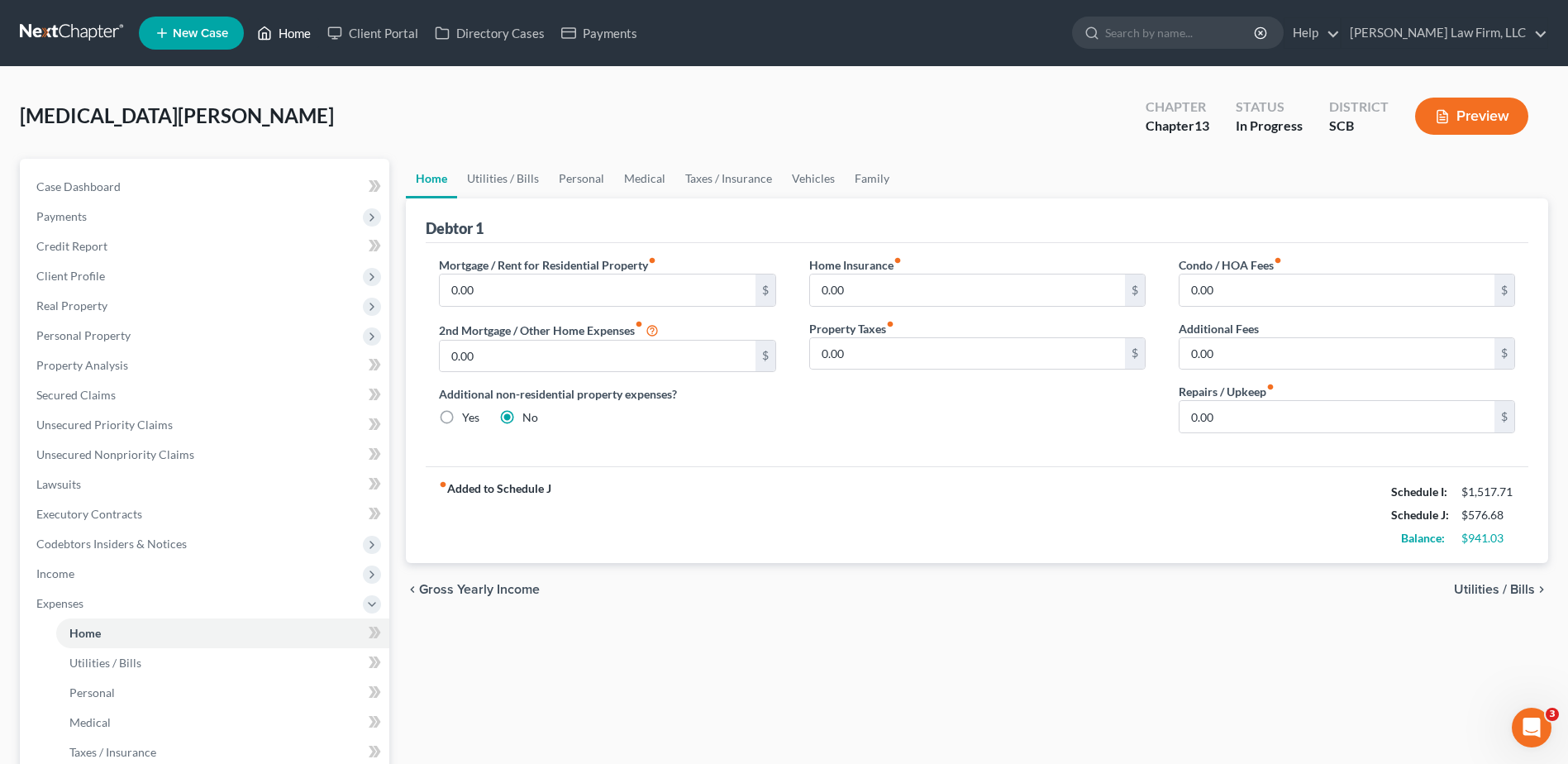
click at [283, 20] on link "Home" at bounding box center [283, 32] width 70 height 30
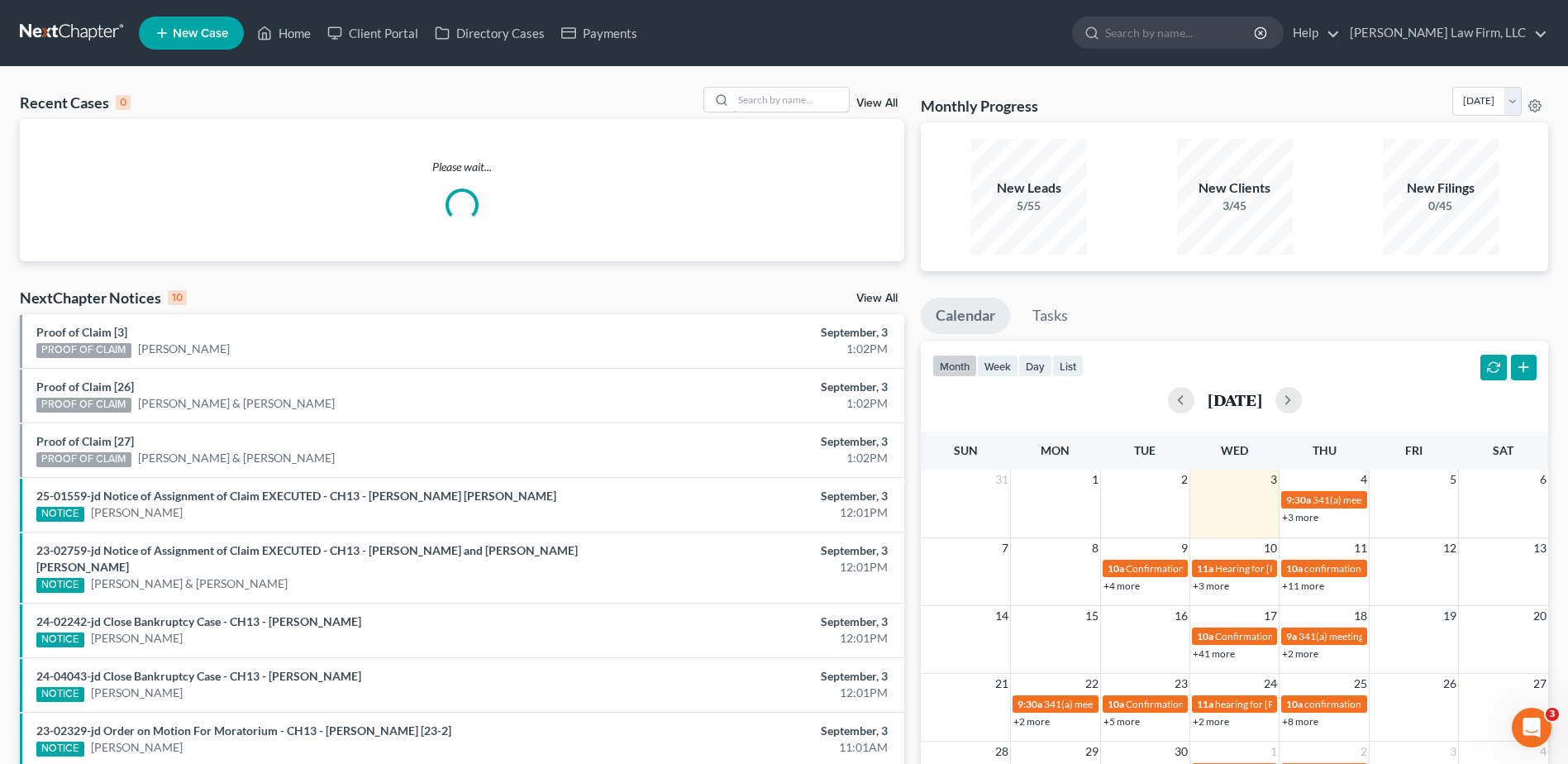
click at [761, 107] on input "search" at bounding box center [791, 100] width 116 height 24
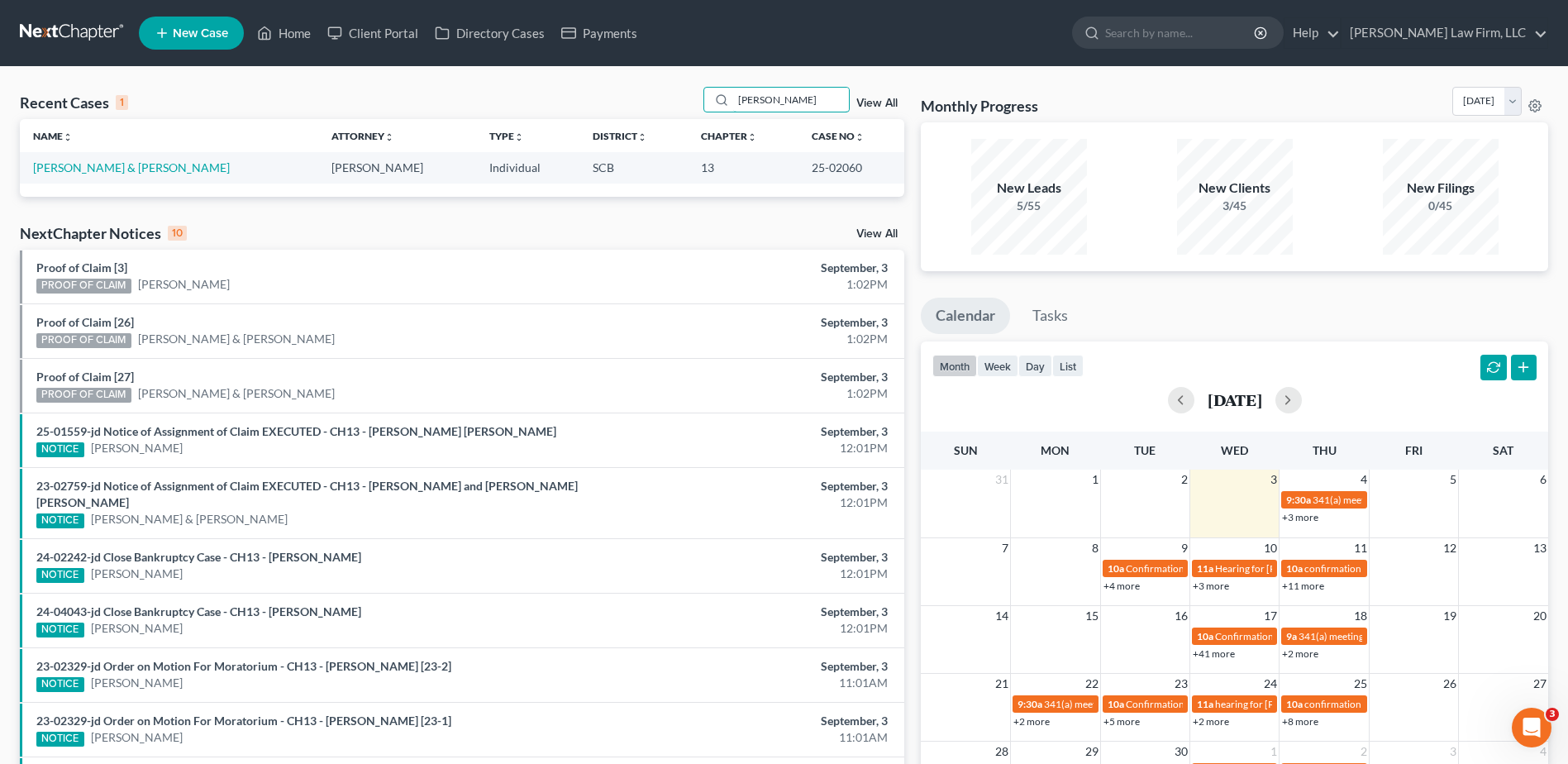
type input "[PERSON_NAME]"
click at [167, 167] on link "[PERSON_NAME] & [PERSON_NAME]" at bounding box center [131, 168] width 197 height 14
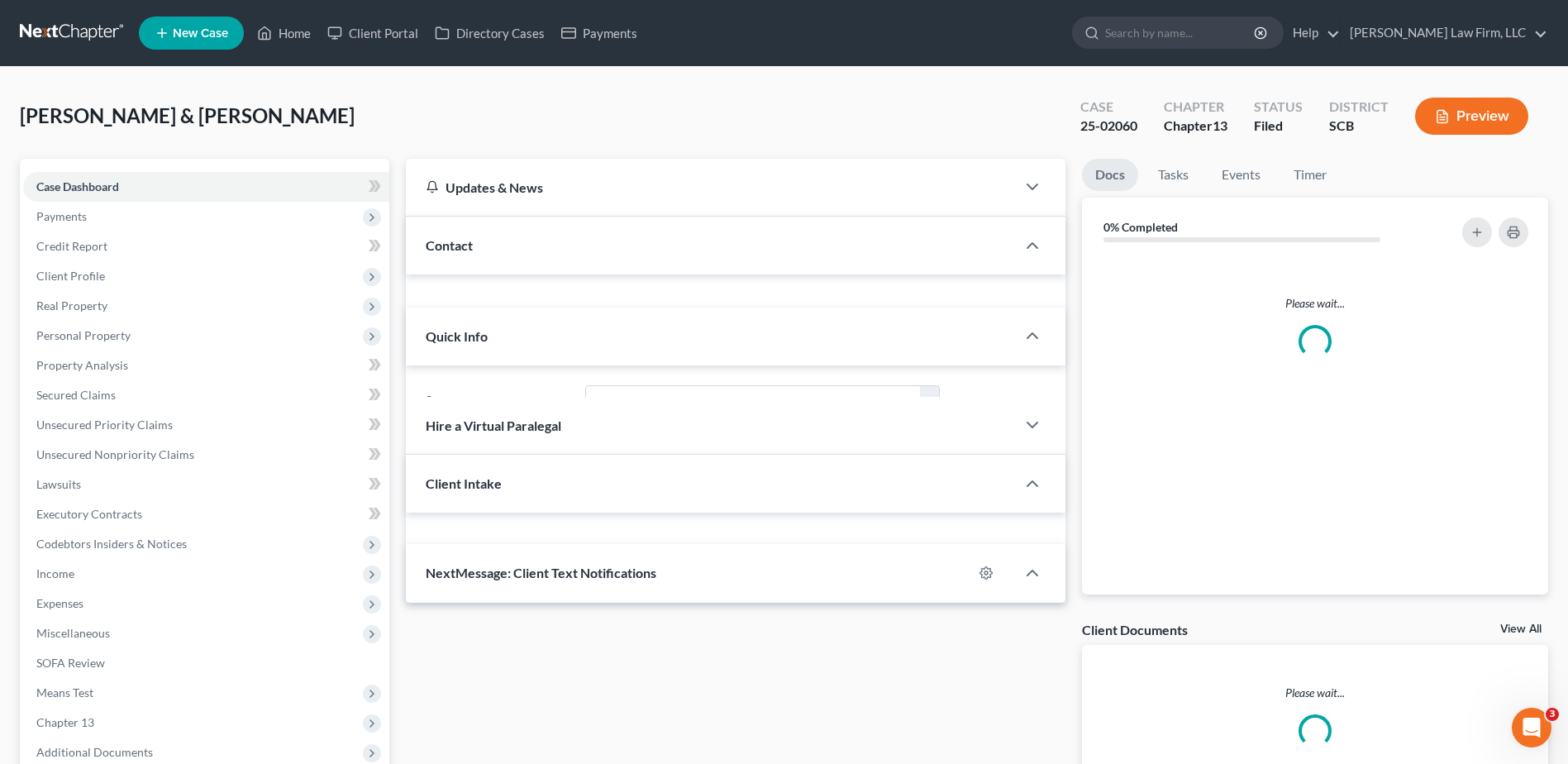
select select "0"
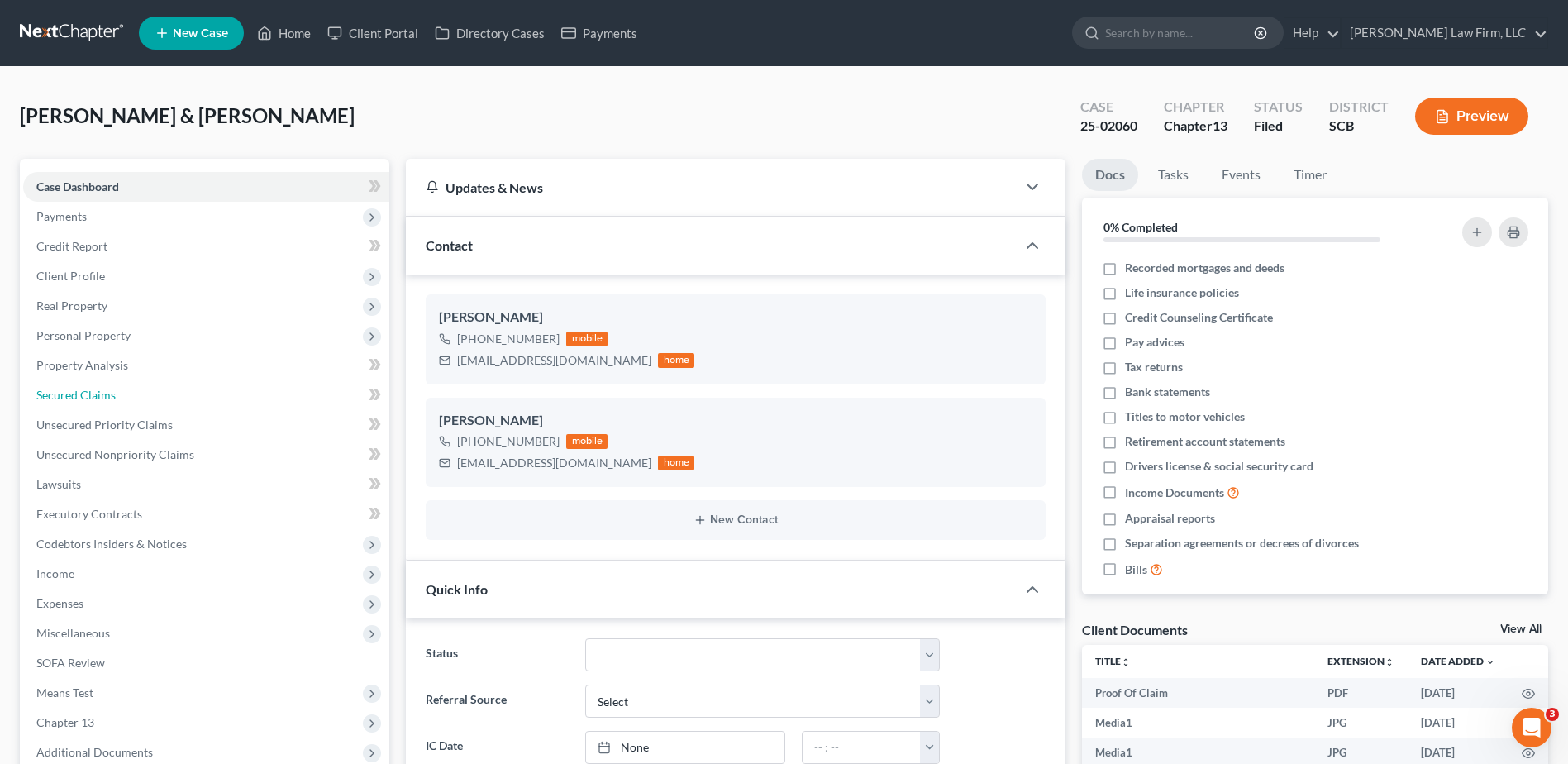
scroll to position [1217, 0]
click at [90, 391] on span "Secured Claims" at bounding box center [76, 394] width 79 height 14
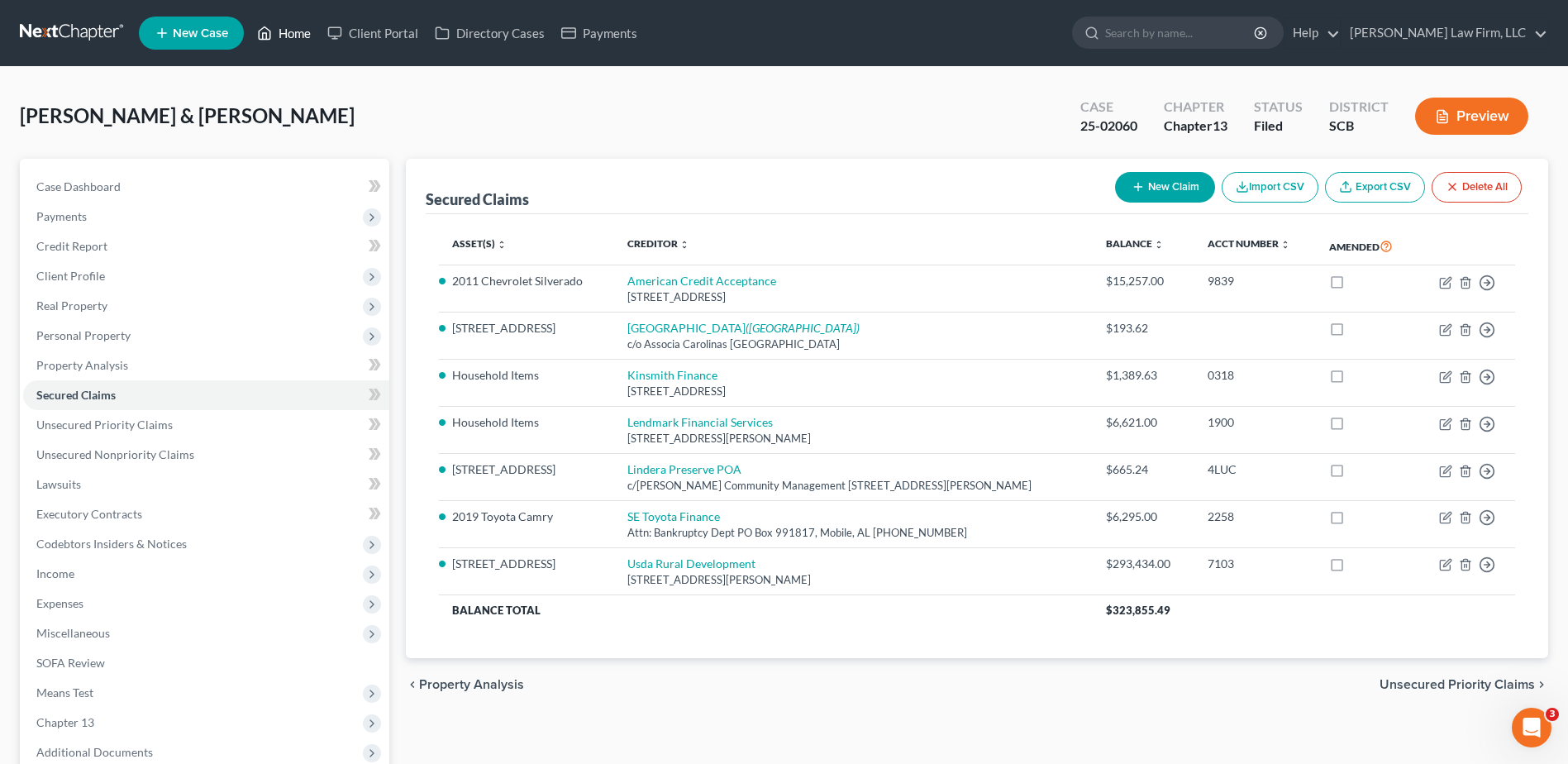
click at [291, 31] on link "Home" at bounding box center [283, 32] width 70 height 30
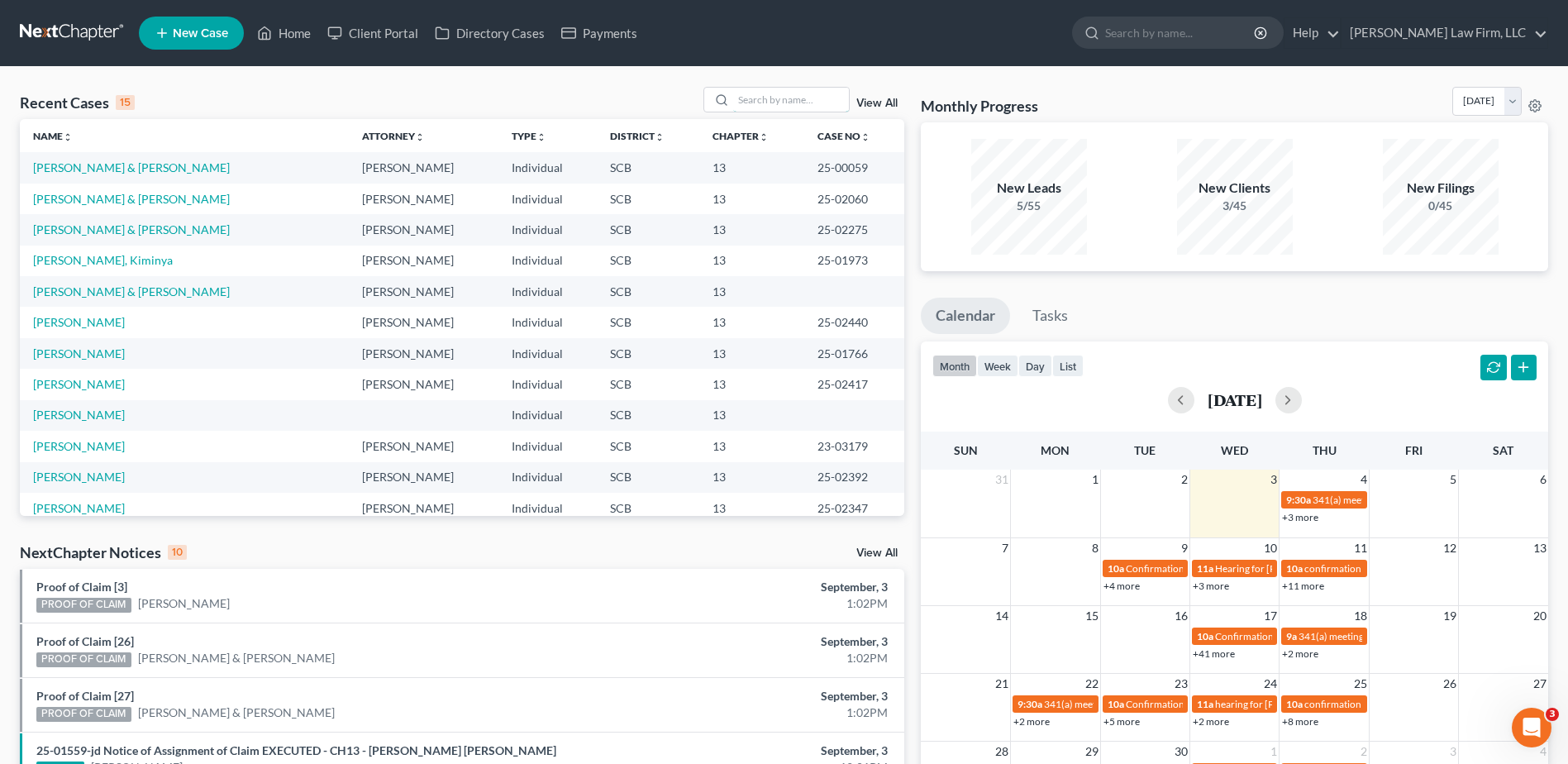
click at [770, 91] on input "search" at bounding box center [791, 100] width 116 height 24
type input "[PERSON_NAME]"
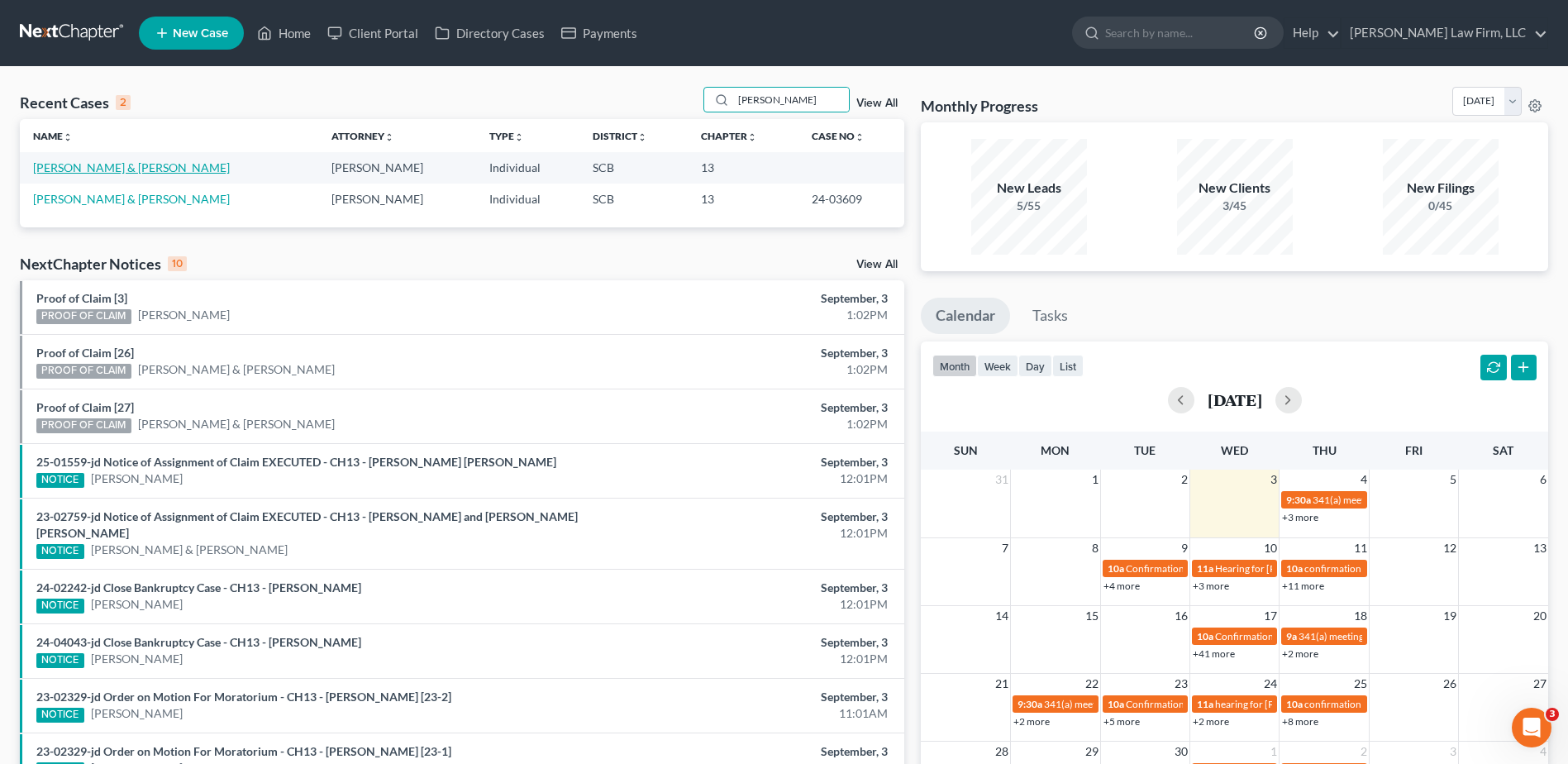
click at [69, 165] on link "[PERSON_NAME] & [PERSON_NAME]" at bounding box center [131, 168] width 197 height 14
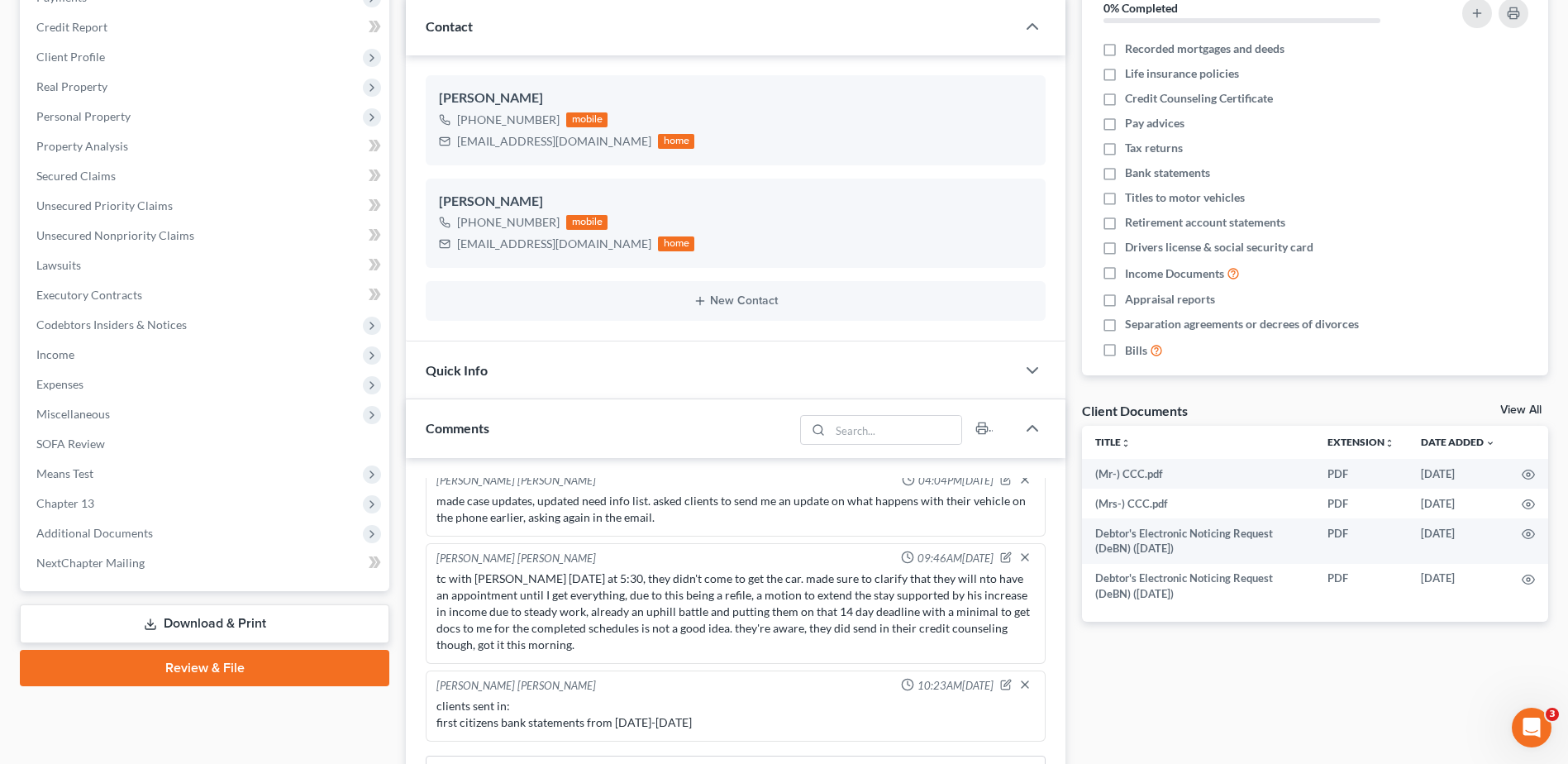
scroll to position [579, 0]
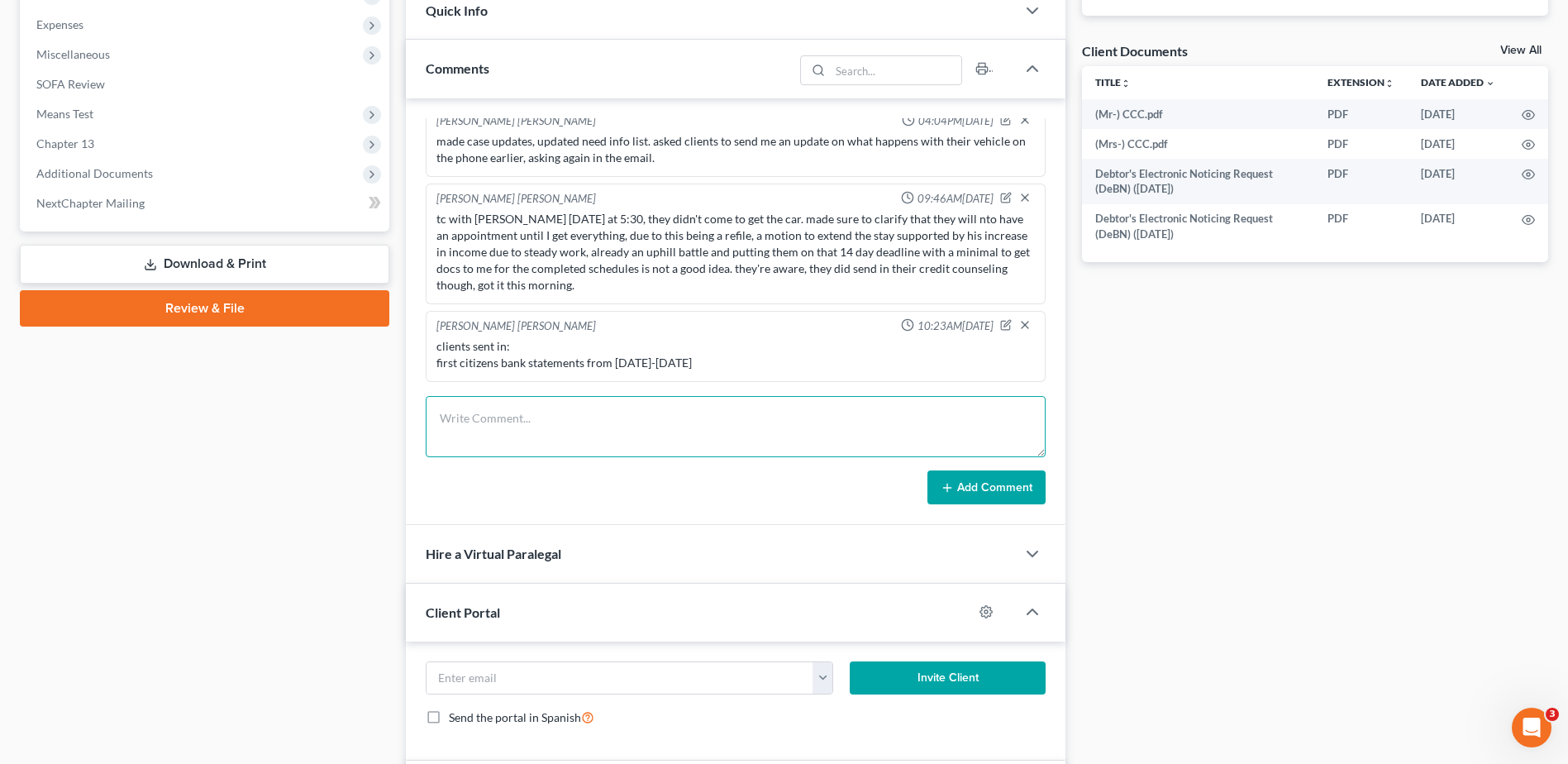
click at [607, 426] on textarea at bounding box center [735, 426] width 620 height 61
type textarea "sent updated need info list to clients via email."
click at [972, 495] on button "Add Comment" at bounding box center [986, 487] width 118 height 35
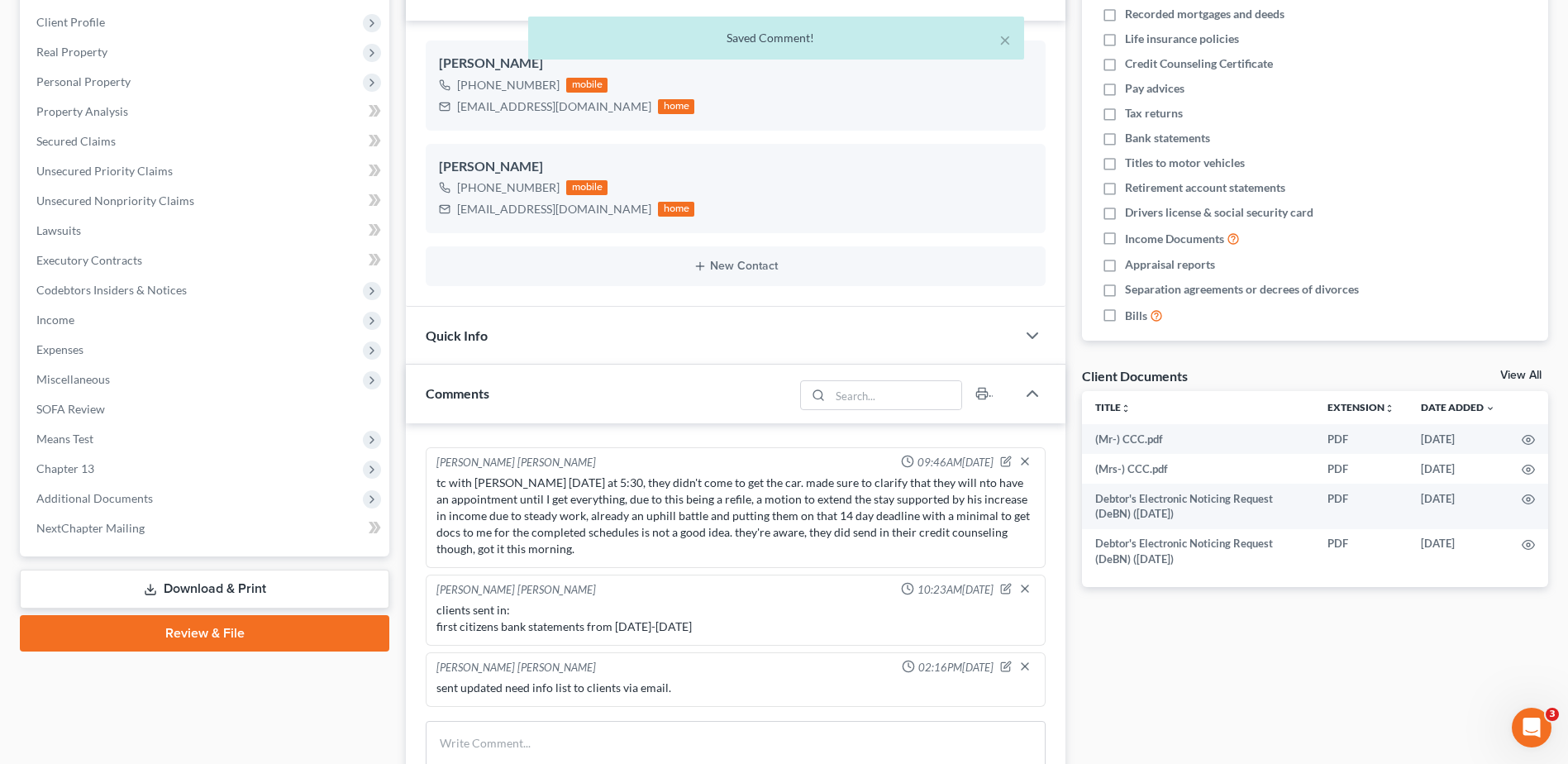
scroll to position [496, 0]
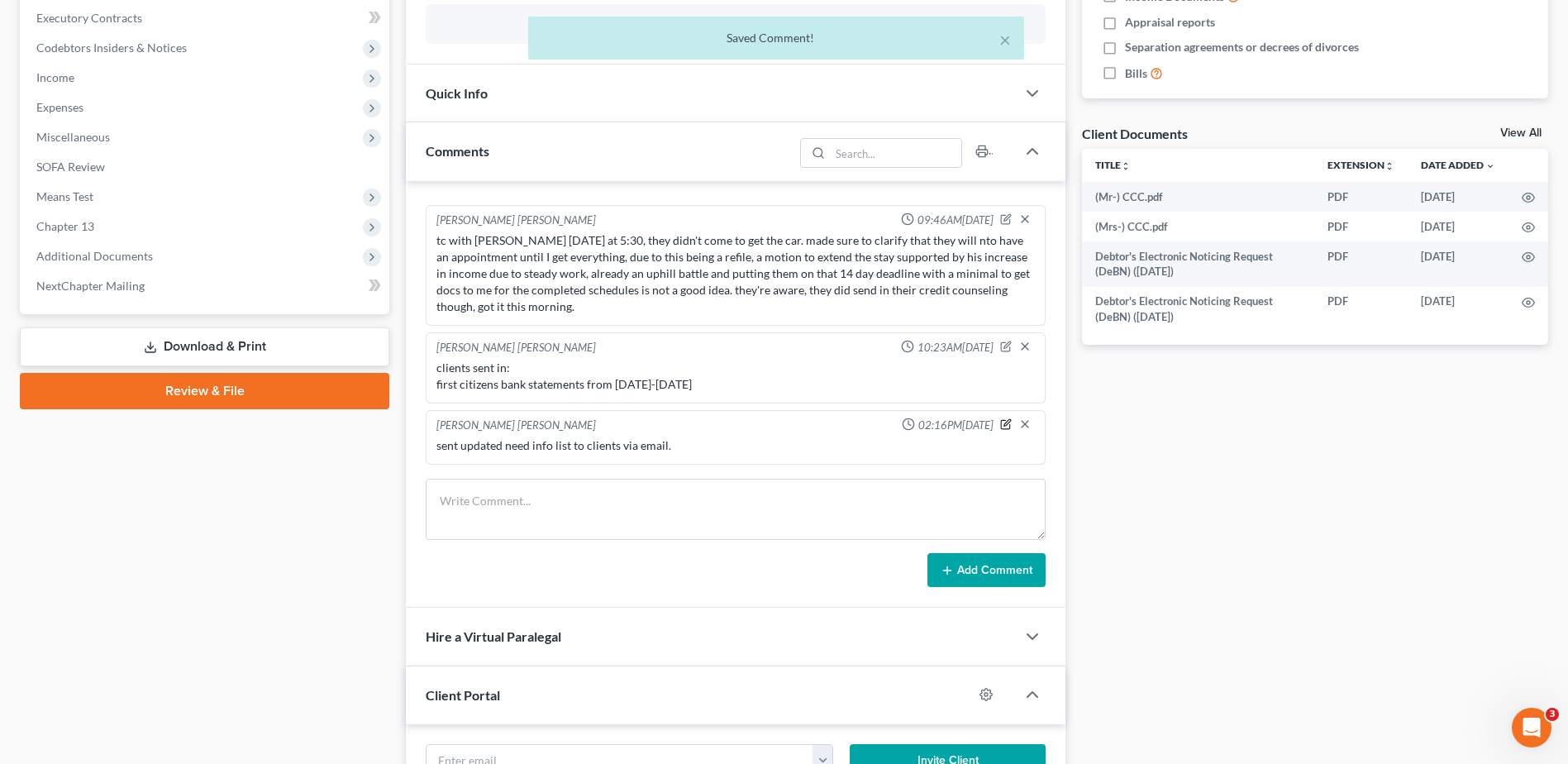
click at [1000, 423] on icon "button" at bounding box center [1006, 424] width 12 height 12
click at [749, 459] on textarea "sent updated need info list to clients via email." at bounding box center [735, 468] width 598 height 61
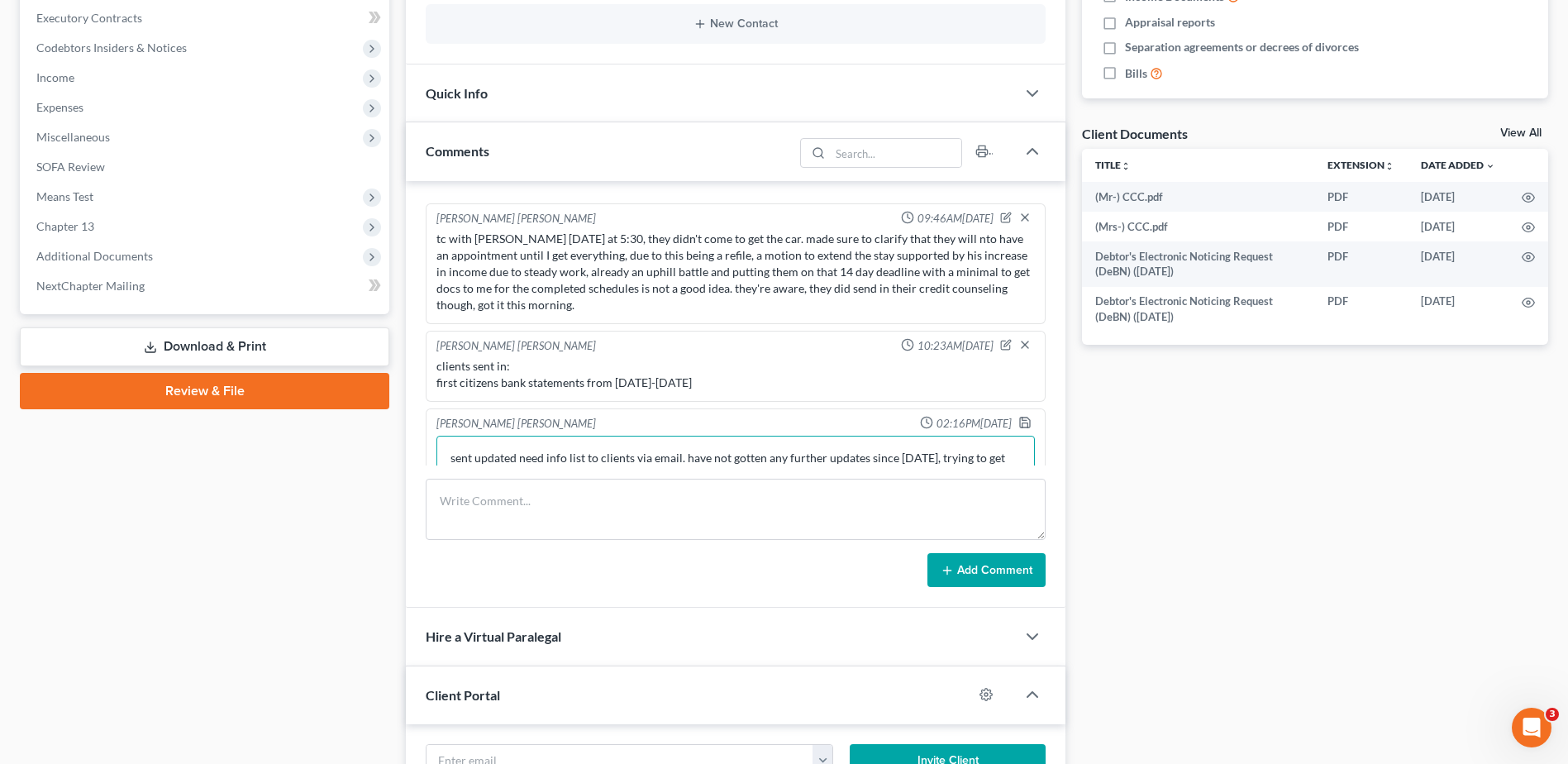
scroll to position [939, 0]
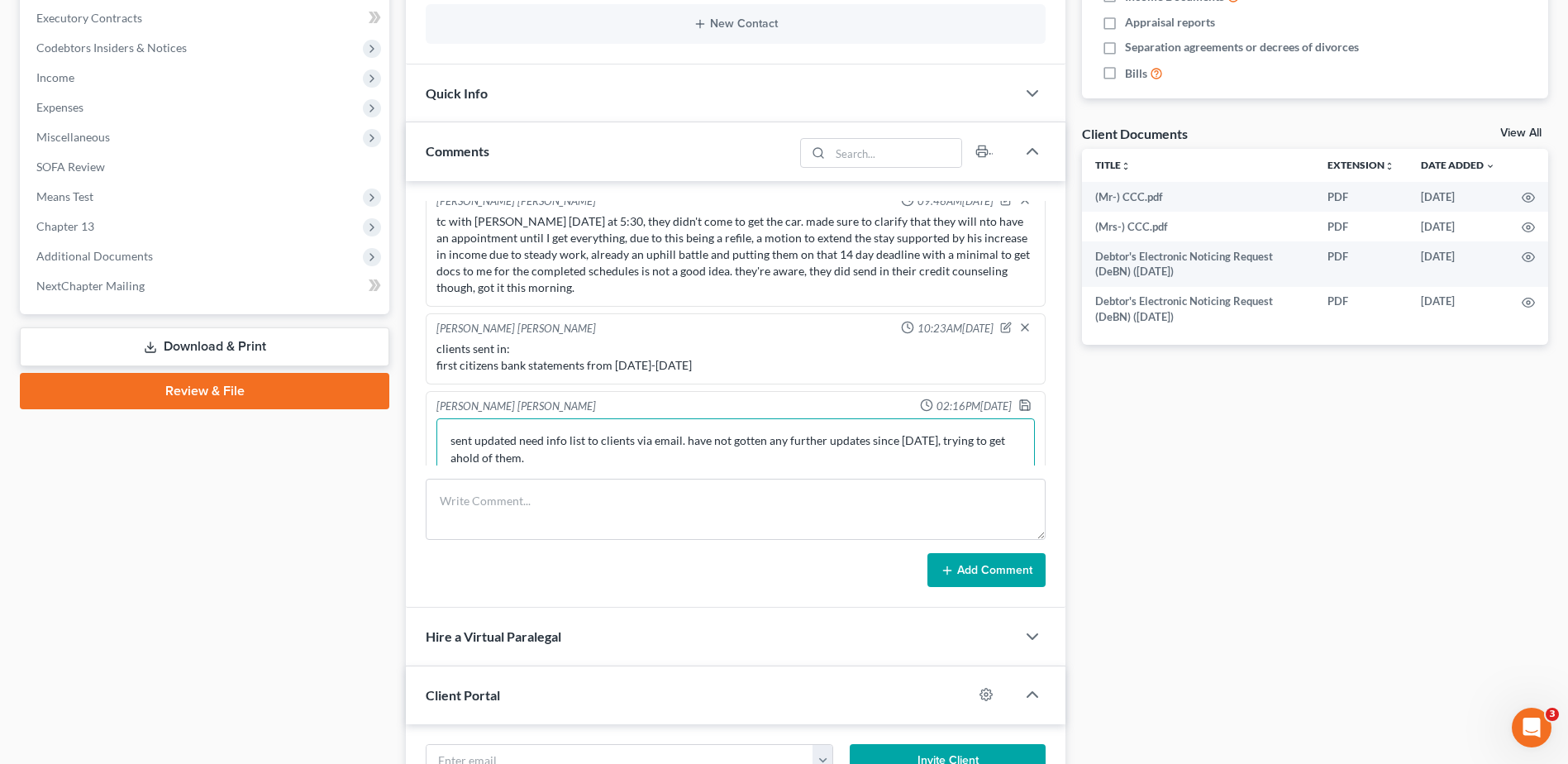
type textarea "sent updated need info list to clients via email. have not gotten any further u…"
click at [1018, 405] on icon "button" at bounding box center [1025, 405] width 14 height 14
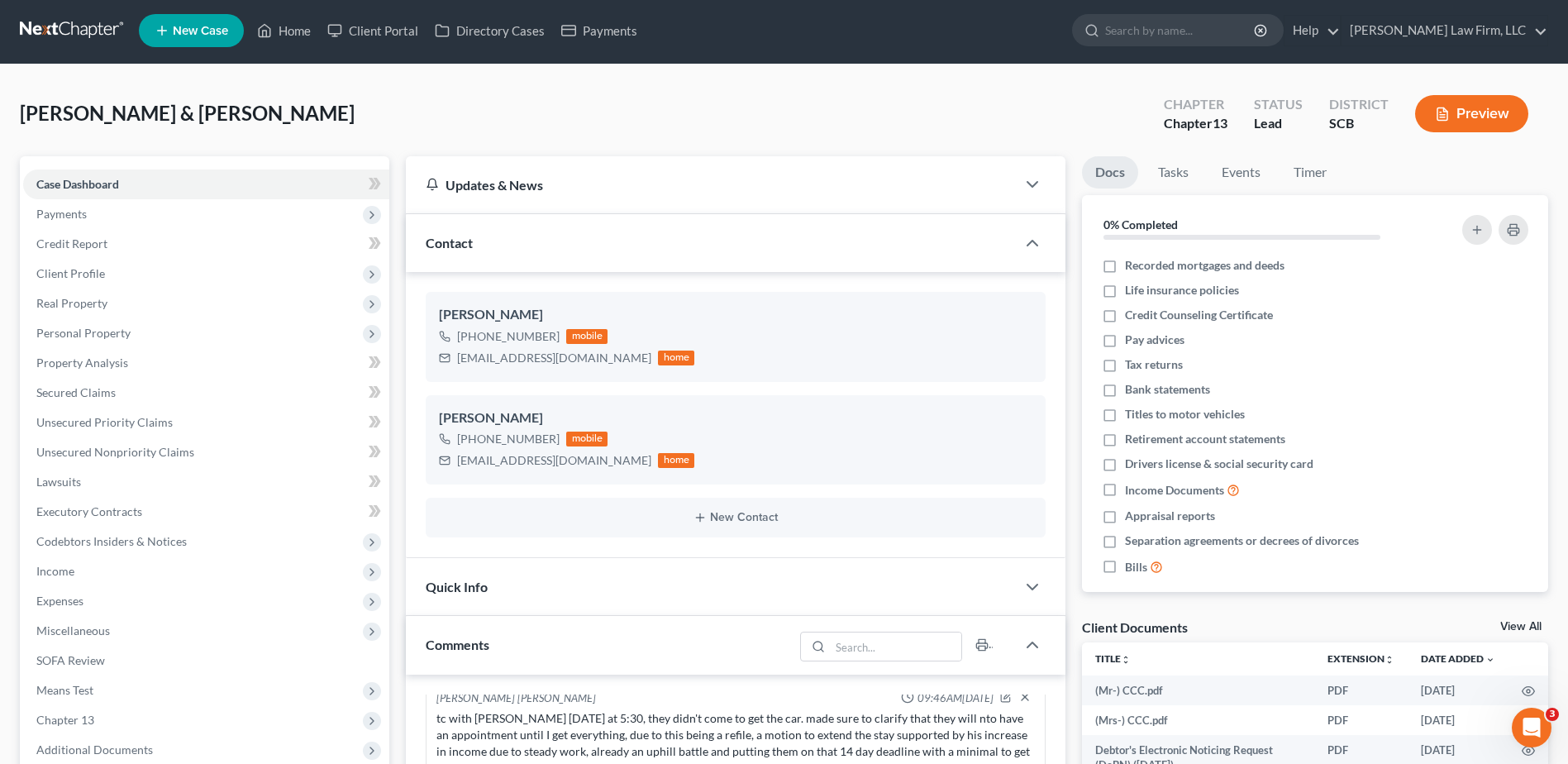
scroll to position [0, 0]
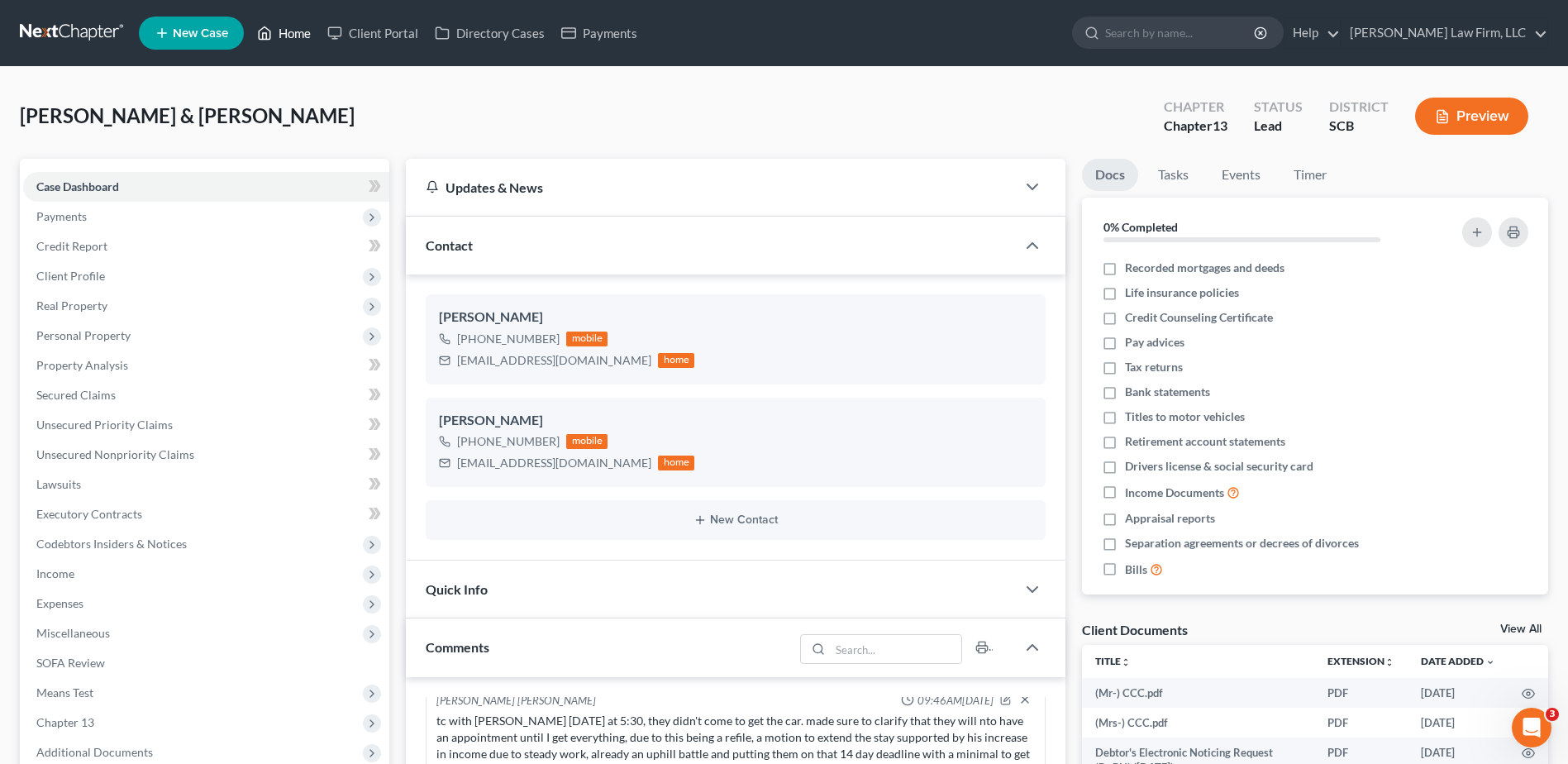
click at [293, 40] on link "Home" at bounding box center [283, 32] width 70 height 30
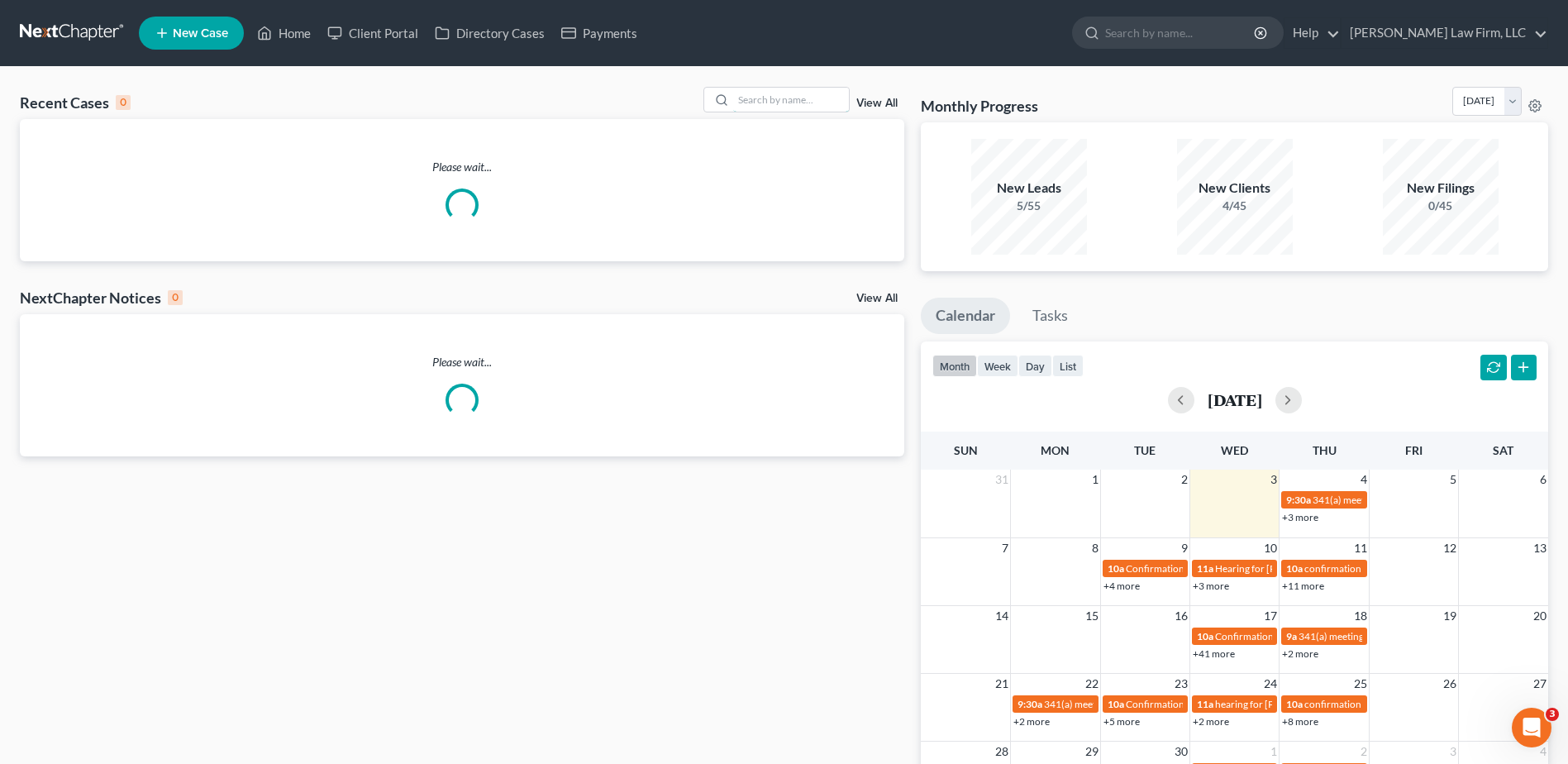
click at [756, 101] on input "search" at bounding box center [791, 100] width 116 height 24
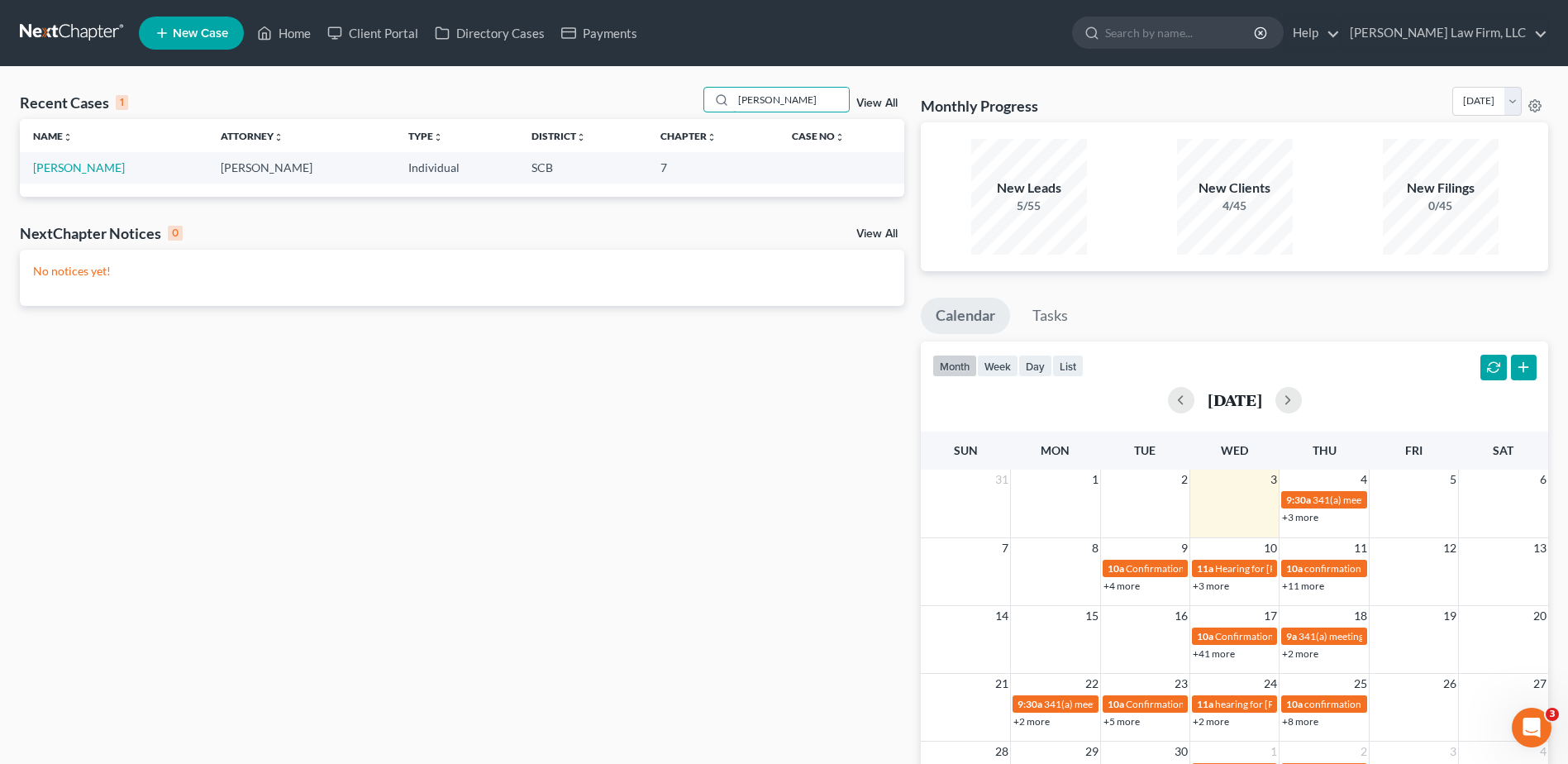
type input "[PERSON_NAME]"
click at [98, 174] on link "[PERSON_NAME]" at bounding box center [79, 168] width 91 height 14
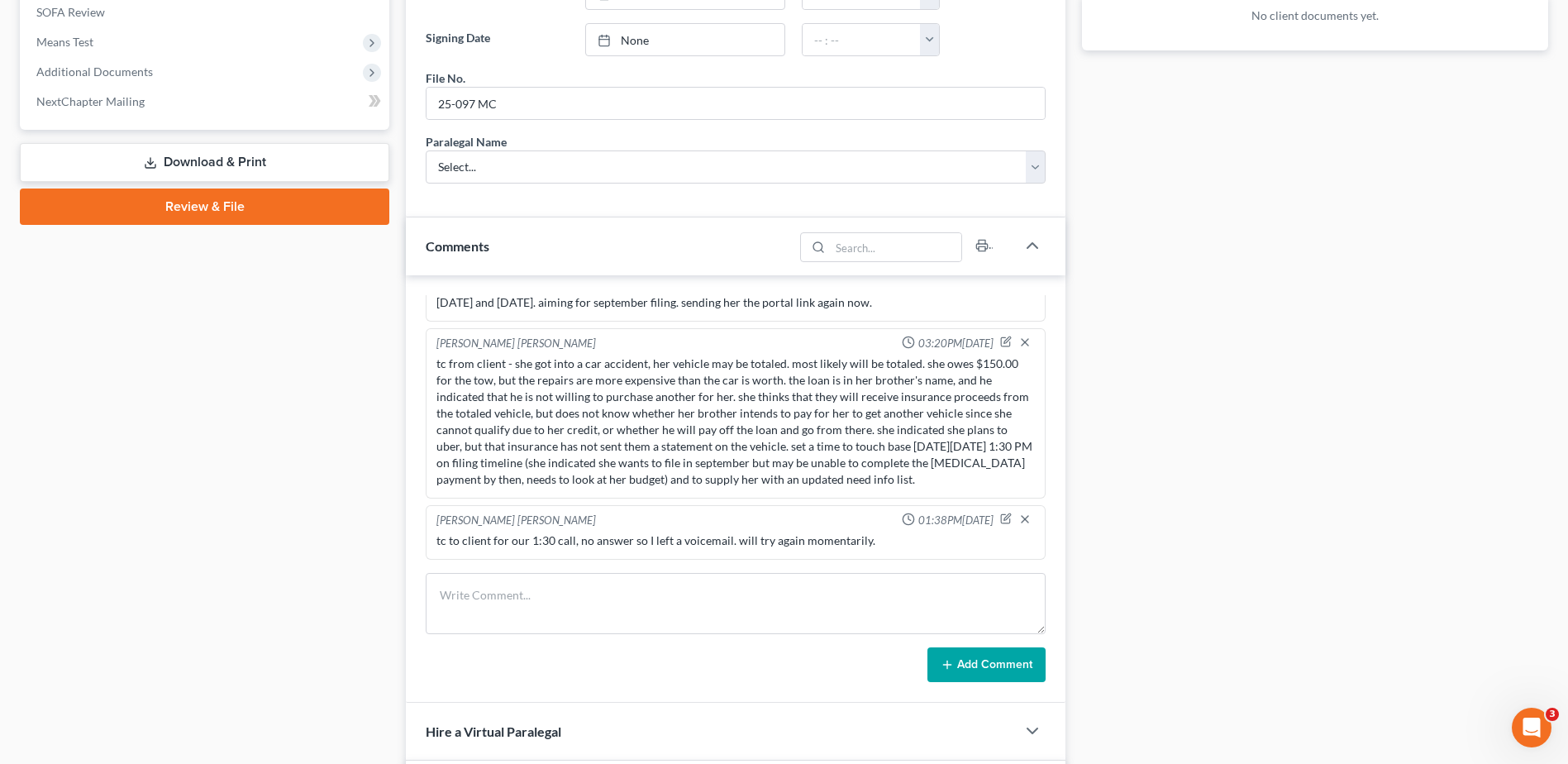
scroll to position [929, 0]
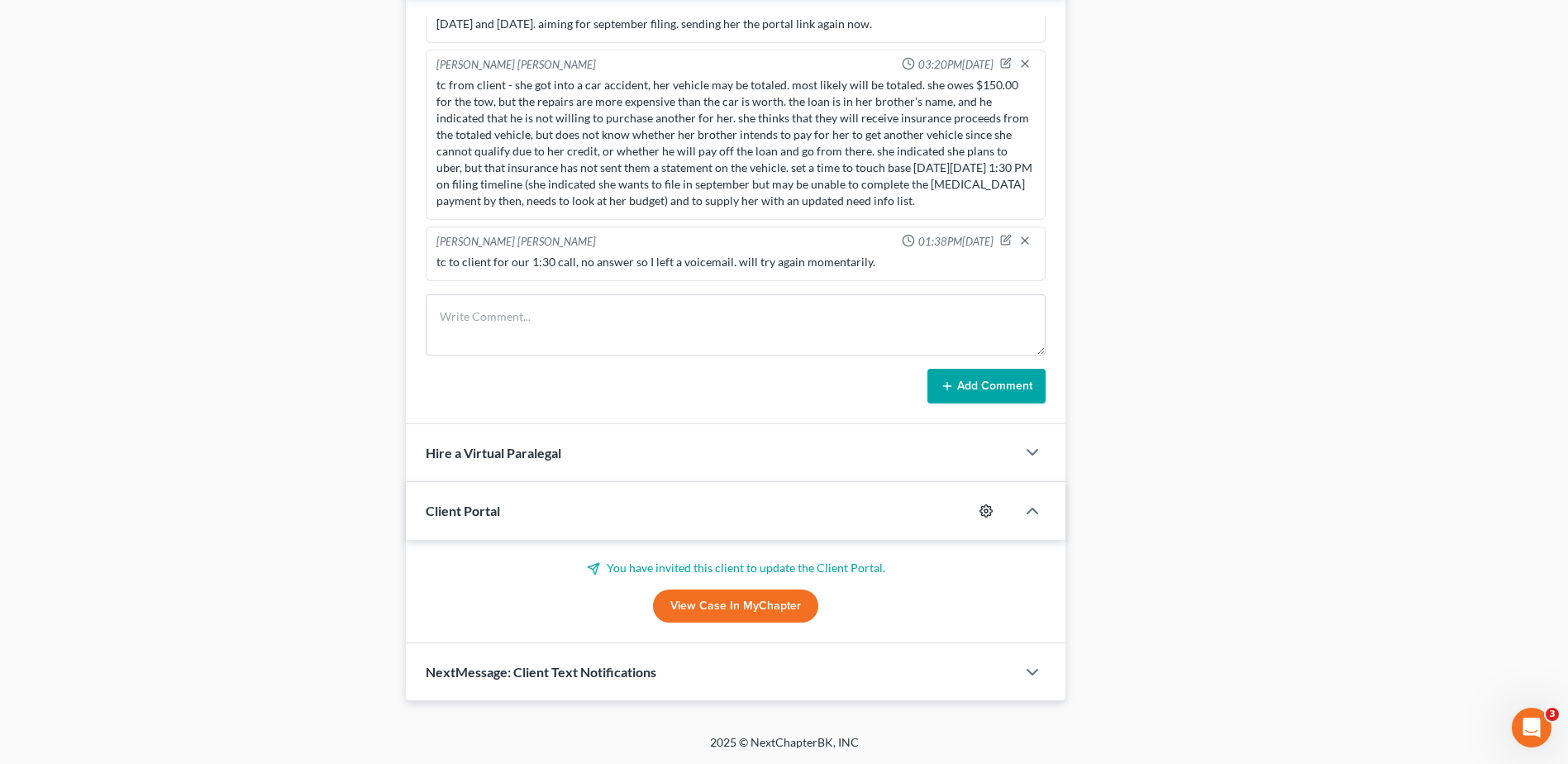
click at [986, 511] on icon "button" at bounding box center [986, 511] width 14 height 14
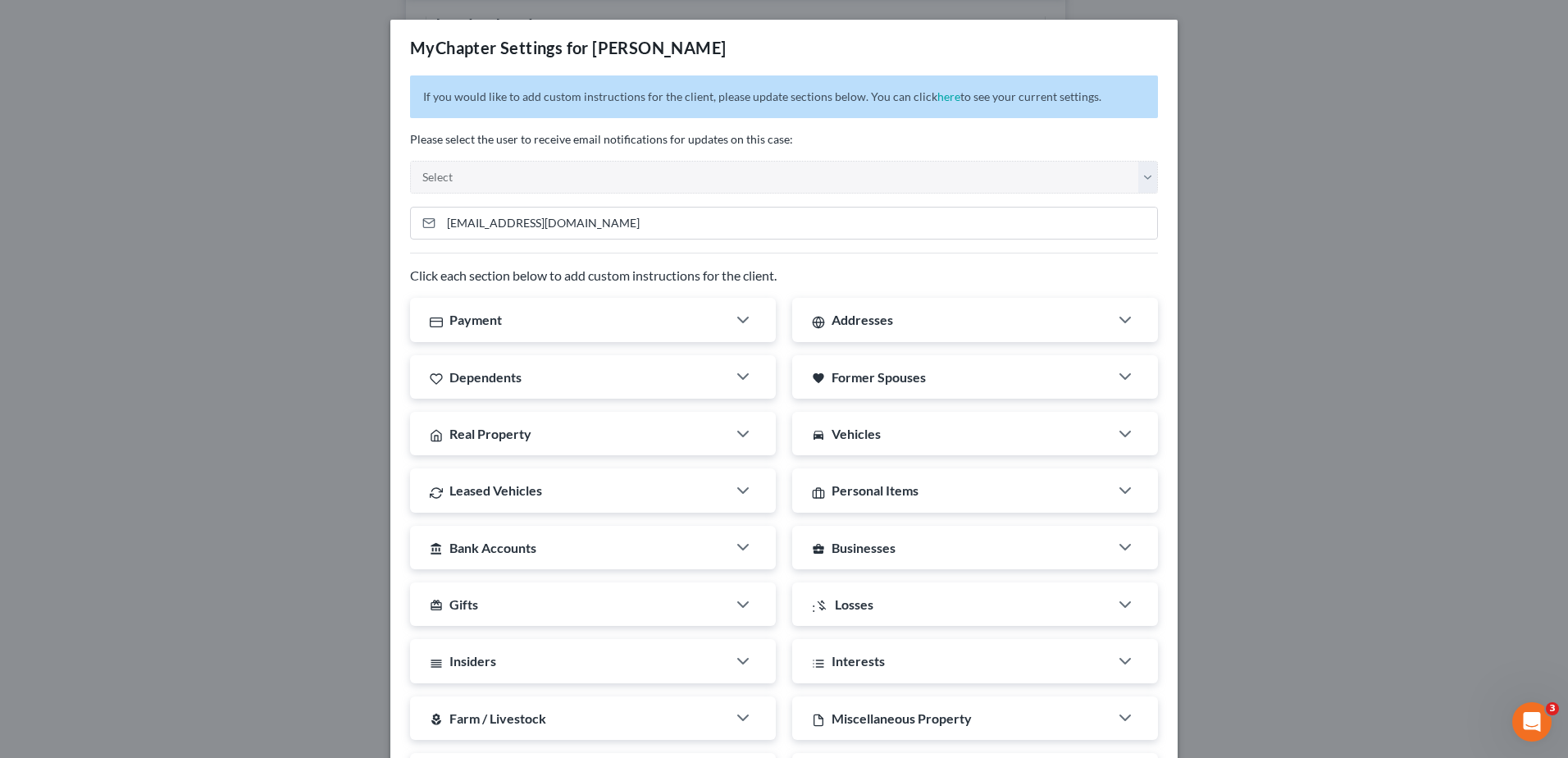
click at [1302, 165] on div "MyChapter Settings for [PERSON_NAME] If you would like to add custom instructio…" at bounding box center [784, 379] width 1568 height 758
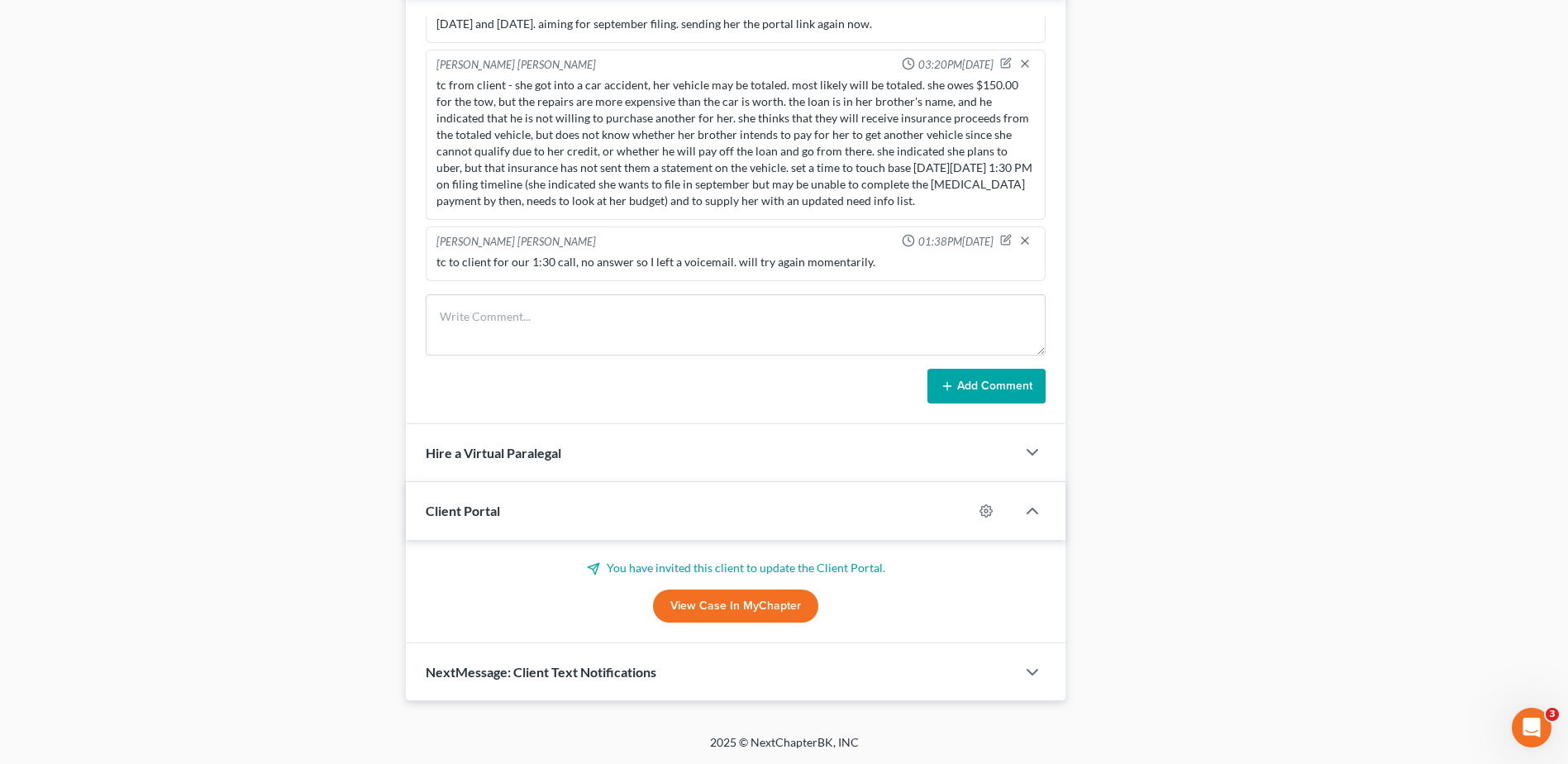
click at [751, 603] on link "View Case in MyChapter" at bounding box center [735, 606] width 165 height 33
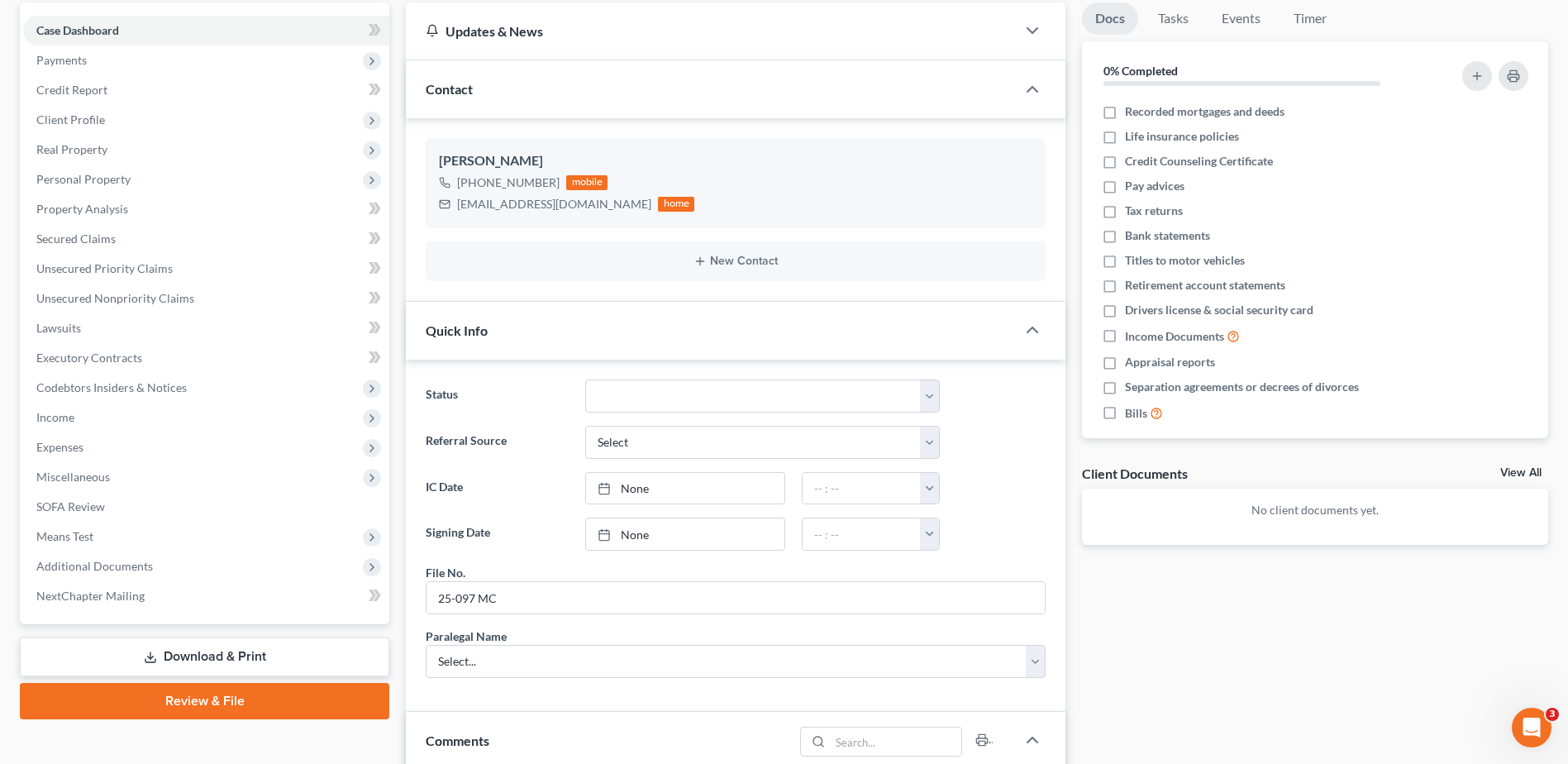
scroll to position [19, 0]
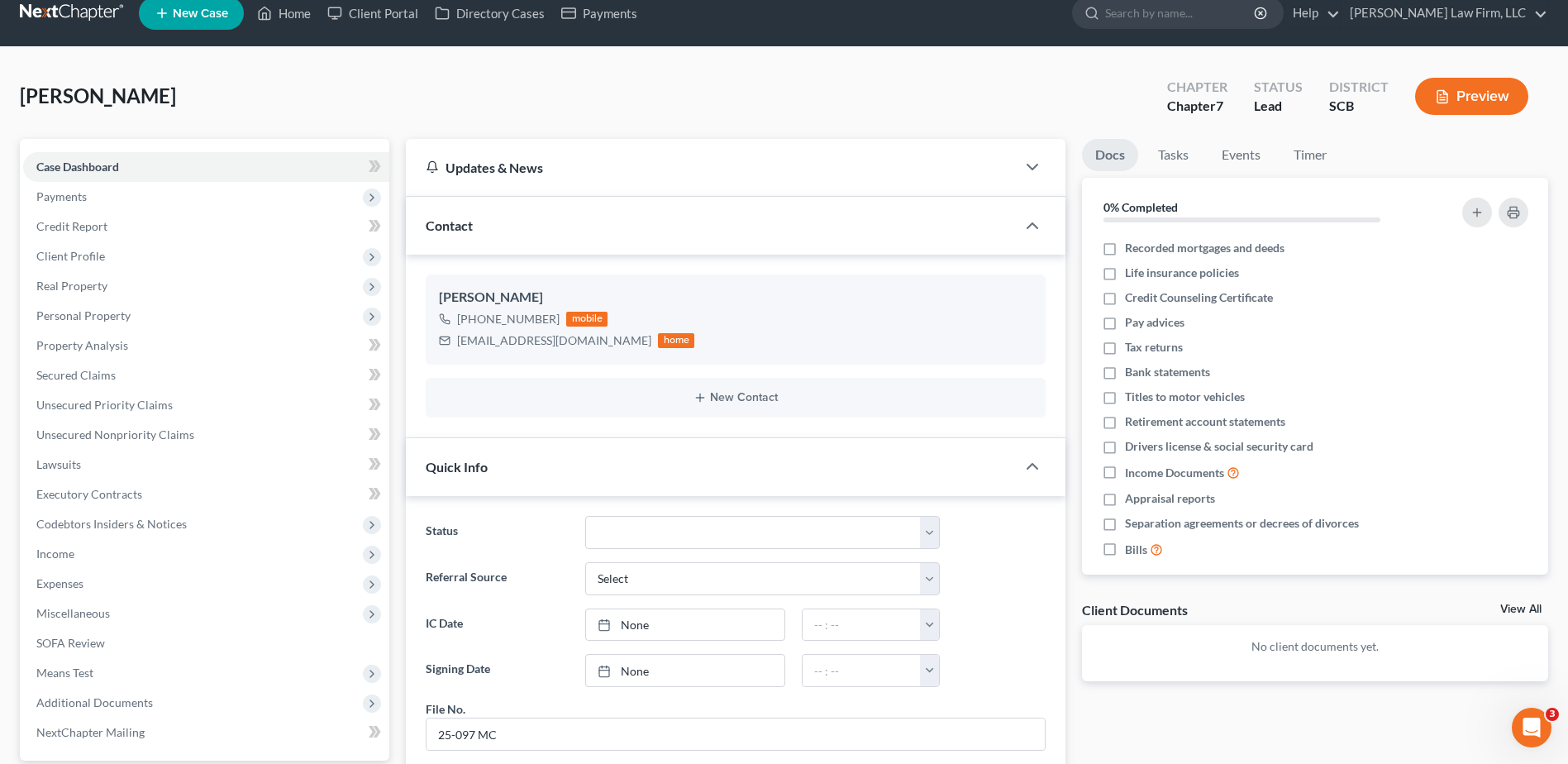
click at [90, 196] on span "Payments" at bounding box center [206, 196] width 366 height 30
click at [106, 256] on span "Payments" at bounding box center [95, 256] width 51 height 14
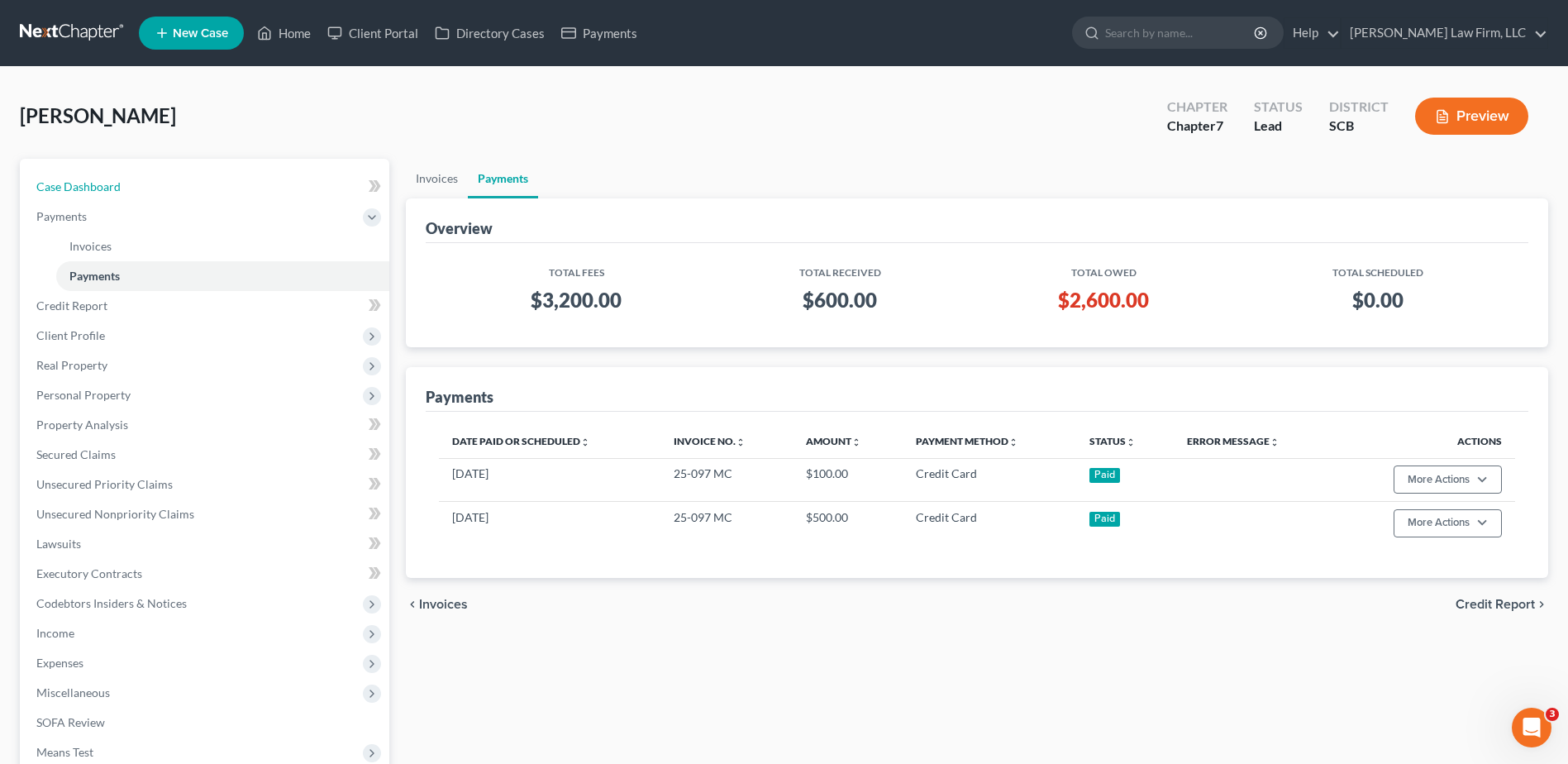
click at [211, 172] on link "Case Dashboard" at bounding box center [206, 186] width 366 height 30
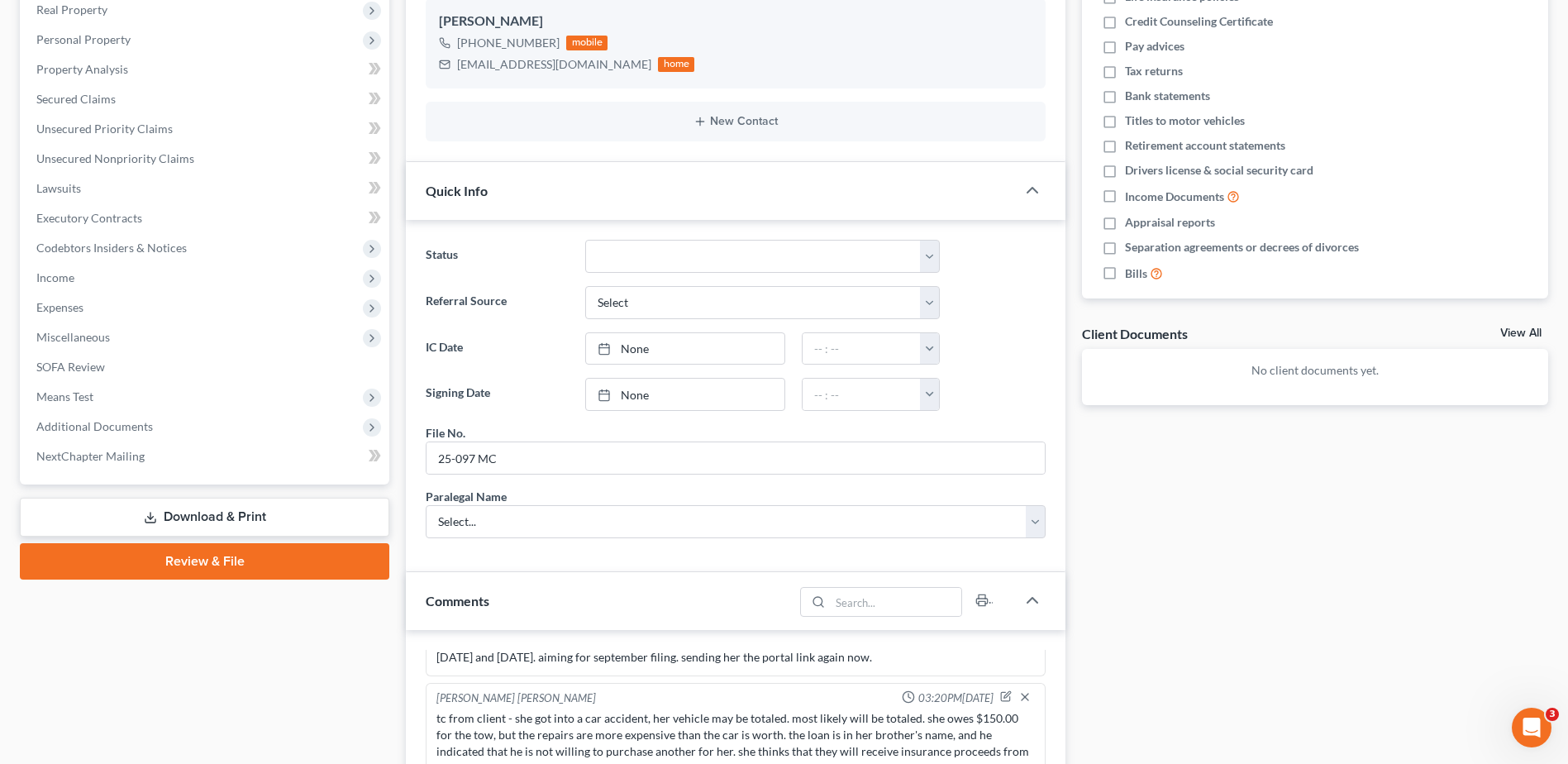
scroll to position [579, 0]
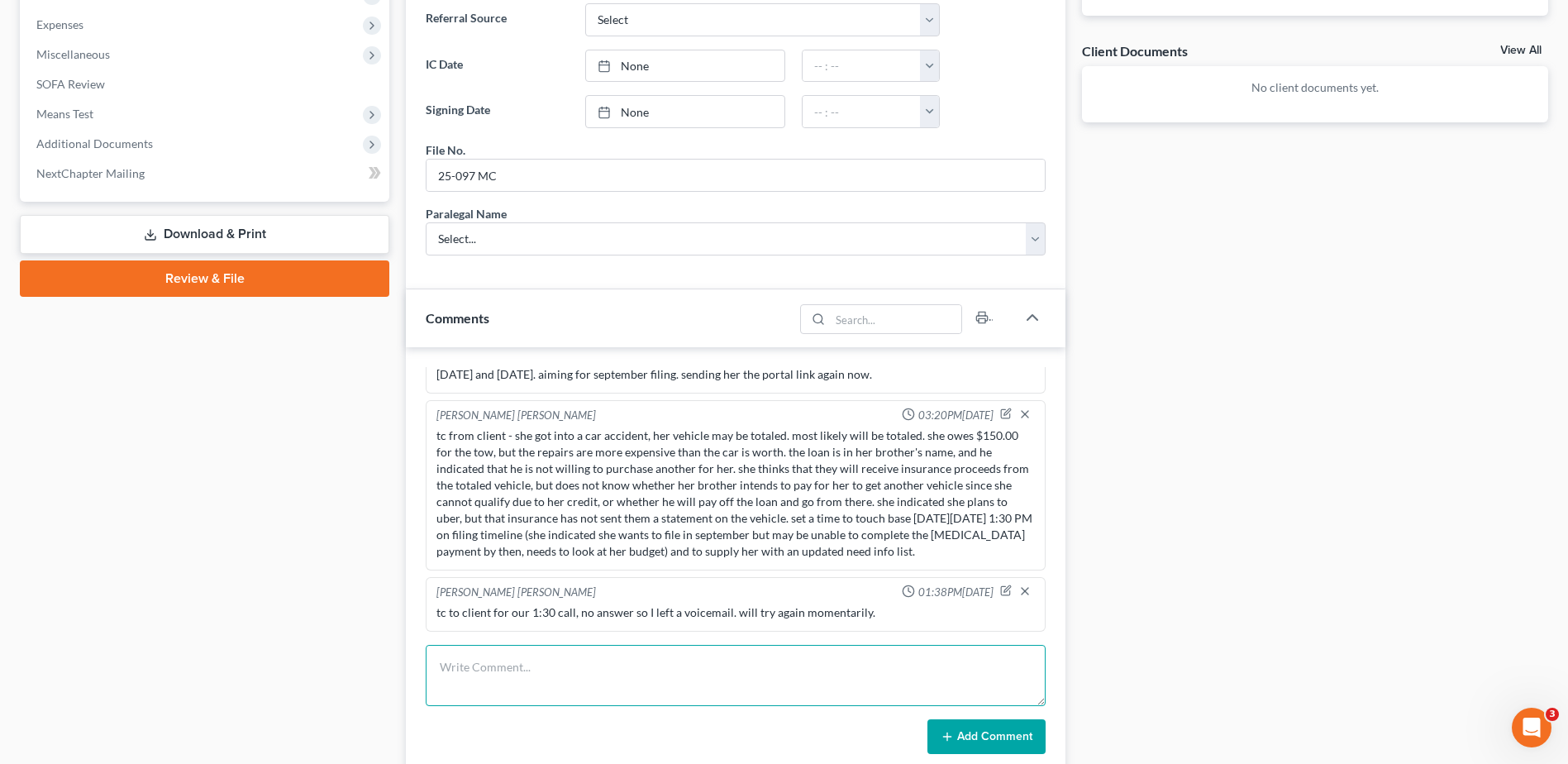
drag, startPoint x: 603, startPoint y: 685, endPoint x: 710, endPoint y: 523, distance: 194.1
click at [603, 685] on textarea at bounding box center [735, 675] width 620 height 61
type textarea "client never answered my calls [DATE], sent updated need info list [DATE] and a…"
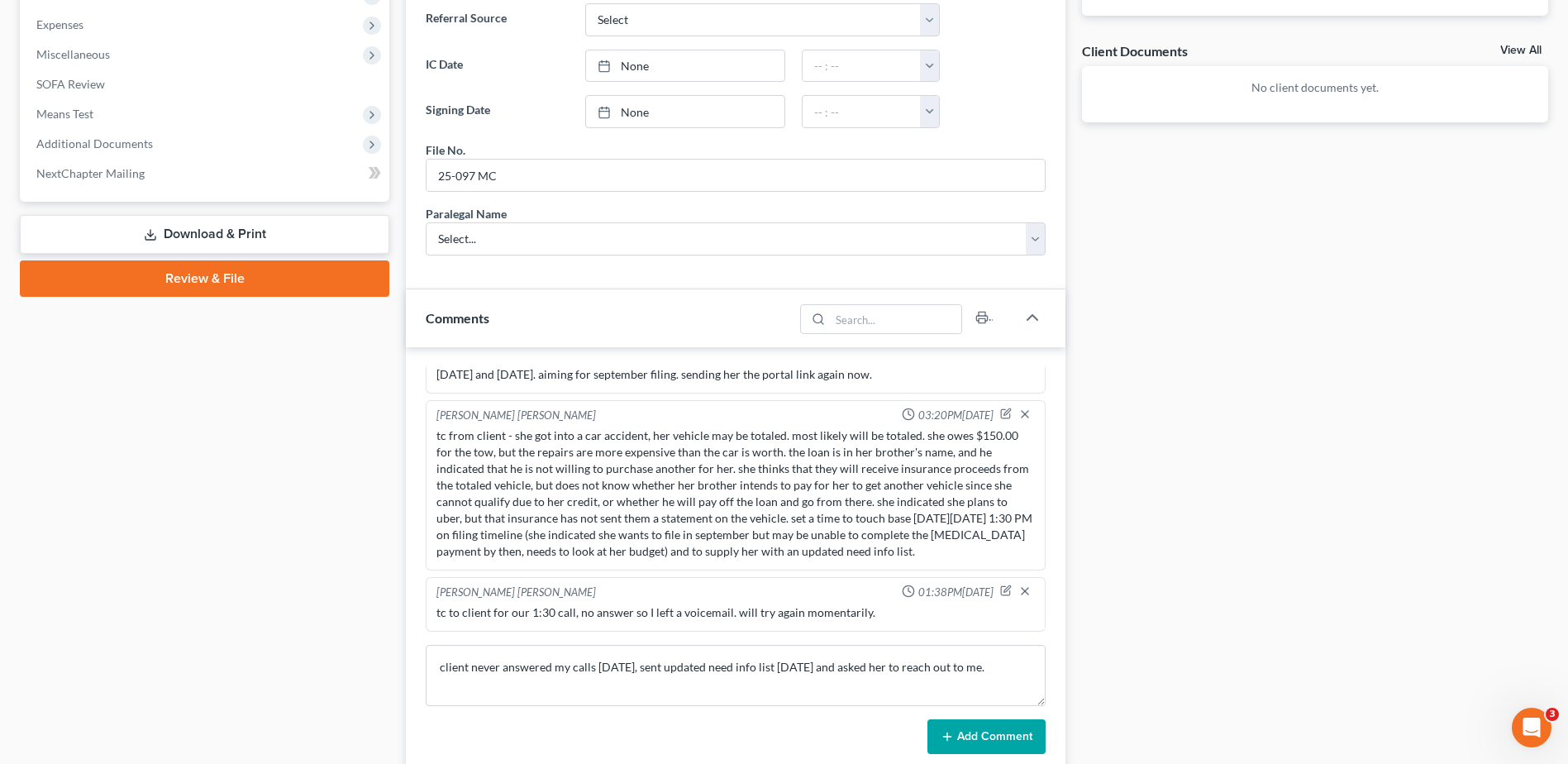
click at [994, 736] on button "Add Comment" at bounding box center [986, 736] width 118 height 35
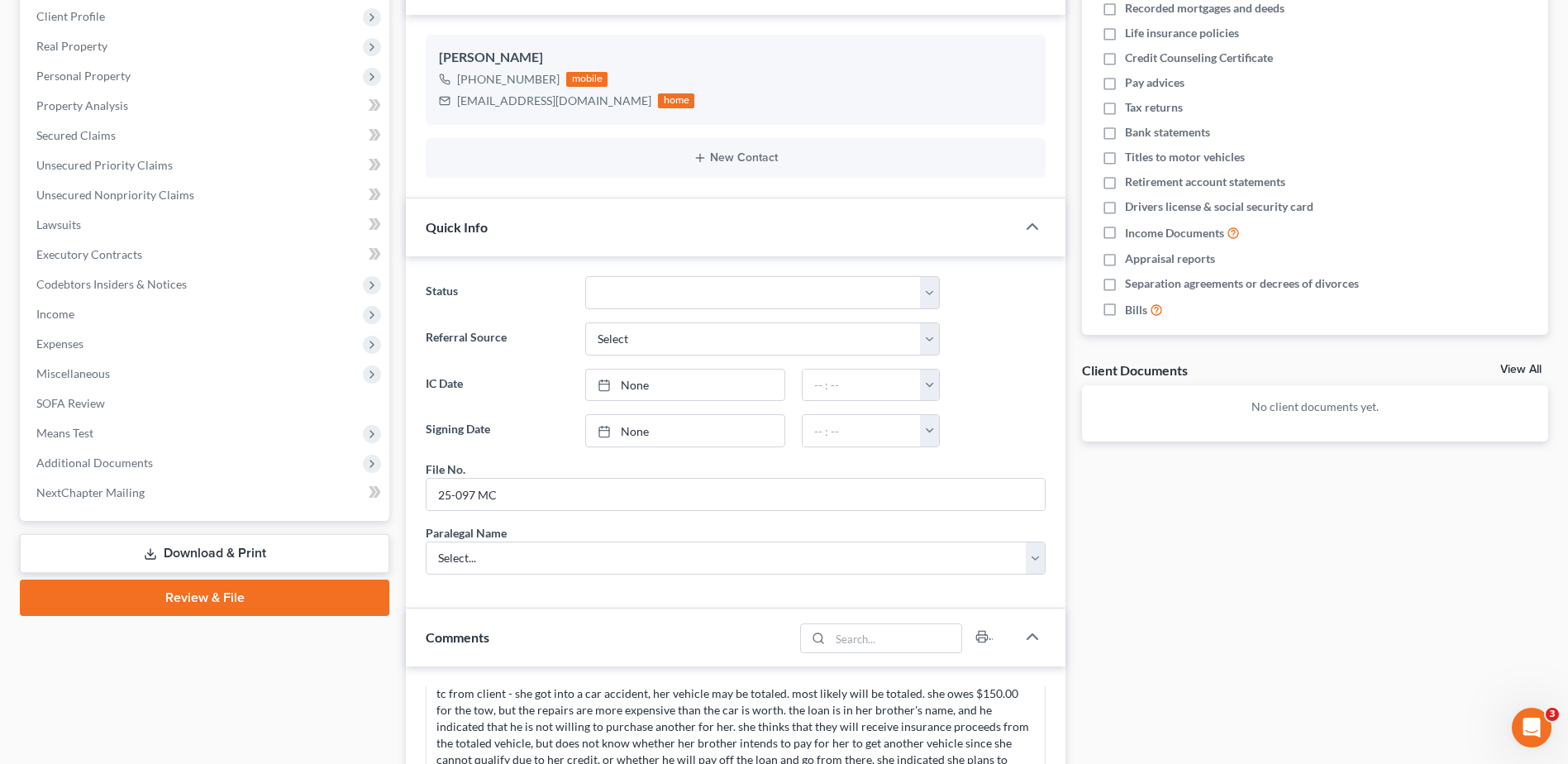
scroll to position [0, 0]
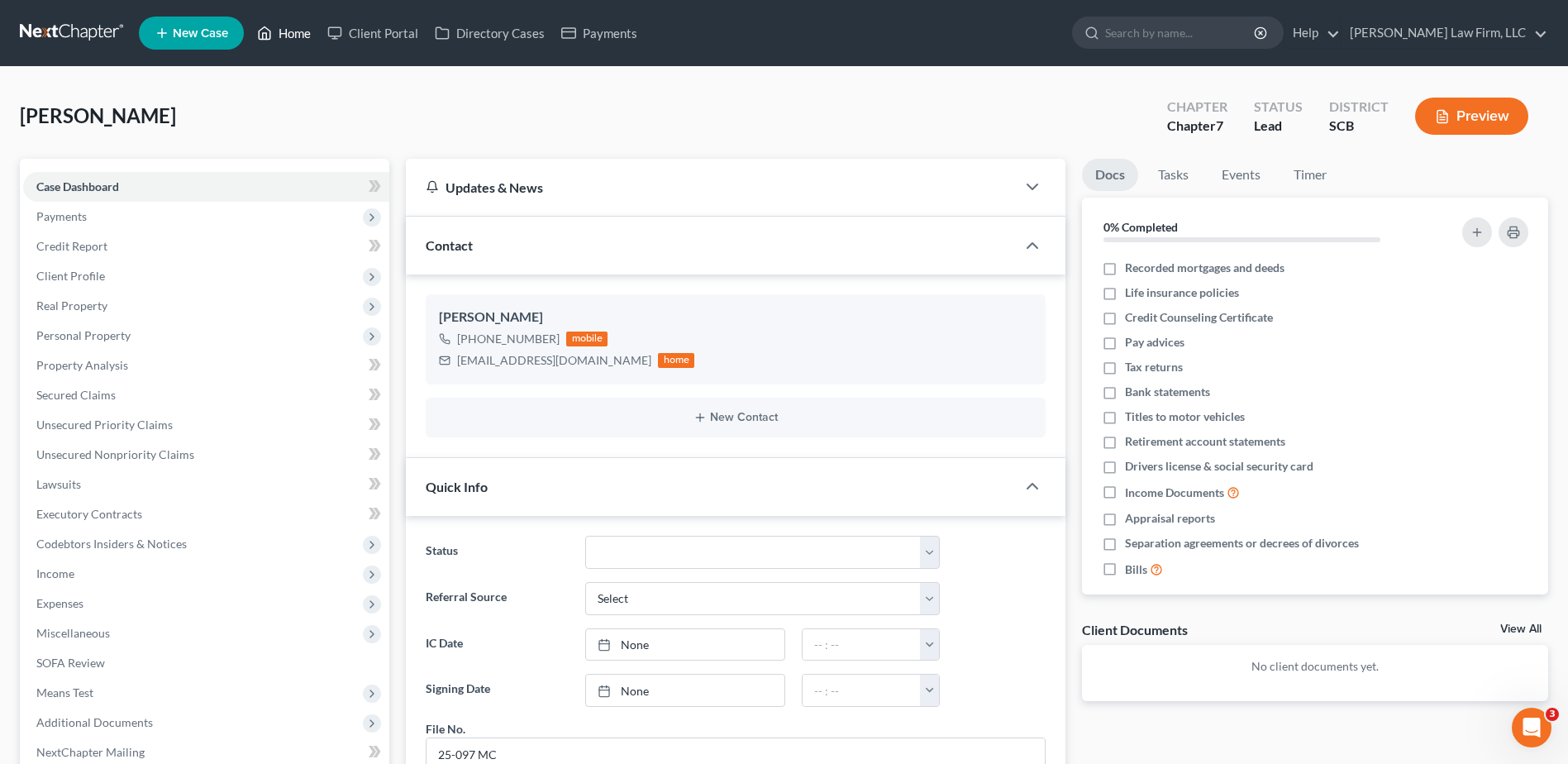
click at [298, 38] on link "Home" at bounding box center [283, 32] width 70 height 30
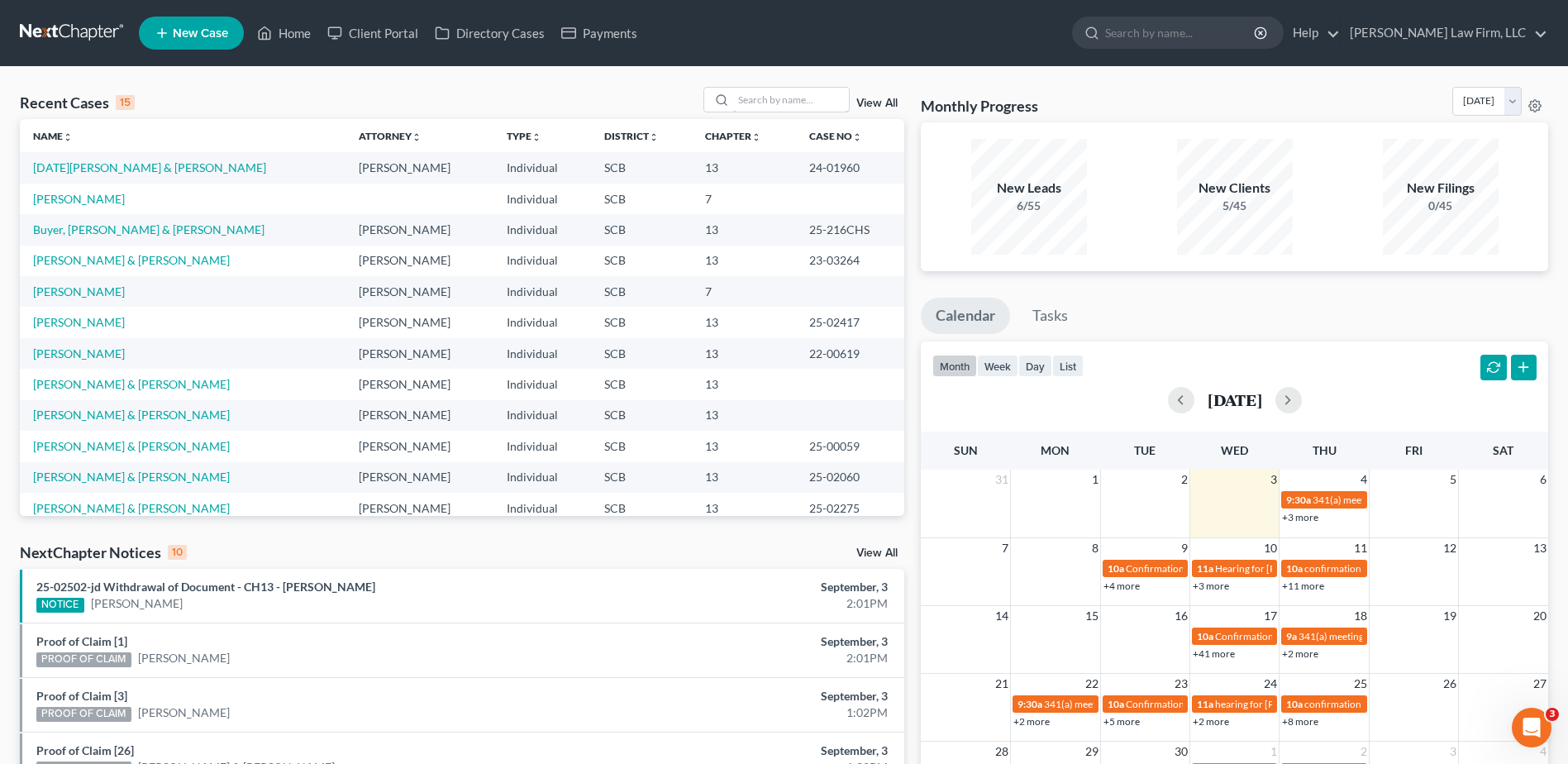
click at [774, 91] on input "search" at bounding box center [791, 100] width 116 height 24
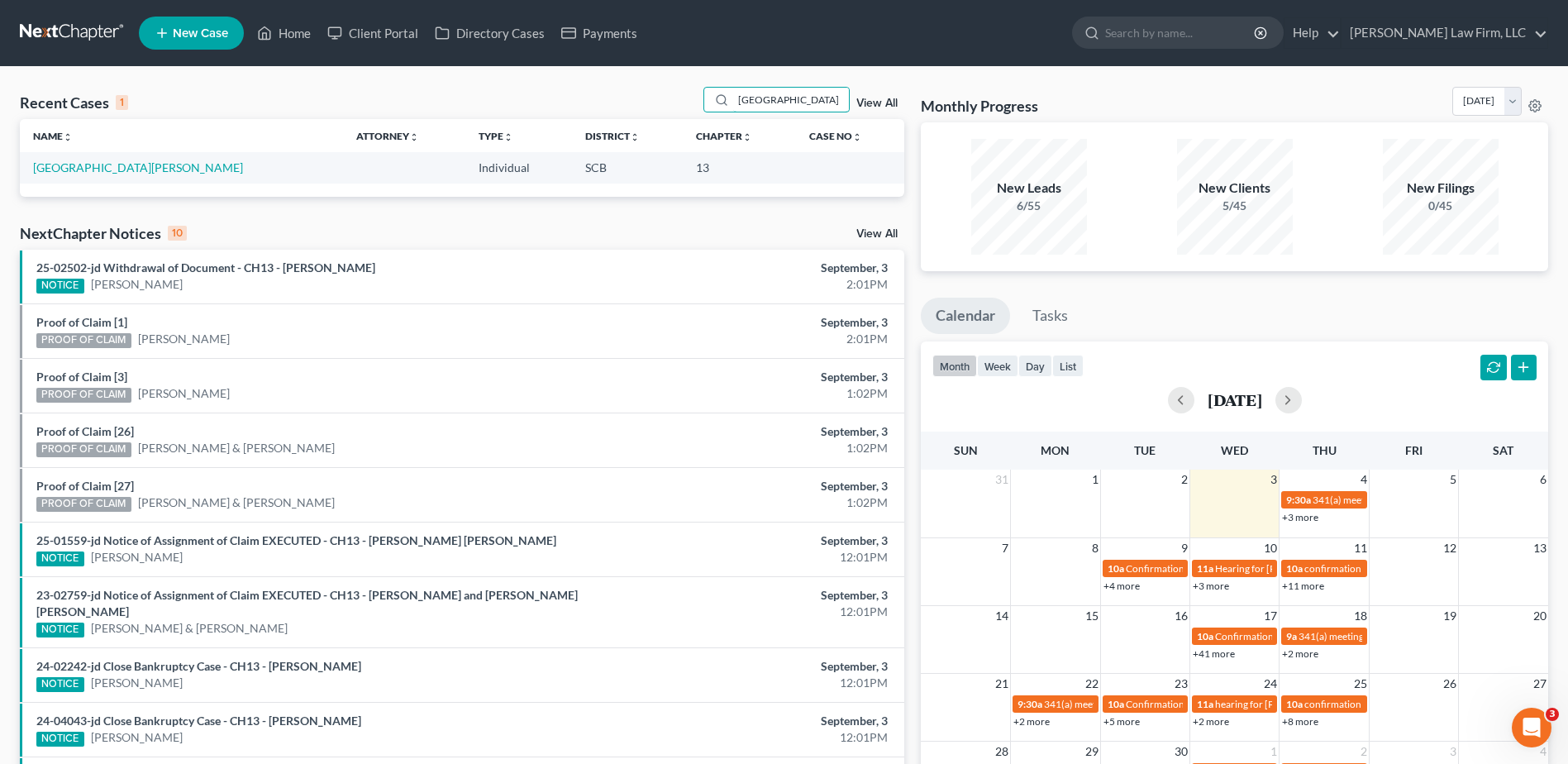
type input "[GEOGRAPHIC_DATA]"
click at [107, 169] on link "[GEOGRAPHIC_DATA][PERSON_NAME]" at bounding box center [138, 168] width 210 height 14
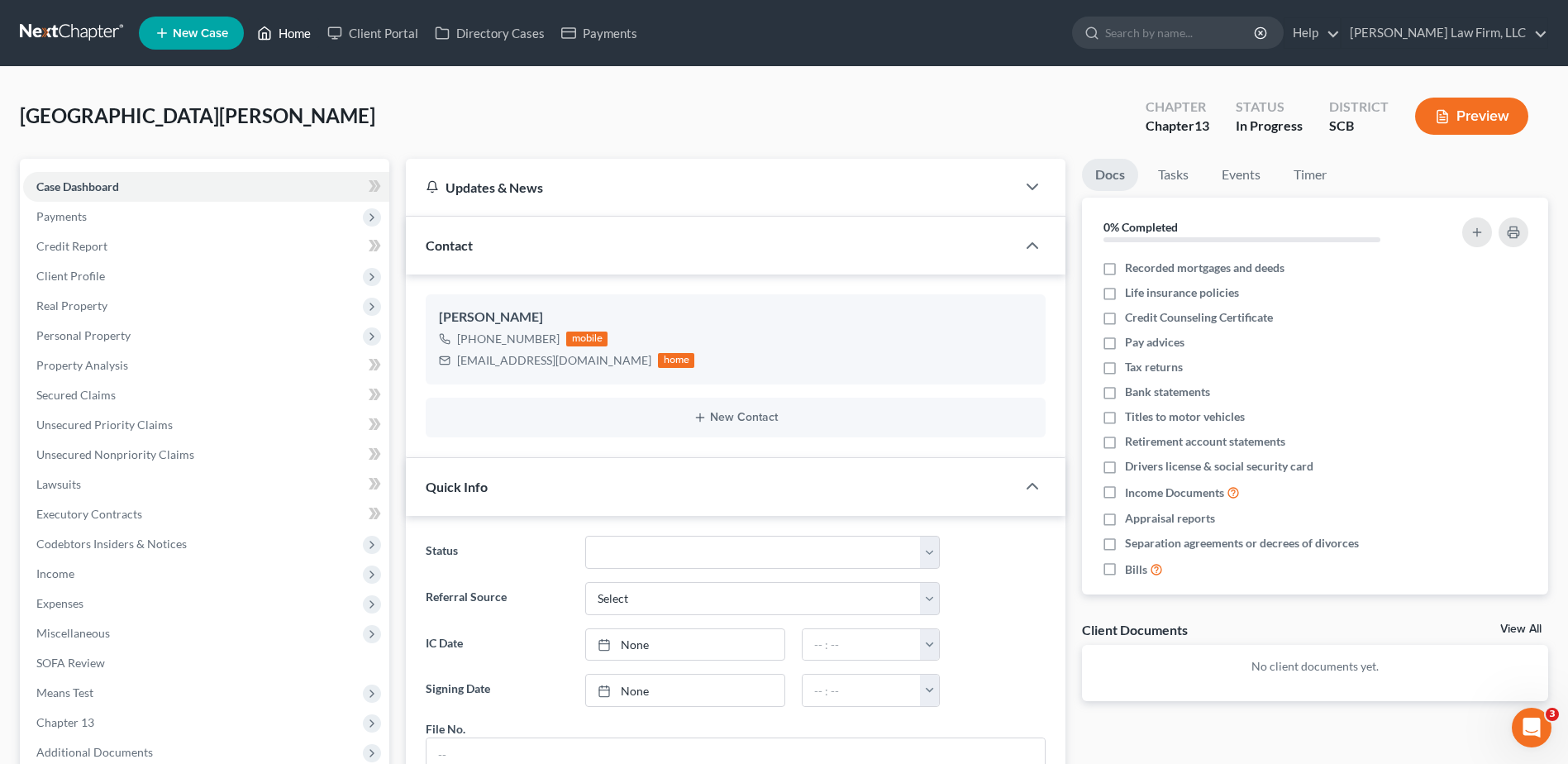
drag, startPoint x: 288, startPoint y: 24, endPoint x: 315, endPoint y: 31, distance: 27.9
click at [288, 24] on link "Home" at bounding box center [283, 32] width 70 height 30
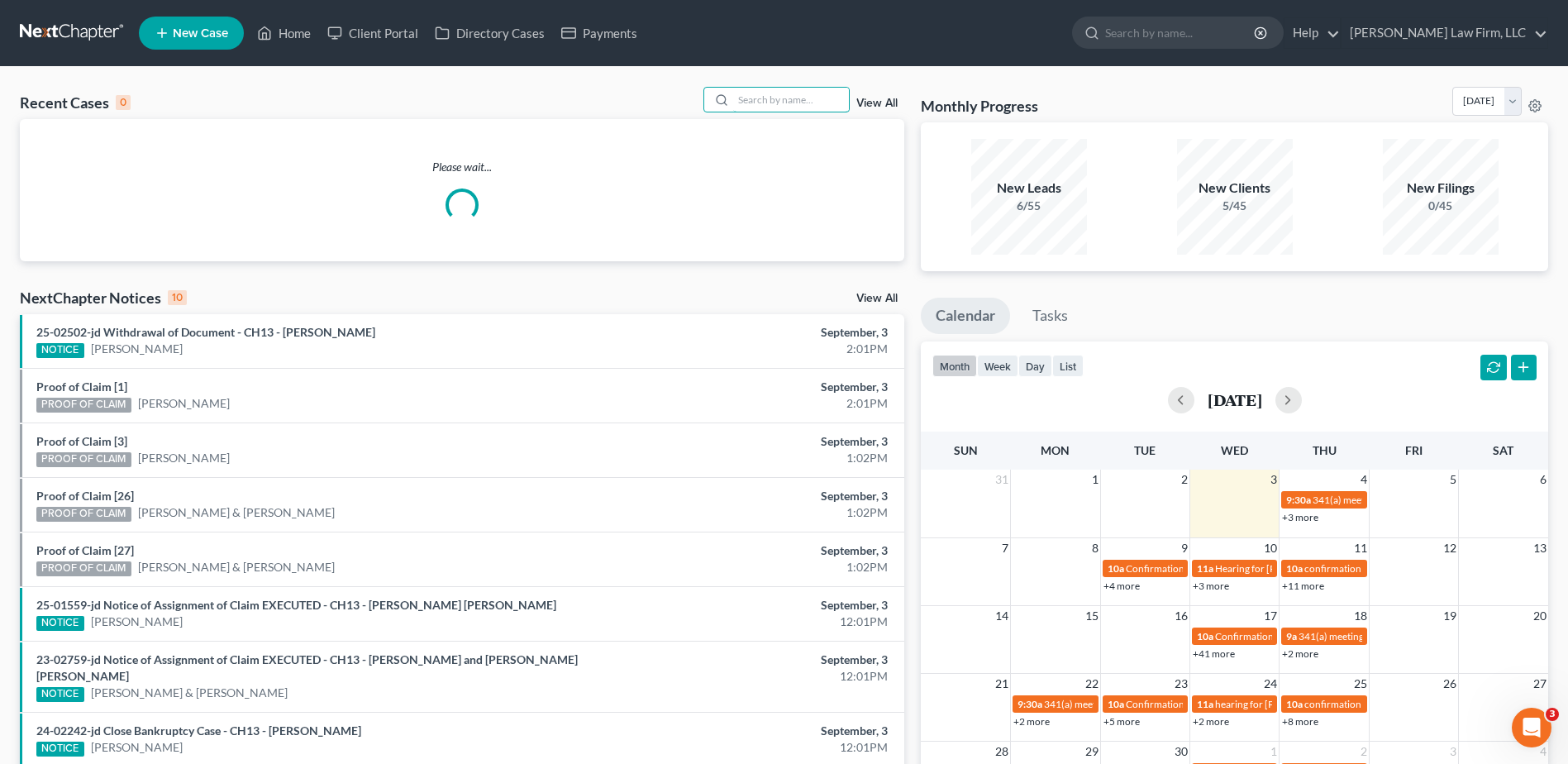
click at [749, 96] on input "search" at bounding box center [791, 100] width 116 height 24
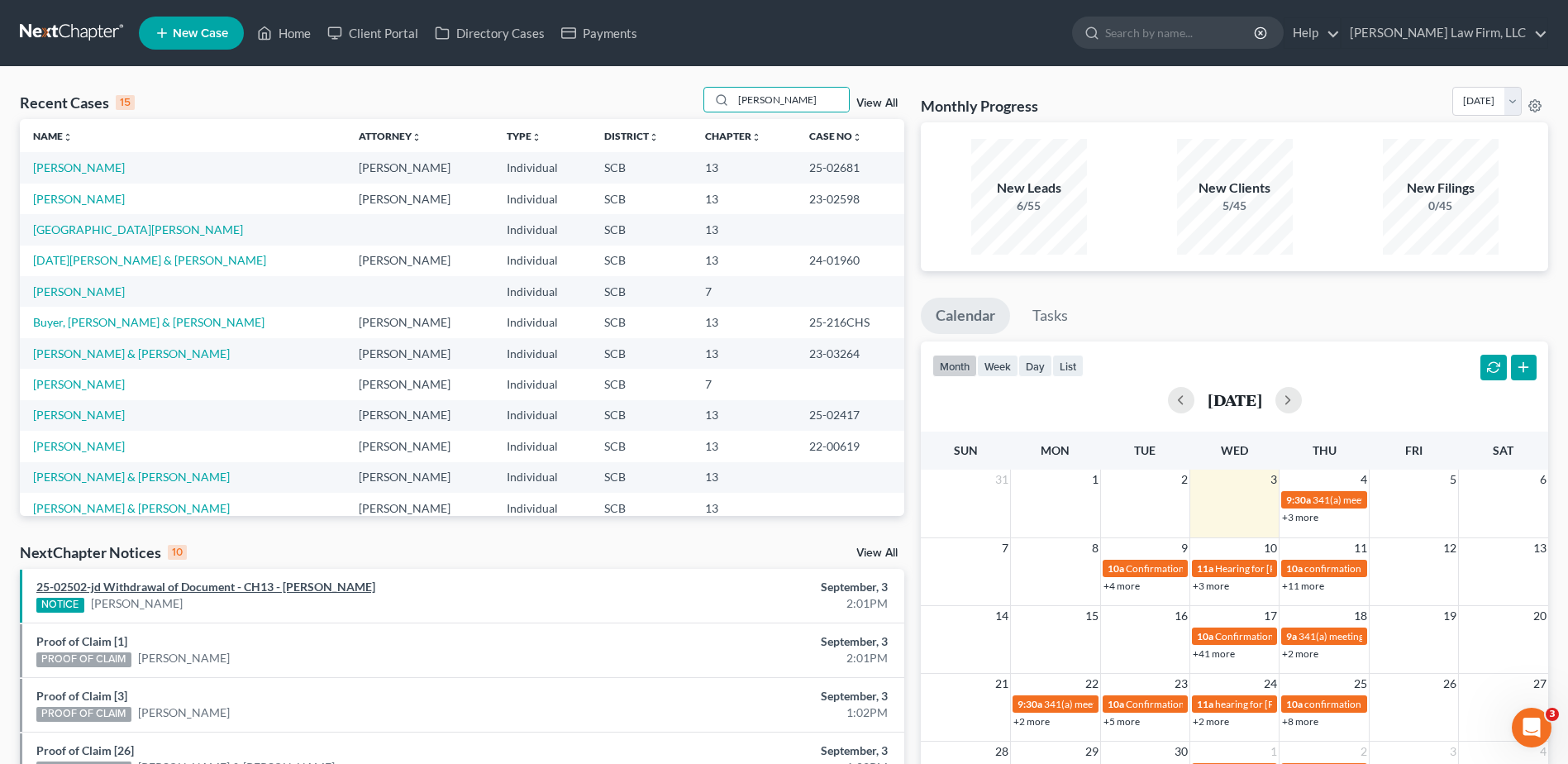
click at [228, 591] on link "25-02502-jd Withdrawal of Document - CH13 - [PERSON_NAME]" at bounding box center [206, 586] width 339 height 14
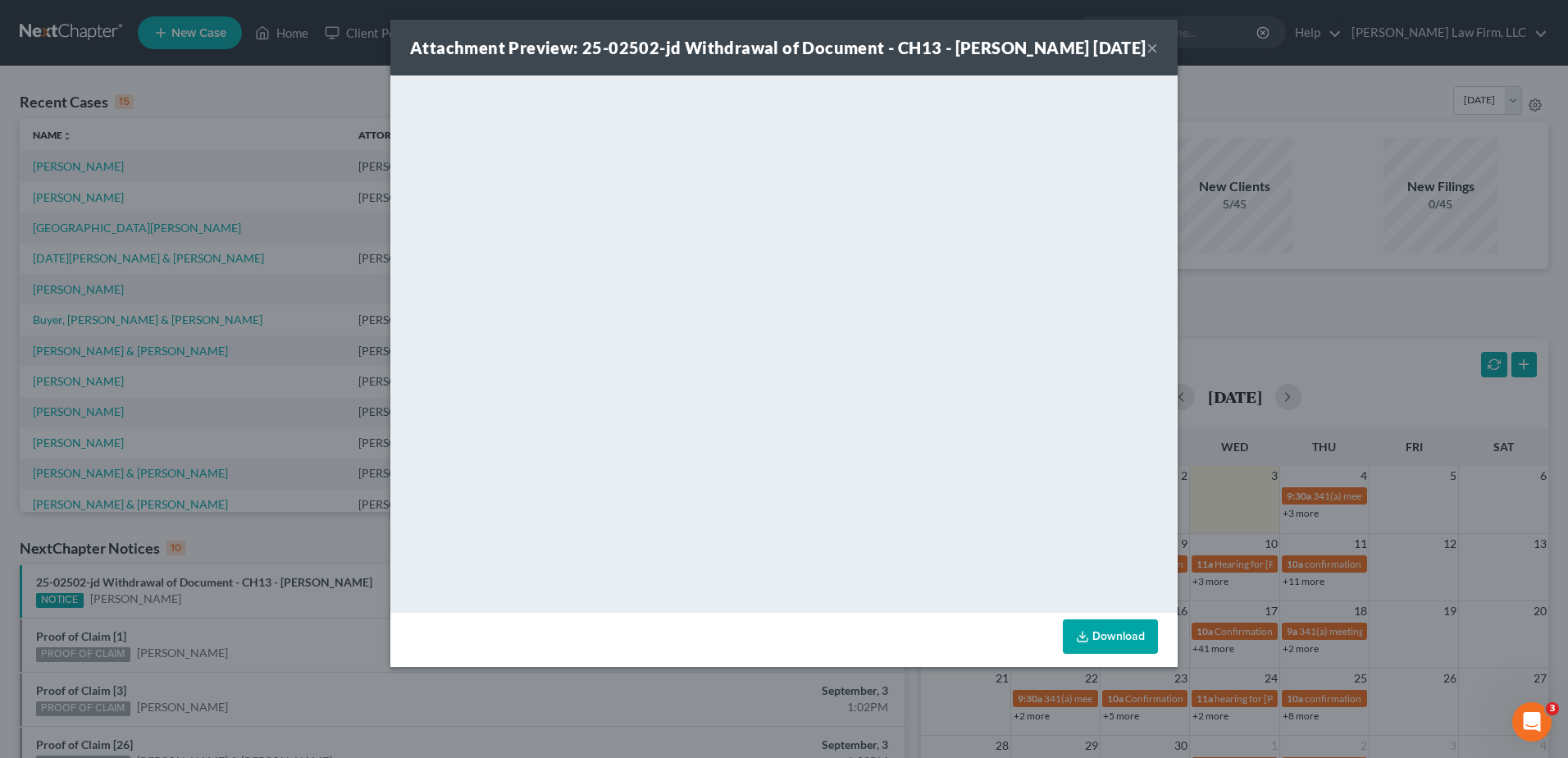
click at [1154, 54] on button "×" at bounding box center [1152, 47] width 12 height 19
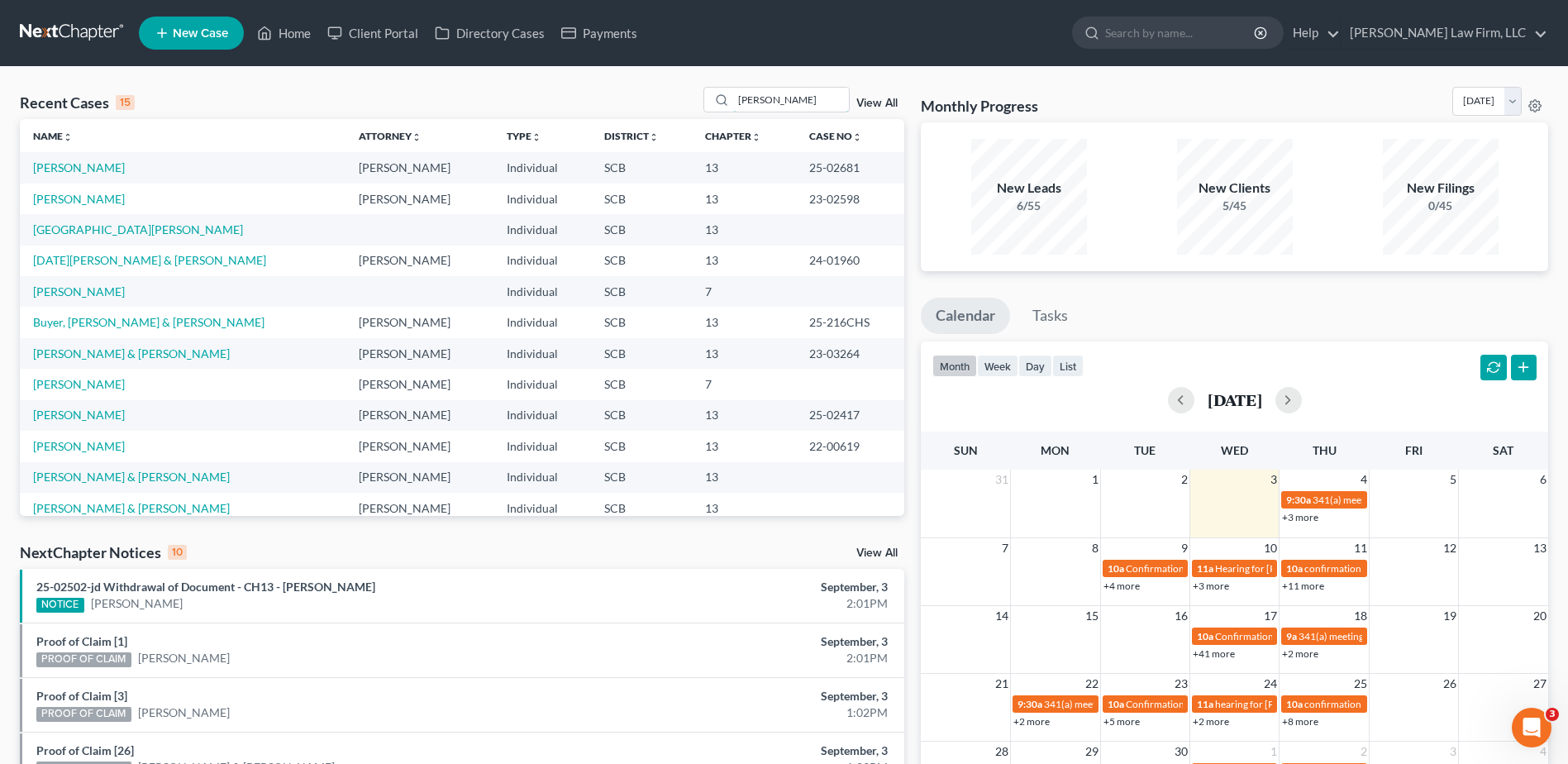
click at [780, 101] on input "[PERSON_NAME]" at bounding box center [791, 100] width 116 height 24
type input "[PERSON_NAME]"
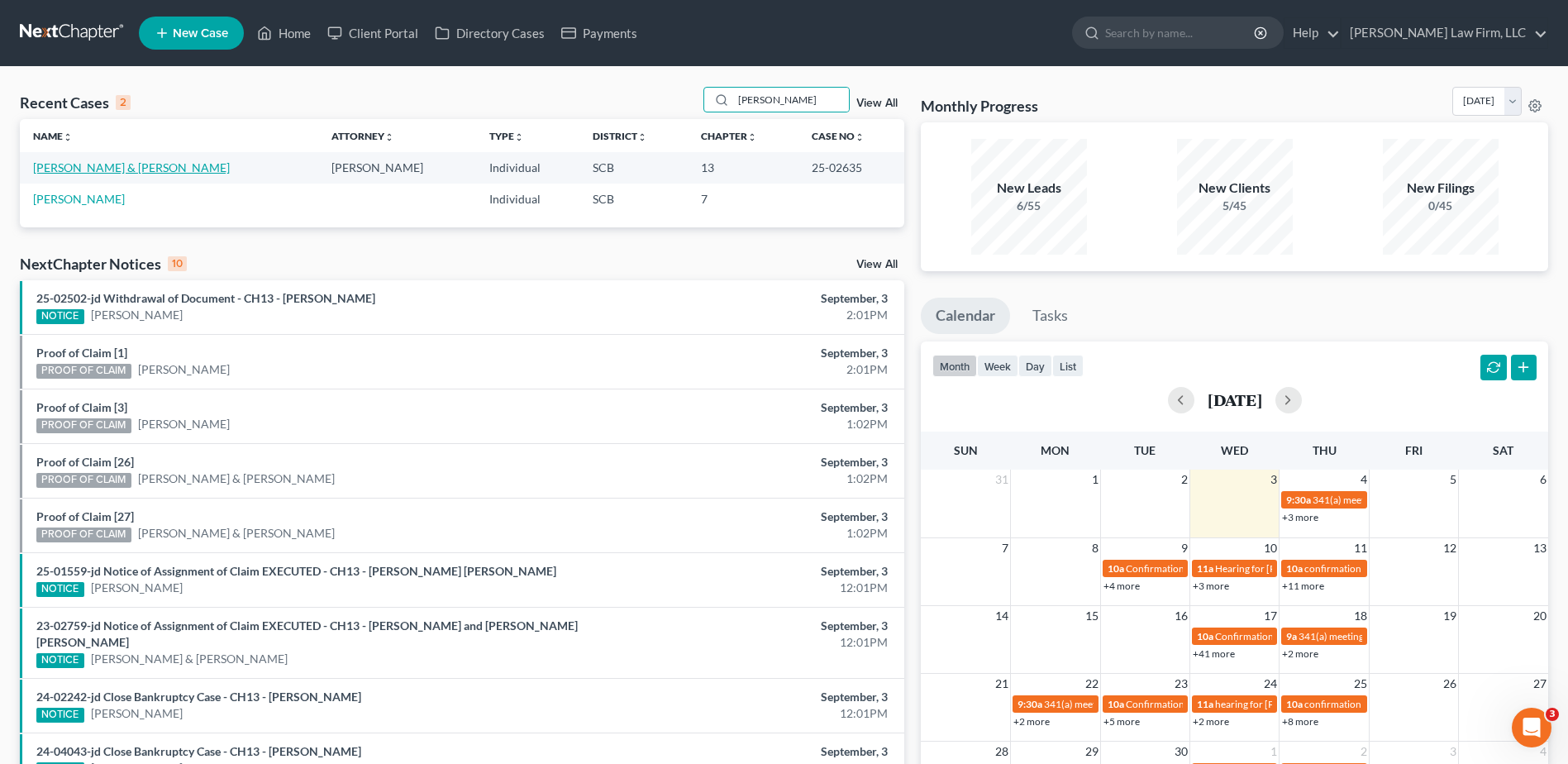
click at [142, 162] on link "[PERSON_NAME] & [PERSON_NAME]" at bounding box center [131, 168] width 197 height 14
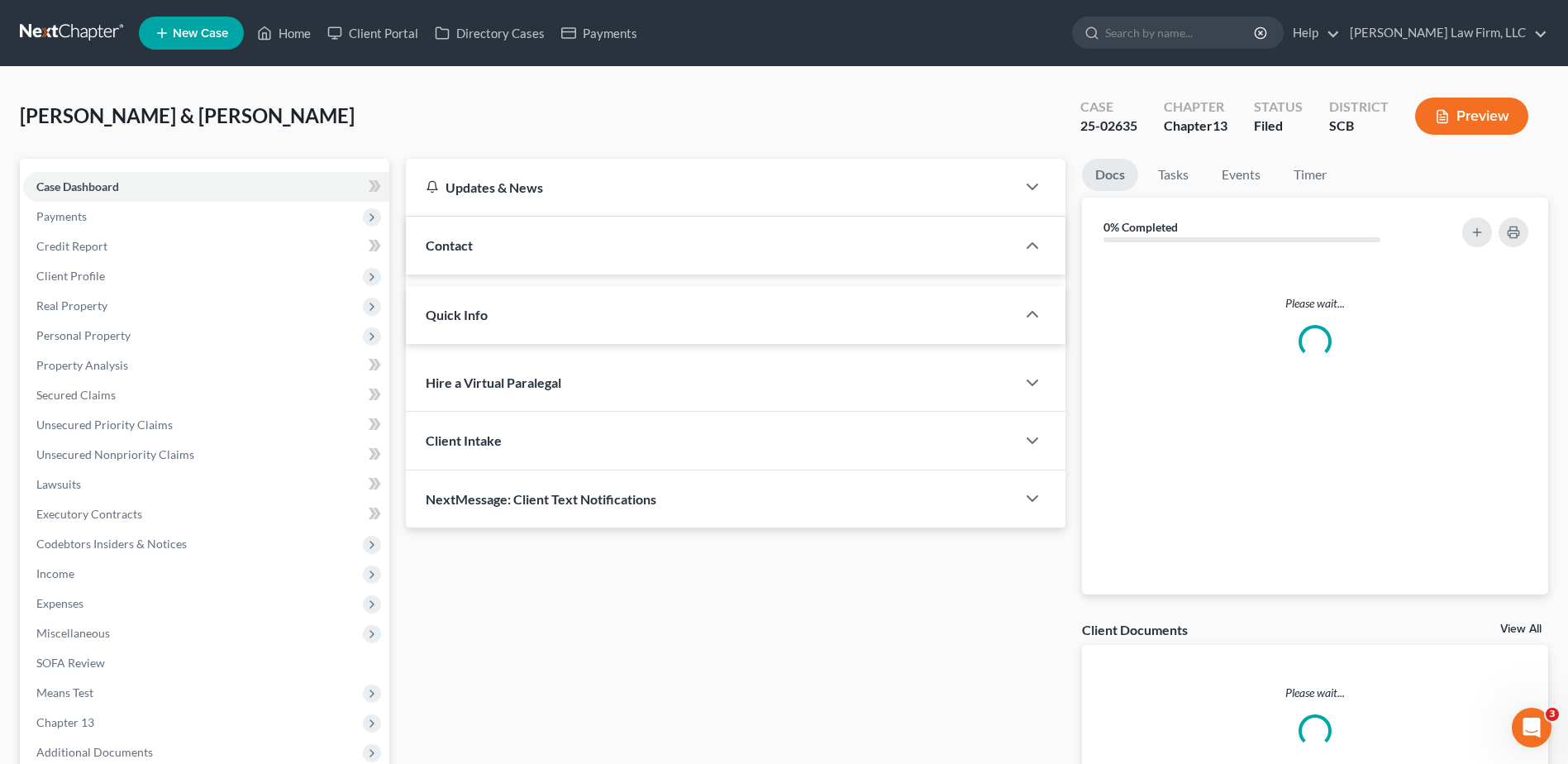
select select "2"
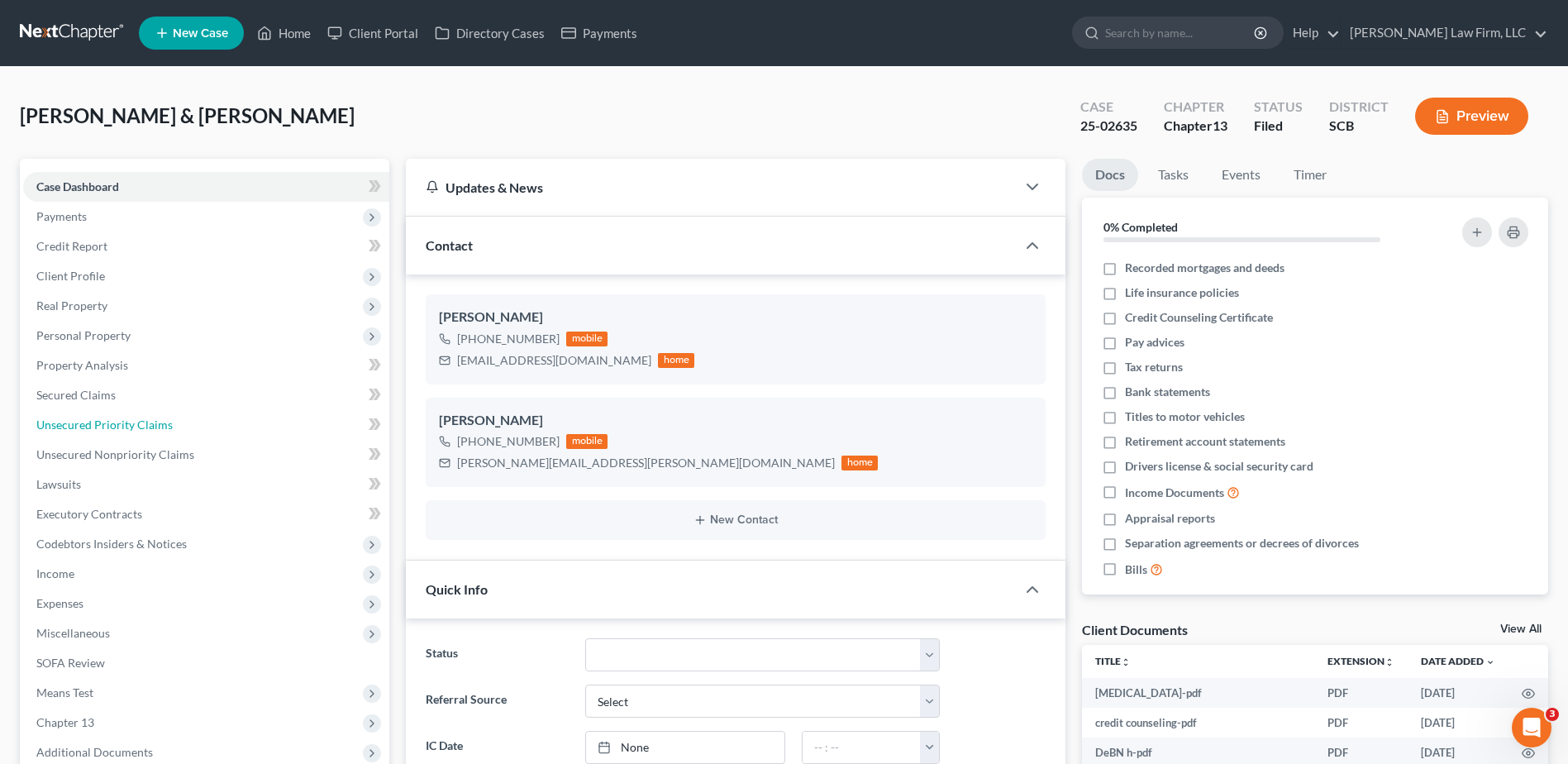
click at [193, 428] on link "Unsecured Priority Claims" at bounding box center [206, 425] width 366 height 30
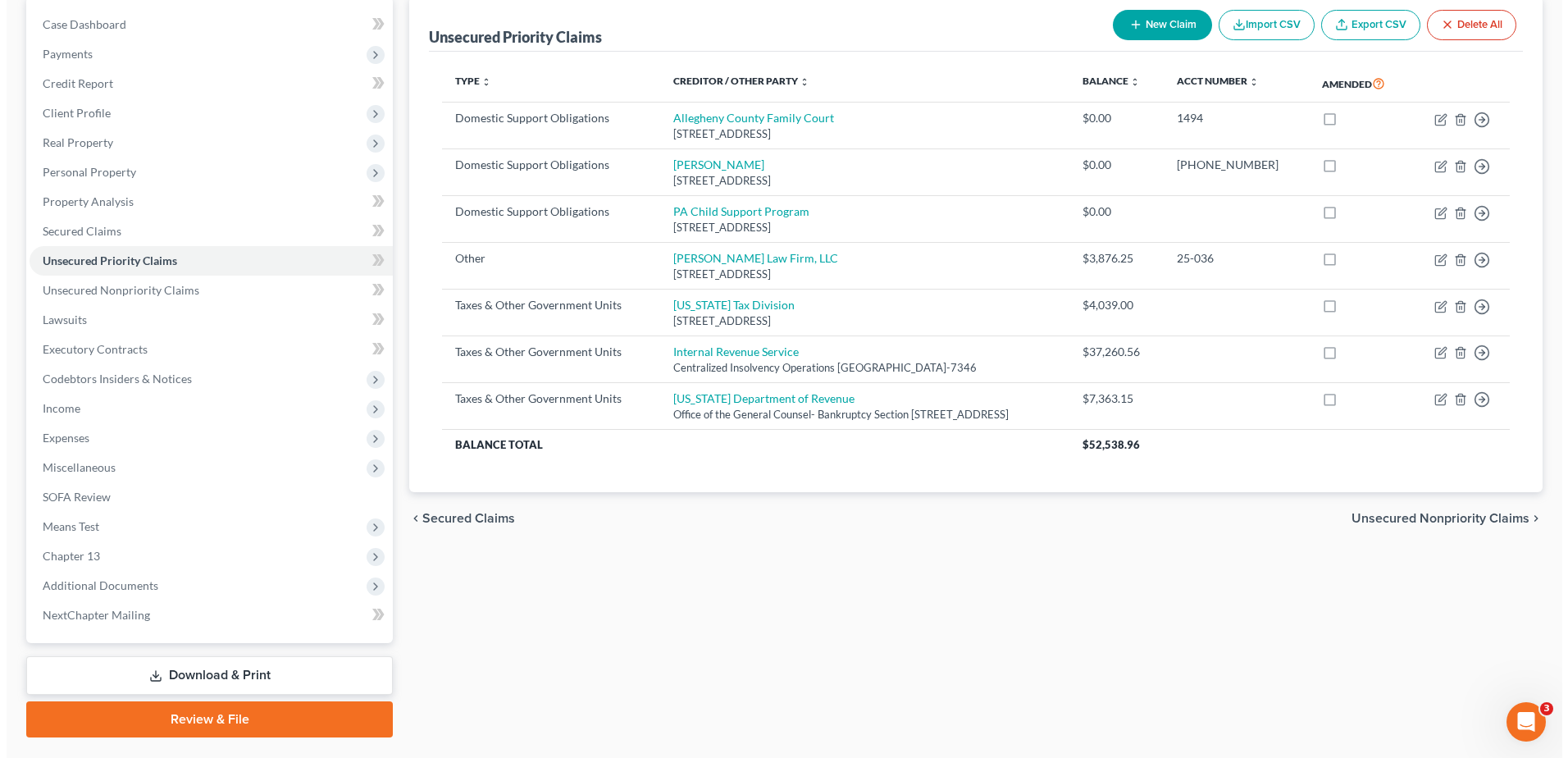
scroll to position [164, 0]
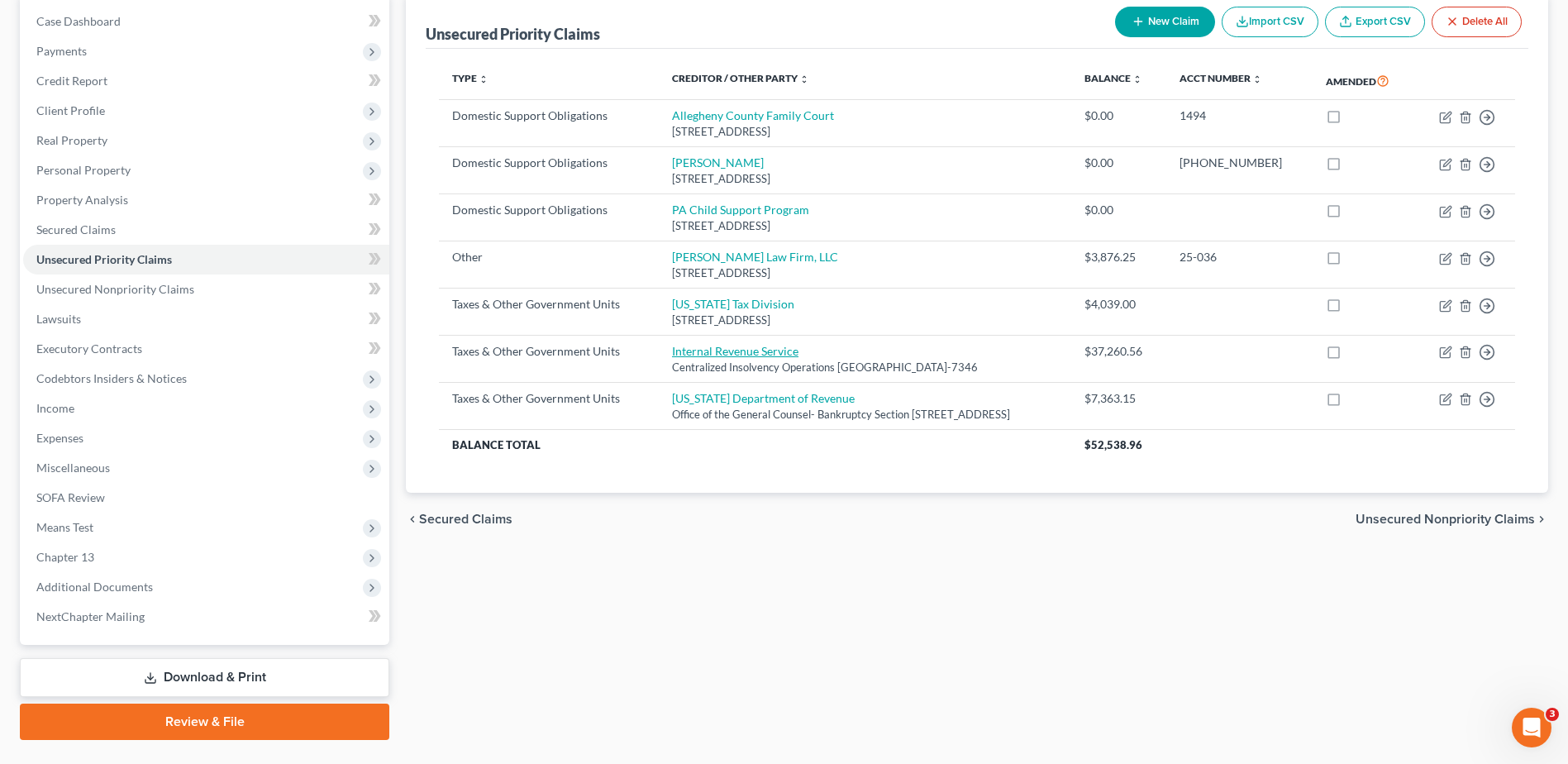
click at [719, 358] on link "Internal Revenue Service" at bounding box center [734, 350] width 126 height 14
select select "0"
select select "39"
select select "2"
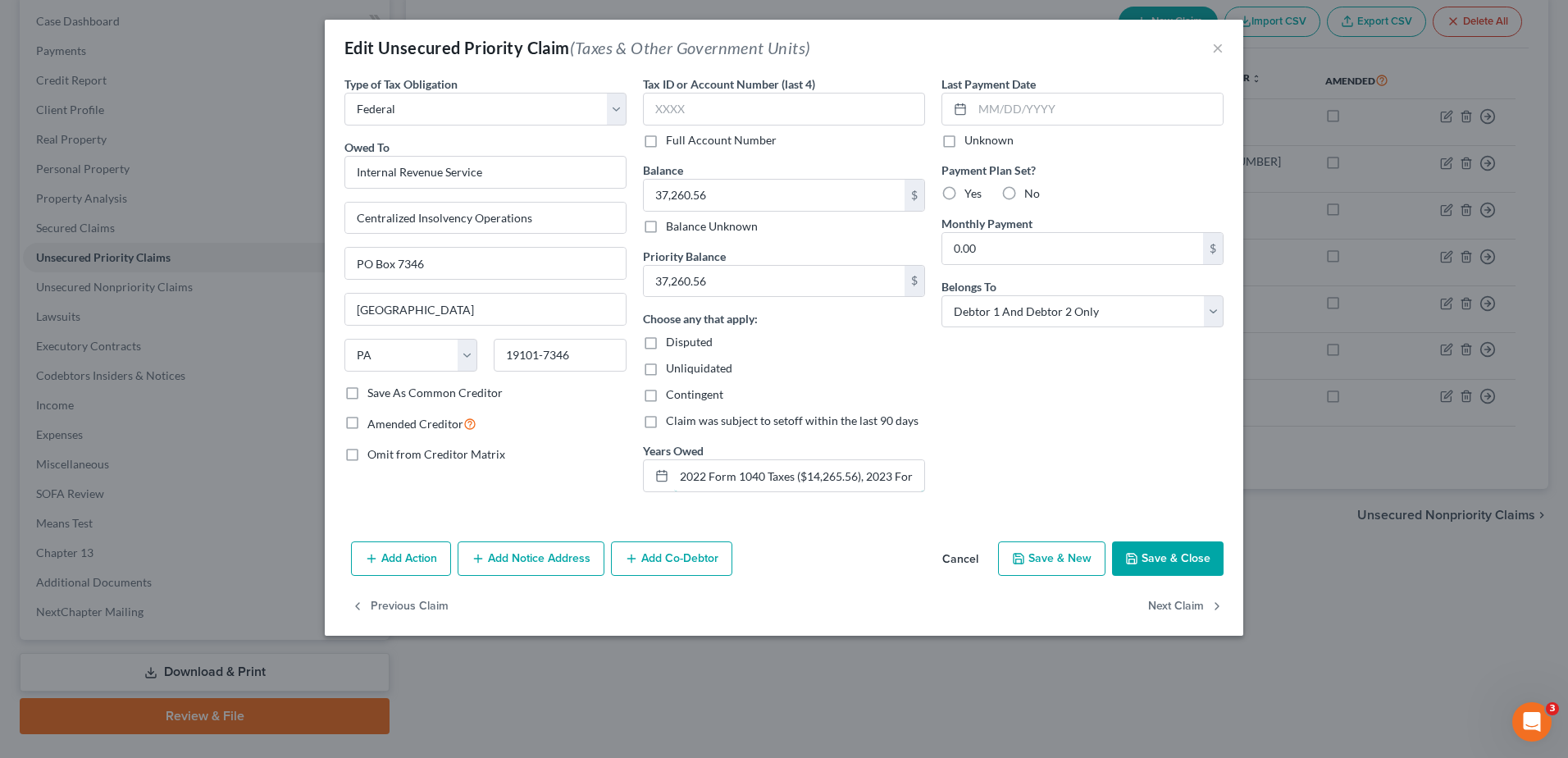
click at [895, 477] on input "2022 Form 1040 Taxes ($14,265.56), 2023 Form 1040 Taxes ($8,597.00), 2024 Form …" at bounding box center [799, 475] width 250 height 31
click at [959, 558] on button "Cancel" at bounding box center [960, 559] width 62 height 33
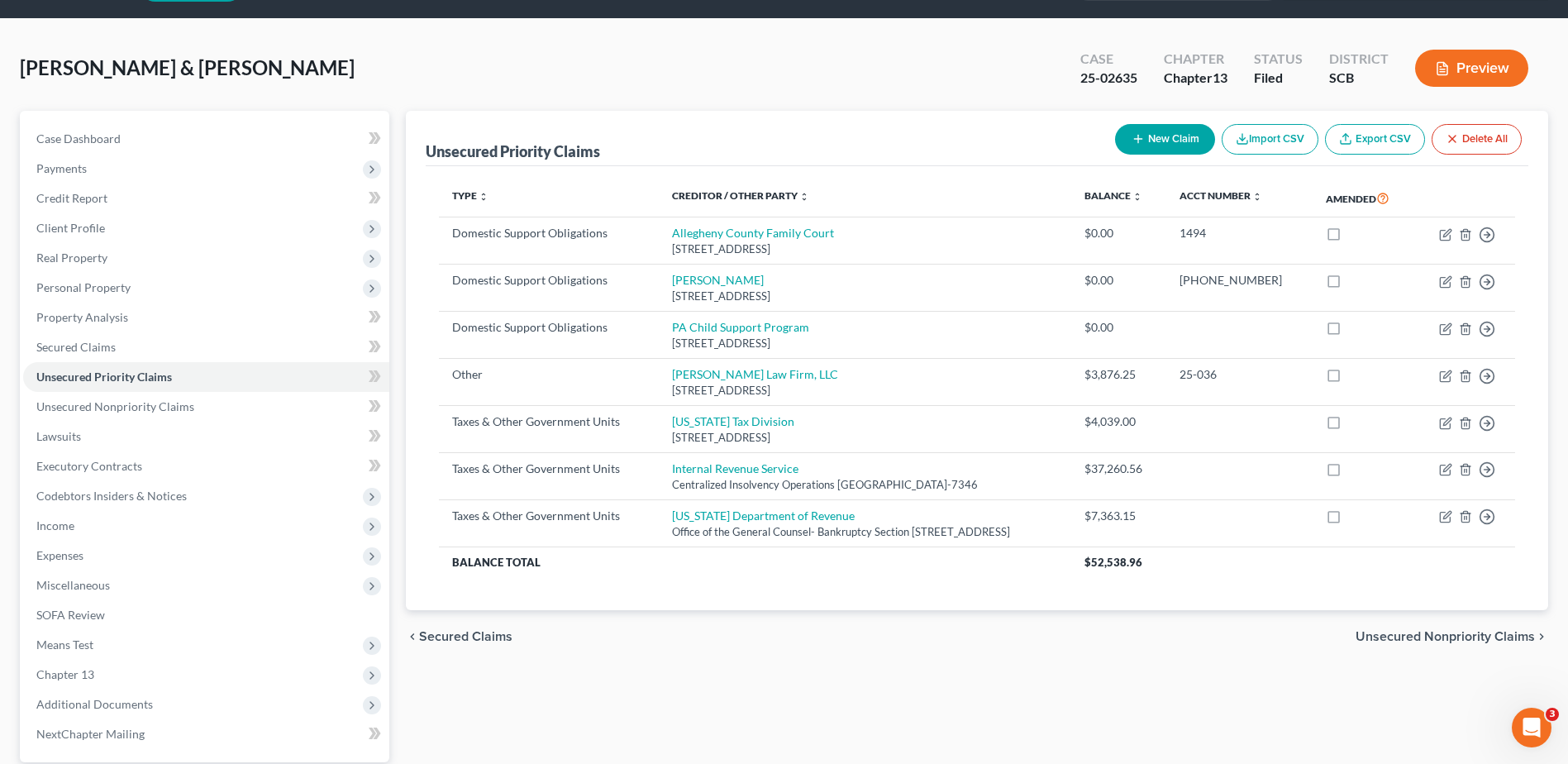
scroll to position [0, 0]
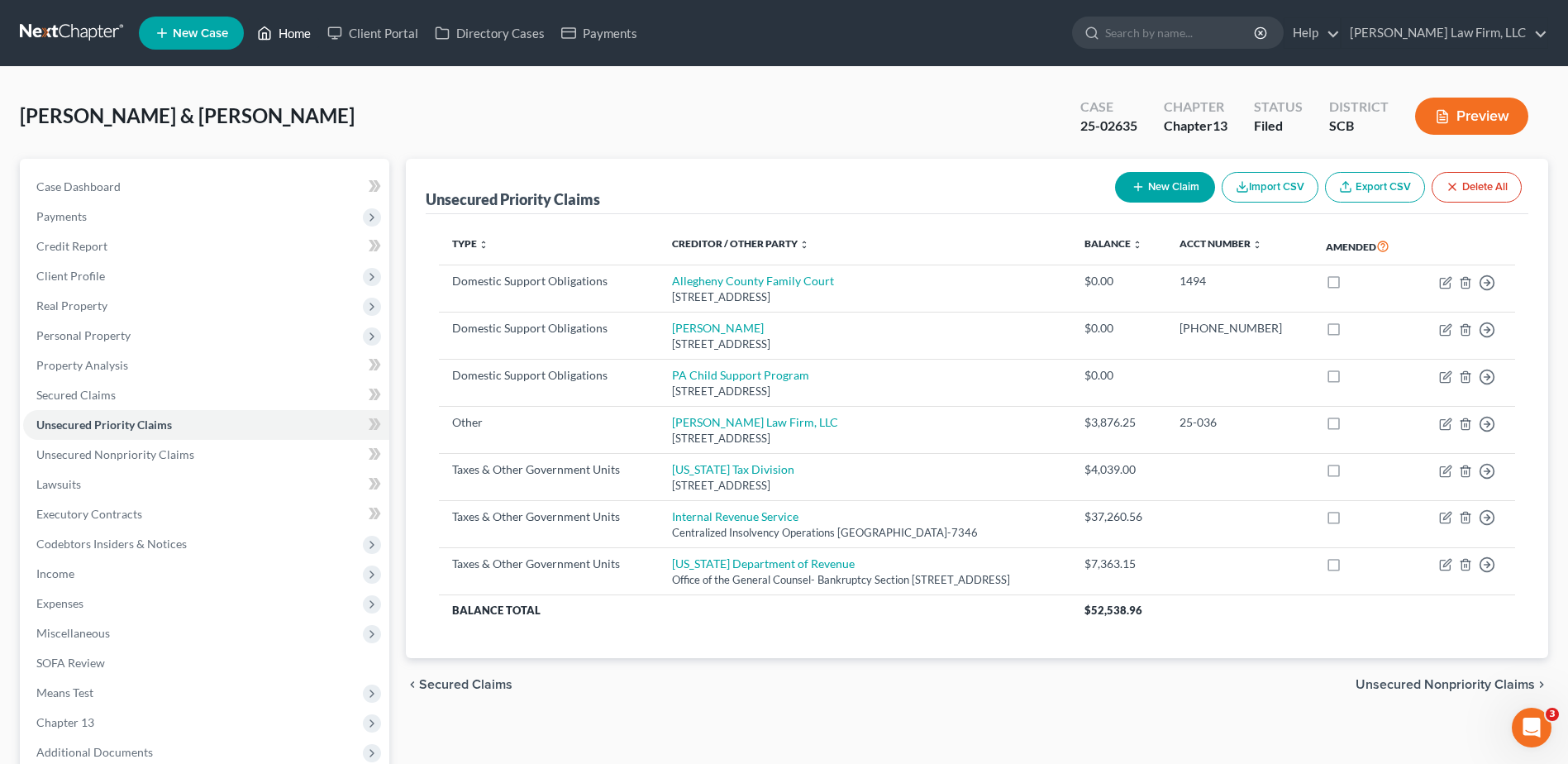
click at [261, 36] on icon at bounding box center [265, 32] width 15 height 19
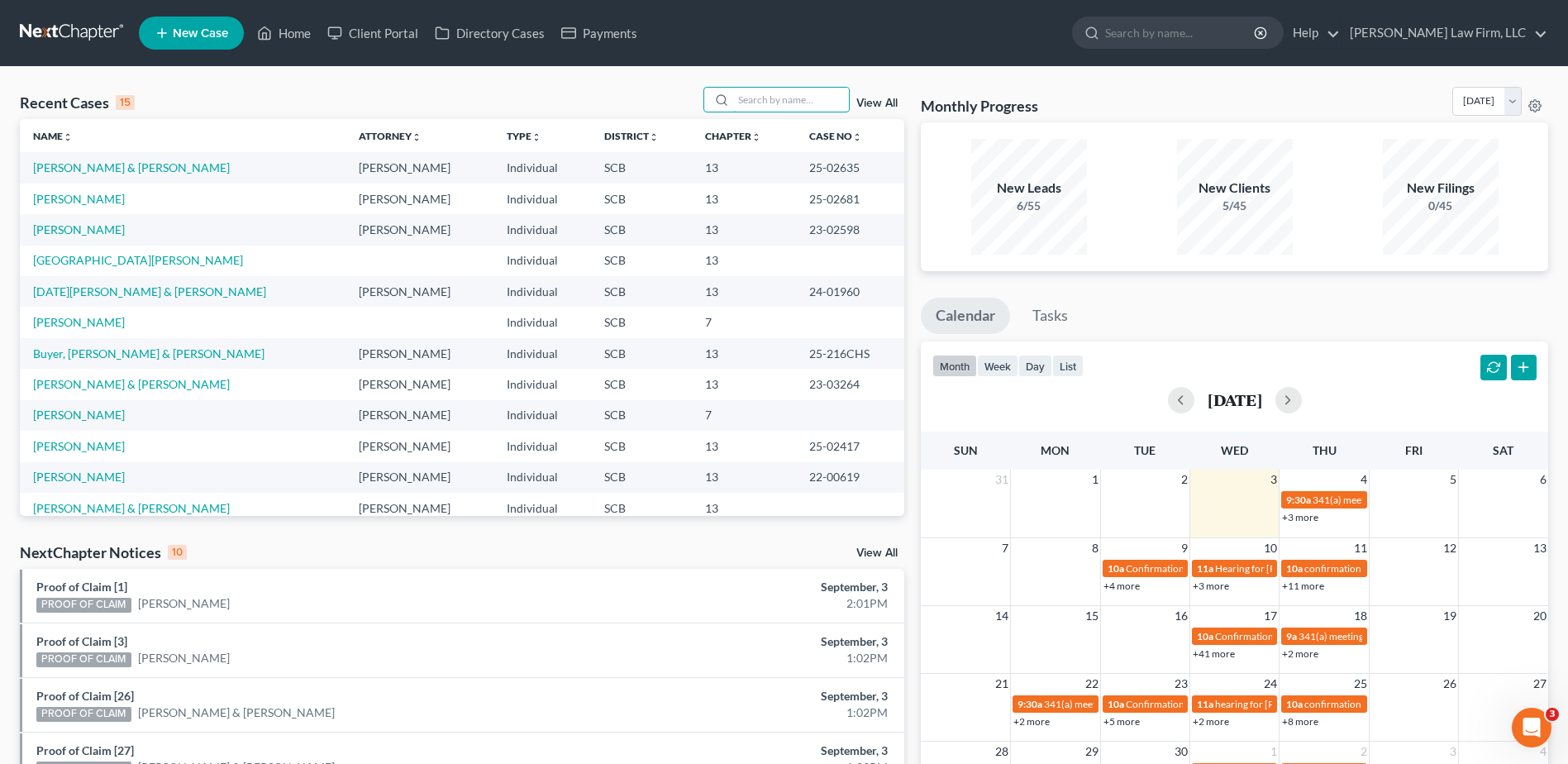
click at [798, 100] on input "search" at bounding box center [791, 100] width 116 height 24
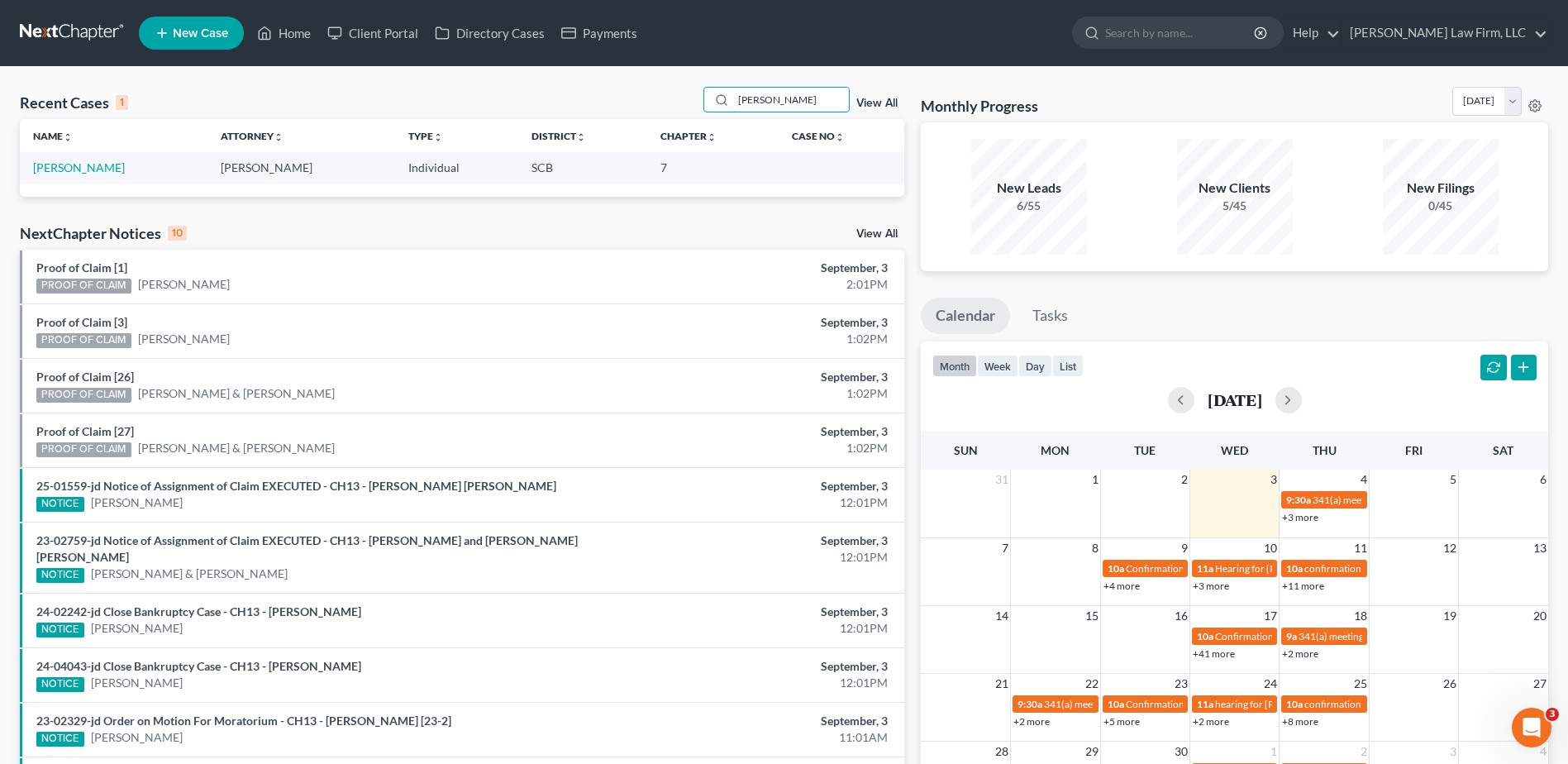
type input "[PERSON_NAME]"
click at [51, 166] on link "[PERSON_NAME]" at bounding box center [79, 168] width 91 height 14
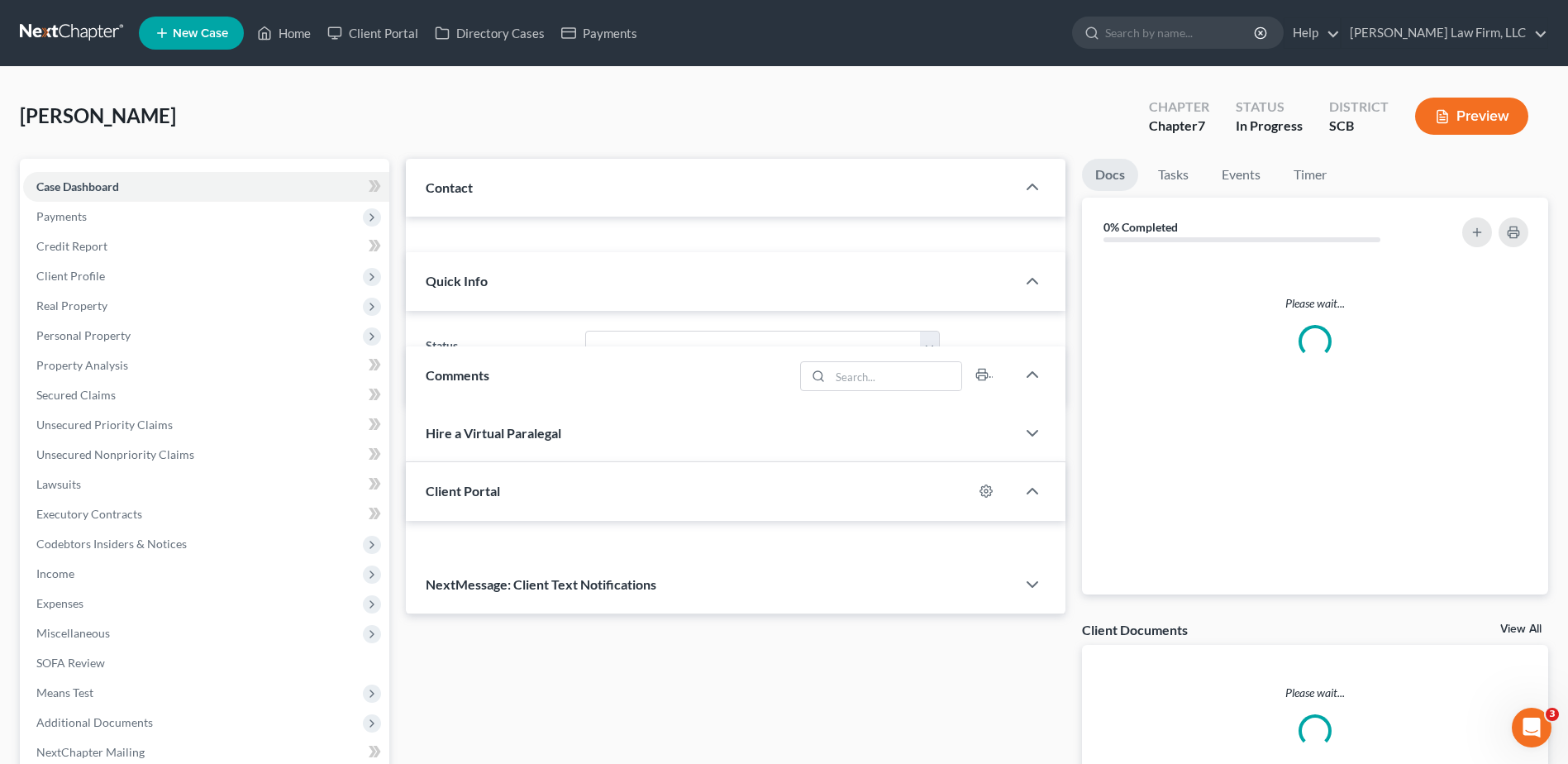
select select "1"
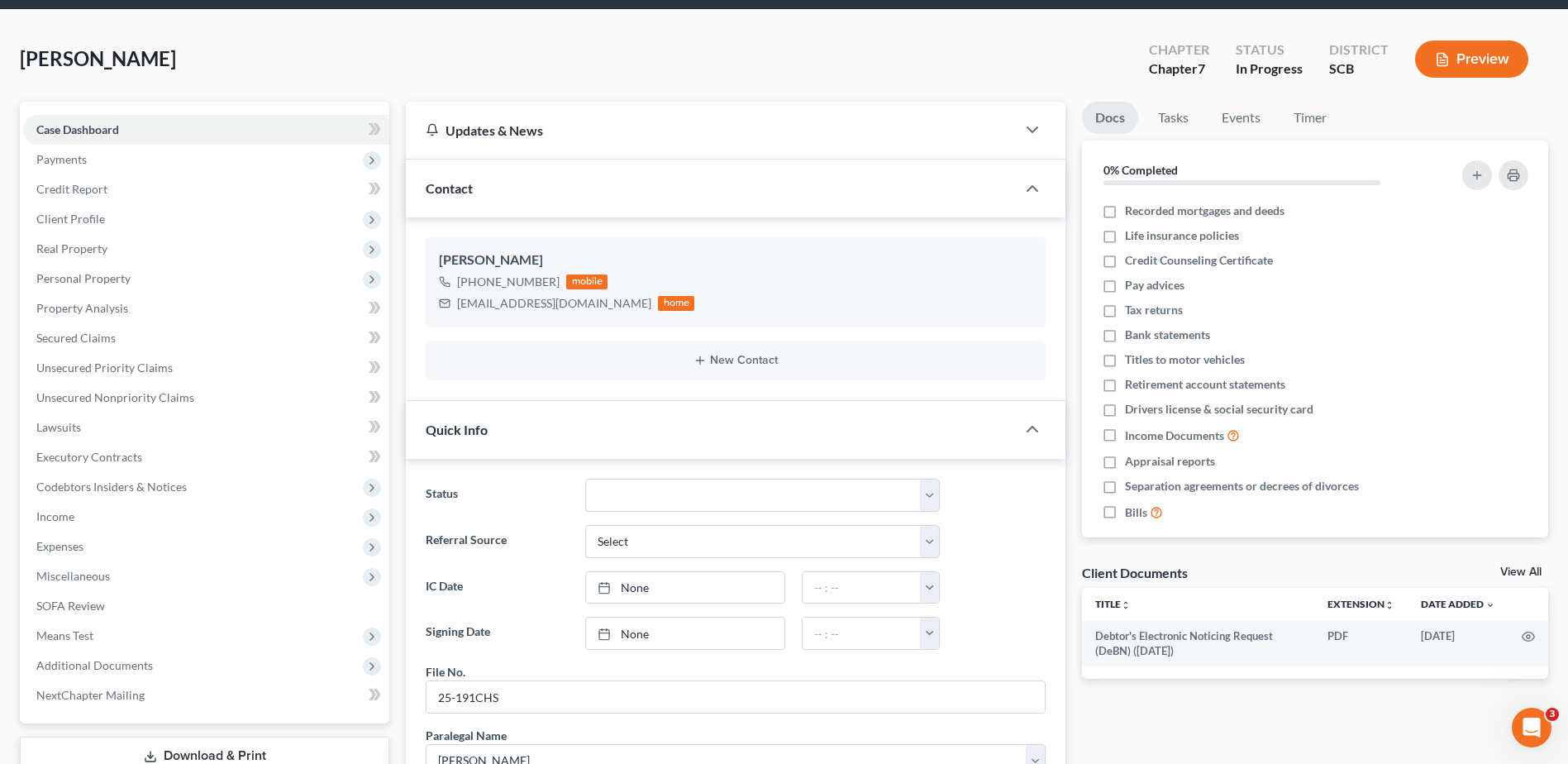
scroll to position [83, 0]
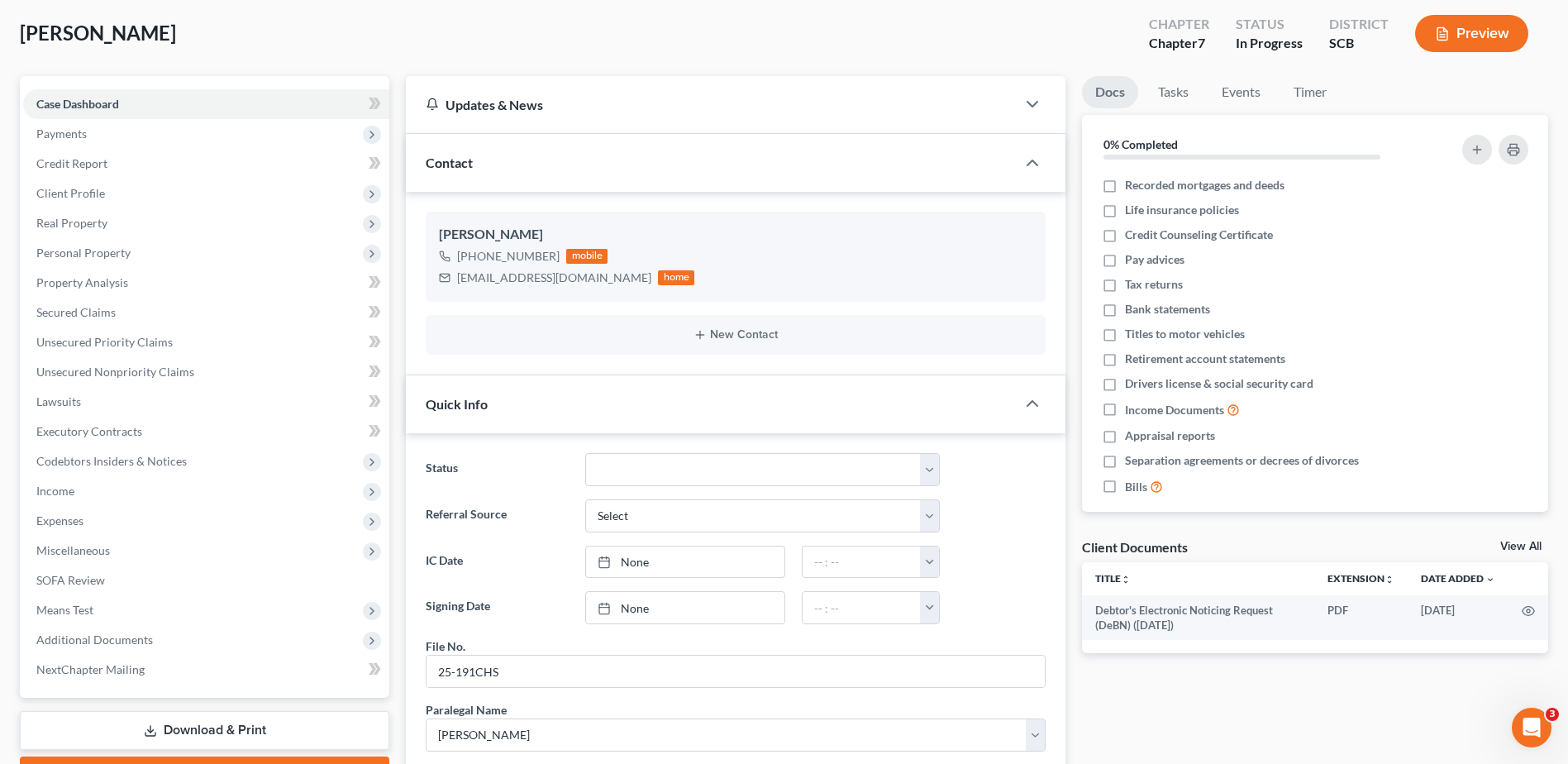
click at [134, 497] on span "Income" at bounding box center [206, 491] width 366 height 30
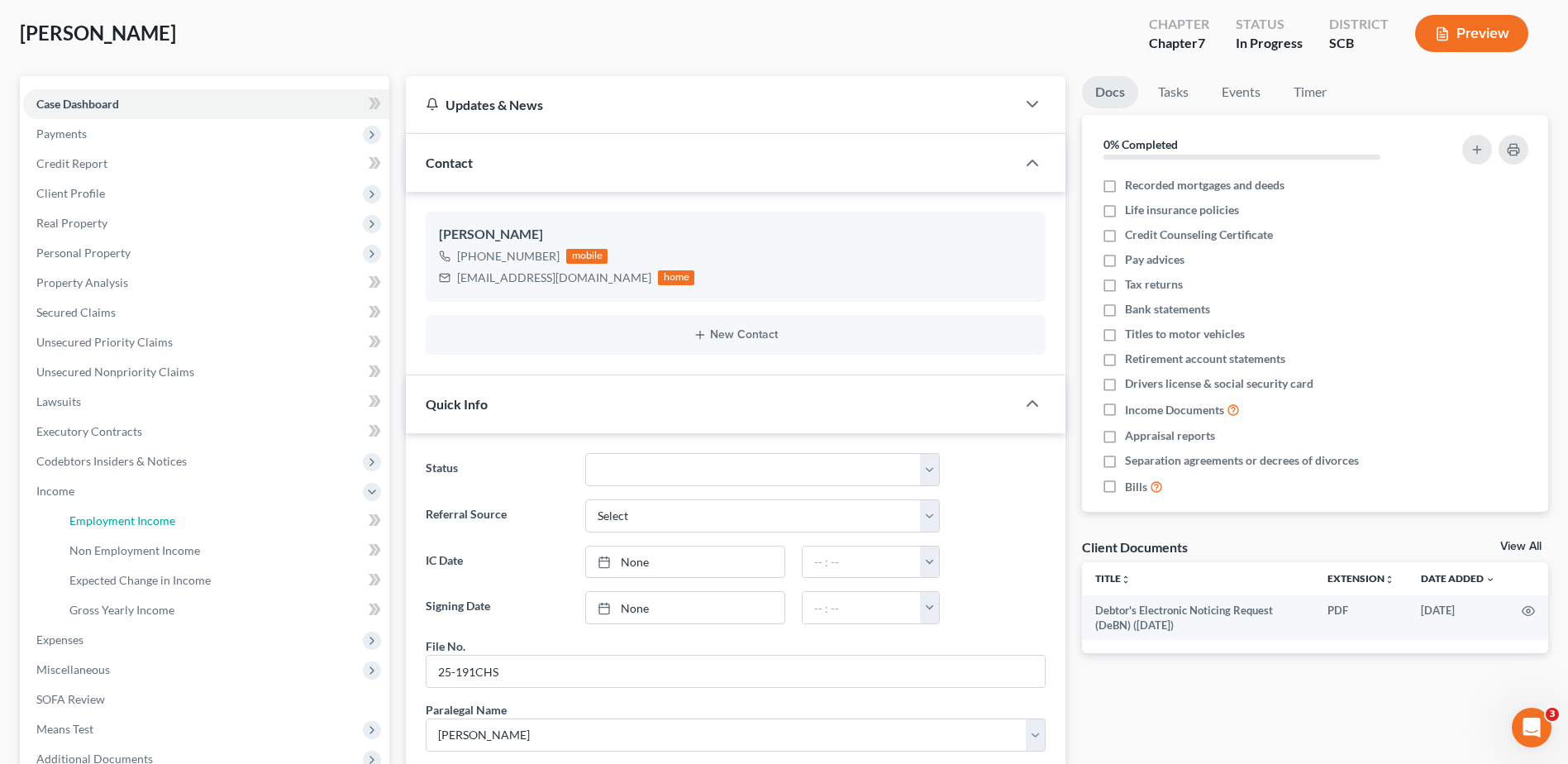
click at [147, 523] on span "Employment Income" at bounding box center [122, 520] width 106 height 14
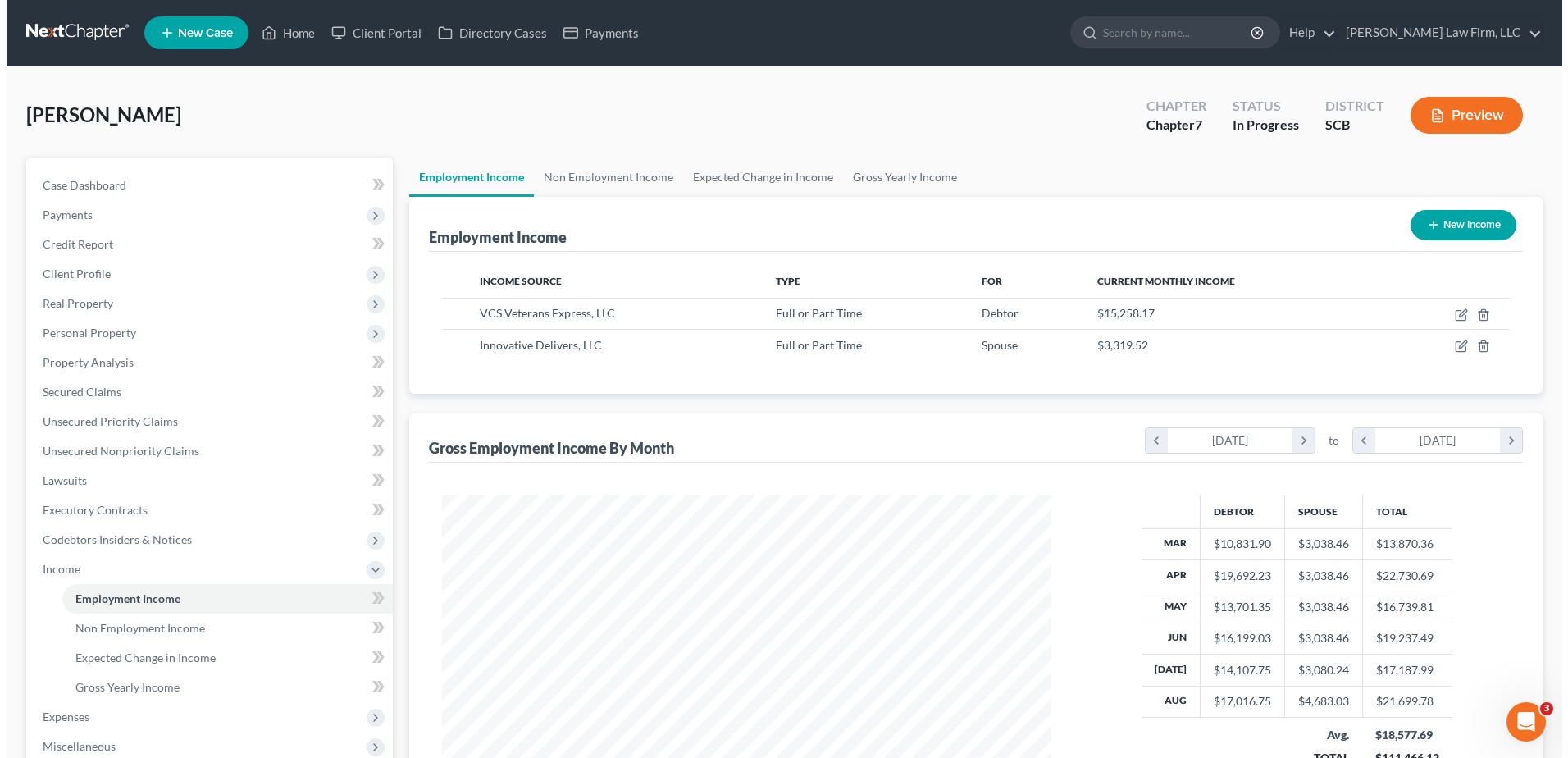
scroll to position [304, 641]
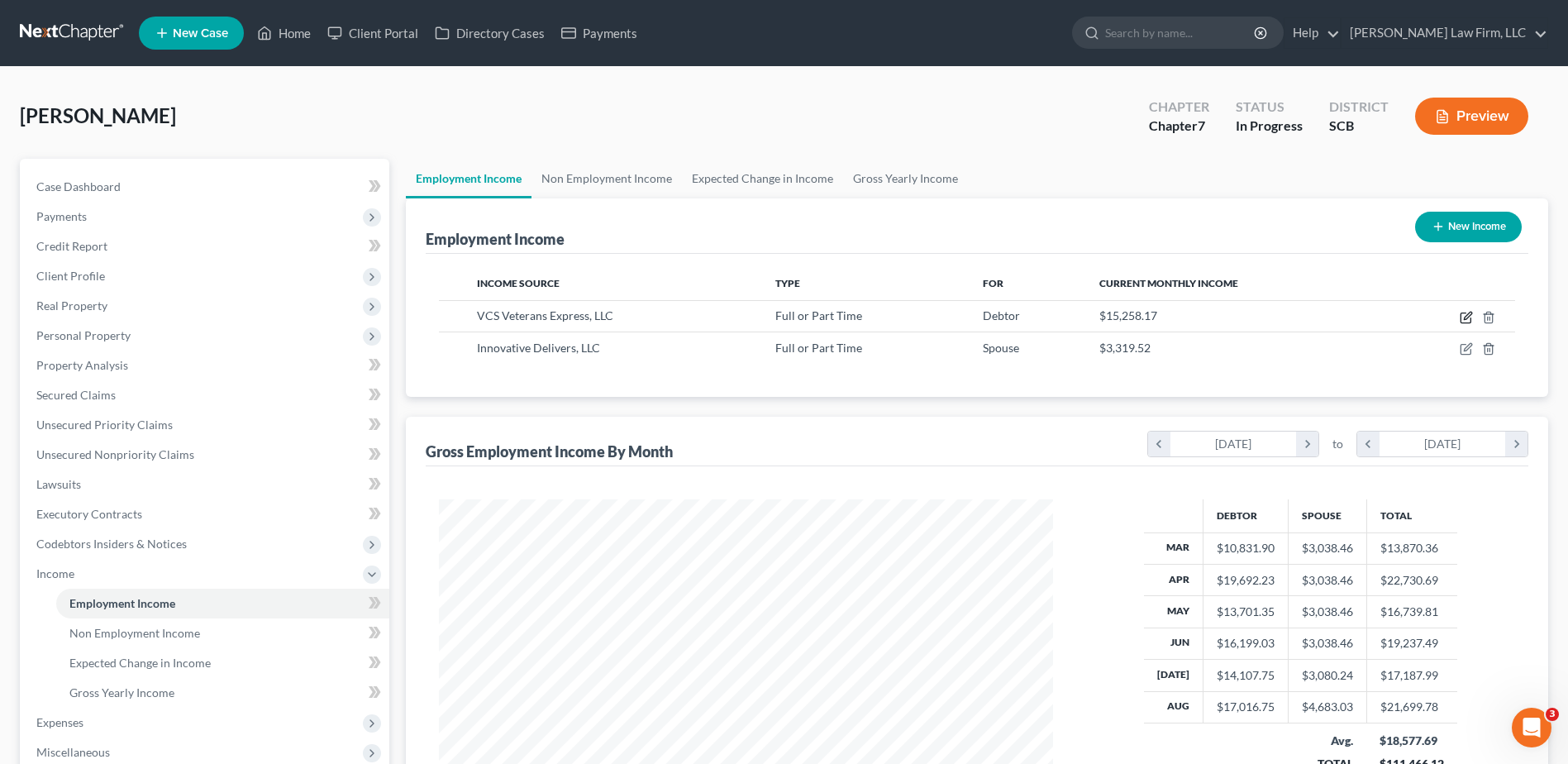
click at [1467, 322] on icon "button" at bounding box center [1467, 317] width 14 height 14
select select "0"
select select "42"
select select "3"
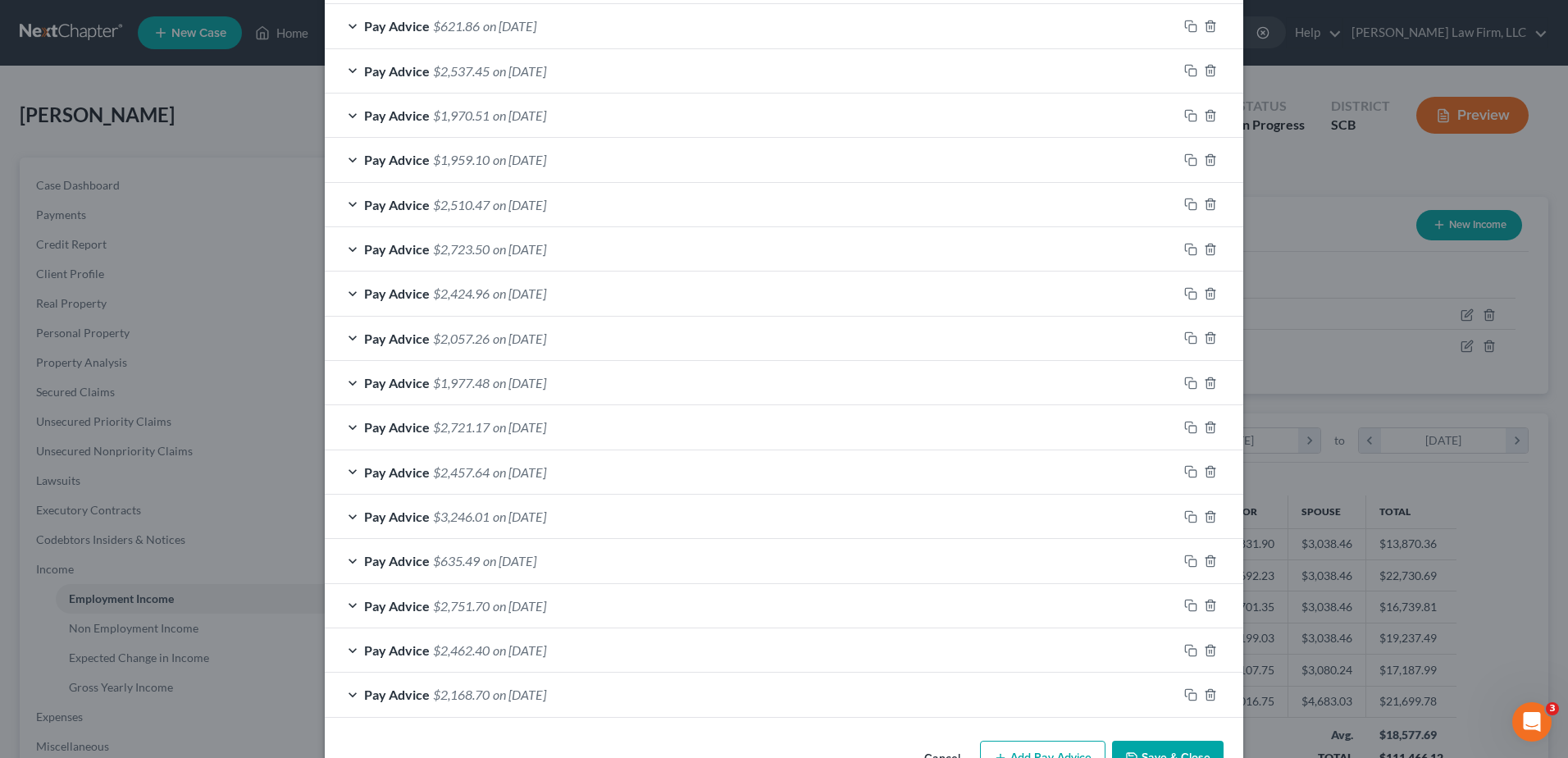
scroll to position [1179, 0]
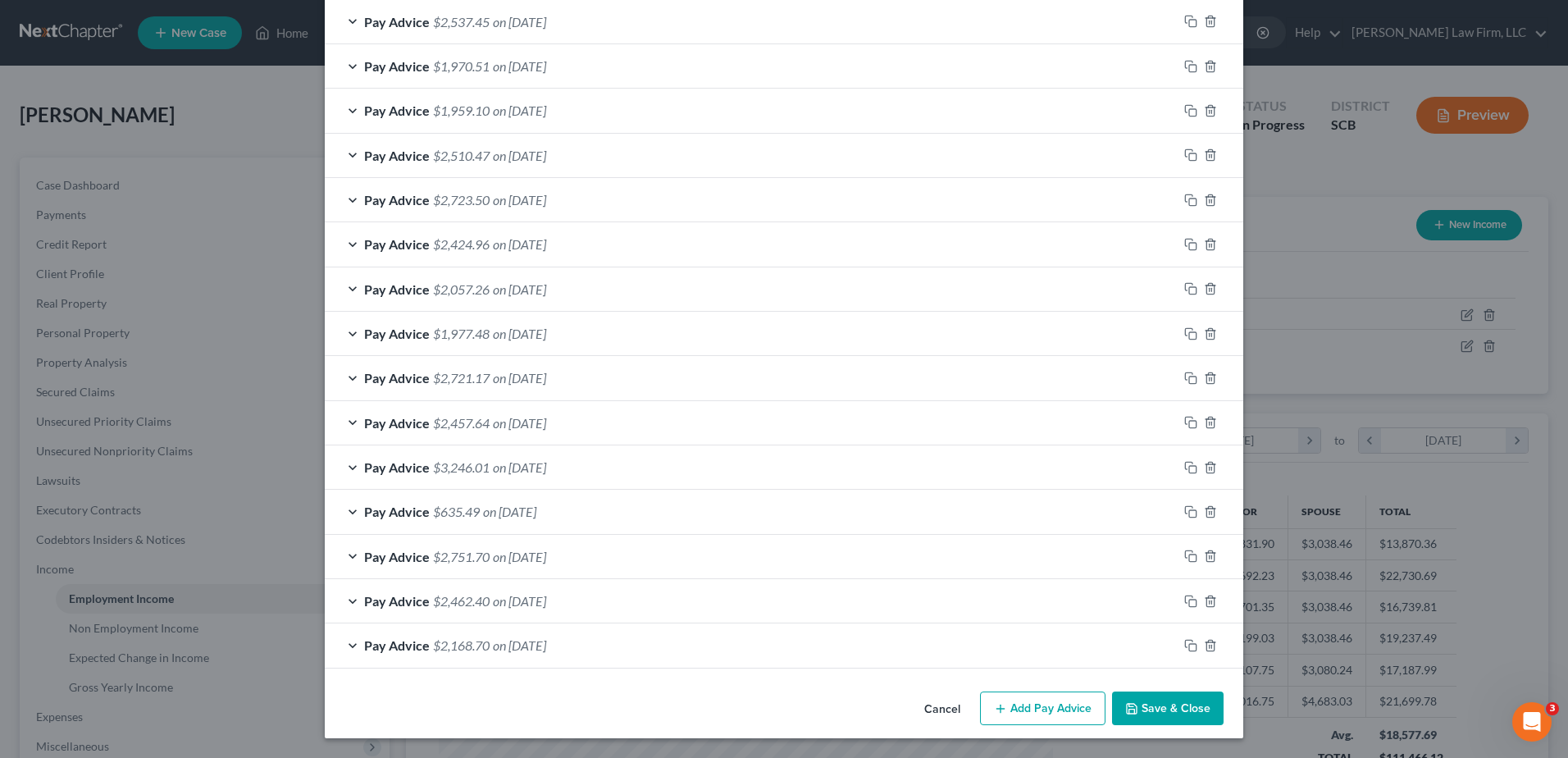
click at [635, 640] on div "Pay Advice $2,168.70 on [DATE]" at bounding box center [751, 646] width 853 height 44
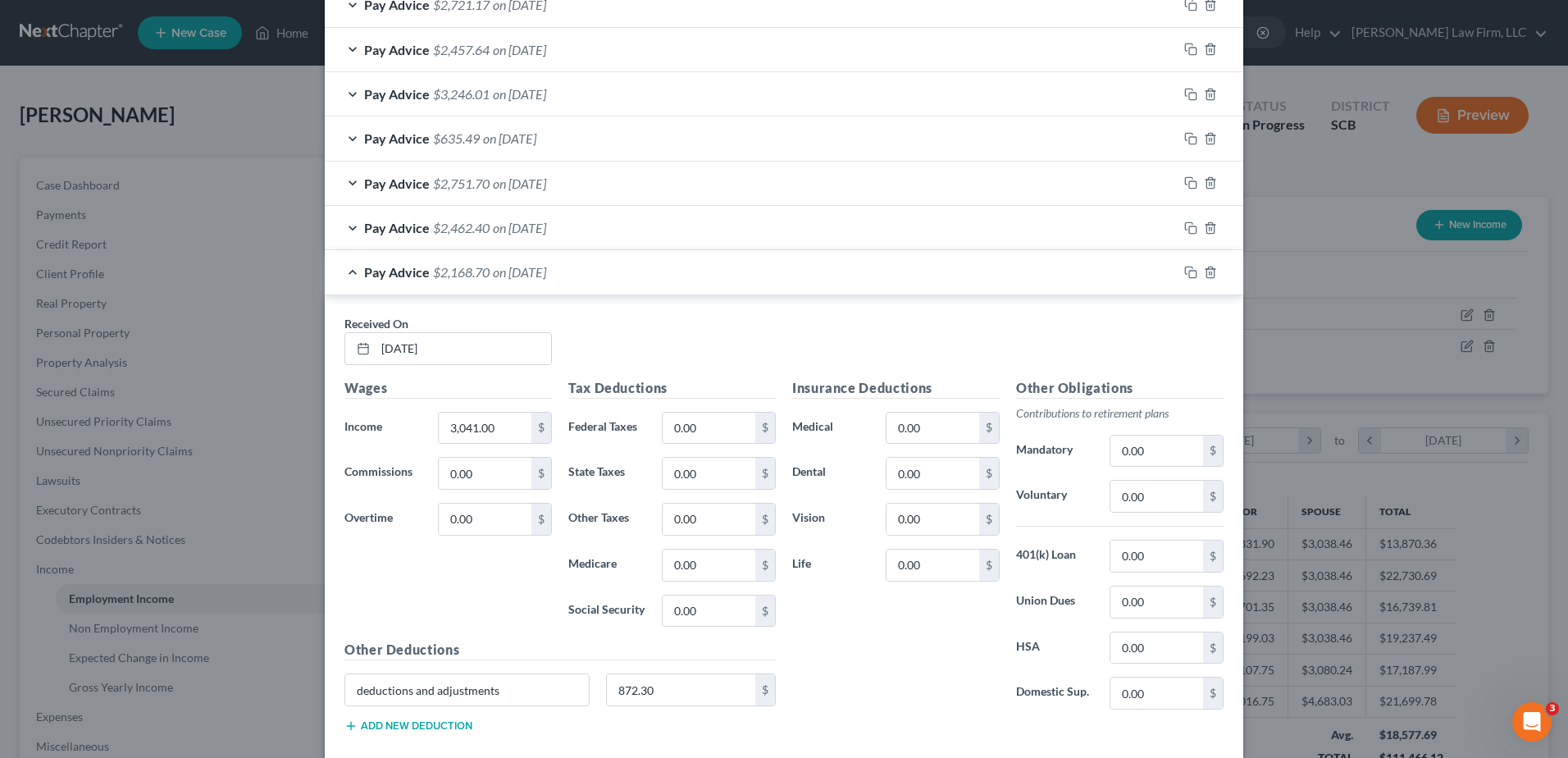
scroll to position [1589, 0]
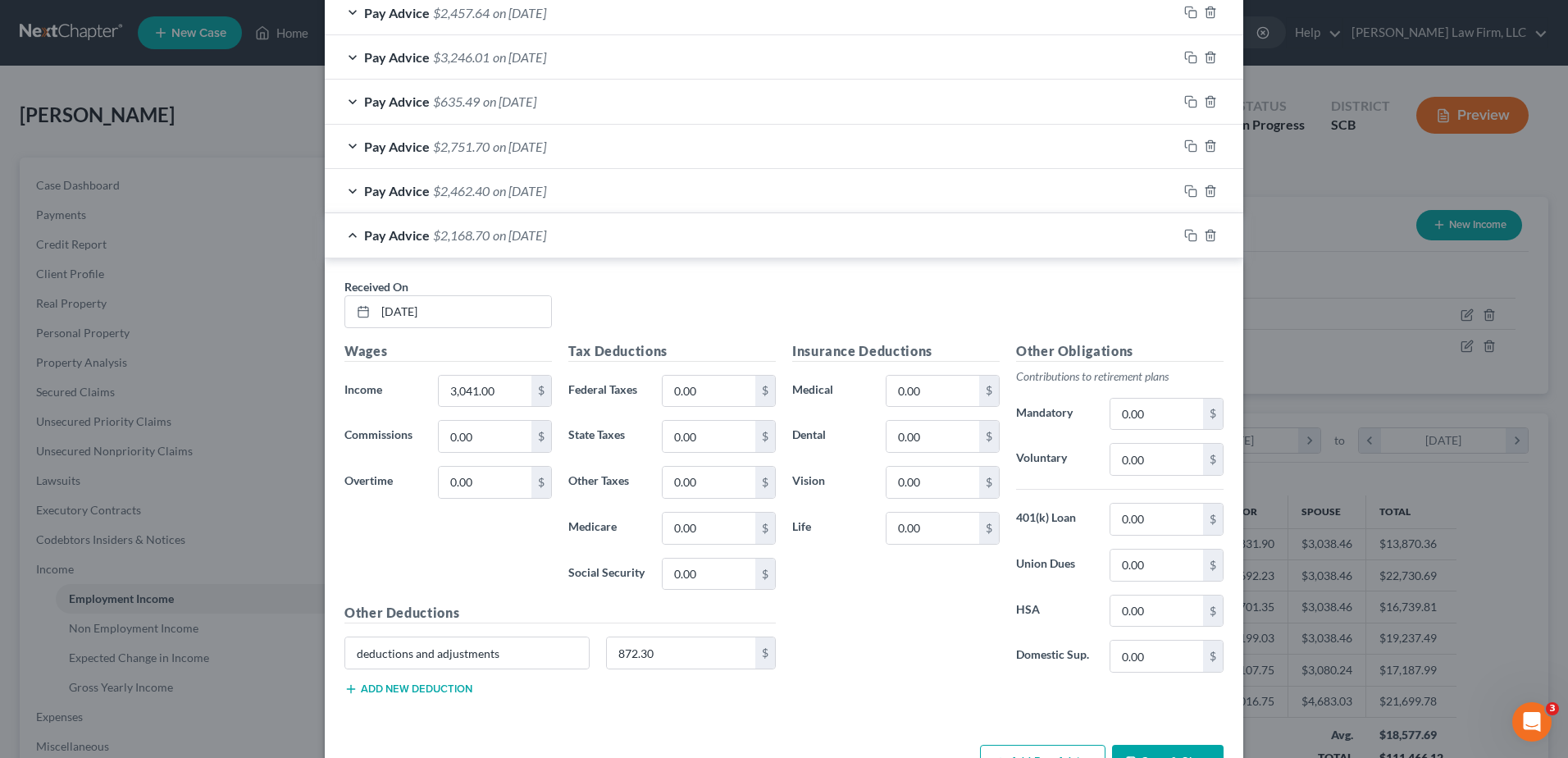
click at [531, 246] on div "Pay Advice $2,168.70 on [DATE]" at bounding box center [751, 235] width 853 height 44
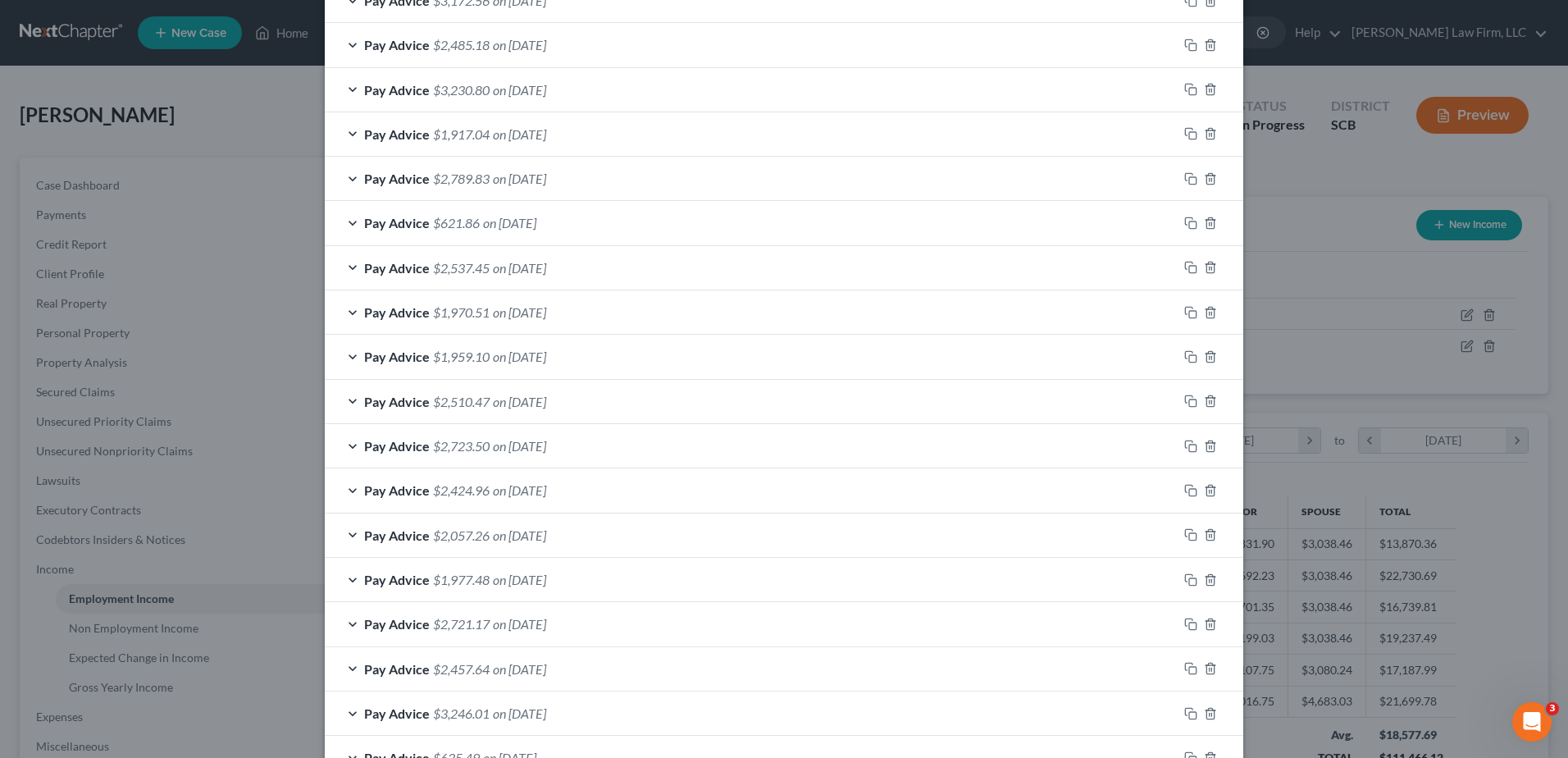
scroll to position [1179, 0]
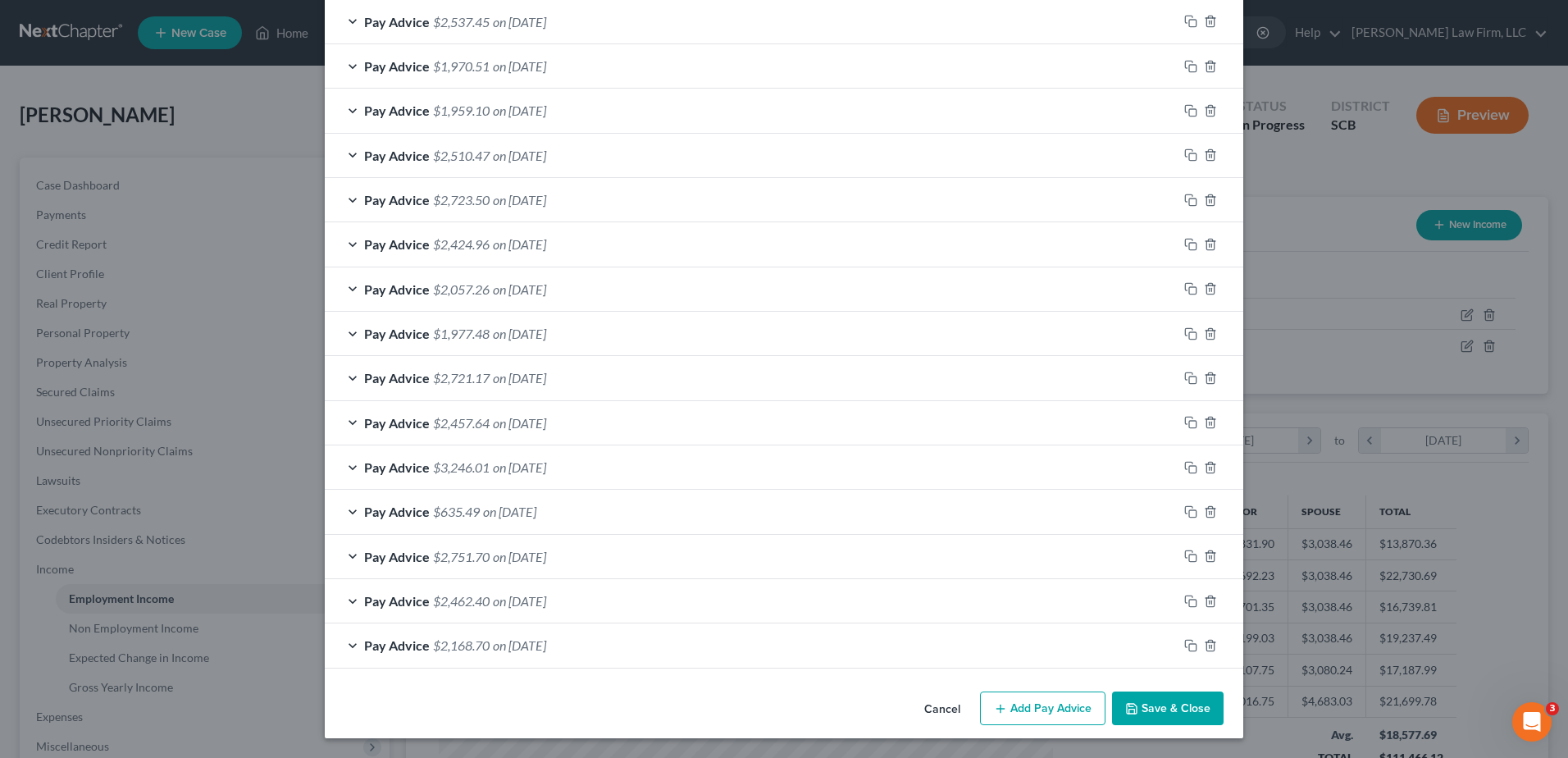
drag, startPoint x: 598, startPoint y: 648, endPoint x: 672, endPoint y: 501, distance: 164.6
click at [598, 648] on div "Pay Advice $2,168.70 on [DATE]" at bounding box center [751, 646] width 853 height 44
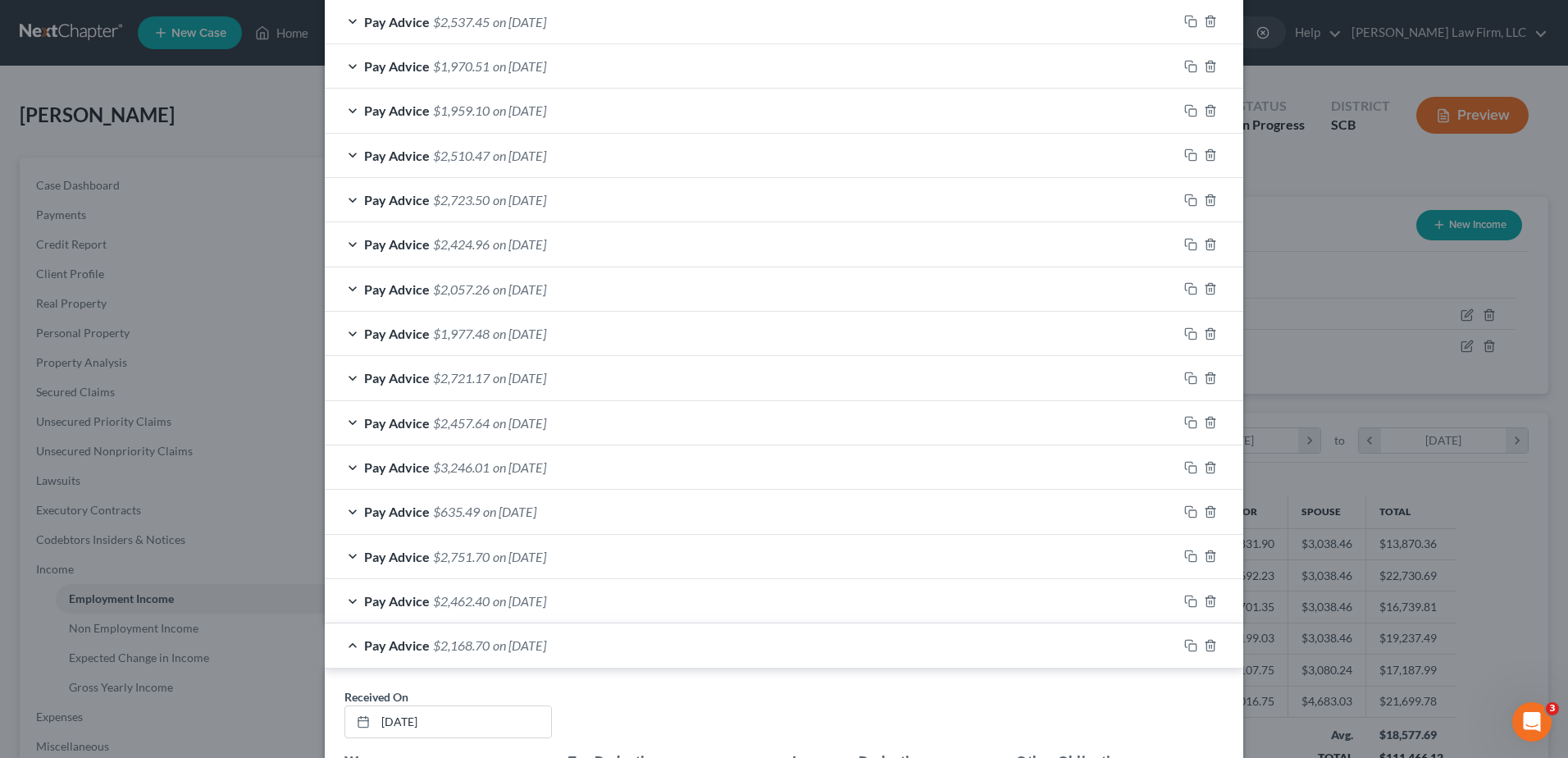
scroll to position [1507, 0]
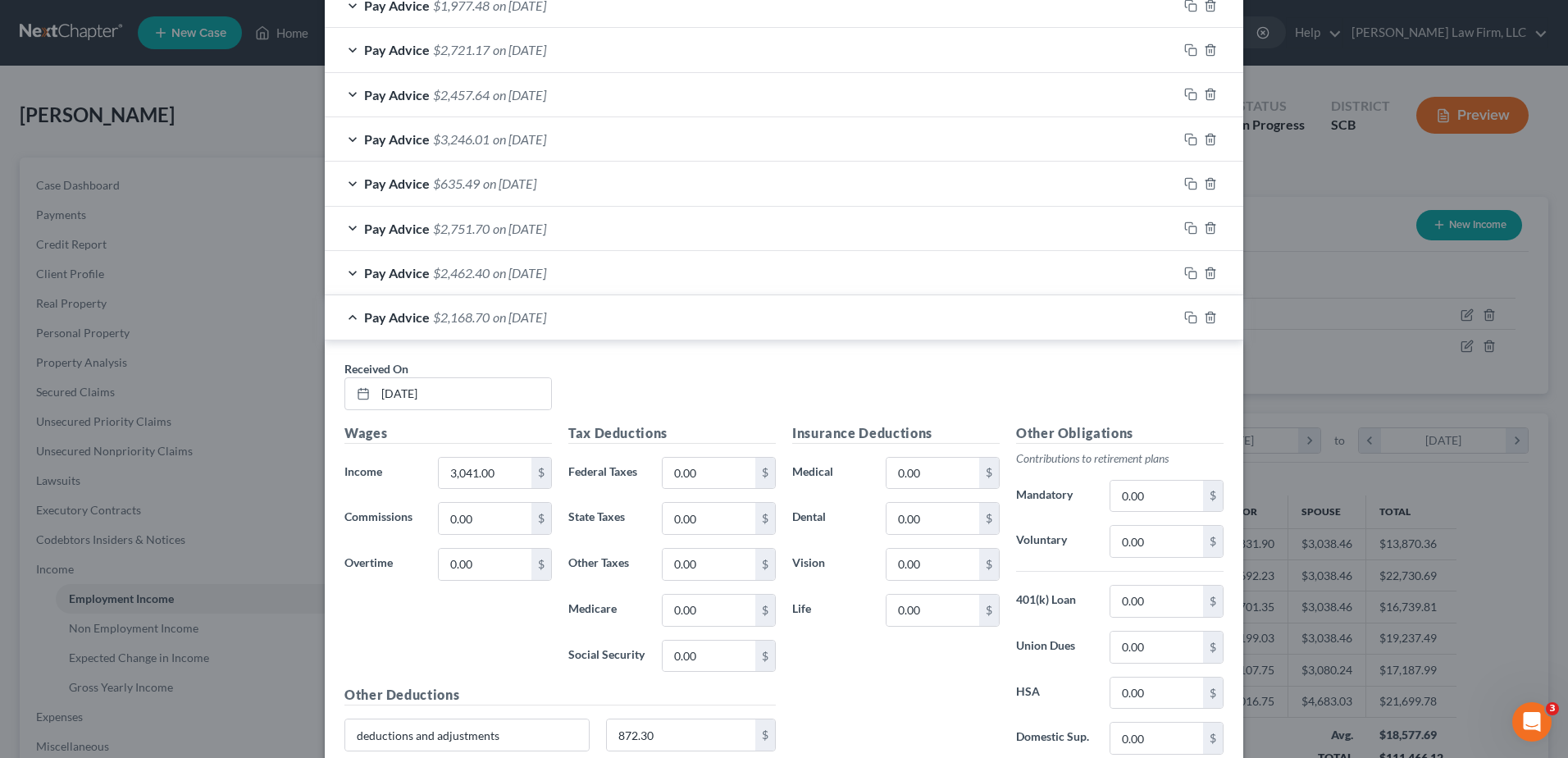
click at [661, 333] on div "Pay Advice $2,168.70 on [DATE]" at bounding box center [751, 317] width 853 height 44
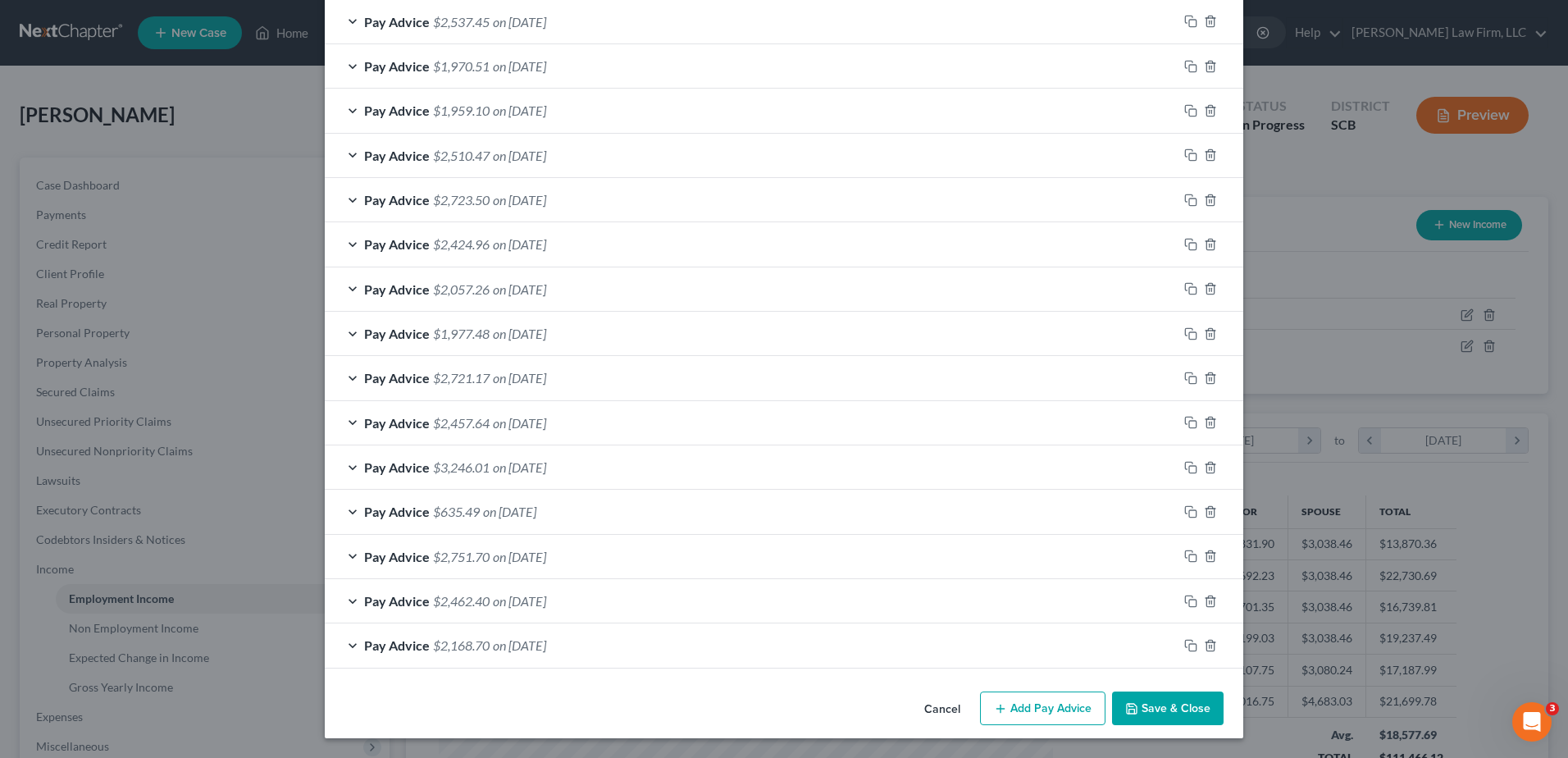
scroll to position [1179, 0]
click at [572, 612] on div "Pay Advice $2,462.40 on [DATE]" at bounding box center [751, 601] width 853 height 44
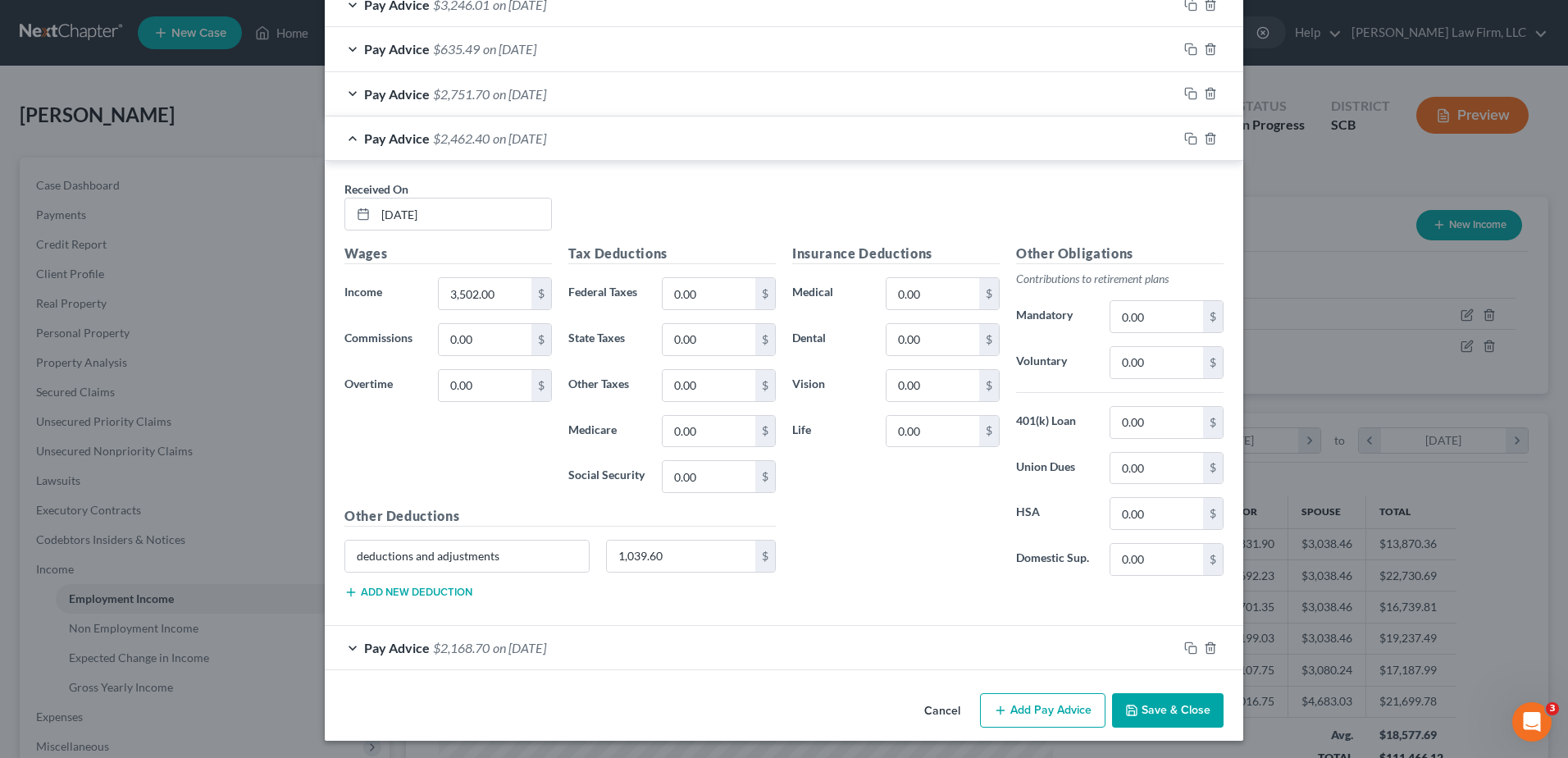
scroll to position [1644, 0]
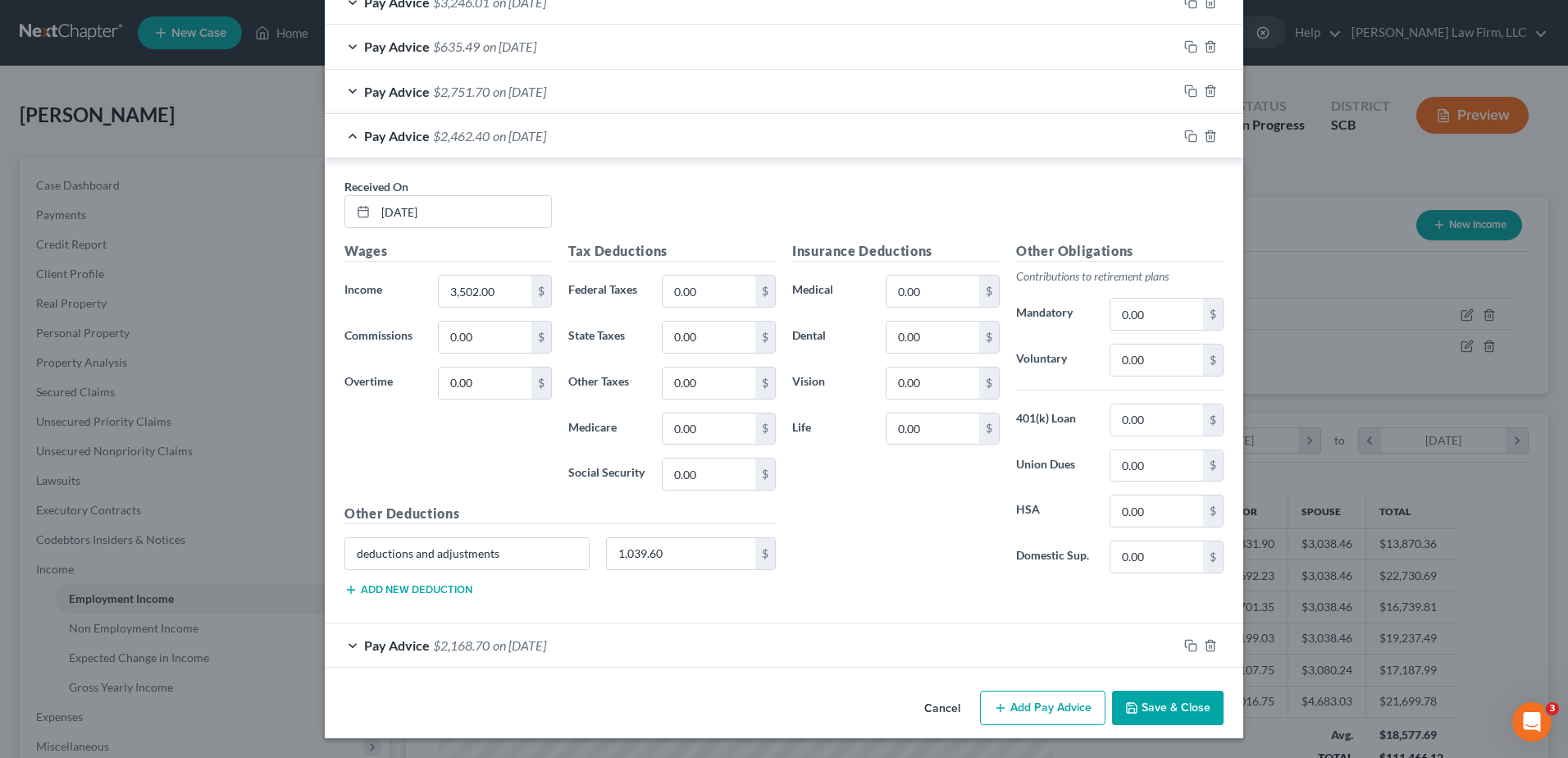
click at [580, 143] on div "Pay Advice $2,462.40 on [DATE]" at bounding box center [751, 136] width 853 height 44
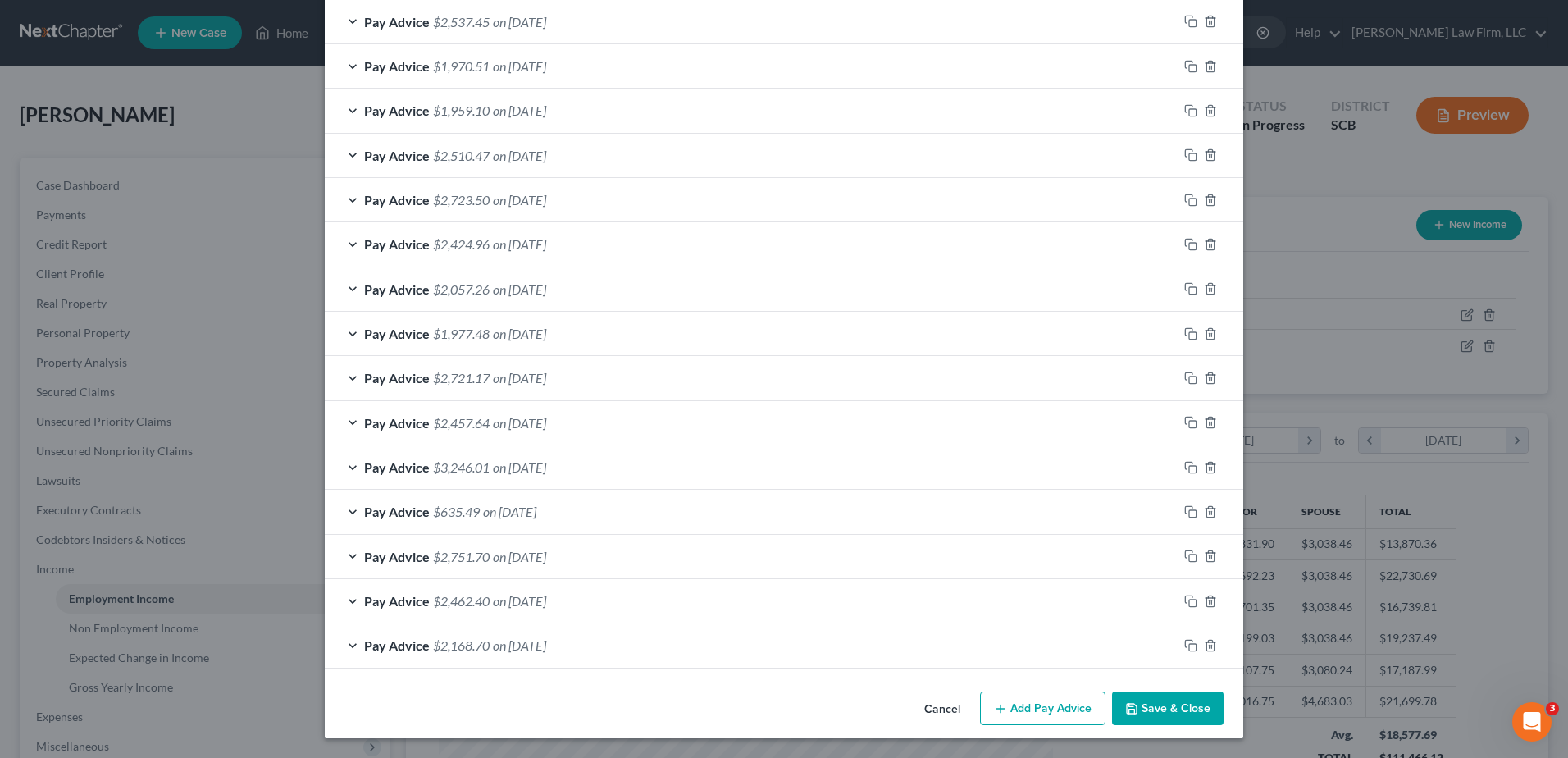
scroll to position [1179, 0]
click at [578, 562] on div "Pay Advice $2,751.70 on [DATE]" at bounding box center [751, 557] width 853 height 44
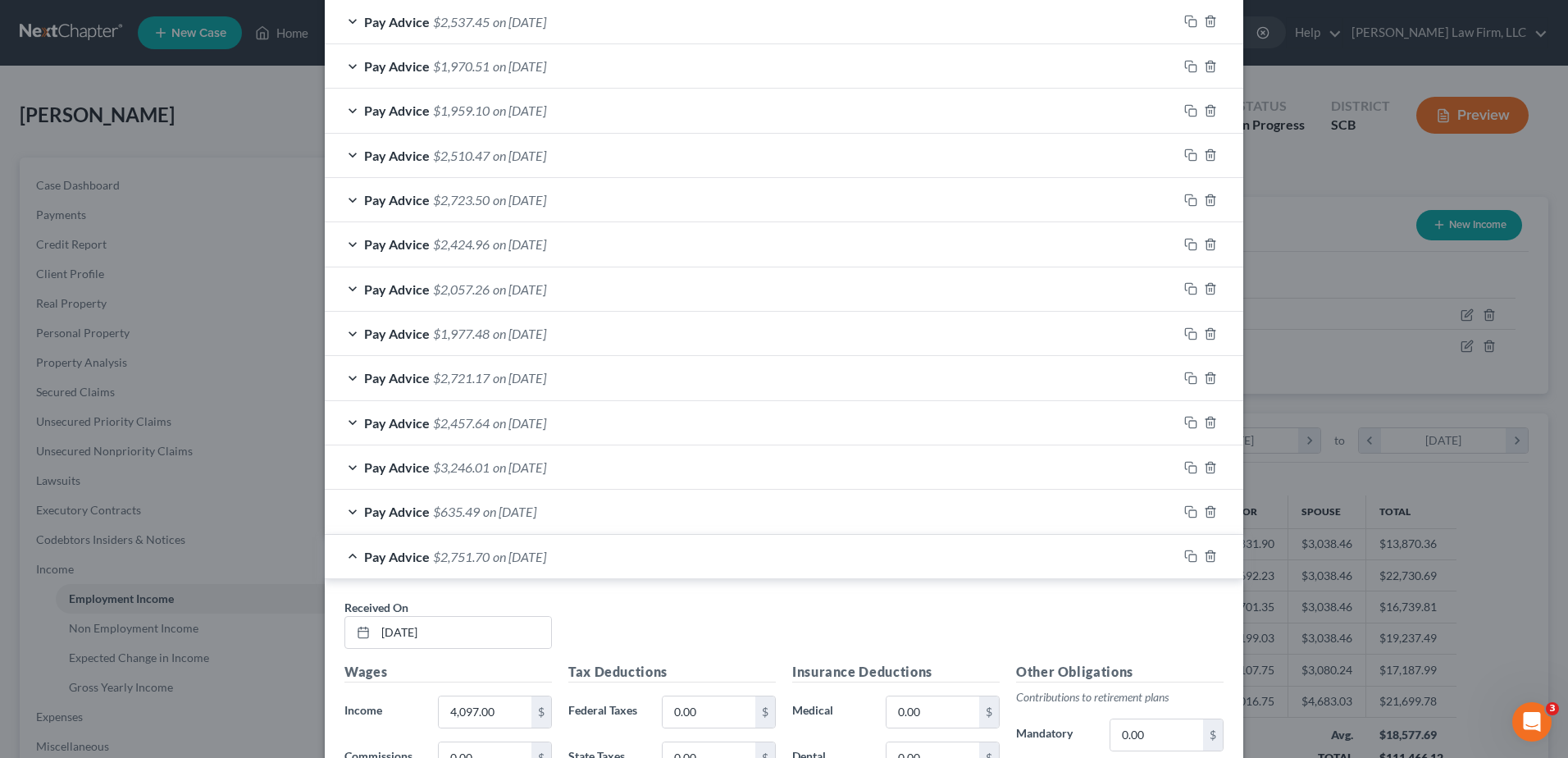
scroll to position [1644, 0]
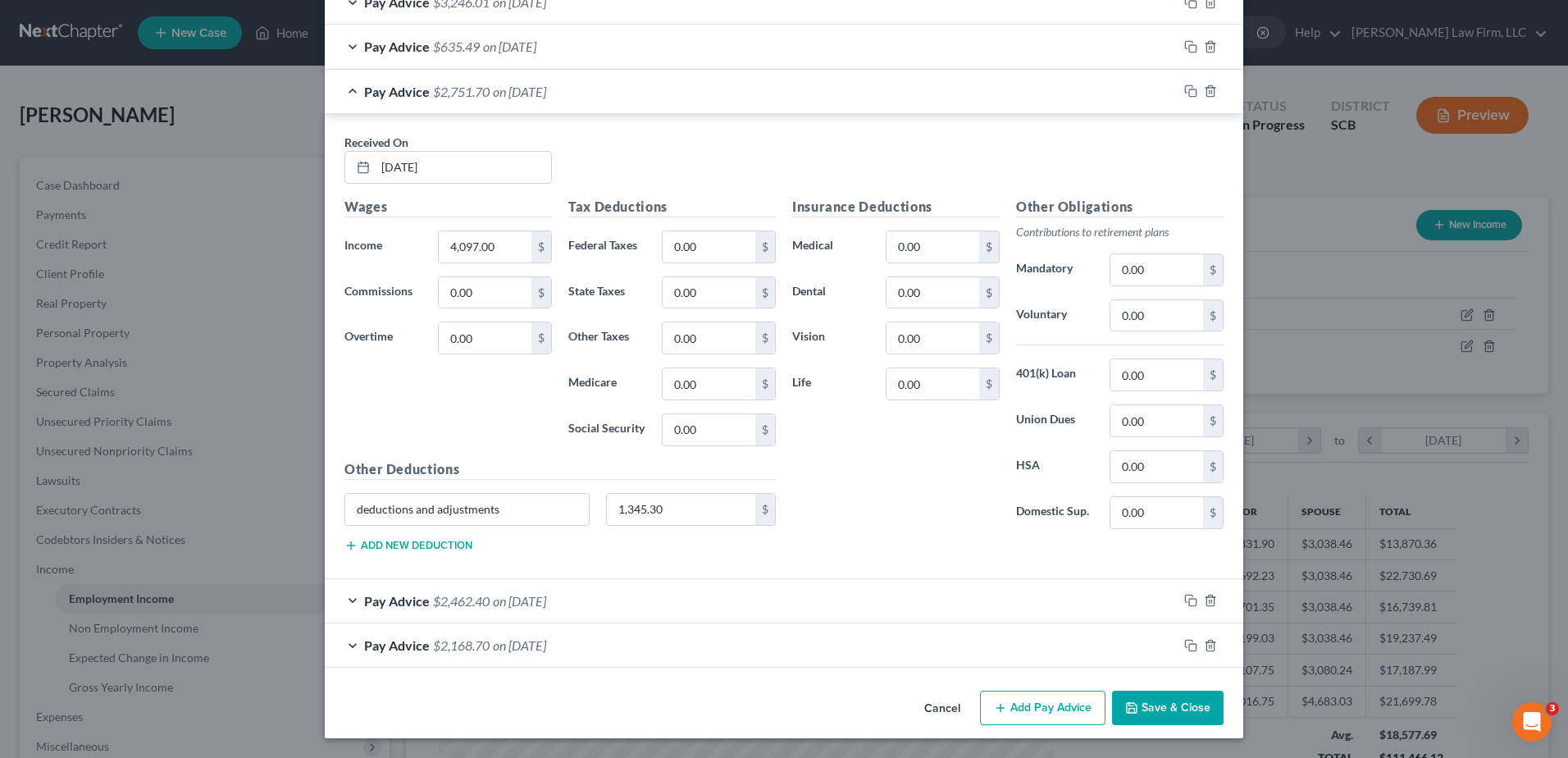
click at [576, 94] on div "Pay Advice $2,751.70 on [DATE]" at bounding box center [751, 91] width 853 height 44
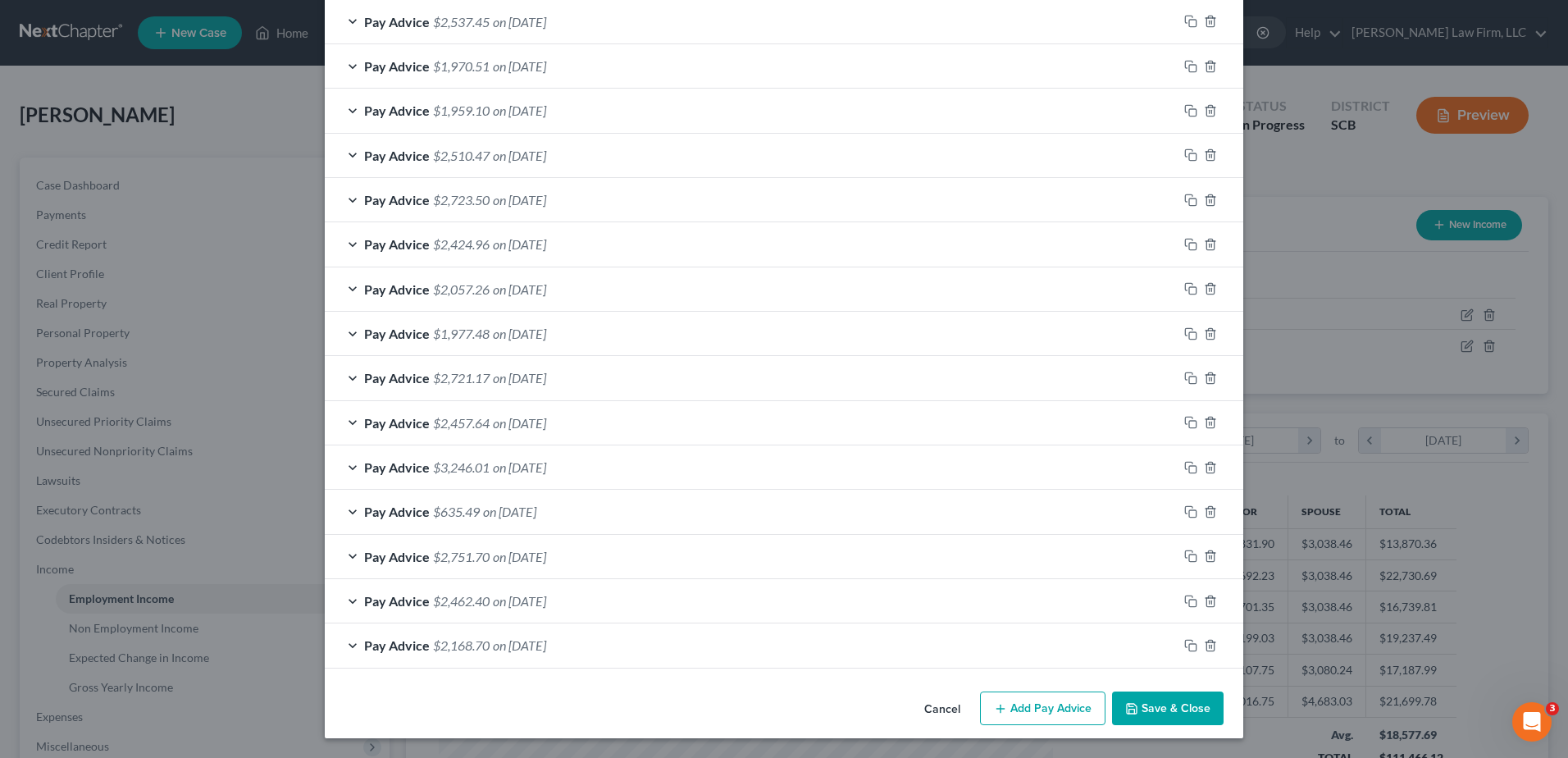
scroll to position [1179, 0]
click at [582, 518] on div "Pay Advice $635.49 on [DATE]" at bounding box center [751, 511] width 853 height 44
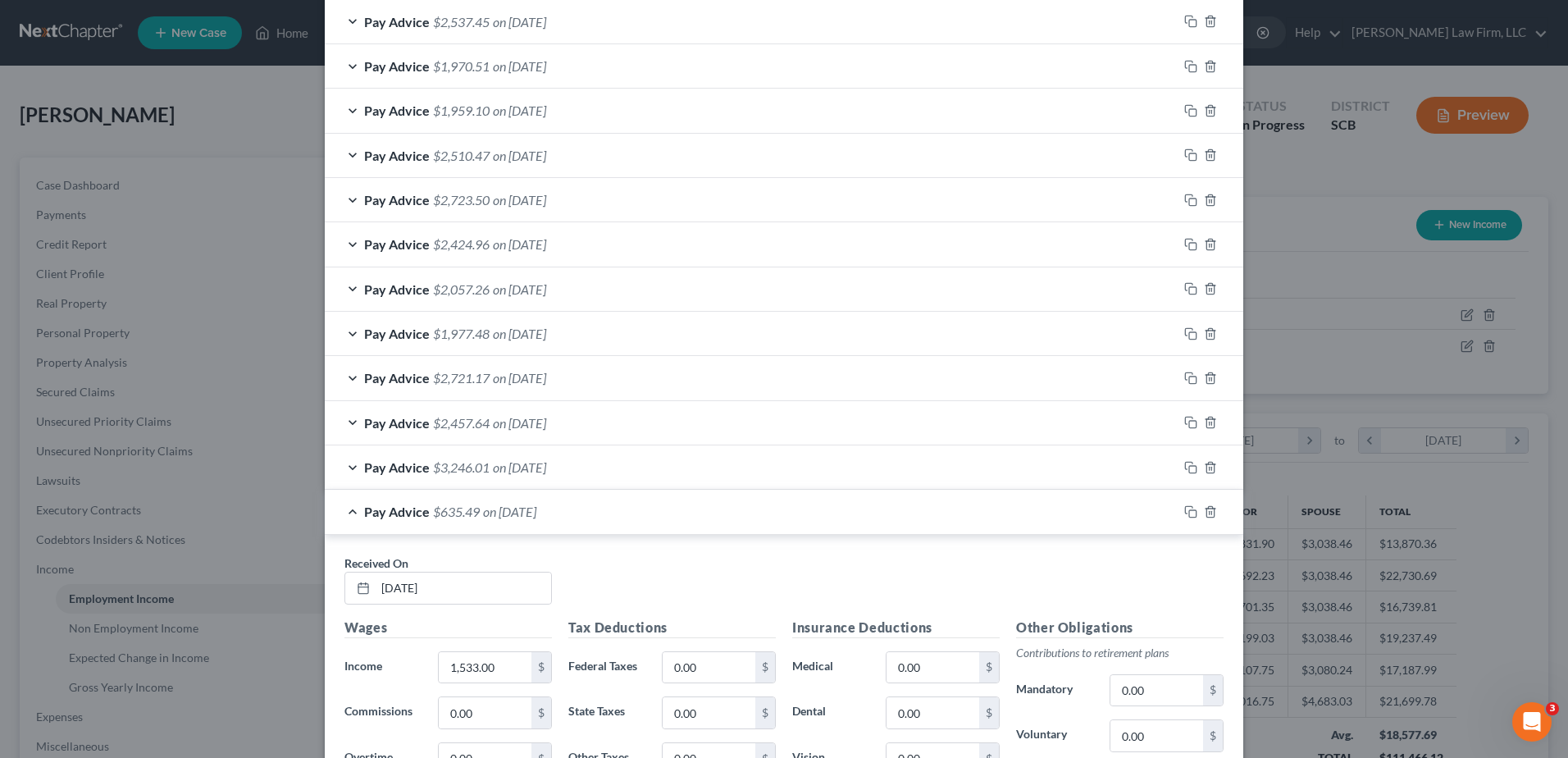
scroll to position [1644, 0]
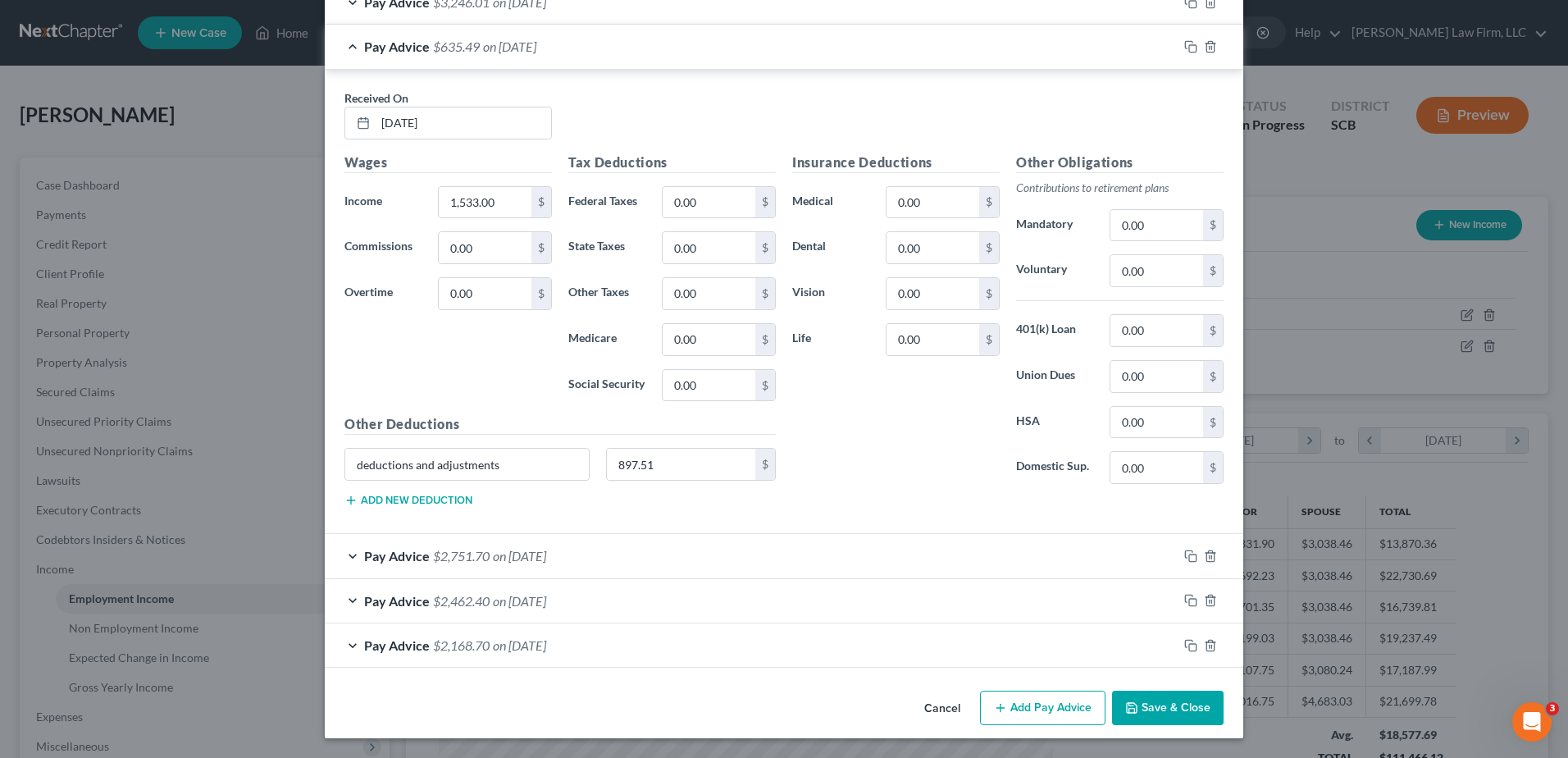
click at [510, 62] on div "Pay Advice $635.49 on [DATE]" at bounding box center [751, 46] width 853 height 44
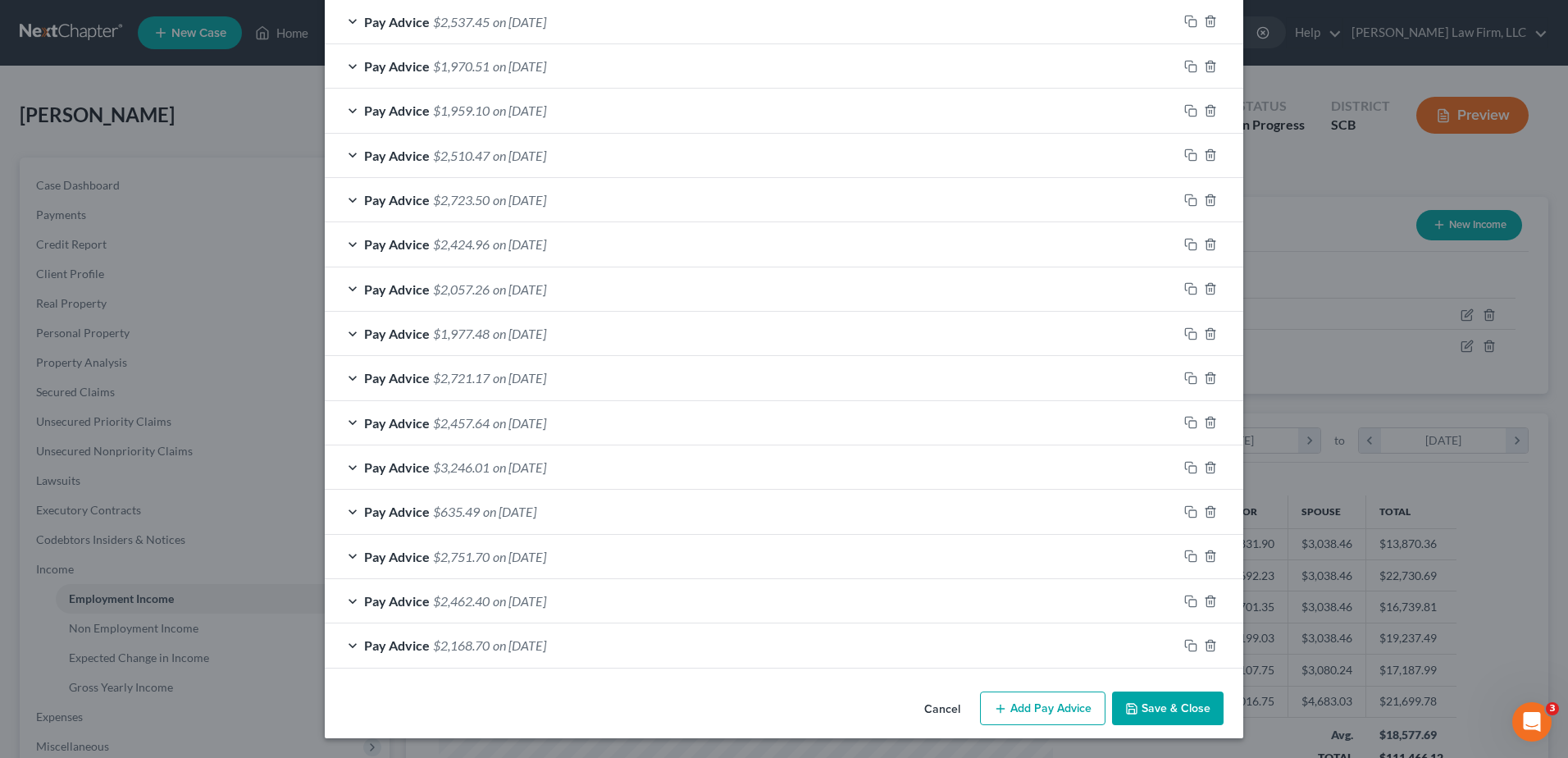
scroll to position [1179, 0]
click at [546, 472] on span "on [DATE]" at bounding box center [520, 467] width 54 height 16
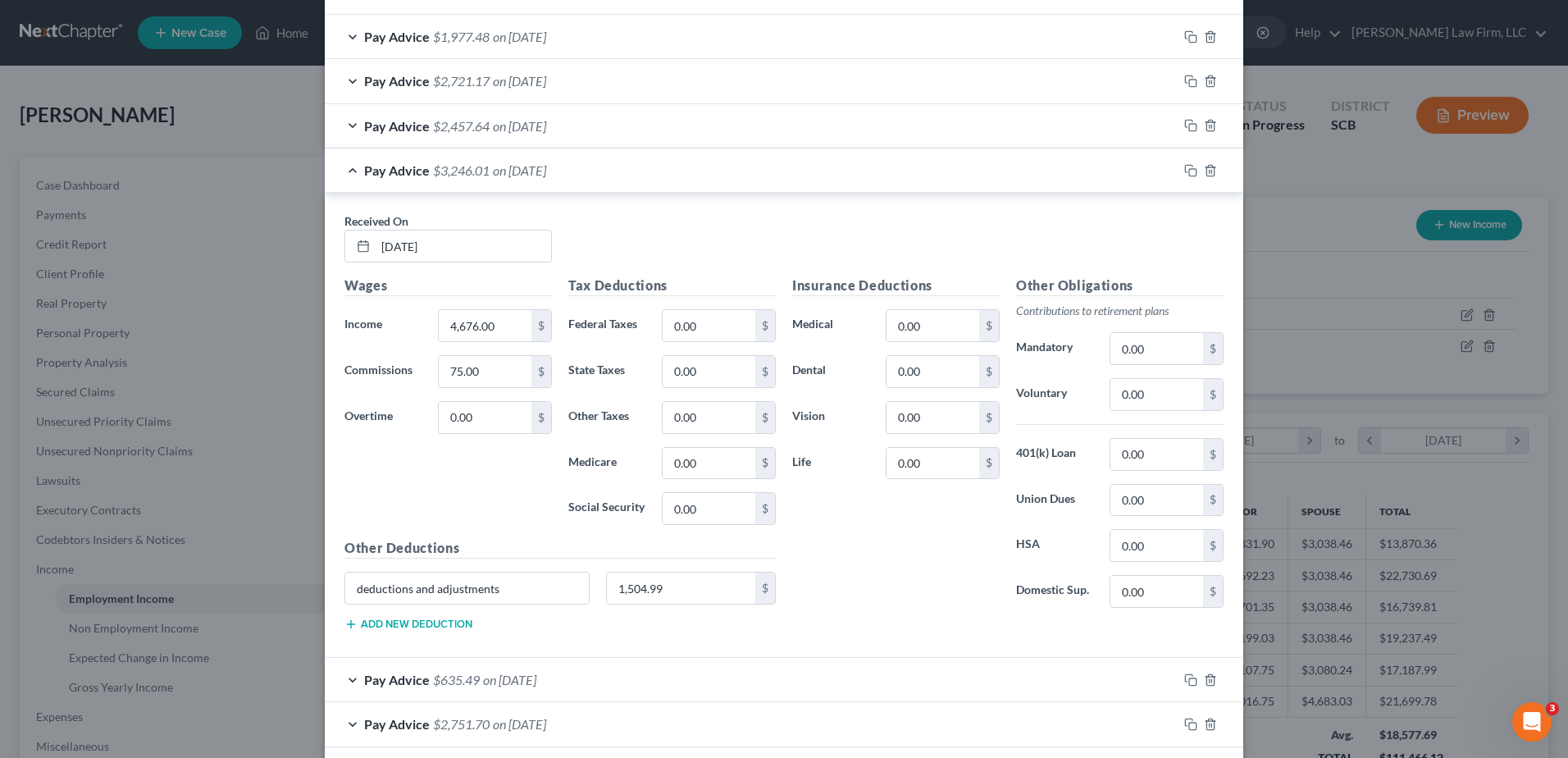
scroll to position [1507, 0]
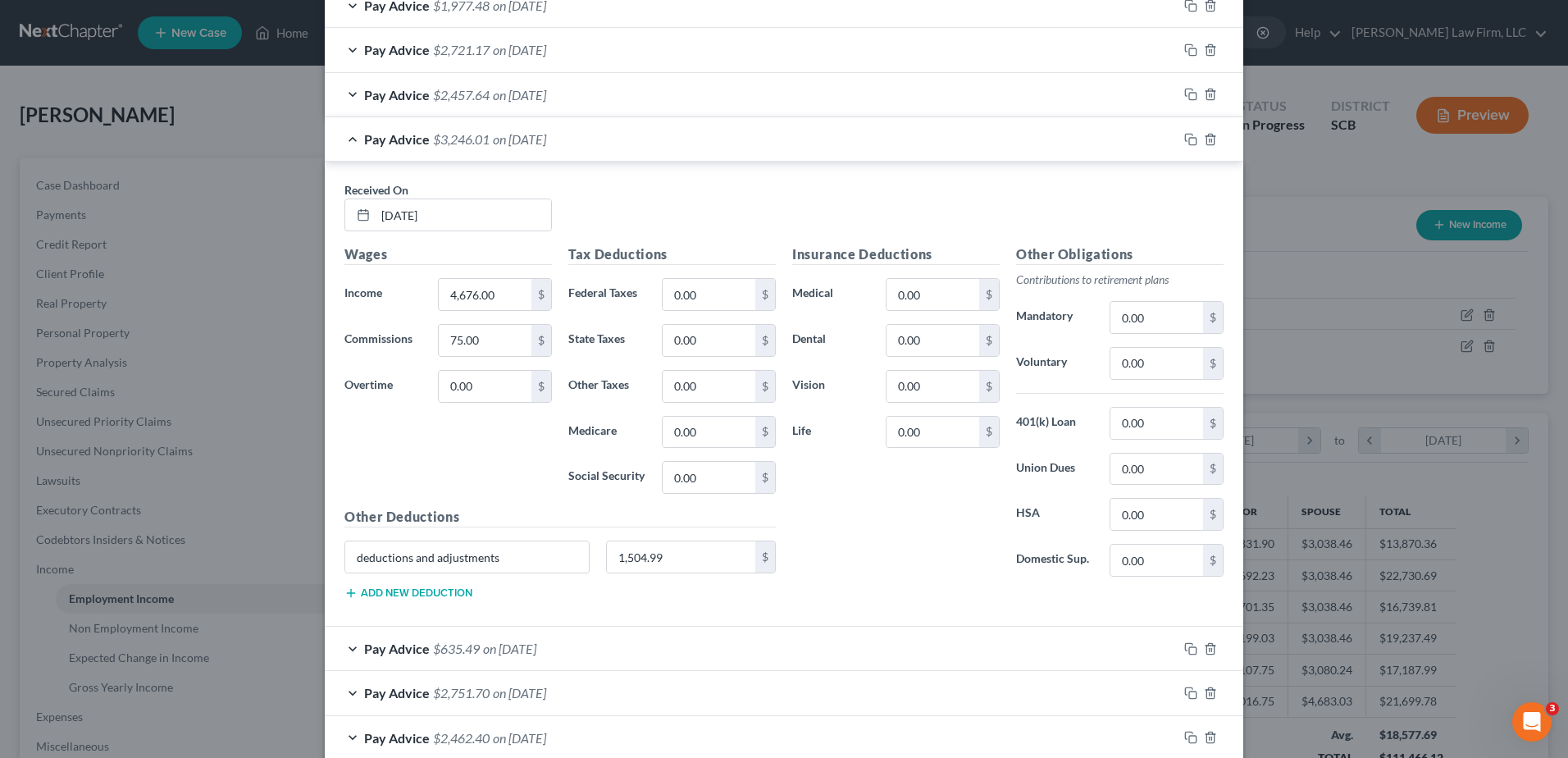
click at [662, 145] on div "Pay Advice $3,246.01 on [DATE]" at bounding box center [751, 139] width 853 height 44
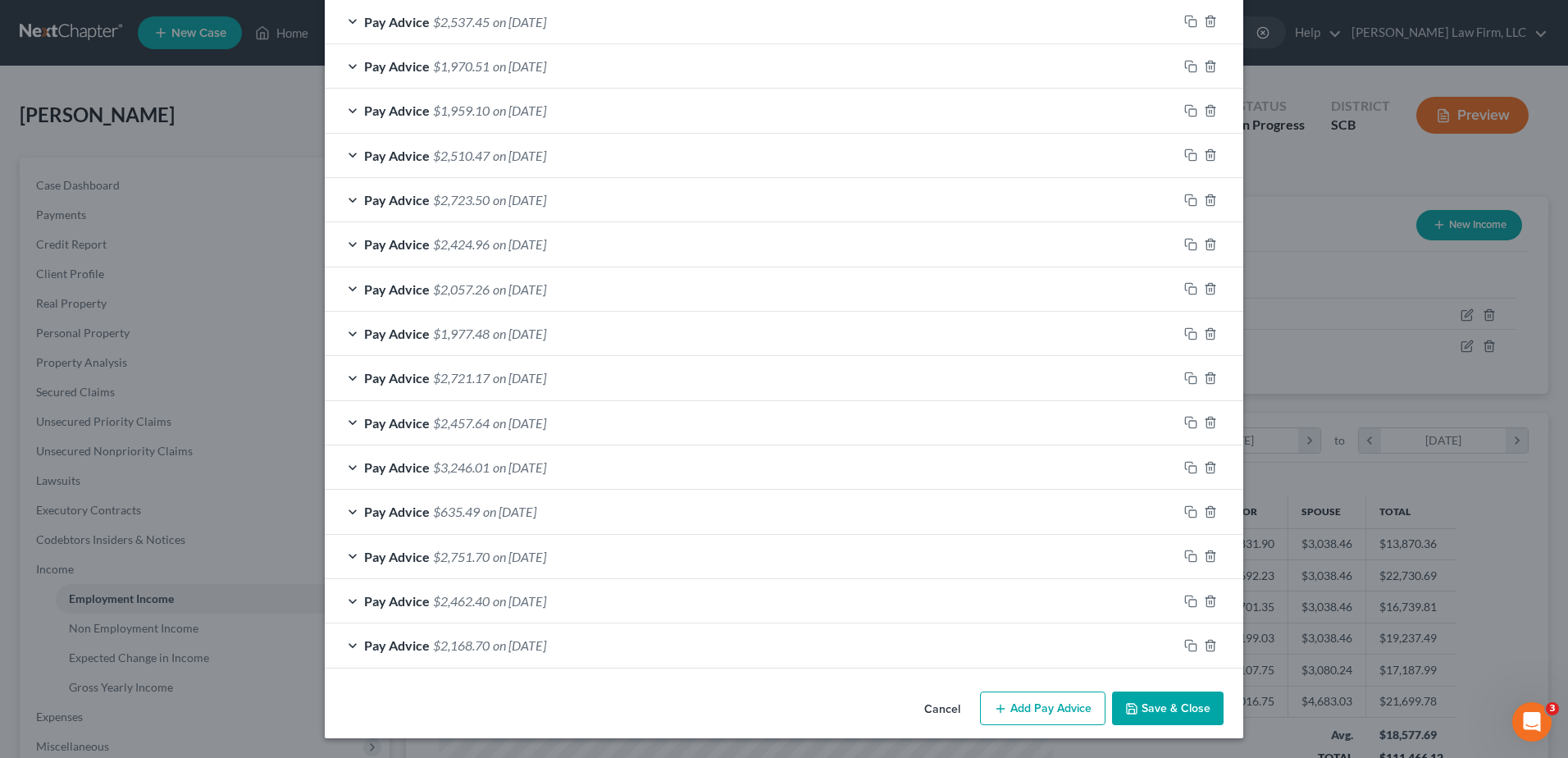
scroll to position [1179, 0]
click at [608, 421] on div "Pay Advice $2,457.64 on [DATE]" at bounding box center [751, 423] width 853 height 44
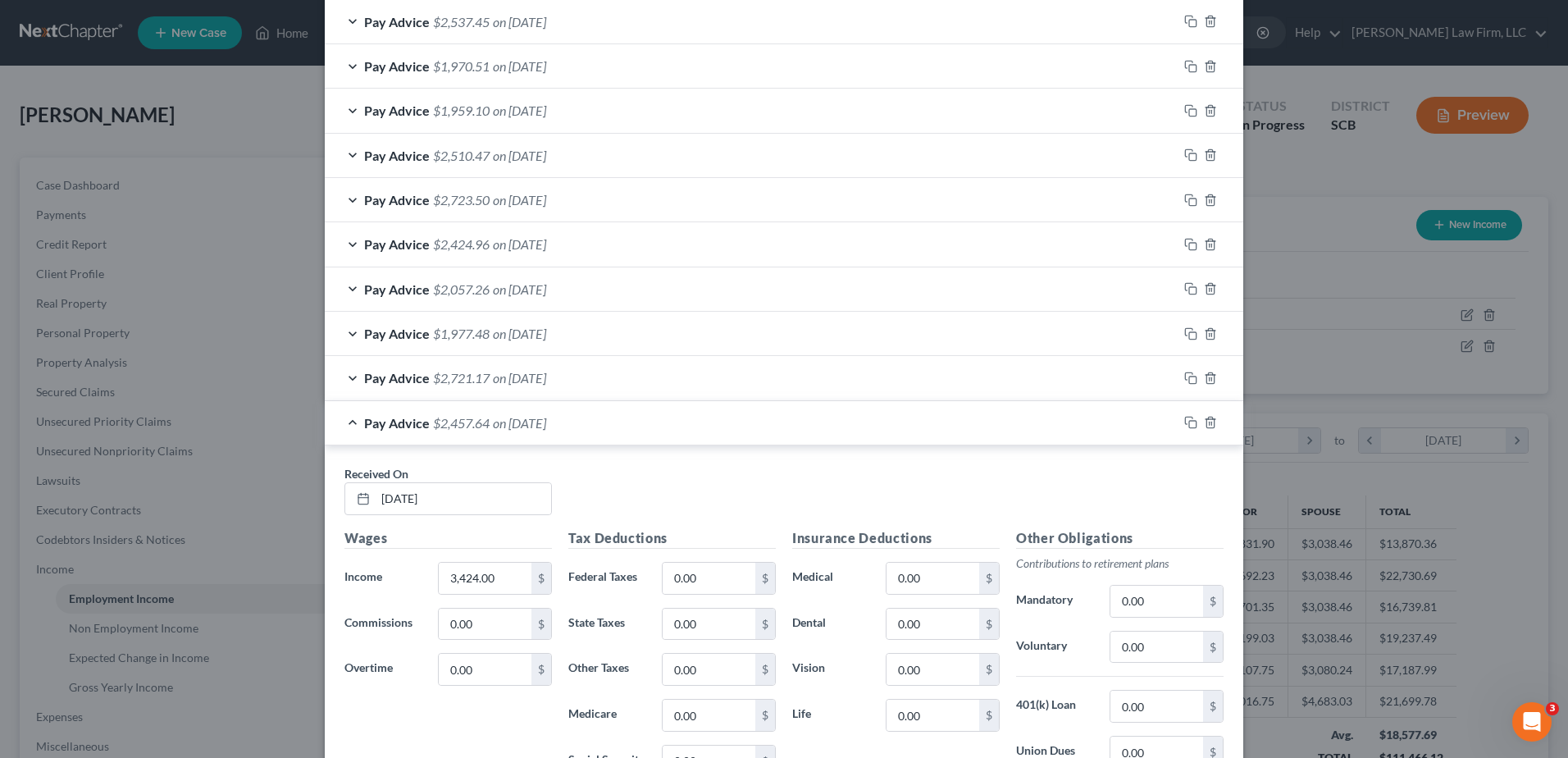
scroll to position [1507, 0]
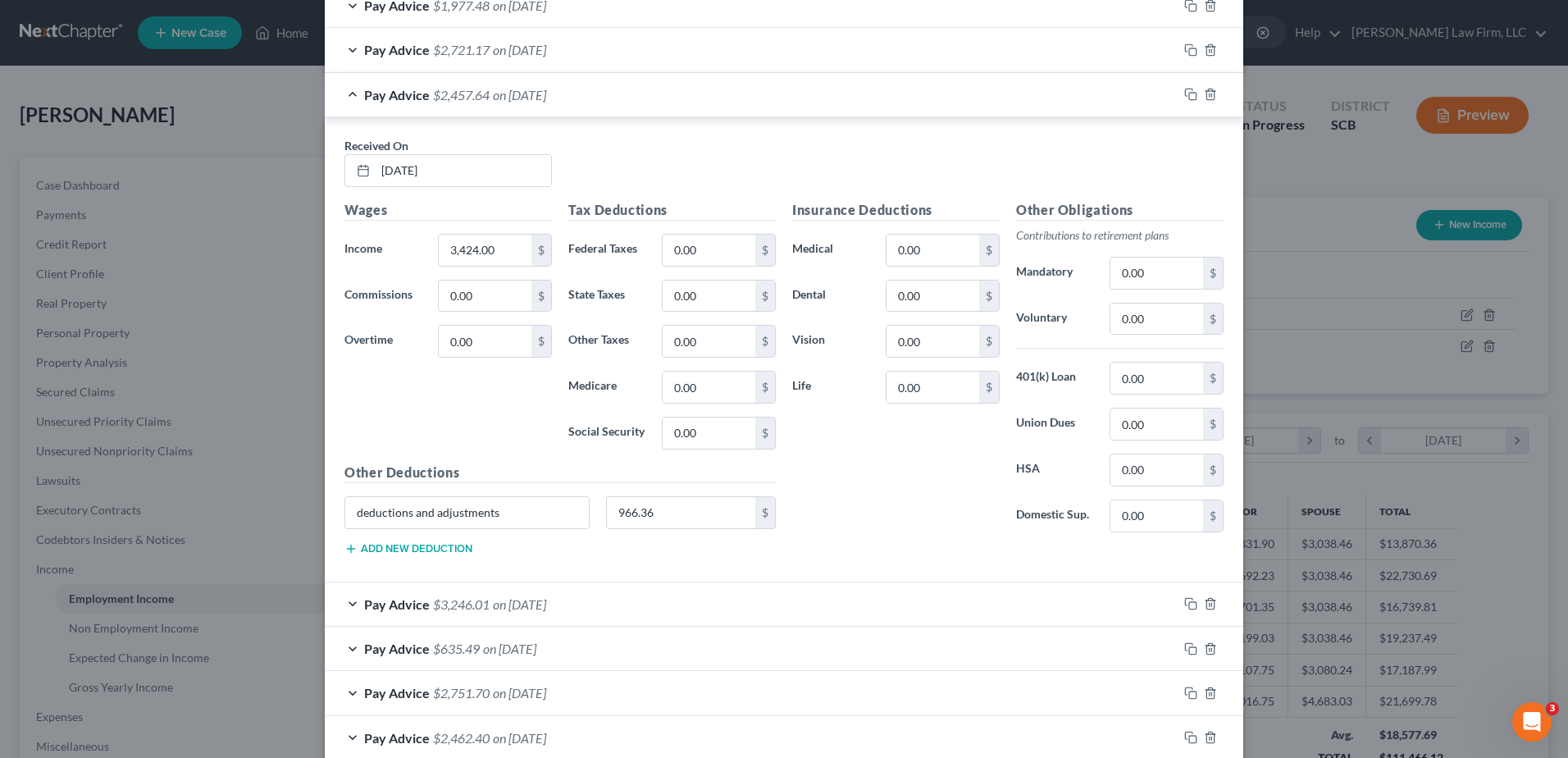
click at [578, 92] on div "Pay Advice $2,457.64 on [DATE]" at bounding box center [751, 95] width 853 height 44
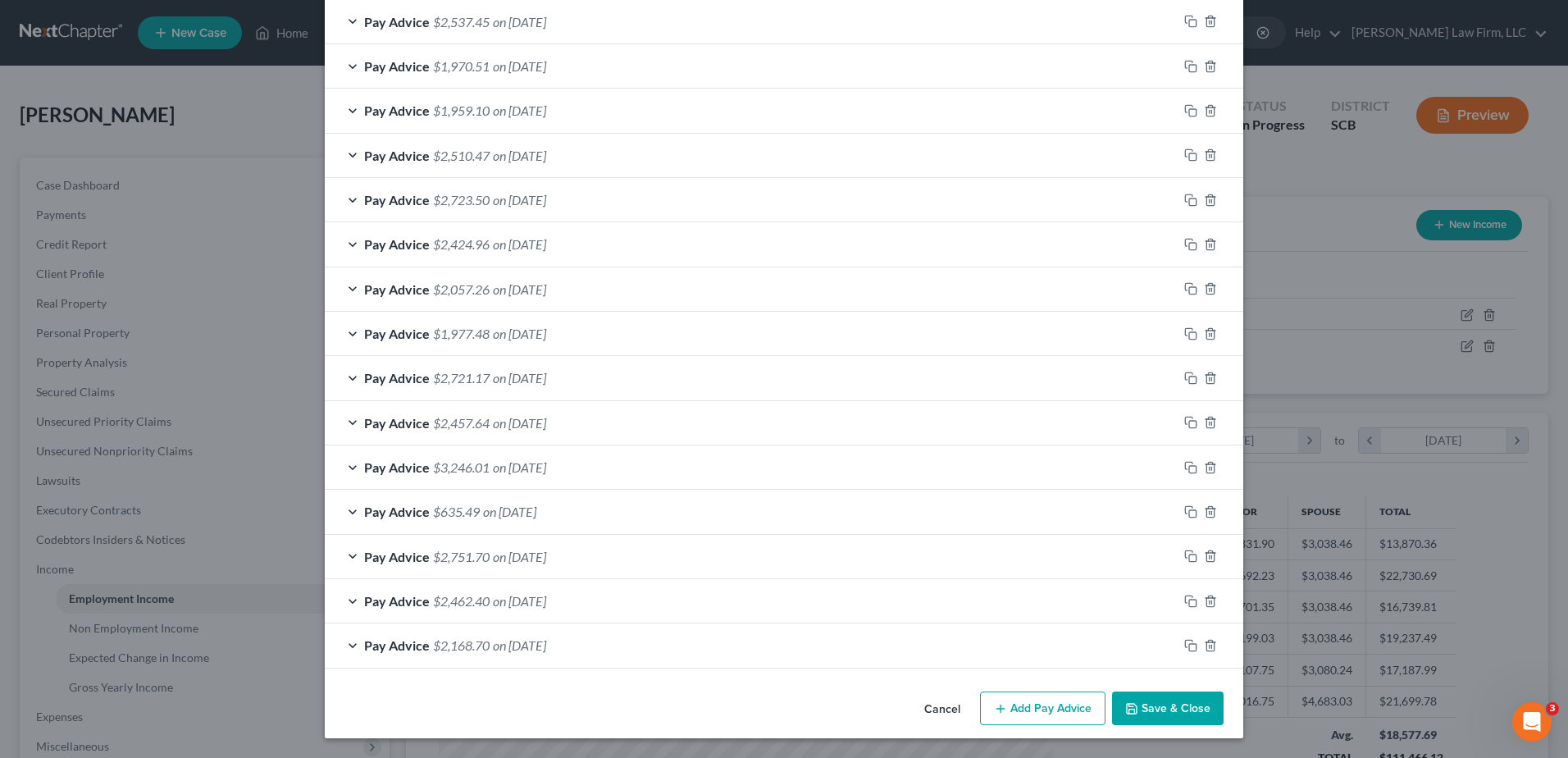
scroll to position [1179, 0]
click at [543, 371] on span "on [DATE]" at bounding box center [520, 378] width 54 height 16
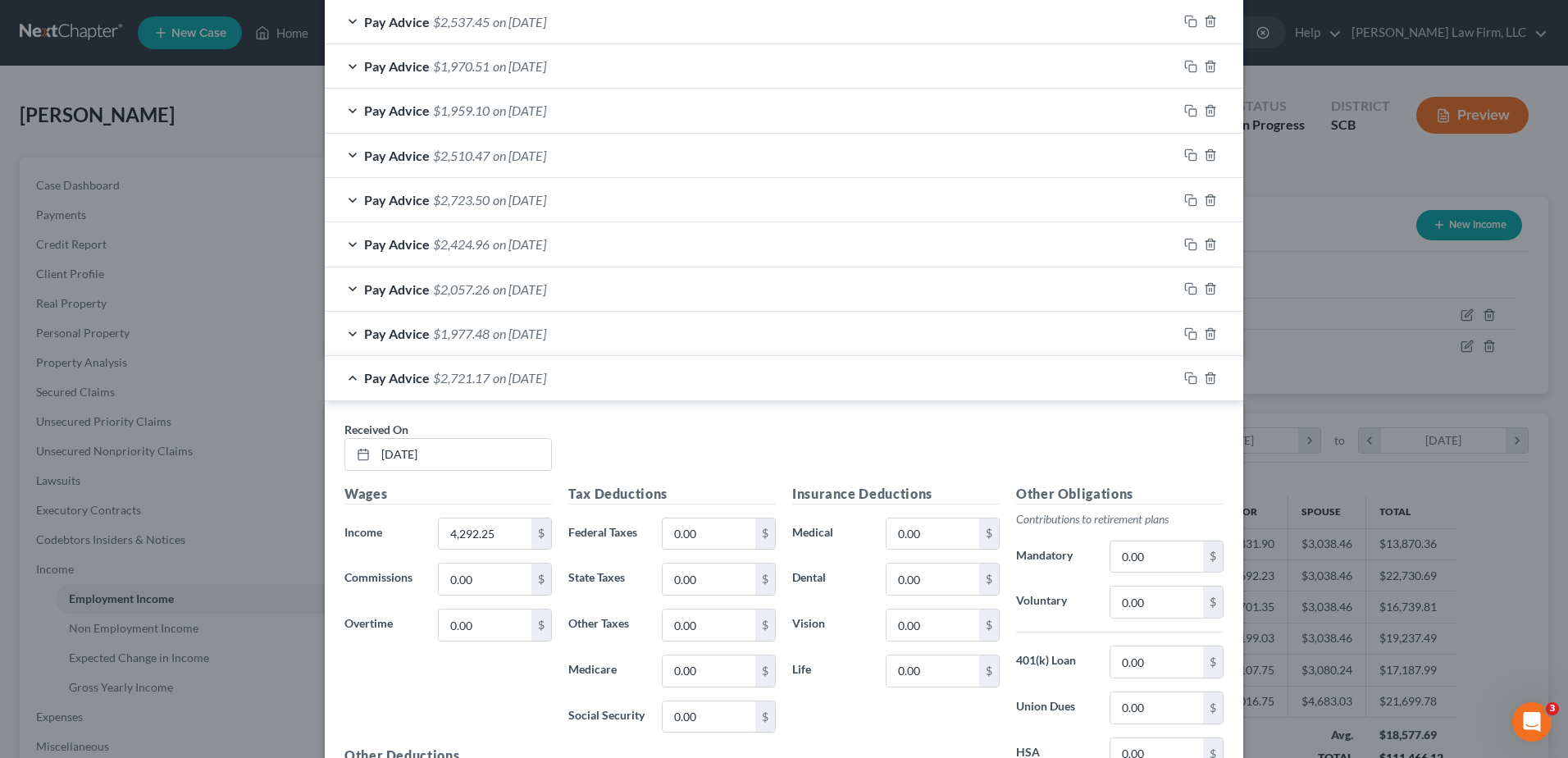
scroll to position [1507, 0]
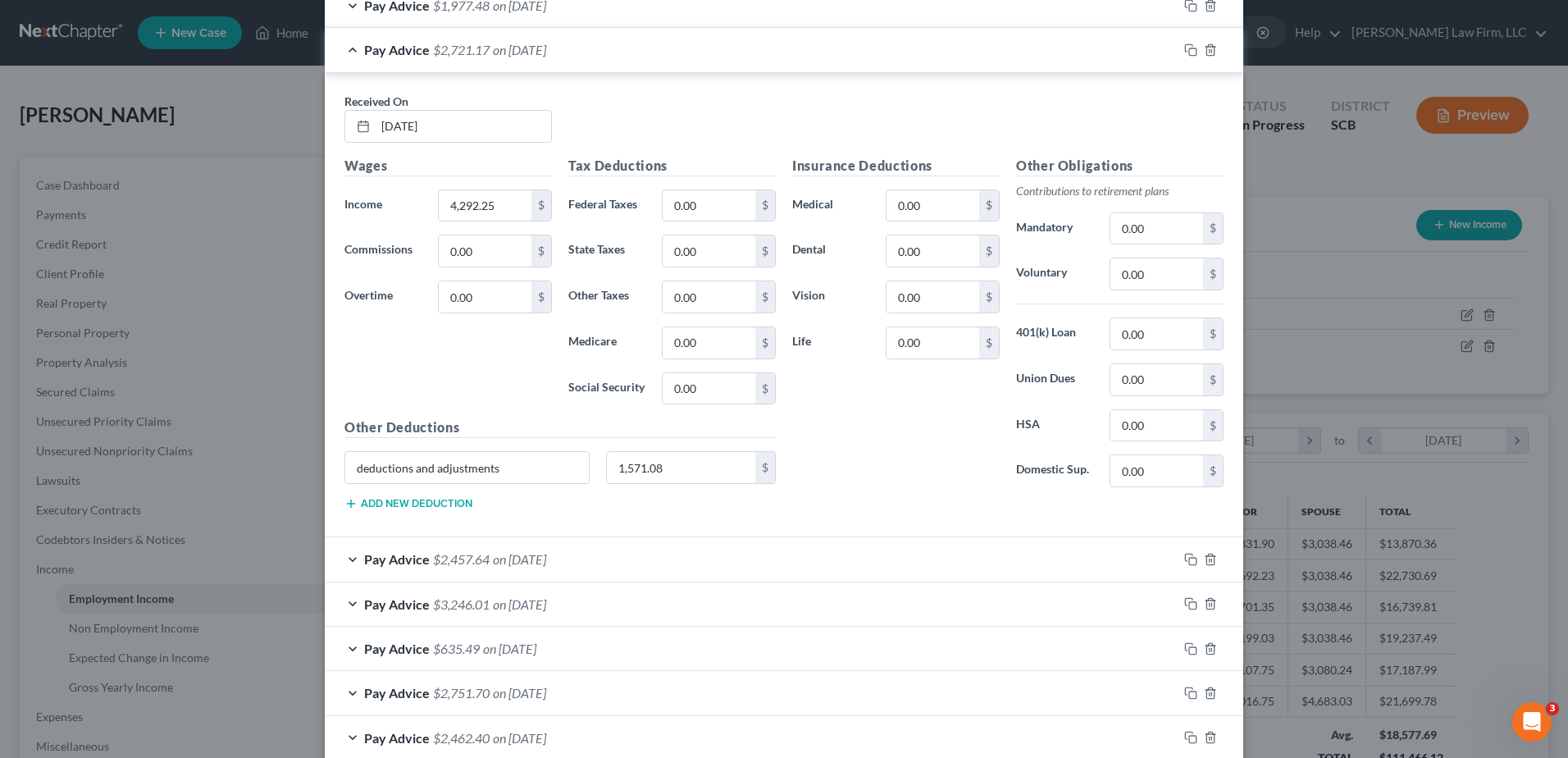
click at [541, 63] on div "Pay Advice $2,721.17 on [DATE]" at bounding box center [751, 50] width 853 height 44
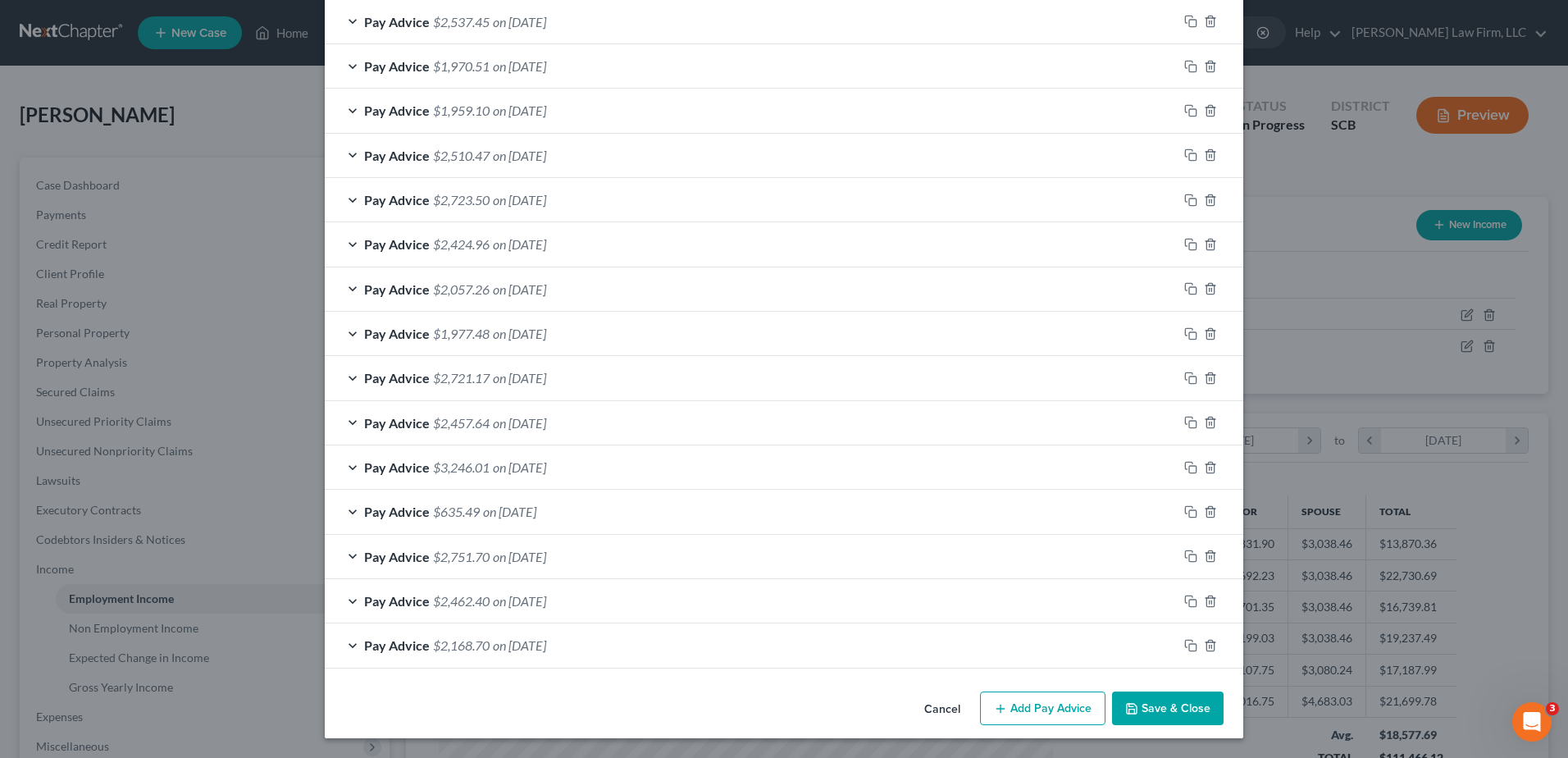
scroll to position [1179, 0]
click at [577, 338] on div "Pay Advice $1,977.48 on [DATE]" at bounding box center [751, 333] width 853 height 44
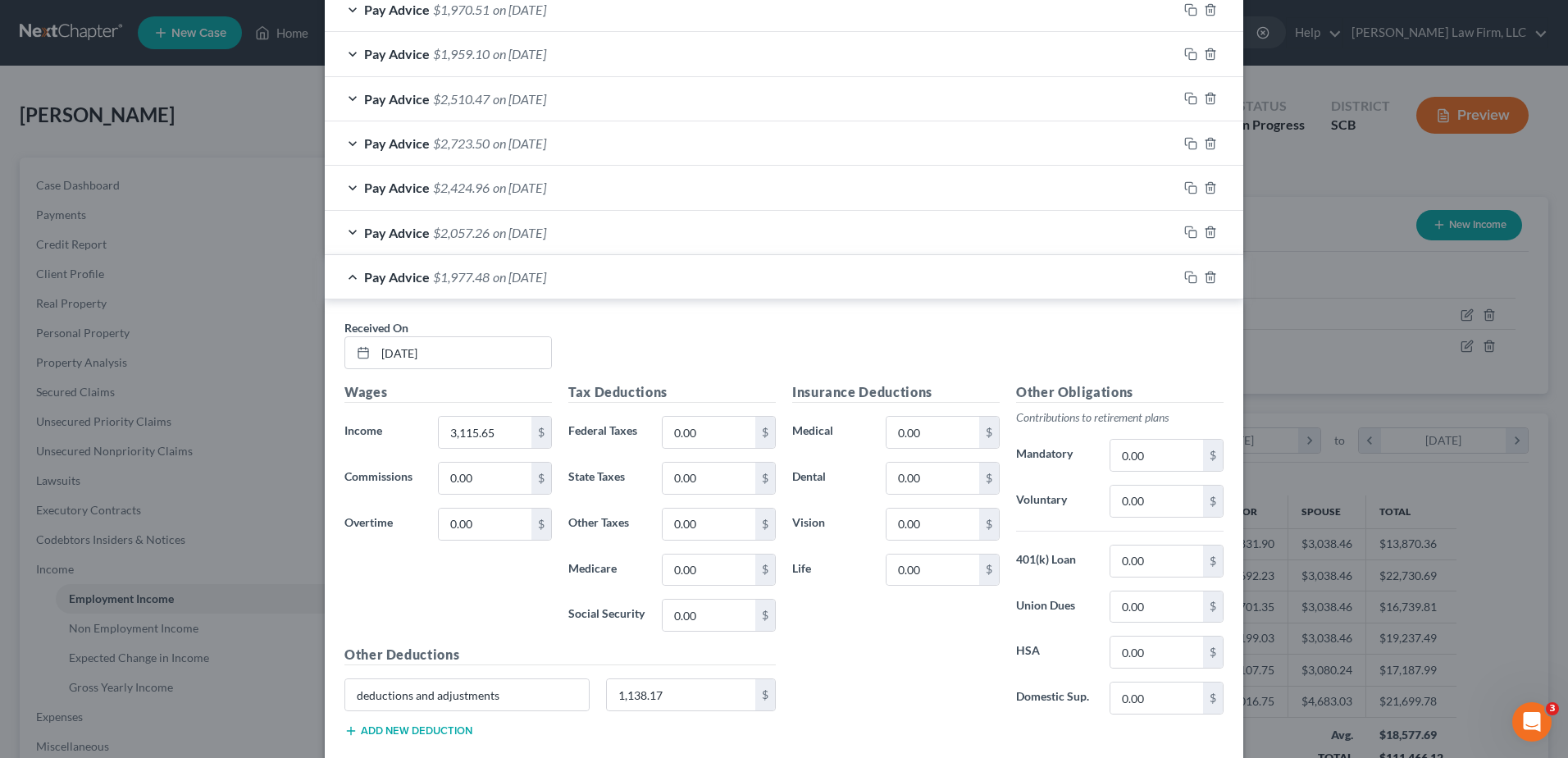
scroll to position [1261, 0]
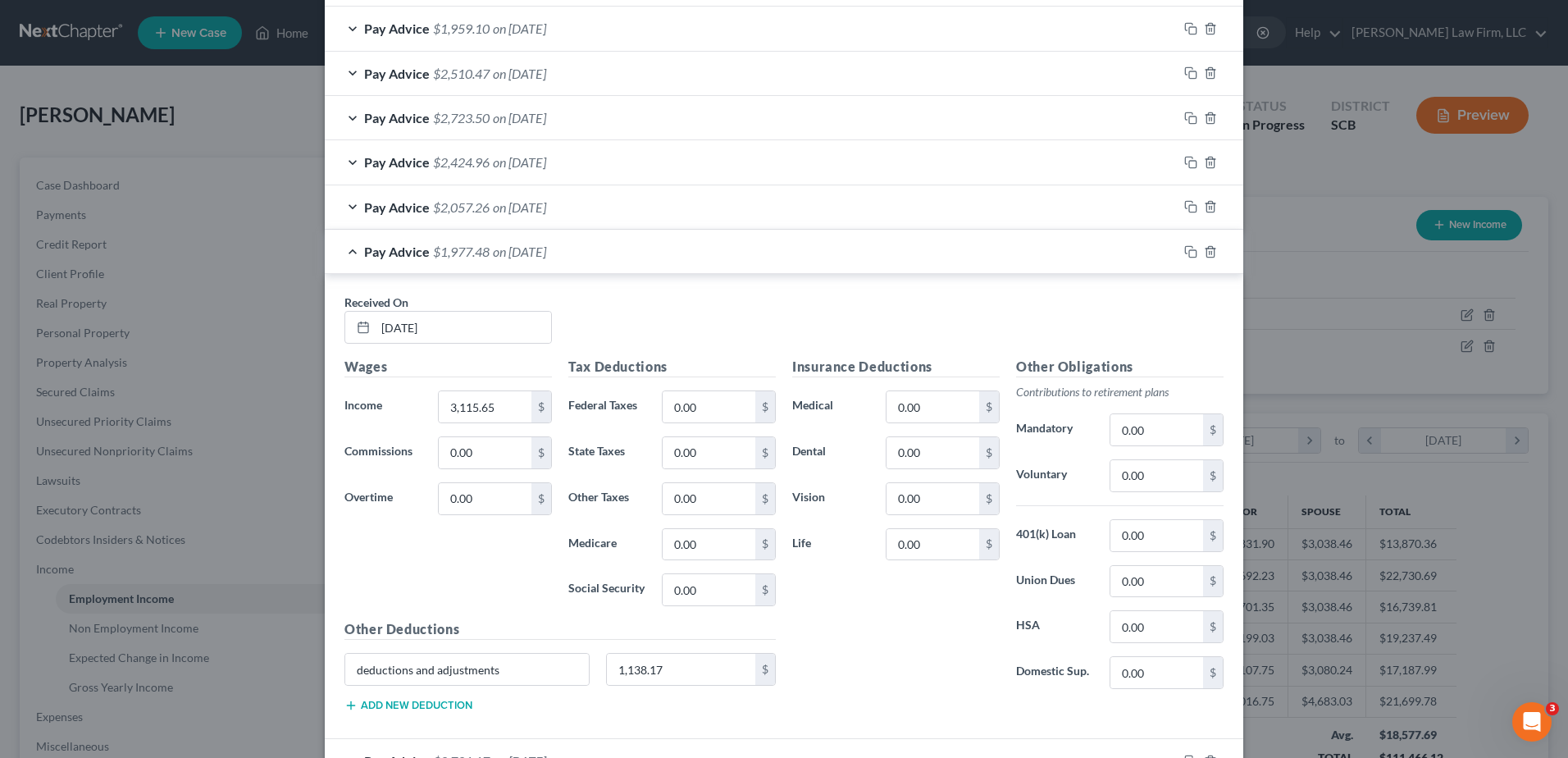
click at [607, 256] on div "Pay Advice $1,977.48 on [DATE]" at bounding box center [751, 252] width 853 height 44
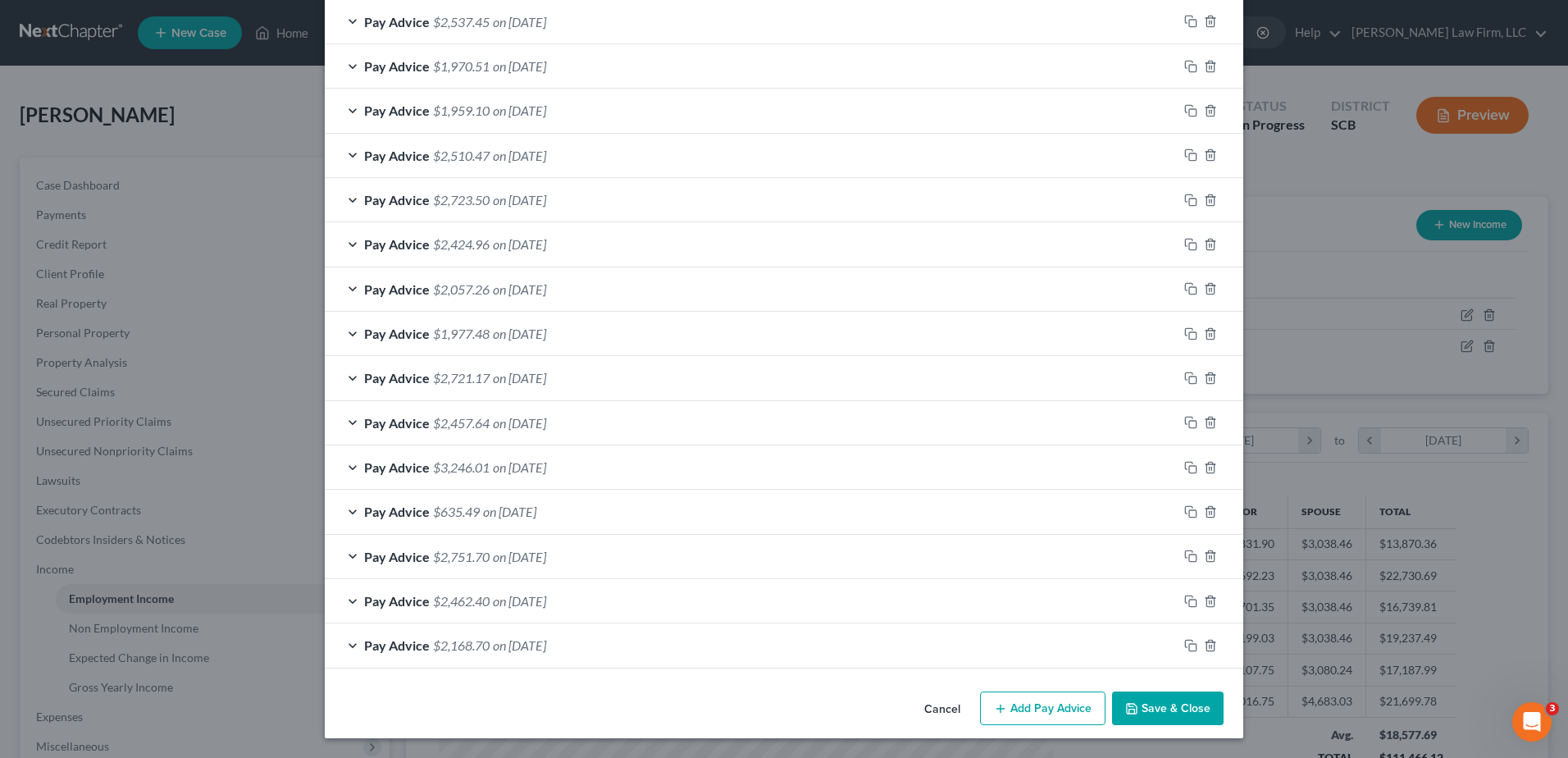
scroll to position [1179, 0]
click at [546, 295] on span "on [DATE]" at bounding box center [520, 289] width 54 height 16
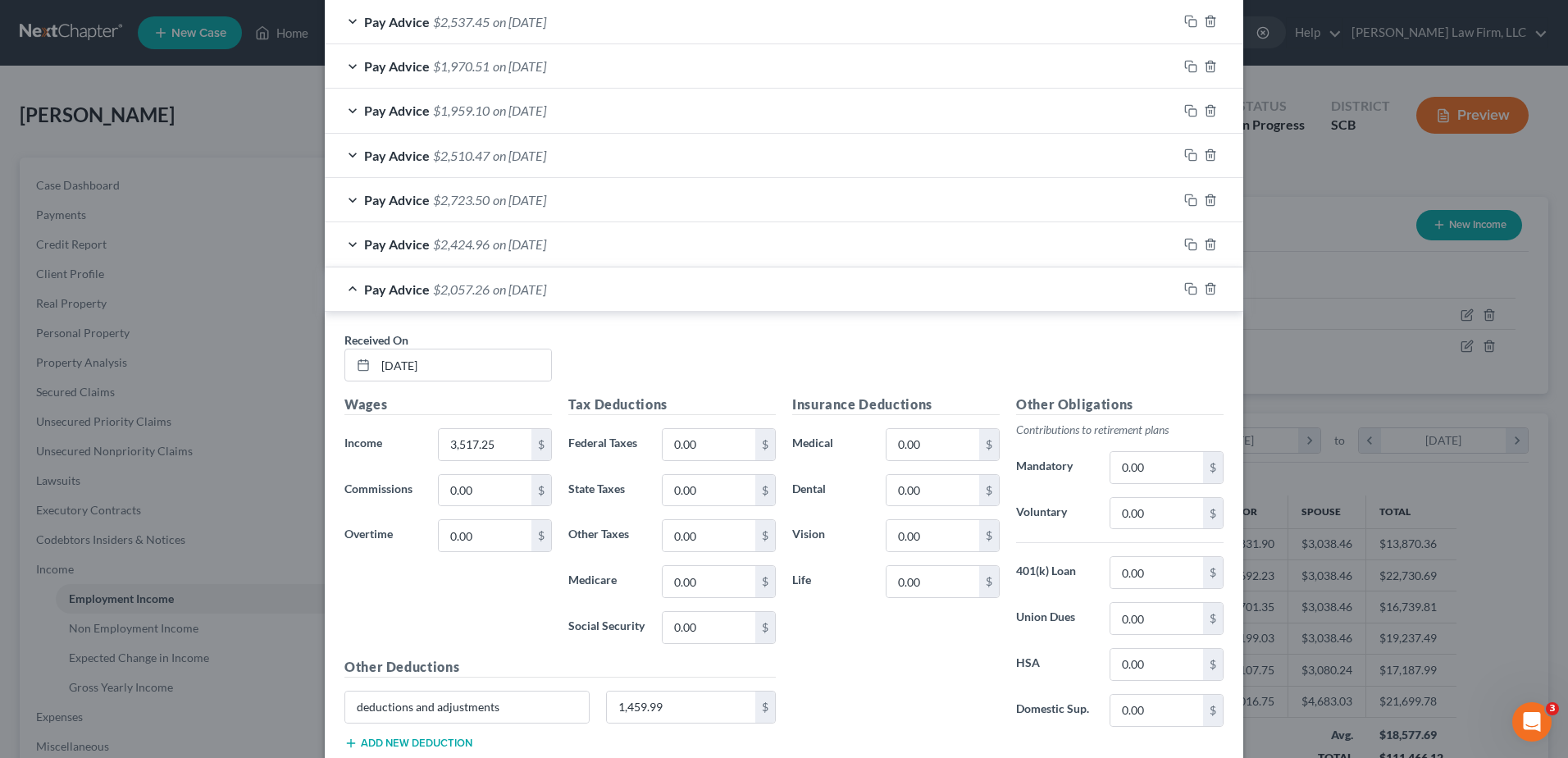
scroll to position [1261, 0]
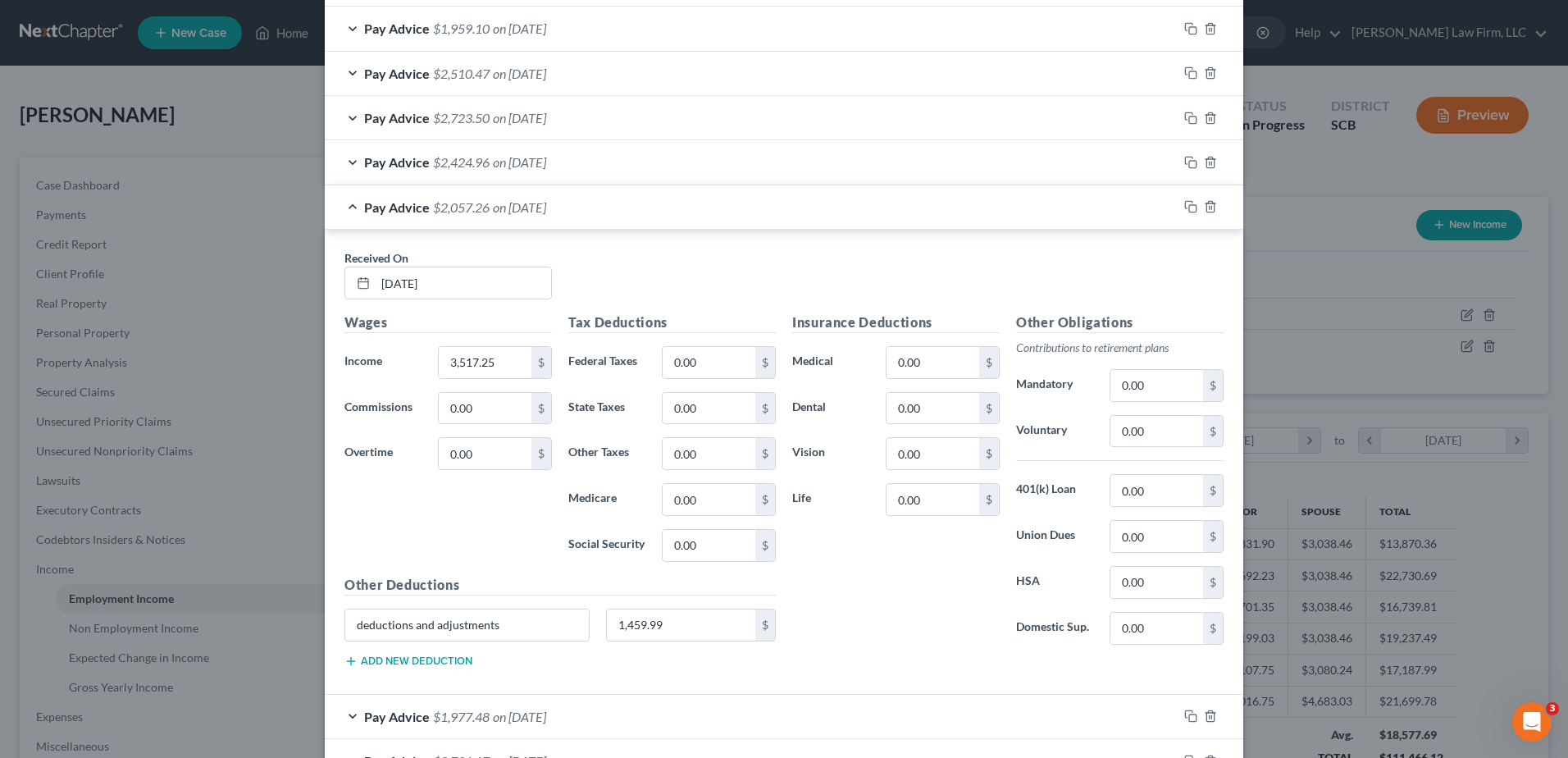
click at [546, 212] on span "on [DATE]" at bounding box center [520, 206] width 54 height 16
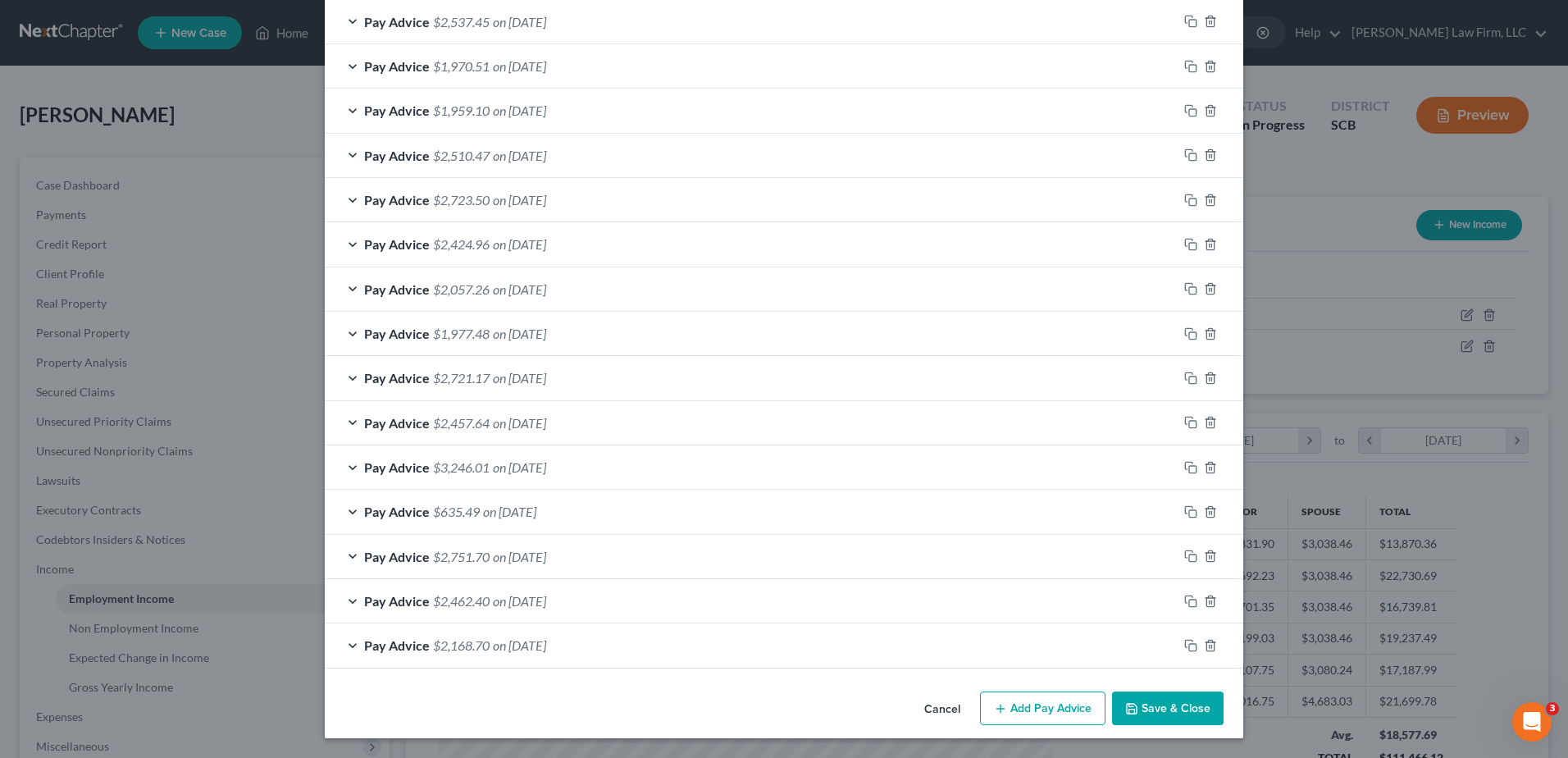
scroll to position [1179, 0]
click at [575, 245] on div "Pay Advice $2,424.96 on [DATE]" at bounding box center [751, 244] width 853 height 44
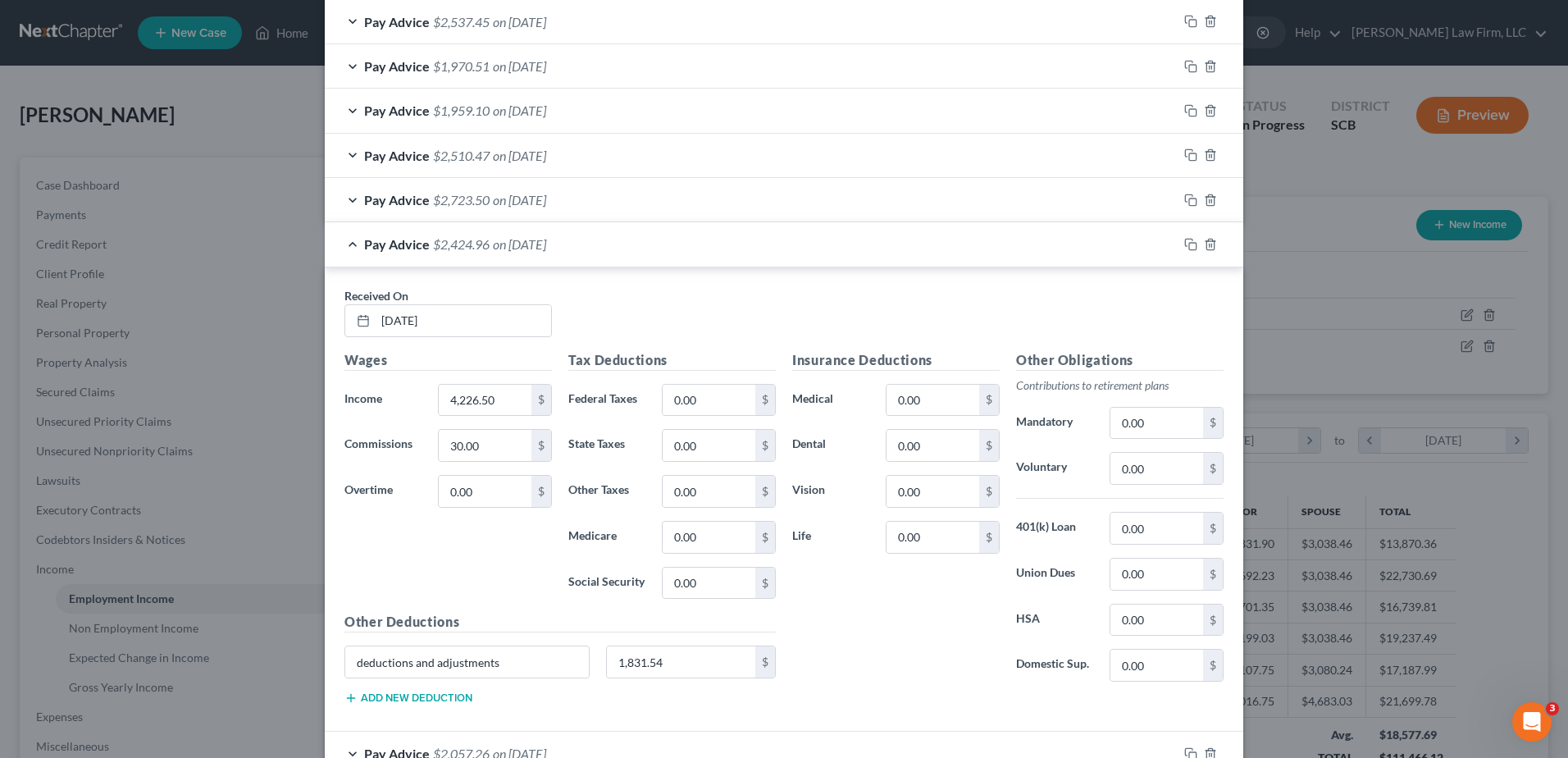
scroll to position [1261, 0]
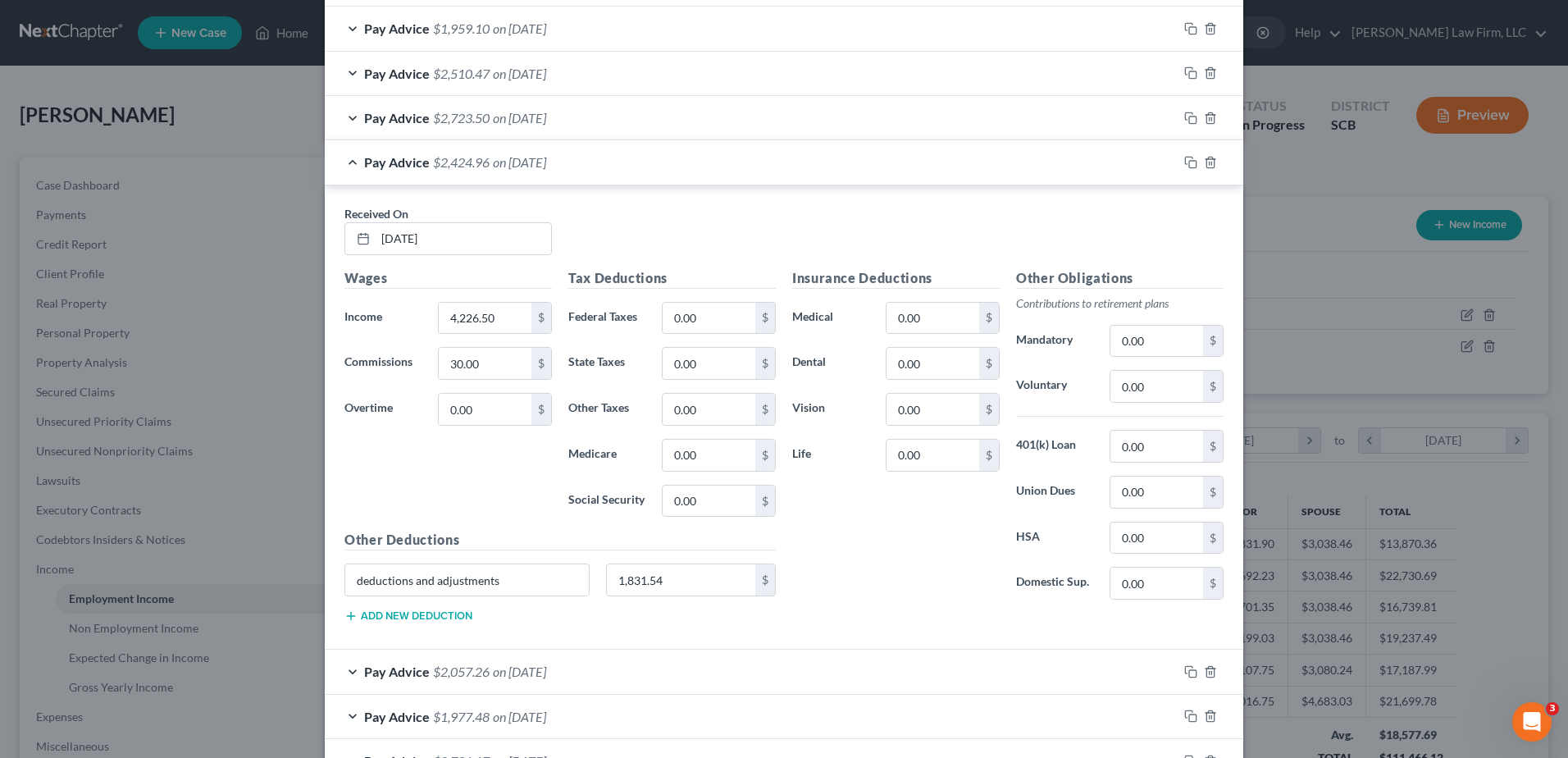
click at [602, 165] on div "Pay Advice $2,424.96 on [DATE]" at bounding box center [751, 162] width 853 height 44
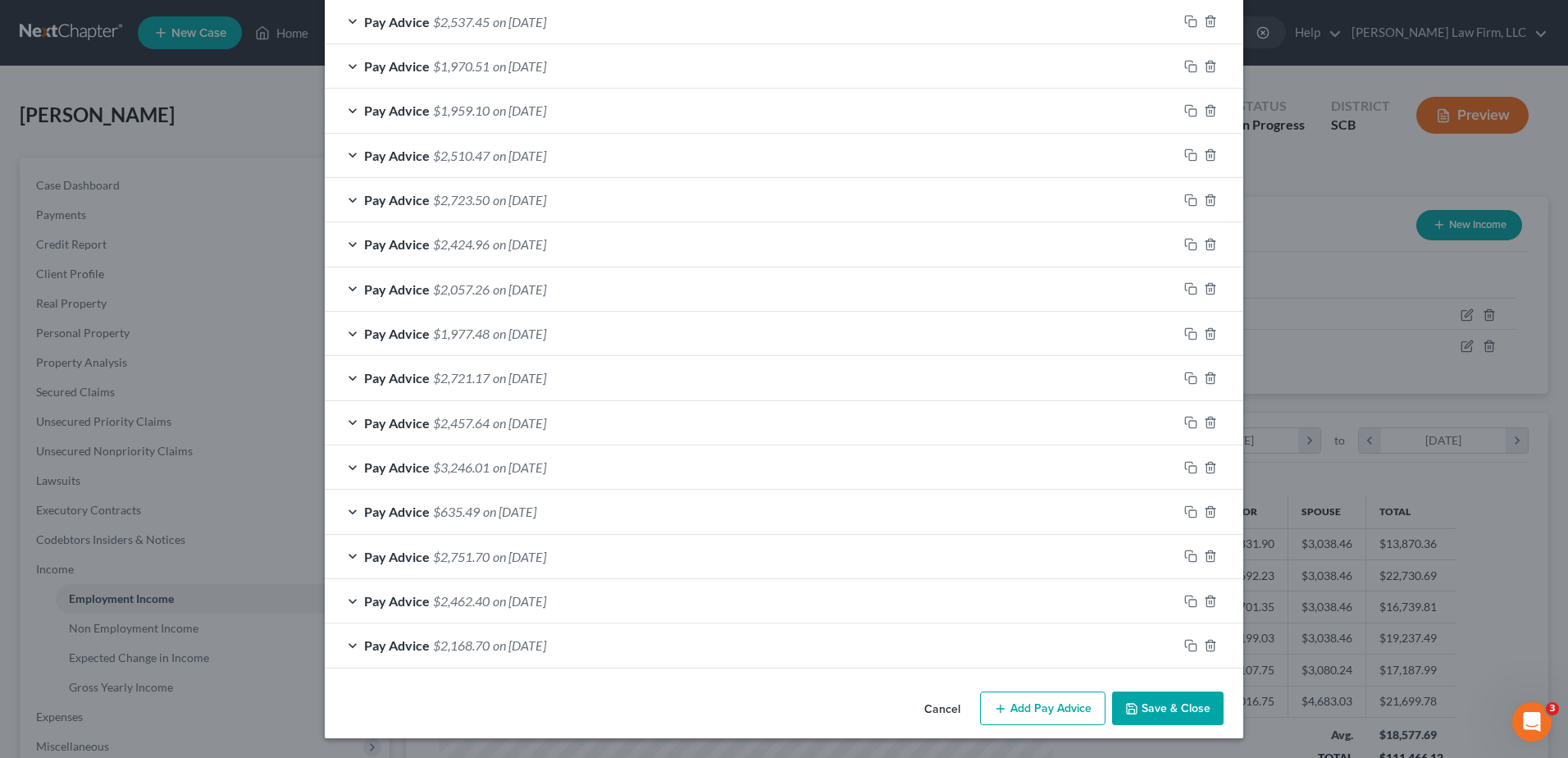
scroll to position [1179, 0]
click at [593, 201] on div "Pay Advice $2,723.50 on [DATE]" at bounding box center [751, 200] width 853 height 44
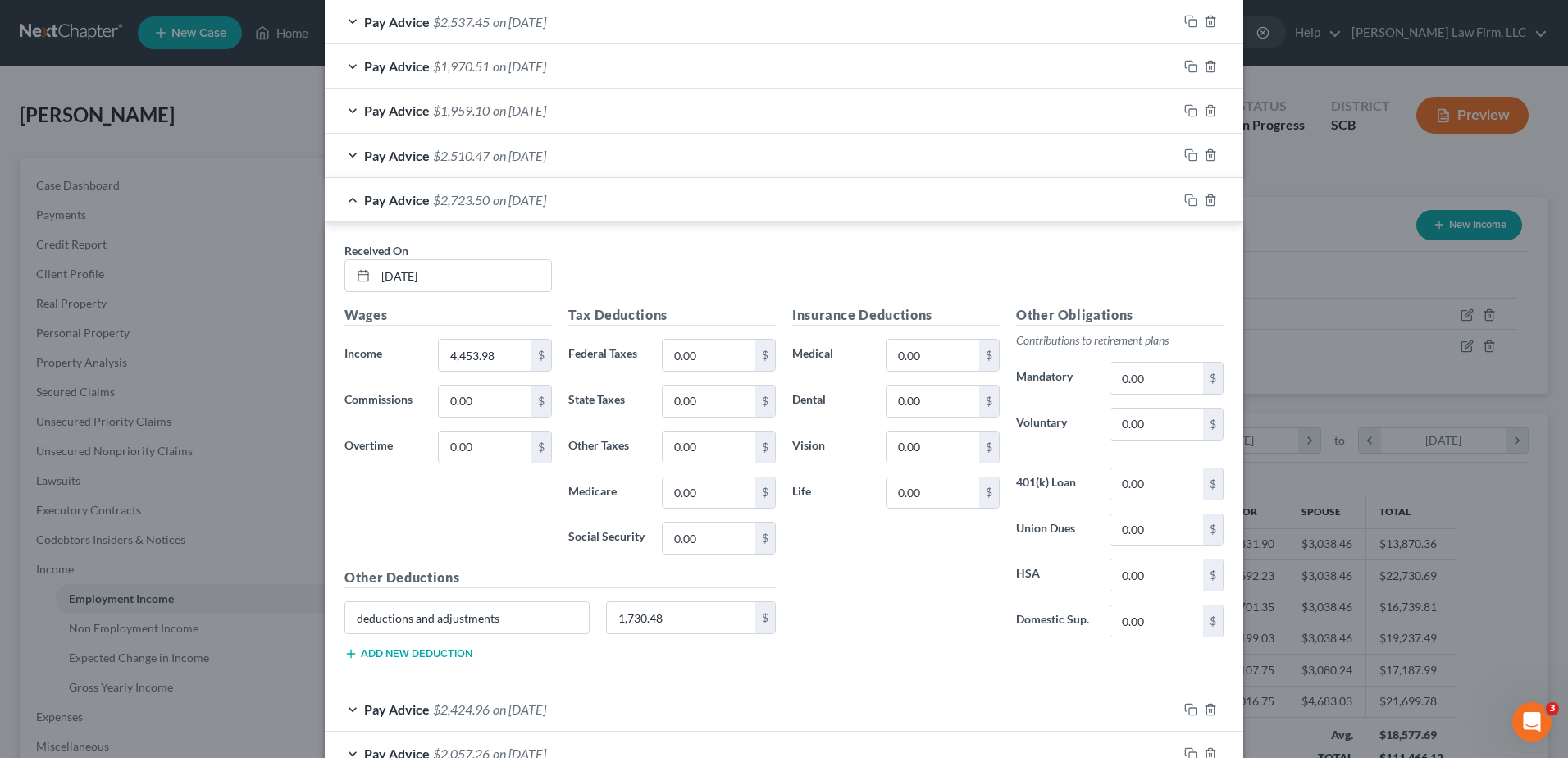
scroll to position [1261, 0]
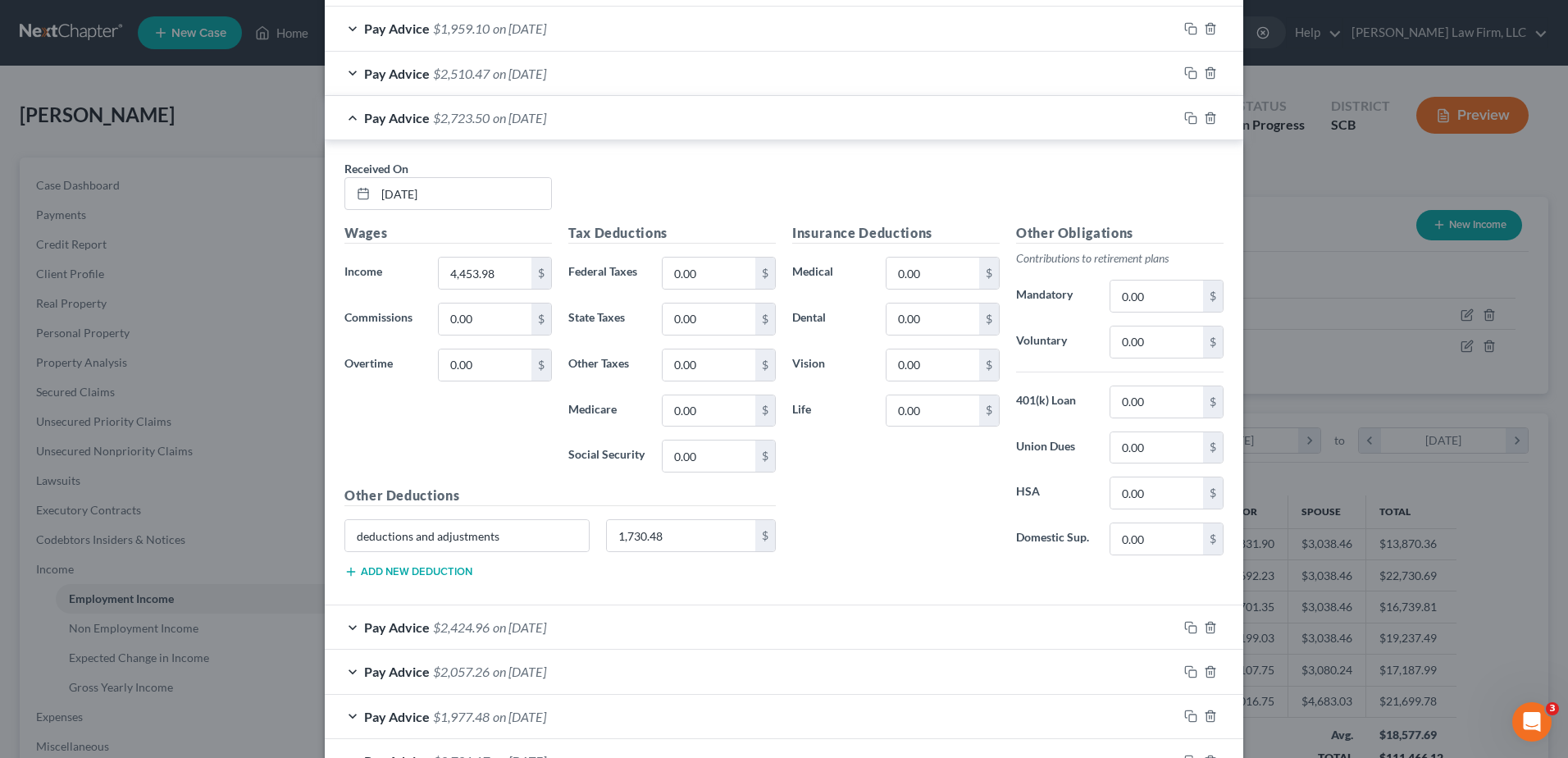
click at [540, 126] on div "Pay Advice $2,723.50 on [DATE]" at bounding box center [751, 118] width 853 height 44
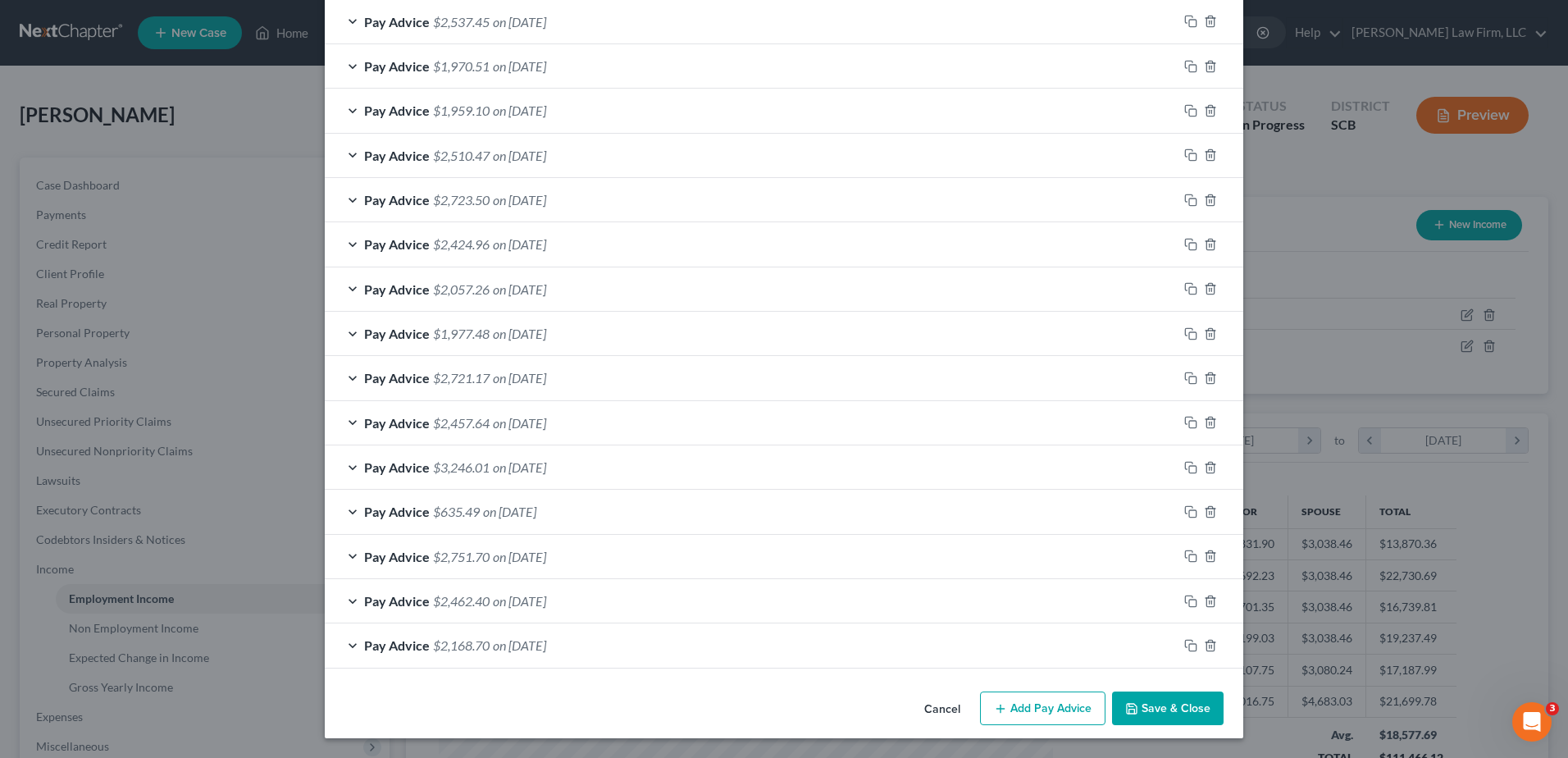
scroll to position [1179, 0]
click at [546, 159] on span "on [DATE]" at bounding box center [520, 155] width 54 height 16
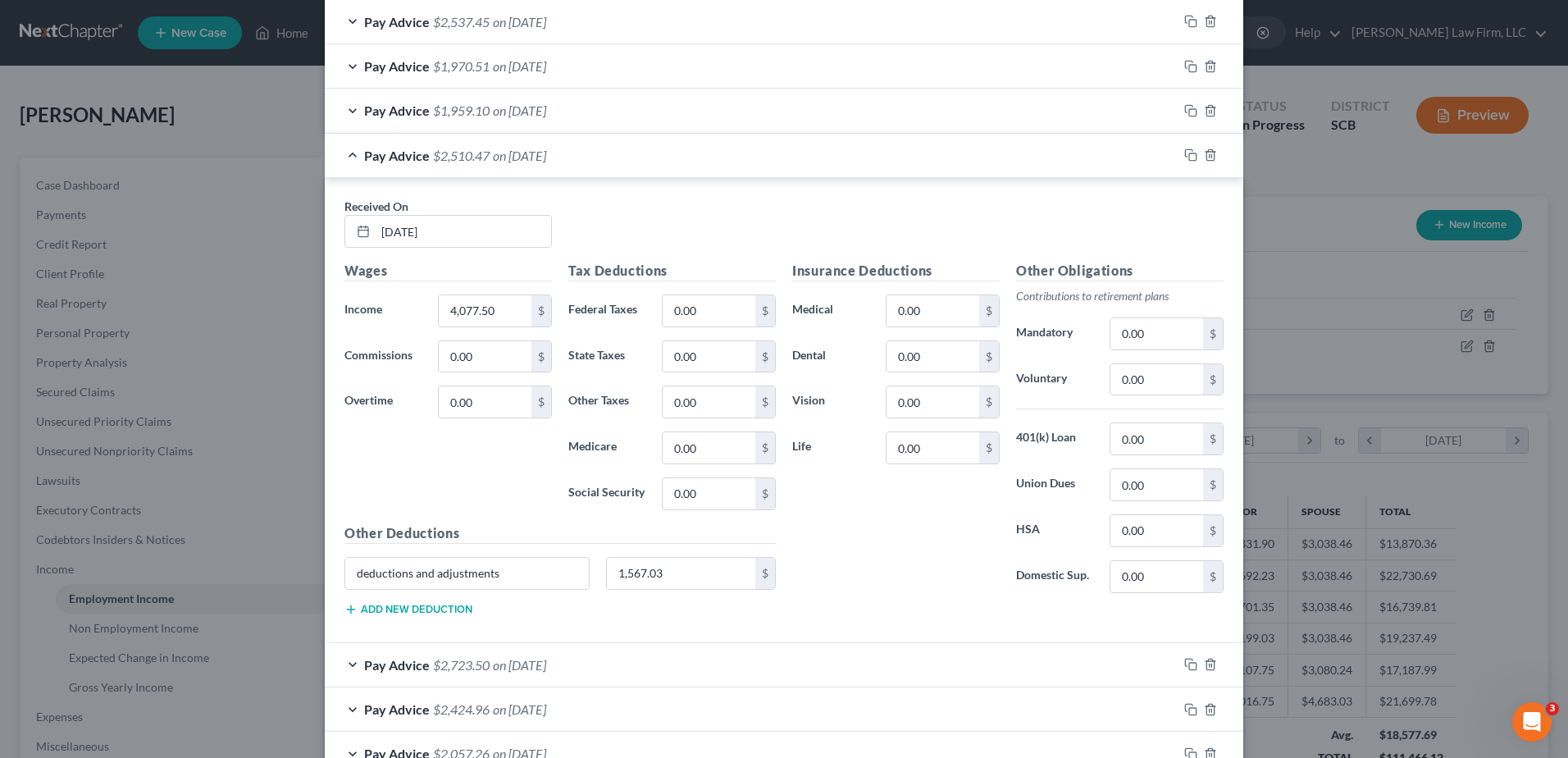
scroll to position [1261, 0]
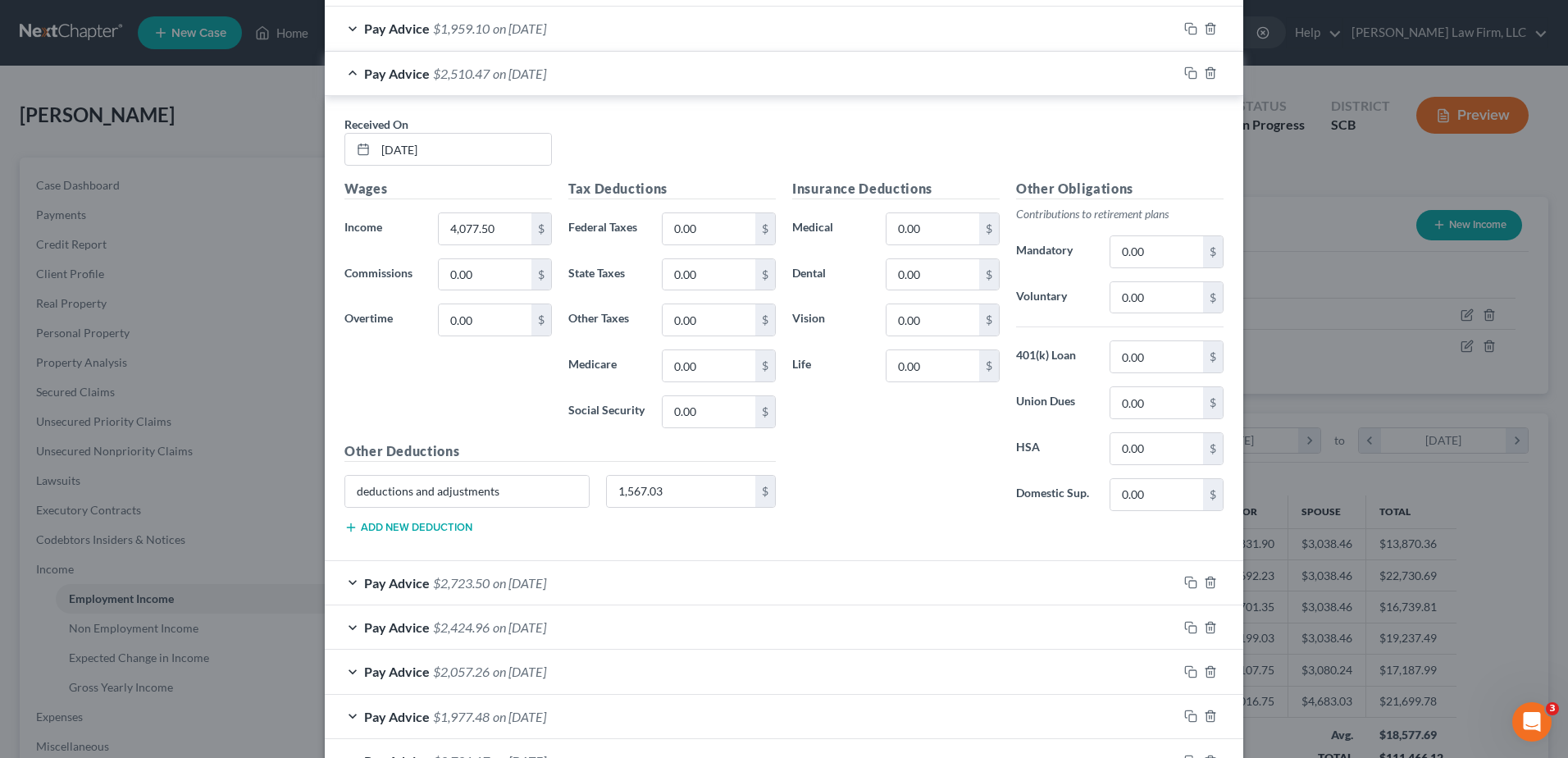
click at [460, 65] on span "$2,510.47" at bounding box center [461, 73] width 56 height 16
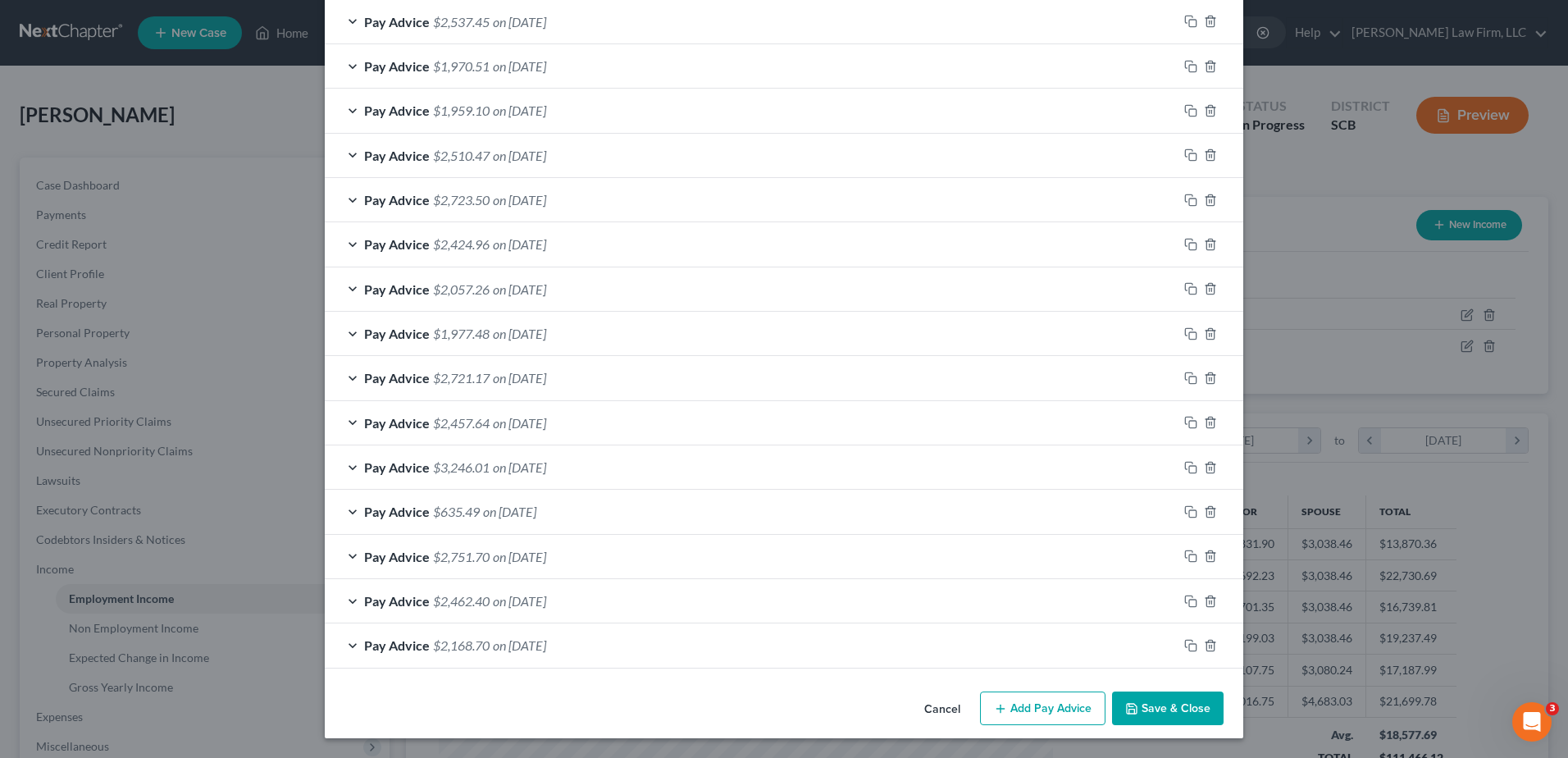
scroll to position [1179, 0]
click at [525, 112] on span "on [DATE]" at bounding box center [520, 110] width 54 height 16
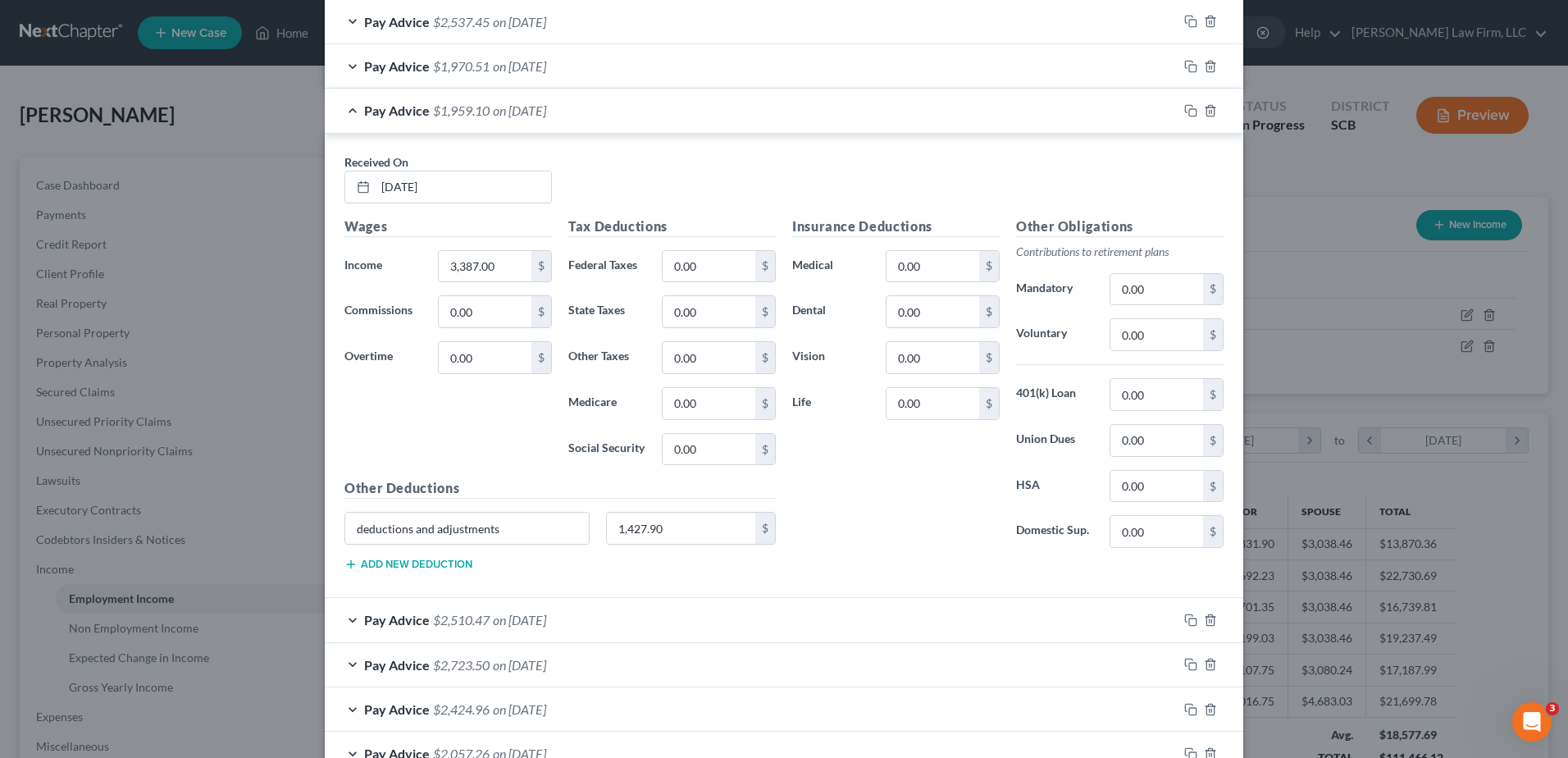
scroll to position [1261, 0]
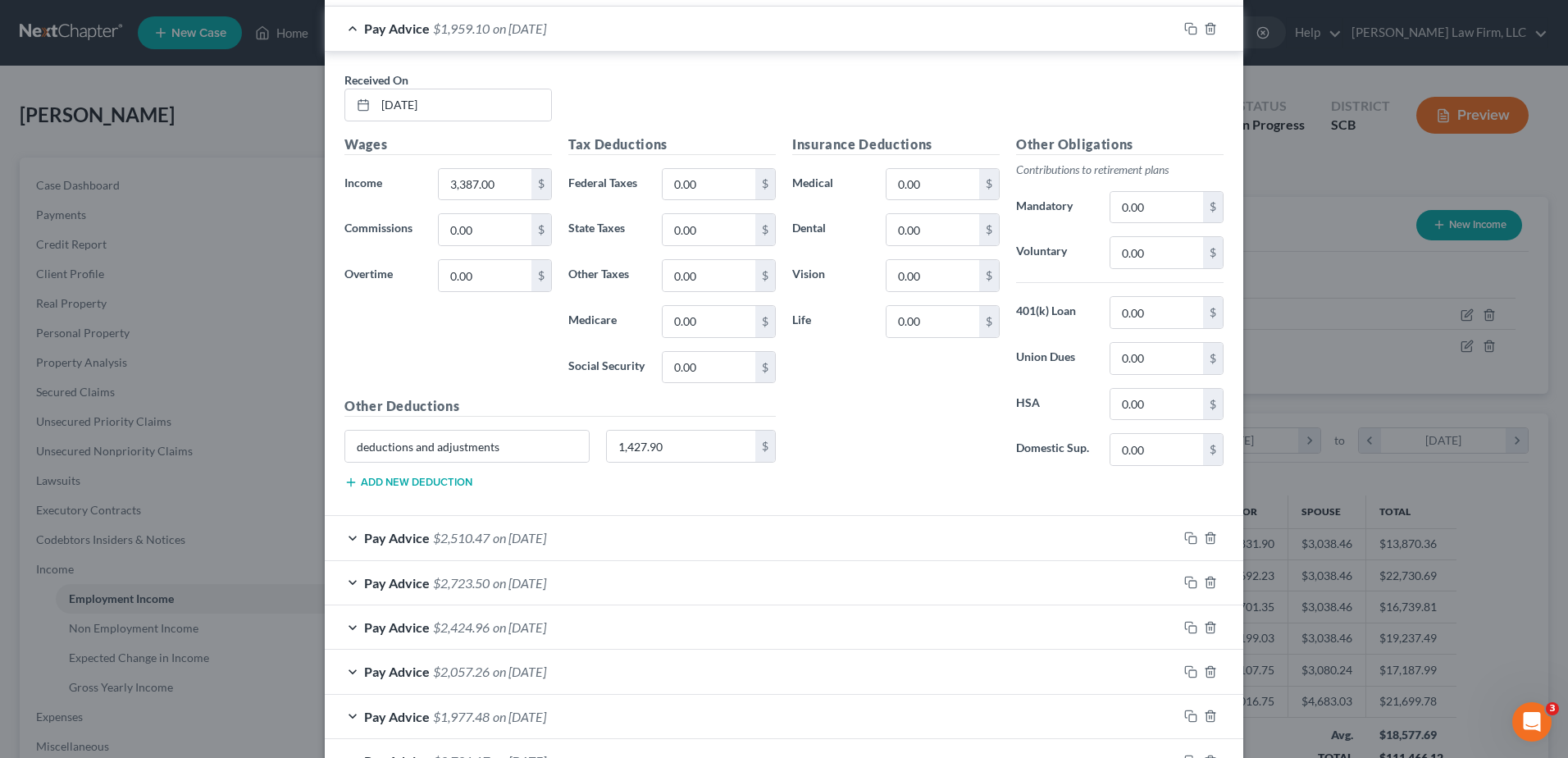
click at [514, 36] on div "Pay Advice $1,959.10 on [DATE]" at bounding box center [751, 29] width 853 height 44
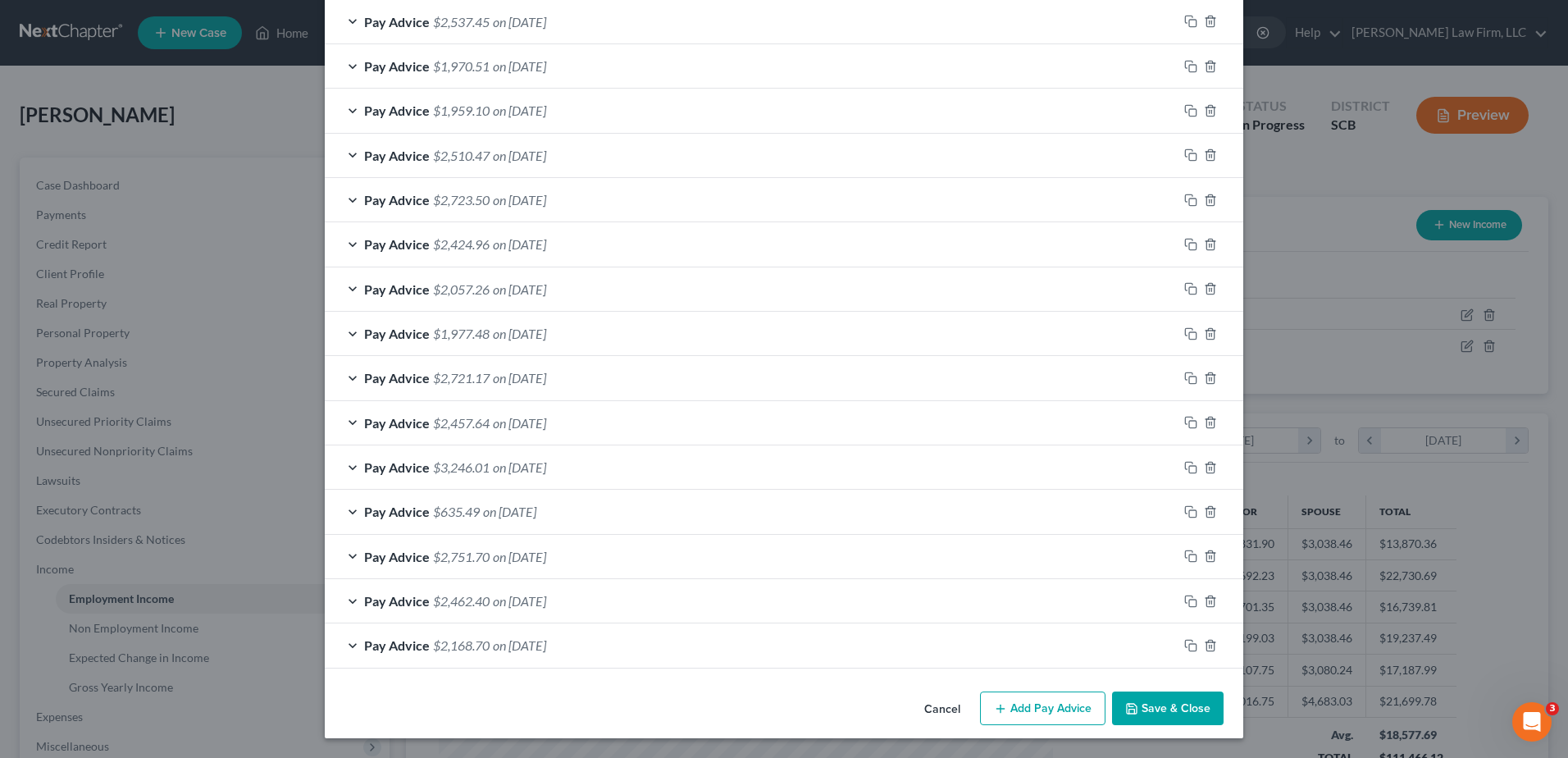
scroll to position [1179, 0]
click at [552, 75] on div "Pay Advice $1,970.51 on [DATE]" at bounding box center [751, 66] width 853 height 44
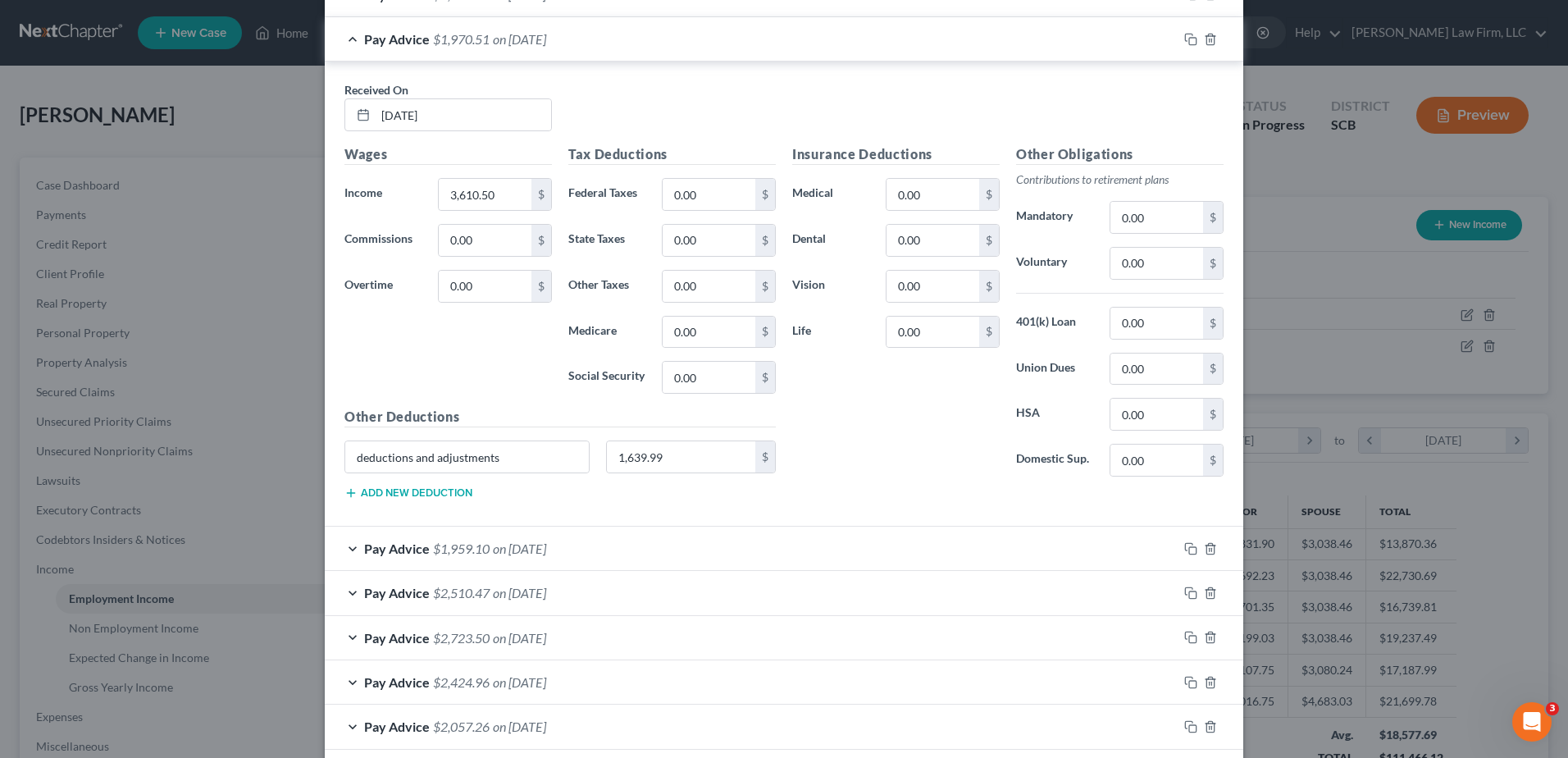
scroll to position [1096, 0]
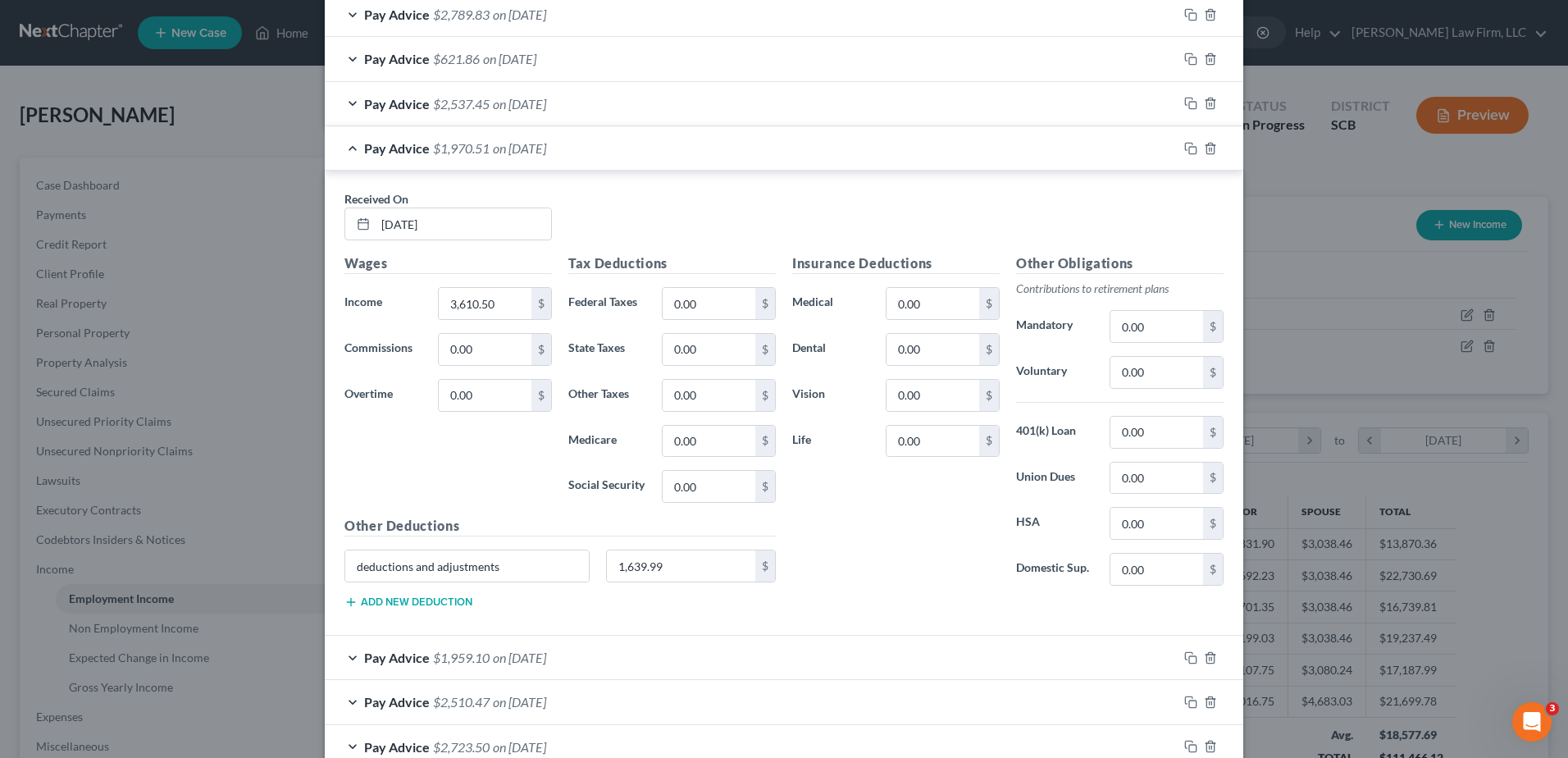
click at [546, 154] on span "on [DATE]" at bounding box center [520, 148] width 54 height 16
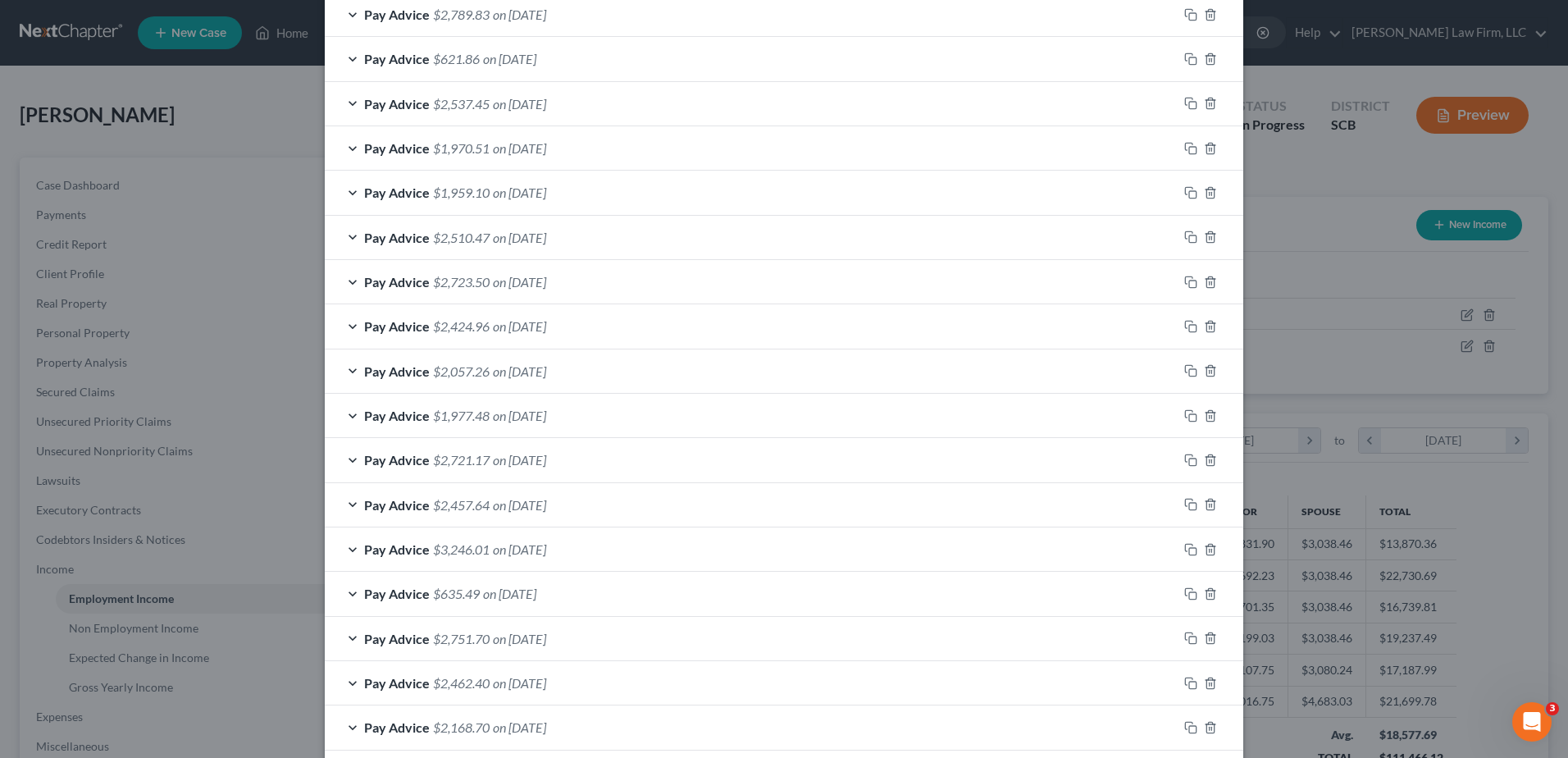
click at [546, 107] on span "on [DATE]" at bounding box center [520, 103] width 54 height 16
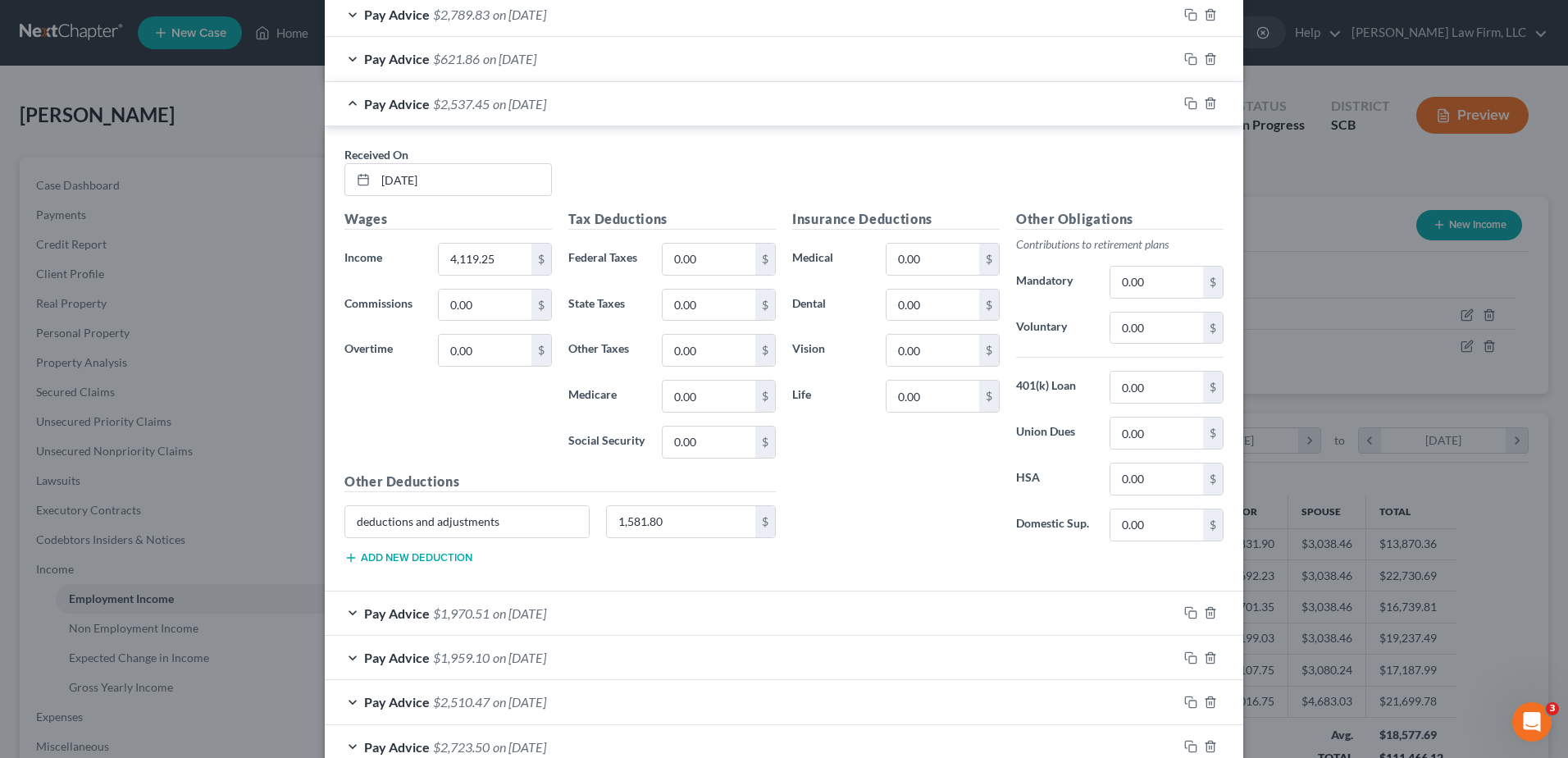
click at [546, 107] on span "on [DATE]" at bounding box center [520, 103] width 54 height 16
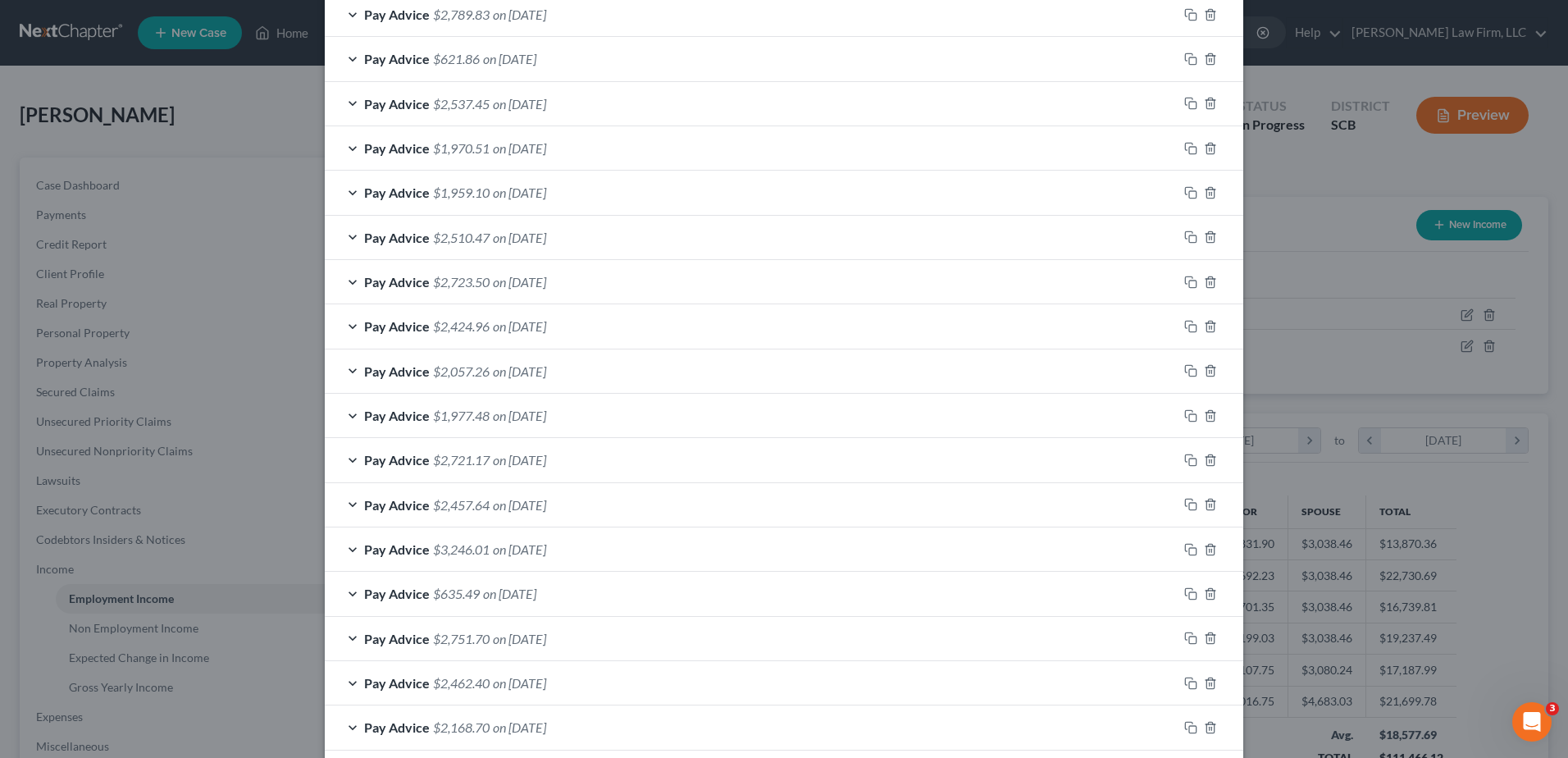
click at [569, 61] on div "Pay Advice $621.86 on [DATE]" at bounding box center [751, 59] width 853 height 44
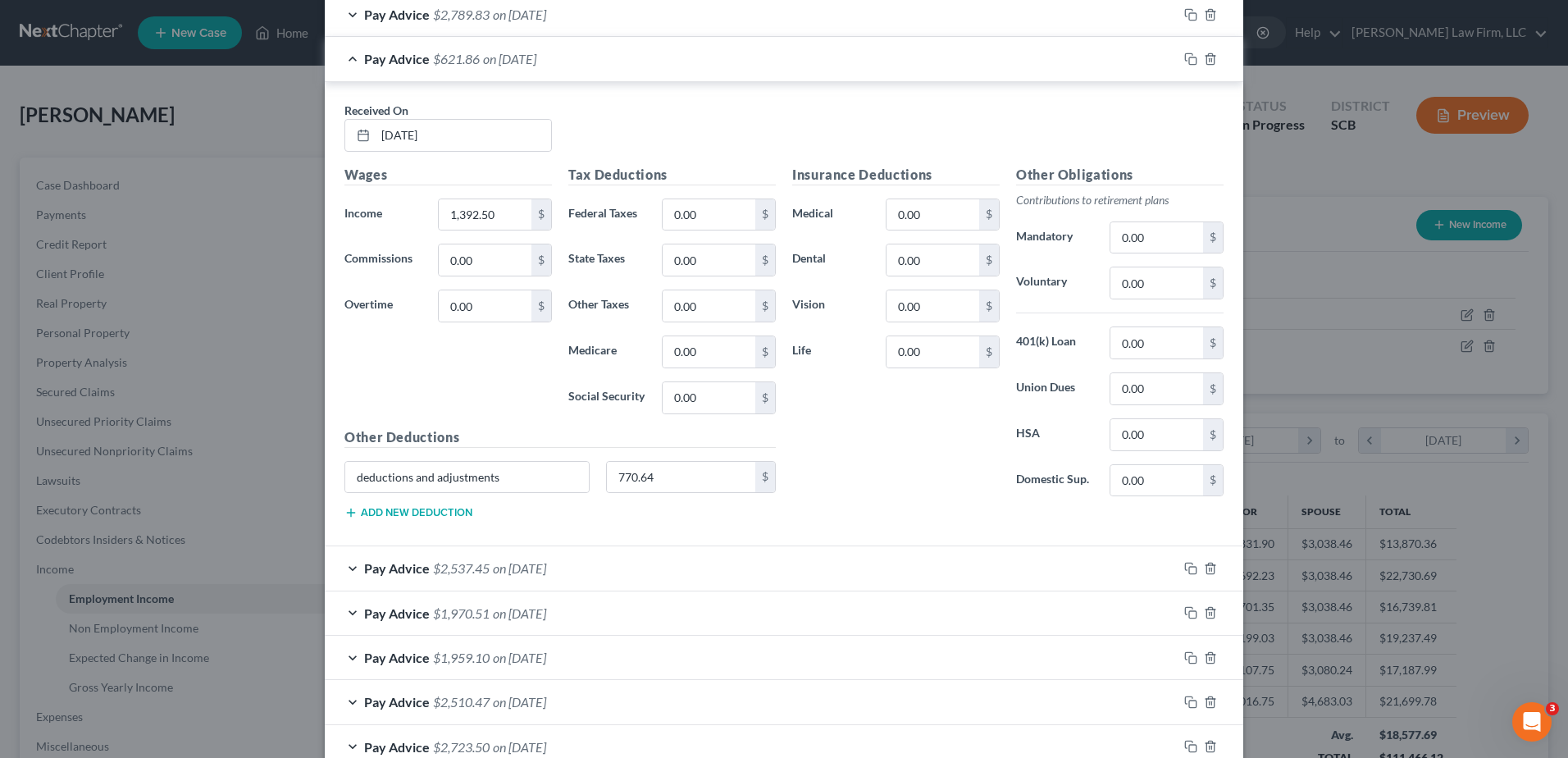
click at [569, 61] on div "Pay Advice $621.86 on [DATE]" at bounding box center [751, 59] width 853 height 44
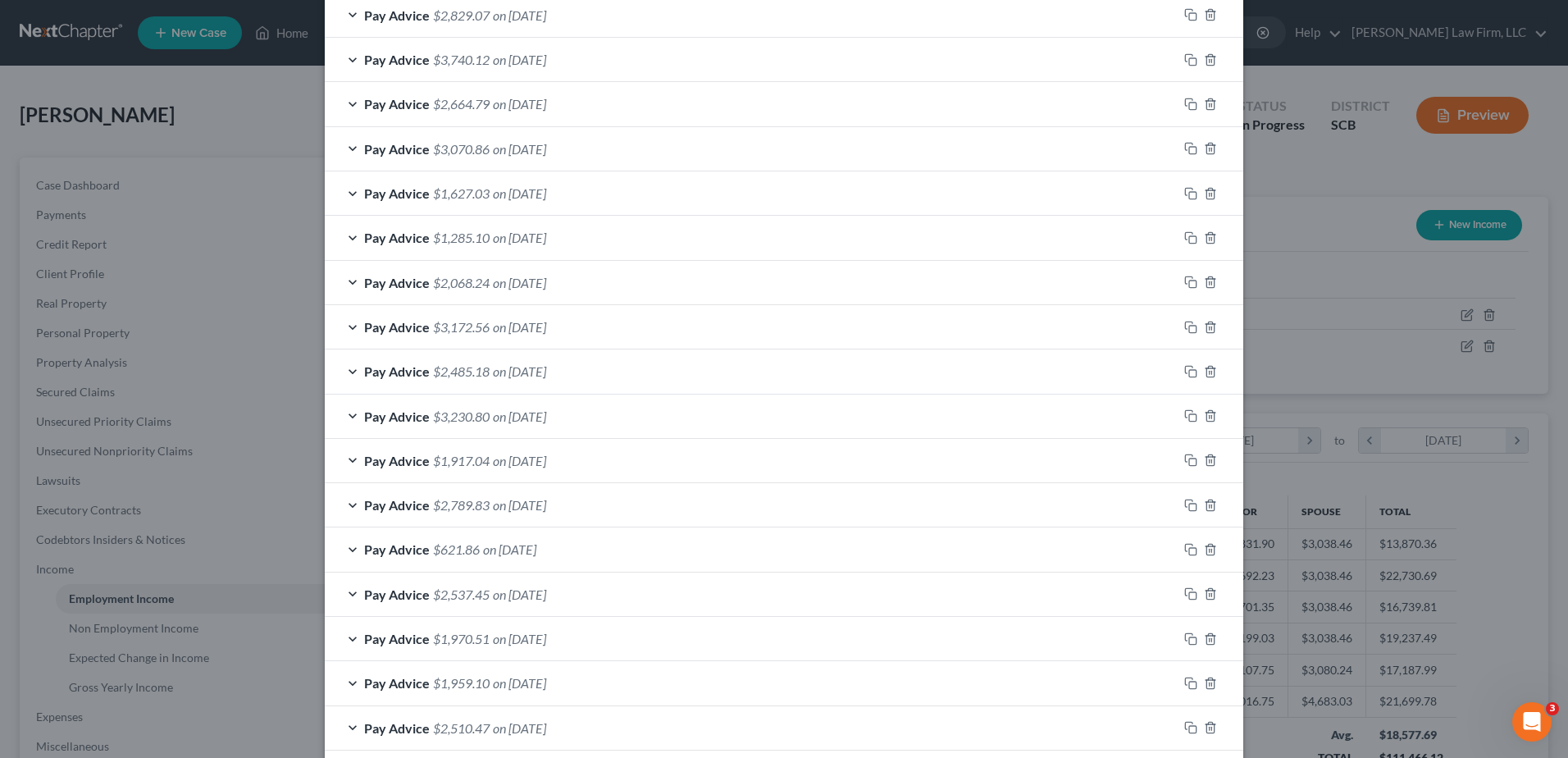
scroll to position [604, 0]
click at [592, 506] on div "Pay Advice $2,789.83 on [DATE]" at bounding box center [751, 506] width 853 height 44
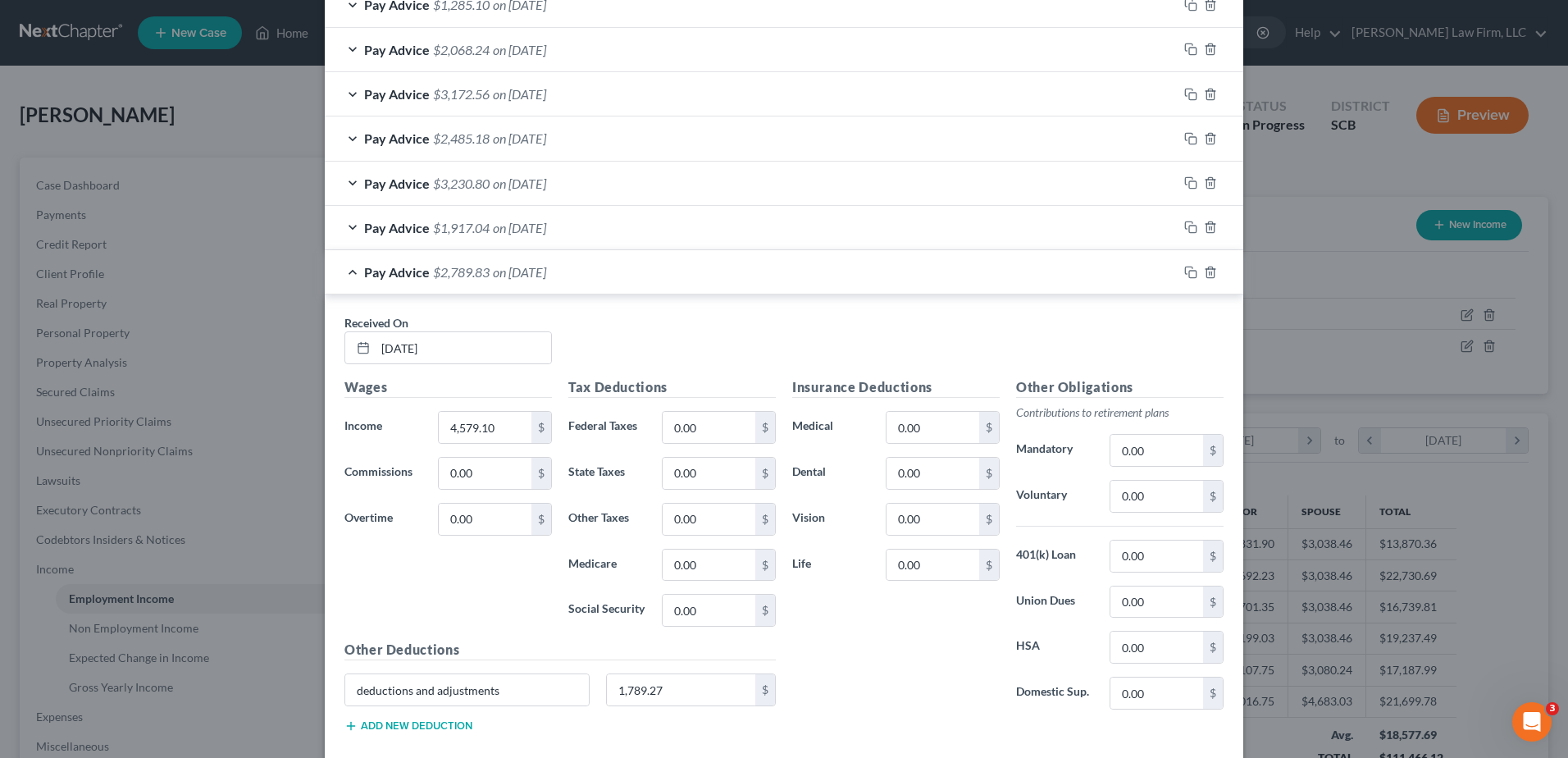
scroll to position [933, 0]
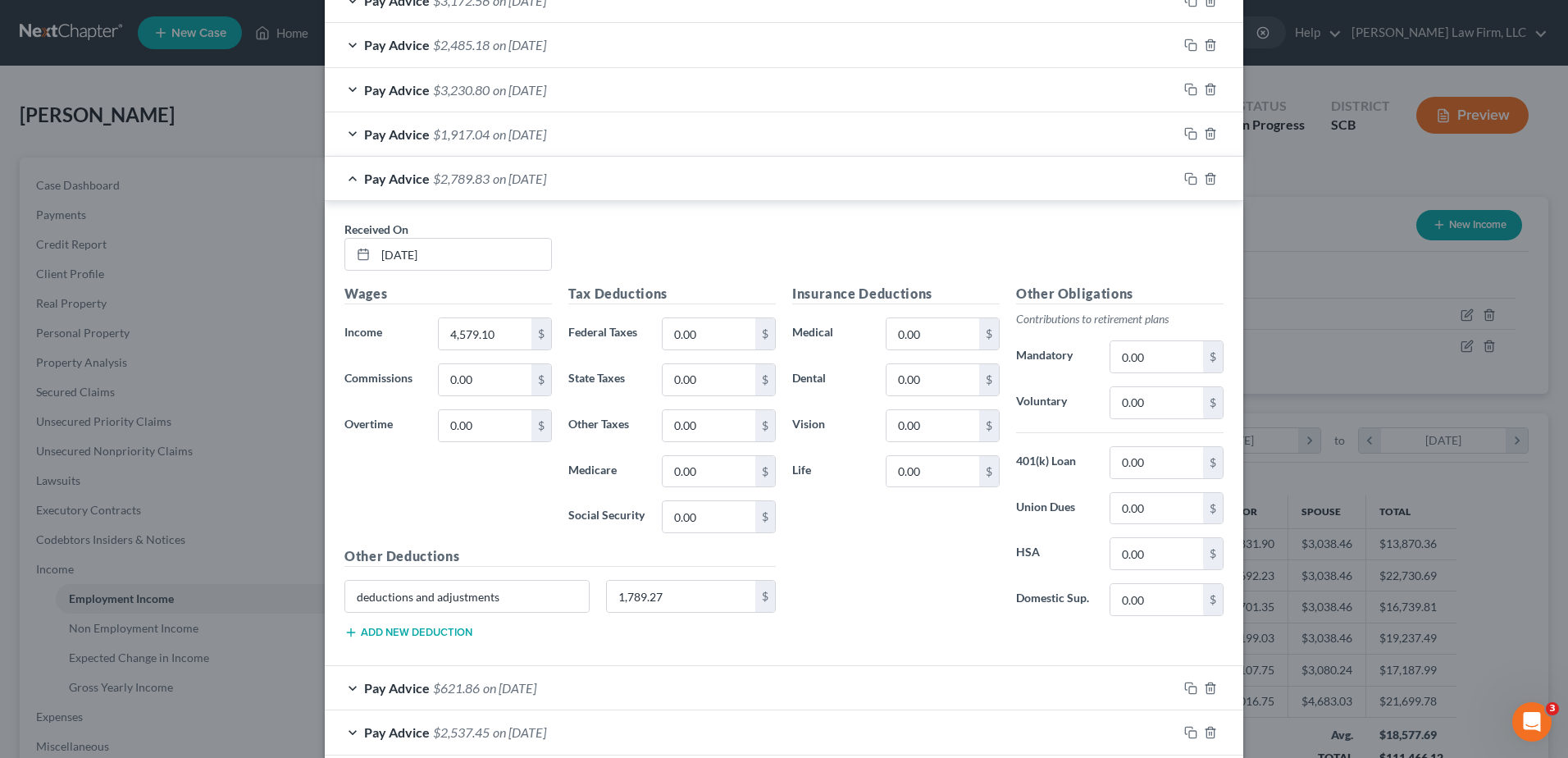
click at [588, 125] on div "Pay Advice $1,917.04 on [DATE]" at bounding box center [751, 134] width 853 height 44
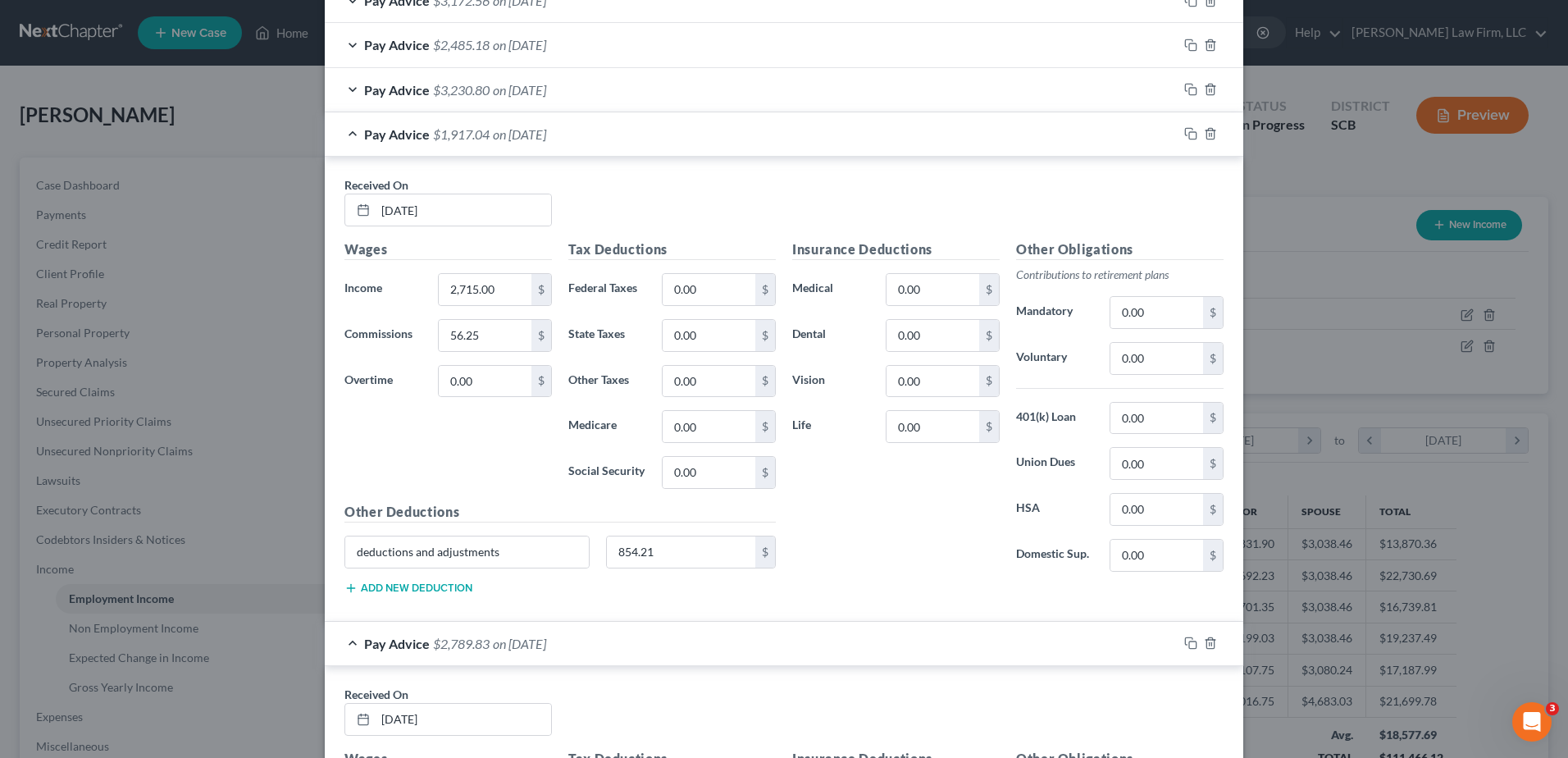
click at [586, 138] on div "Pay Advice $1,917.04 on [DATE]" at bounding box center [751, 134] width 853 height 44
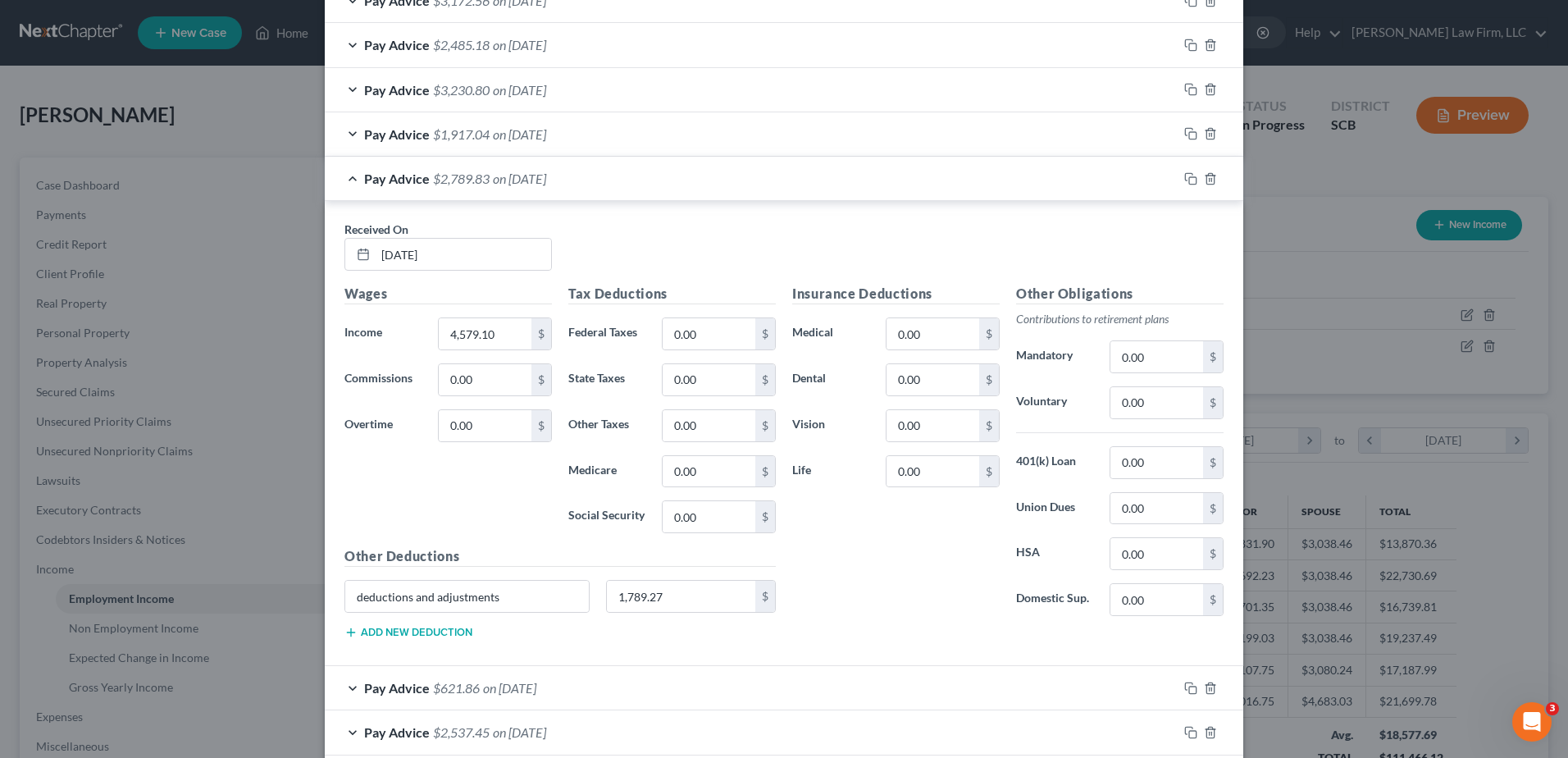
click at [546, 187] on div "Pay Advice $2,789.83 on [DATE]" at bounding box center [751, 179] width 853 height 44
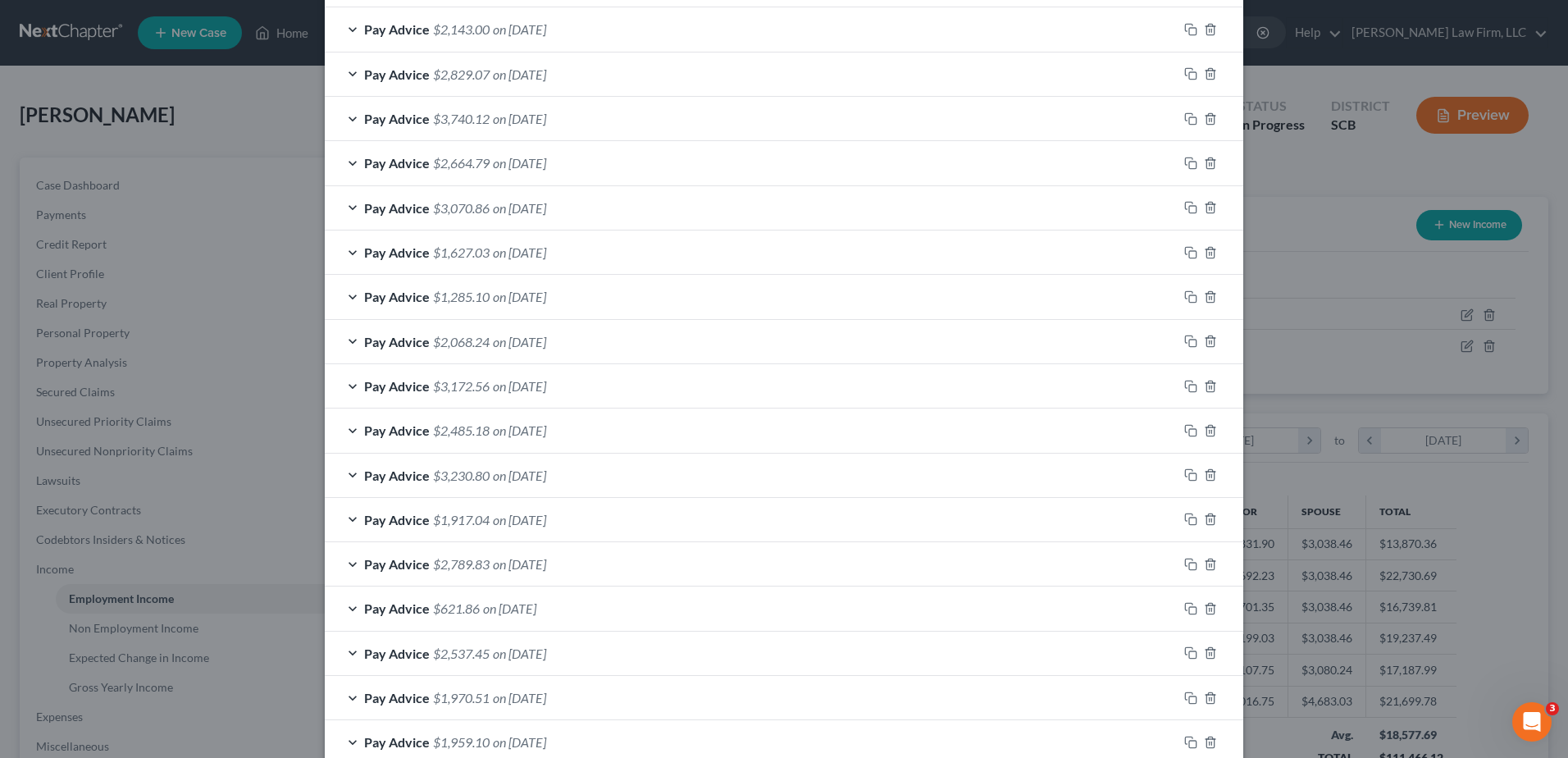
scroll to position [358, 0]
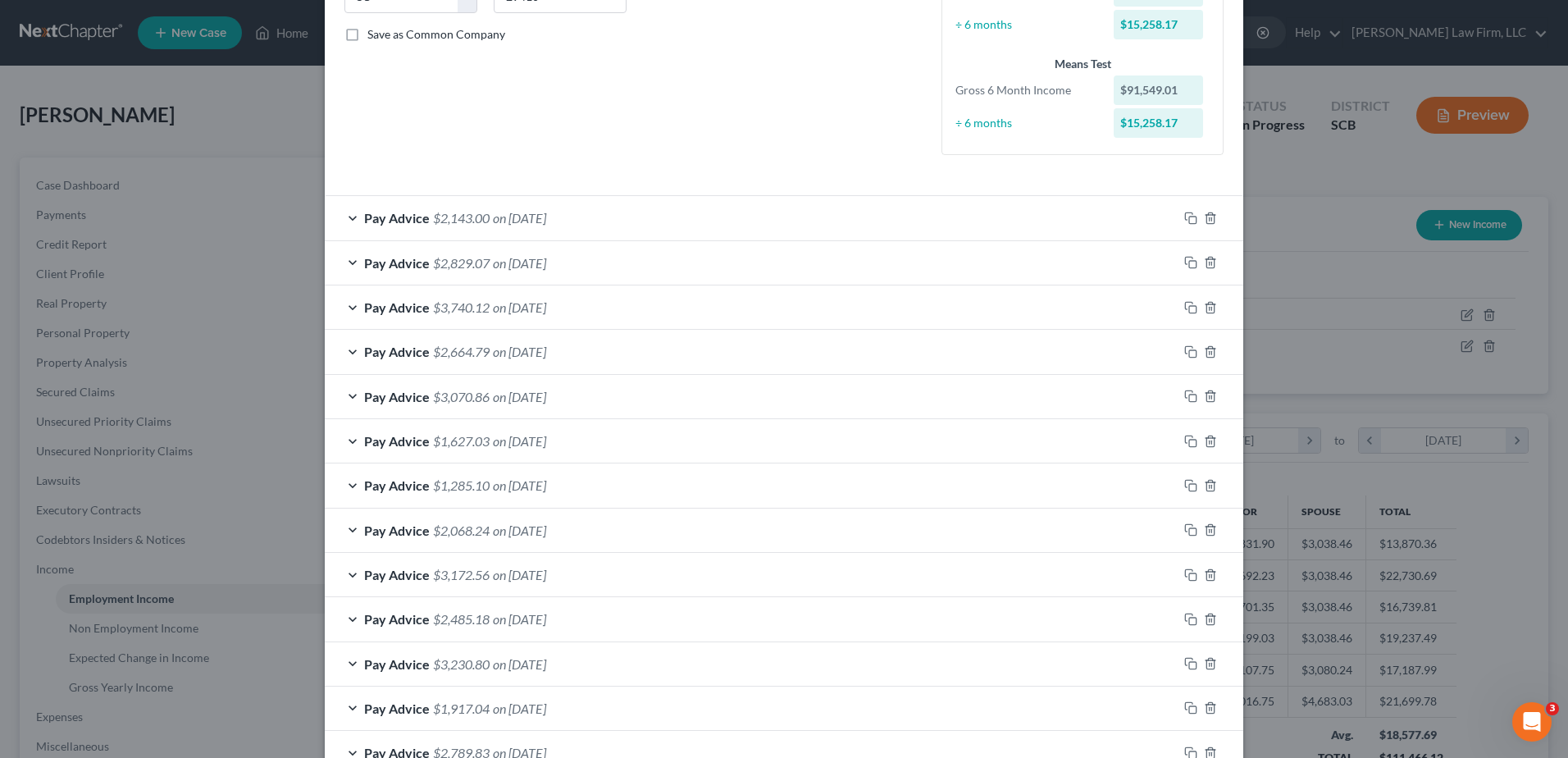
click at [605, 657] on div "Pay Advice $3,230.80 on [DATE]" at bounding box center [751, 664] width 853 height 44
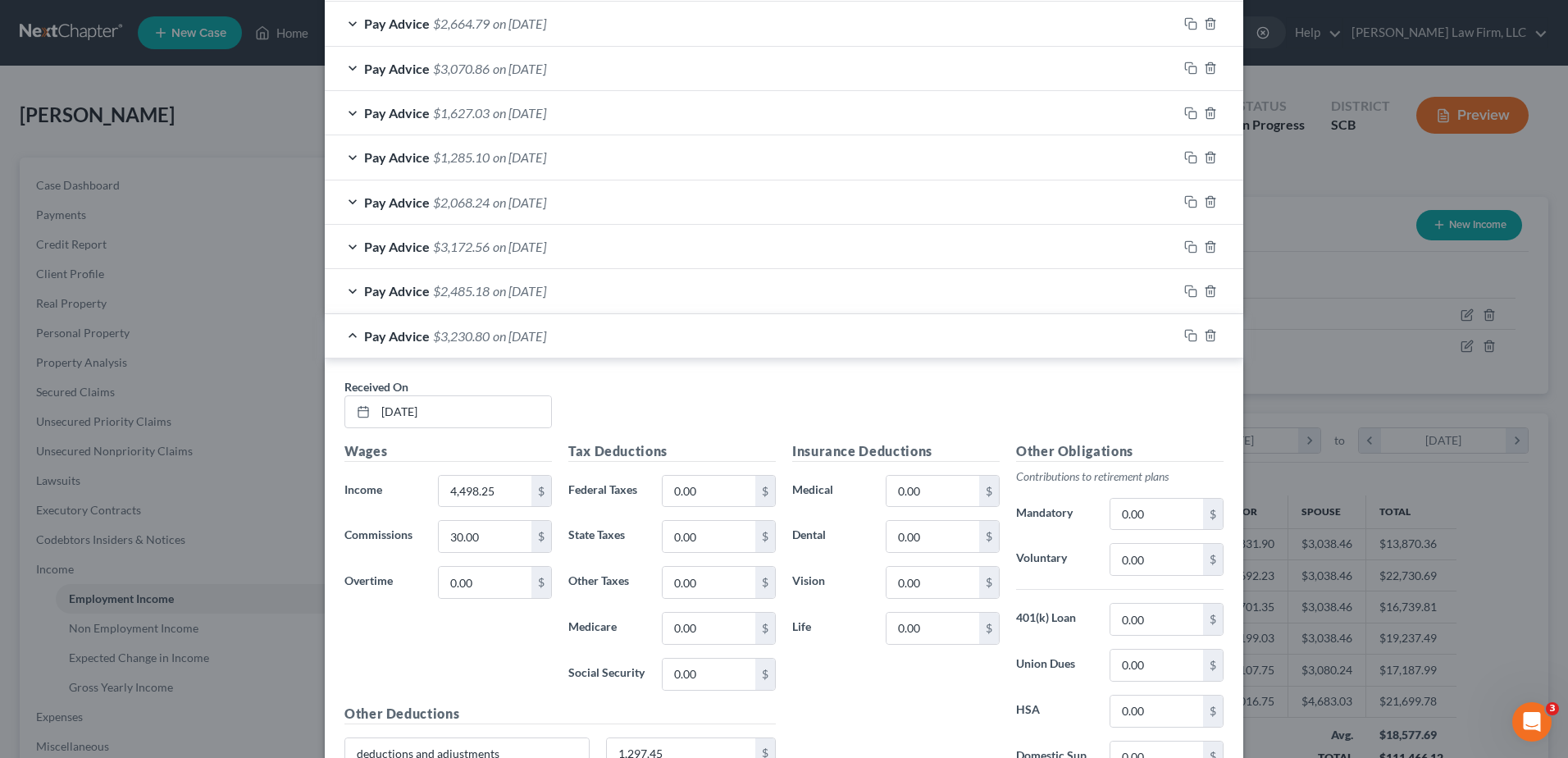
scroll to position [769, 0]
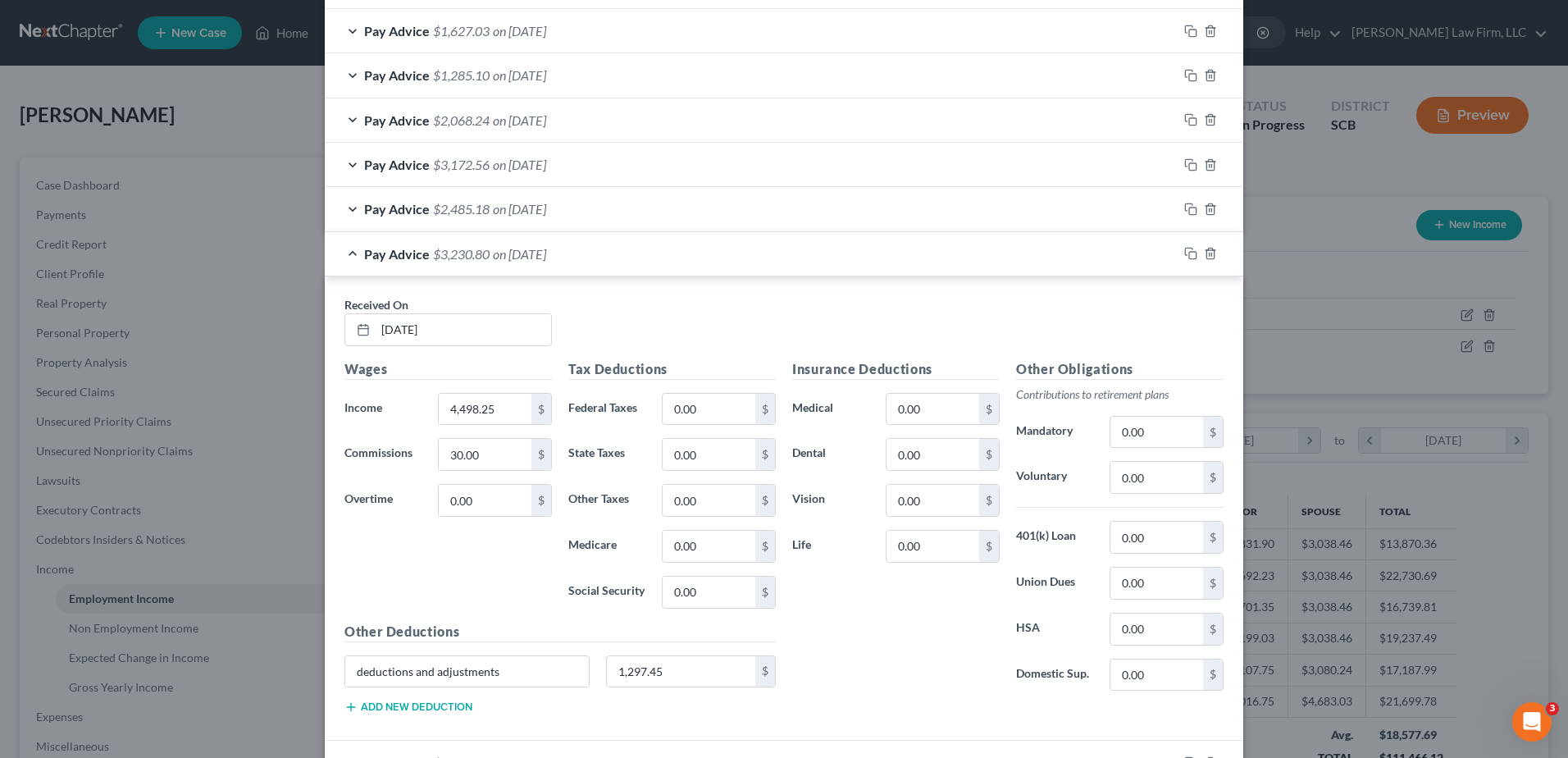
click at [609, 256] on div "Pay Advice $3,230.80 on [DATE]" at bounding box center [751, 254] width 853 height 44
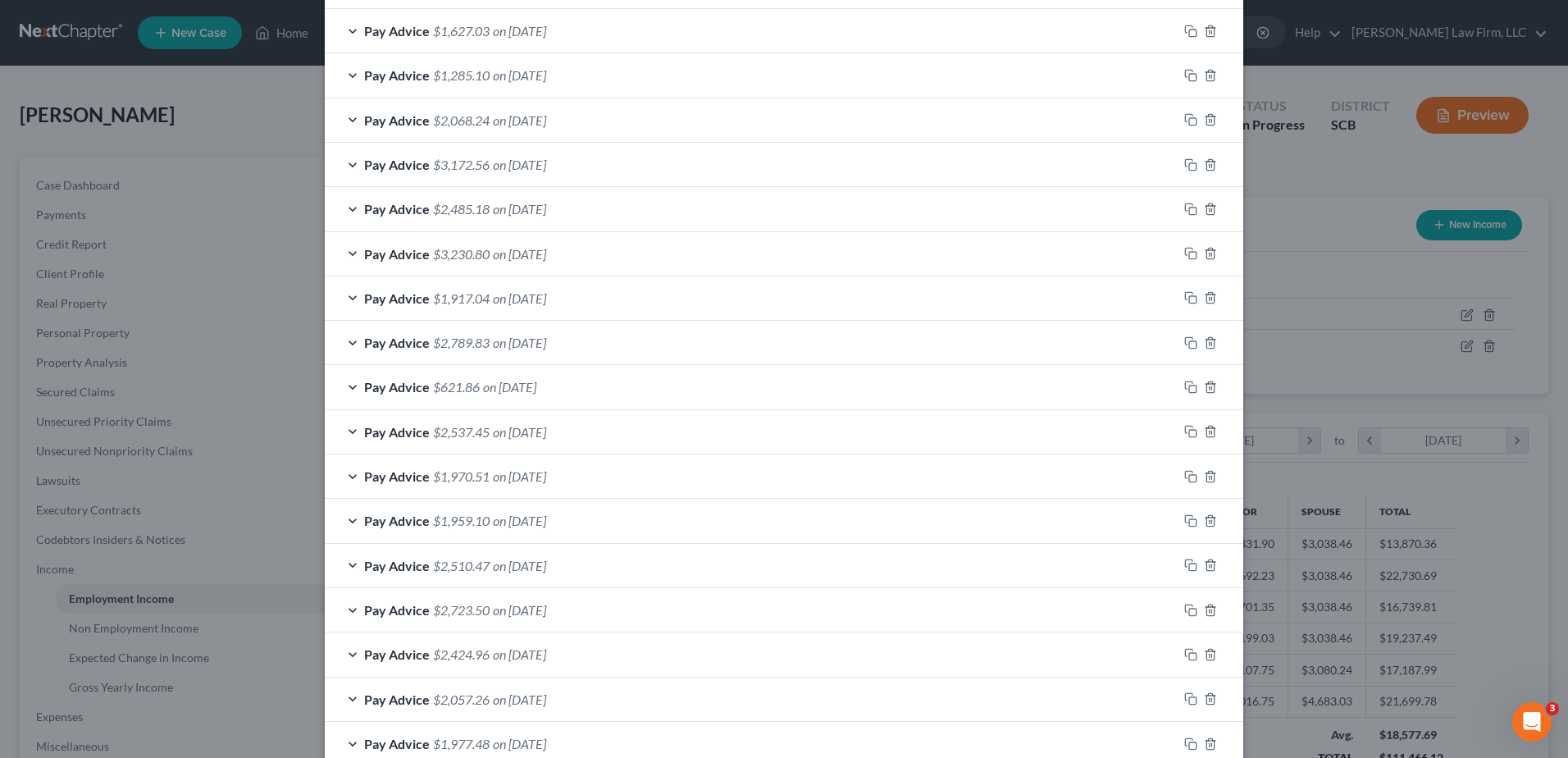
click at [582, 217] on div "Pay Advice $2,485.18 on [DATE]" at bounding box center [751, 209] width 853 height 44
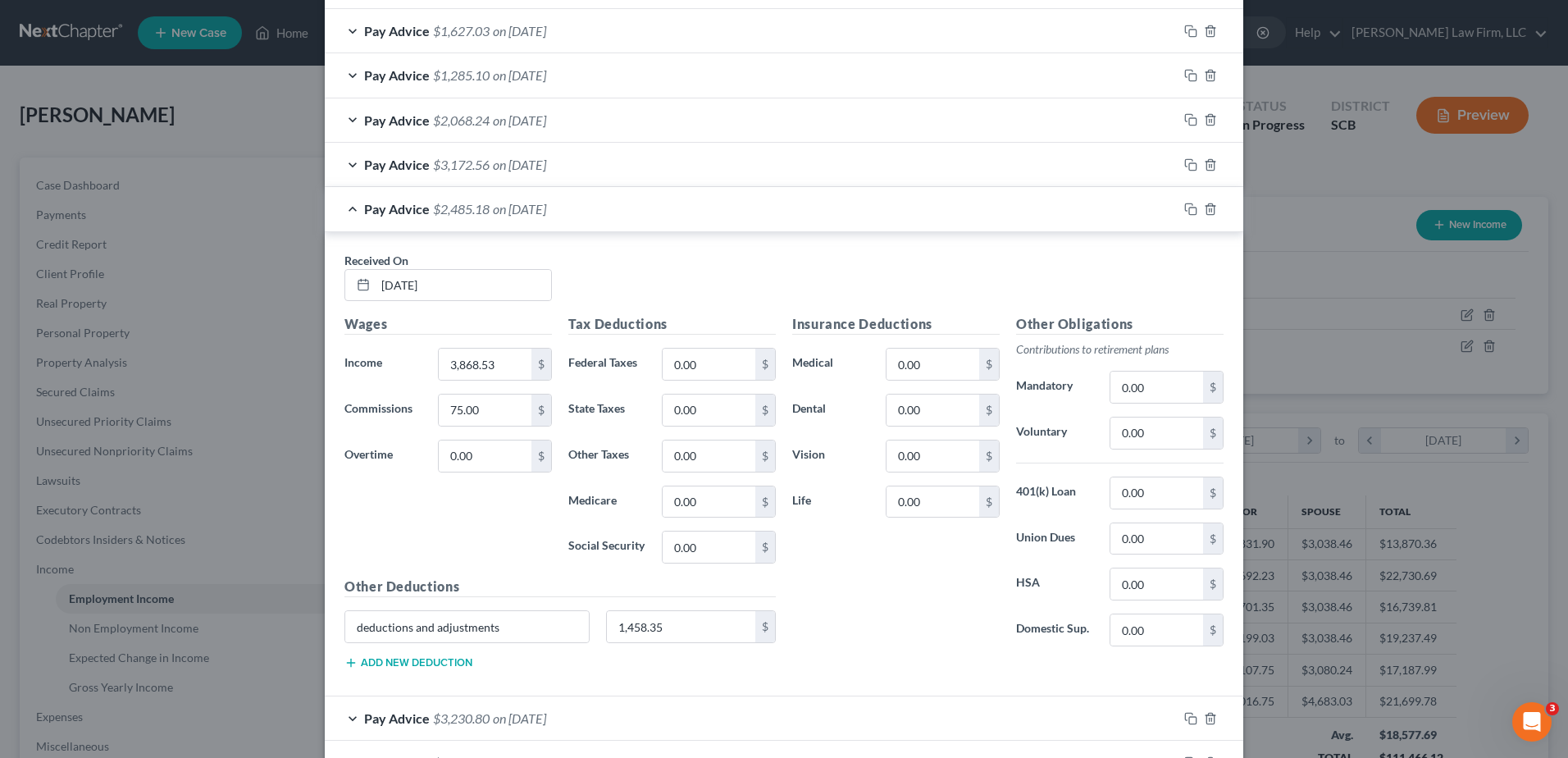
click at [533, 210] on span "on [DATE]" at bounding box center [520, 208] width 54 height 16
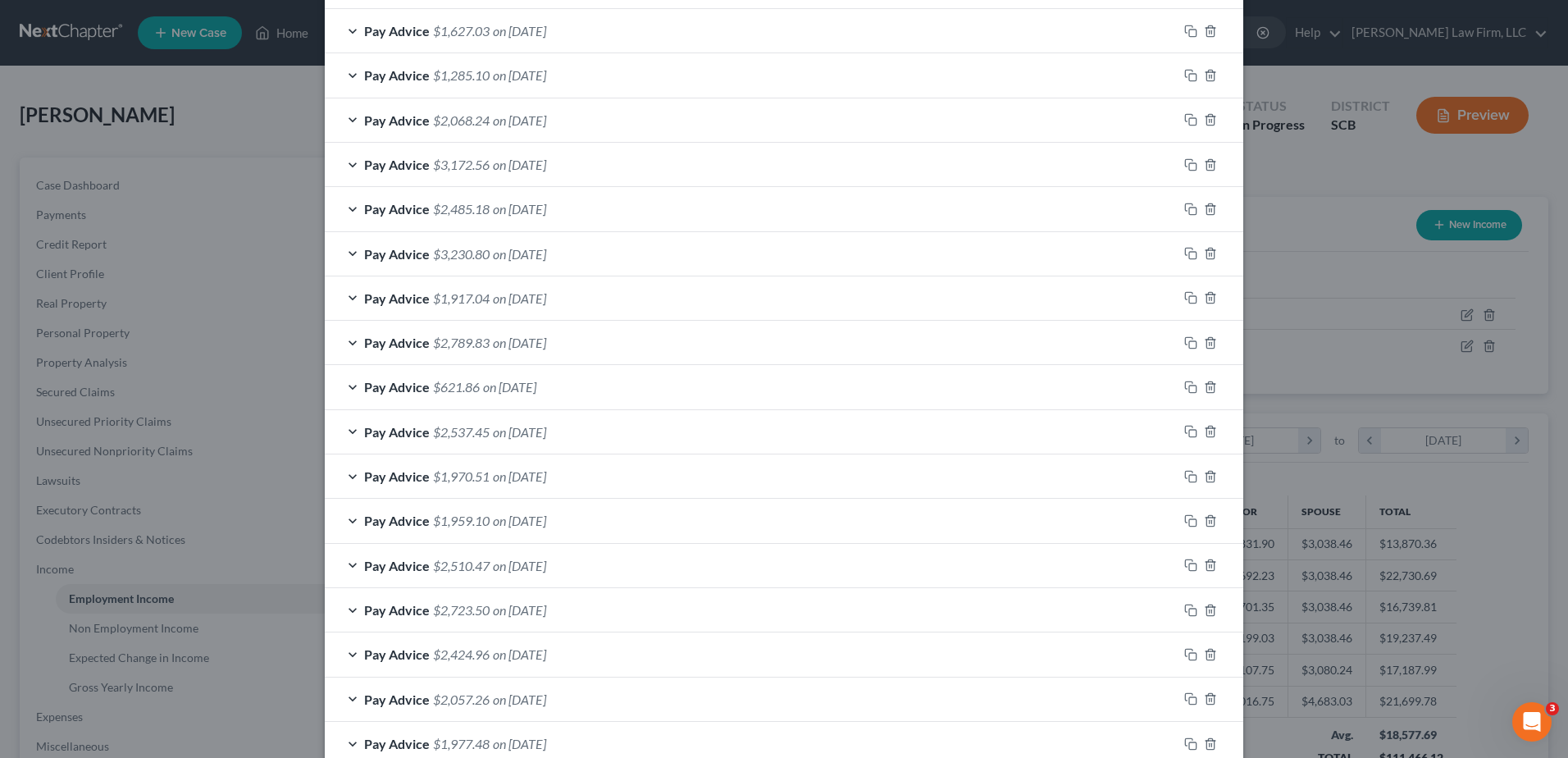
click at [541, 175] on div "Pay Advice $3,172.56 on [DATE]" at bounding box center [751, 165] width 853 height 44
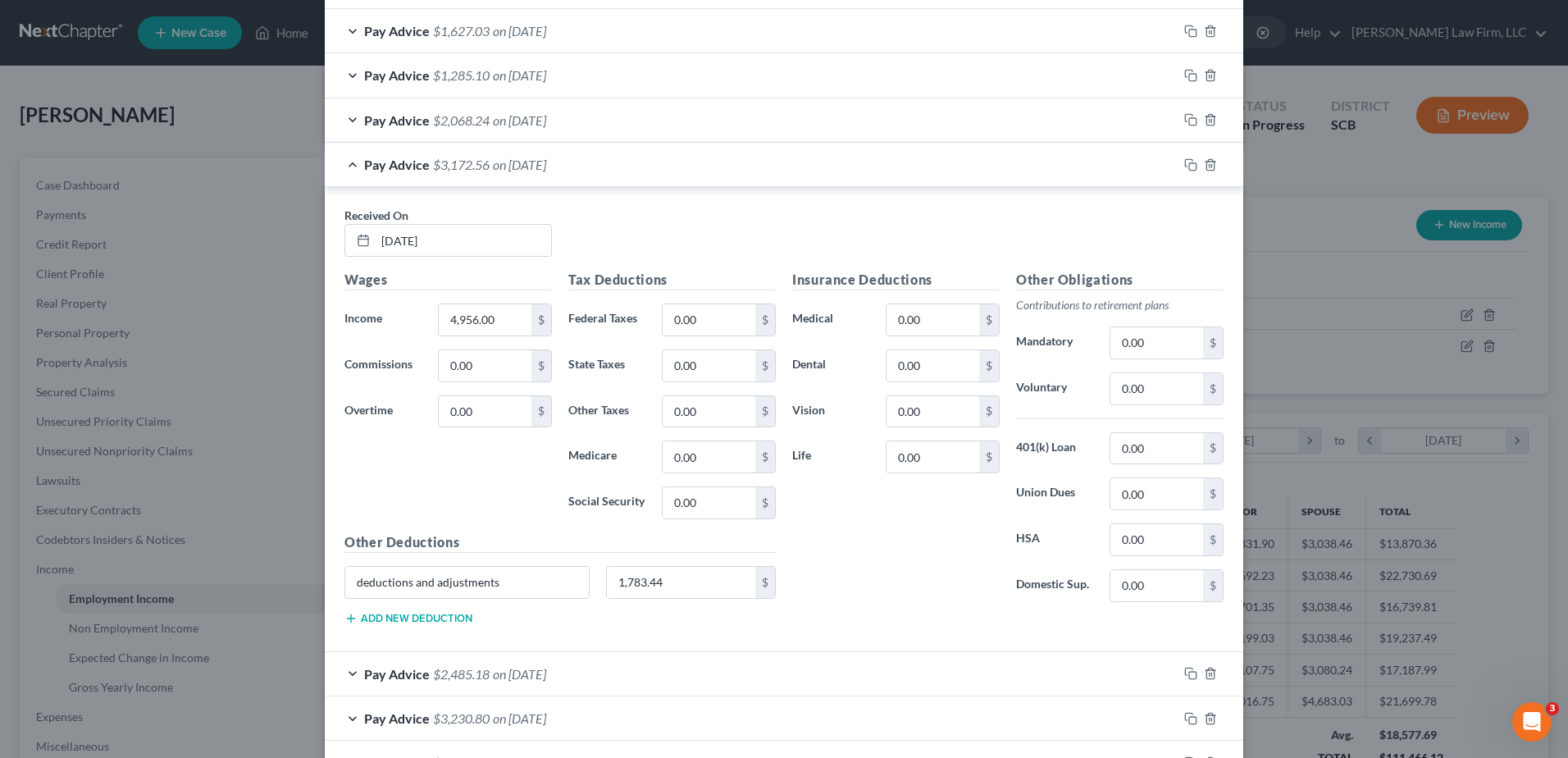
click at [546, 164] on span "on [DATE]" at bounding box center [520, 165] width 54 height 16
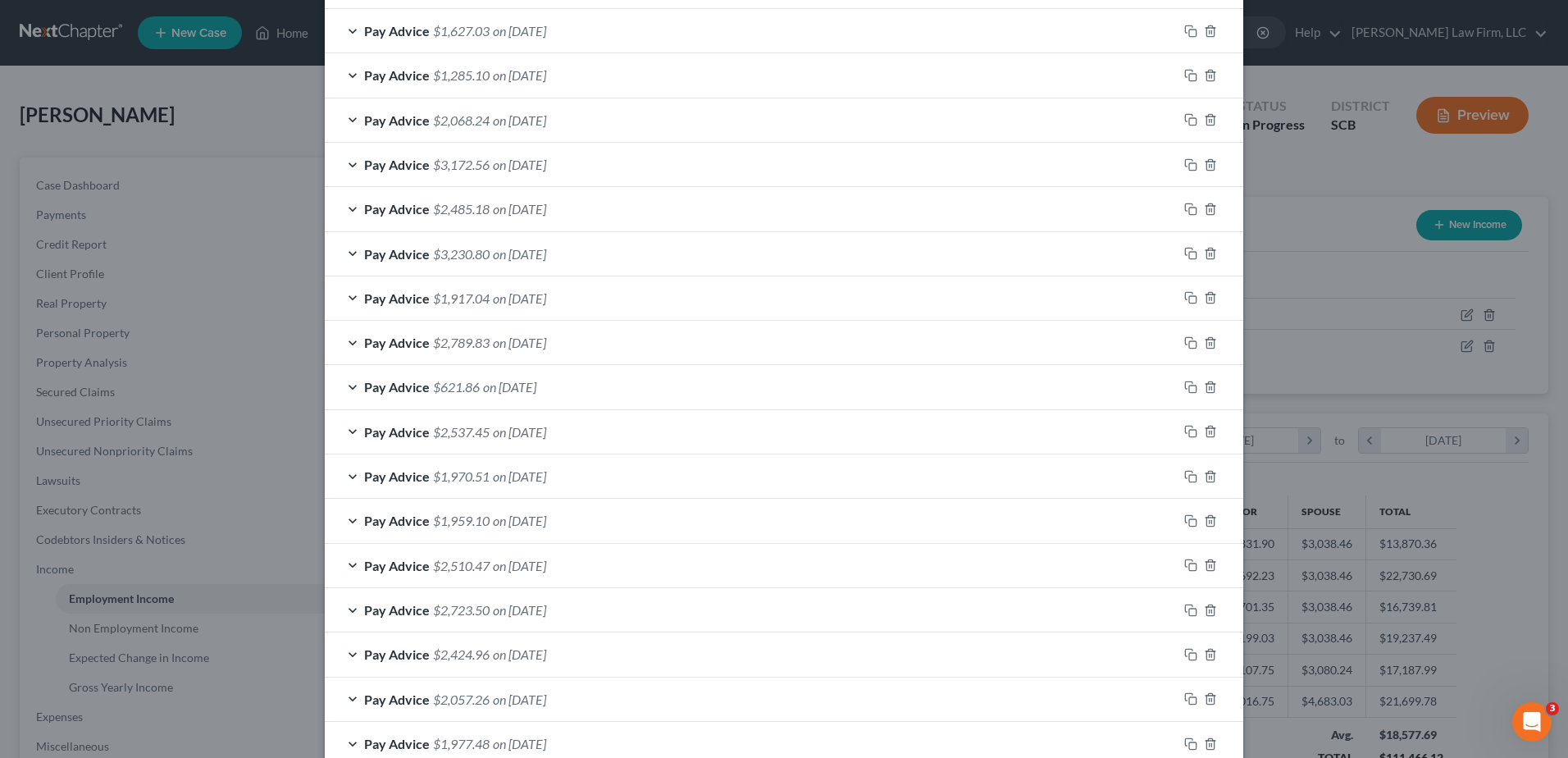
click at [572, 133] on div "Pay Advice $2,068.24 on [DATE]" at bounding box center [751, 120] width 853 height 44
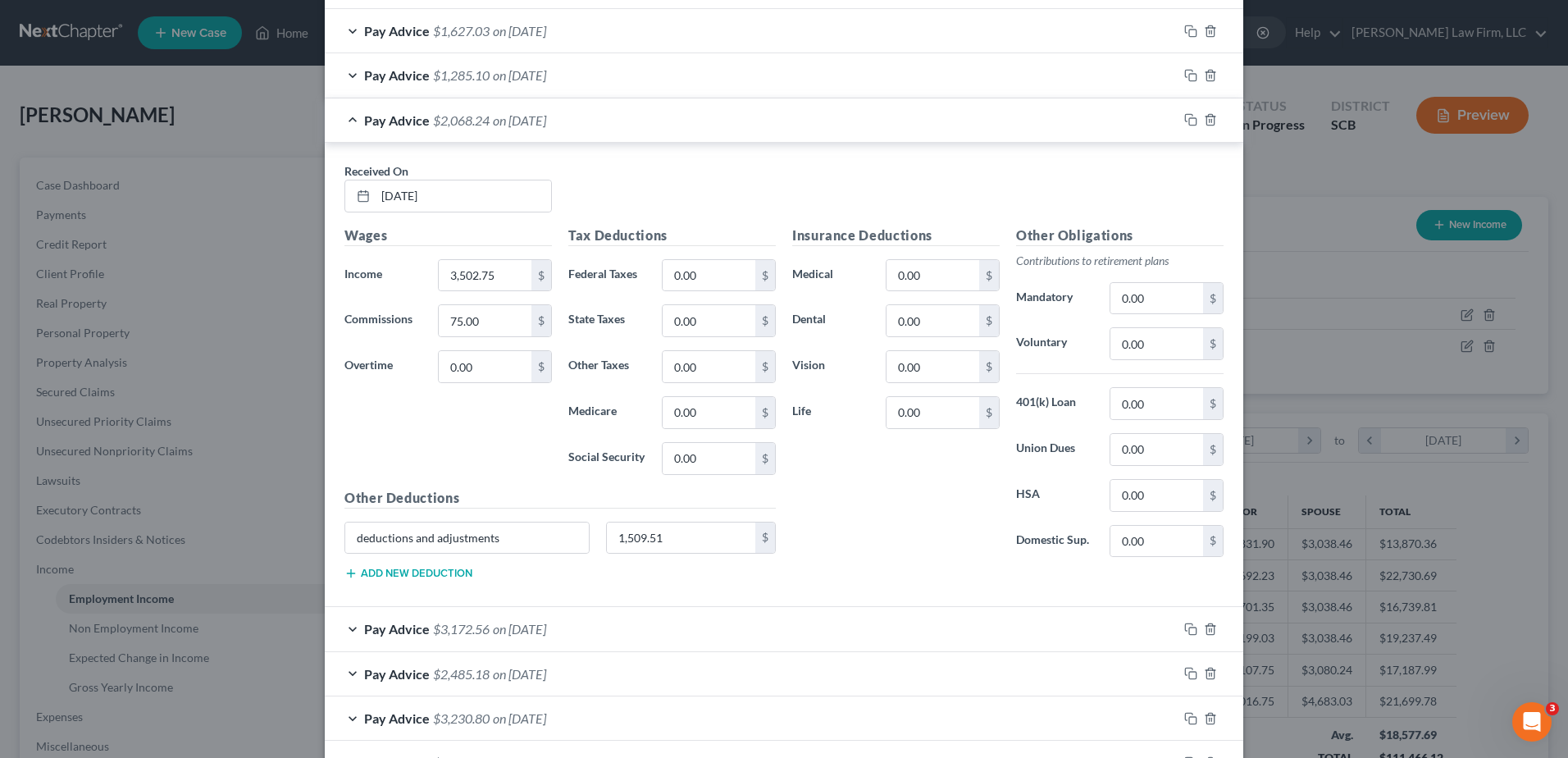
click at [608, 124] on div "Pay Advice $2,068.24 on [DATE]" at bounding box center [751, 120] width 853 height 44
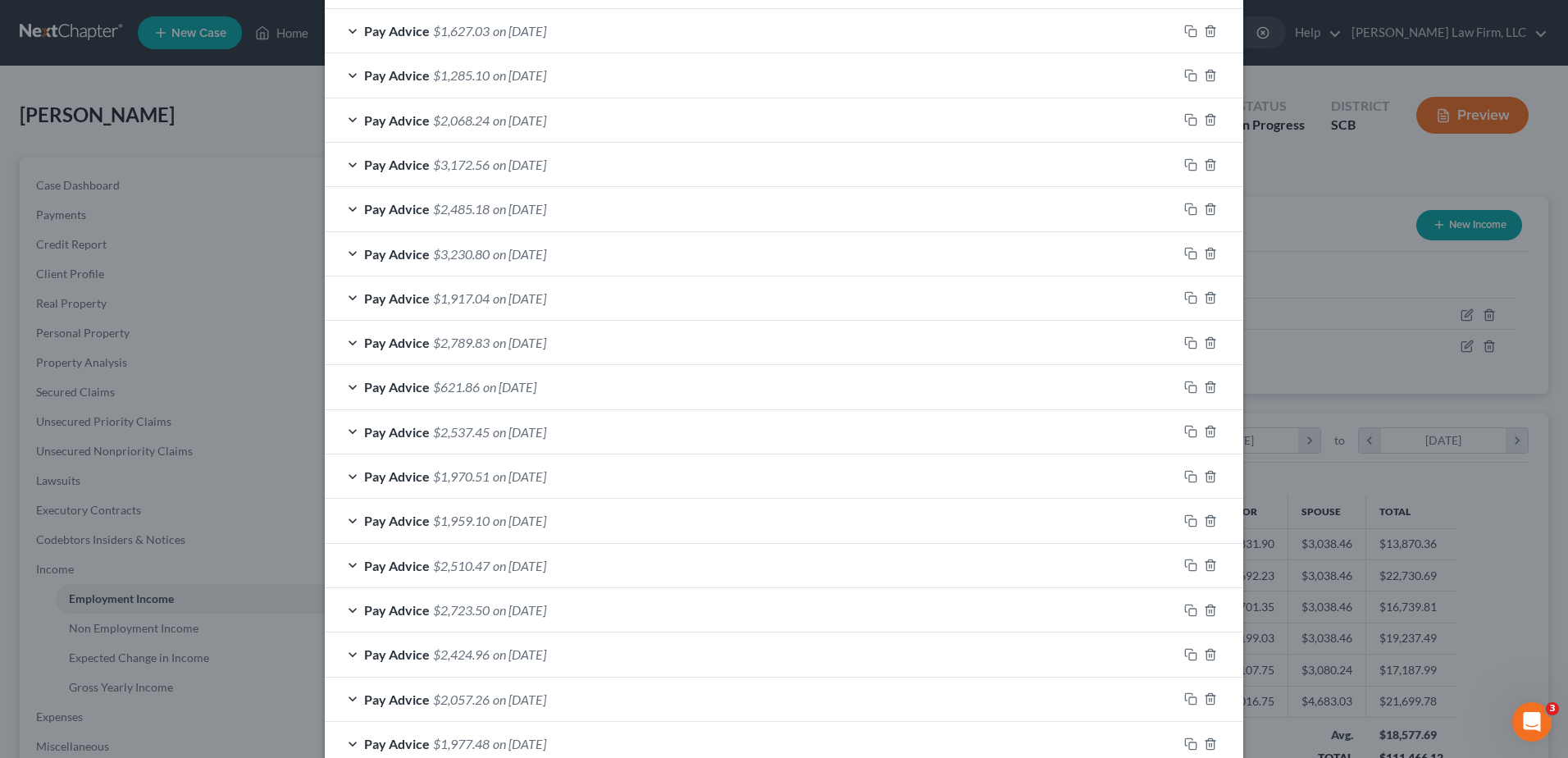
click at [603, 79] on div "Pay Advice $1,285.10 on [DATE]" at bounding box center [751, 76] width 853 height 44
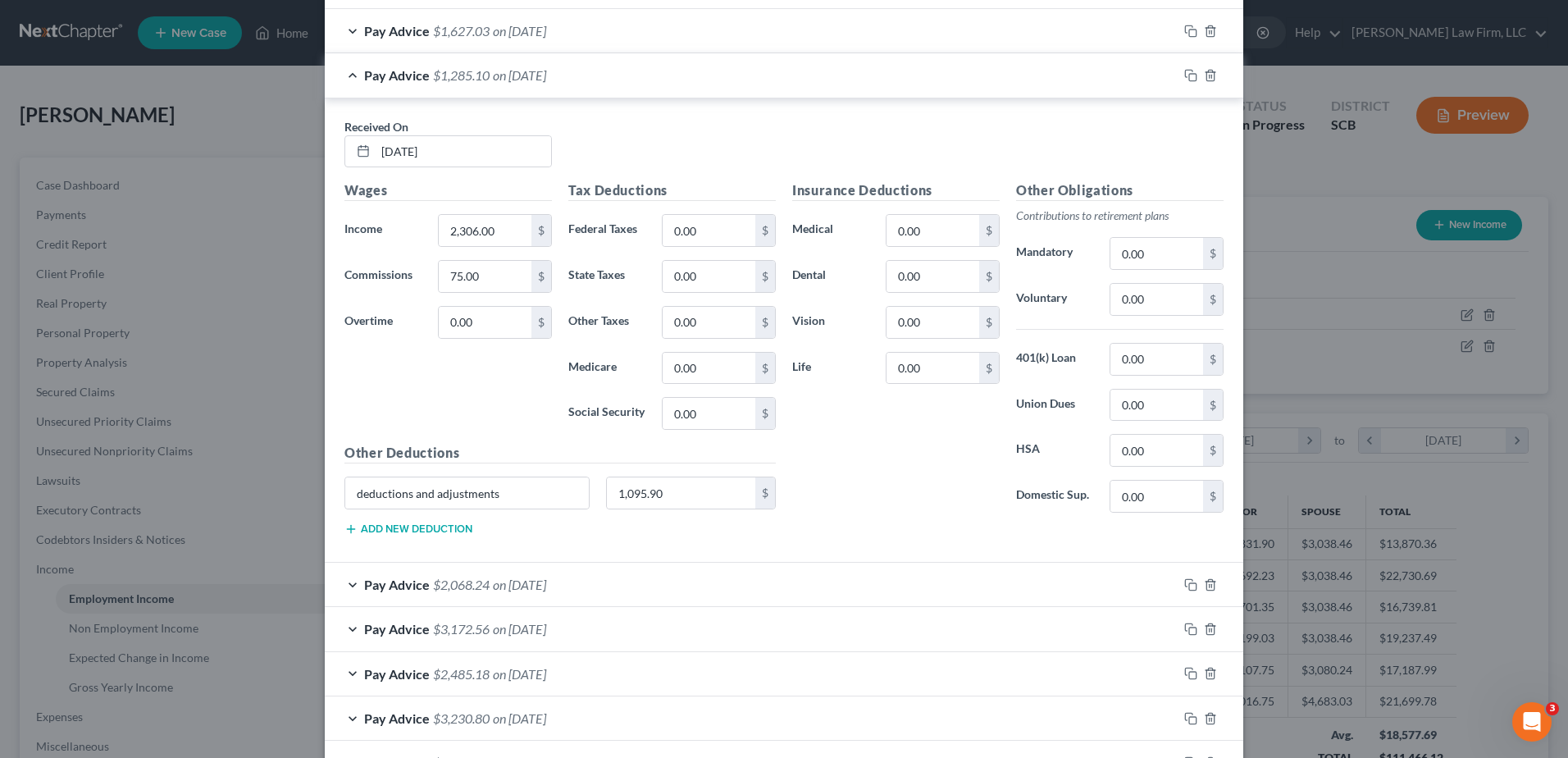
click at [633, 90] on div "Pay Advice $1,285.10 on [DATE]" at bounding box center [751, 76] width 853 height 44
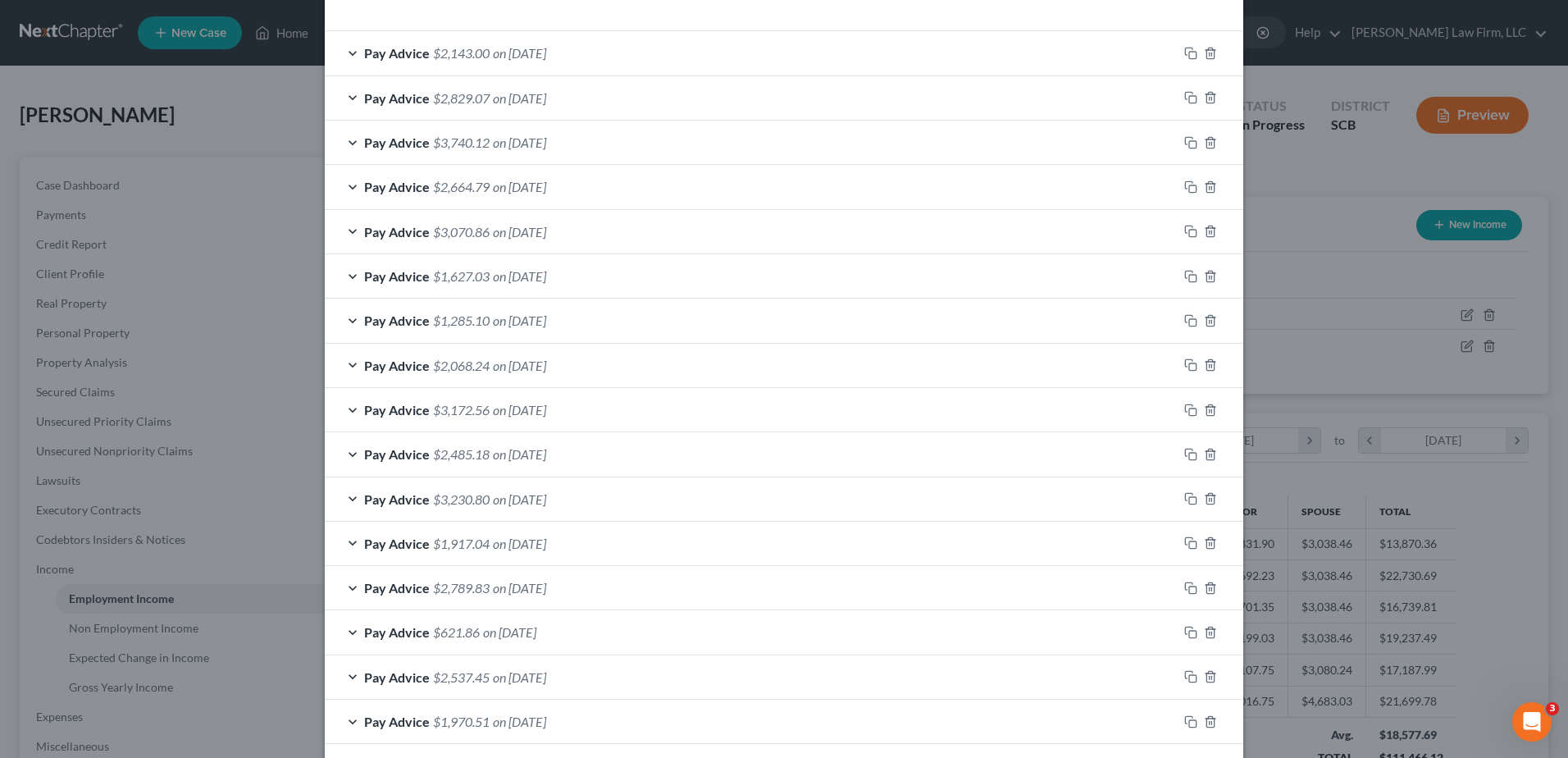
scroll to position [522, 0]
click at [562, 287] on div "Pay Advice $1,627.03 on [DATE]" at bounding box center [751, 277] width 853 height 44
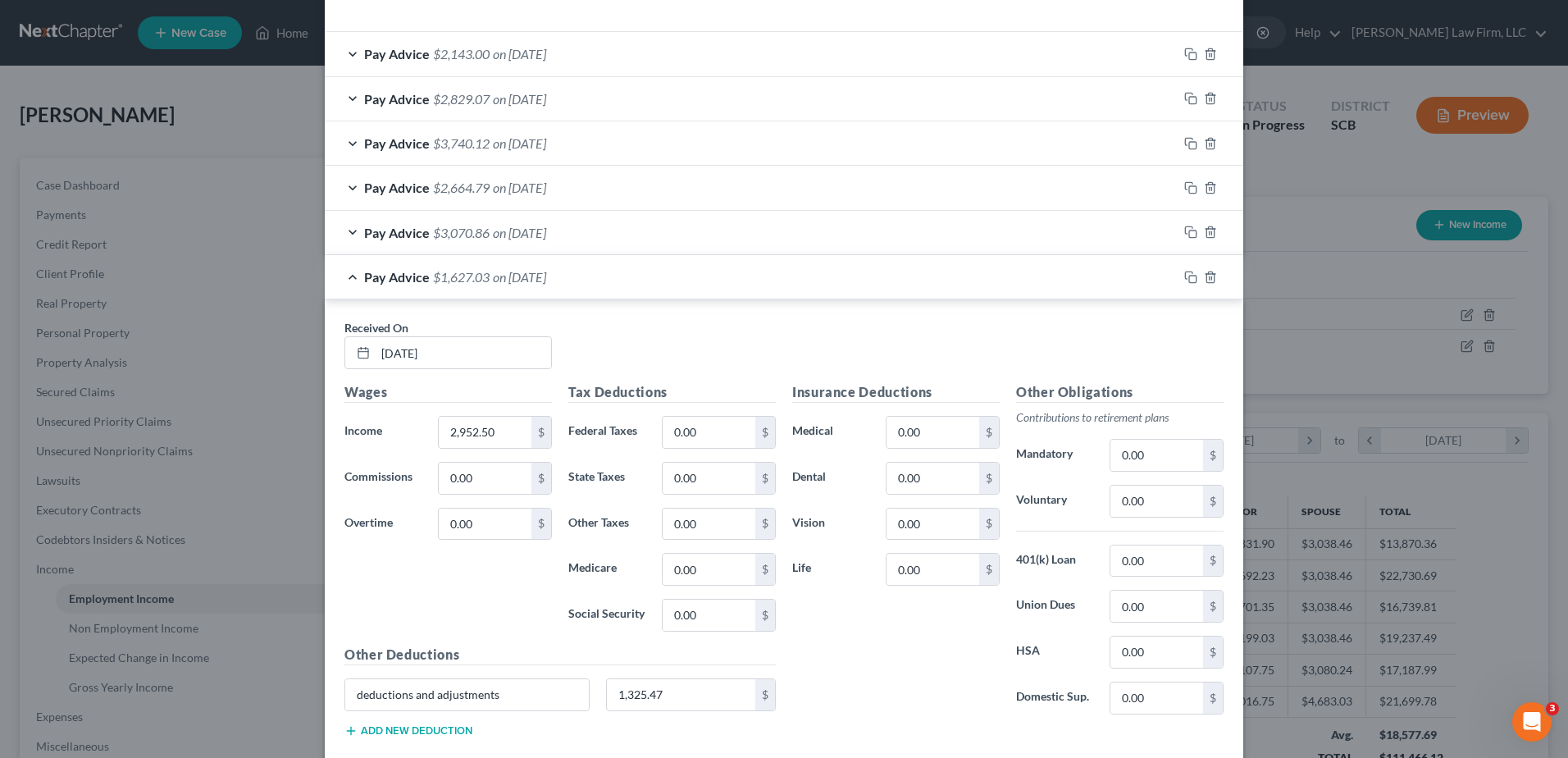
click at [562, 286] on div "Pay Advice $1,627.03 on [DATE]" at bounding box center [751, 277] width 853 height 44
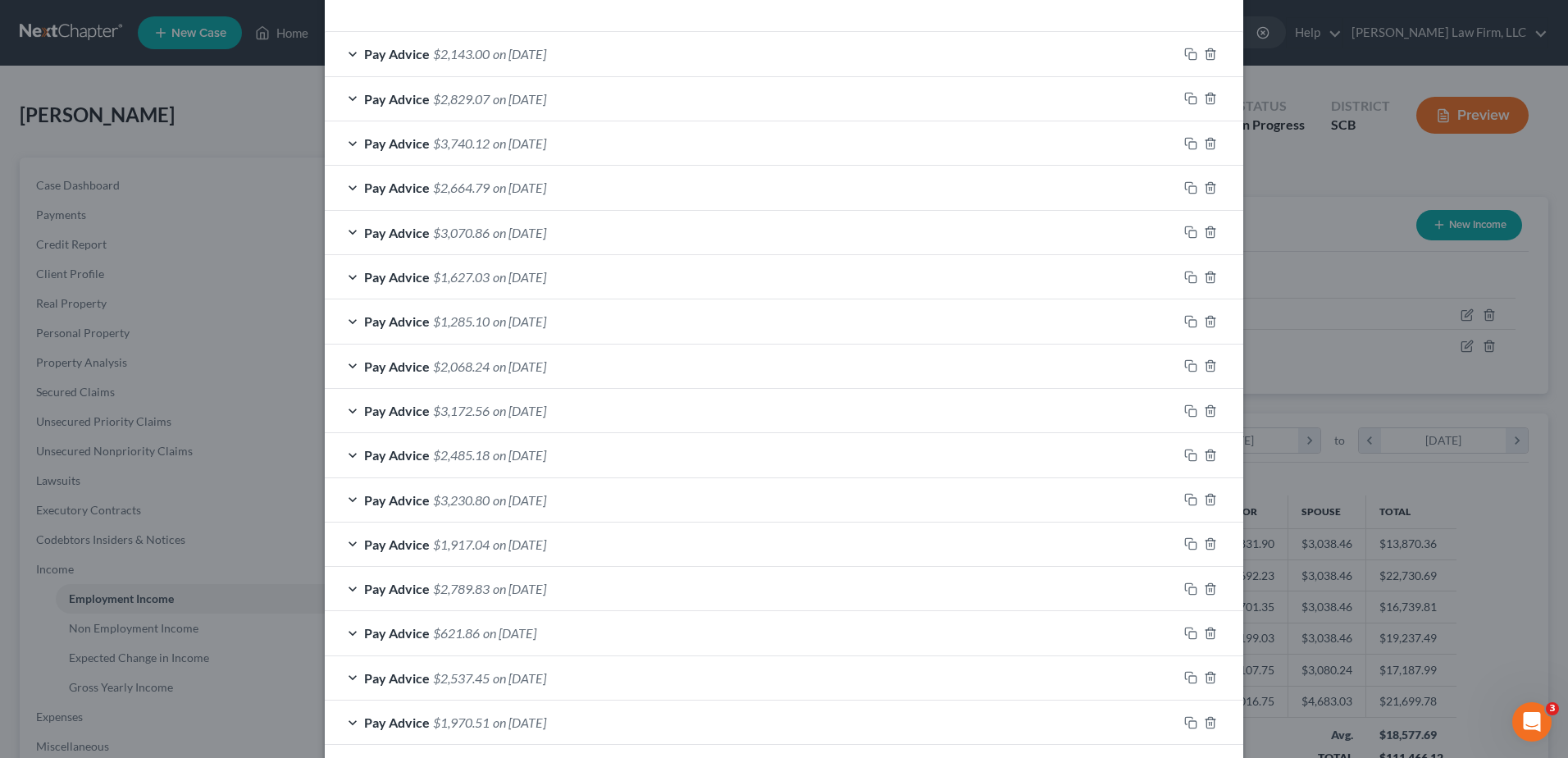
click at [546, 237] on span "on [DATE]" at bounding box center [520, 233] width 54 height 16
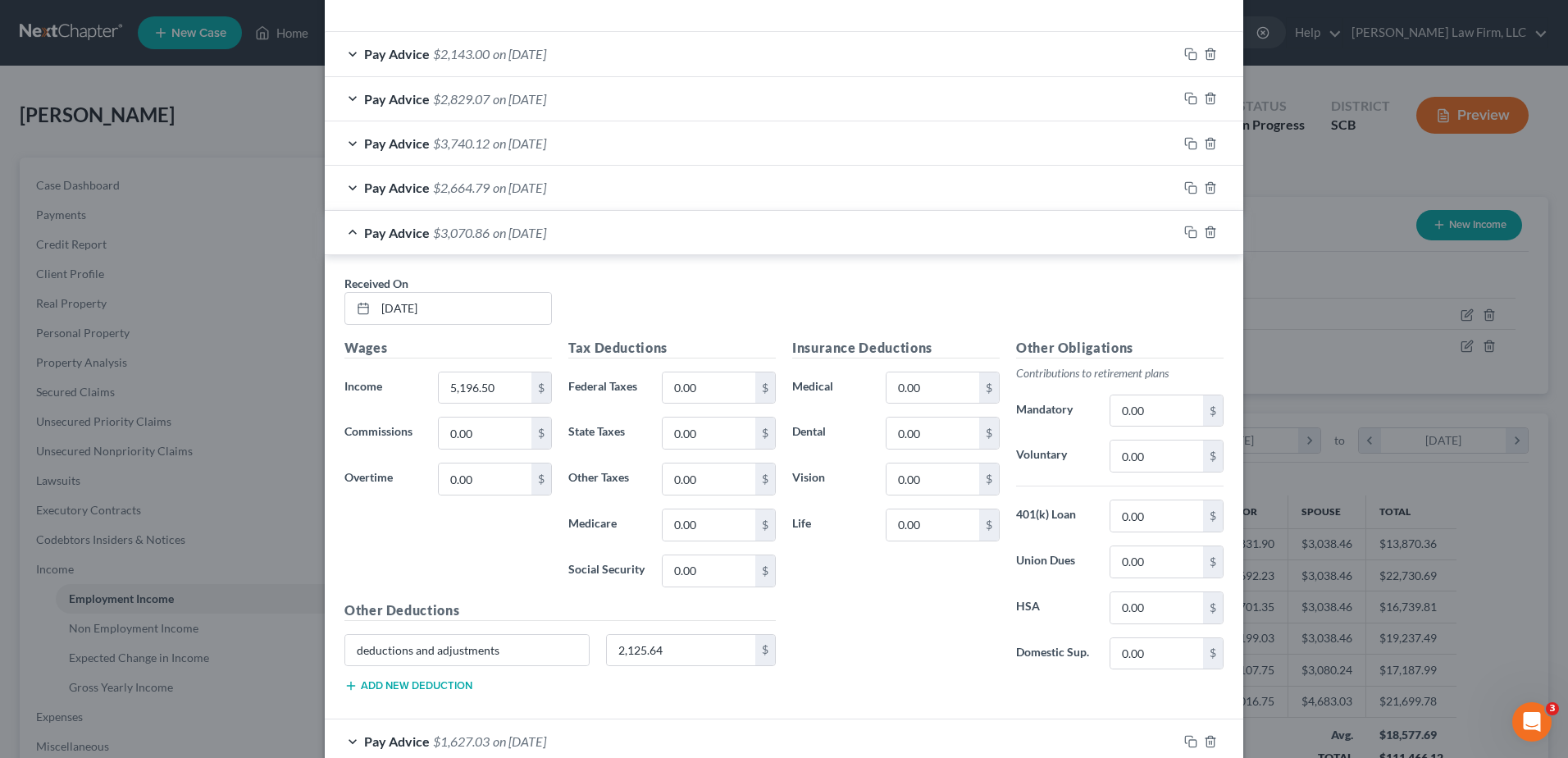
click at [546, 238] on span "on [DATE]" at bounding box center [520, 233] width 54 height 16
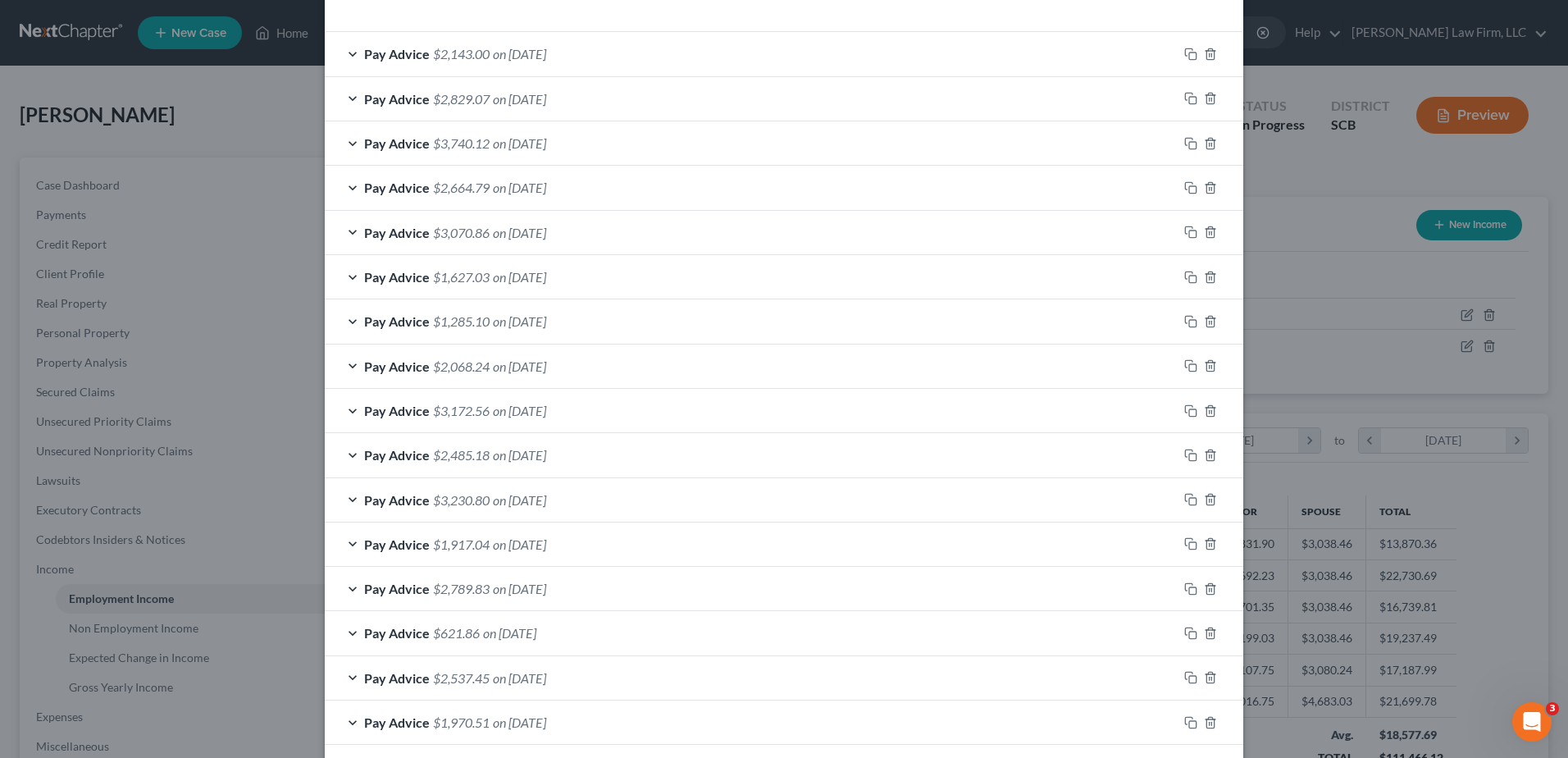
click at [546, 188] on span "on [DATE]" at bounding box center [520, 187] width 54 height 16
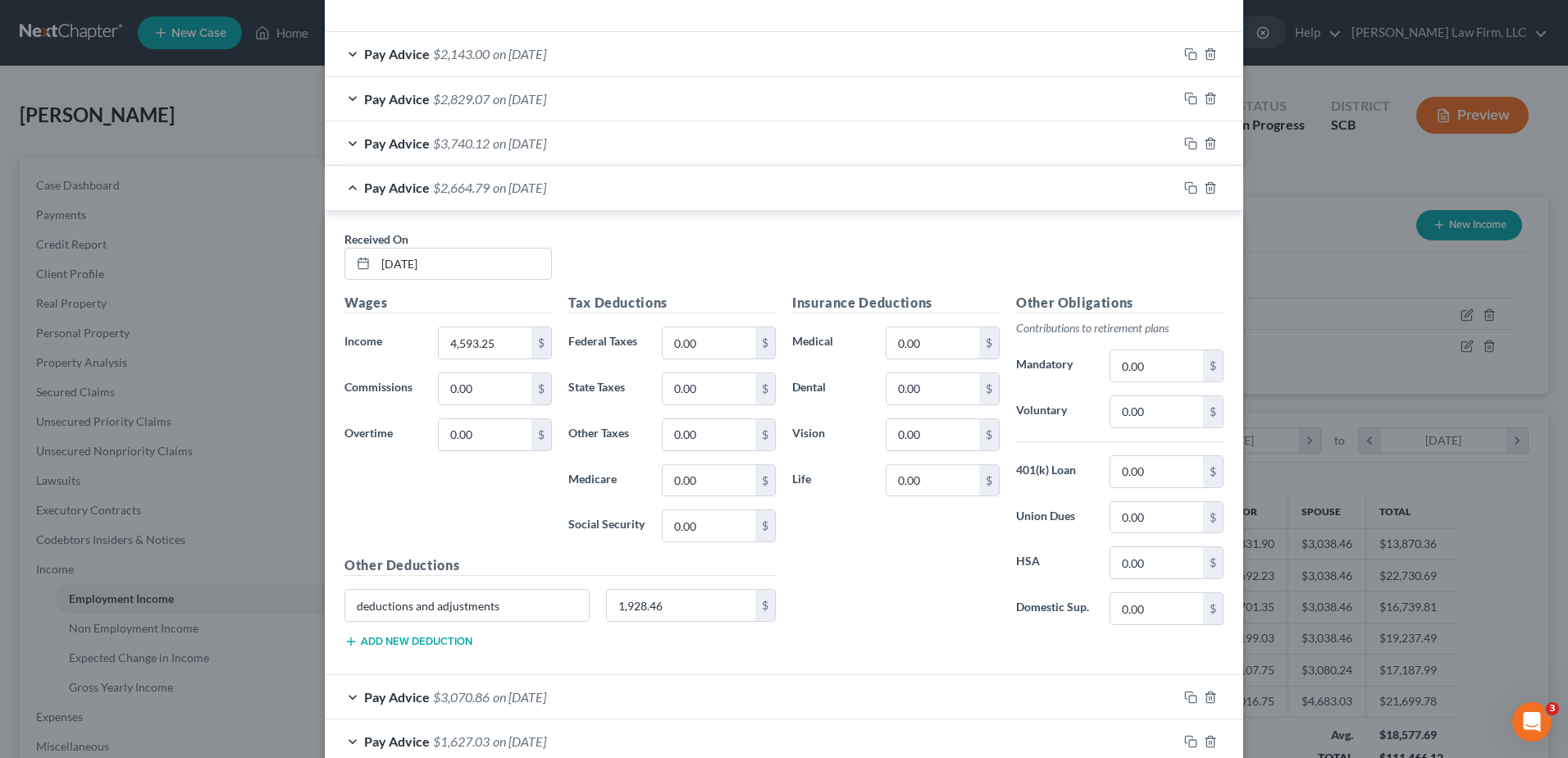
click at [578, 182] on div "Pay Advice $2,664.79 on [DATE]" at bounding box center [751, 187] width 853 height 44
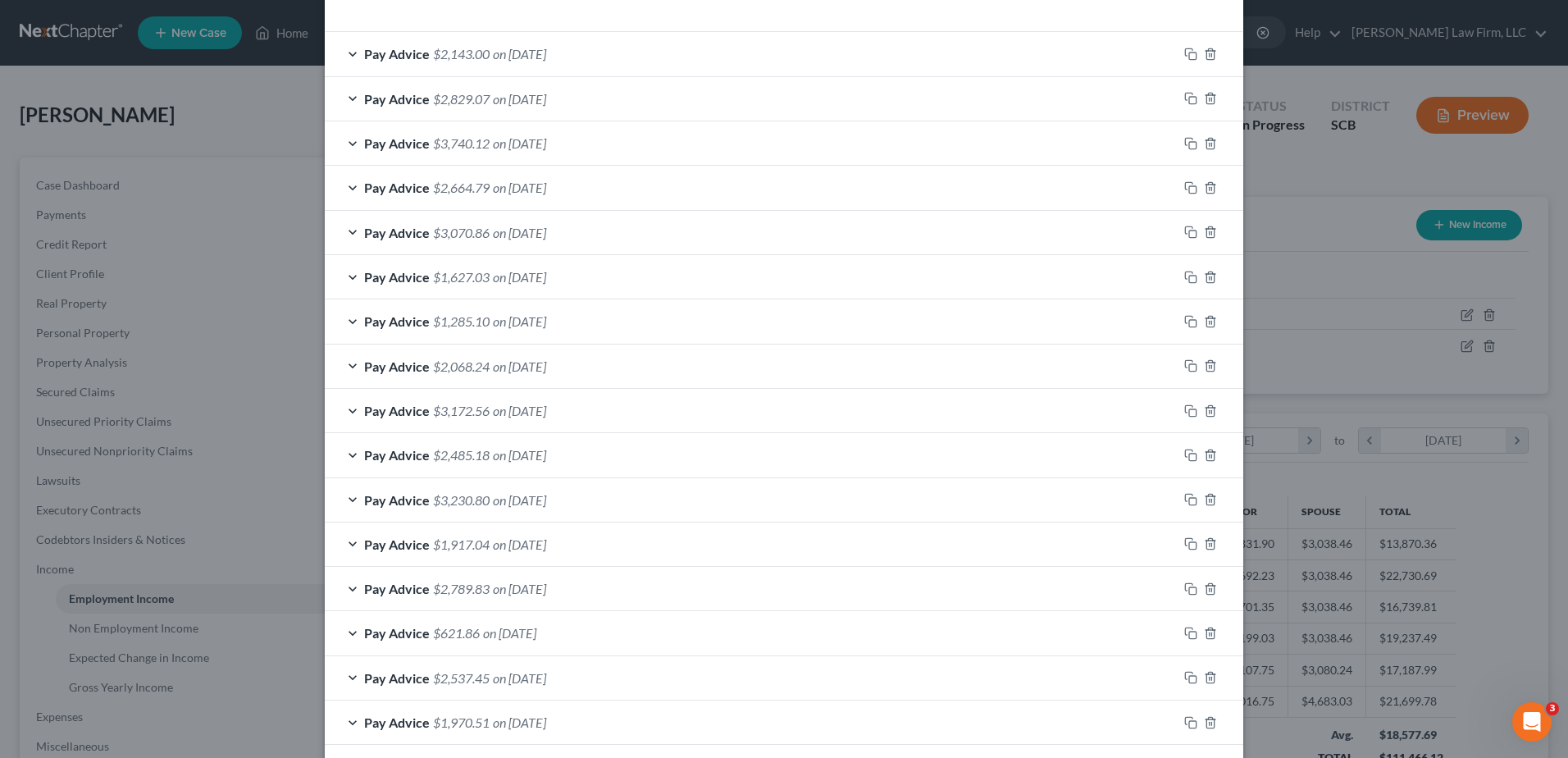
click at [583, 152] on div "Pay Advice $3,740.12 on [DATE]" at bounding box center [751, 144] width 853 height 44
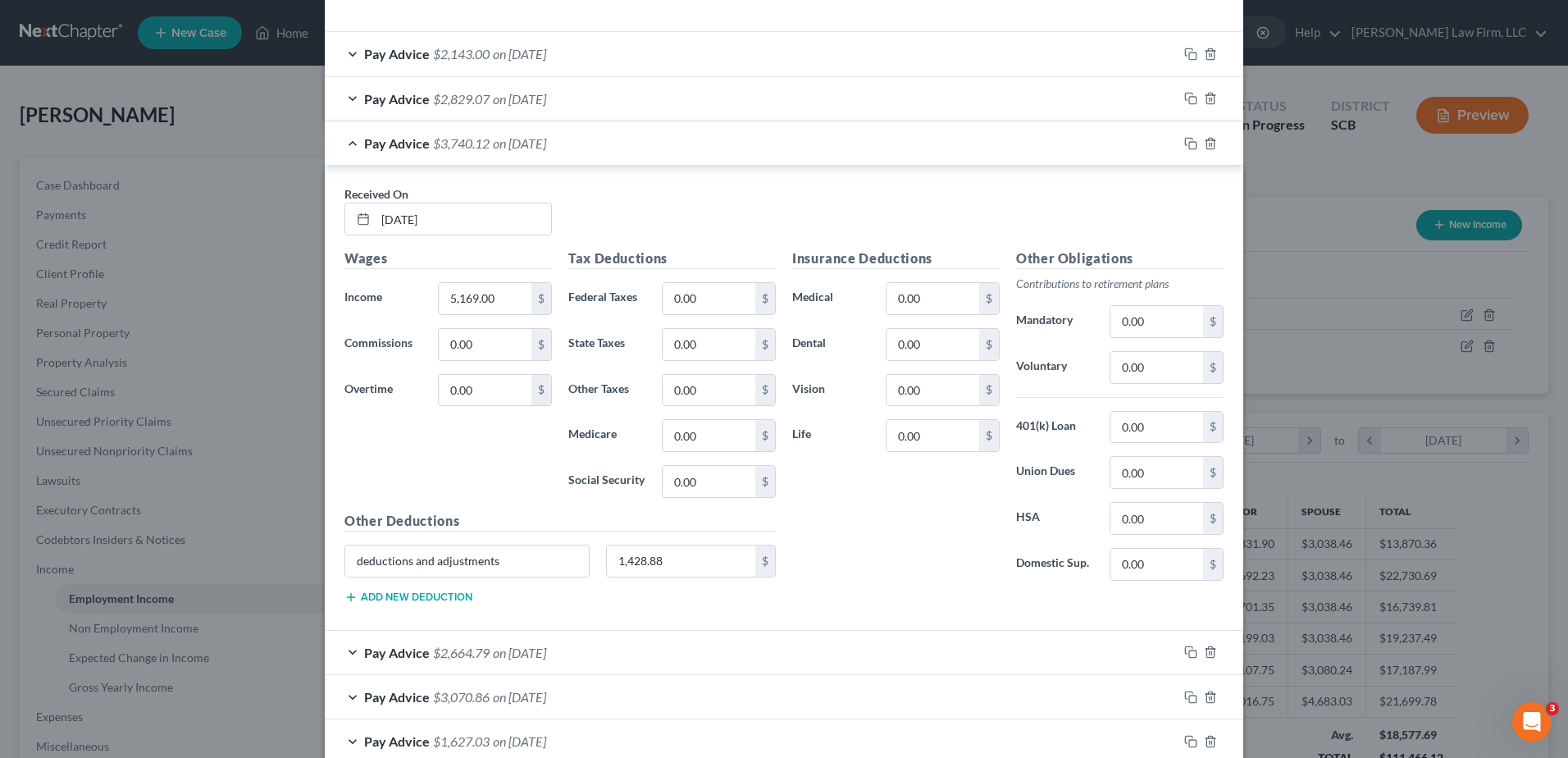
click at [572, 158] on div "Pay Advice $3,740.12 on [DATE]" at bounding box center [751, 144] width 853 height 44
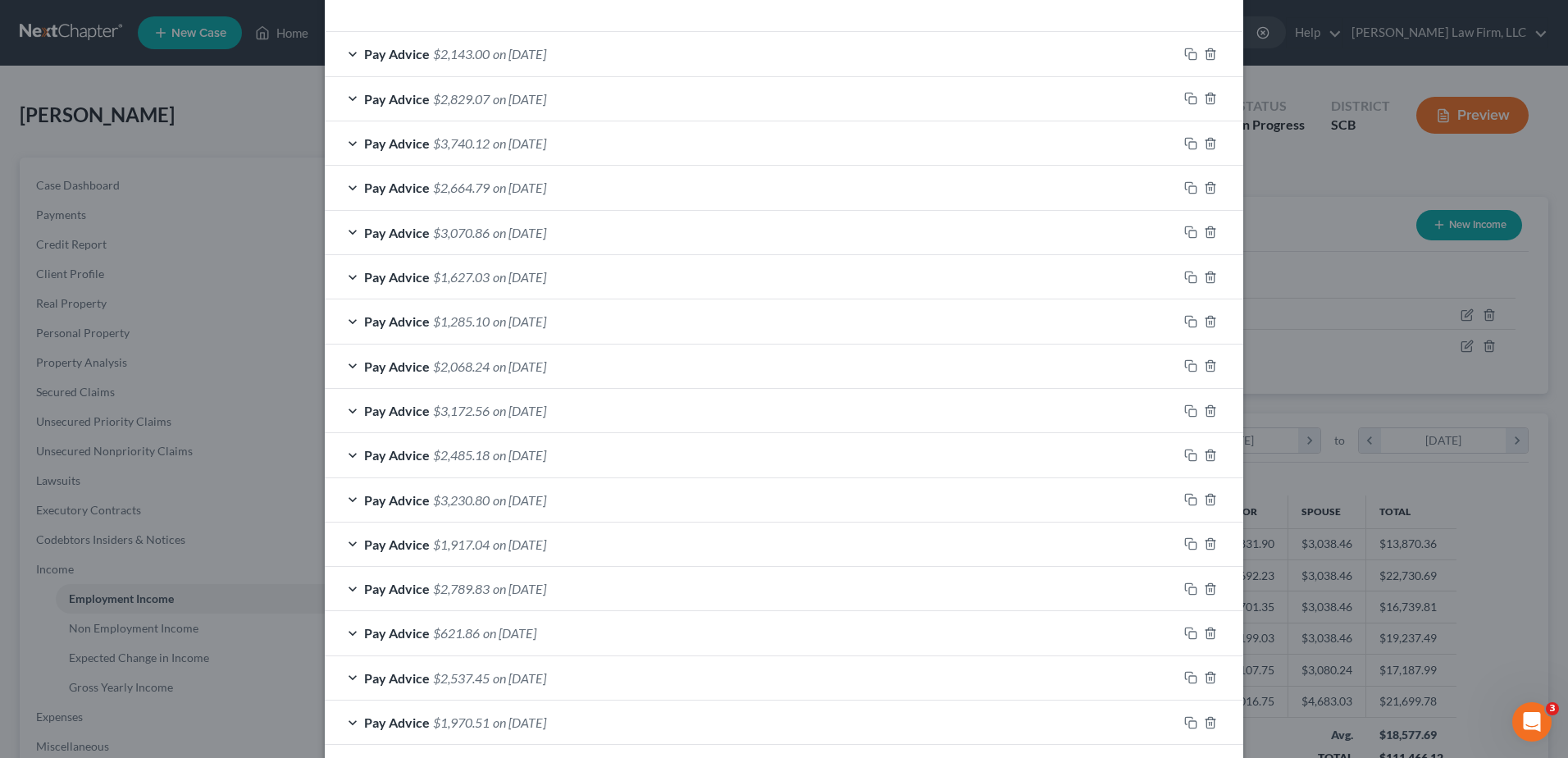
click at [546, 102] on span "on [DATE]" at bounding box center [520, 98] width 54 height 16
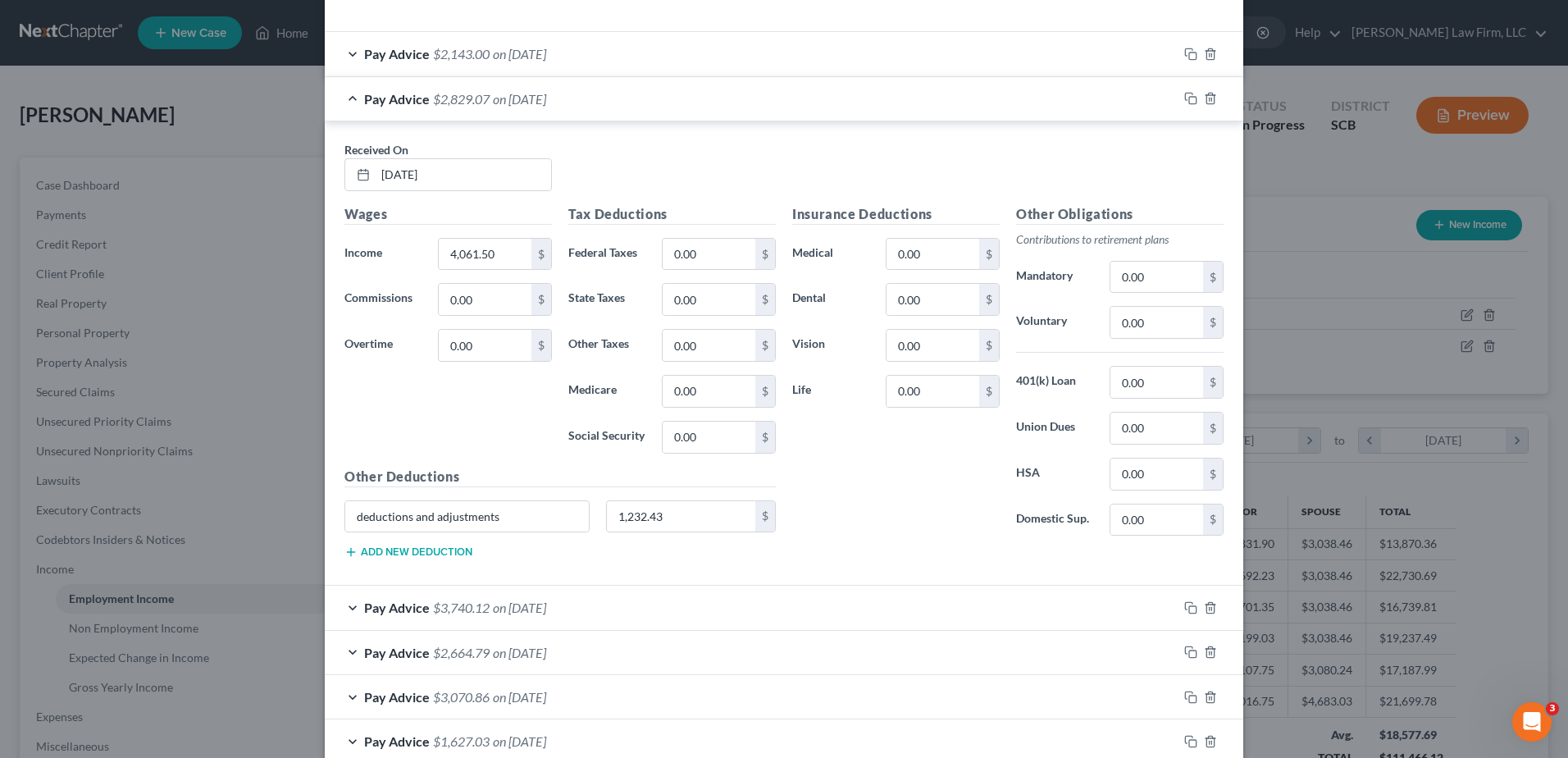
click at [546, 101] on span "on [DATE]" at bounding box center [520, 98] width 54 height 16
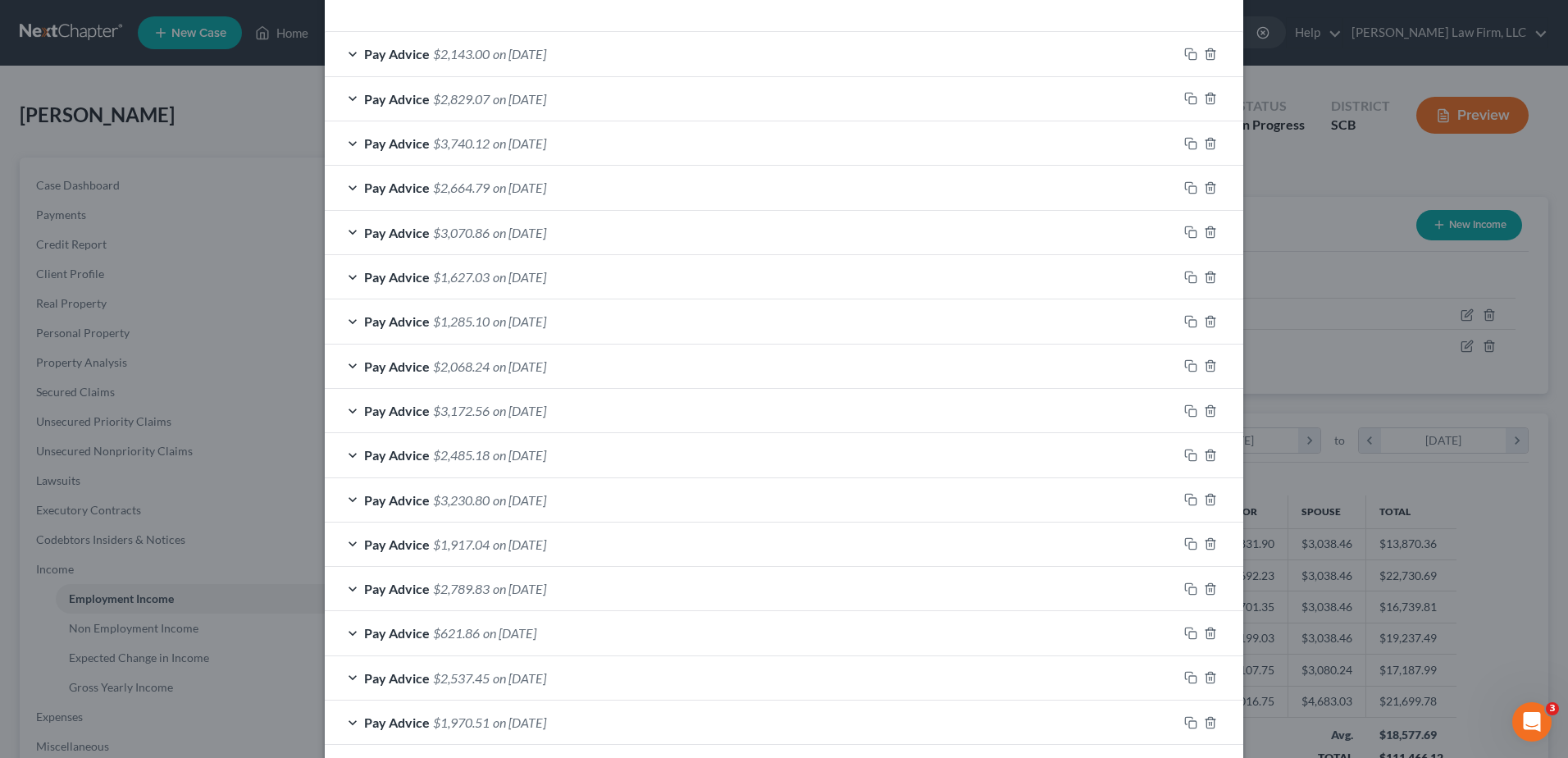
click at [565, 62] on div "Pay Advice $2,143.00 on [DATE]" at bounding box center [751, 54] width 853 height 44
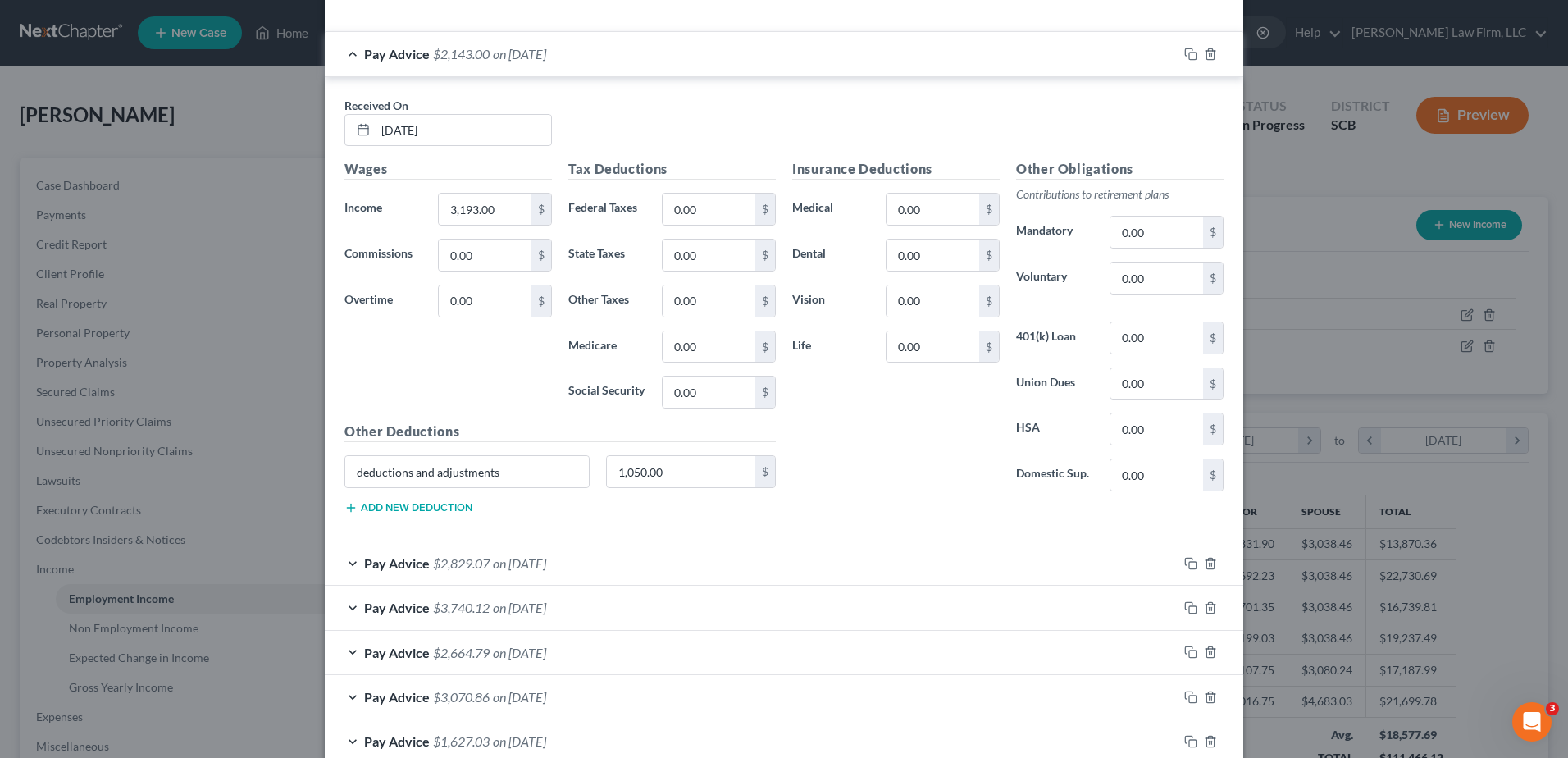
click at [575, 47] on div "Pay Advice $2,143.00 on [DATE]" at bounding box center [751, 54] width 853 height 44
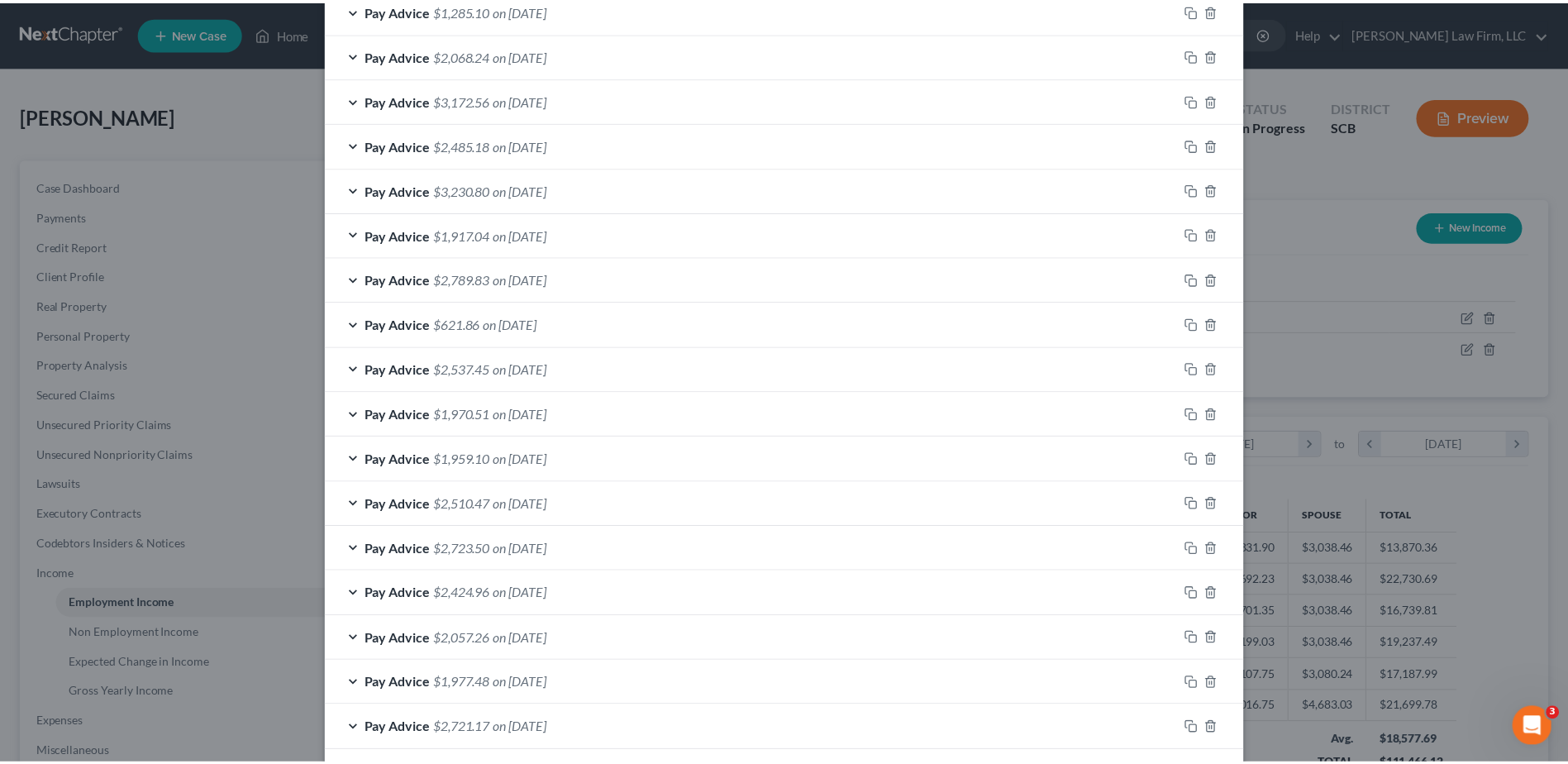
scroll to position [1188, 0]
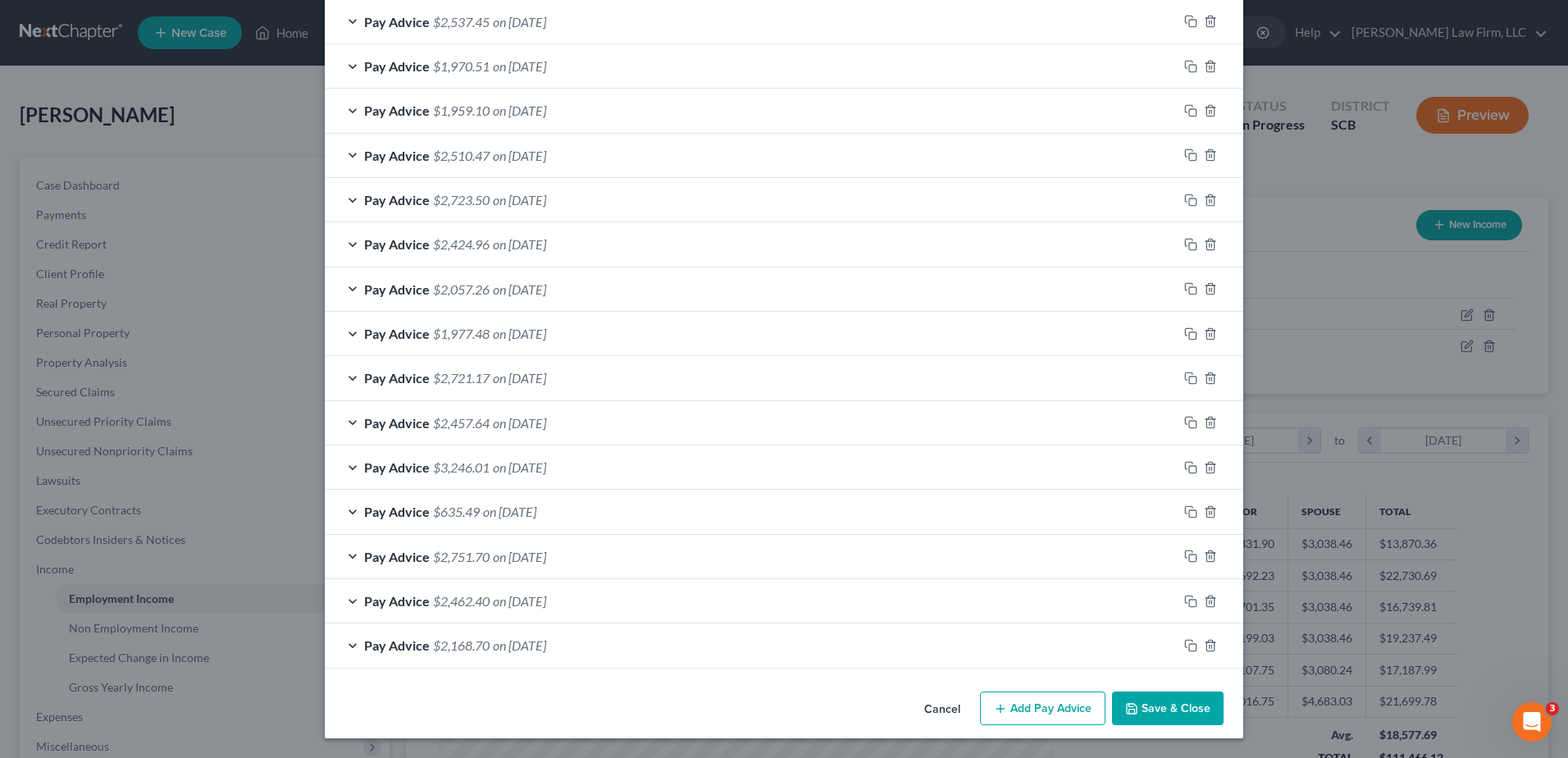
click at [1143, 702] on button "Save & Close" at bounding box center [1168, 708] width 112 height 34
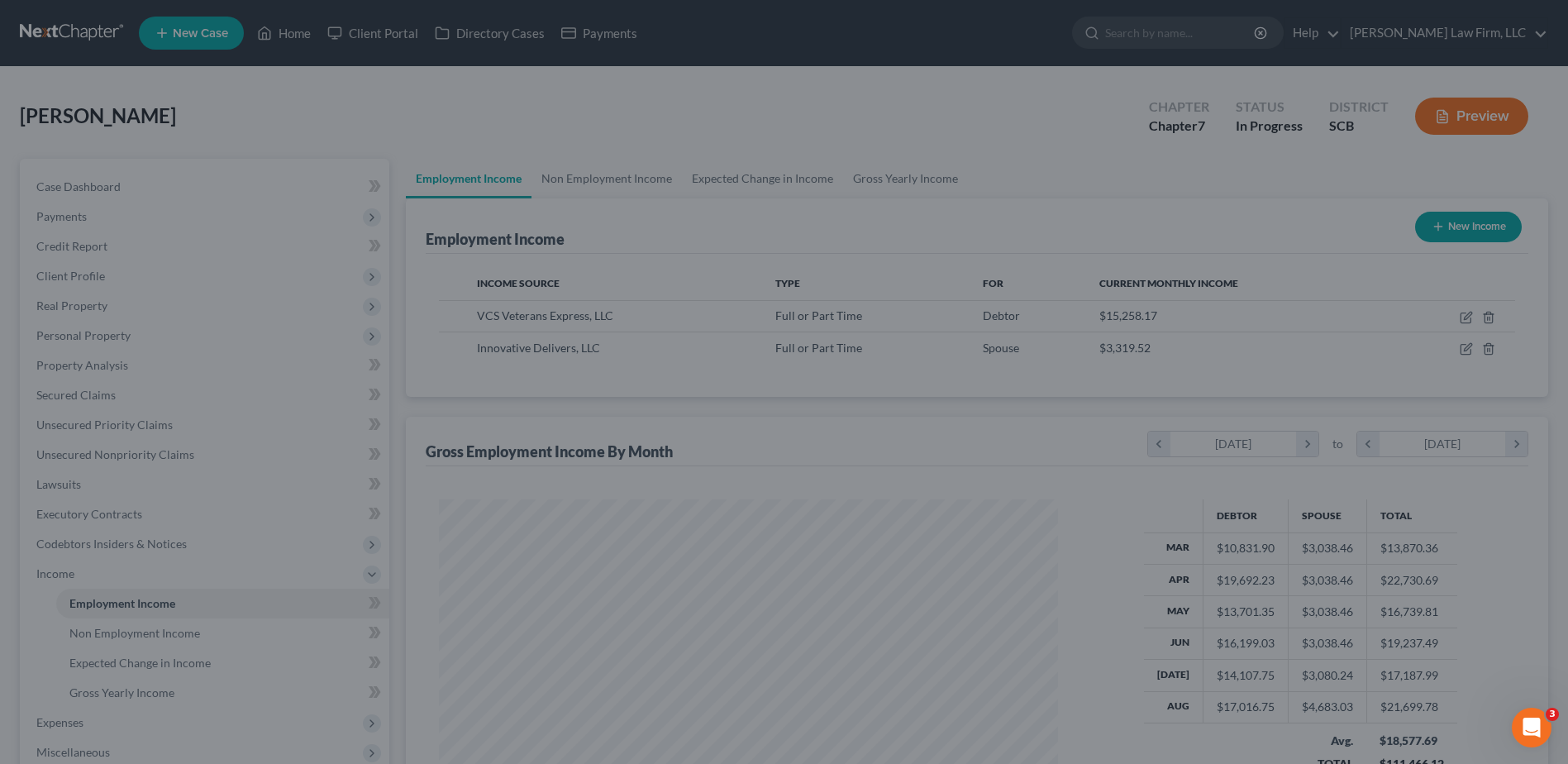
scroll to position [826374, 825712]
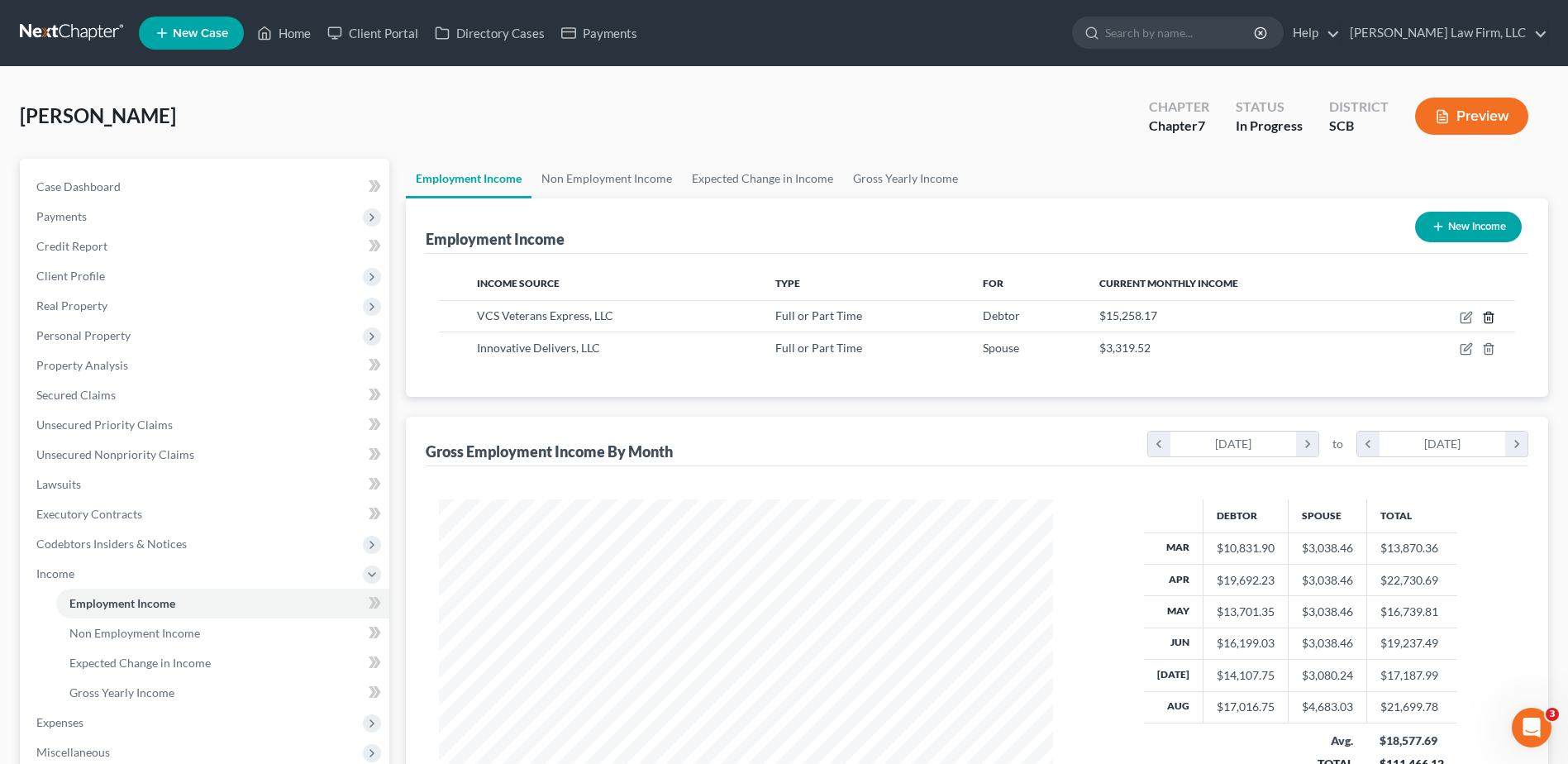
click at [1489, 319] on line "button" at bounding box center [1489, 318] width 0 height 3
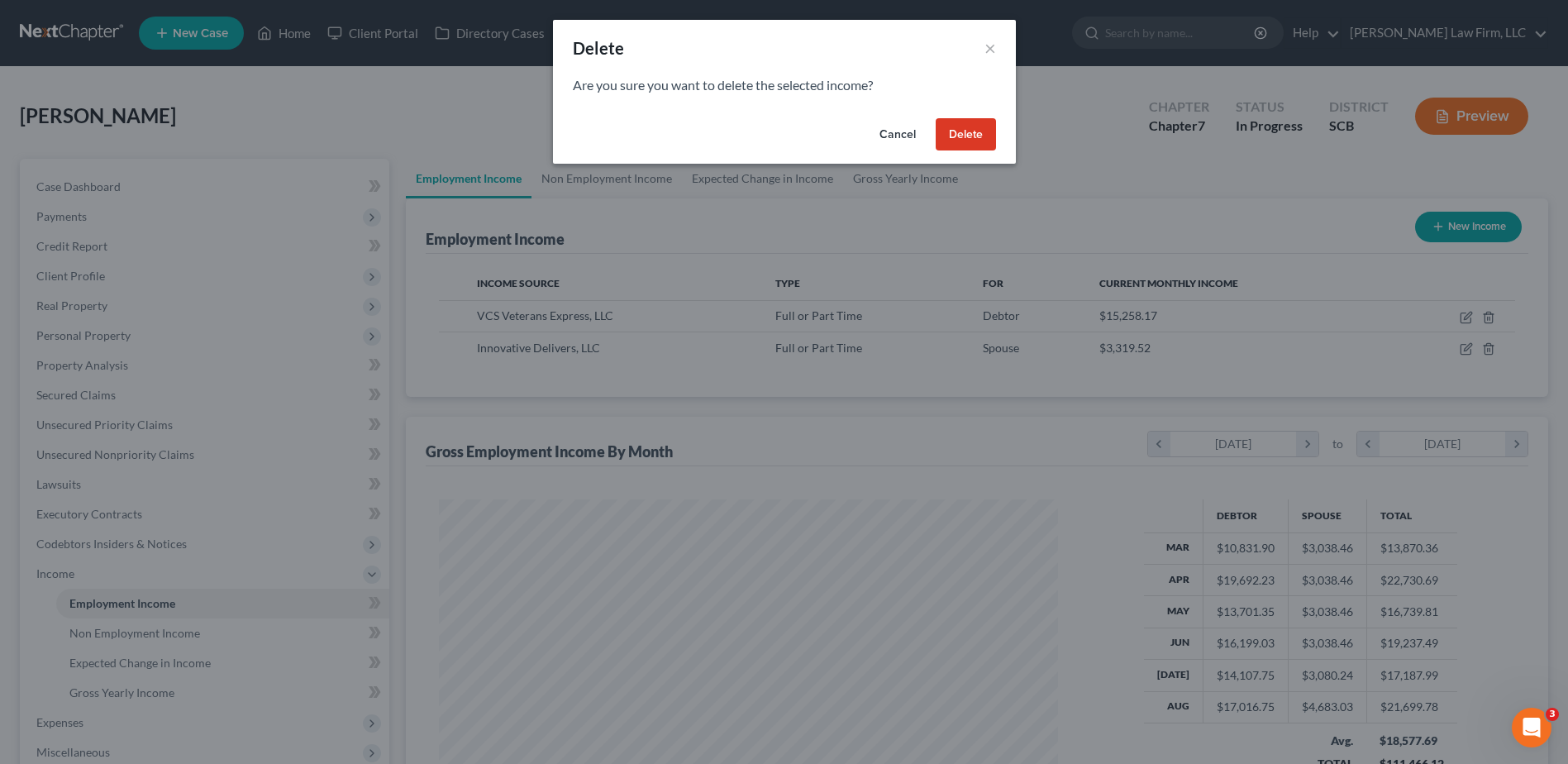
scroll to position [309, 653]
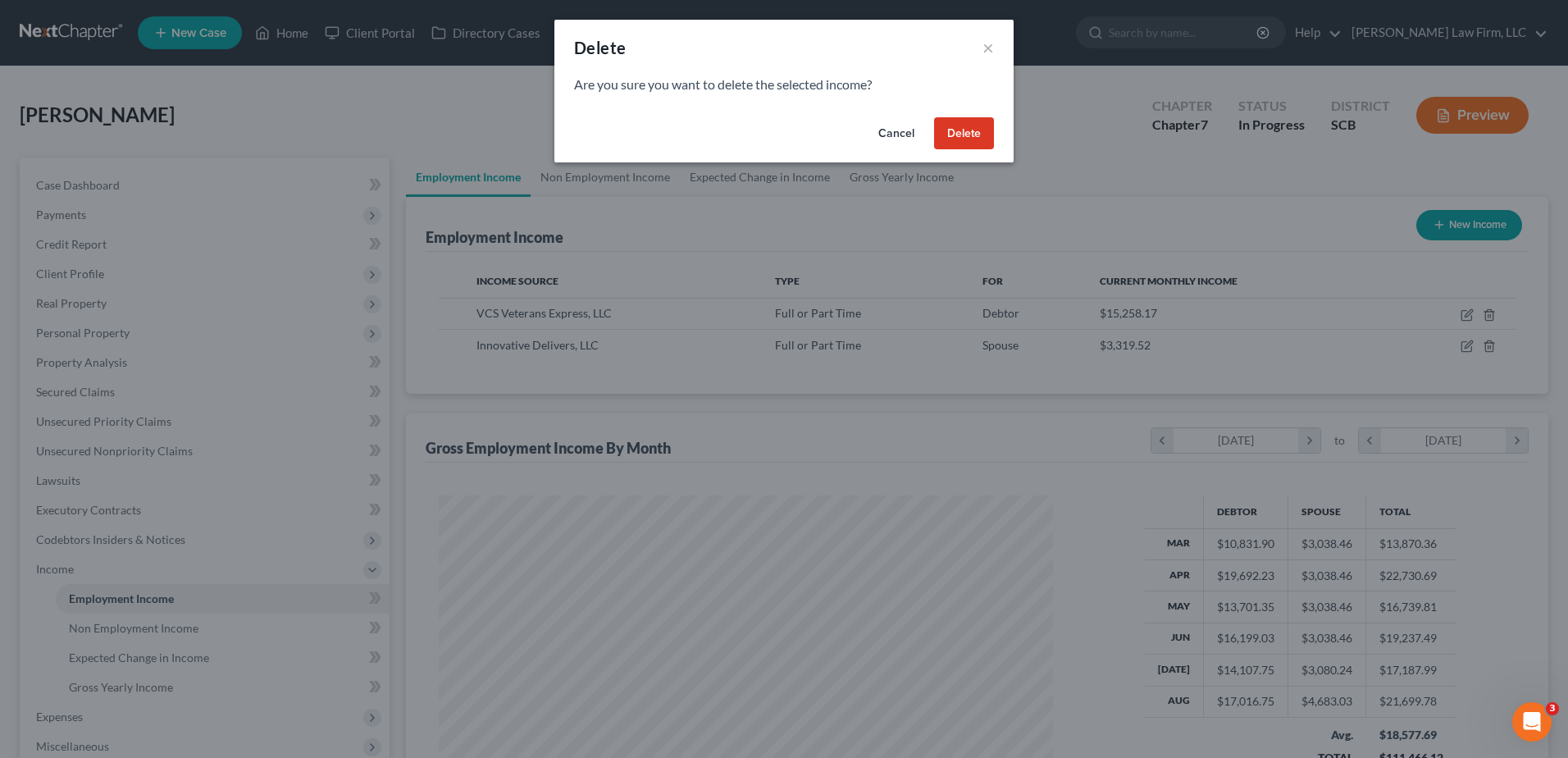
click at [958, 133] on button "Delete" at bounding box center [964, 133] width 60 height 33
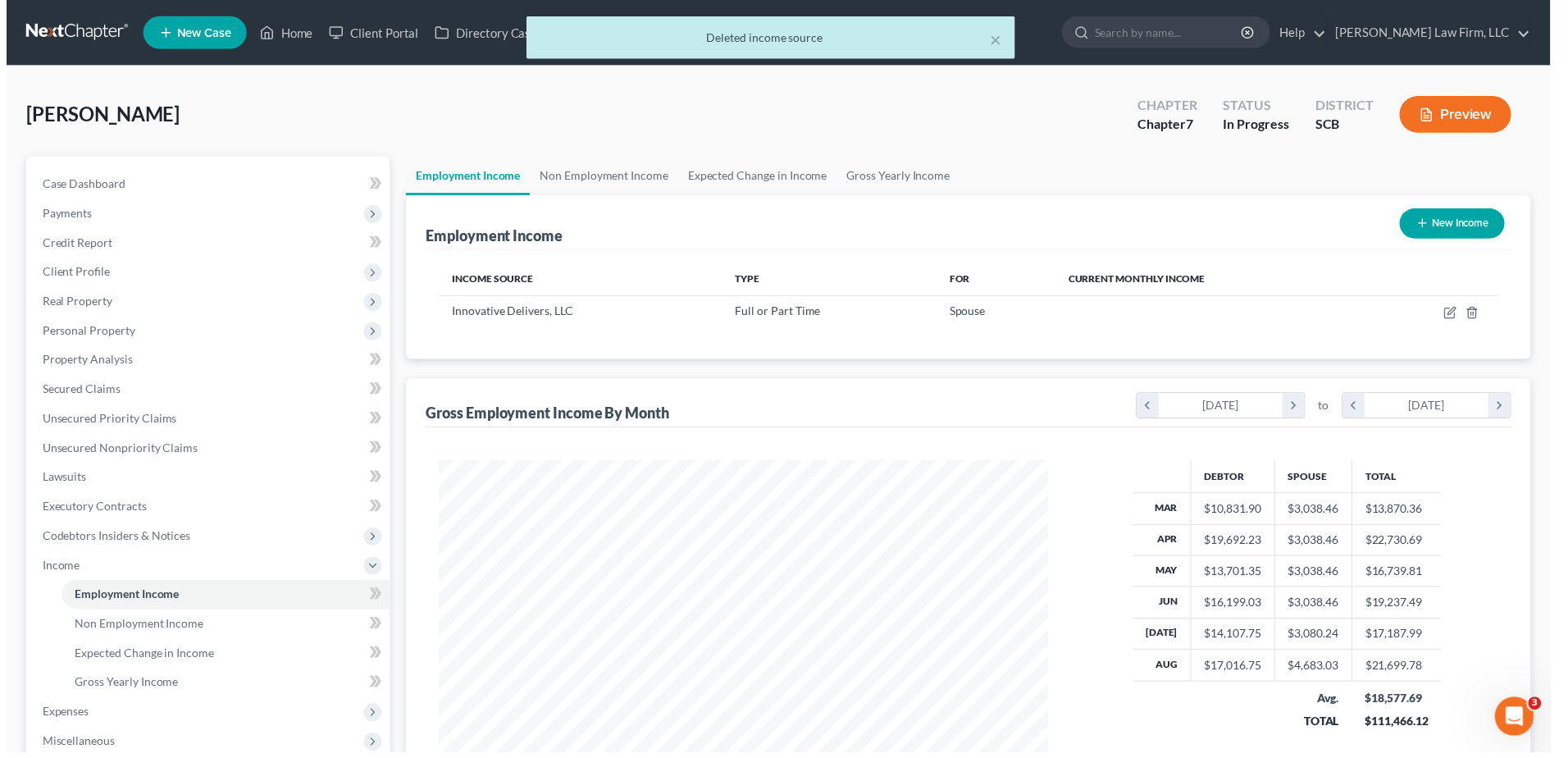
scroll to position [819884, 819523]
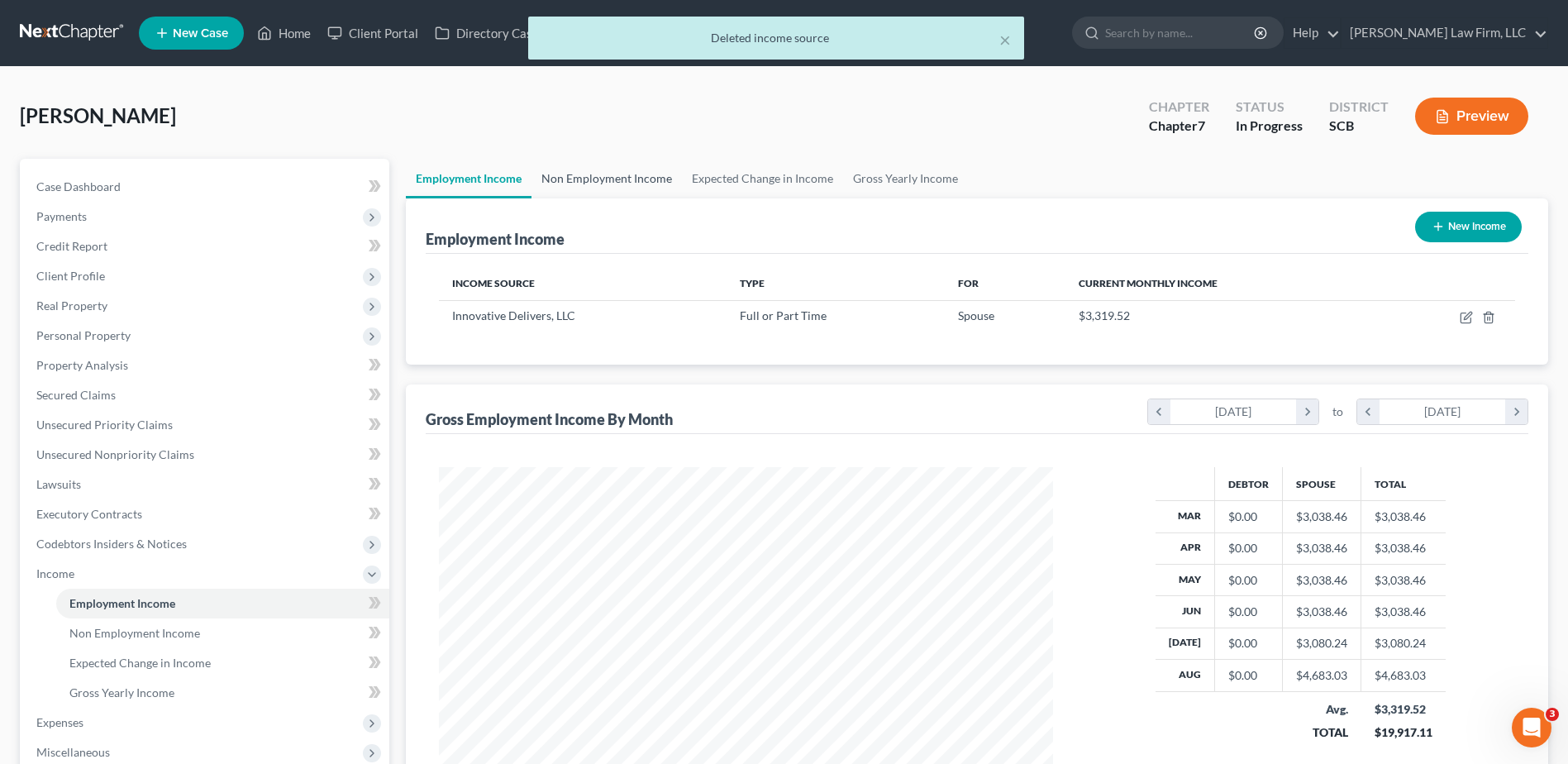
click at [608, 175] on link "Non Employment Income" at bounding box center [606, 179] width 151 height 40
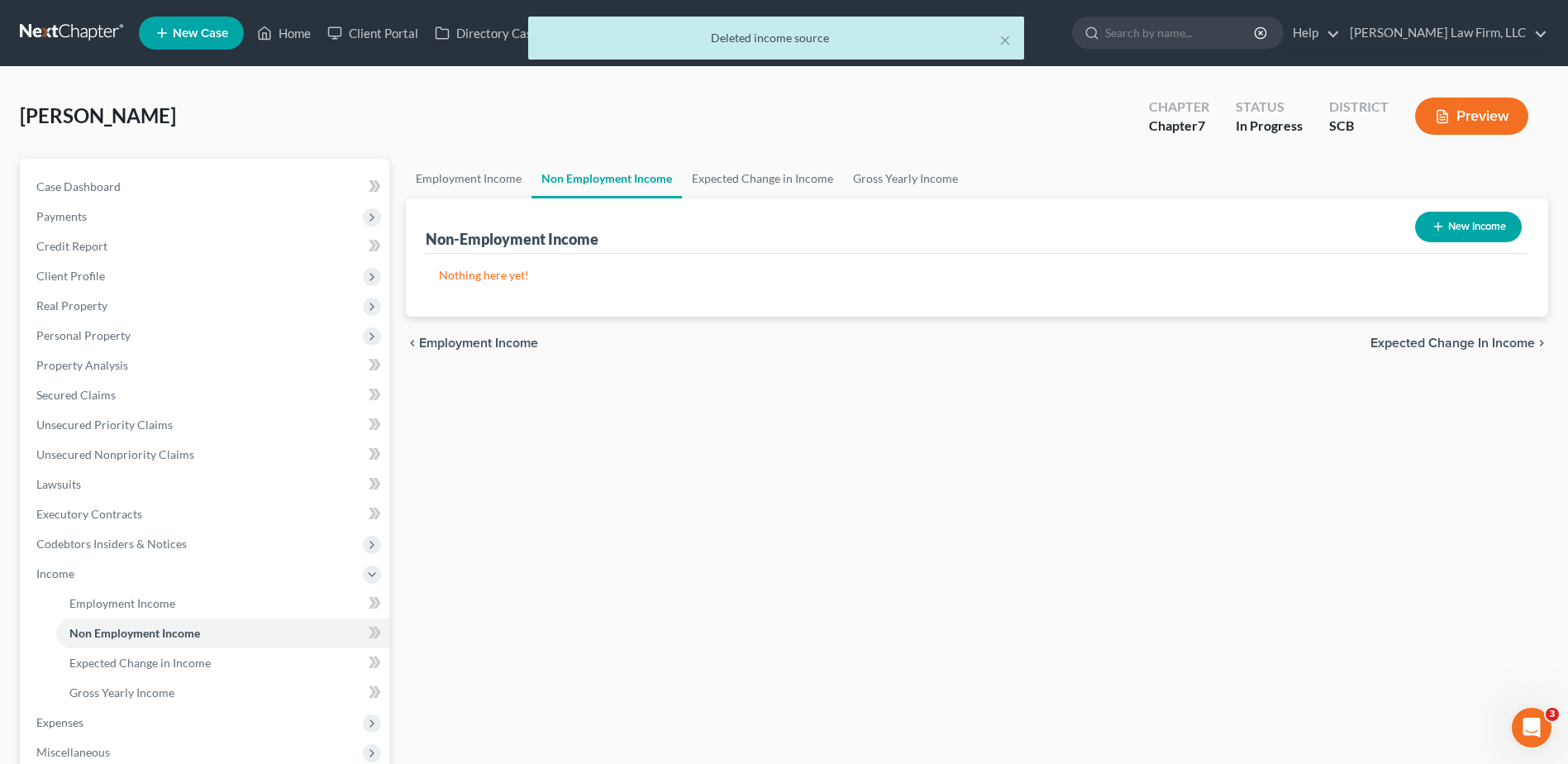
click at [1447, 228] on button "New Income" at bounding box center [1468, 227] width 107 height 30
select select "0"
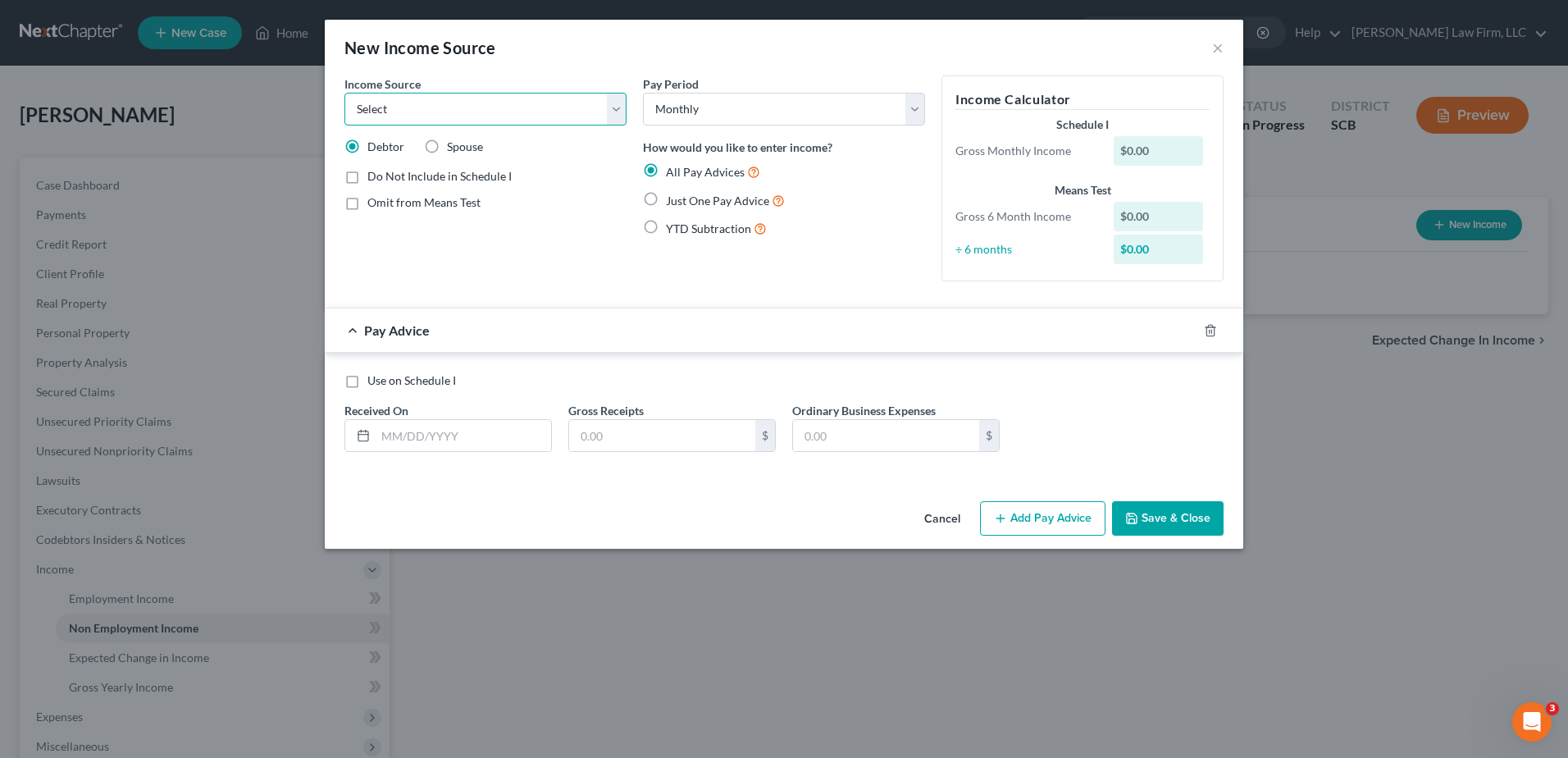
click at [544, 111] on select "Select Unemployment Disability (from employer) Pension Retirement Social Securi…" at bounding box center [485, 108] width 282 height 33
select select "13"
click at [344, 92] on select "Select Unemployment Disability (from employer) Pension Retirement Social Securi…" at bounding box center [485, 108] width 282 height 33
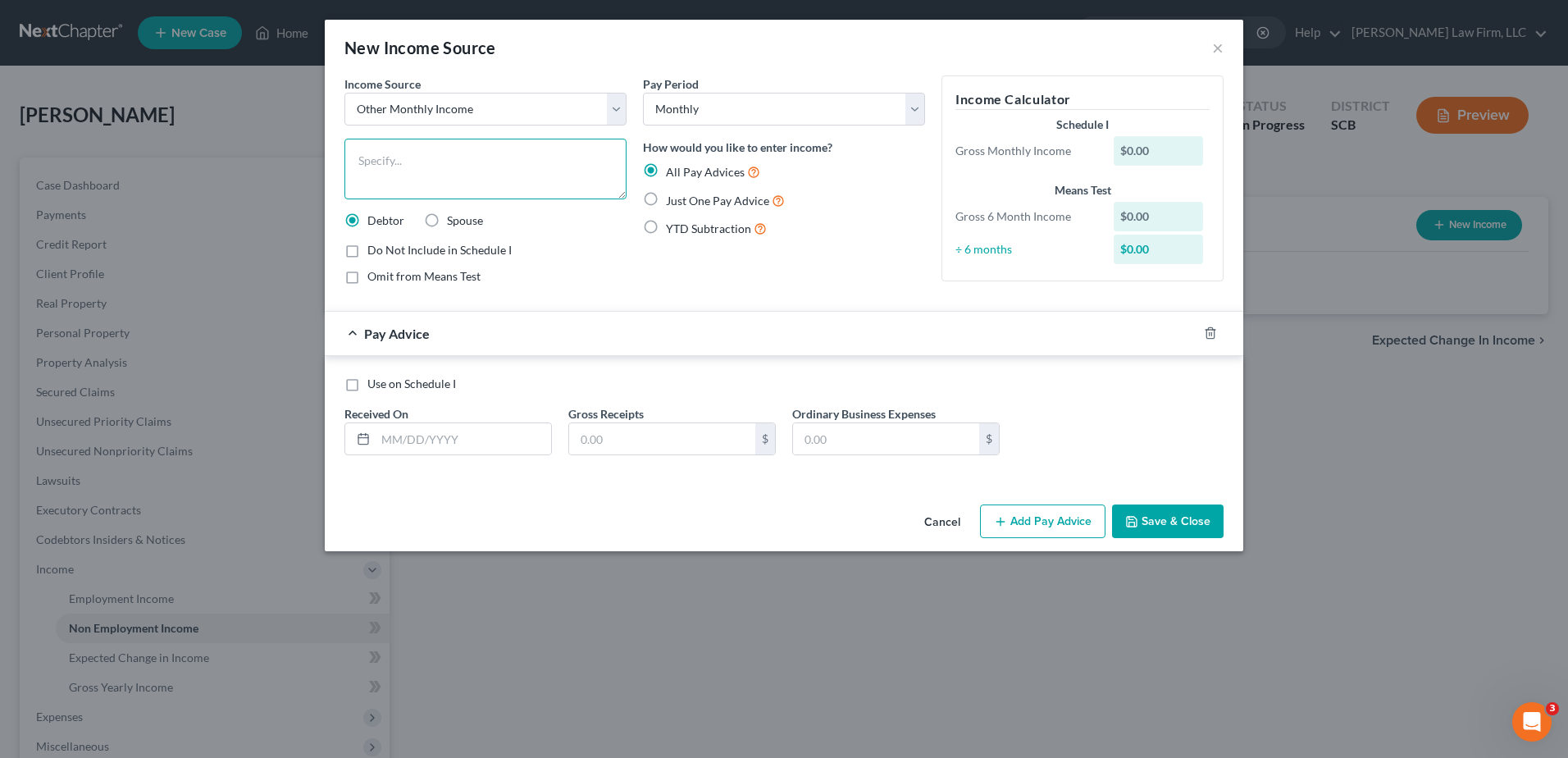
click at [442, 166] on textarea at bounding box center [485, 169] width 282 height 60
type textarea "[PERSON_NAME] Trucking 1099 Net Income"
click at [403, 440] on input "text" at bounding box center [463, 438] width 175 height 31
type input "3"
type input "[DATE]"
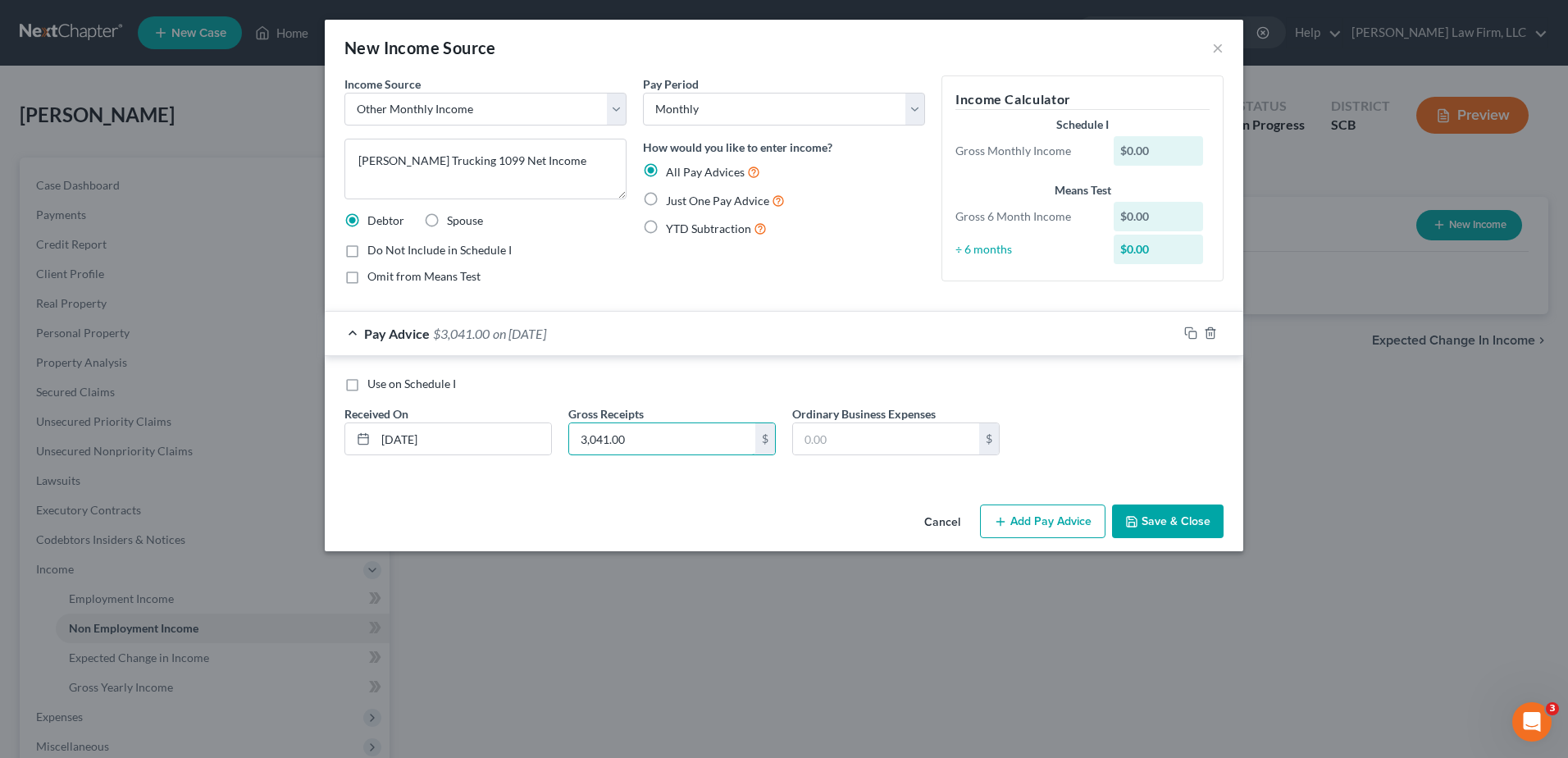
type input "3,041.00"
type input "872.30"
click at [1189, 331] on icon "button" at bounding box center [1191, 333] width 13 height 13
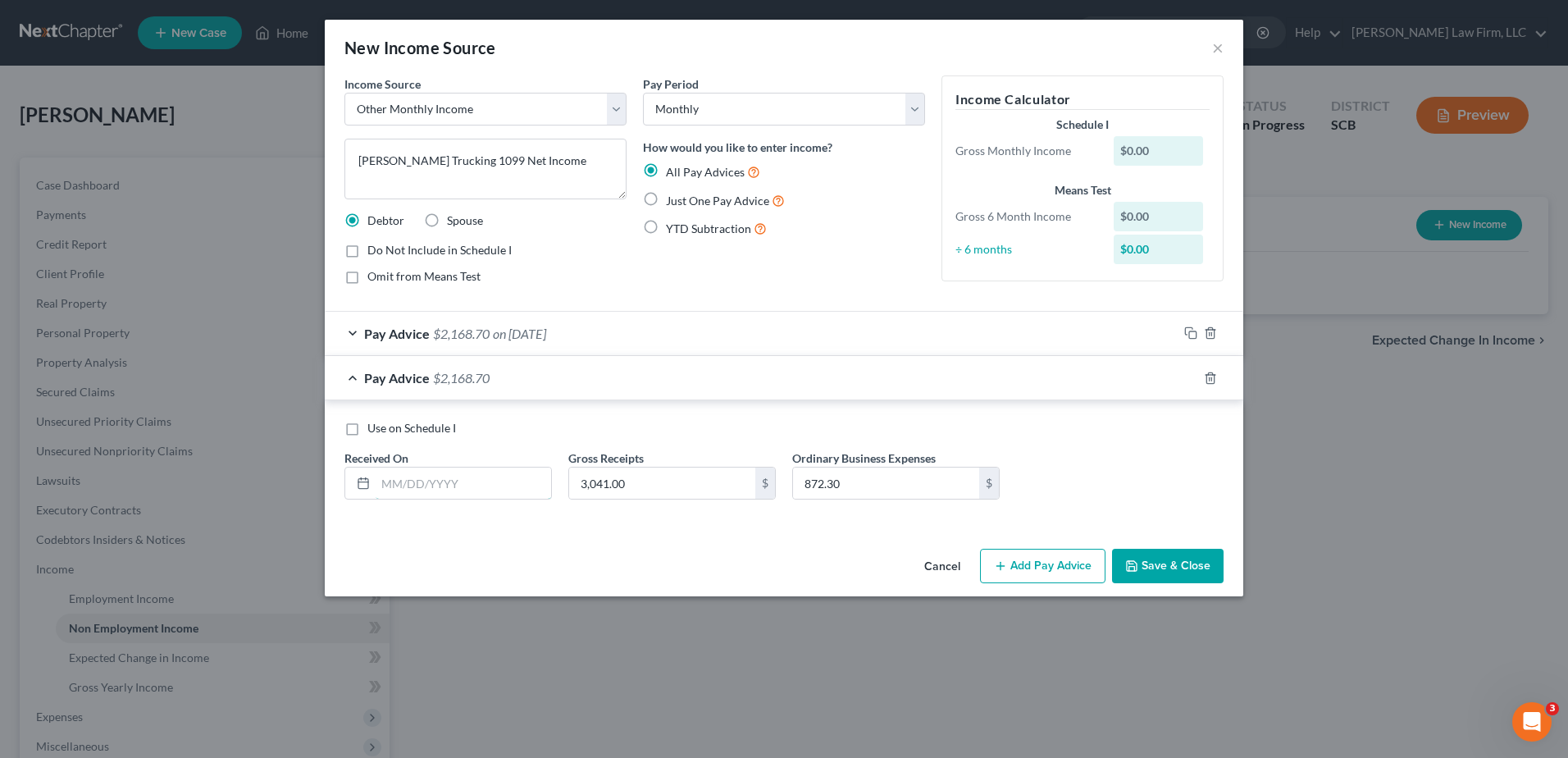
click at [516, 484] on input "text" at bounding box center [463, 483] width 175 height 31
type input "[DATE]"
type input "3,502.00"
type input "1,039.60"
click at [1189, 377] on icon "button" at bounding box center [1191, 379] width 13 height 13
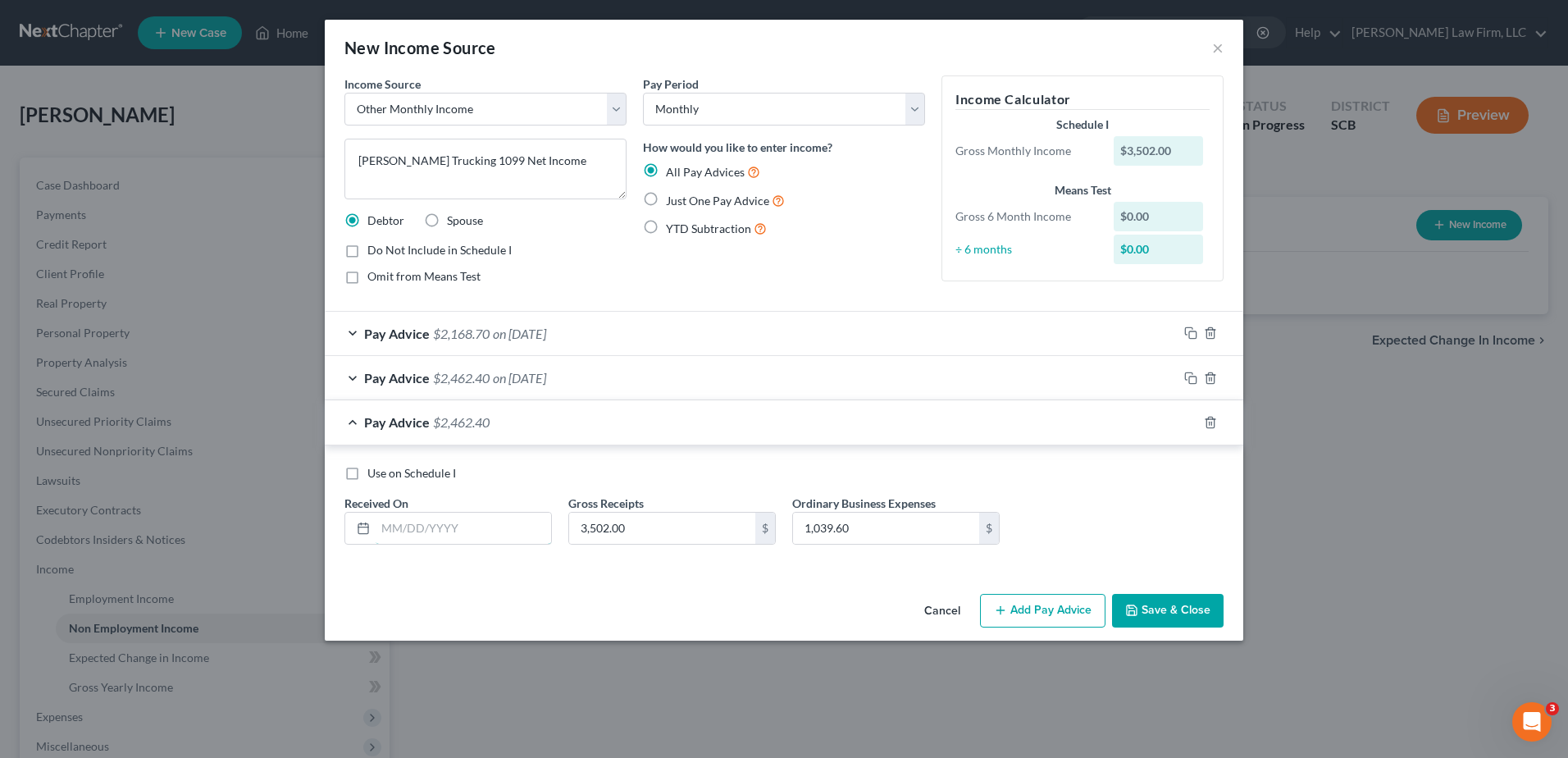
click at [508, 521] on input "text" at bounding box center [463, 528] width 175 height 31
type input "[DATE]"
type input "4,097.00"
type input "1,345.30"
click at [1189, 420] on icon "button" at bounding box center [1191, 422] width 13 height 13
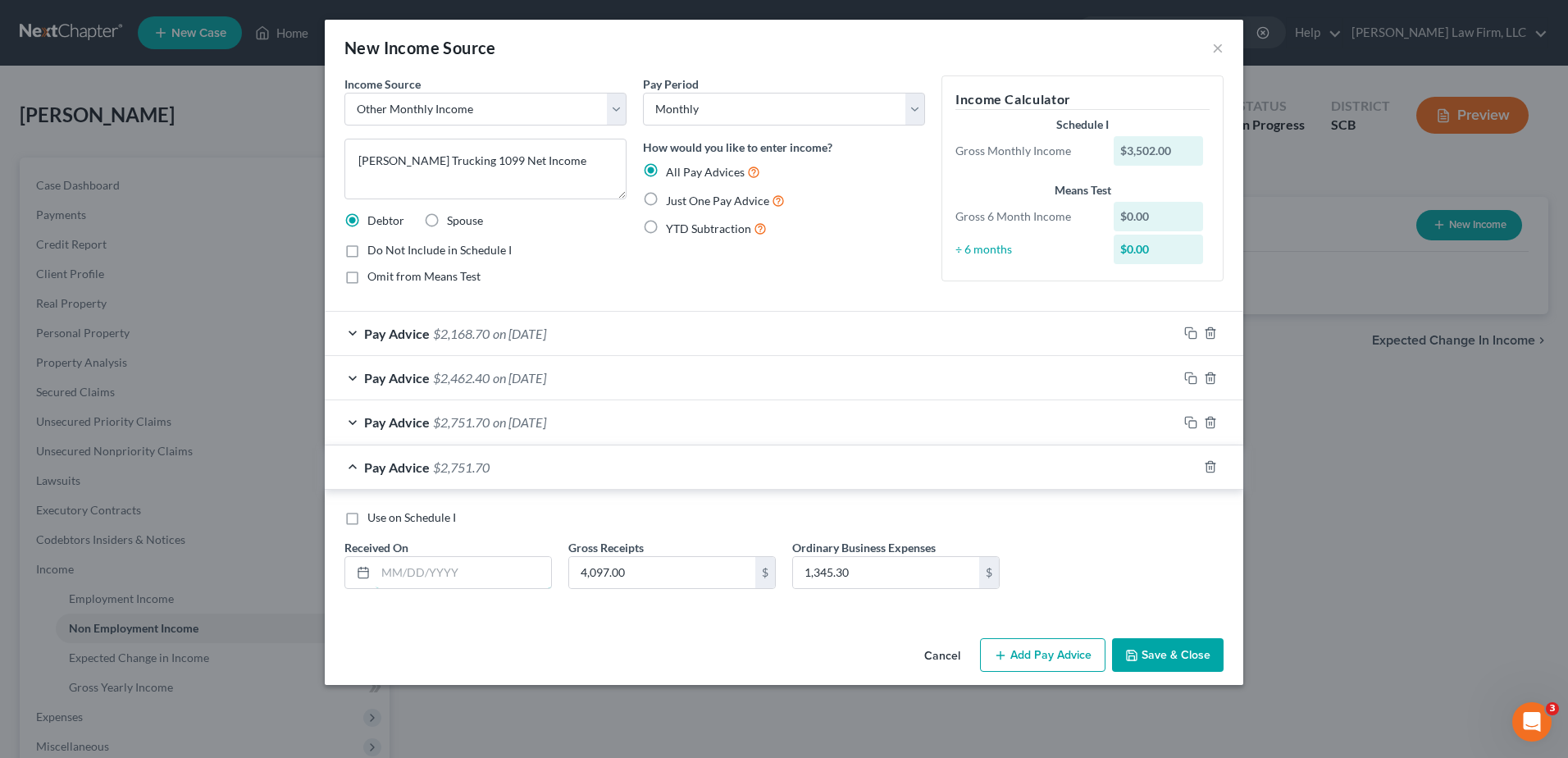
click at [494, 568] on input "text" at bounding box center [463, 572] width 175 height 31
click at [793, 535] on div "Use on Schedule I Received On * Gross Receipts 4,097.00 $ Ordinary Business Exp…" at bounding box center [784, 556] width 896 height 92
click at [447, 572] on input "text" at bounding box center [463, 572] width 175 height 31
type input "[DATE]"
type input "1,533.00"
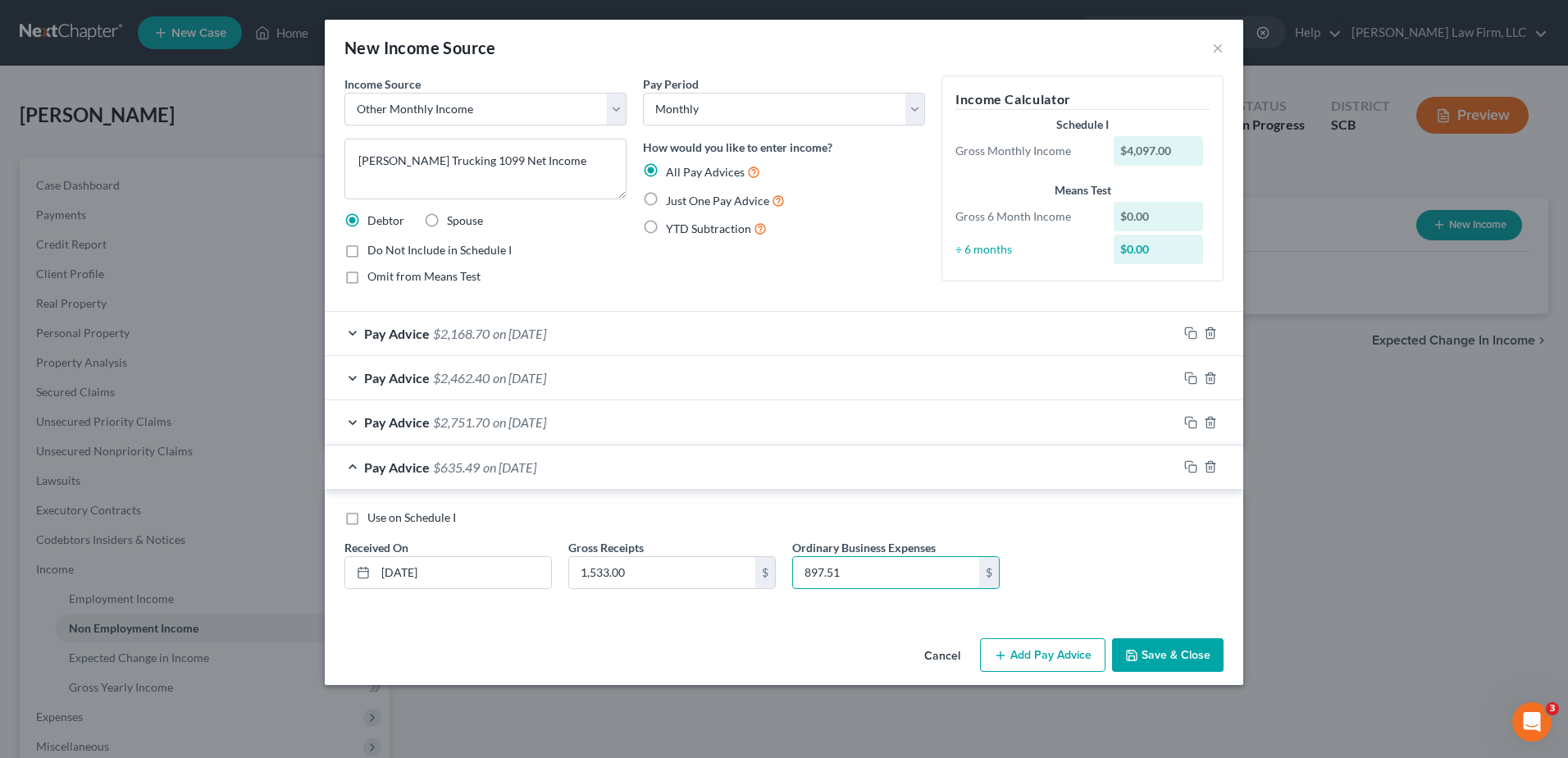
type input "897.51"
click at [1190, 463] on icon "button" at bounding box center [1191, 467] width 13 height 13
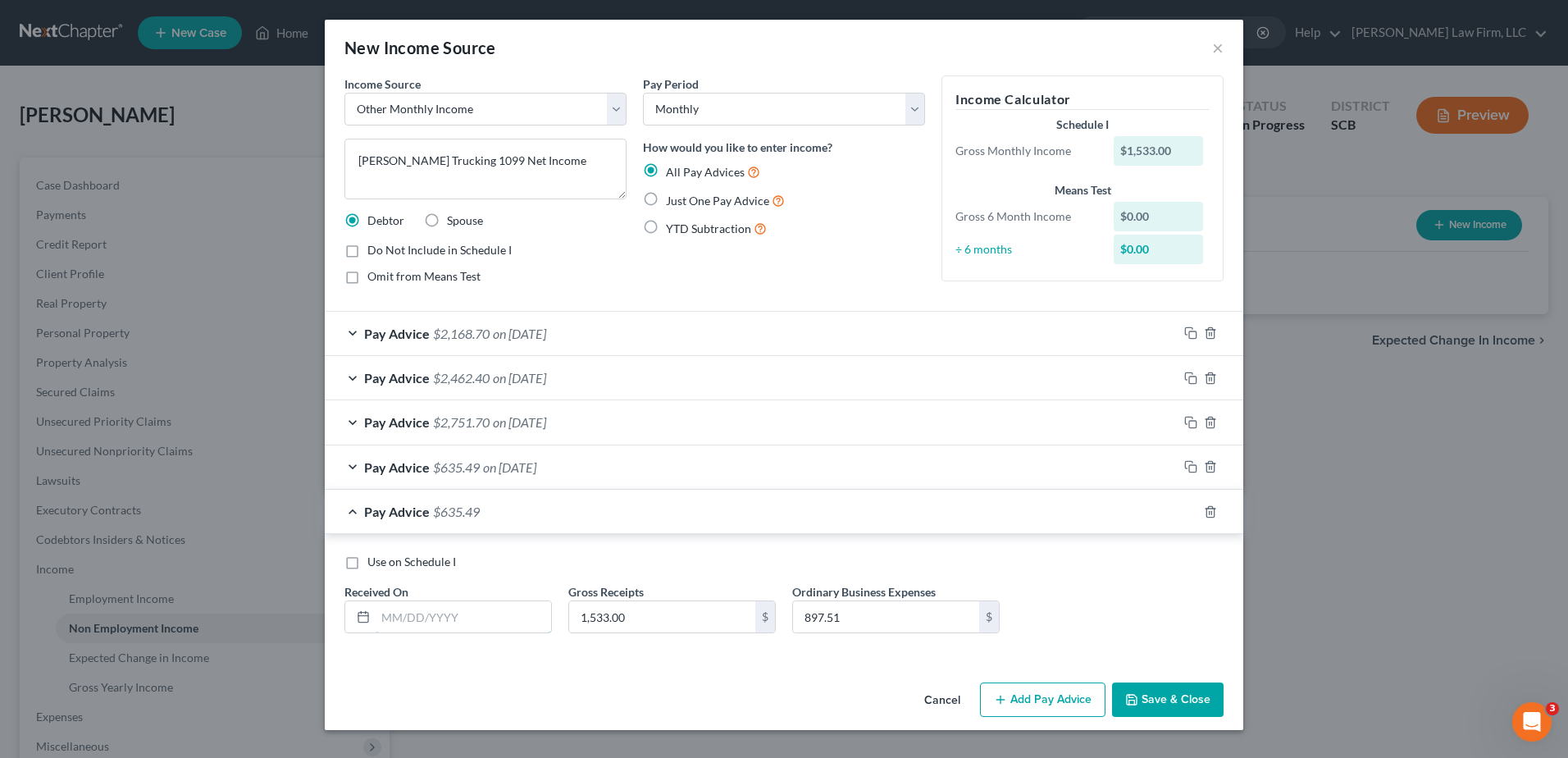
click at [446, 608] on input "text" at bounding box center [463, 616] width 175 height 31
type input "[DATE]"
type input "4,751.00"
type input "1,504.99"
click at [1190, 507] on icon "button" at bounding box center [1191, 512] width 13 height 13
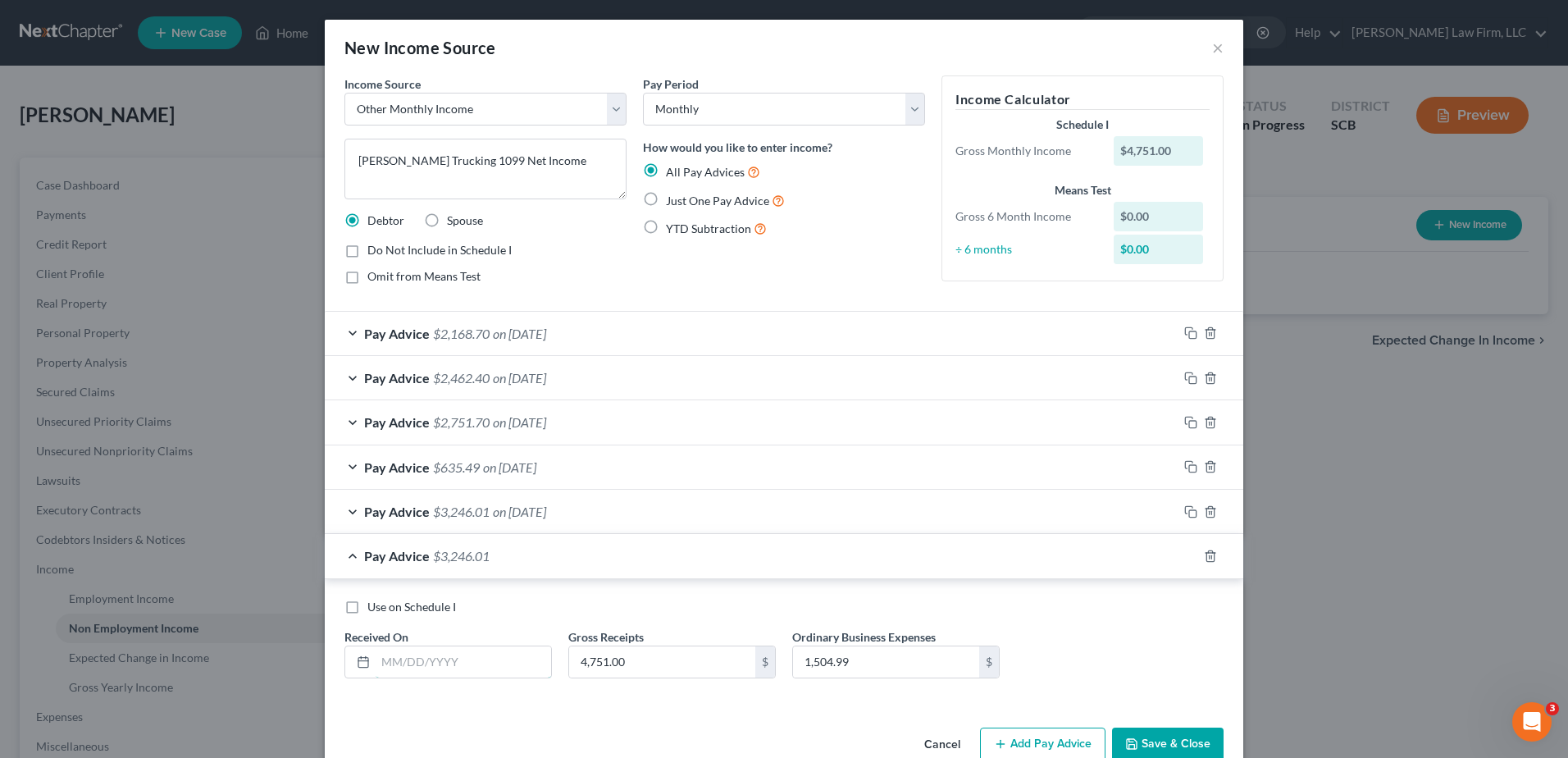
click at [430, 659] on input "text" at bounding box center [463, 661] width 175 height 31
type input "[DATE]"
type input "3,424.00"
type input "966.36"
click at [1188, 557] on icon "button" at bounding box center [1191, 557] width 13 height 13
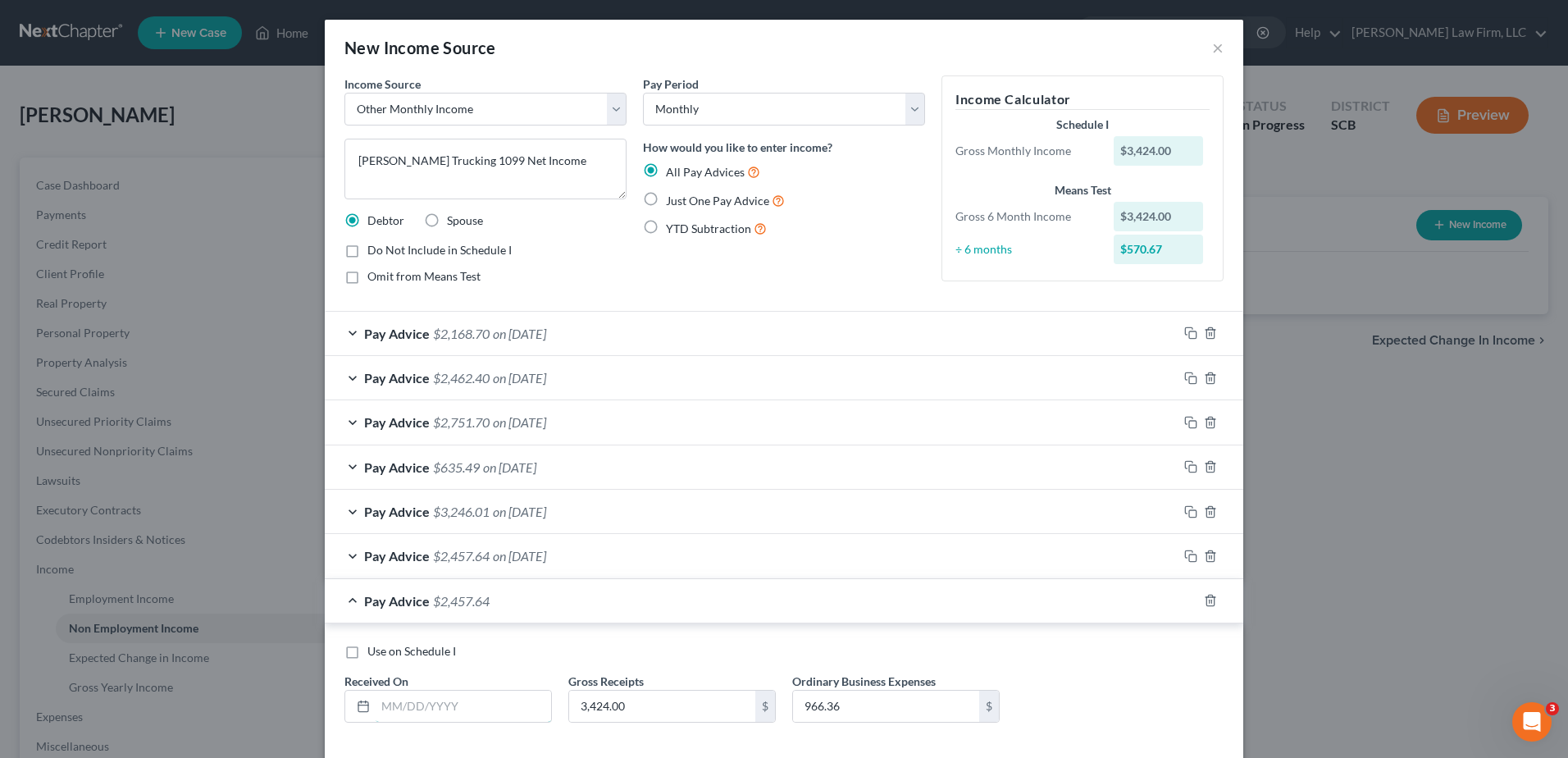
click at [476, 695] on input "text" at bounding box center [463, 706] width 175 height 31
type input "[DATE]"
click at [636, 712] on input "3,424.00" at bounding box center [662, 706] width 186 height 31
type input "4,292.25"
type input "1,571.08"
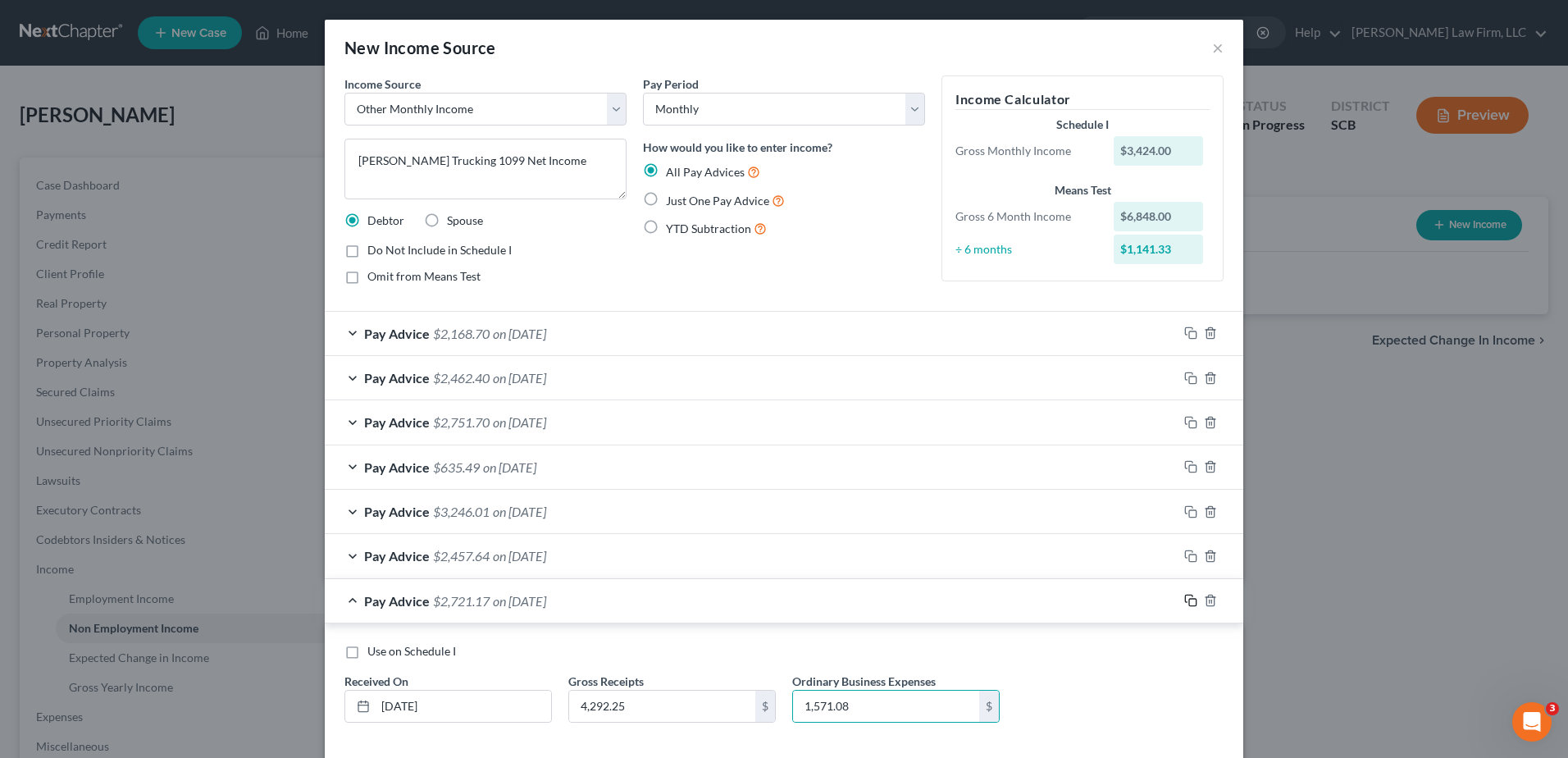
click at [1189, 597] on icon "button" at bounding box center [1191, 600] width 13 height 13
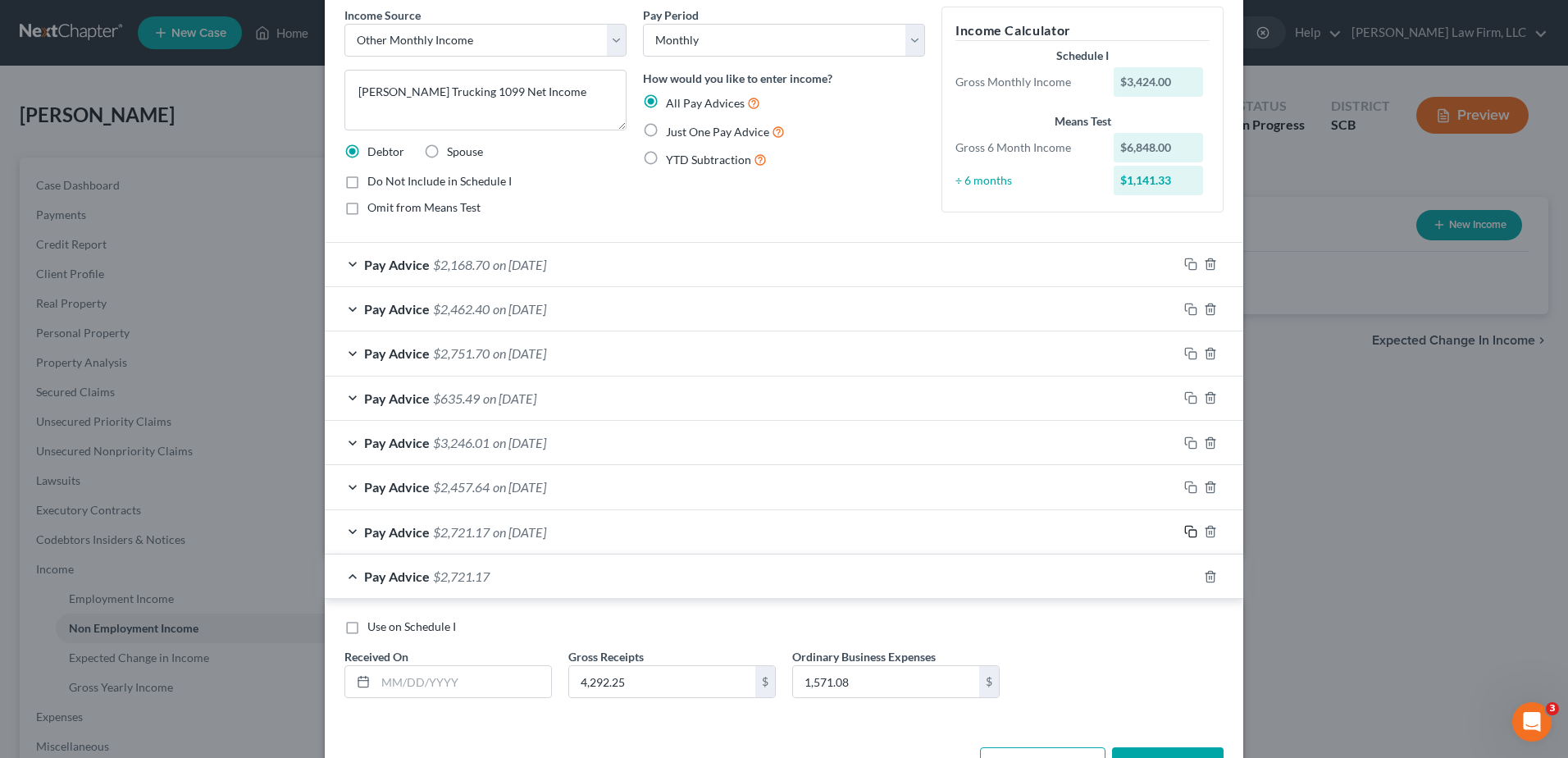
scroll to position [125, 0]
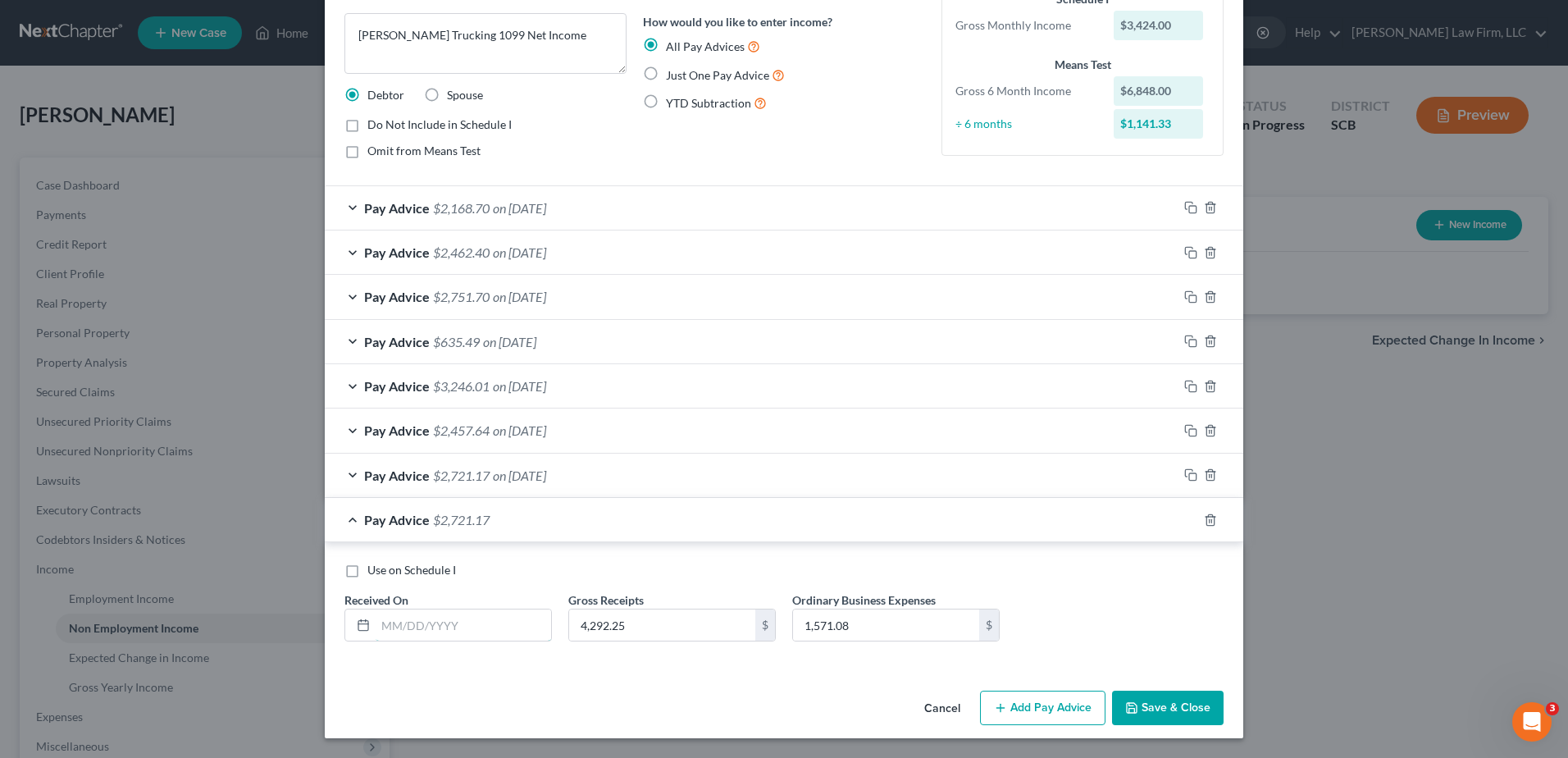
click at [473, 630] on input "text" at bounding box center [463, 625] width 175 height 31
type input "[DATE]"
type input "3,115.65"
type input "1,138.17"
click at [1188, 519] on icon "button" at bounding box center [1191, 520] width 13 height 13
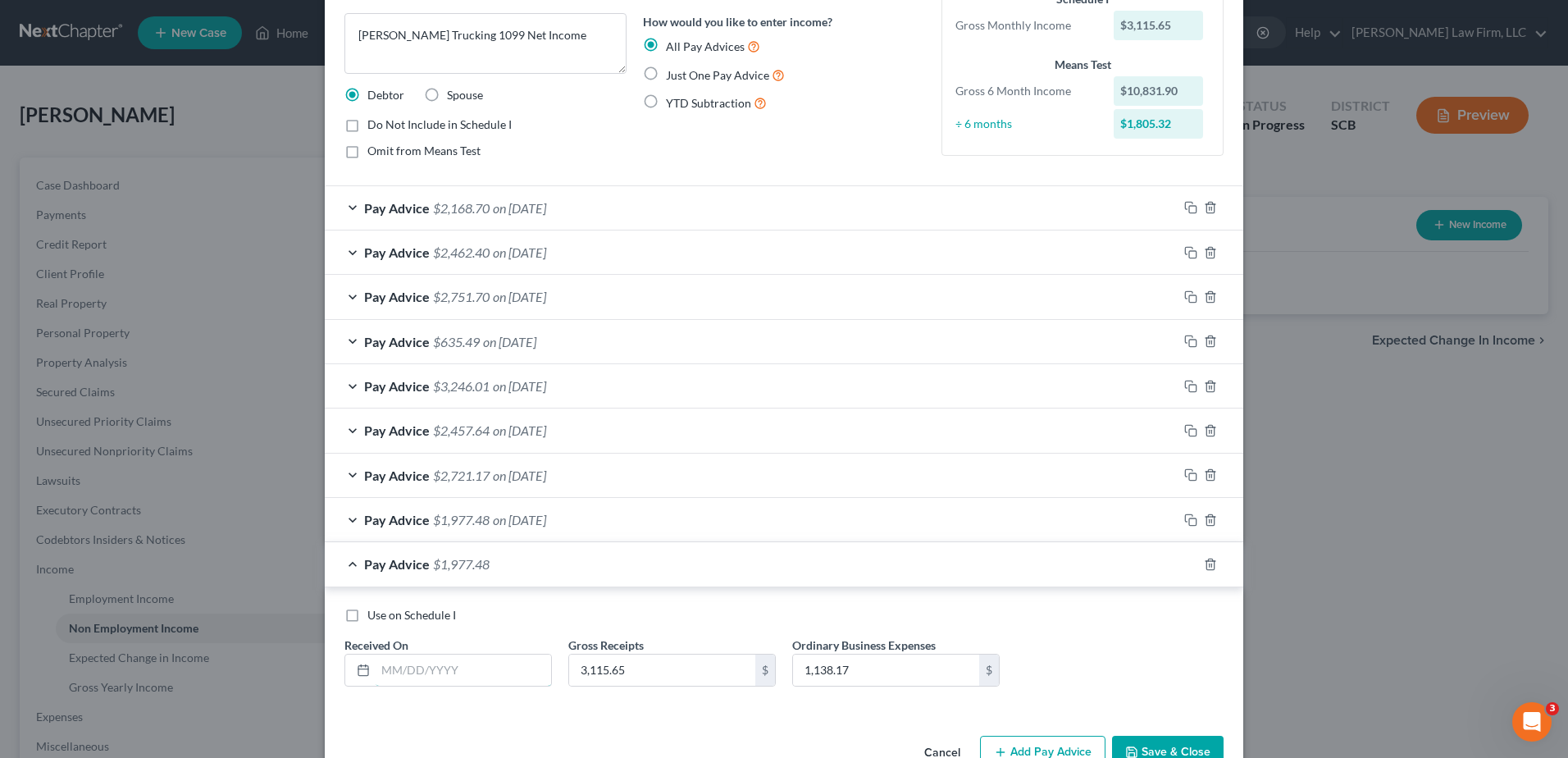
click at [483, 663] on input "text" at bounding box center [463, 670] width 175 height 31
type input "[DATE]"
type input "3,517.25"
type input "1,459.99"
click at [1187, 560] on icon "button" at bounding box center [1189, 562] width 8 height 8
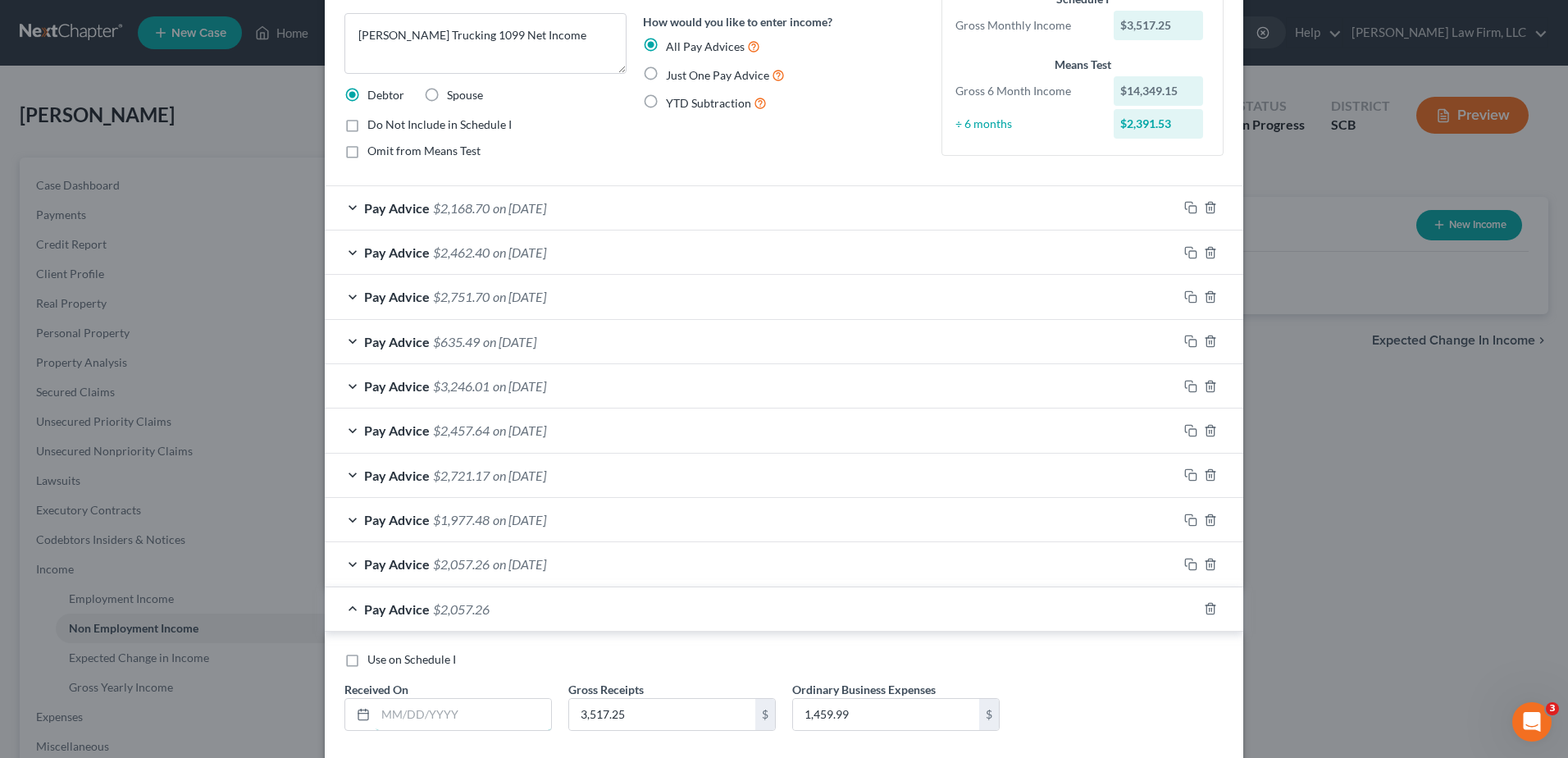
click at [428, 708] on input "text" at bounding box center [463, 714] width 175 height 31
type input "[DATE]"
type input "4,256.50"
type input "1,831.54"
click at [1184, 605] on icon "button" at bounding box center [1191, 609] width 13 height 13
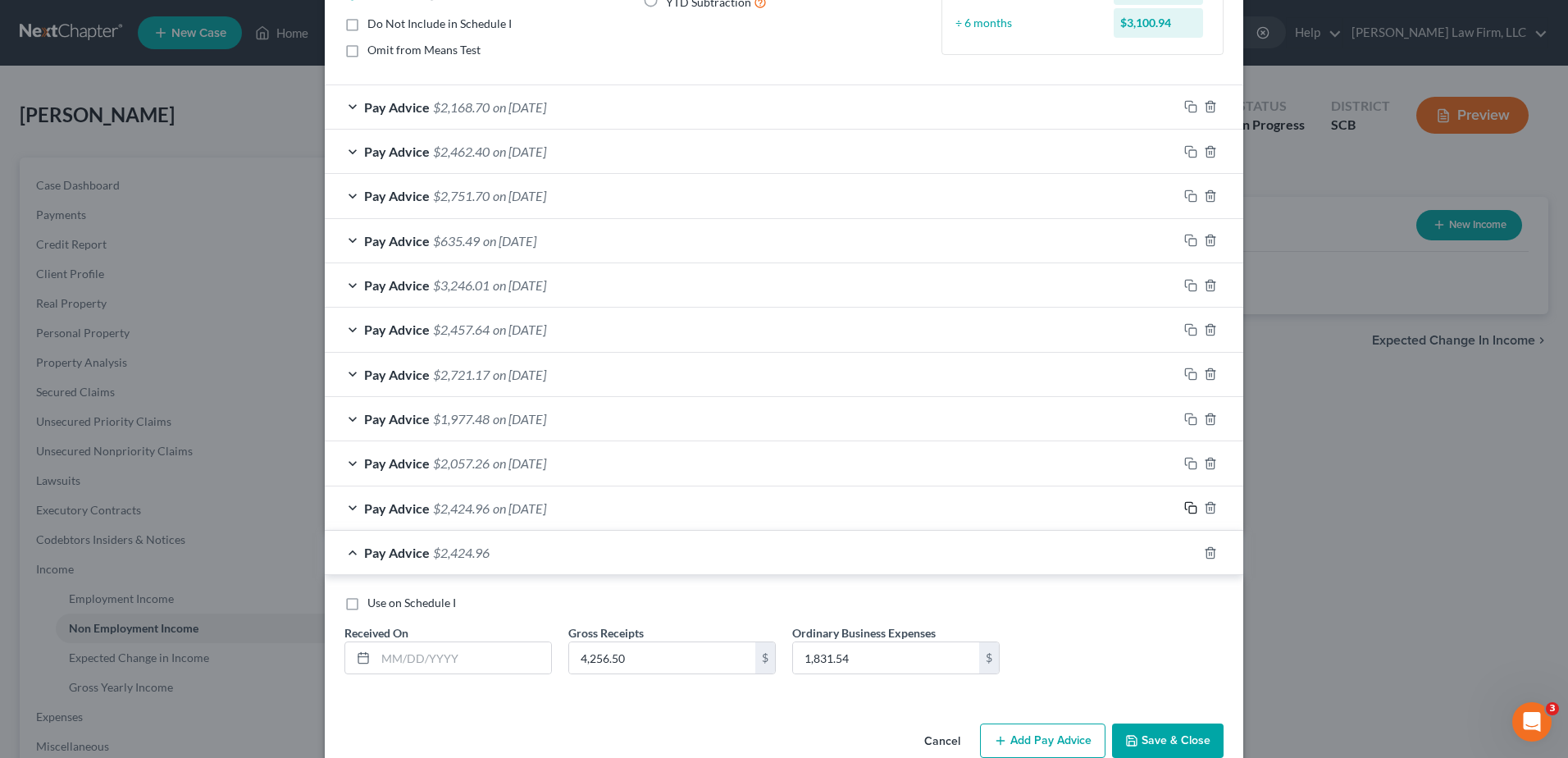
scroll to position [259, 0]
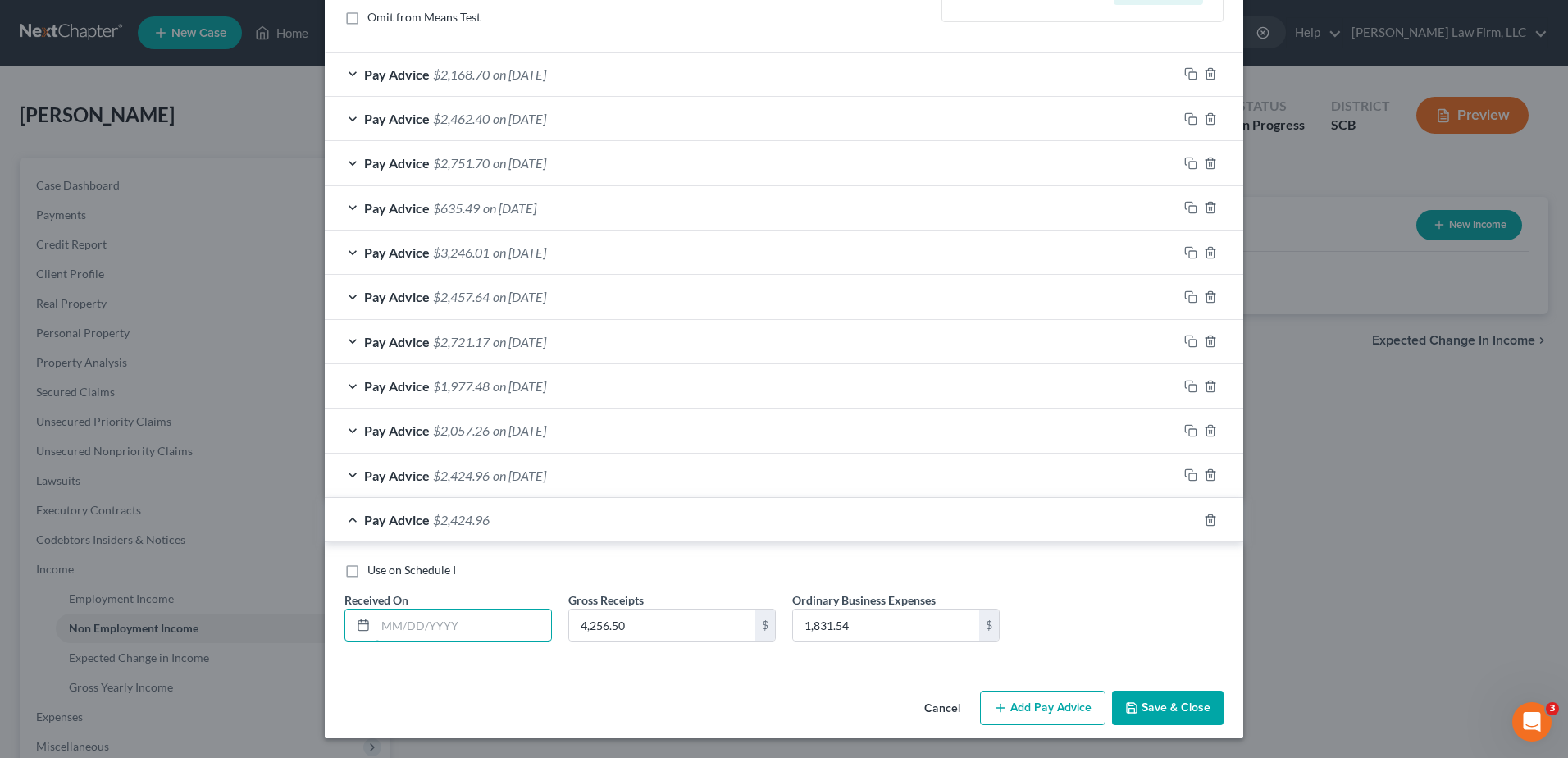
click at [446, 626] on input "text" at bounding box center [463, 625] width 175 height 31
type input "[DATE]"
type input "4,453.98"
type input "1,730.48"
click at [1186, 520] on icon "button" at bounding box center [1191, 520] width 13 height 13
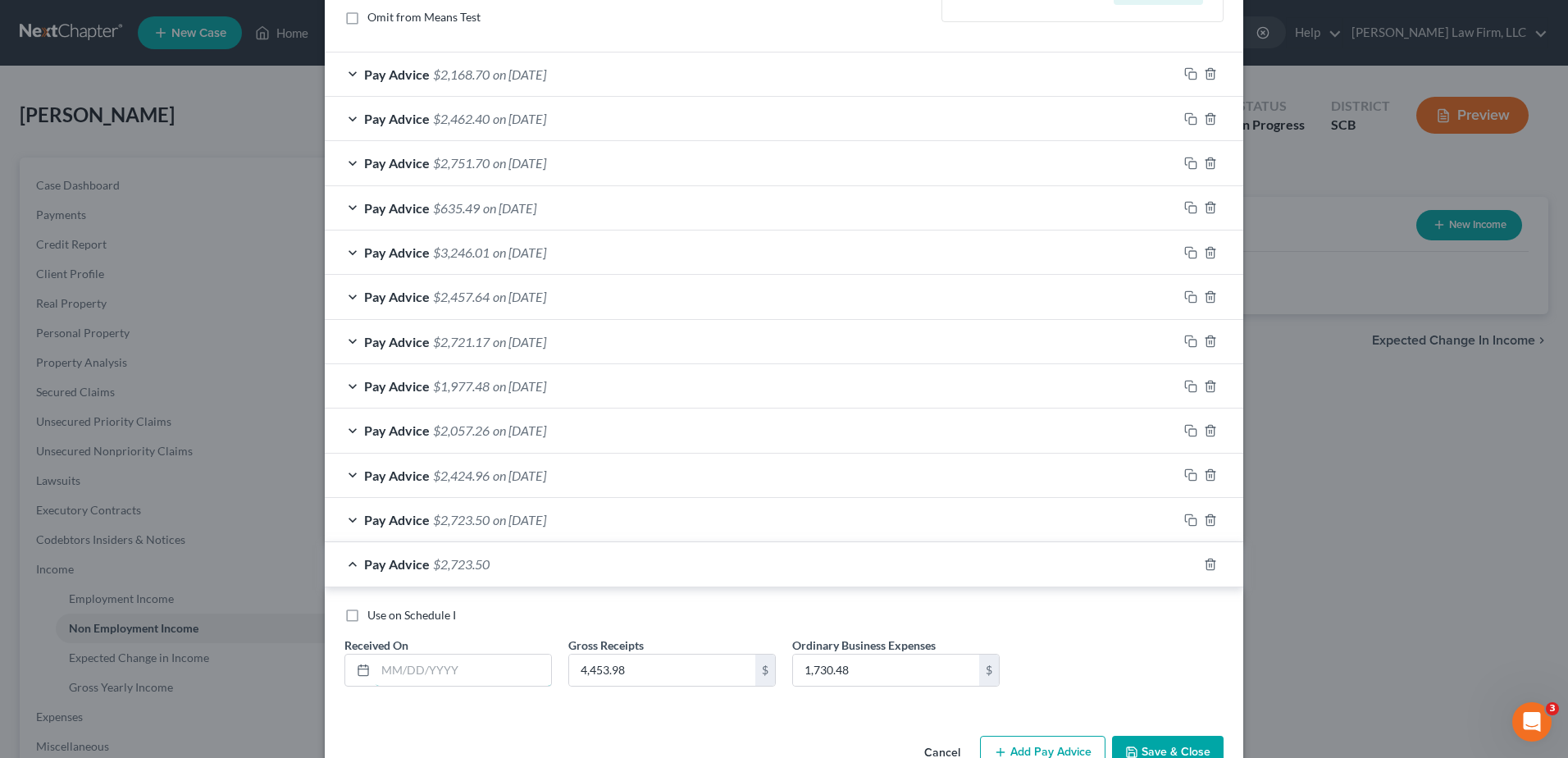
click at [461, 673] on input "text" at bounding box center [463, 670] width 175 height 31
type input "[DATE]"
type input "4,077.50"
type input "1,567.03"
click at [1184, 568] on icon "button" at bounding box center [1191, 564] width 13 height 13
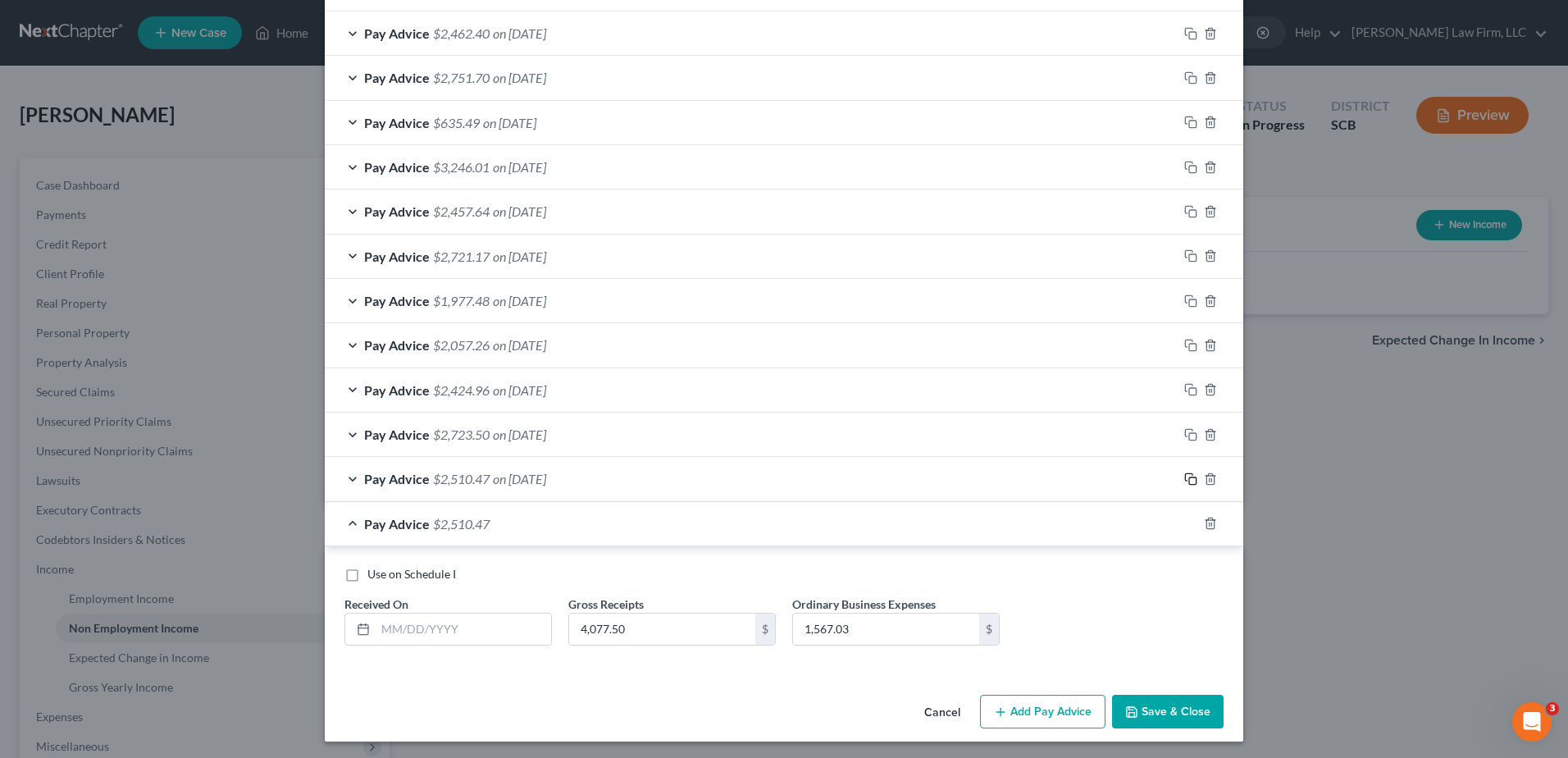
scroll to position [348, 0]
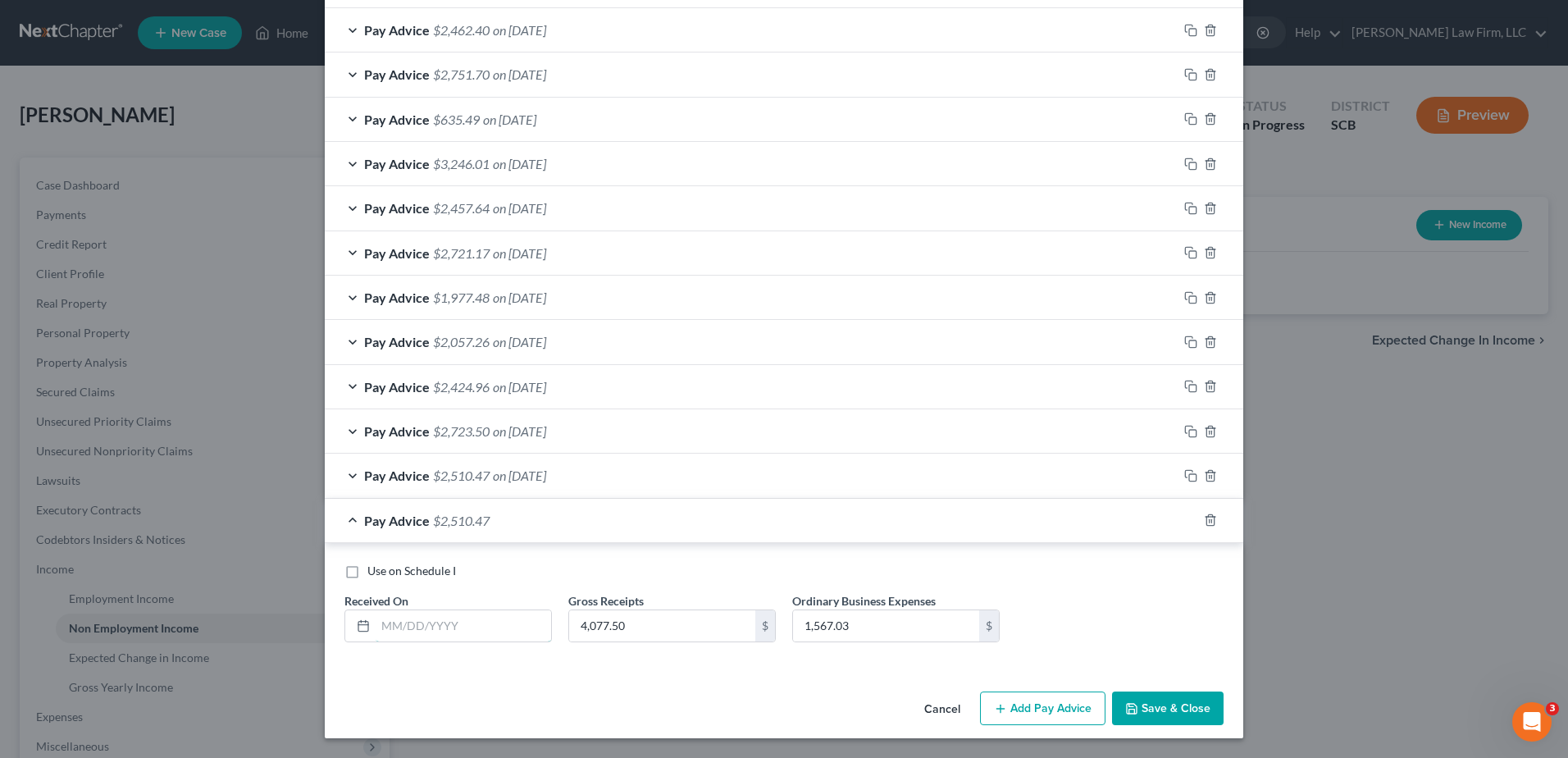
click at [479, 623] on input "text" at bounding box center [463, 625] width 175 height 31
click at [818, 557] on div "Use on Schedule I Received On * Gross Receipts 4,077.50 $ Ordinary Business Exp…" at bounding box center [784, 605] width 918 height 125
click at [461, 625] on input "text" at bounding box center [463, 625] width 175 height 31
type input "[DATE]"
type input "3,387.00"
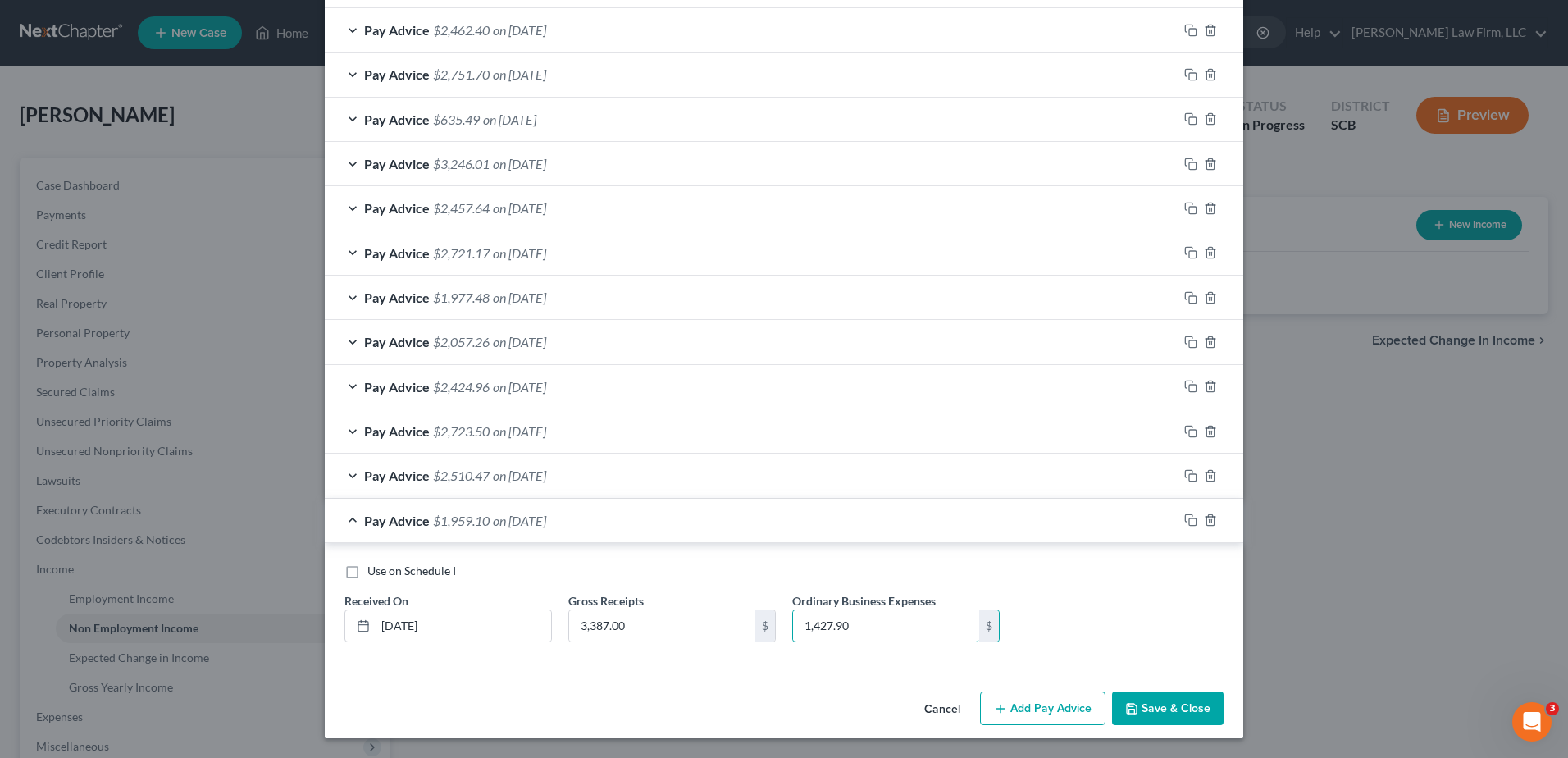
type input "1,427.90"
click at [1184, 520] on icon "button" at bounding box center [1191, 520] width 13 height 13
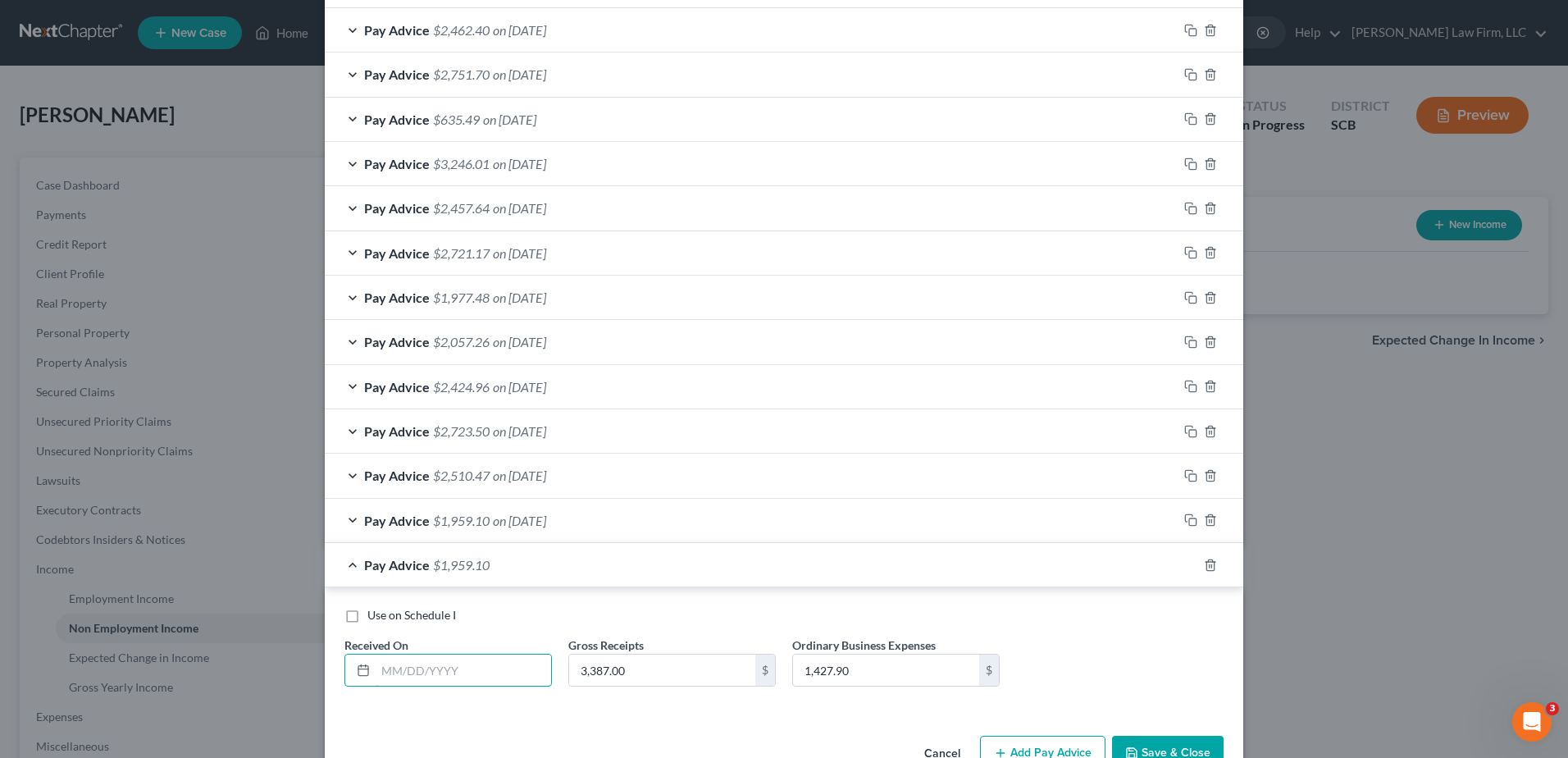
click at [436, 664] on input "text" at bounding box center [463, 670] width 175 height 31
type input "[DATE]"
type input "3,610.50"
type input "1,639.99"
click at [1189, 567] on rect "button" at bounding box center [1193, 567] width 8 height 8
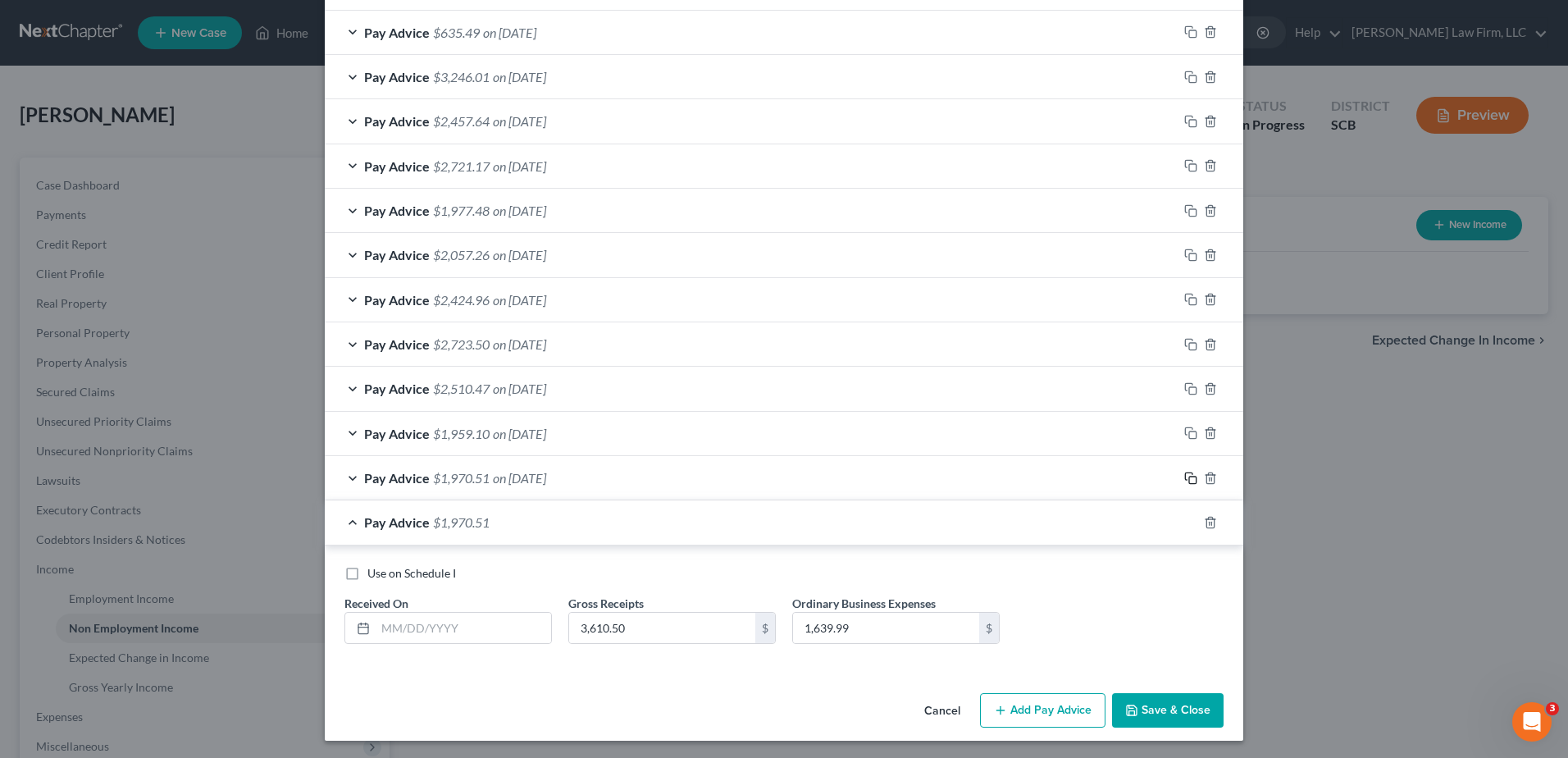
scroll to position [437, 0]
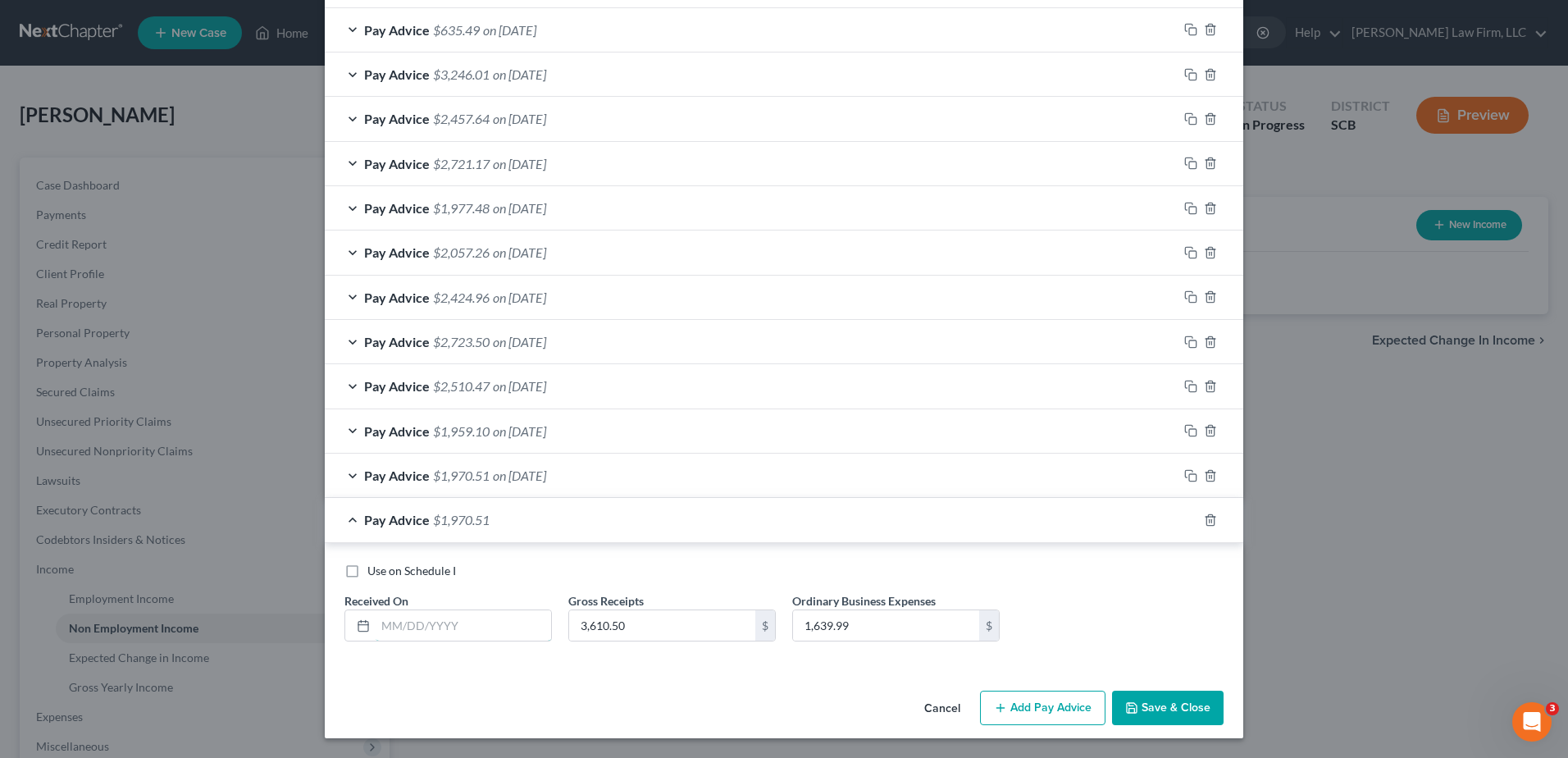
click at [472, 624] on input "text" at bounding box center [463, 625] width 175 height 31
type input "[DATE]"
type input "4,119.25"
type input "1,581.50"
click at [1184, 518] on icon "button" at bounding box center [1191, 520] width 13 height 13
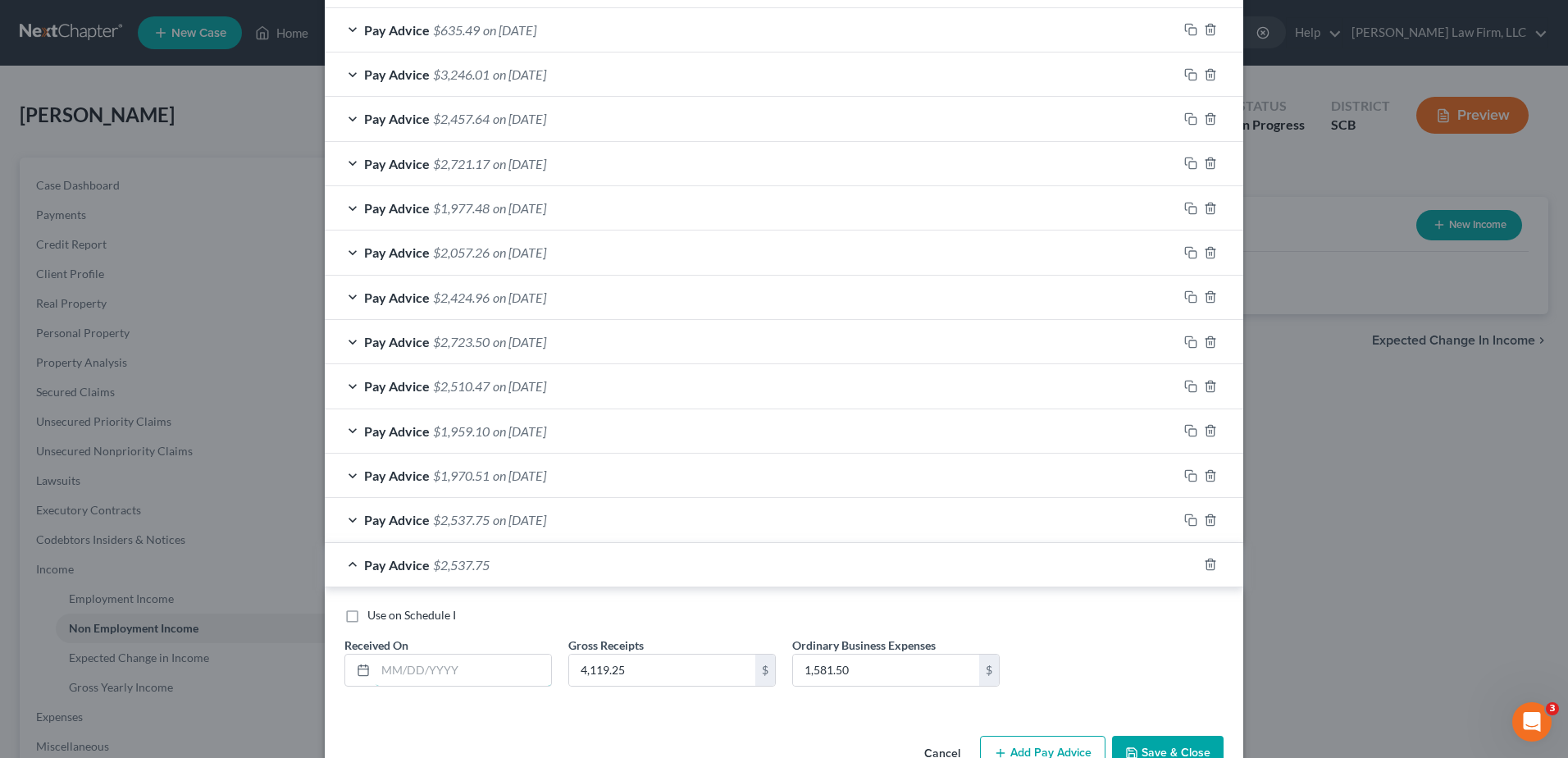
click at [416, 672] on input "text" at bounding box center [463, 670] width 175 height 31
type input "[DATE]"
type input "1,392.50"
type input "770.64"
click at [1190, 565] on rect "button" at bounding box center [1193, 566] width 8 height 8
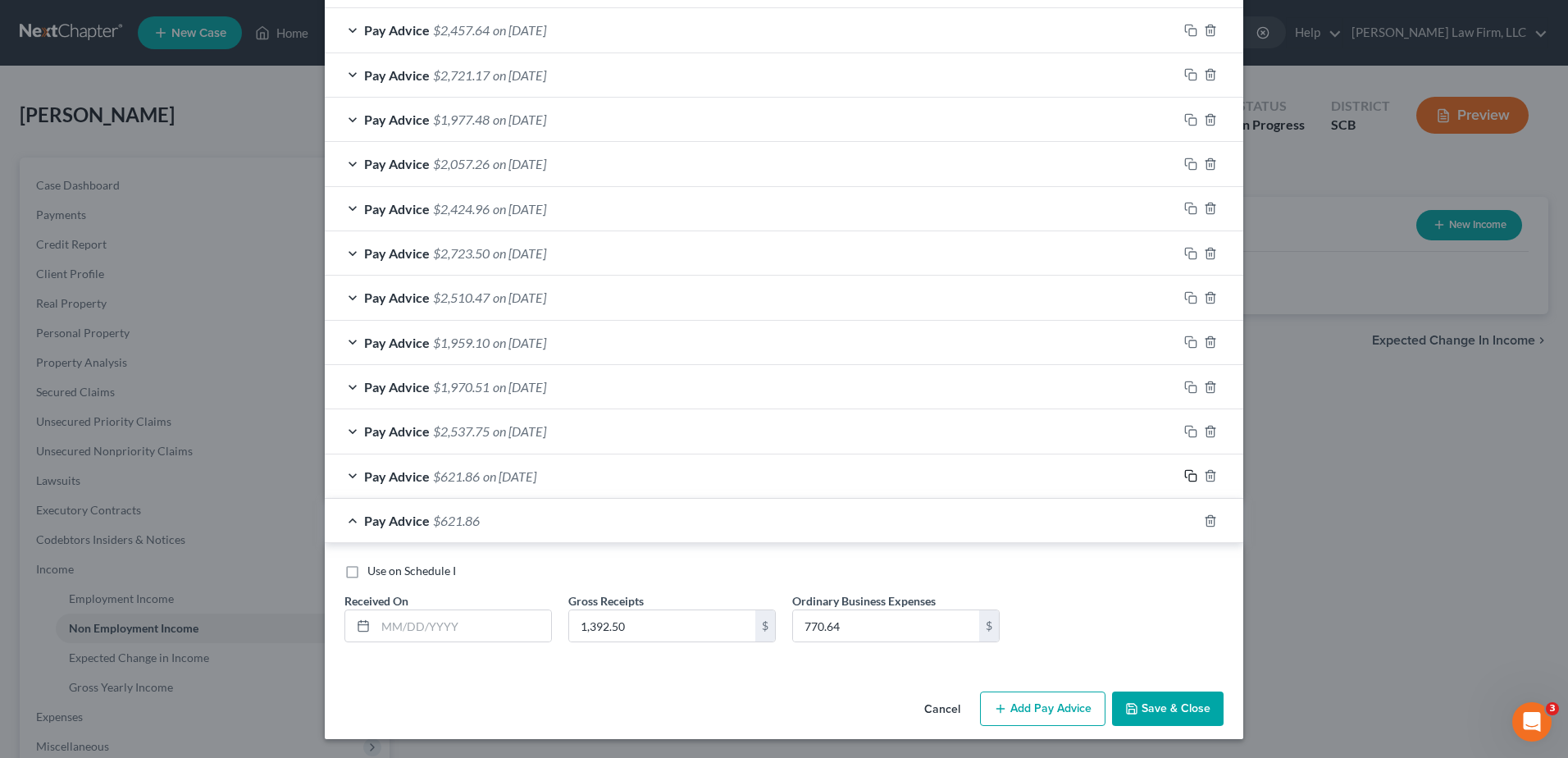
scroll to position [526, 0]
click at [494, 616] on input "text" at bounding box center [463, 625] width 175 height 31
type input "[DATE]"
type input "4,579.10"
type input "1,789.27"
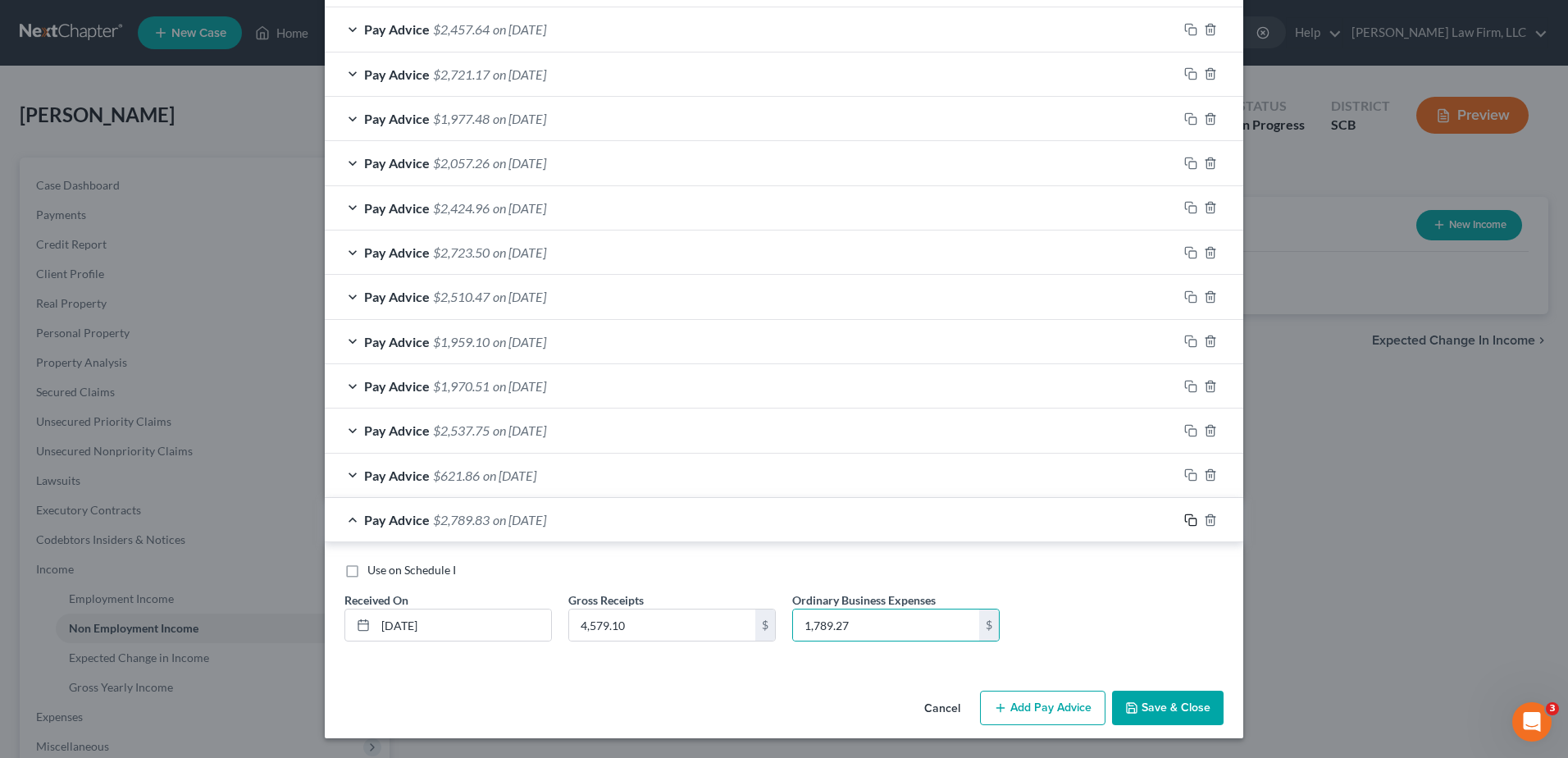
click at [1186, 523] on icon "button" at bounding box center [1191, 520] width 13 height 13
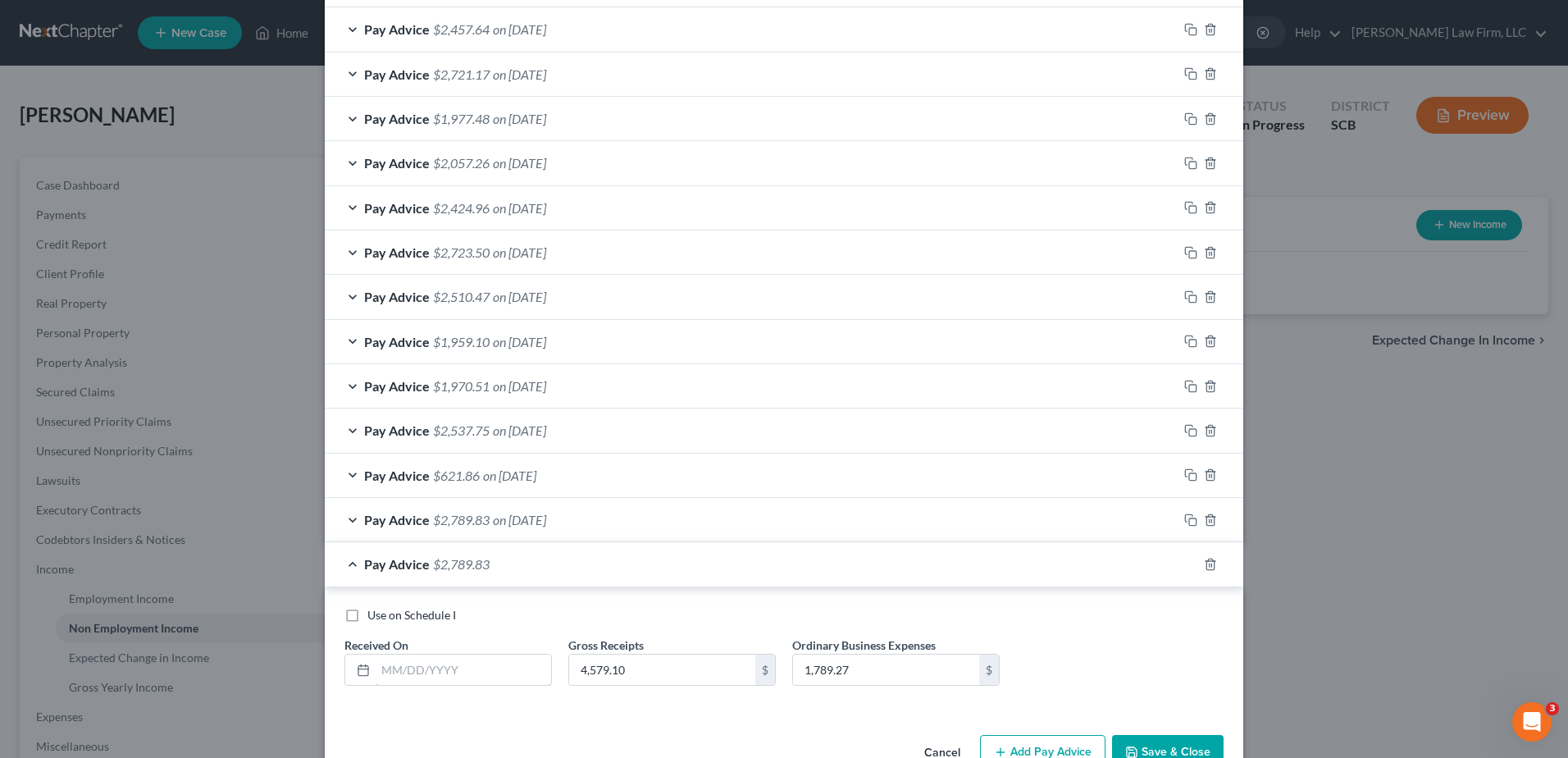
click at [405, 676] on input "text" at bounding box center [463, 670] width 175 height 31
click at [785, 625] on div "Use on Schedule I Received On * Gross Receipts 4,579.10 $ Ordinary Business Exp…" at bounding box center [784, 653] width 896 height 92
click at [469, 674] on input "text" at bounding box center [463, 670] width 175 height 31
type input "[DATE]"
type input "2,771.25"
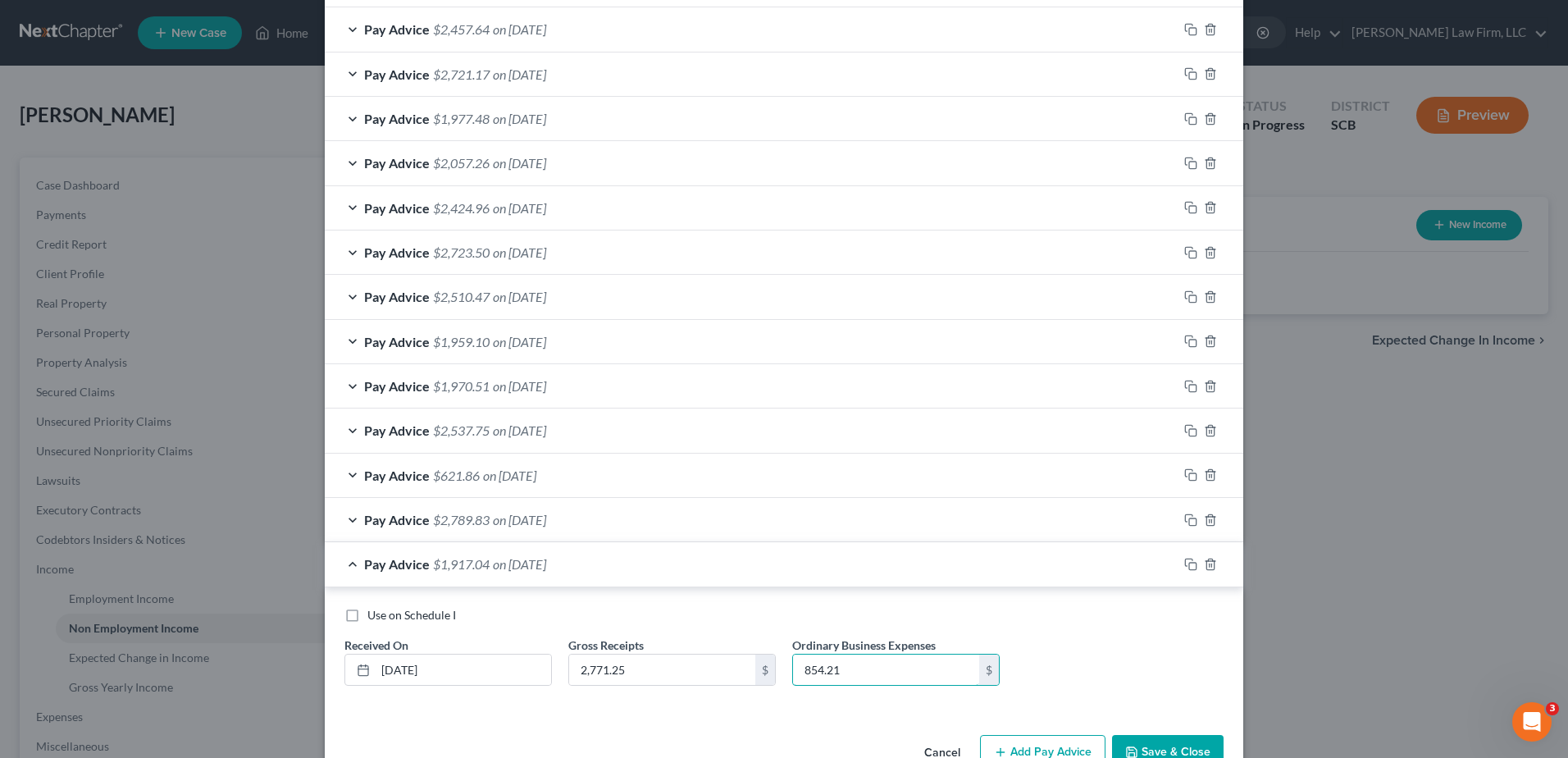
type input "854.21"
click at [1184, 564] on icon "button" at bounding box center [1191, 564] width 13 height 13
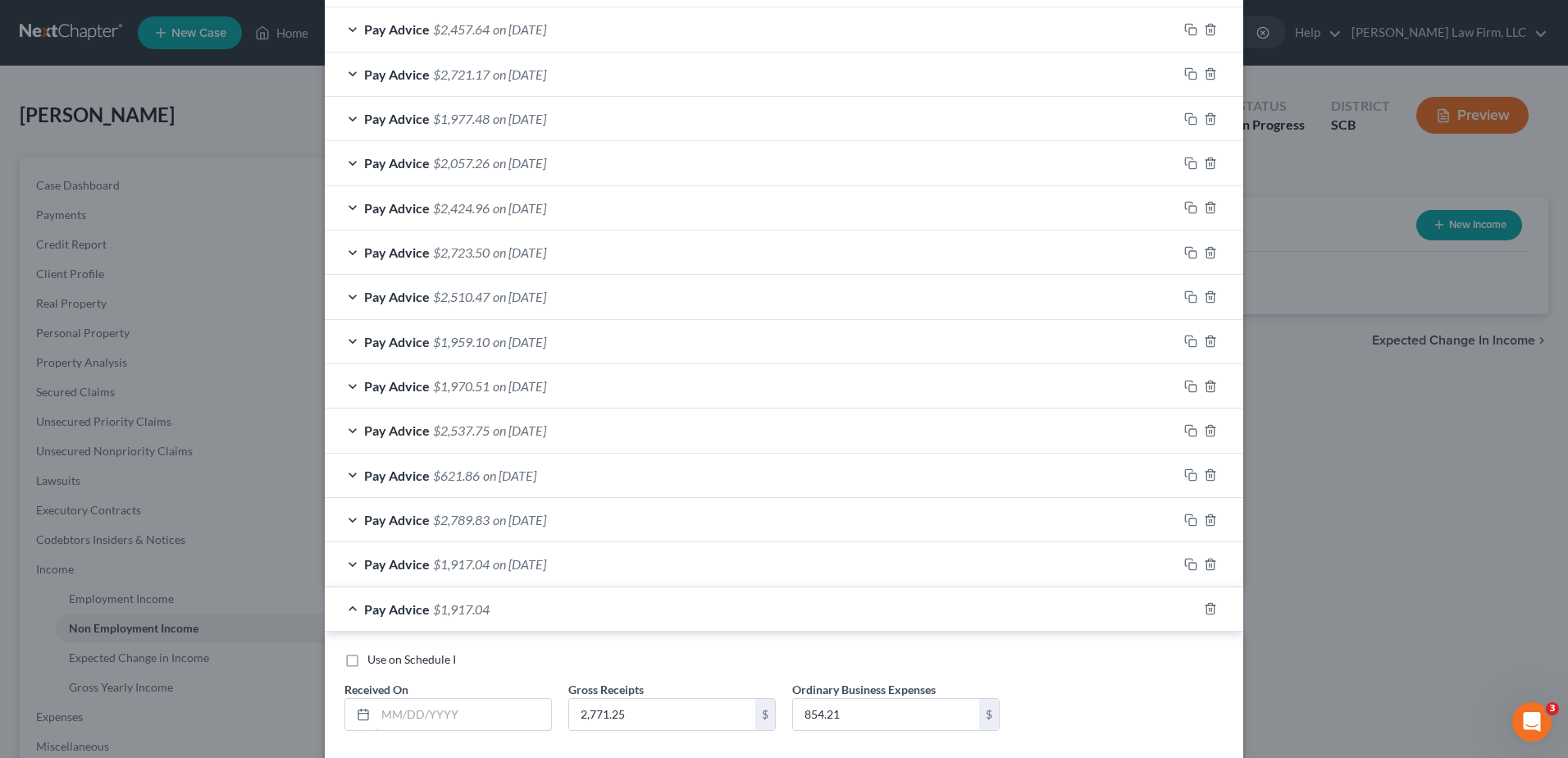
click at [485, 706] on input "text" at bounding box center [463, 714] width 175 height 31
type input "[DATE]"
type input "4,528.25"
click at [860, 712] on input "854.21" at bounding box center [886, 714] width 186 height 31
type input "1,297.45"
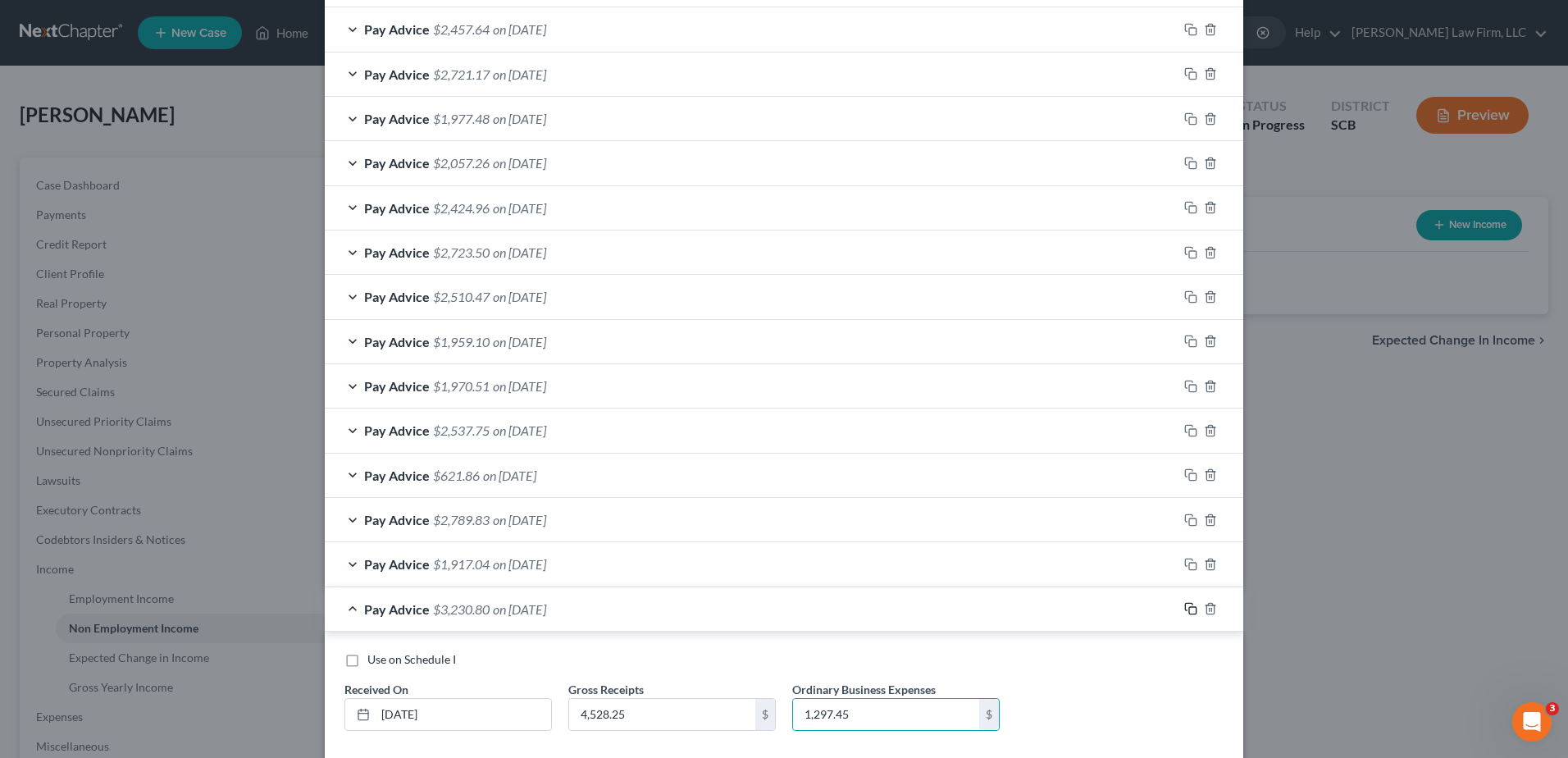
click at [1187, 611] on icon "button" at bounding box center [1191, 609] width 13 height 13
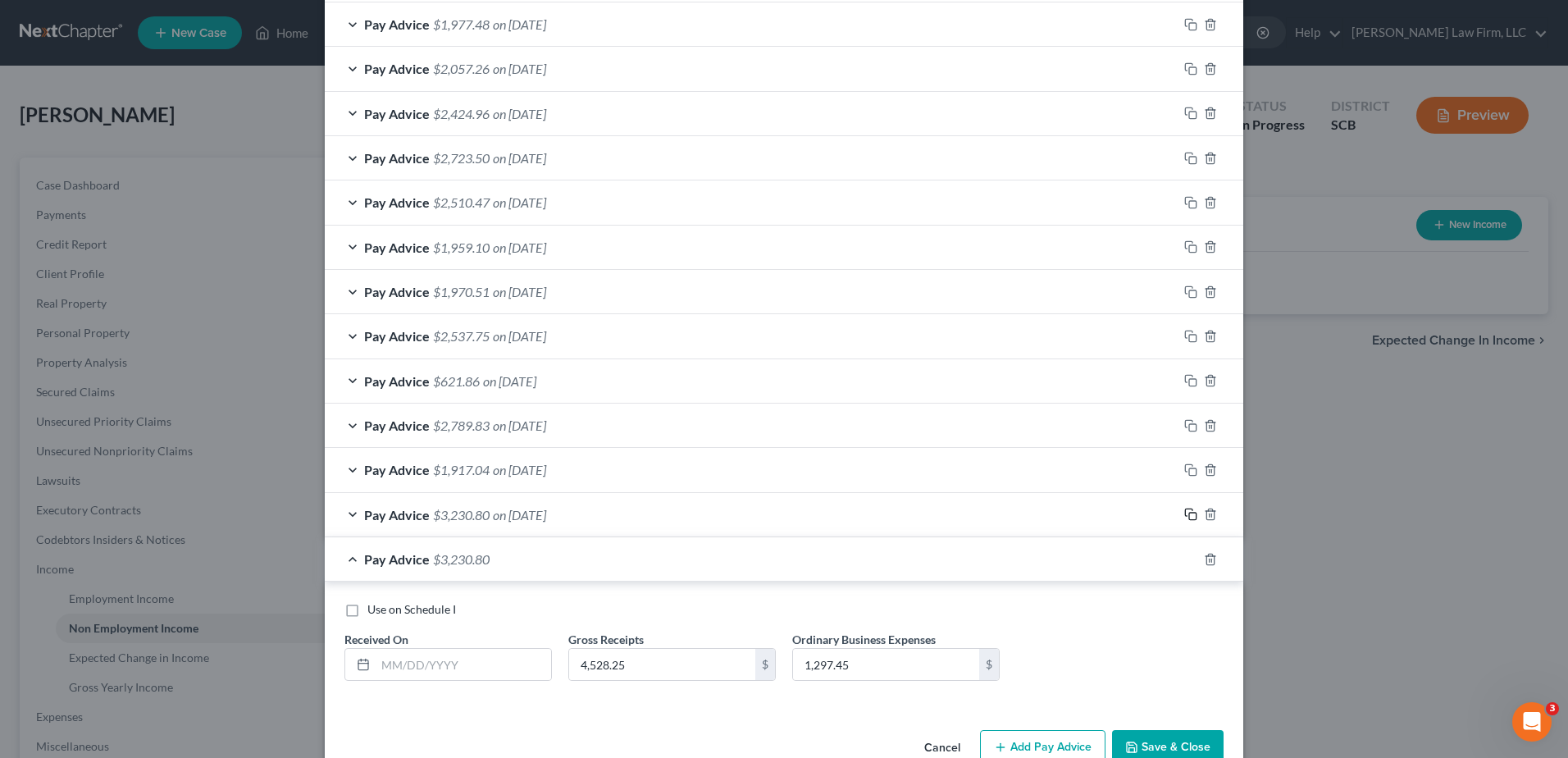
scroll to position [661, 0]
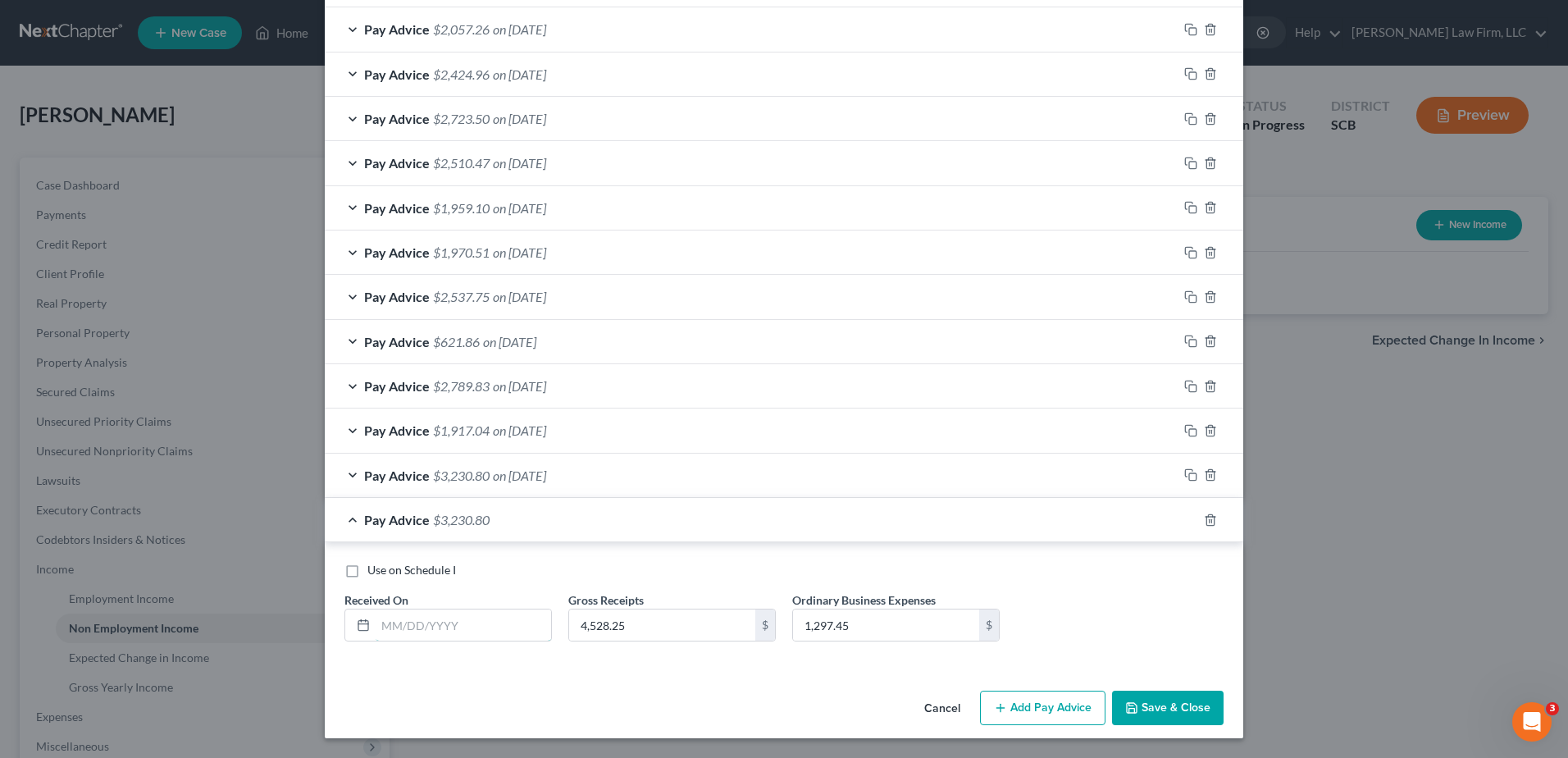
click at [452, 630] on input "text" at bounding box center [463, 625] width 175 height 31
click at [766, 557] on div "Use on Schedule I Received On * 06/ Gross Receipts 4,528.25 $ Ordinary Business…" at bounding box center [784, 604] width 918 height 125
click at [472, 630] on input "06/" at bounding box center [463, 625] width 175 height 31
click at [443, 626] on input "06/" at bounding box center [463, 625] width 175 height 31
type input "[DATE]"
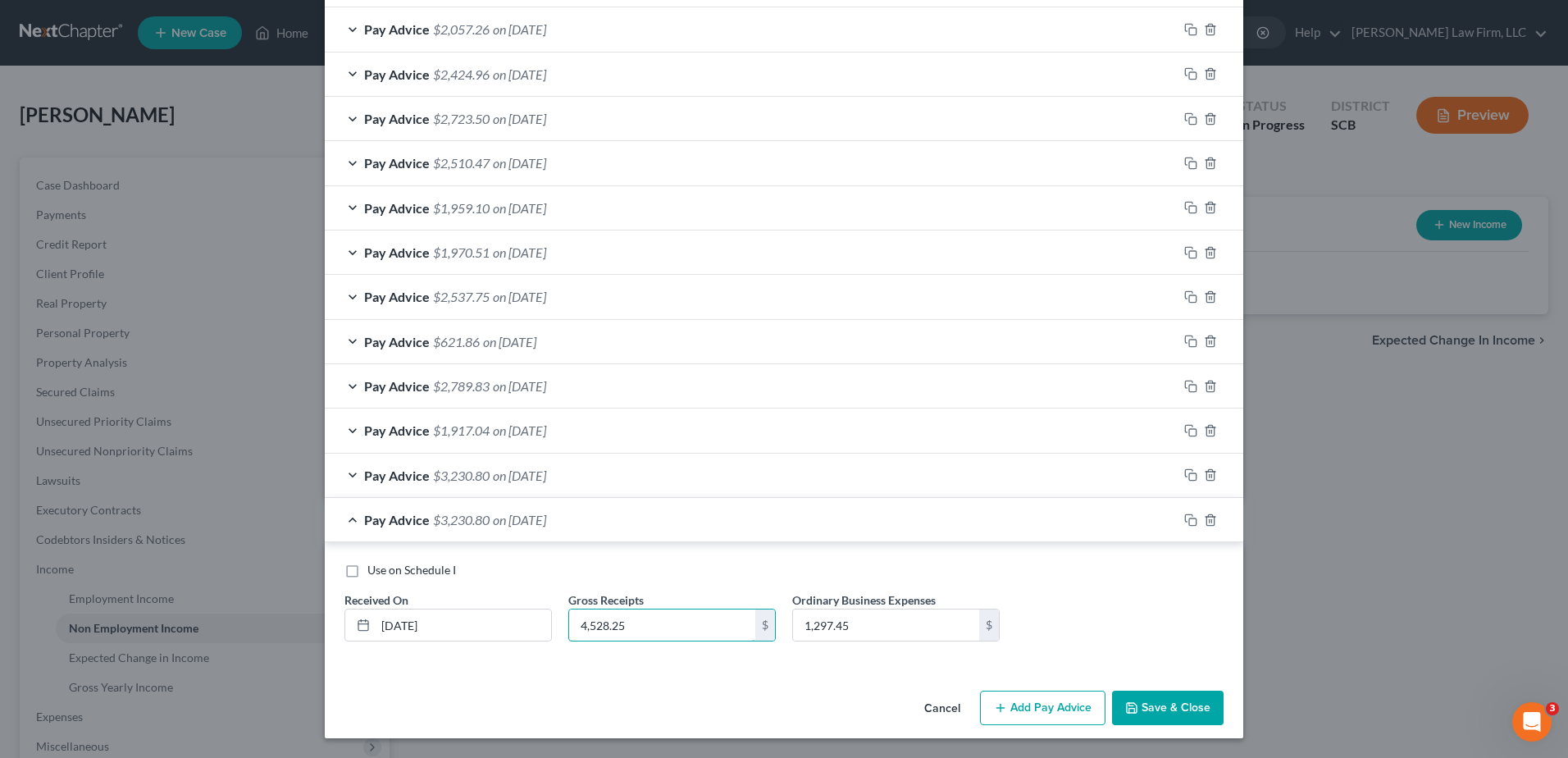
click at [687, 620] on input "4,528.25" at bounding box center [662, 625] width 186 height 31
type input "3,943.53"
click at [868, 618] on input "1,297.45" at bounding box center [886, 625] width 186 height 31
type input "1,458.35"
click at [1184, 521] on icon "button" at bounding box center [1191, 520] width 13 height 13
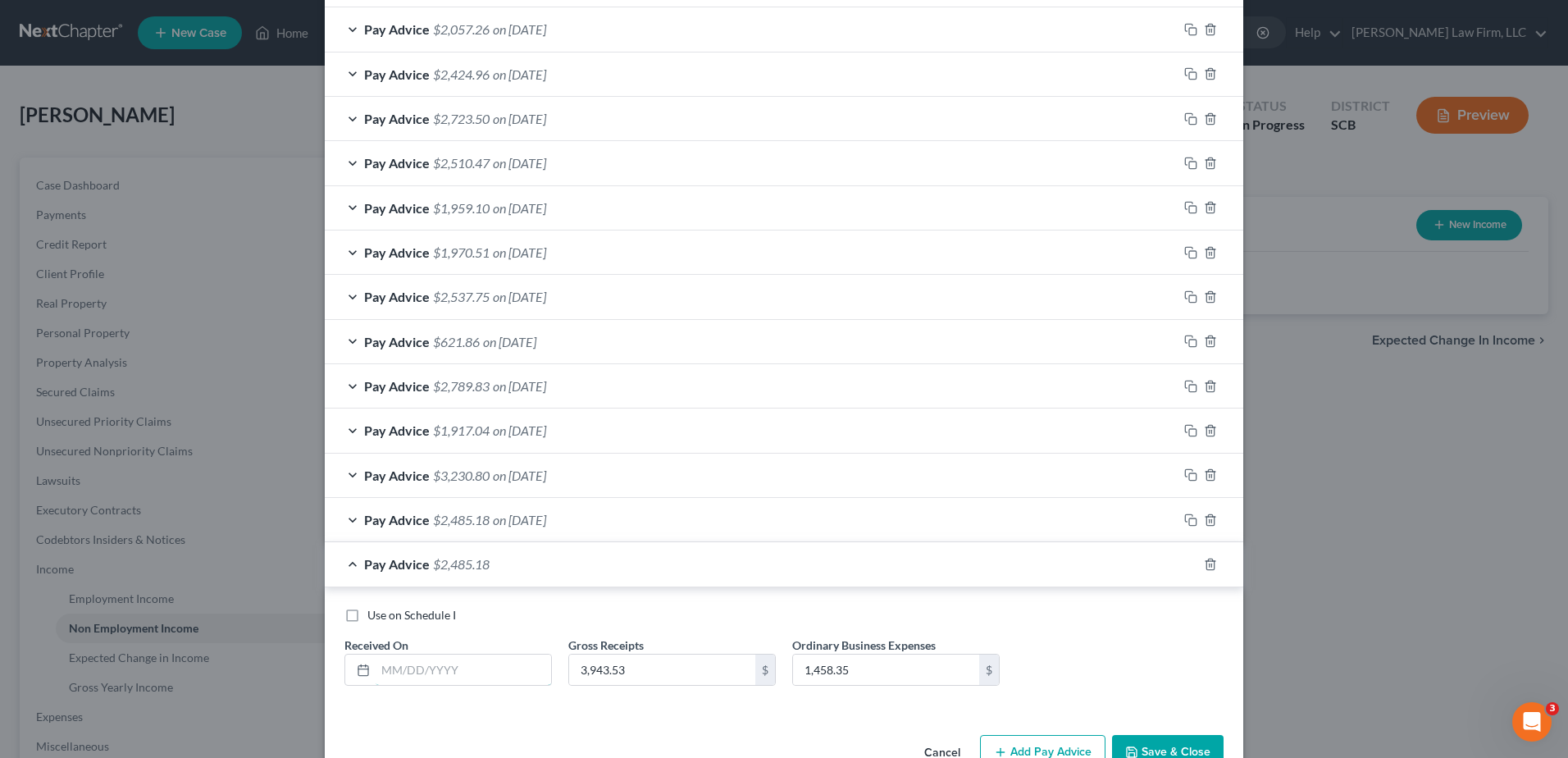
click at [492, 661] on input "text" at bounding box center [463, 670] width 175 height 31
type input "[DATE]"
type input "4,956.00"
type input "1,783.44"
click at [1184, 567] on icon "button" at bounding box center [1191, 564] width 13 height 13
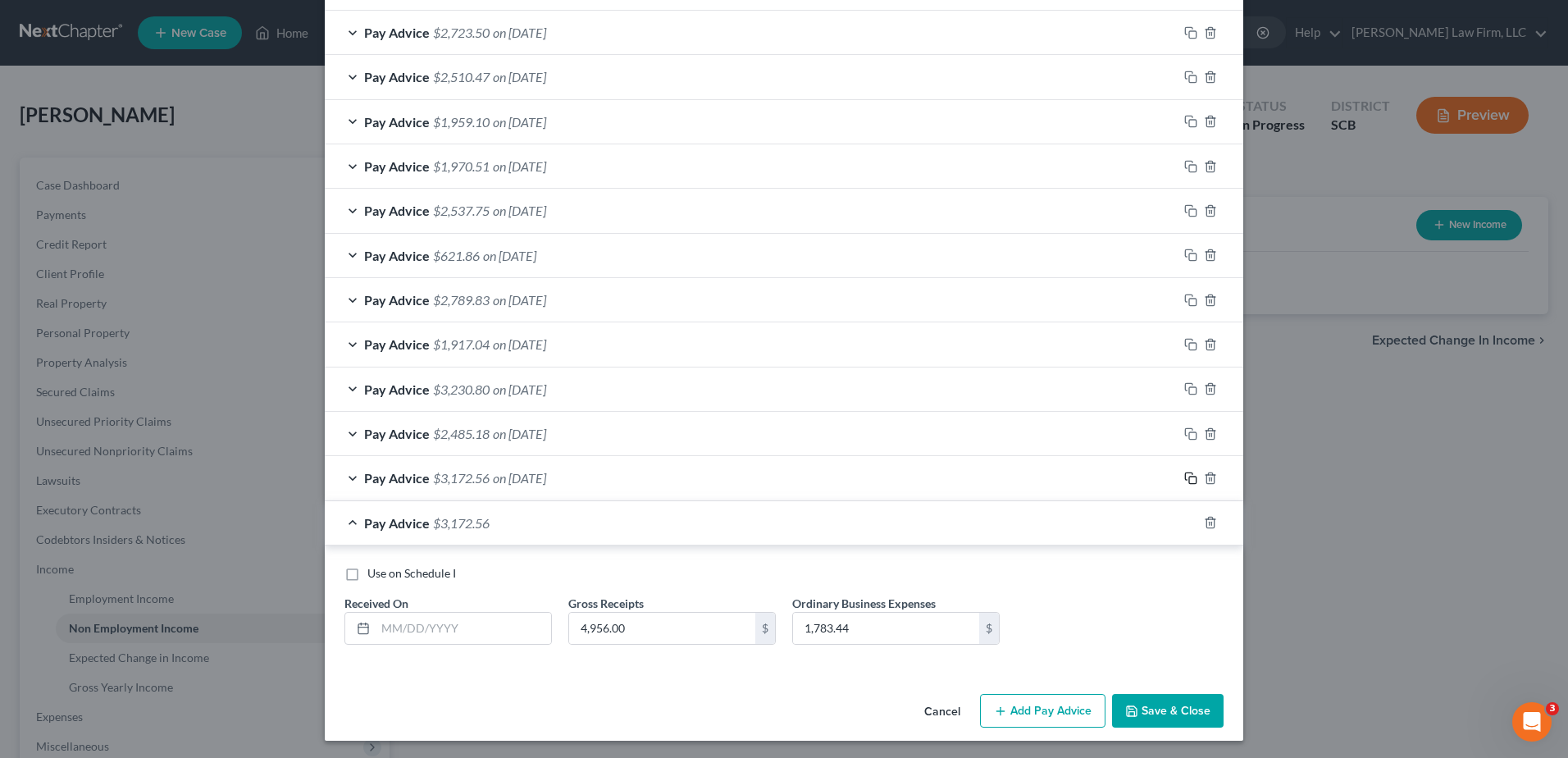
scroll to position [749, 0]
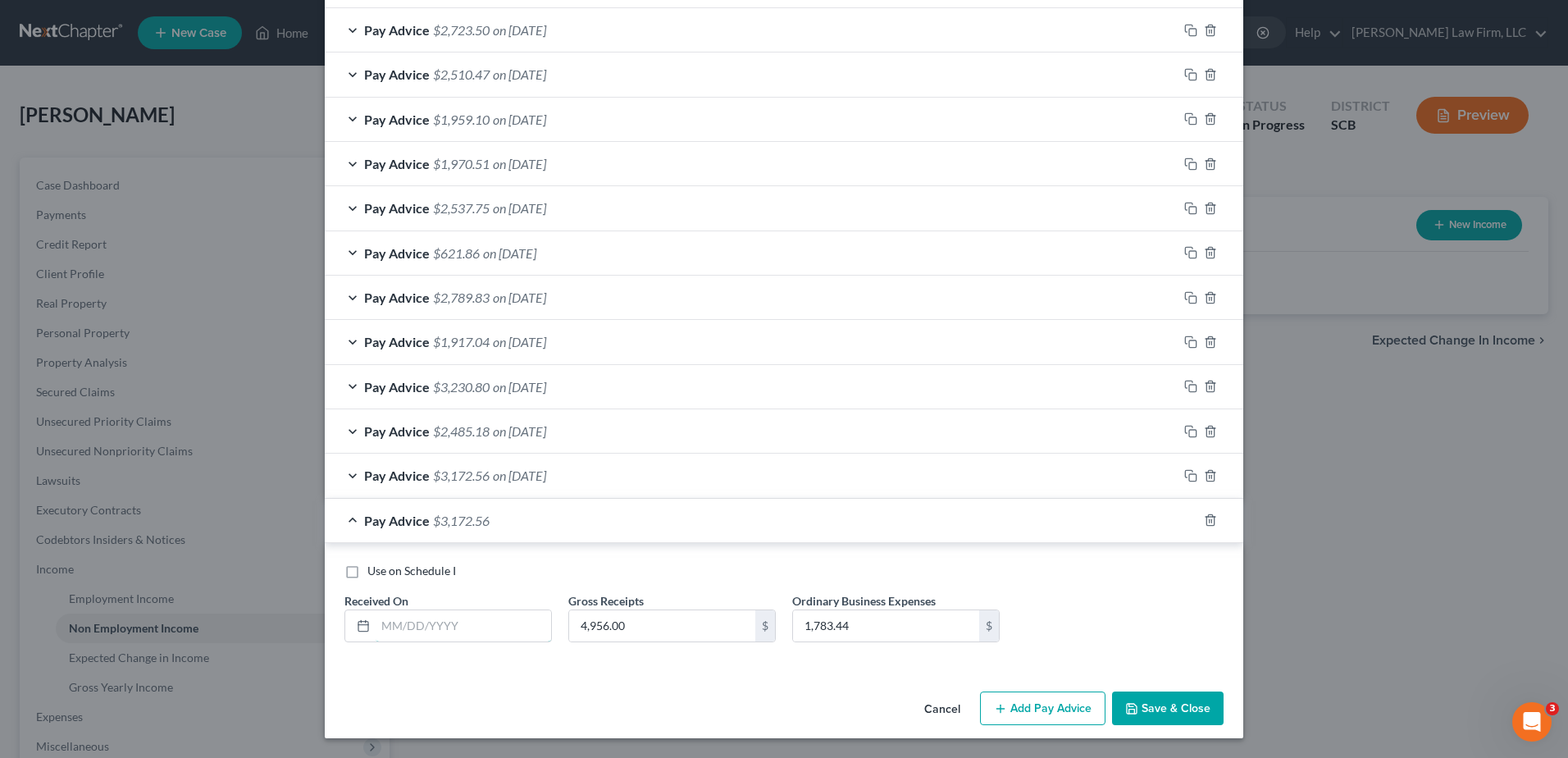
click at [463, 618] on input "text" at bounding box center [463, 625] width 175 height 31
type input "[DATE]"
type input "3,577.75"
click at [877, 622] on input "1,783.44" at bounding box center [886, 625] width 186 height 31
type input "1,509.51"
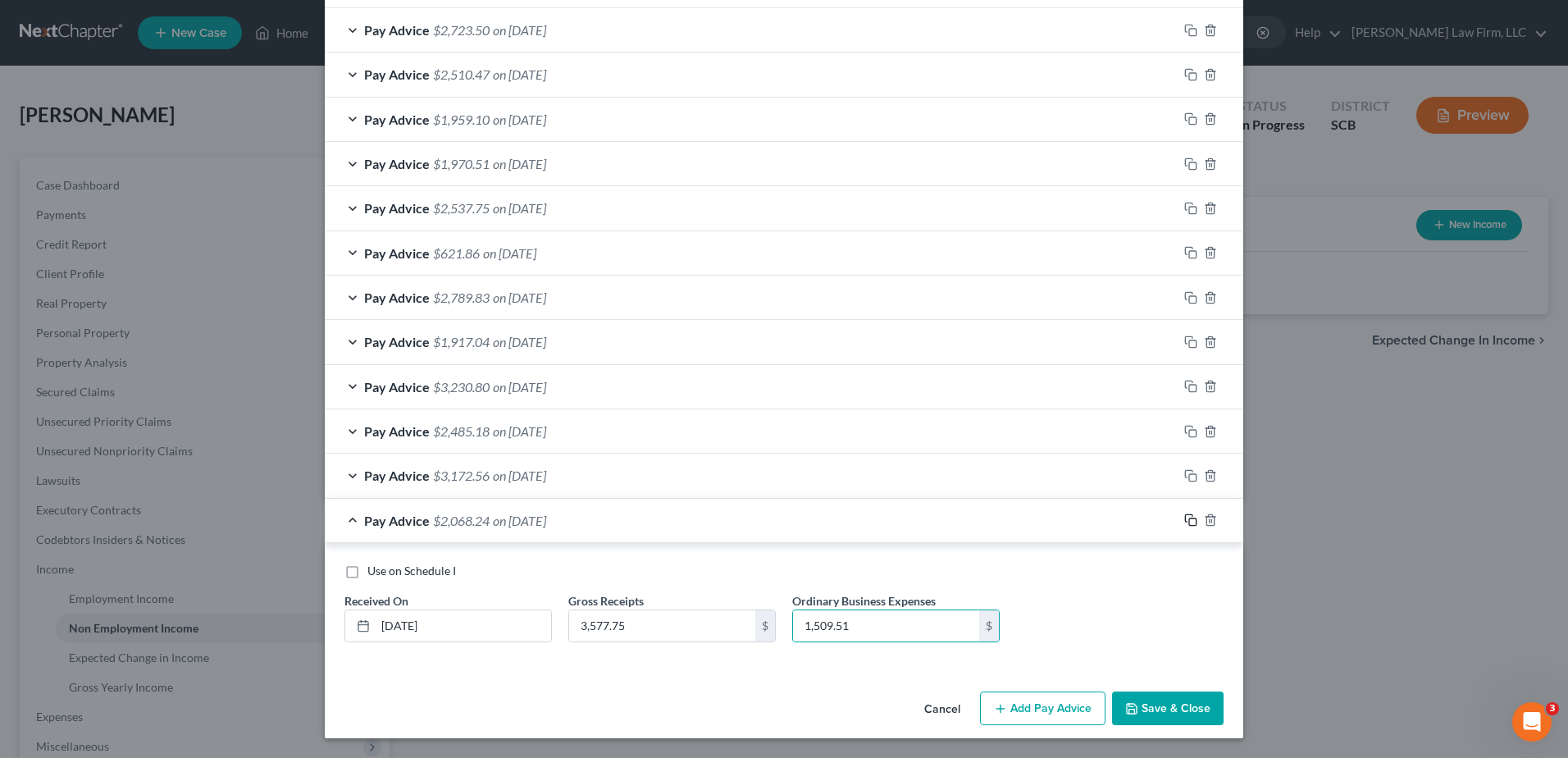
click at [1184, 519] on icon "button" at bounding box center [1191, 520] width 13 height 13
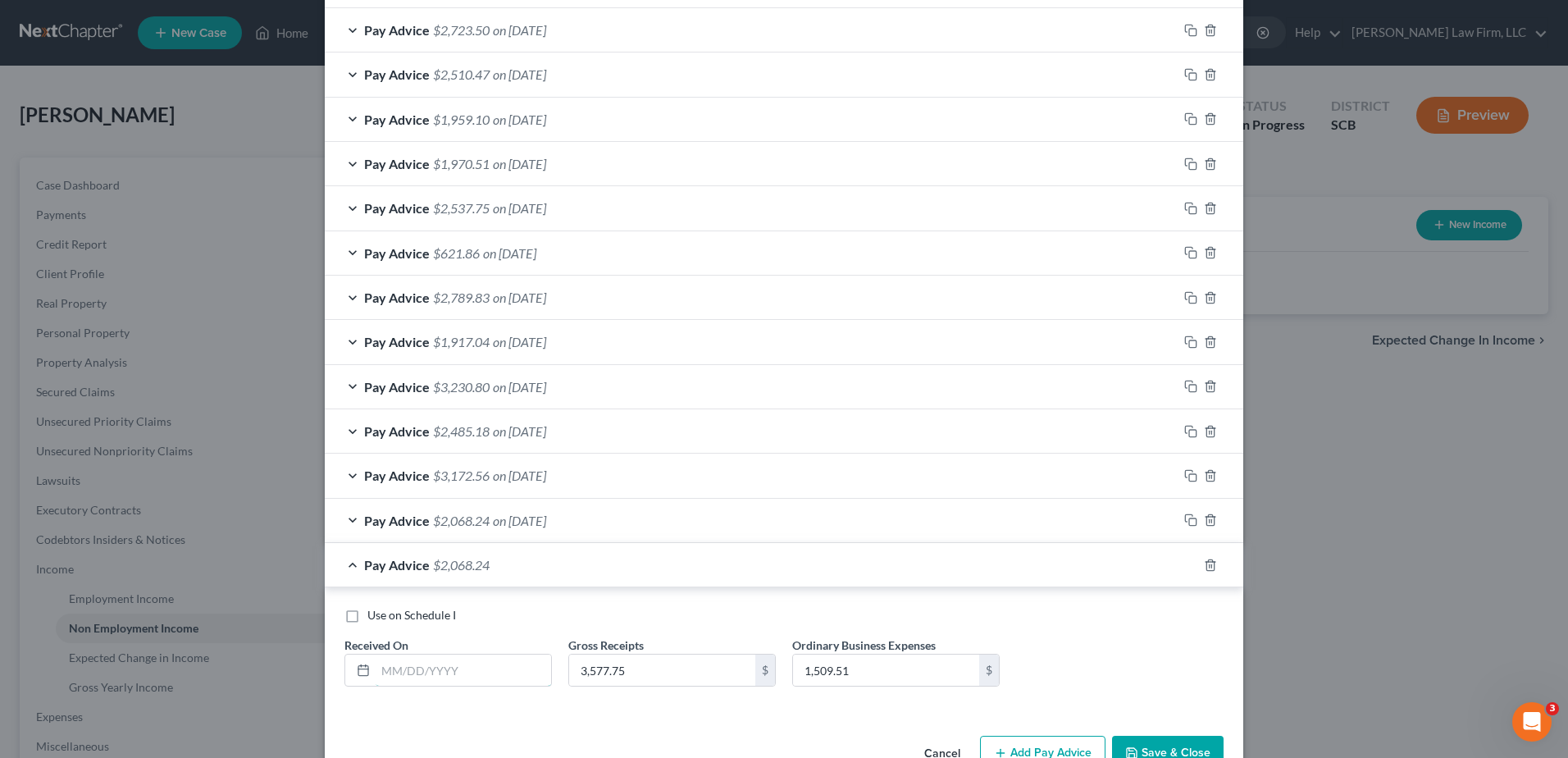
click at [418, 660] on input "text" at bounding box center [463, 670] width 175 height 31
type input "[DATE]"
type input "2,381.00"
type input "1,095.90"
click at [1189, 567] on rect "button" at bounding box center [1193, 567] width 8 height 8
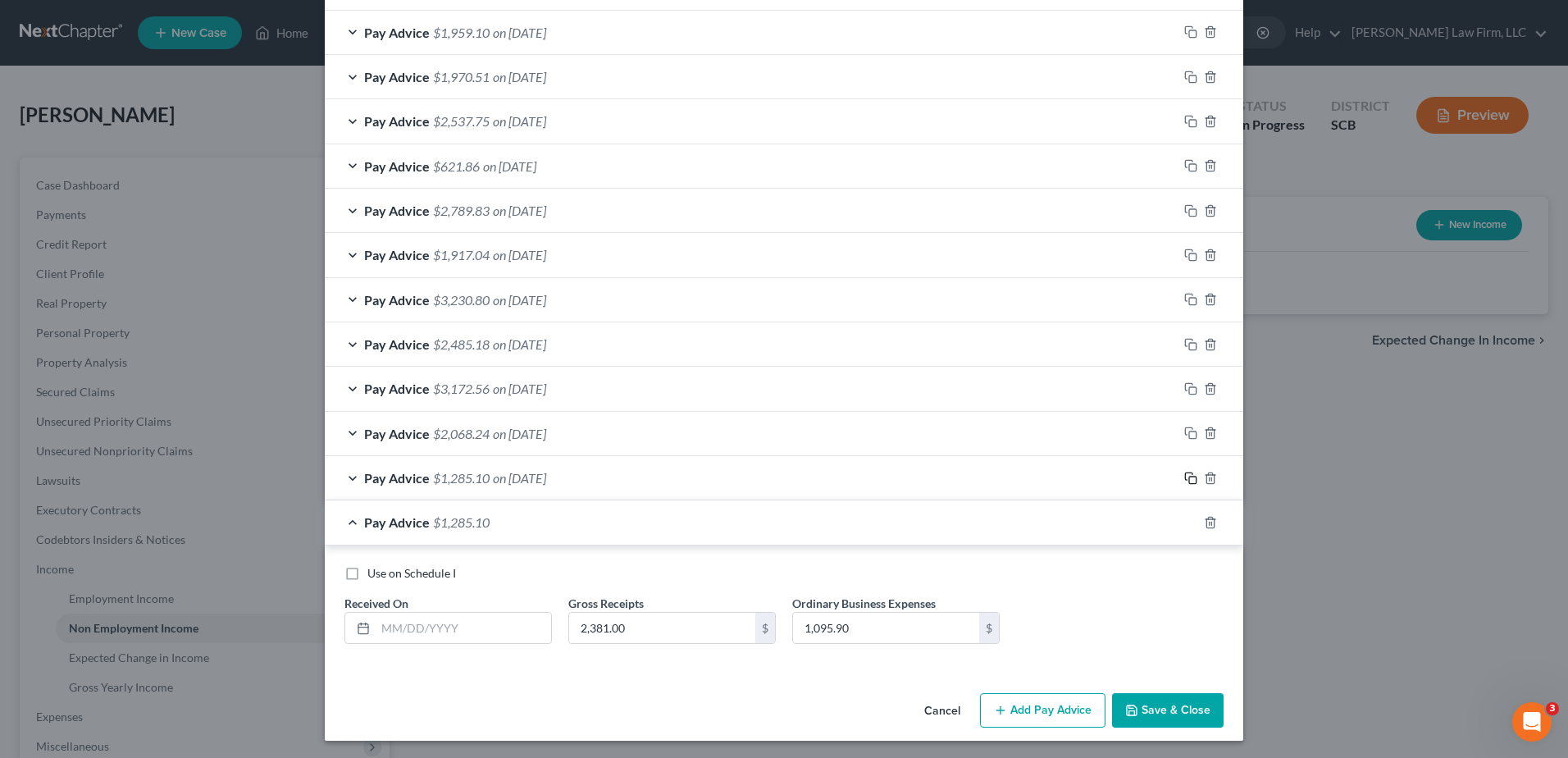
scroll to position [839, 0]
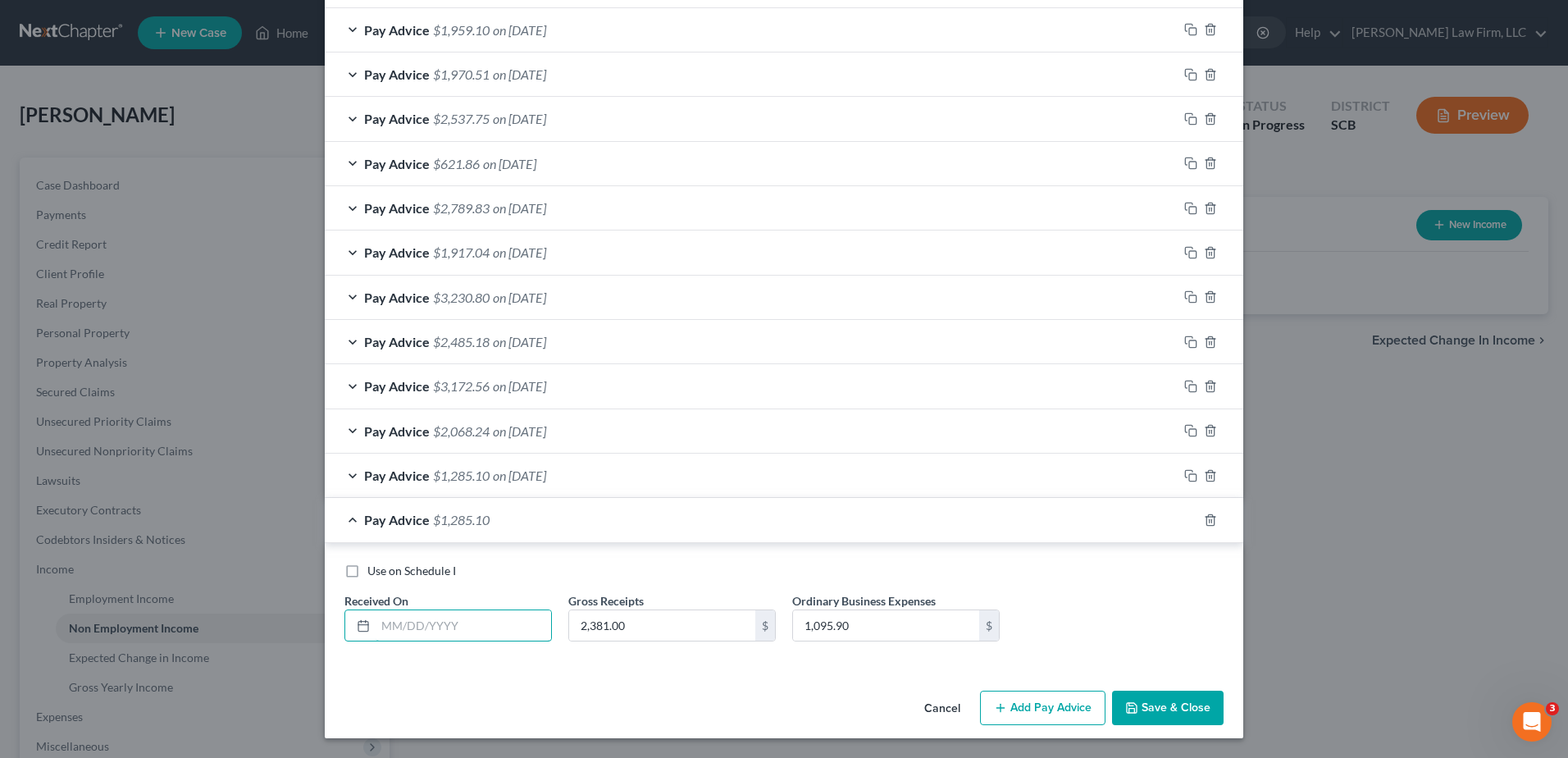
click at [466, 624] on input "text" at bounding box center [463, 625] width 175 height 31
type input "[DATE]"
type input "2,952.50"
type input "1,325.47"
click at [1184, 523] on icon "button" at bounding box center [1191, 520] width 13 height 13
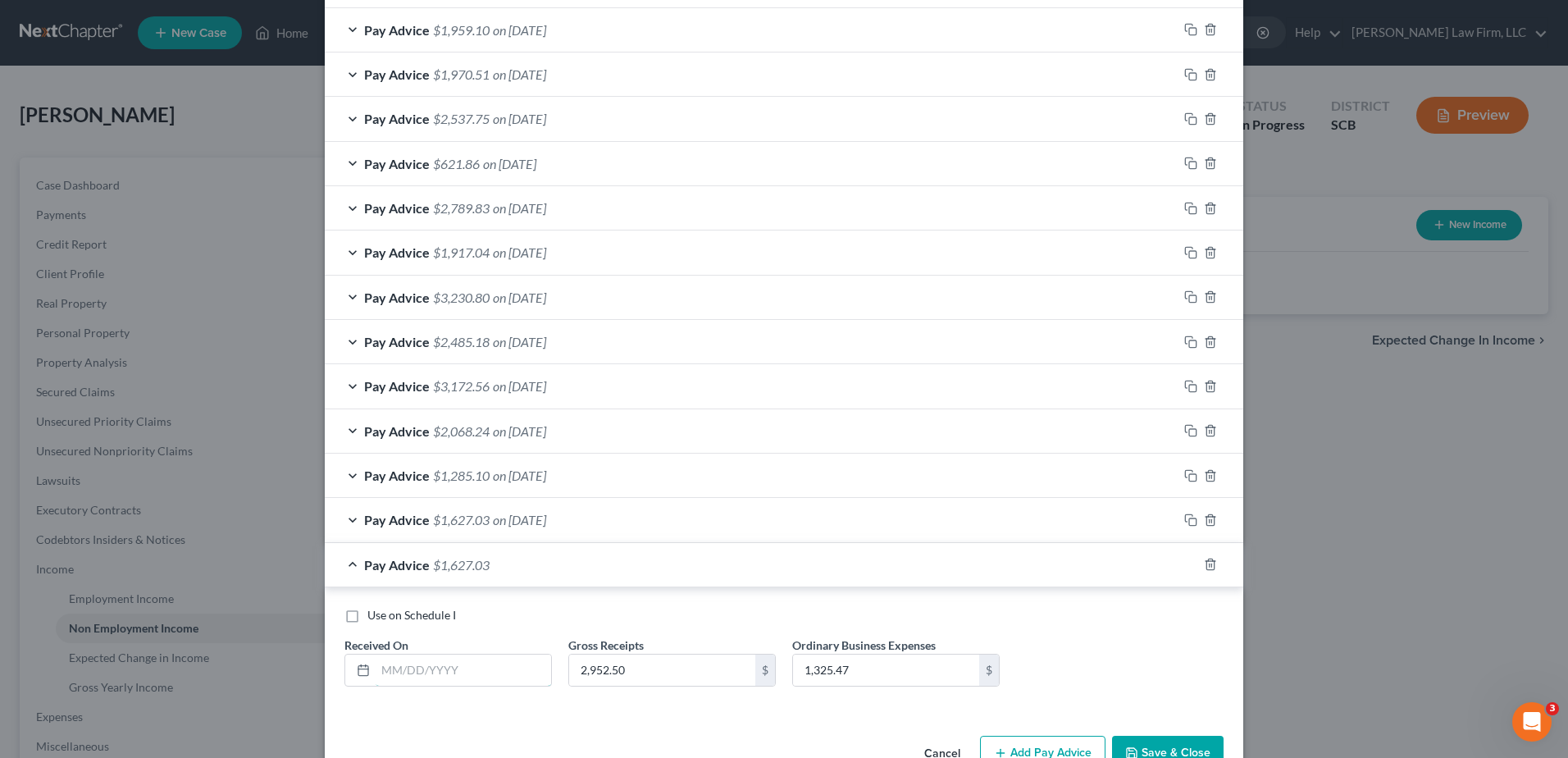
click at [473, 673] on input "text" at bounding box center [463, 670] width 175 height 31
type input "[DATE]"
click at [668, 659] on input "2,952.50" at bounding box center [662, 670] width 186 height 31
type input "5,196.50"
type input "2,125.64"
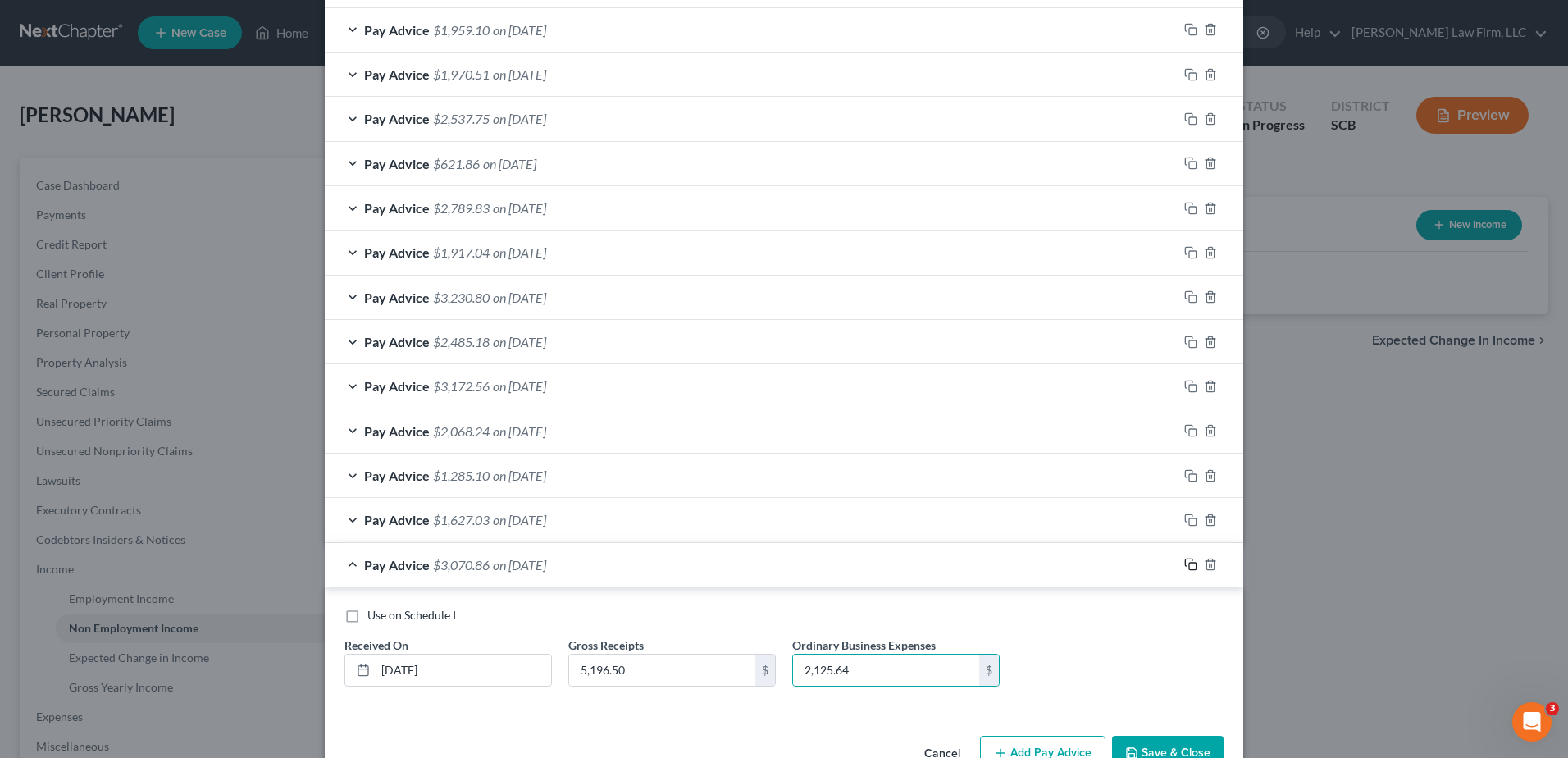
click at [1189, 565] on icon "button" at bounding box center [1191, 564] width 13 height 13
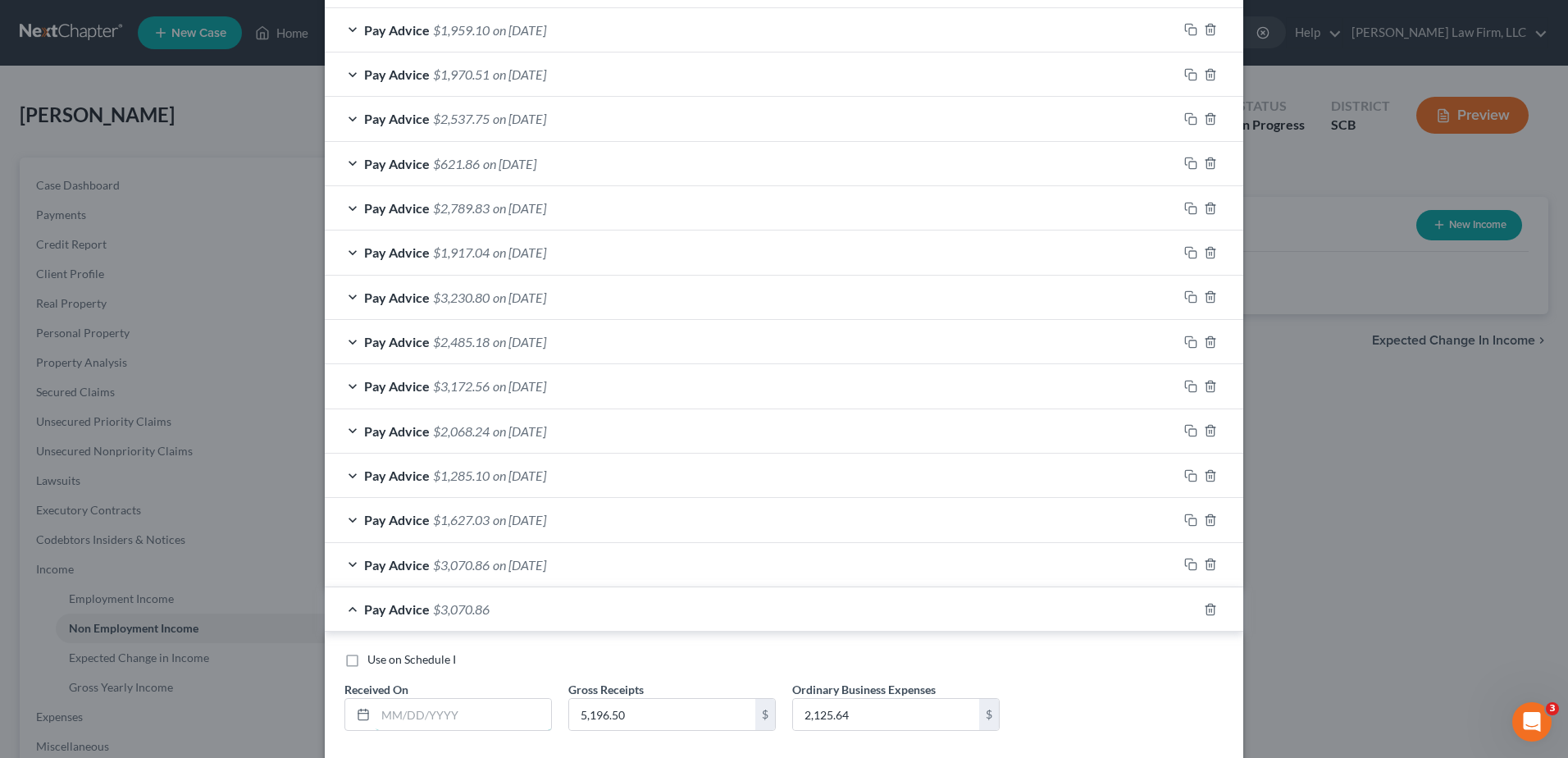
click at [468, 719] on input "text" at bounding box center [463, 714] width 175 height 31
type input "[DATE]"
click at [676, 707] on input "5,196.50" at bounding box center [662, 714] width 186 height 31
type input "4,593.25"
click at [854, 719] on input "2,125.64" at bounding box center [886, 714] width 186 height 31
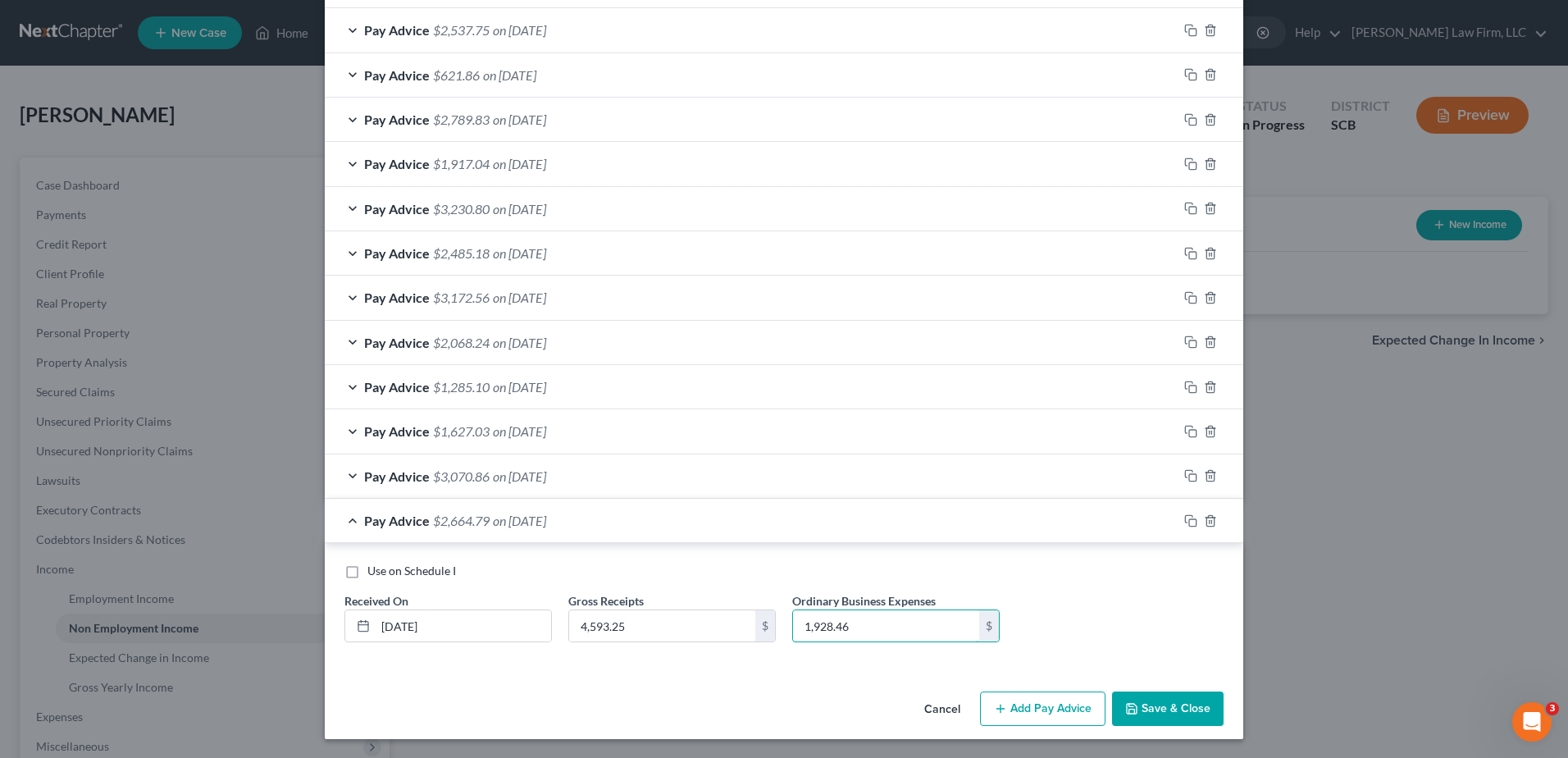
scroll to position [928, 0]
type input "1,928.46"
click at [1184, 514] on icon "button" at bounding box center [1191, 520] width 13 height 13
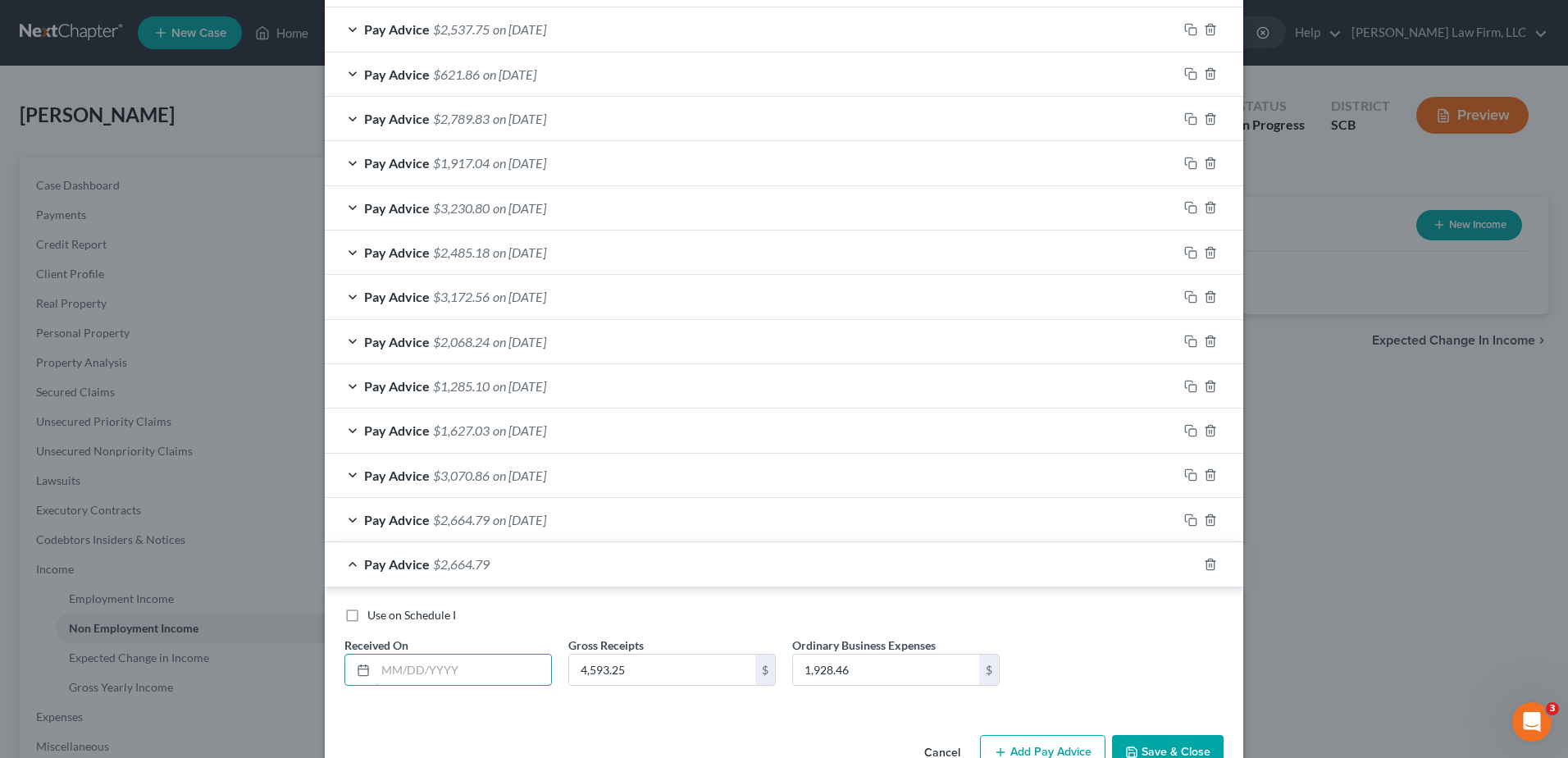
click at [447, 667] on input "text" at bounding box center [463, 670] width 175 height 31
type input "[DATE]"
type input "5,169.00"
type input "1,428.88"
click at [1184, 559] on icon "button" at bounding box center [1191, 564] width 13 height 13
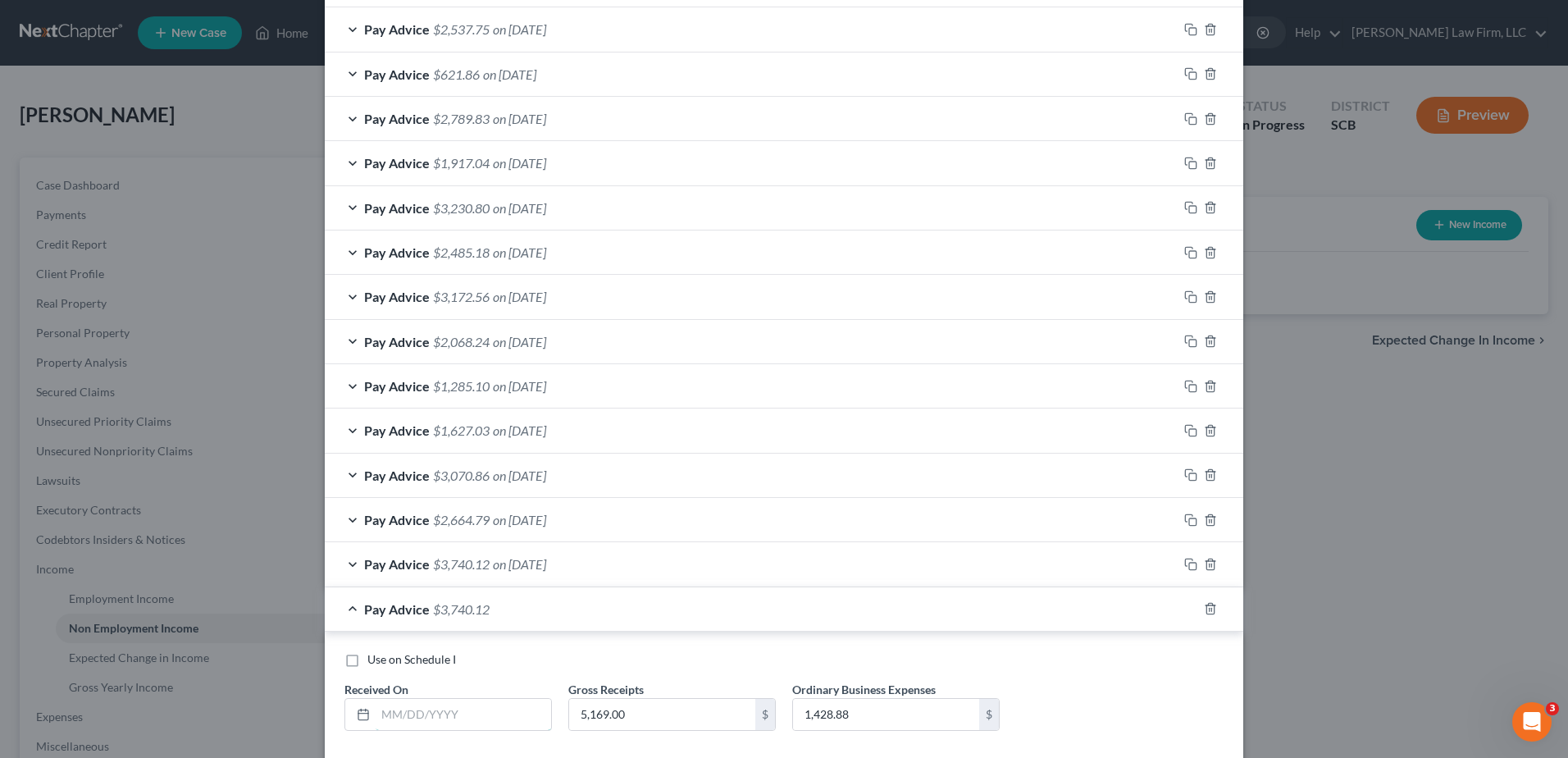
click at [496, 708] on input "text" at bounding box center [463, 714] width 175 height 31
type input "[DATE]"
click at [636, 723] on input "5,169.00" at bounding box center [662, 714] width 186 height 31
type input "4,061.50"
click at [860, 714] on input "1,428.88" at bounding box center [886, 714] width 186 height 31
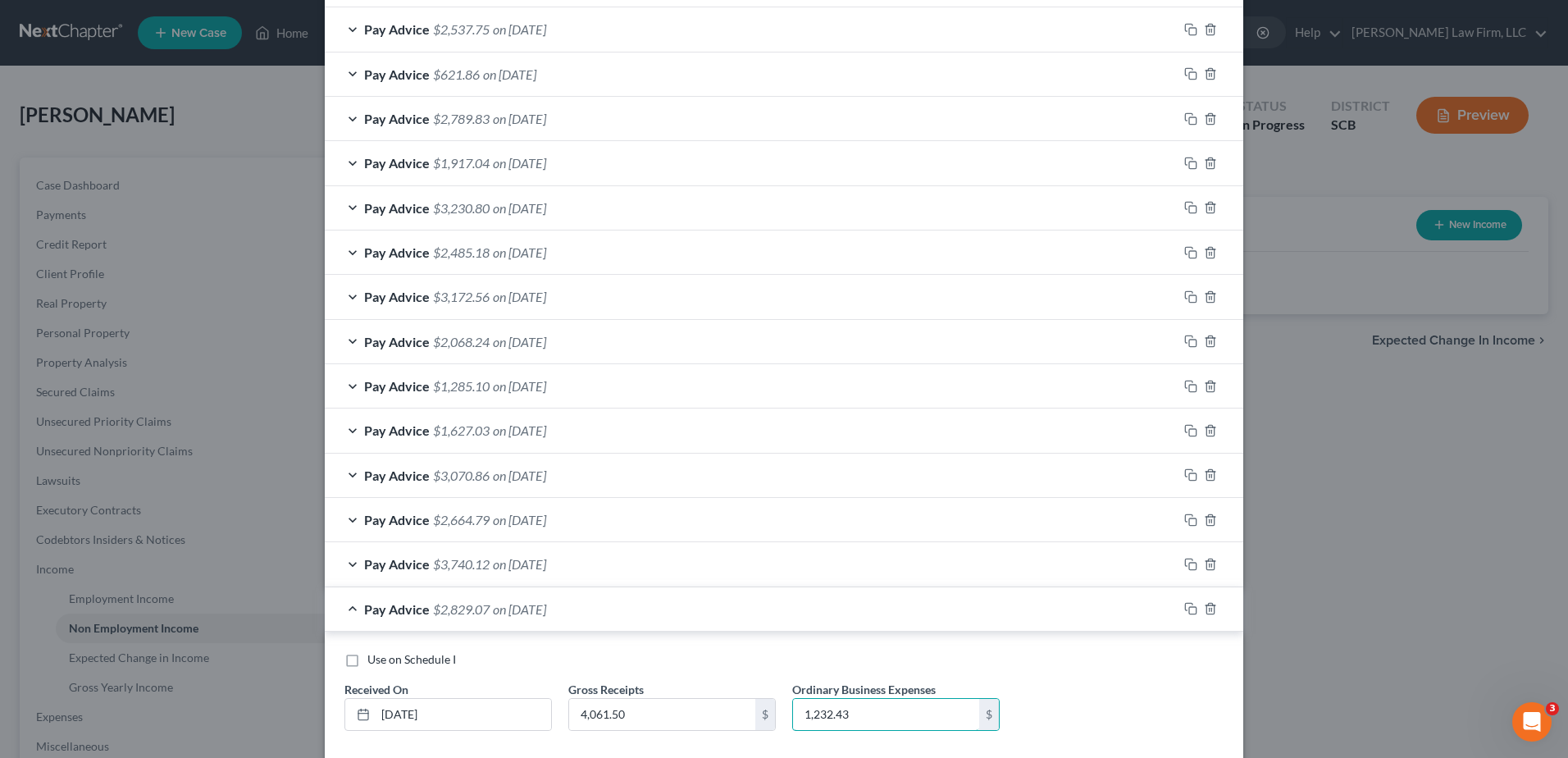
type input "1,232.43"
click at [1184, 604] on icon "button" at bounding box center [1191, 609] width 13 height 13
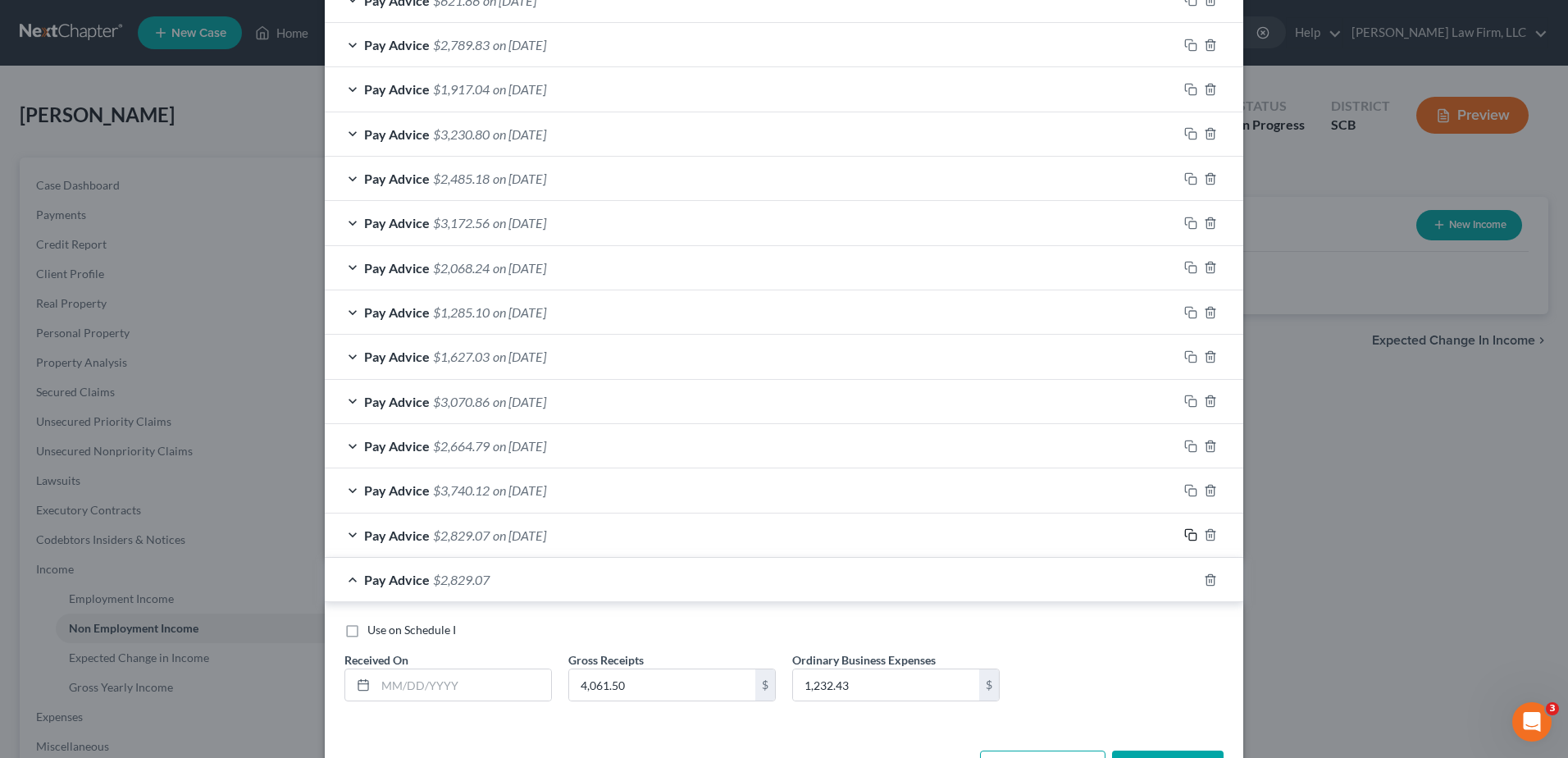
scroll to position [1061, 0]
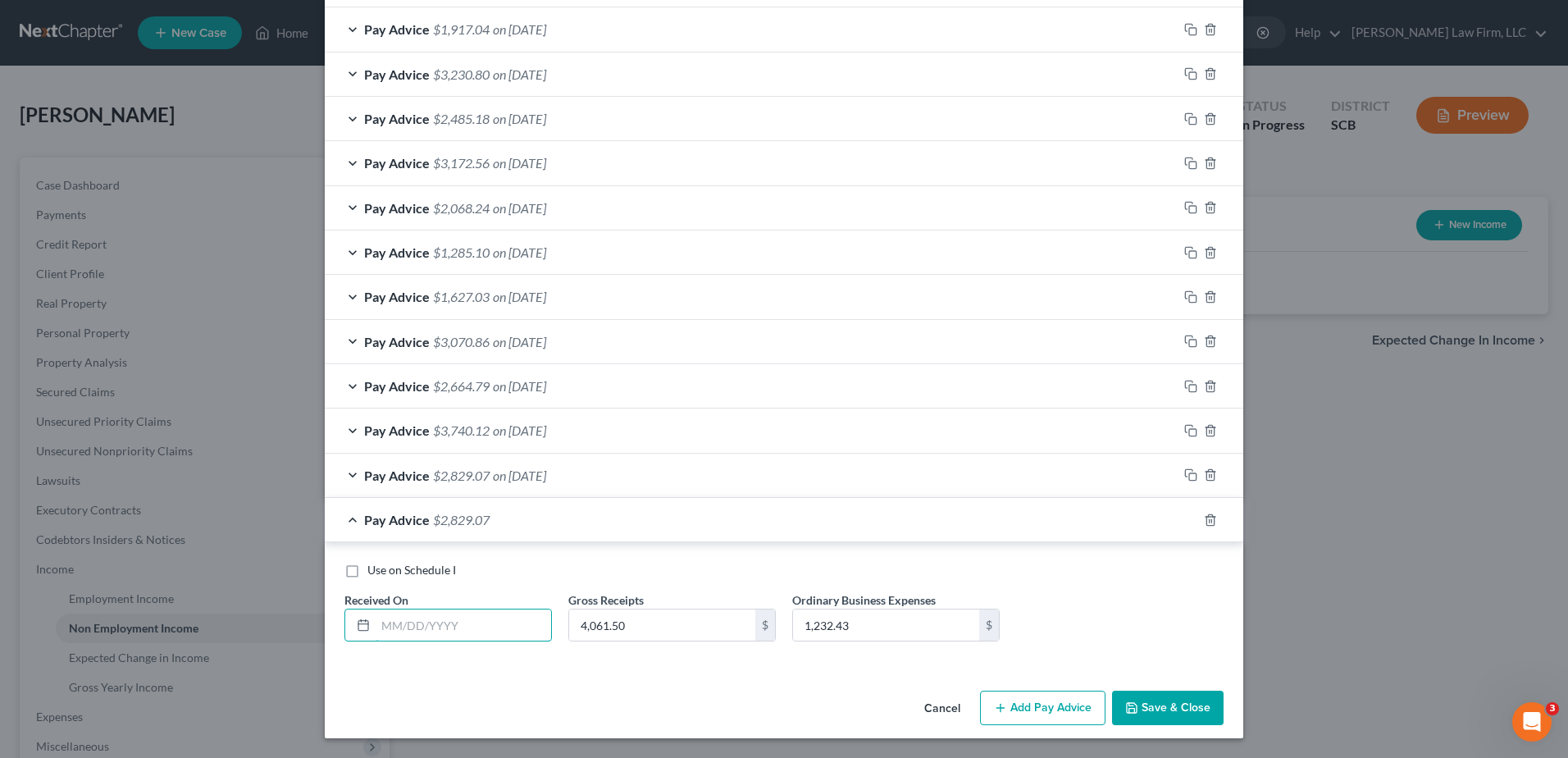
click at [479, 624] on input "text" at bounding box center [463, 625] width 175 height 31
type input "[DATE]"
click at [690, 615] on input "4,061.50" at bounding box center [662, 625] width 186 height 31
type input "3,193.00"
type input "1,050.00"
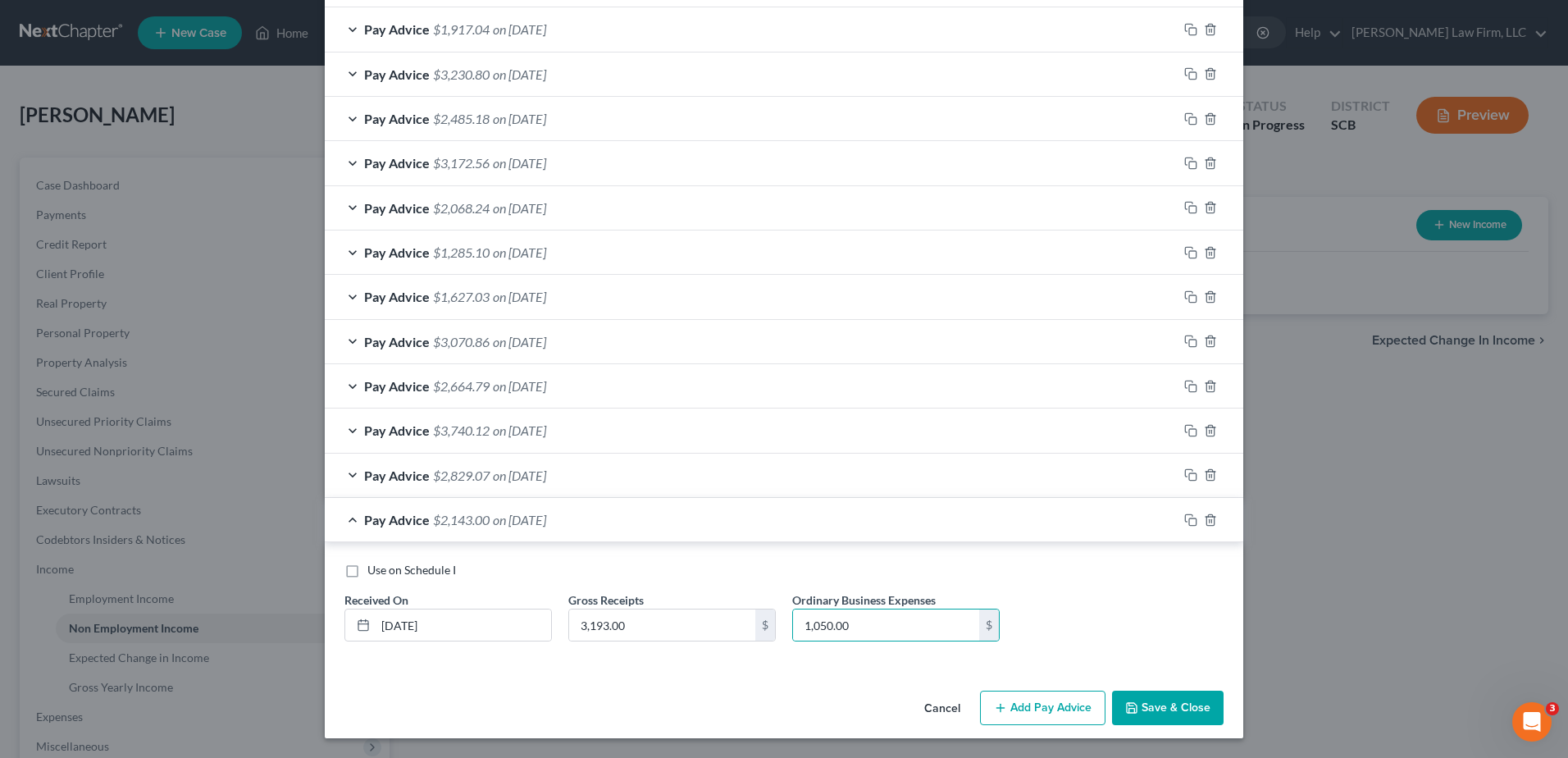
click at [672, 516] on div "Pay Advice $2,143.00 on [DATE]" at bounding box center [751, 520] width 853 height 44
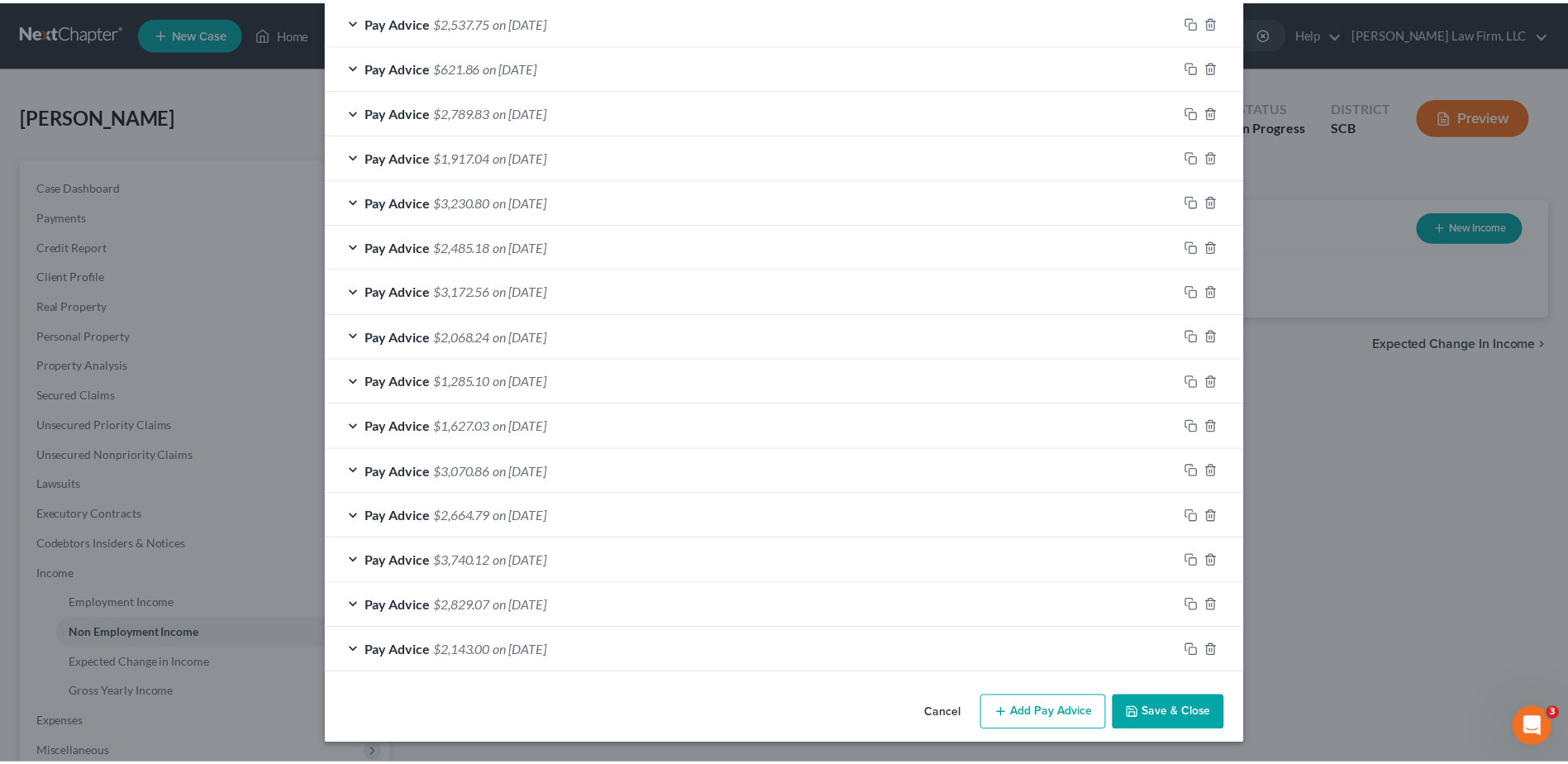
scroll to position [943, 0]
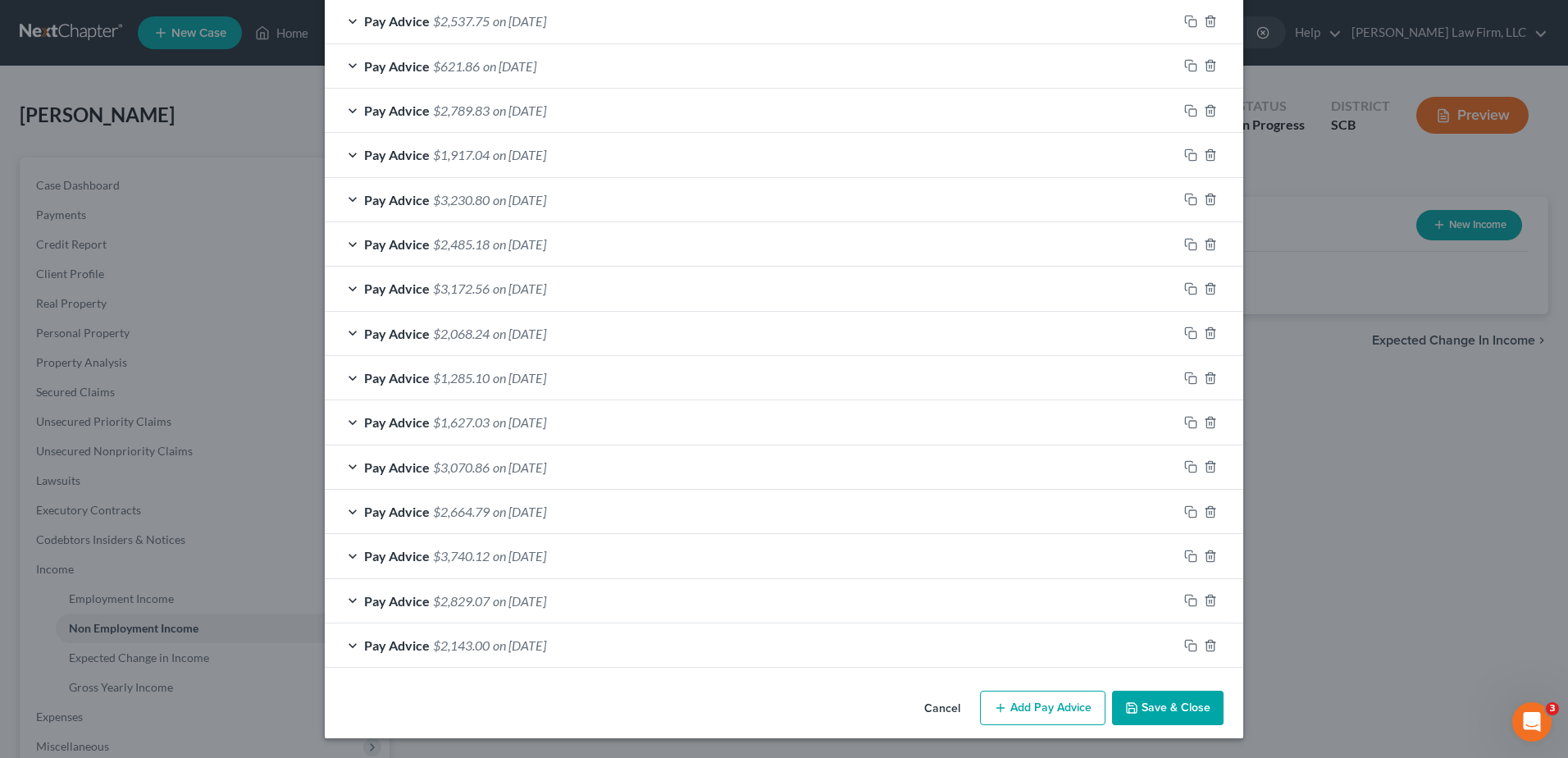
click at [1141, 700] on button "Save & Close" at bounding box center [1168, 708] width 112 height 34
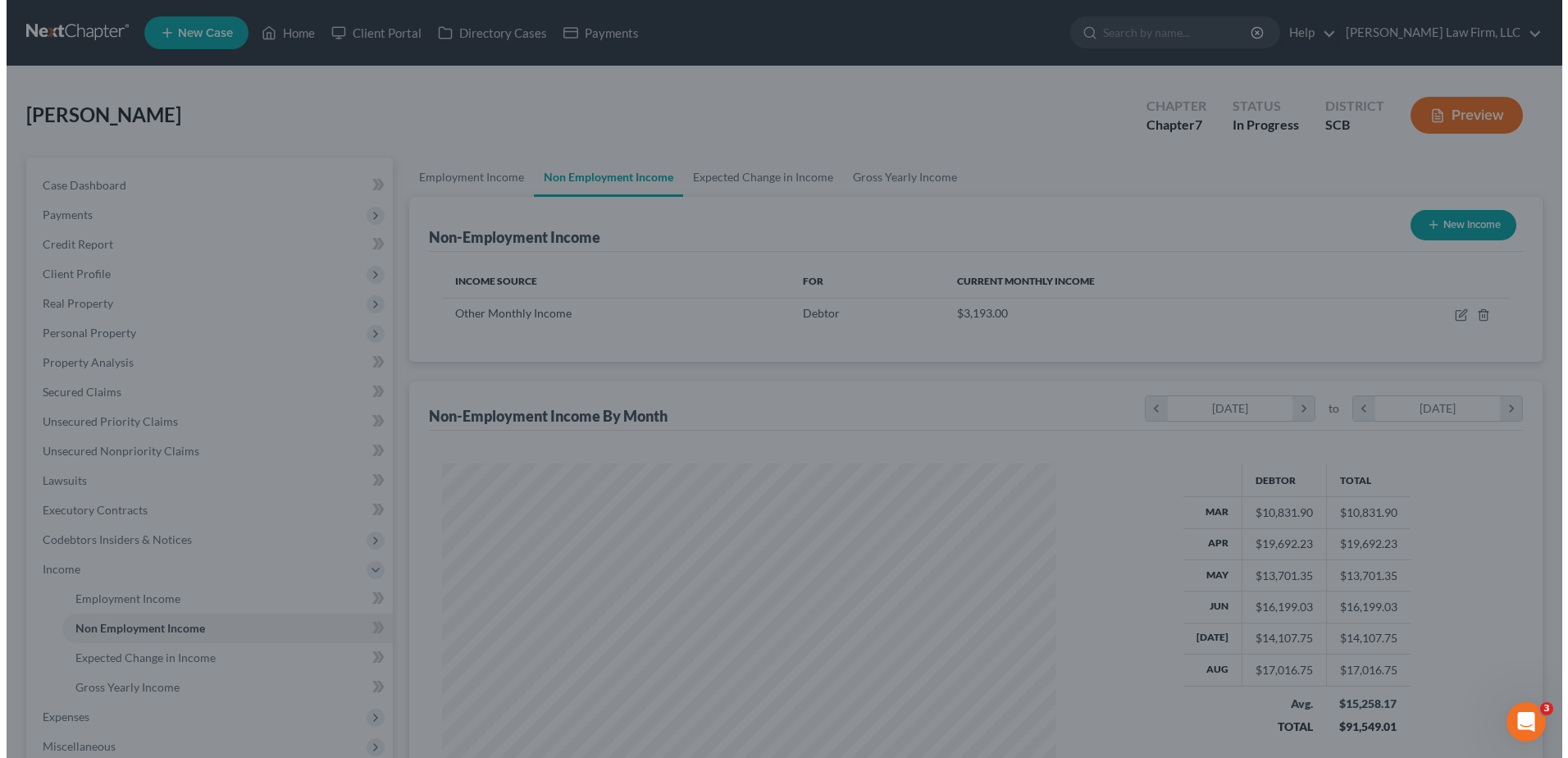
scroll to position [819884, 819523]
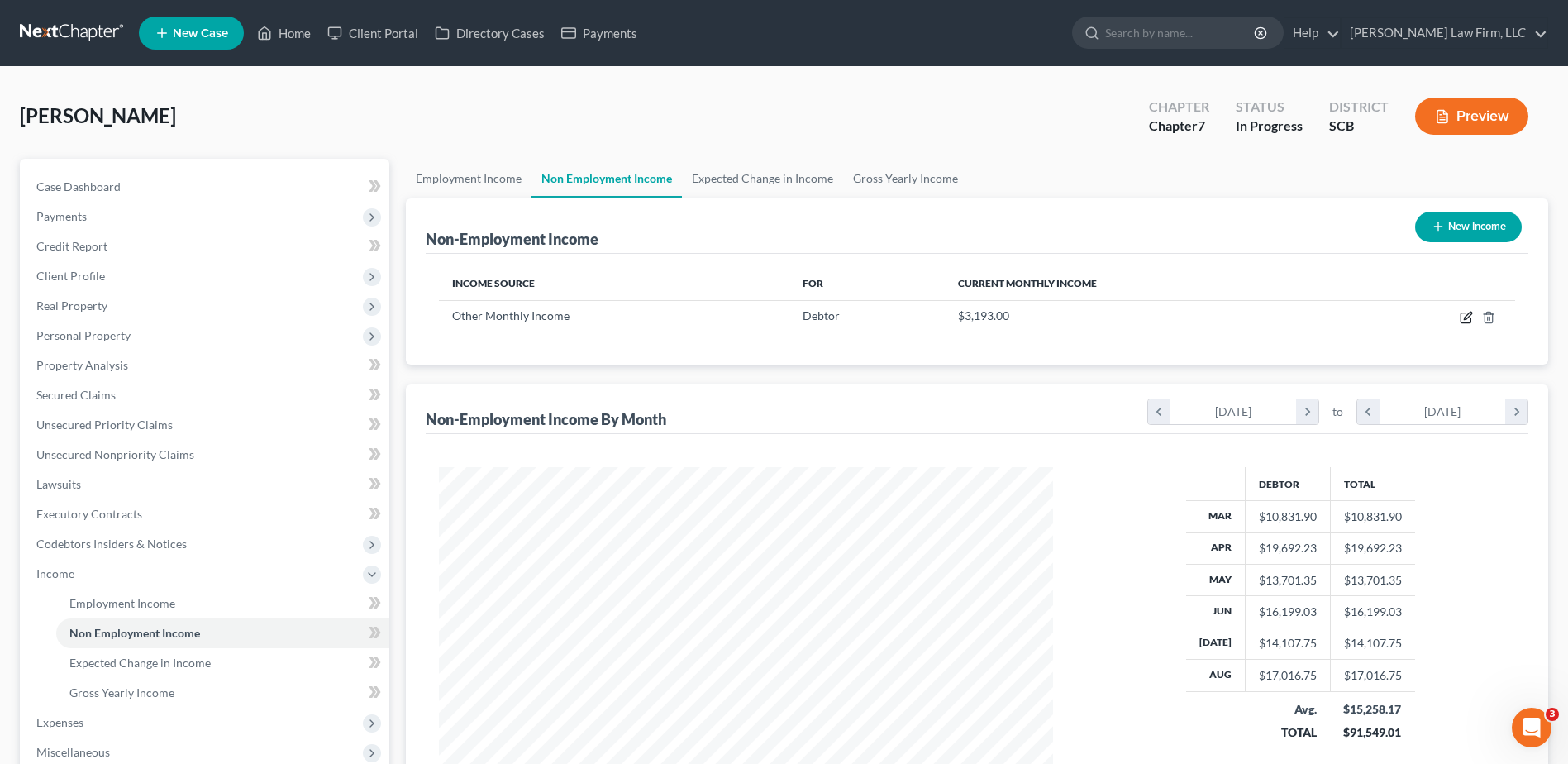
click at [1466, 322] on icon "button" at bounding box center [1466, 318] width 10 height 10
select select "13"
select select "0"
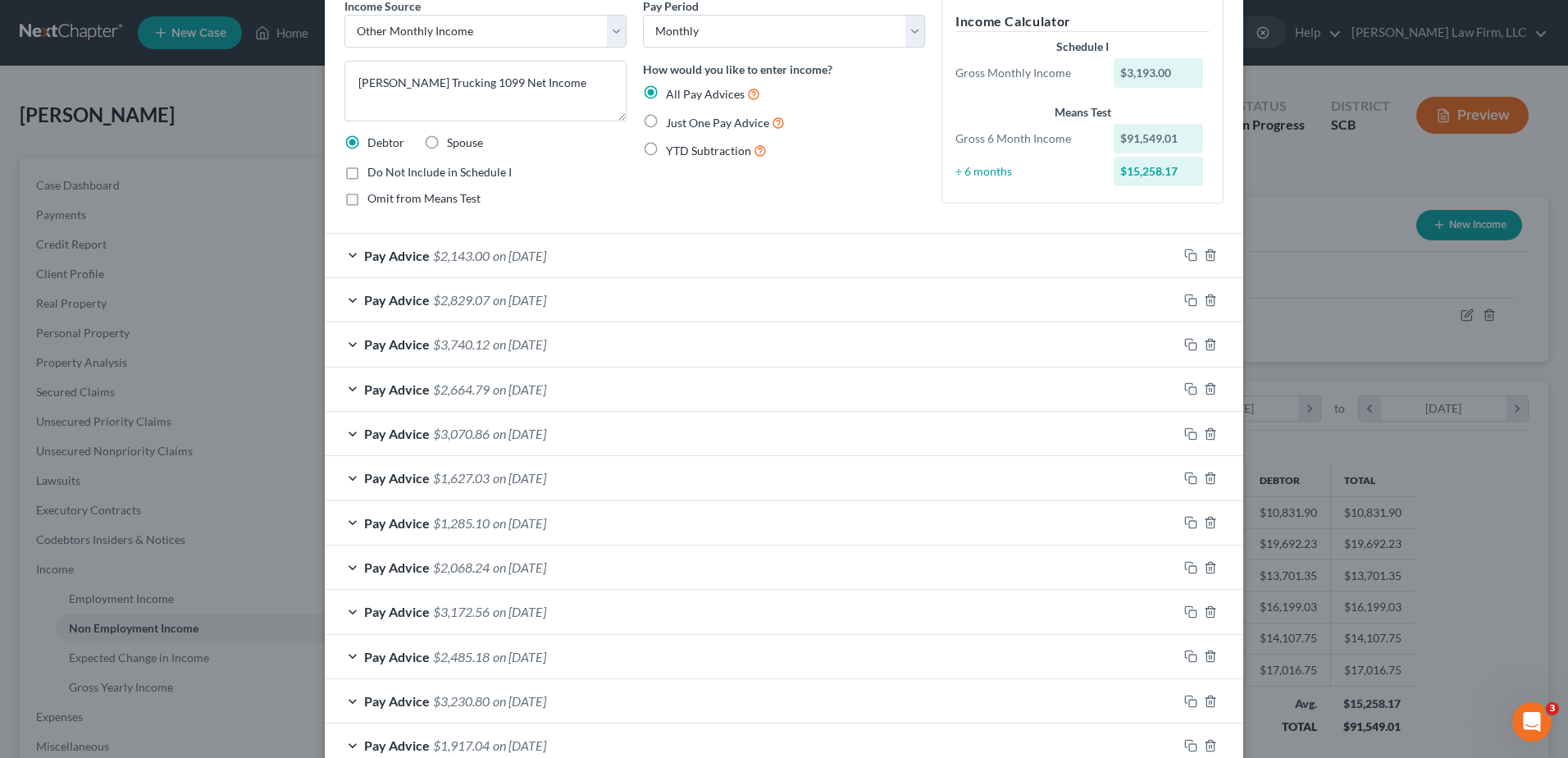
scroll to position [82, 0]
drag, startPoint x: 1183, startPoint y: 472, endPoint x: 750, endPoint y: 308, distance: 463.0
click at [1184, 472] on icon "button" at bounding box center [1191, 474] width 13 height 13
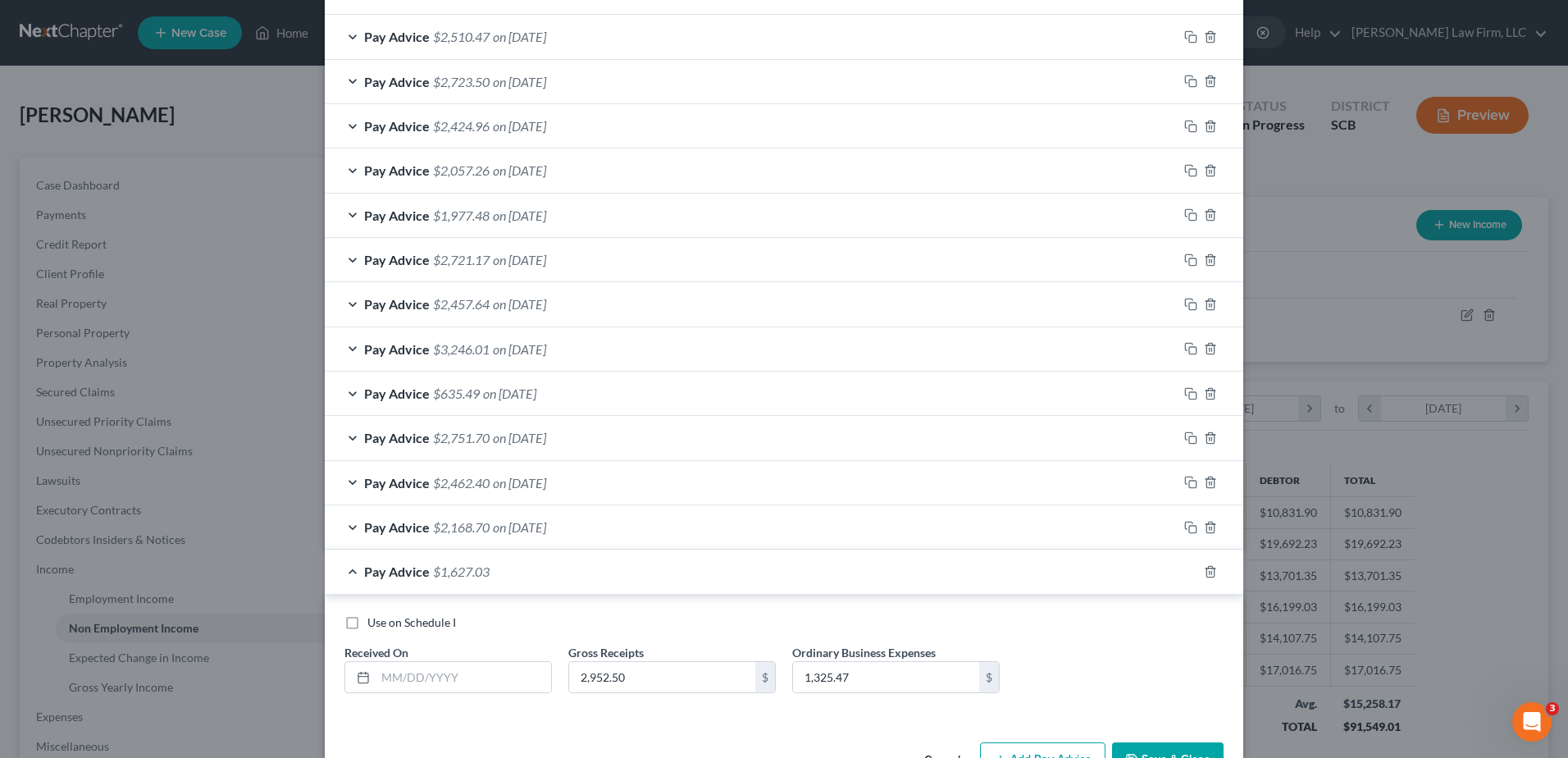
scroll to position [1106, 0]
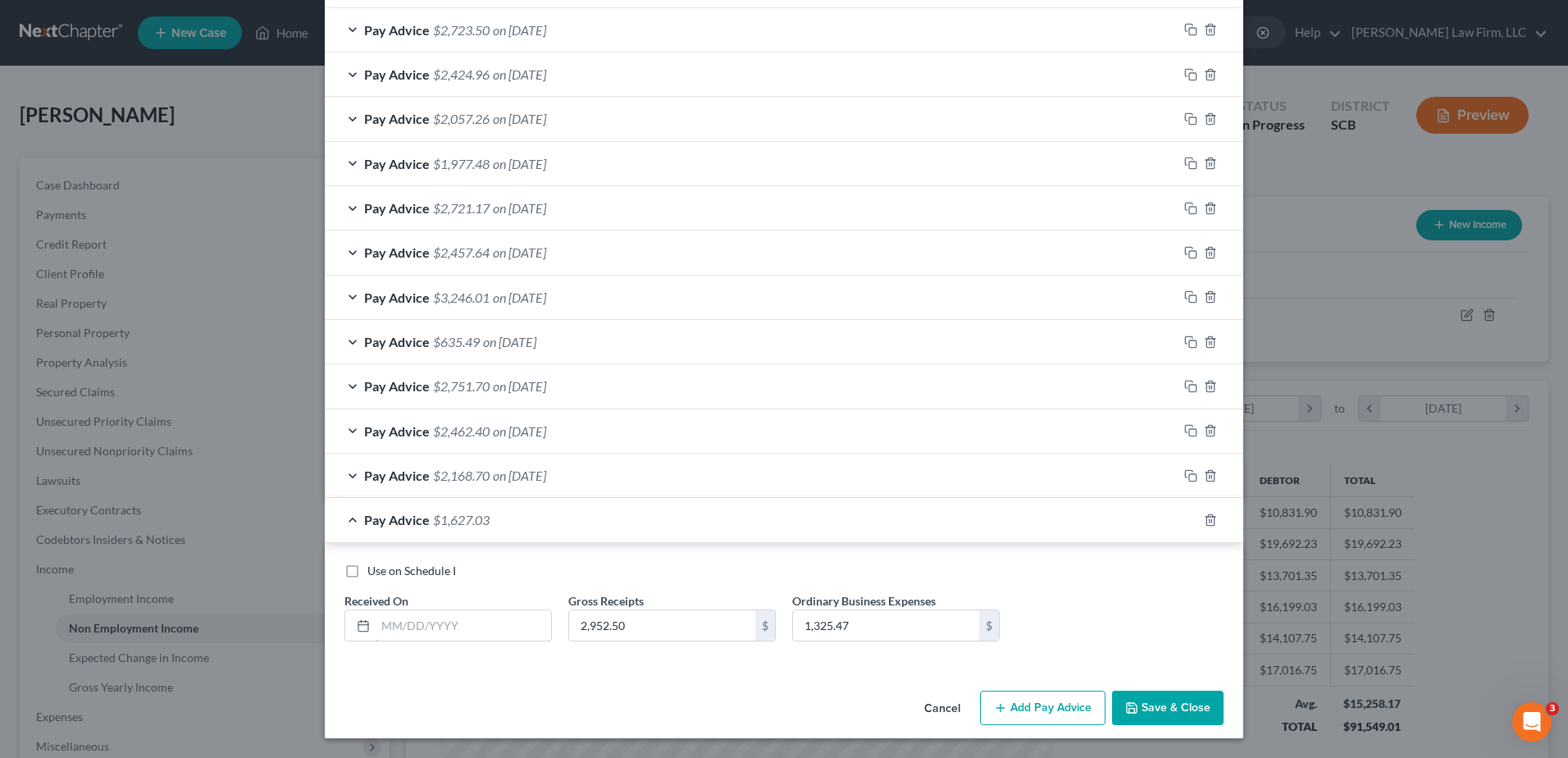
click at [406, 627] on input "text" at bounding box center [463, 625] width 175 height 31
type input "[DATE]"
click at [631, 632] on input "2,952.50" at bounding box center [662, 625] width 186 height 31
type input "4,923.50"
click at [908, 633] on input "1,325.47" at bounding box center [886, 625] width 186 height 31
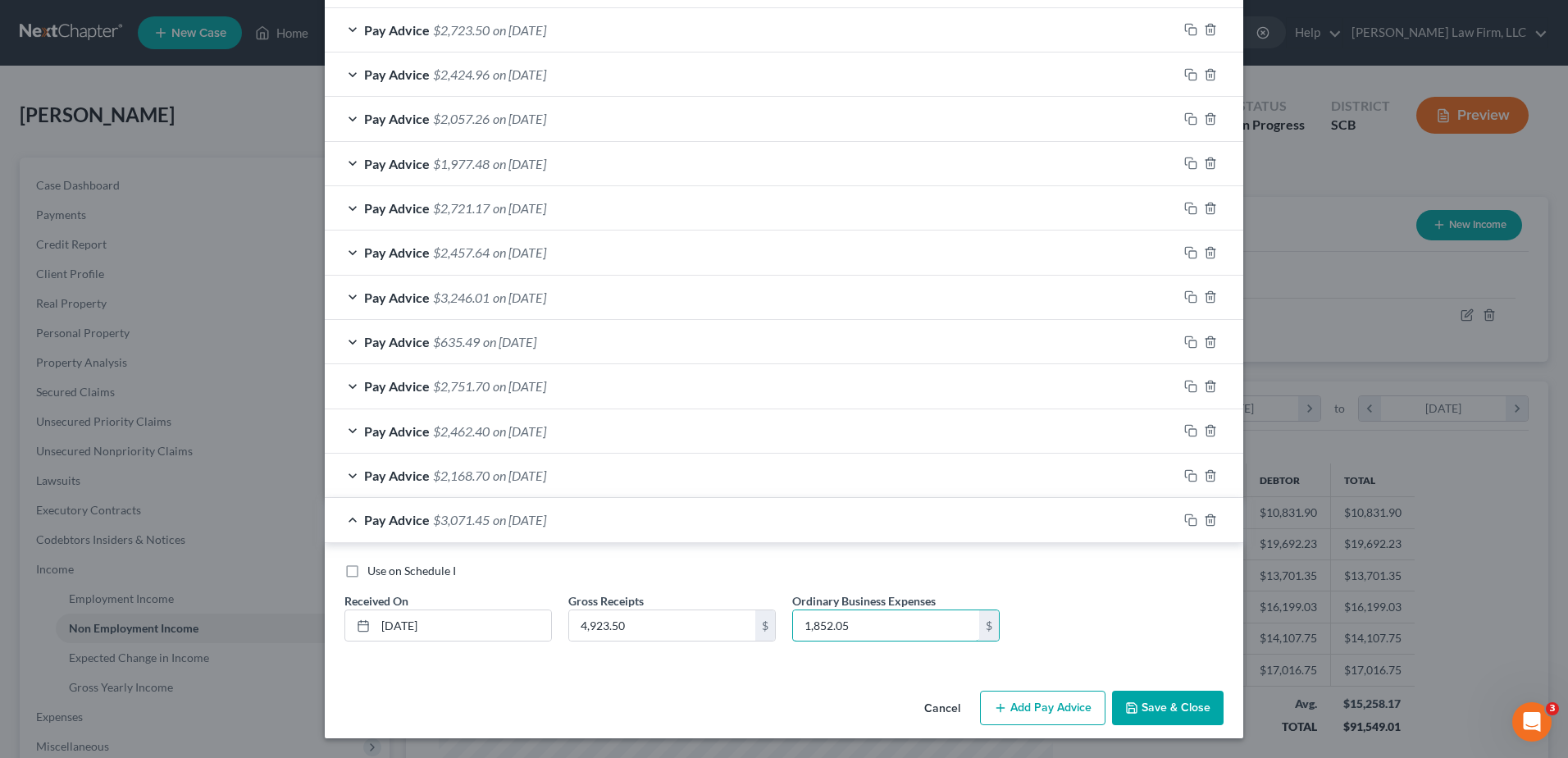
type input "1,852.05"
click at [992, 524] on div "Pay Advice $3,071.45 on [DATE]" at bounding box center [751, 520] width 853 height 44
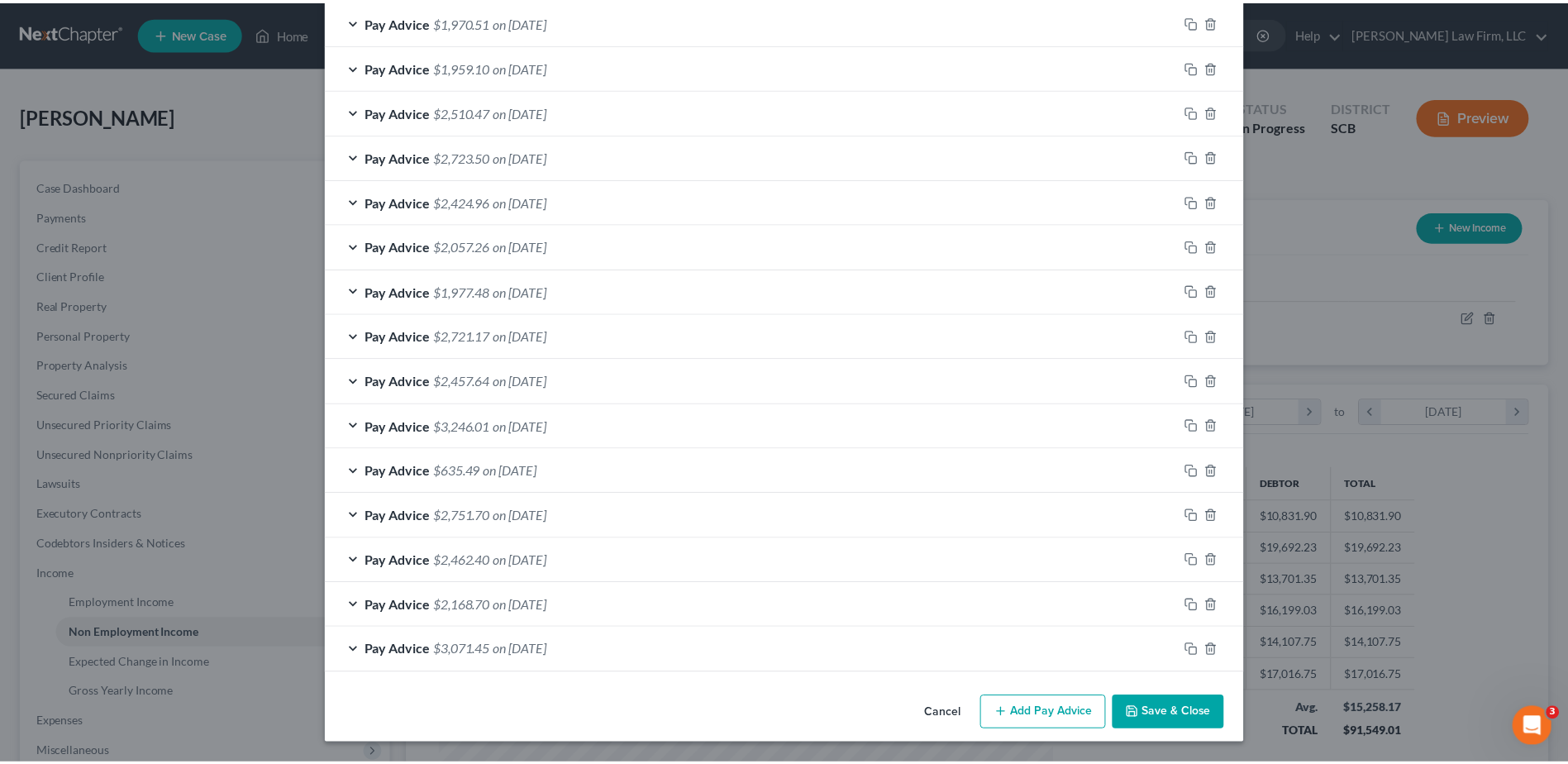
scroll to position [988, 0]
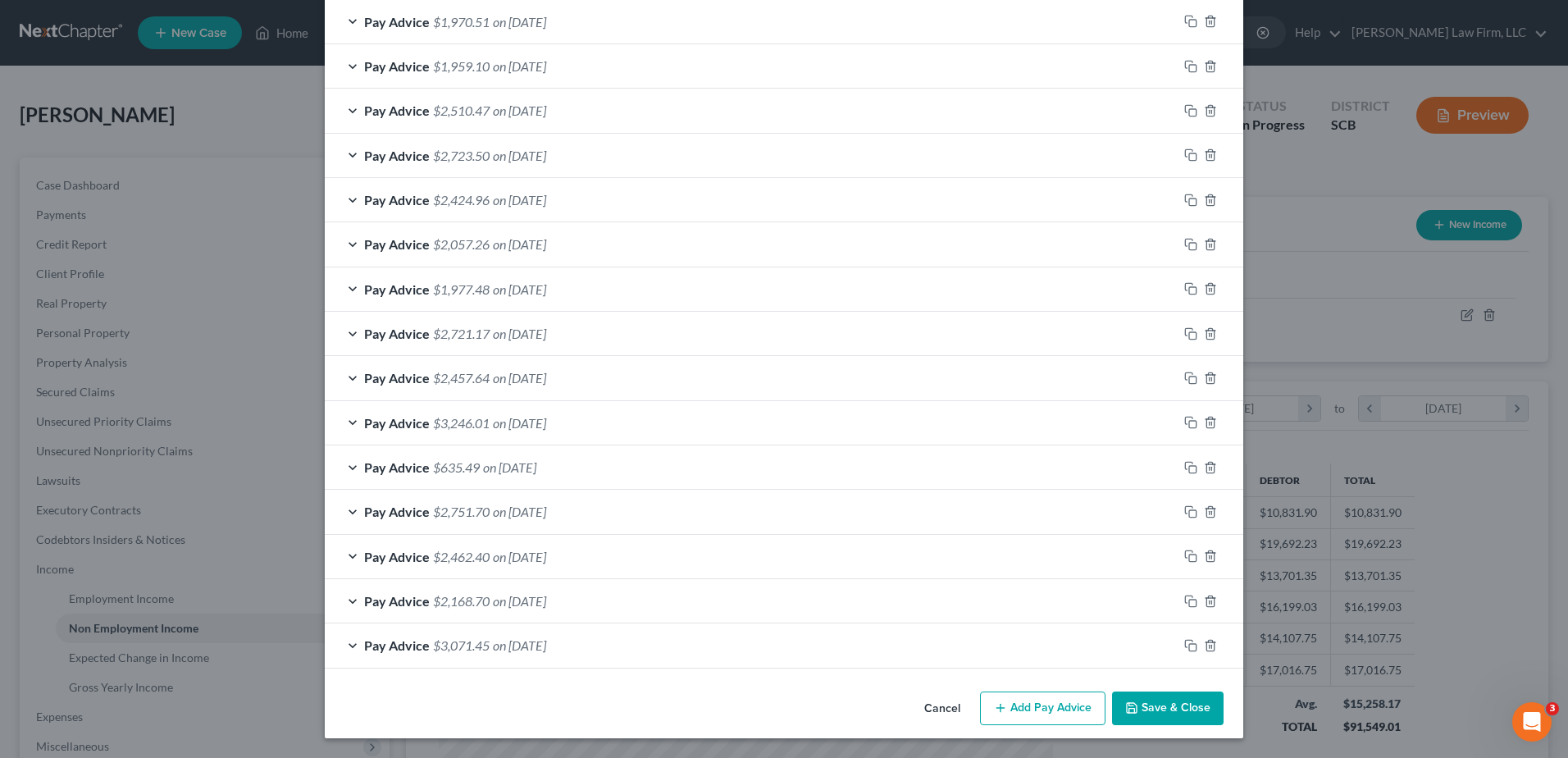
click at [1160, 700] on button "Save & Close" at bounding box center [1168, 708] width 112 height 34
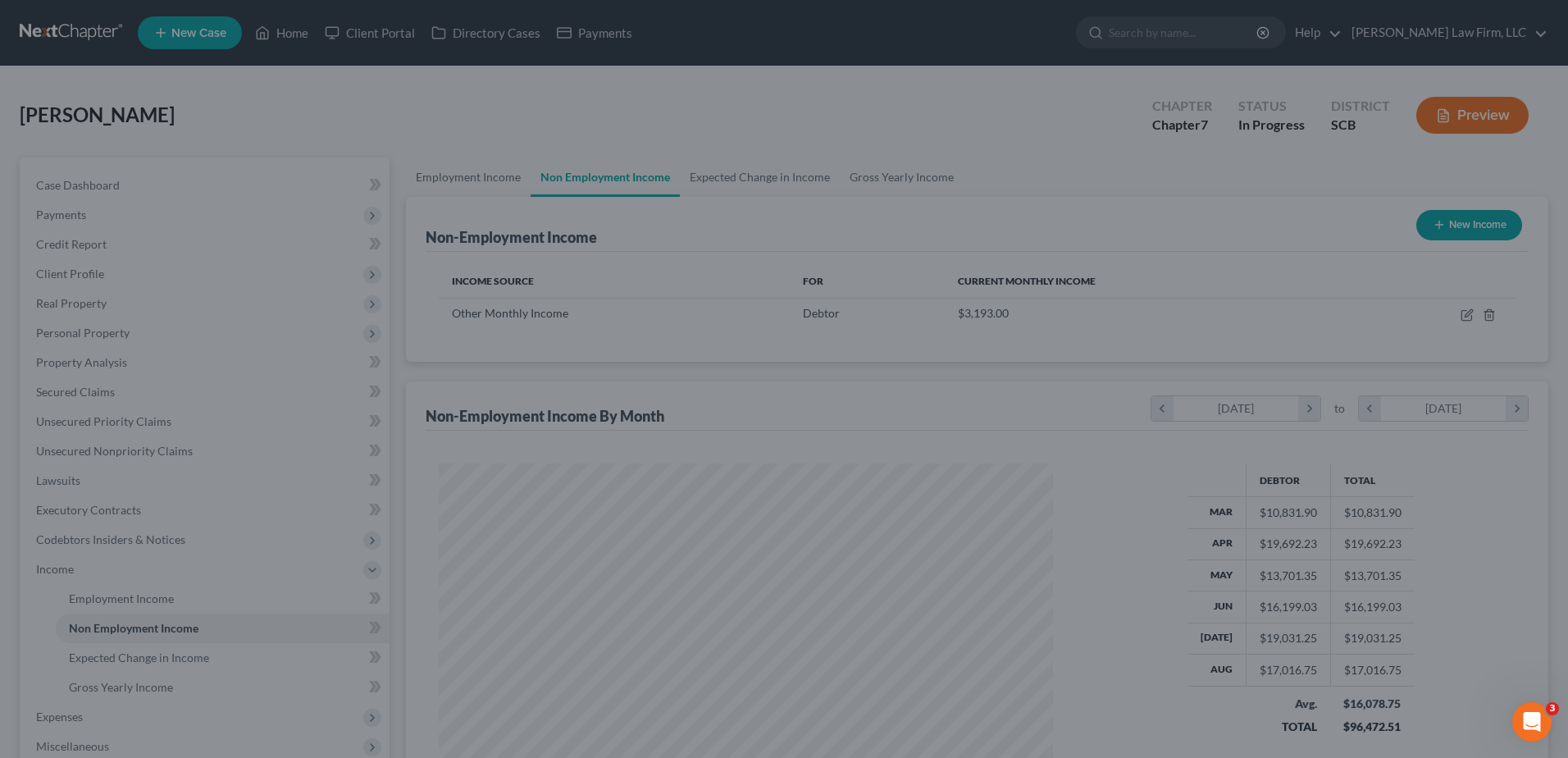
scroll to position [819884, 819523]
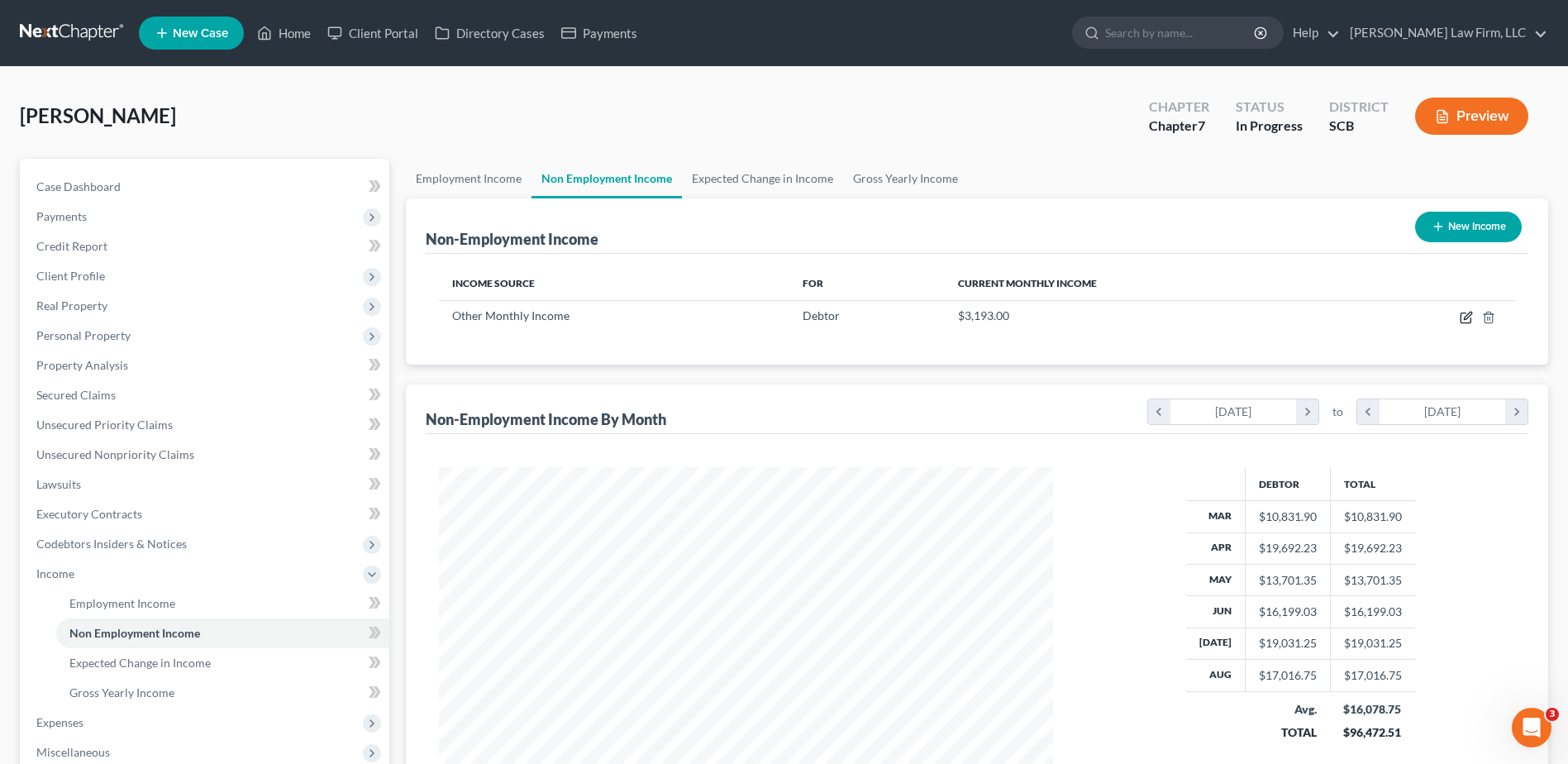
click at [1469, 316] on icon "button" at bounding box center [1467, 315] width 8 height 8
select select "13"
select select "0"
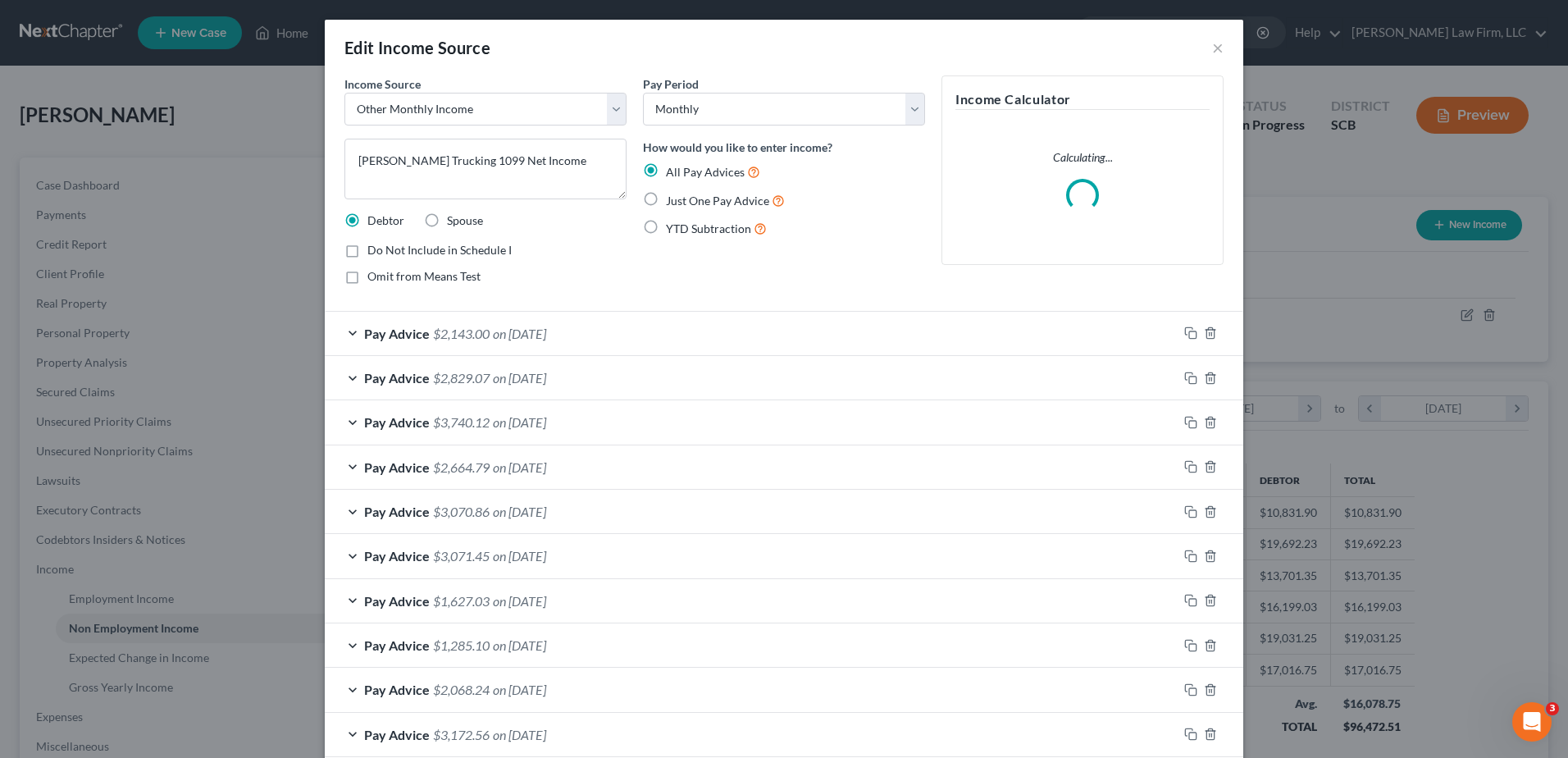
scroll to position [82, 0]
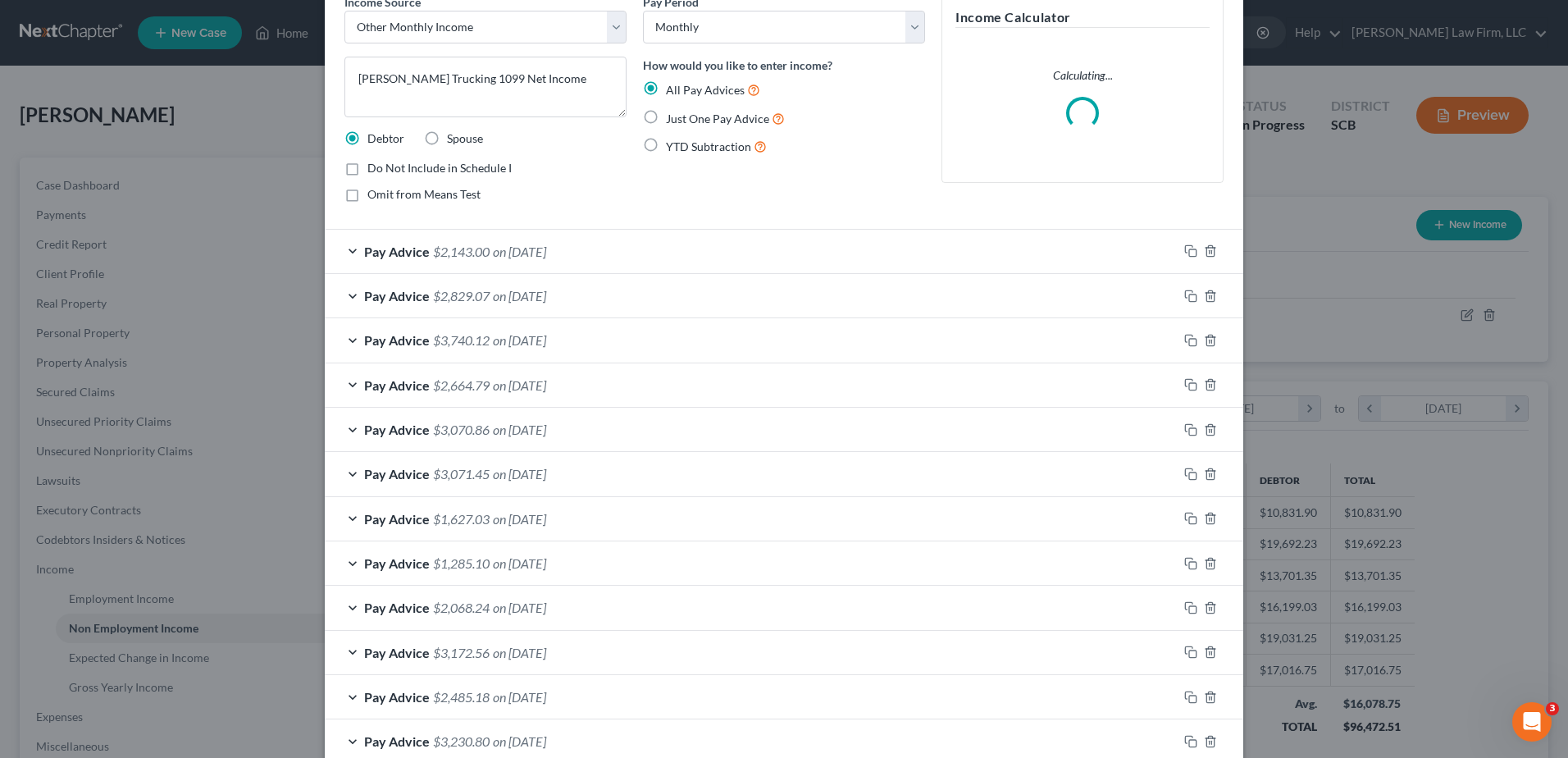
click at [676, 250] on div "Pay Advice $2,143.00 on [DATE]" at bounding box center [751, 252] width 853 height 44
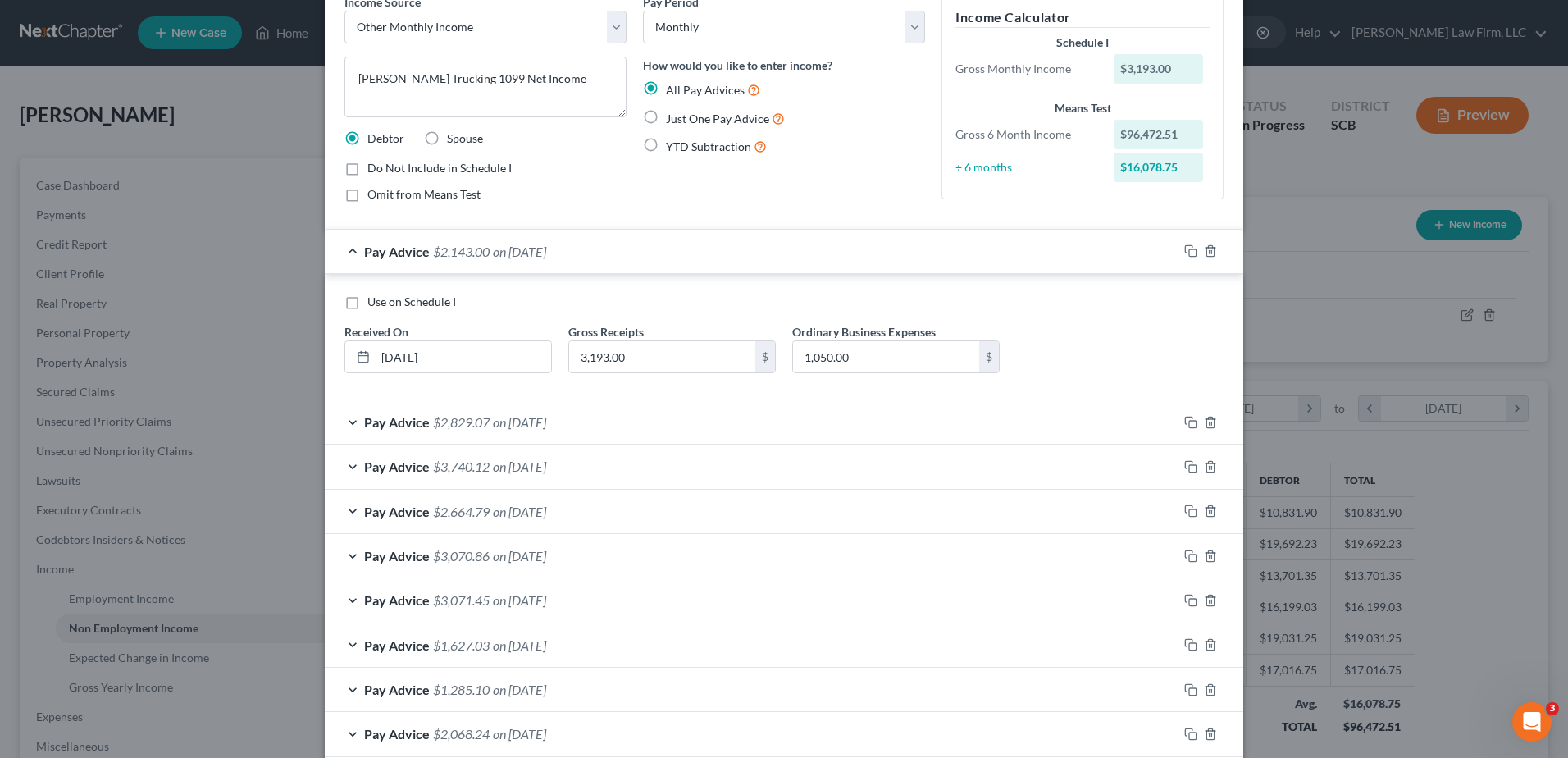
click at [676, 250] on div "Pay Advice $2,143.00 on [DATE]" at bounding box center [751, 252] width 853 height 44
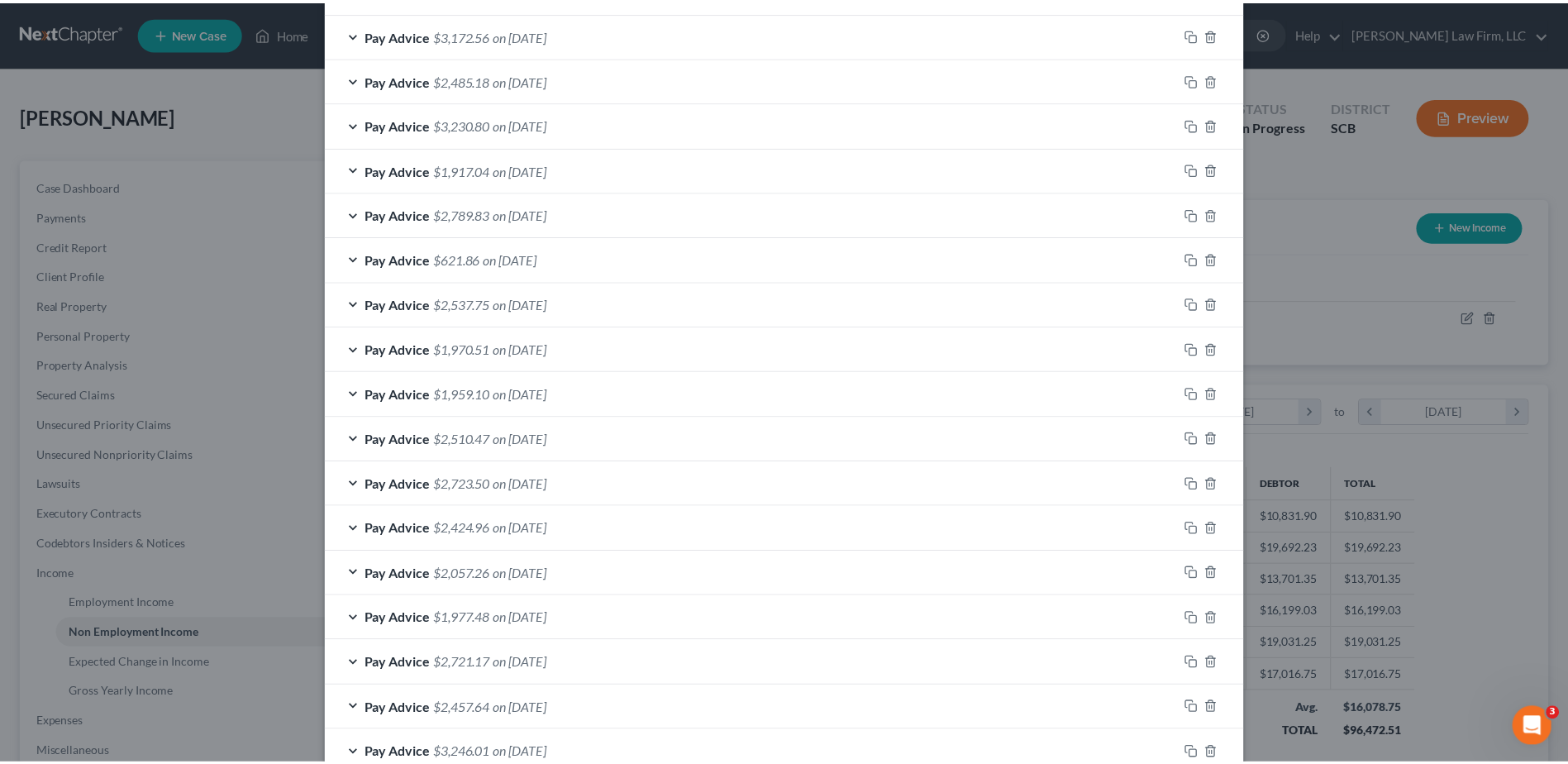
scroll to position [988, 0]
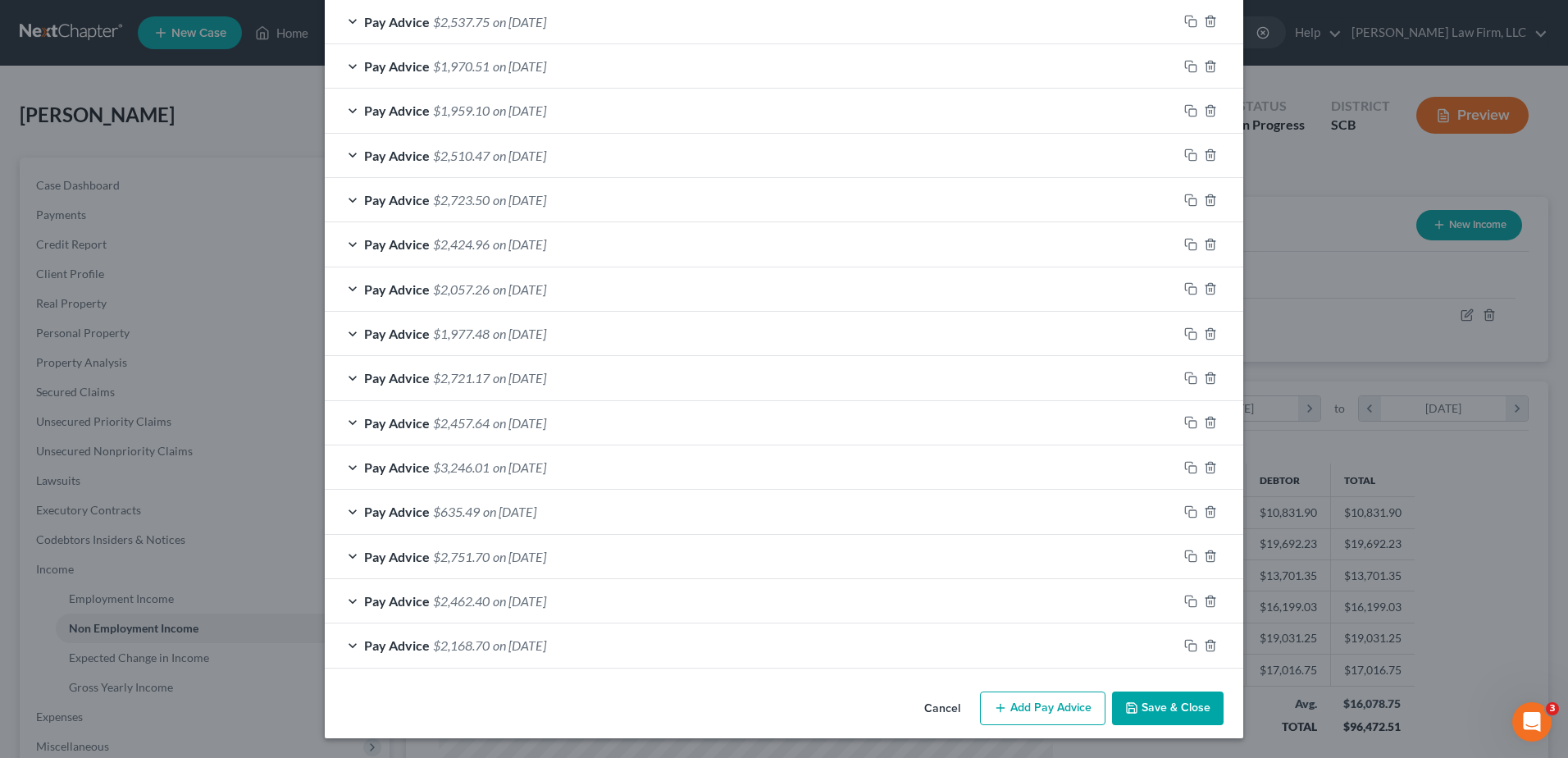
click at [1163, 708] on button "Save & Close" at bounding box center [1168, 708] width 112 height 34
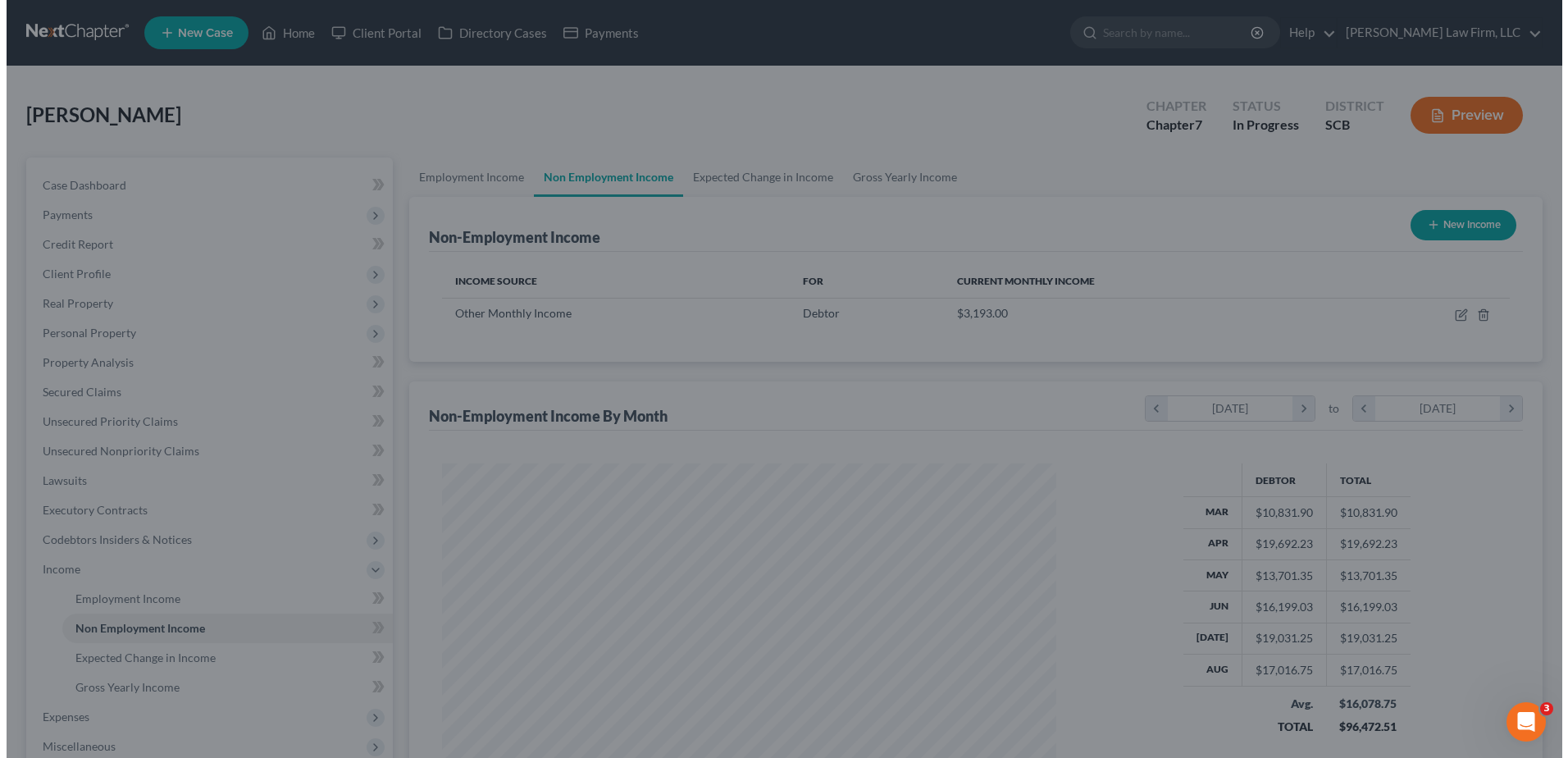
scroll to position [819884, 819523]
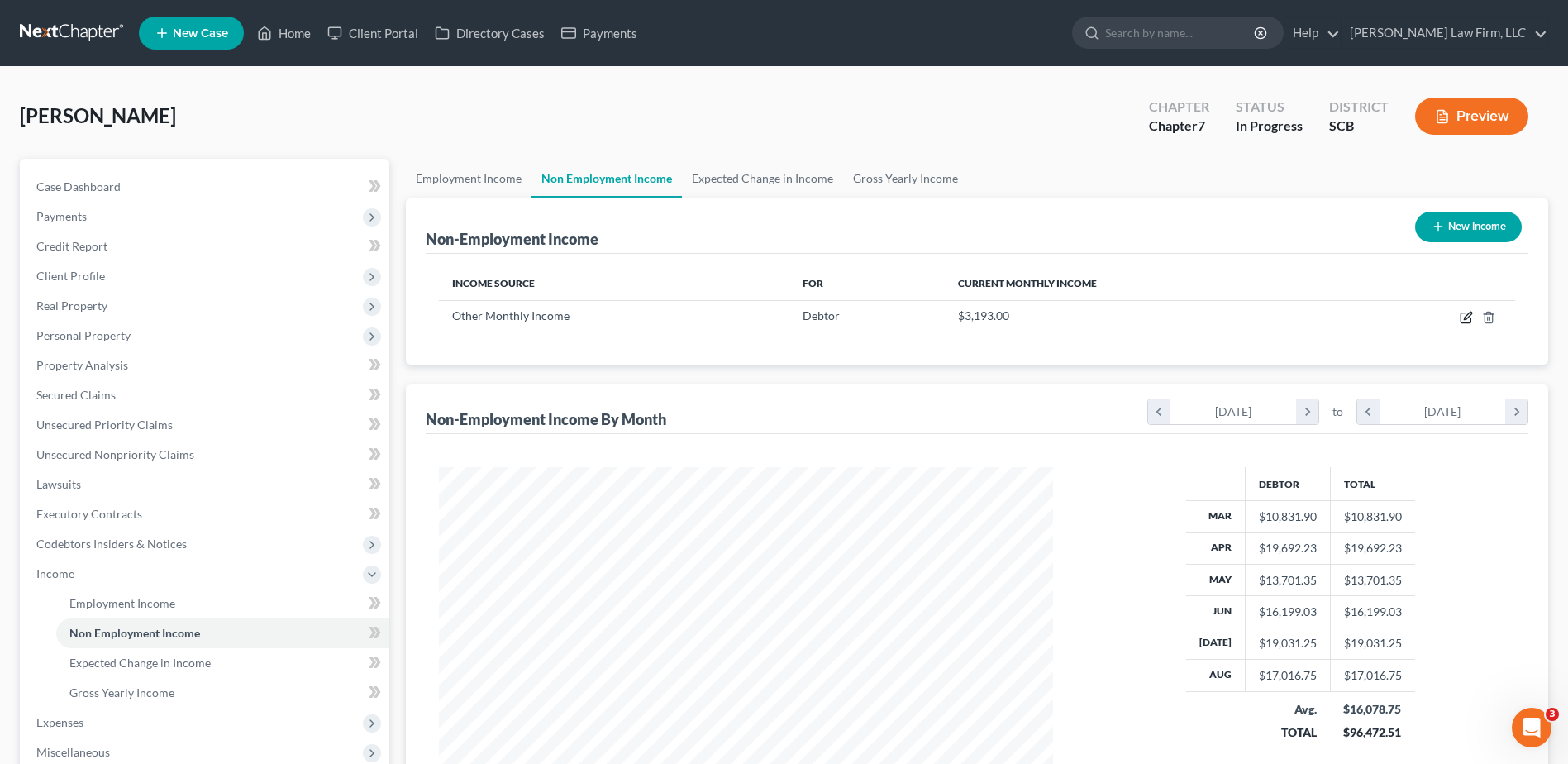
click at [1467, 321] on icon "button" at bounding box center [1467, 317] width 14 height 14
select select "13"
select select "0"
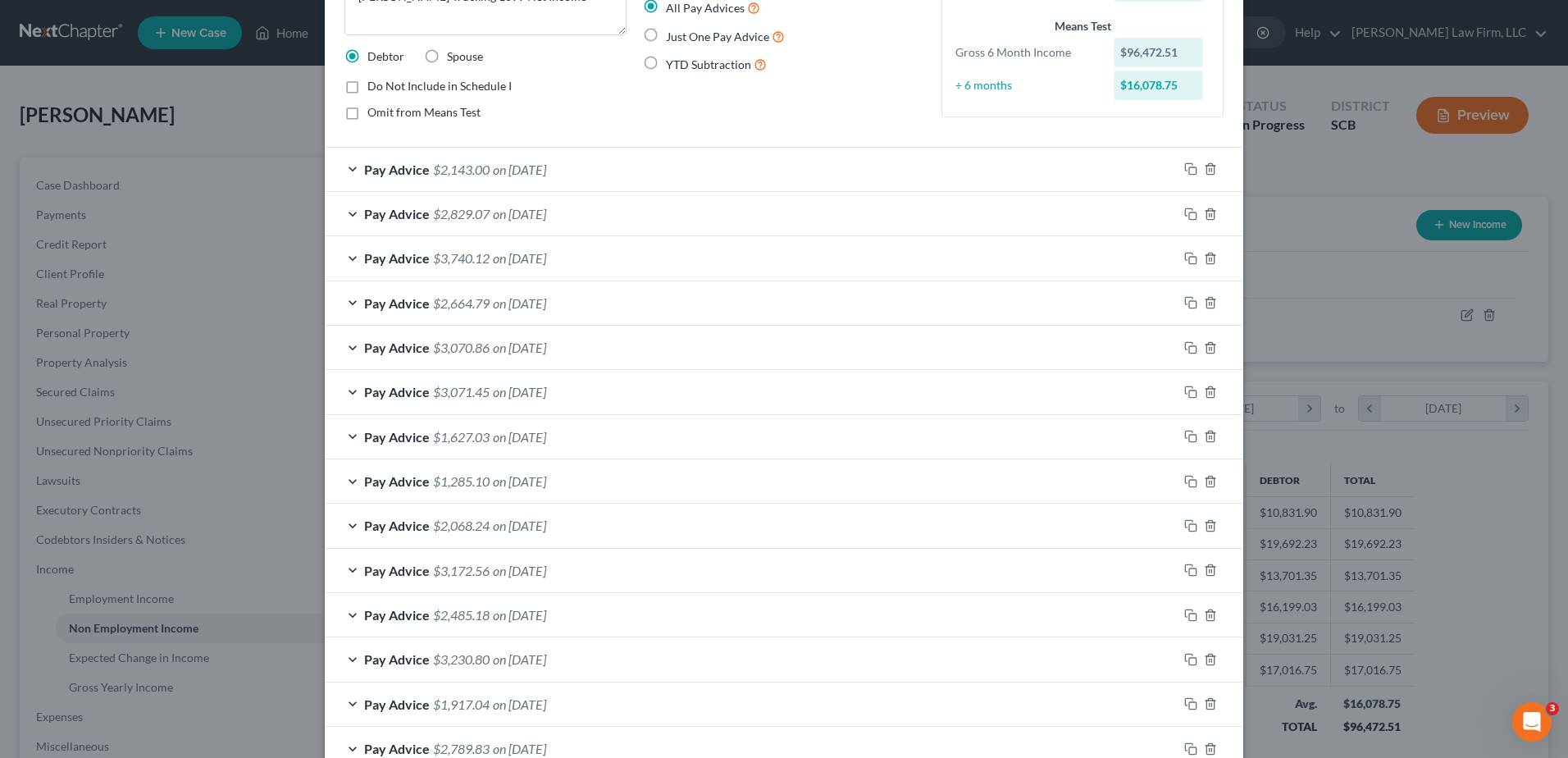
scroll to position [246, 0]
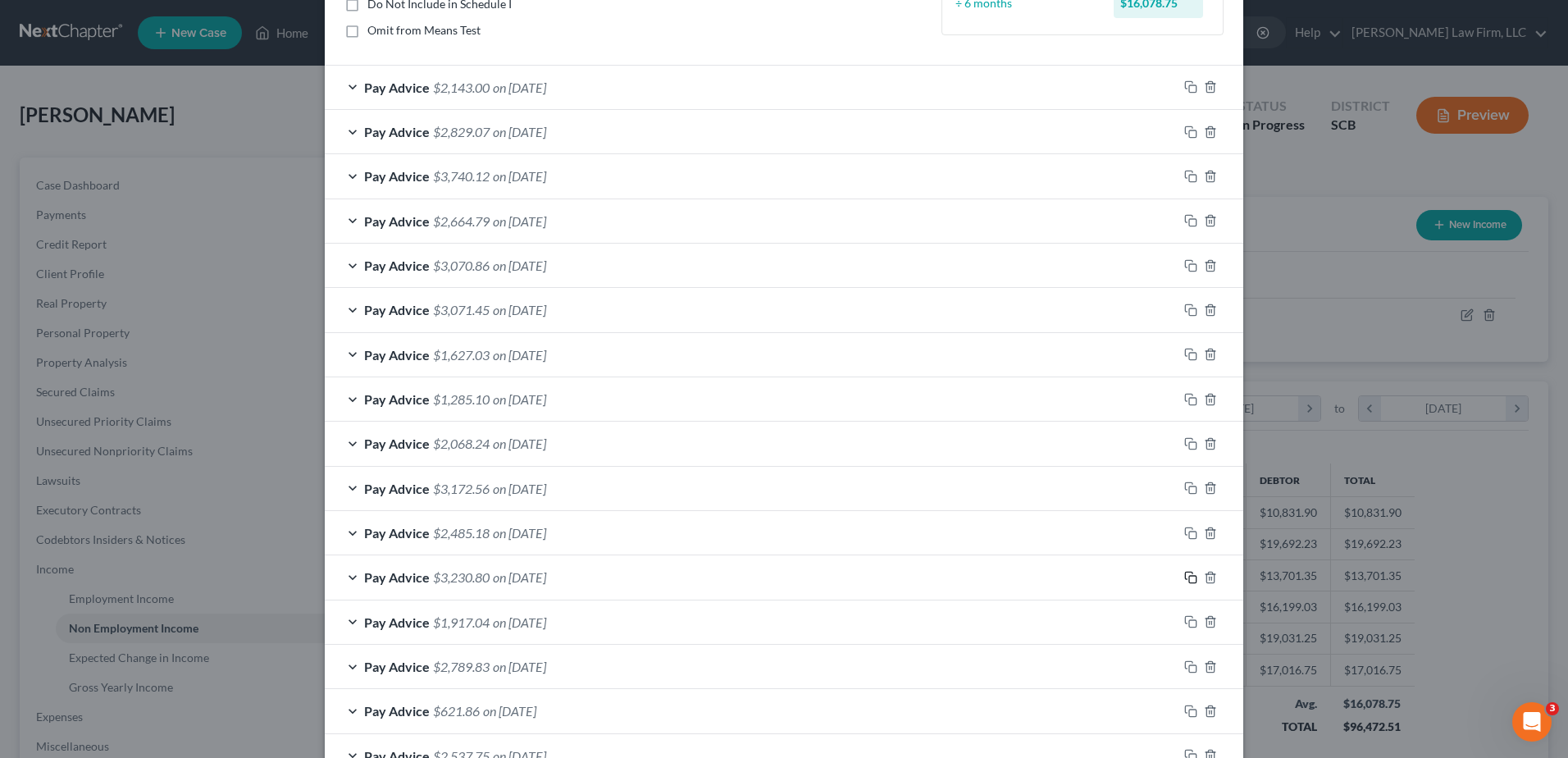
click at [1184, 578] on icon "button" at bounding box center [1191, 578] width 13 height 13
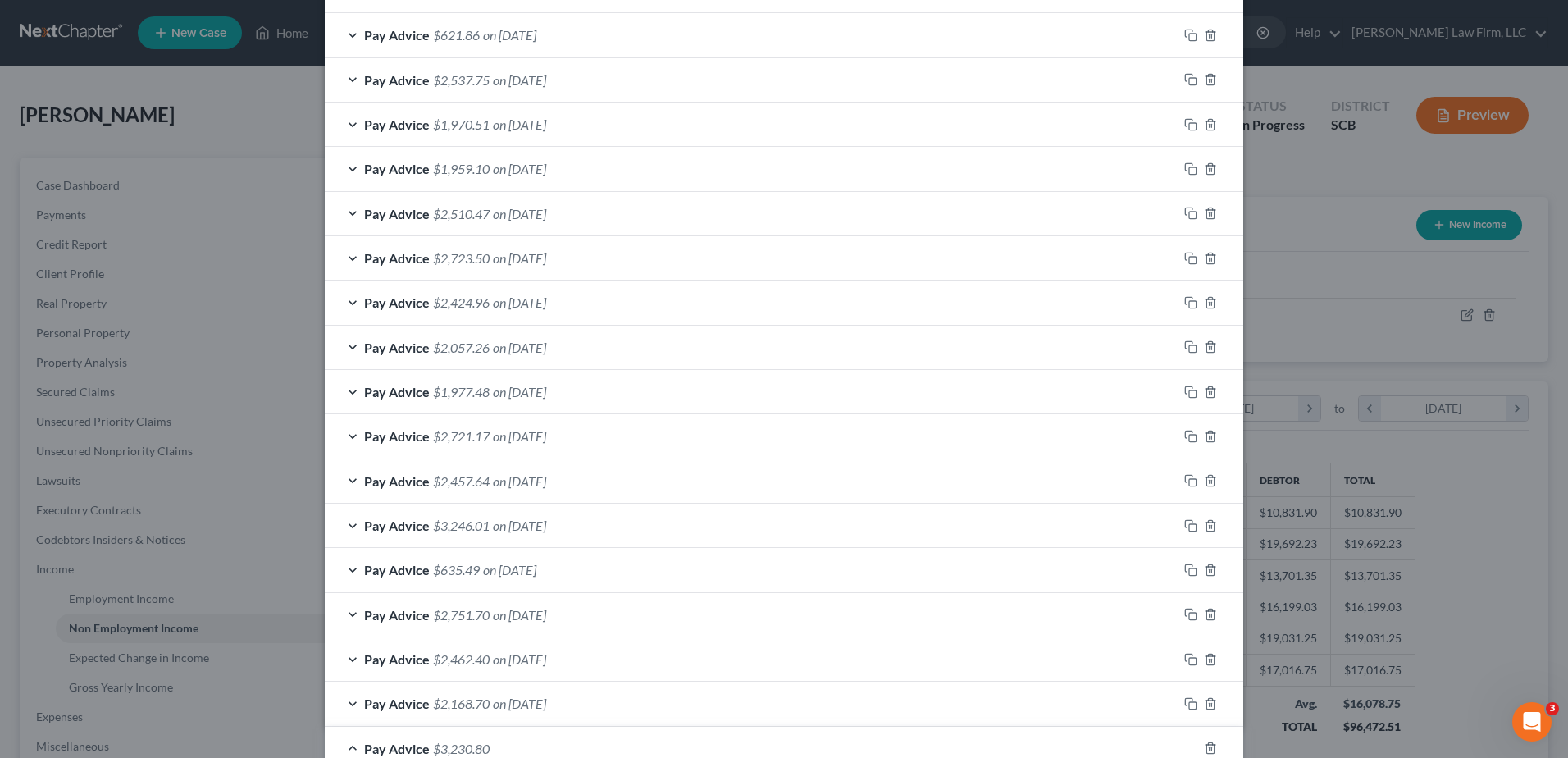
scroll to position [1150, 0]
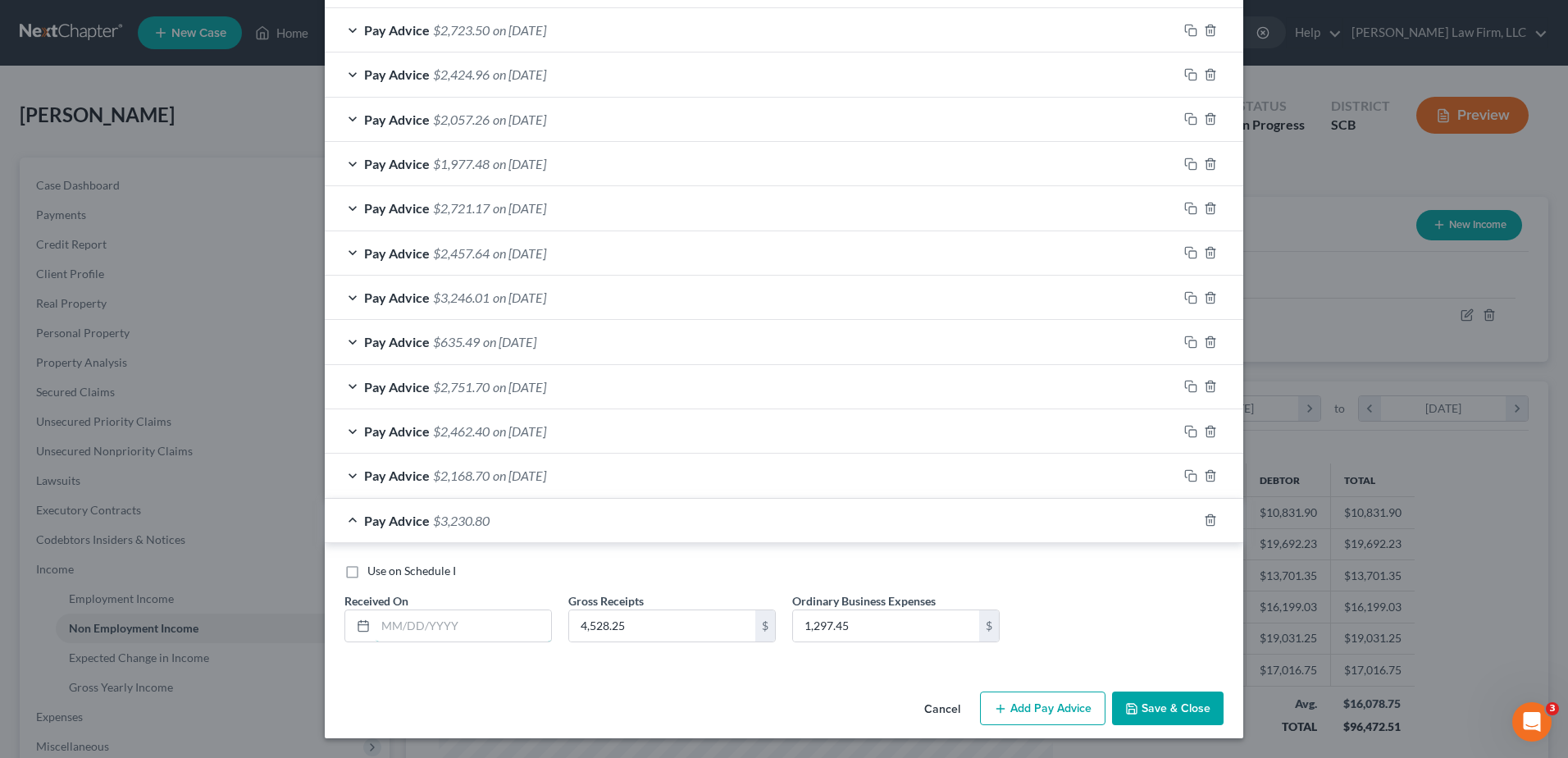
click at [470, 628] on input "text" at bounding box center [463, 625] width 175 height 31
type input "[DATE]"
click at [676, 619] on input "4,528.25" at bounding box center [662, 625] width 186 height 31
type input "2,715.00"
click at [891, 630] on input "1,297.45" at bounding box center [886, 625] width 186 height 31
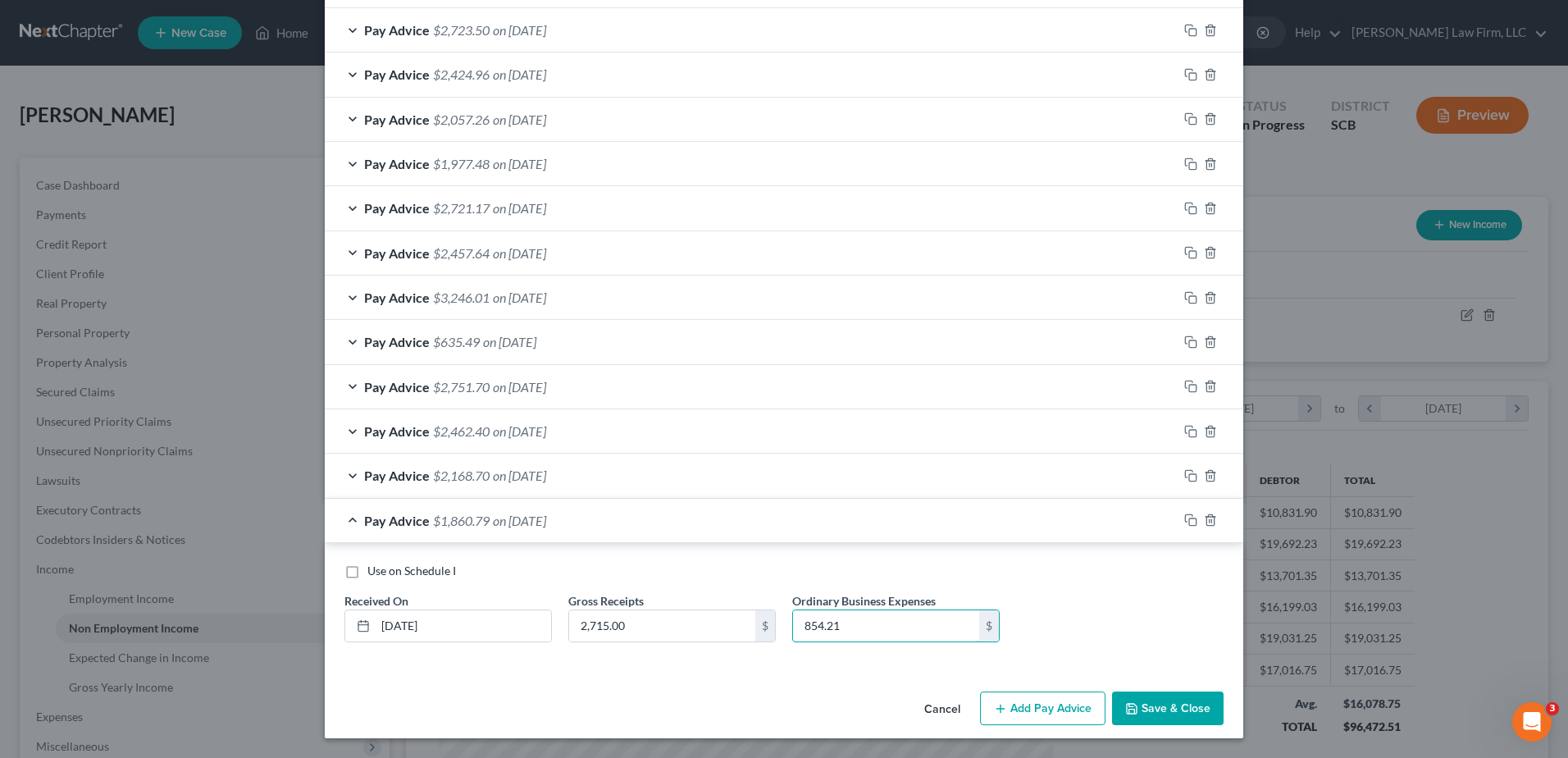
type input "854.21"
click at [856, 519] on div "Pay Advice $1,860.79 on [DATE]" at bounding box center [751, 520] width 853 height 44
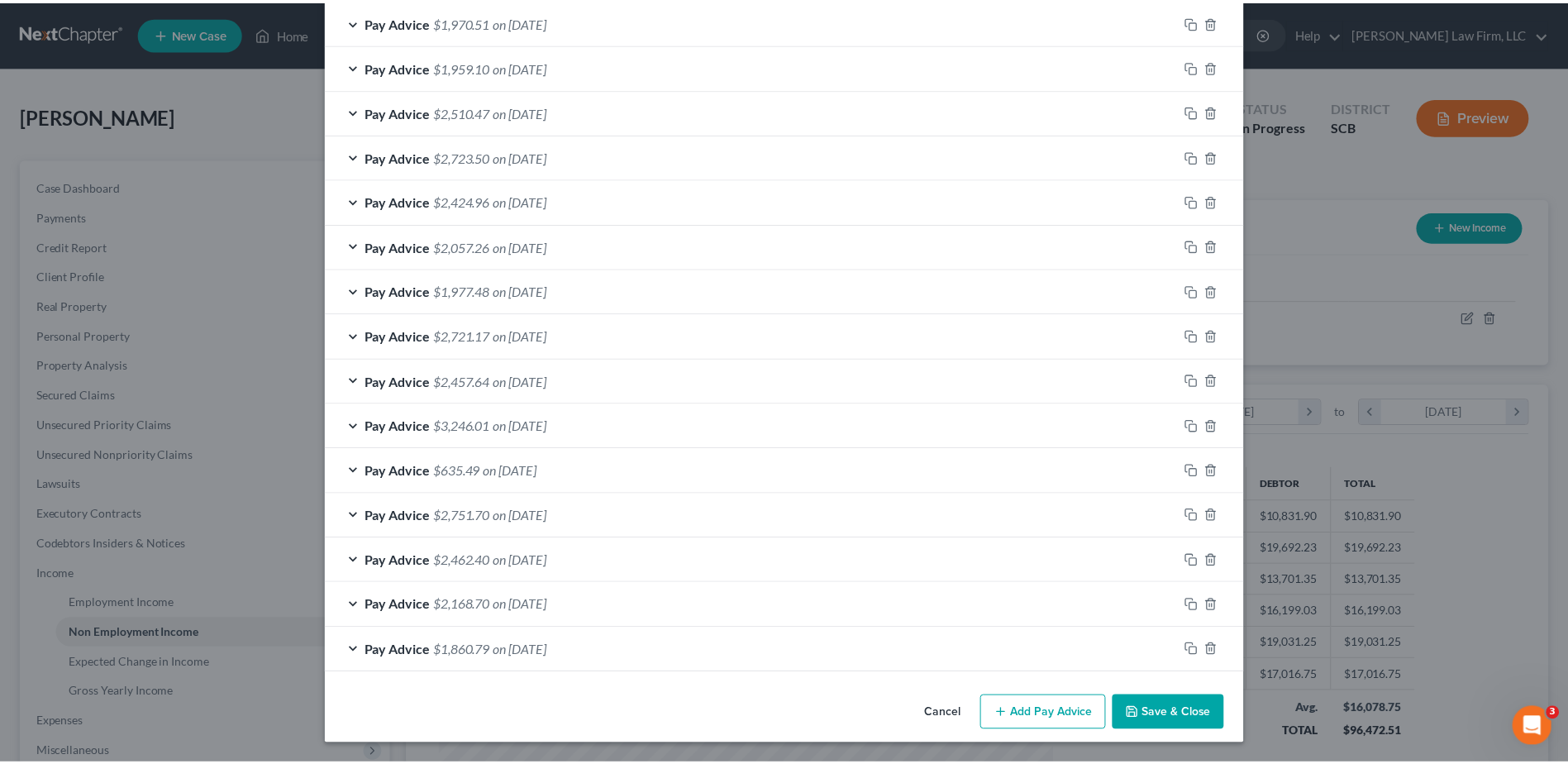
scroll to position [1033, 0]
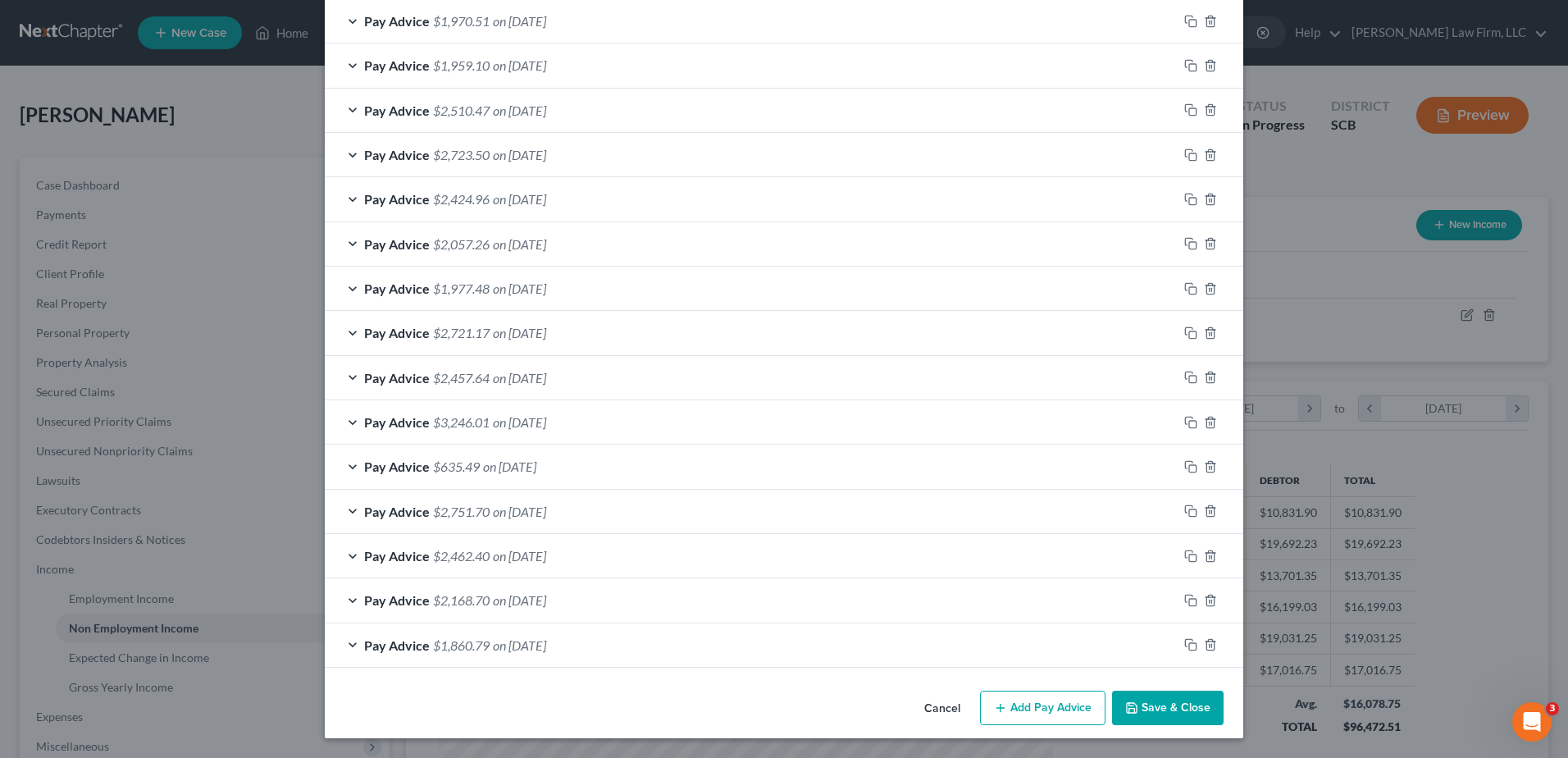
click at [1139, 699] on button "Save & Close" at bounding box center [1168, 708] width 112 height 34
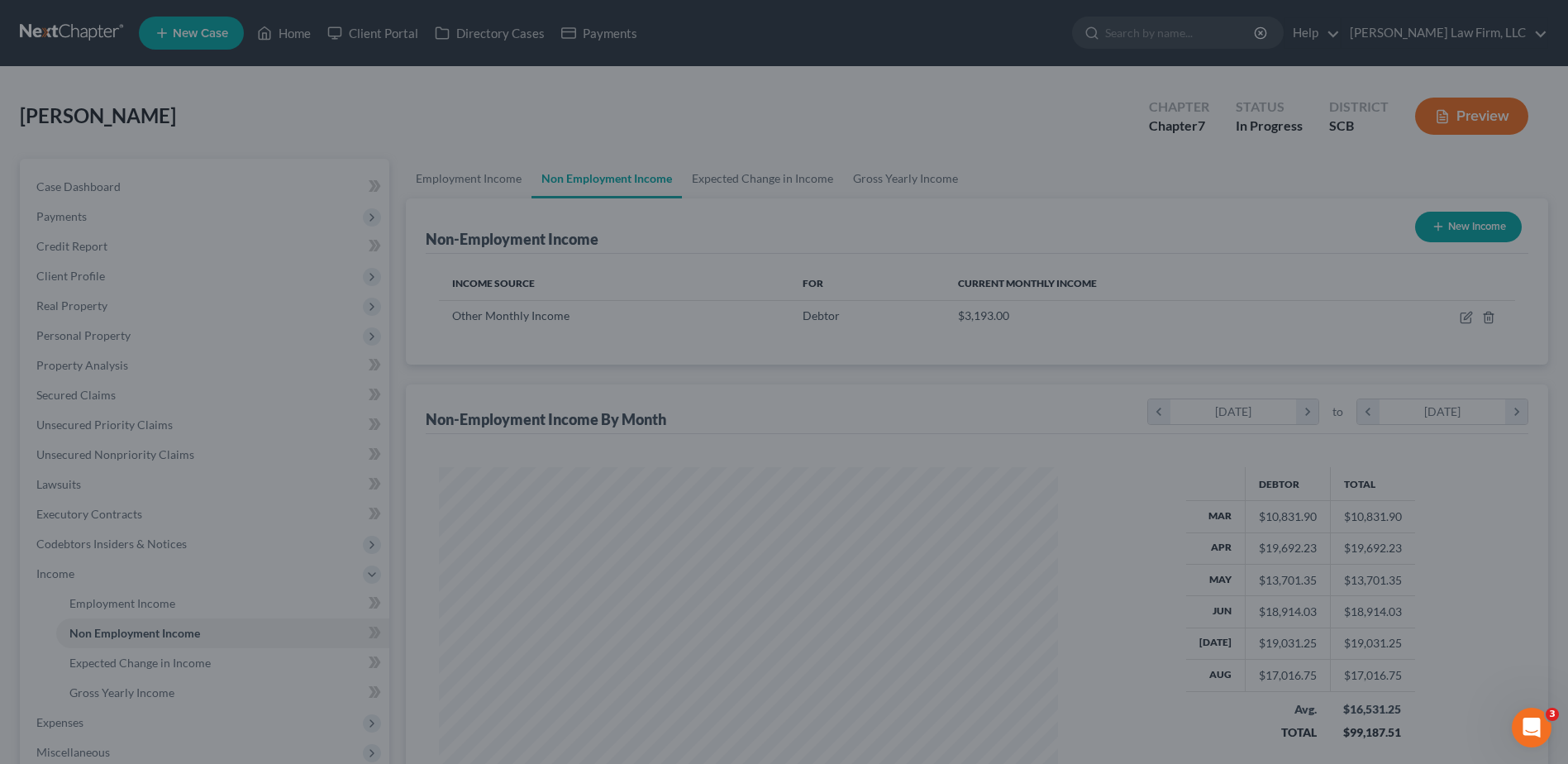
scroll to position [826374, 825712]
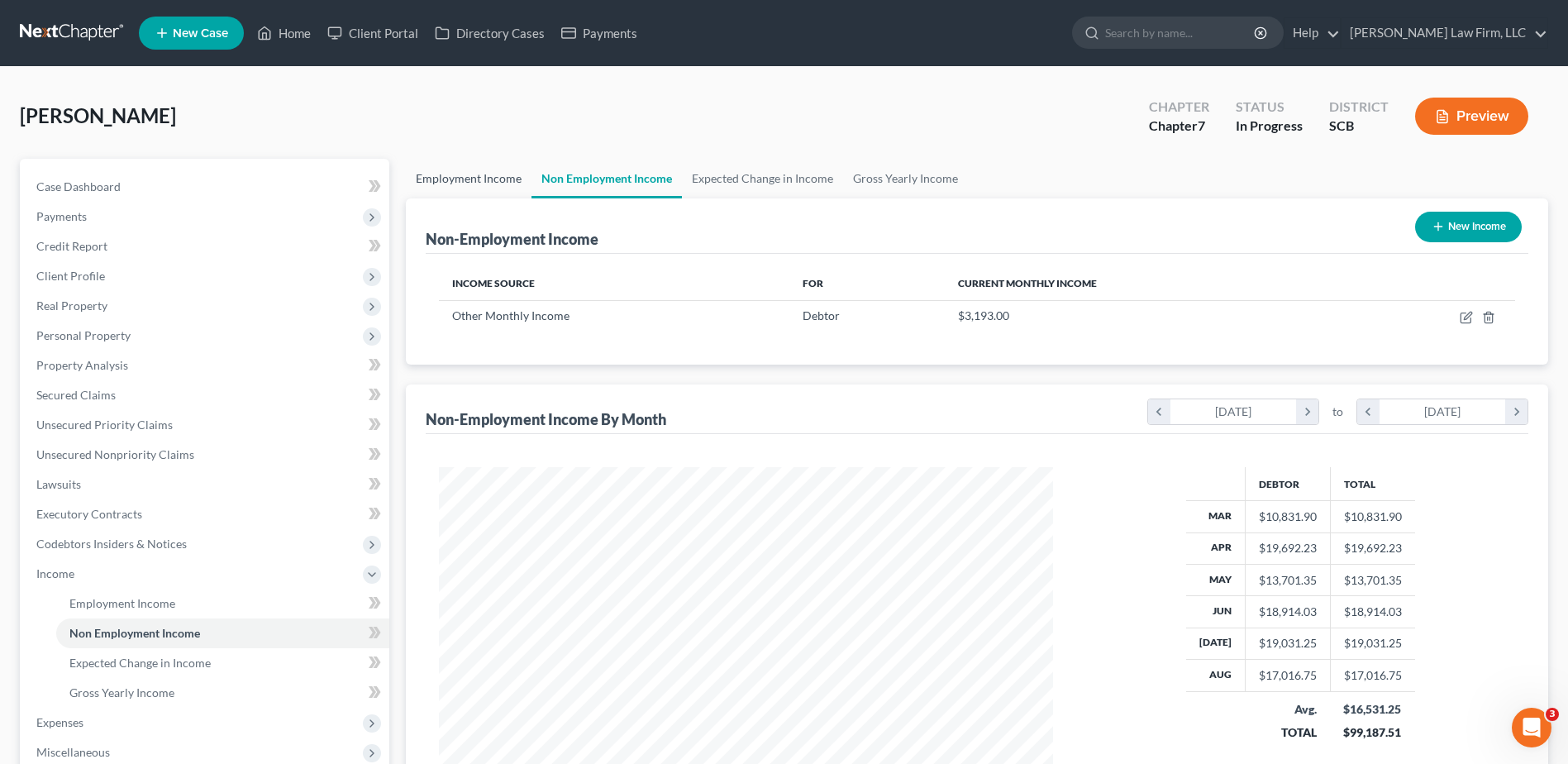
drag, startPoint x: 472, startPoint y: 181, endPoint x: 535, endPoint y: 184, distance: 63.1
click at [472, 181] on link "Employment Income" at bounding box center [469, 179] width 126 height 40
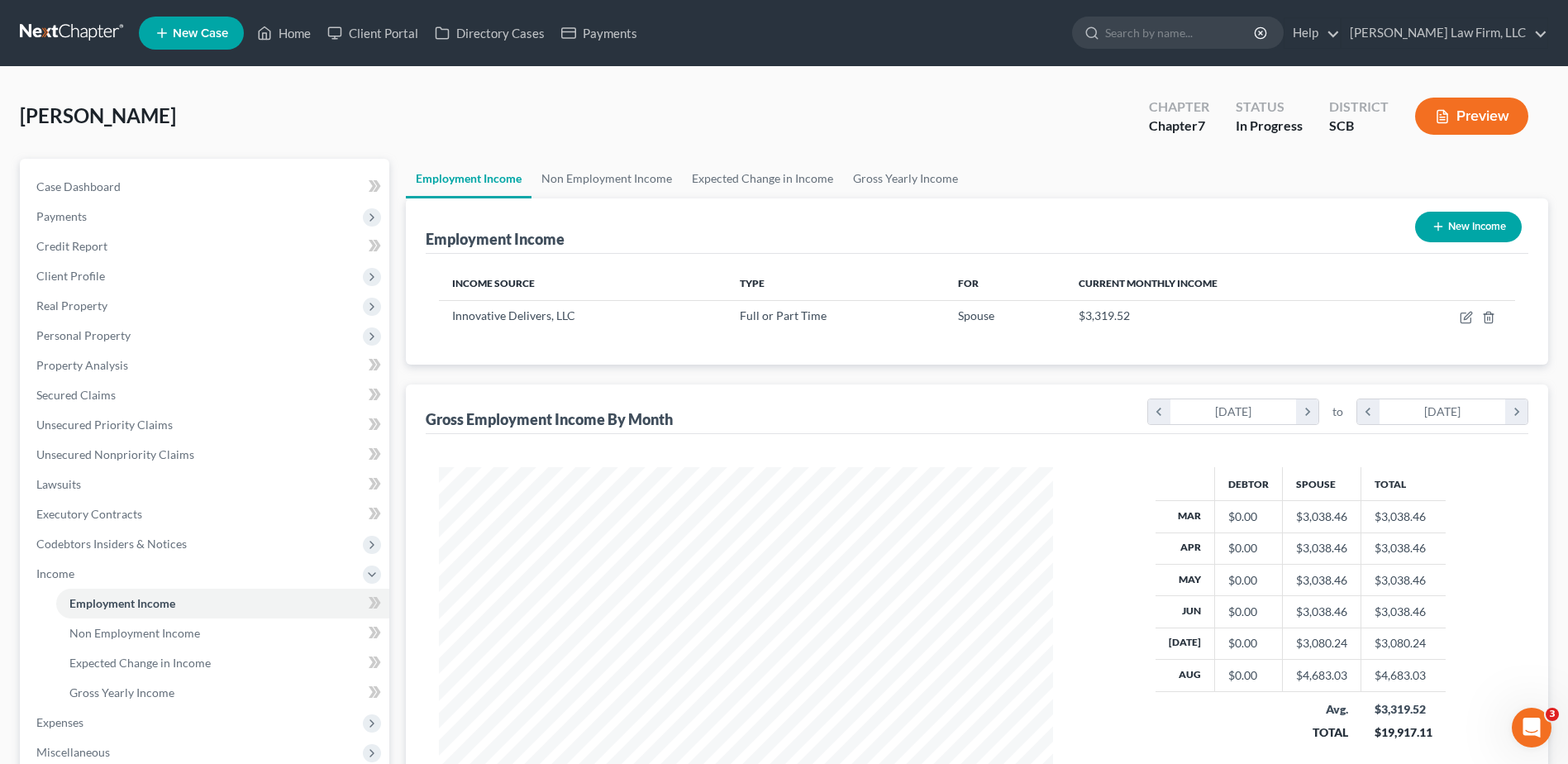
scroll to position [306, 646]
click at [617, 174] on link "Non Employment Income" at bounding box center [606, 179] width 151 height 40
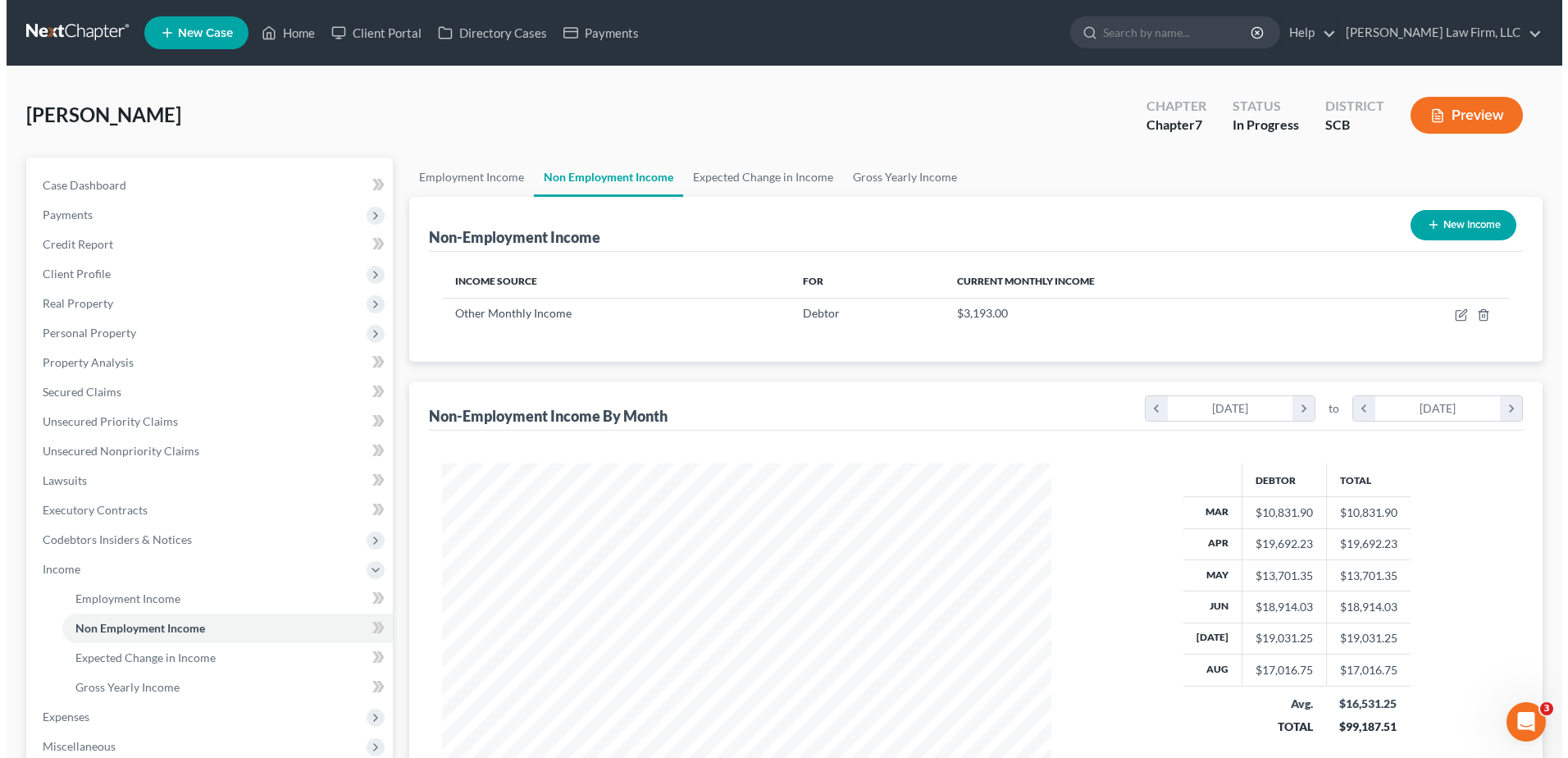
scroll to position [304, 641]
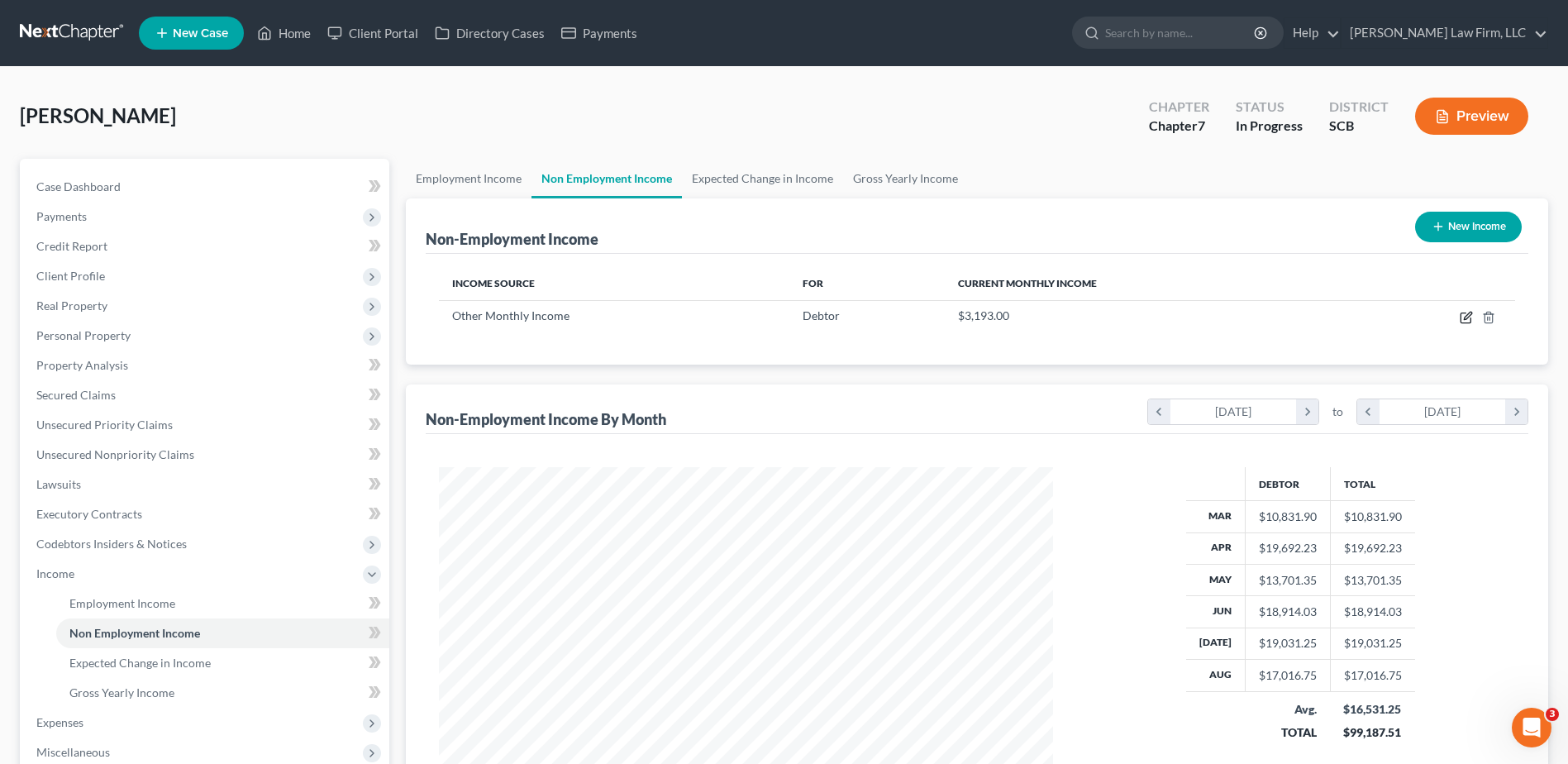
click at [1468, 313] on icon "button" at bounding box center [1467, 315] width 8 height 8
select select "13"
select select "0"
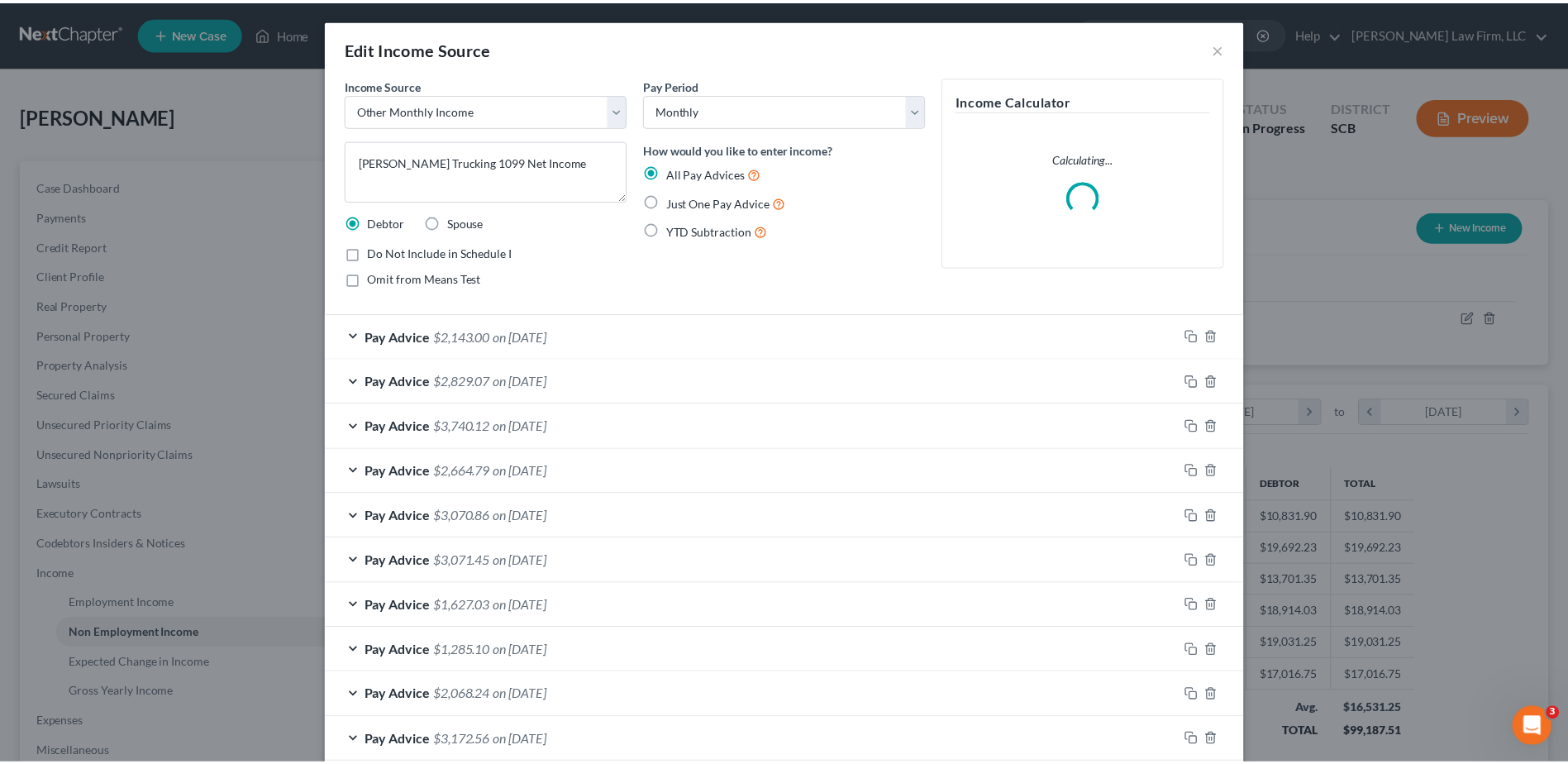
scroll to position [309, 653]
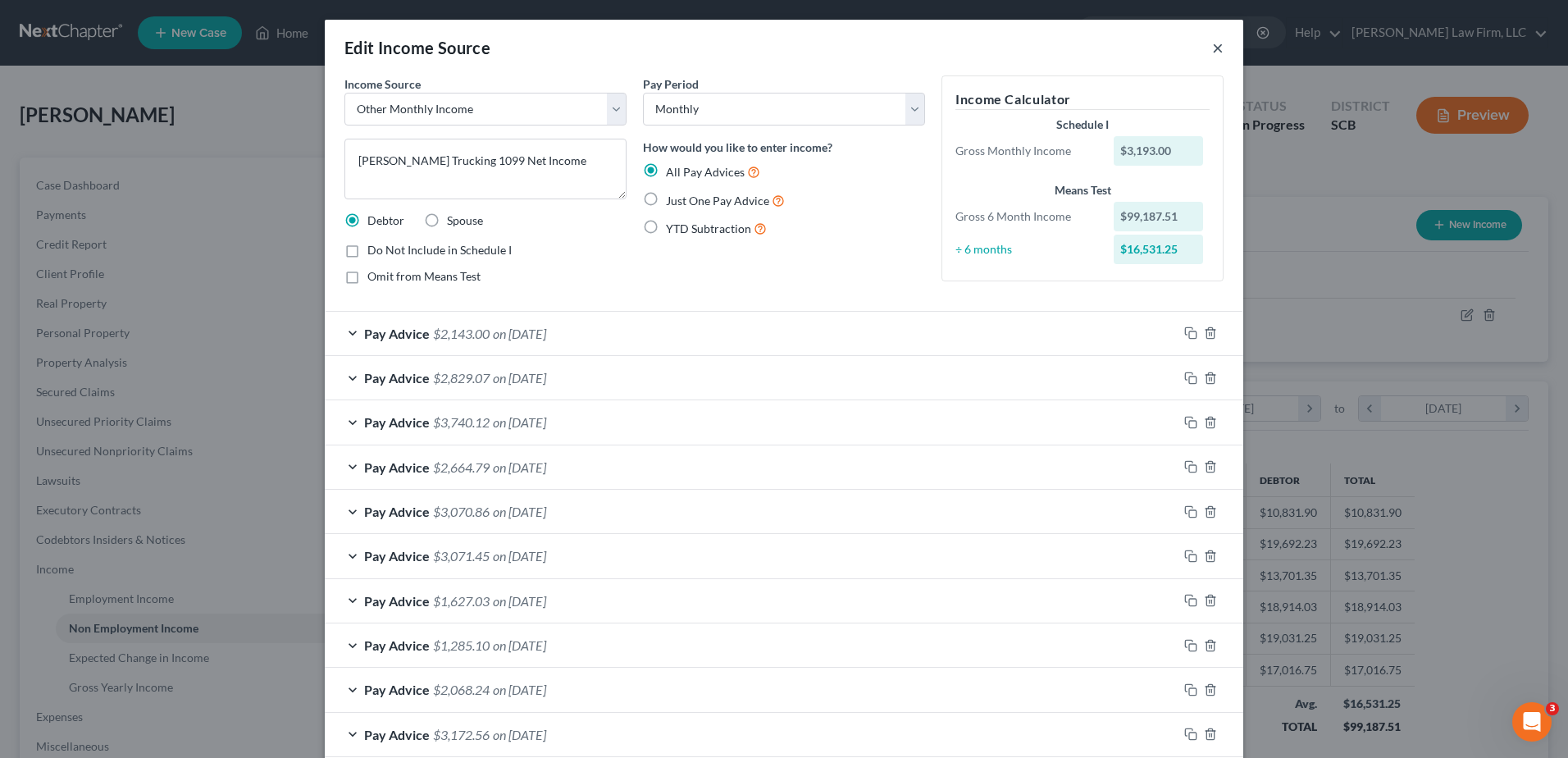
click at [1212, 49] on button "×" at bounding box center [1218, 47] width 12 height 19
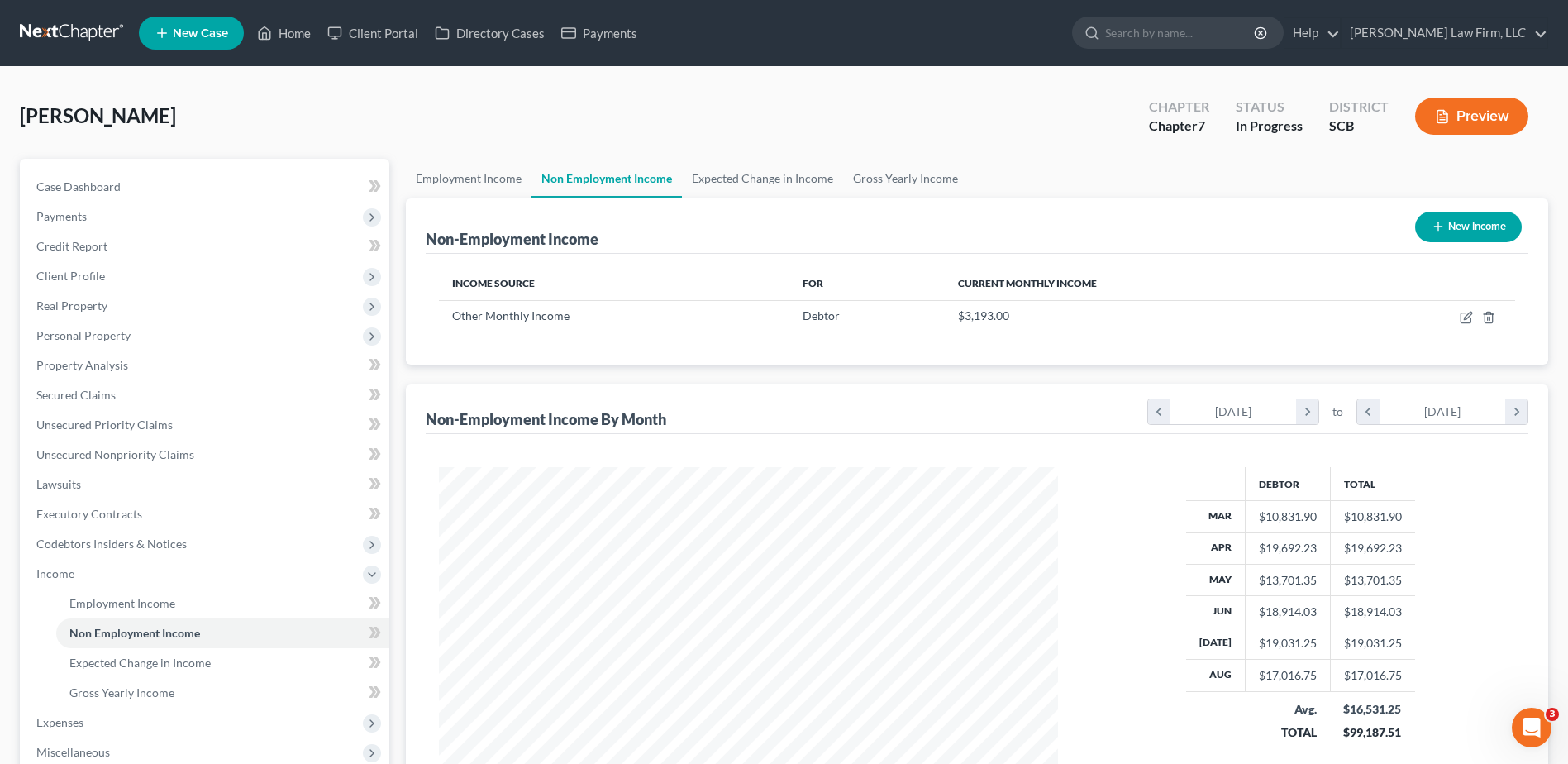
scroll to position [826374, 825712]
click at [503, 183] on link "Employment Income" at bounding box center [469, 179] width 126 height 40
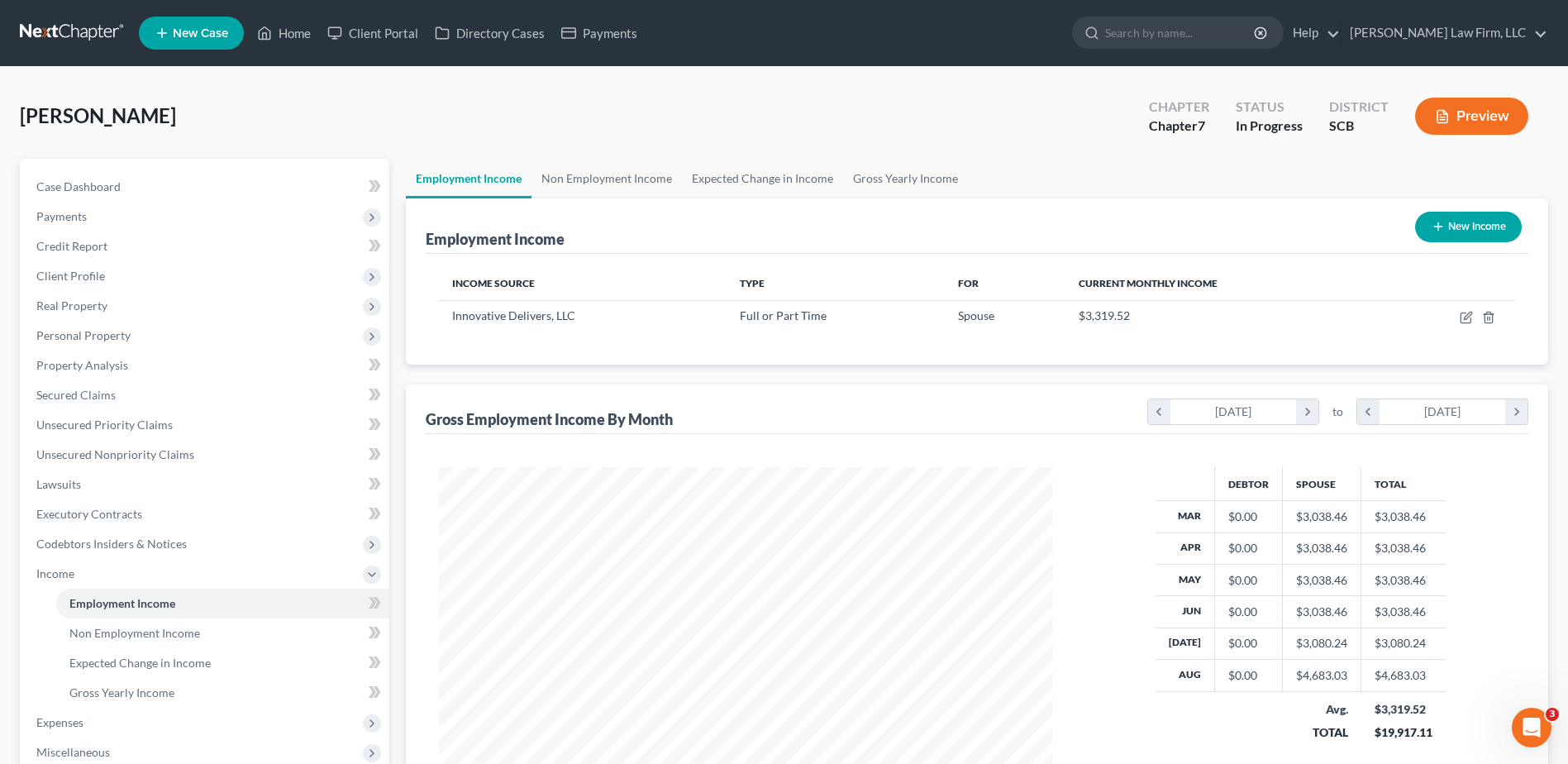
scroll to position [306, 646]
click at [788, 181] on link "Expected Change in Income" at bounding box center [762, 179] width 162 height 40
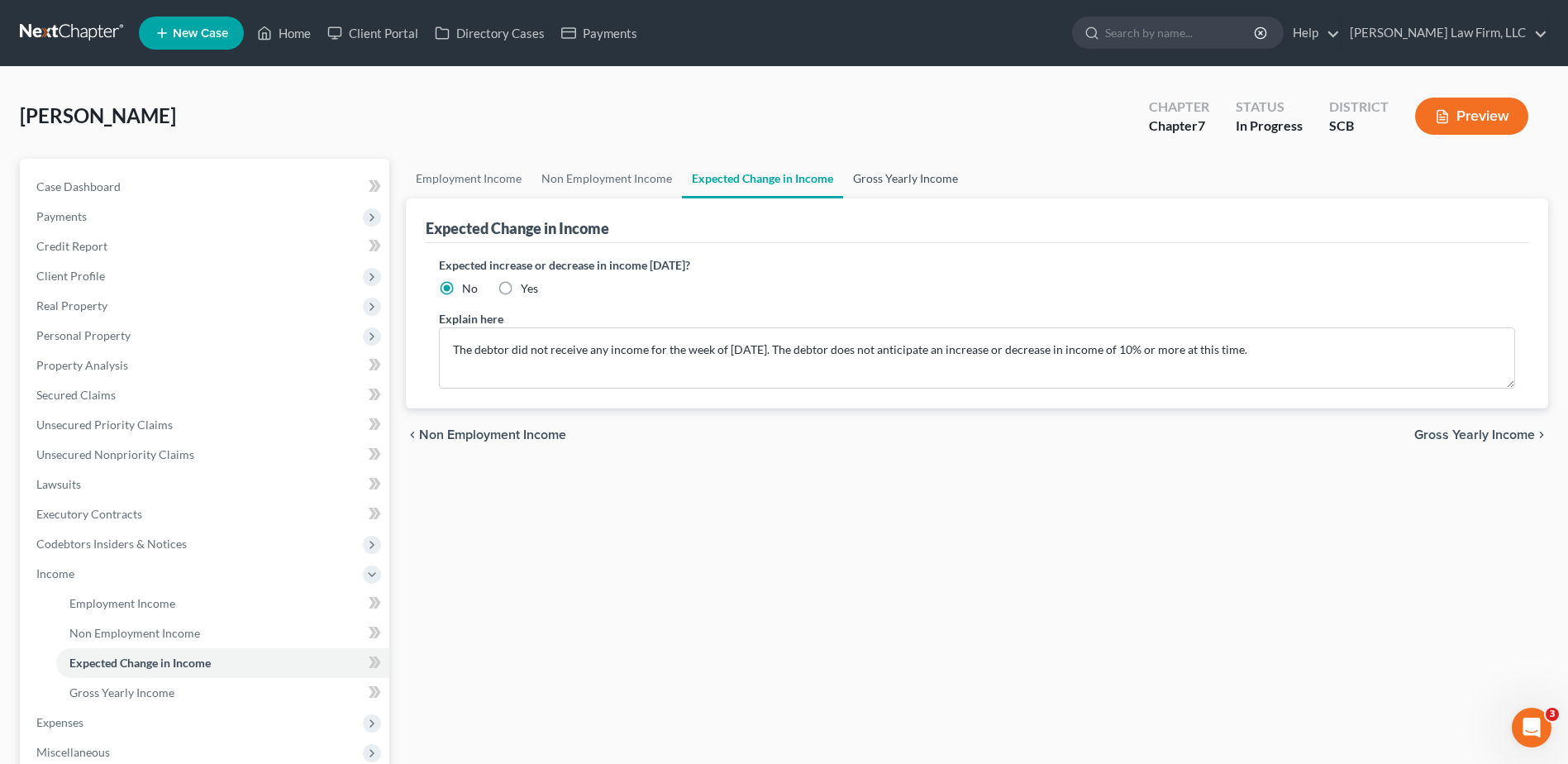
click at [944, 183] on link "Gross Yearly Income" at bounding box center [906, 179] width 125 height 40
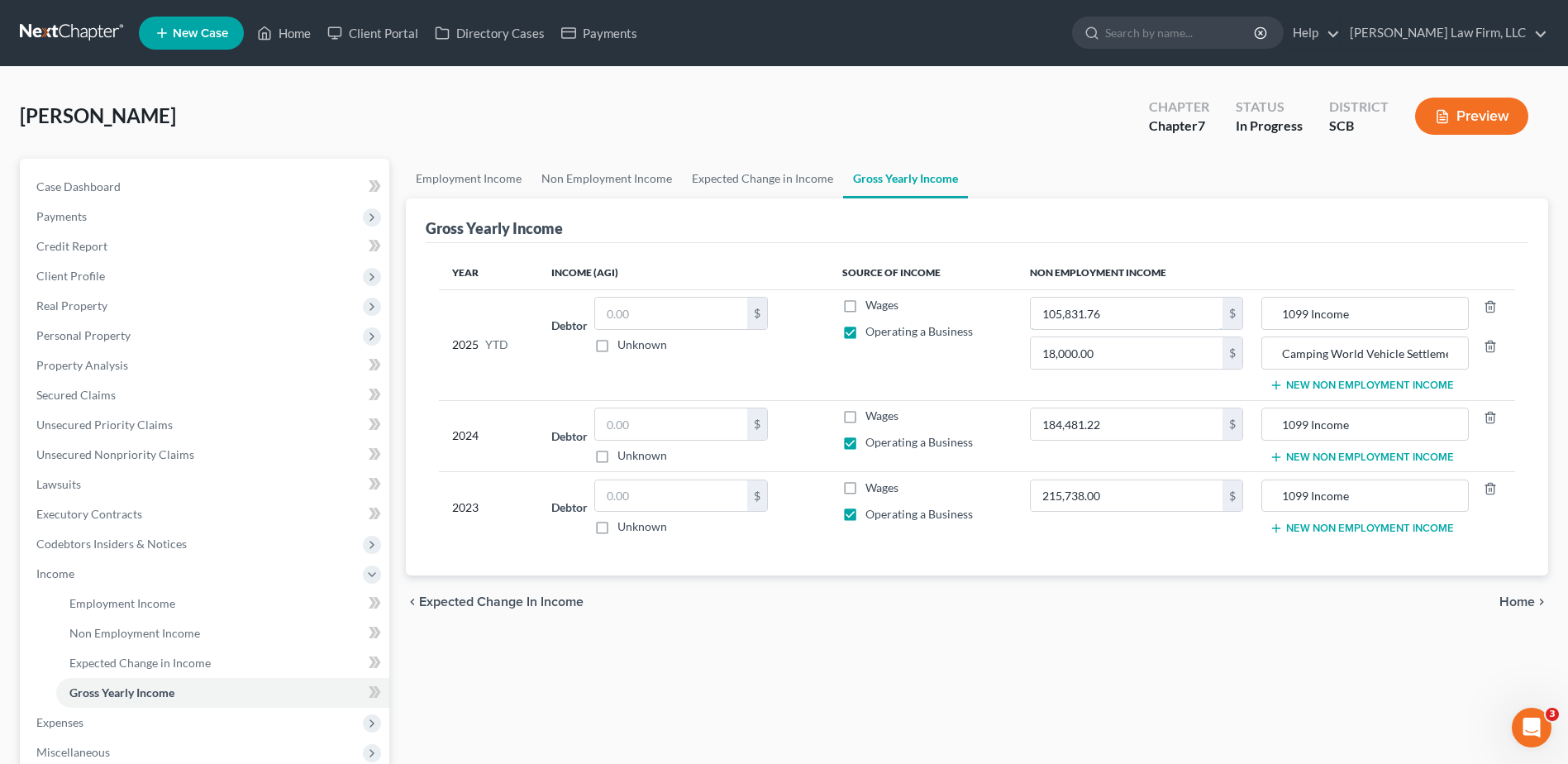
click at [1166, 304] on input "105,831.76" at bounding box center [1126, 313] width 192 height 31
type input "99,187.51"
click at [969, 394] on td "Wages Operating a Business" at bounding box center [923, 344] width 188 height 111
click at [786, 176] on link "Expected Change in Income" at bounding box center [762, 179] width 162 height 40
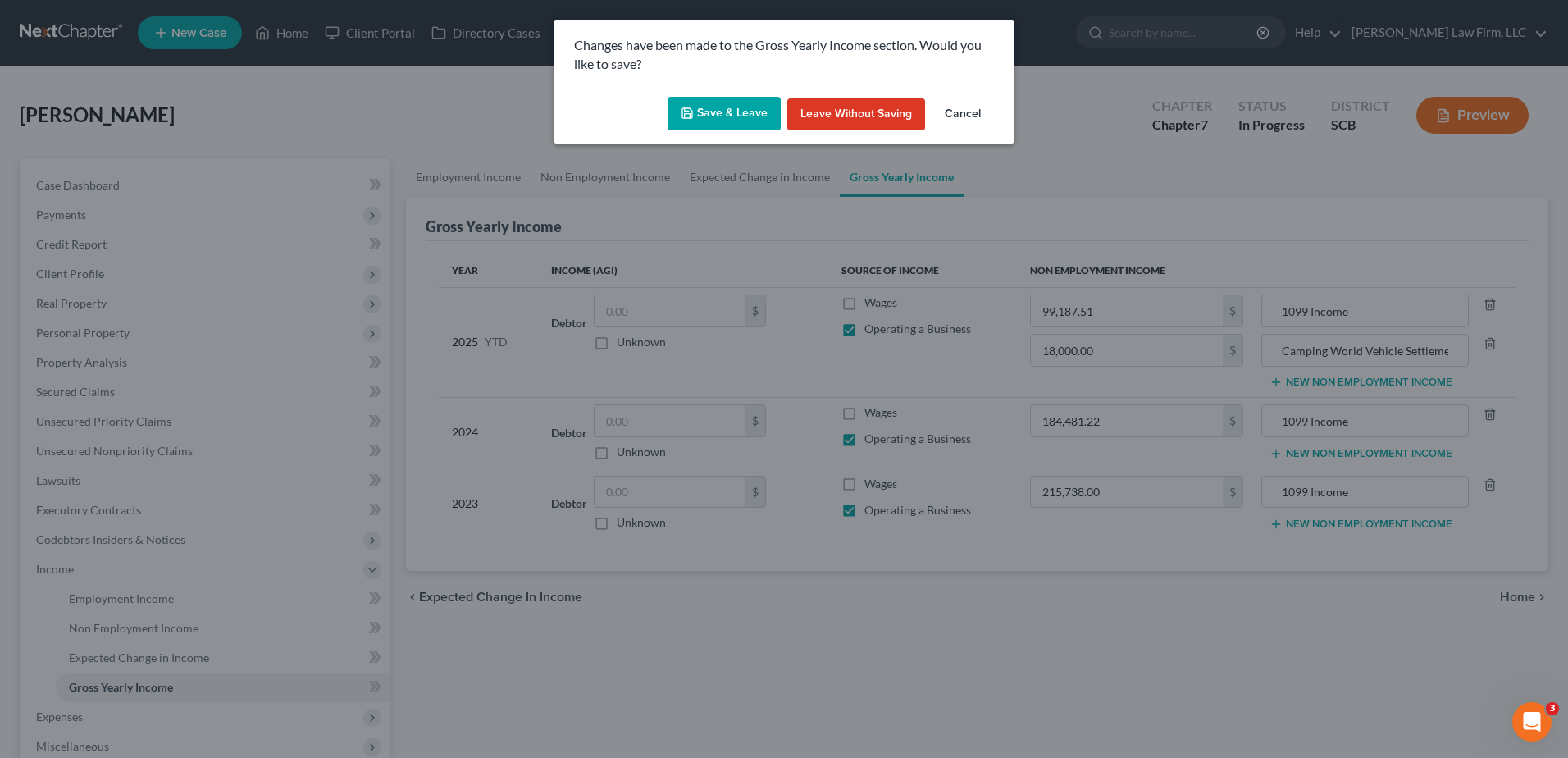
click at [750, 112] on button "Save & Leave" at bounding box center [724, 113] width 113 height 34
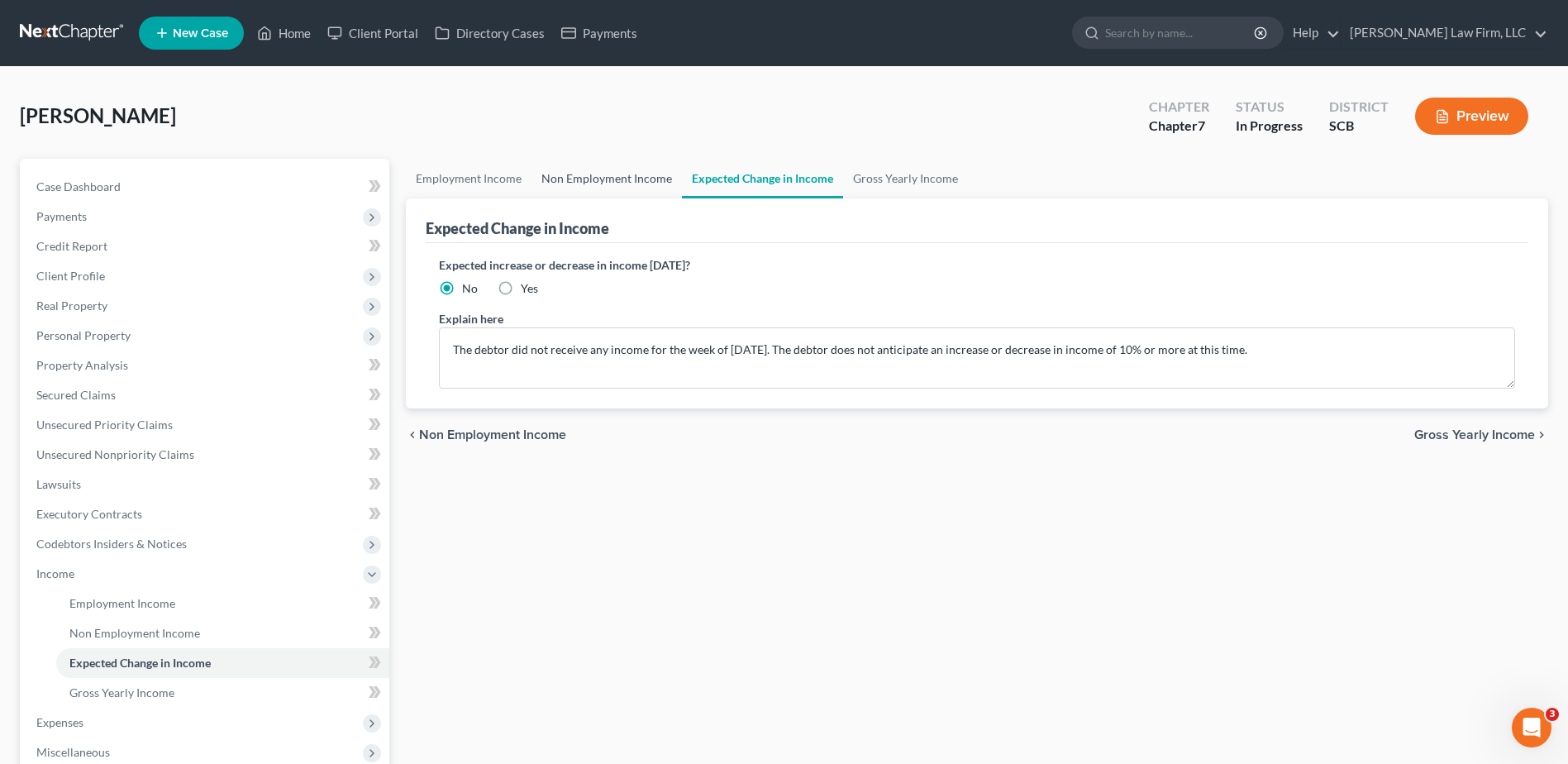
click at [620, 183] on link "Non Employment Income" at bounding box center [606, 179] width 151 height 40
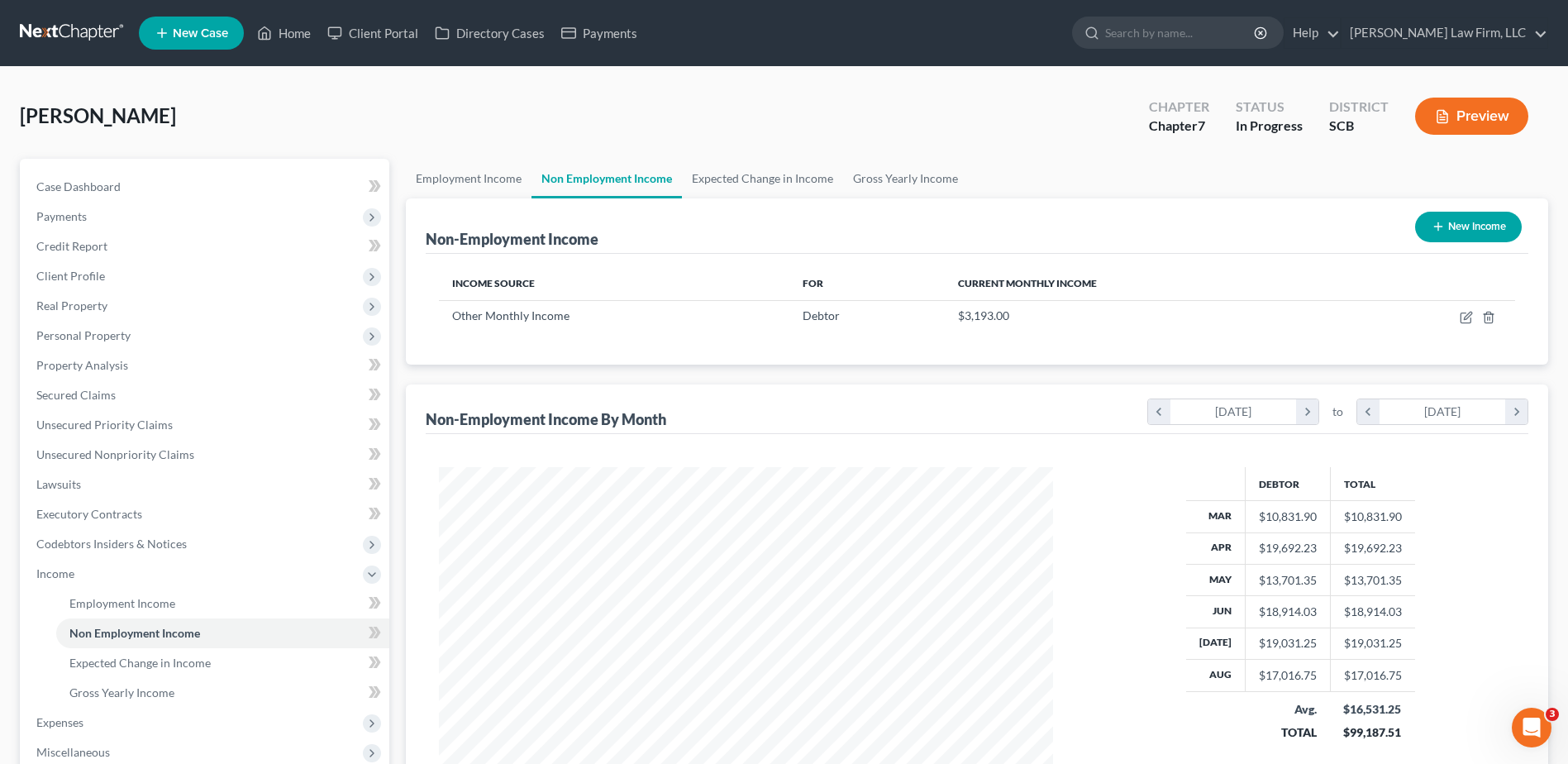
scroll to position [306, 646]
